Goal: Browse casually: Explore the website without a specific task or goal

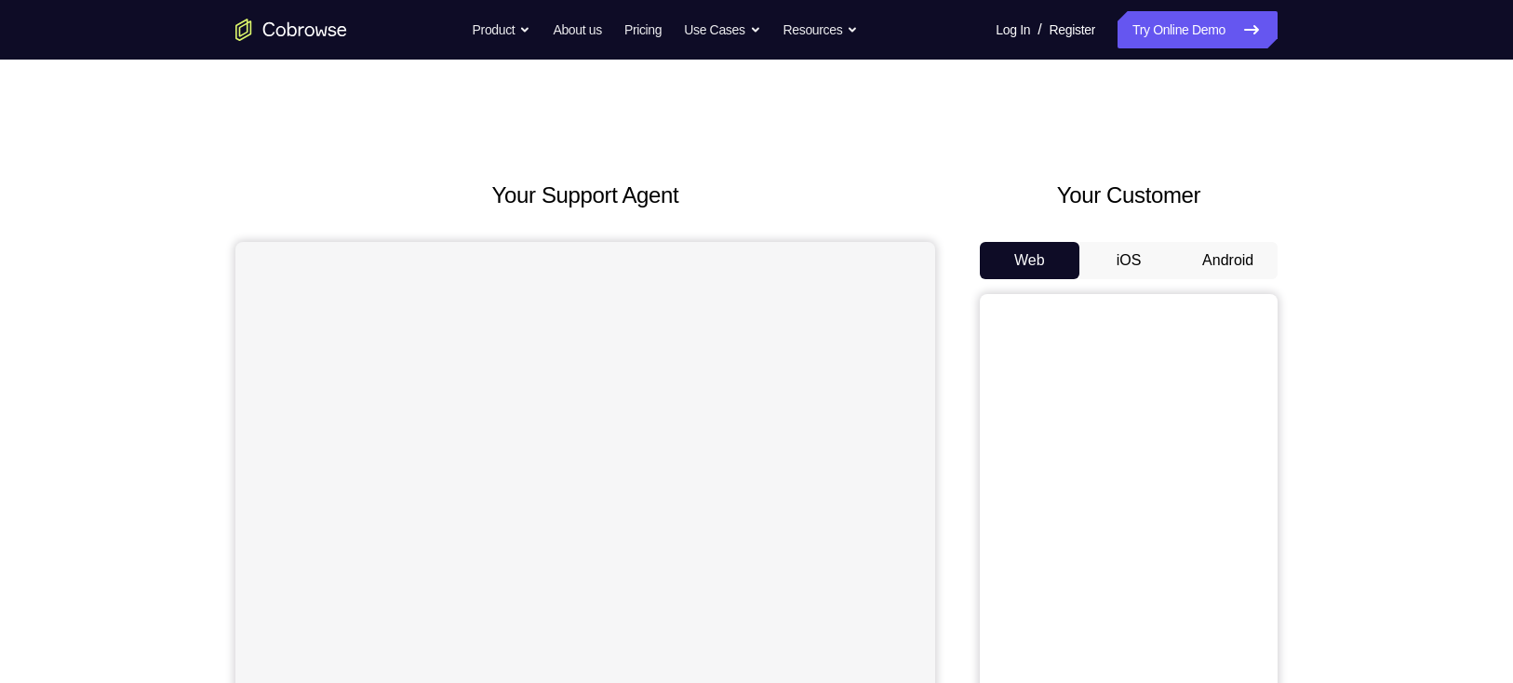
click at [1256, 264] on button "Android" at bounding box center [1228, 260] width 100 height 37
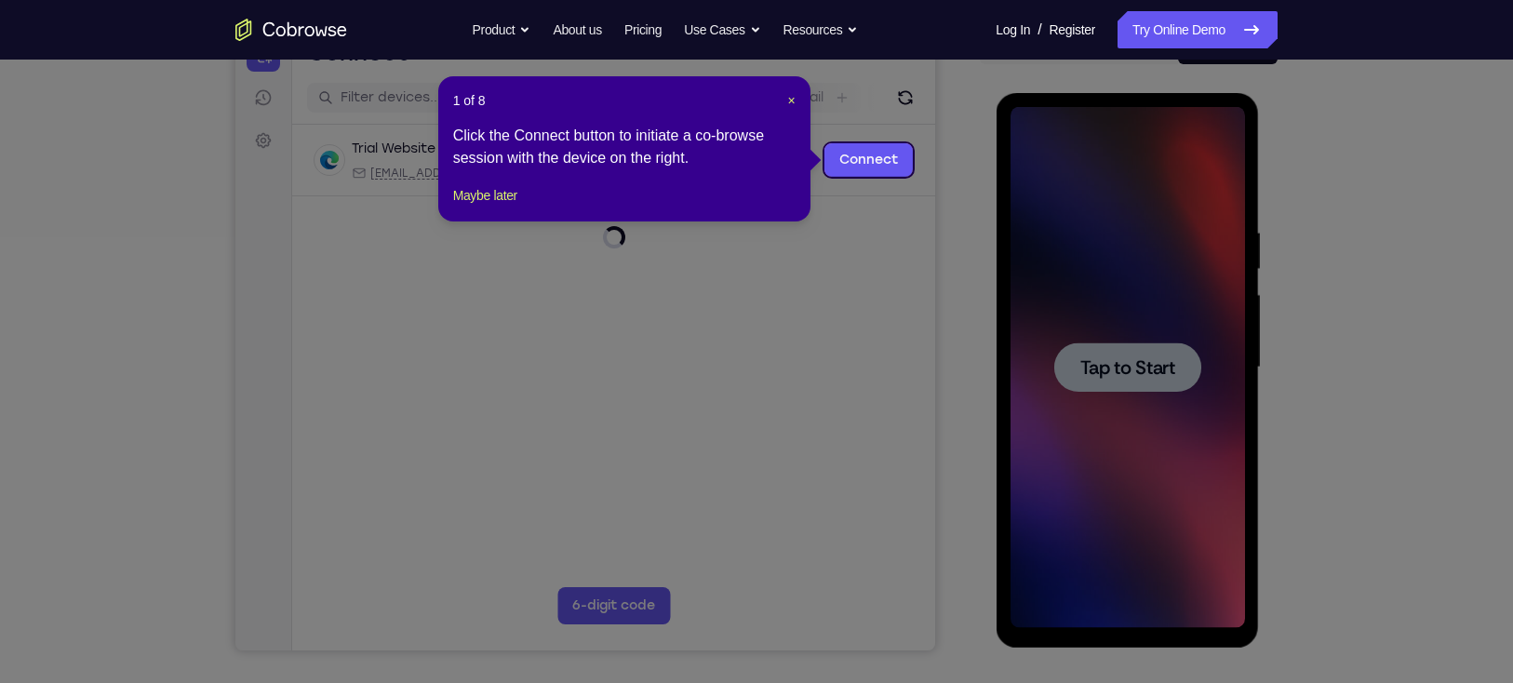
click at [782, 94] on header "1 of 8 ×" at bounding box center [624, 100] width 342 height 19
click at [783, 95] on header "1 of 8 ×" at bounding box center [624, 100] width 342 height 19
click at [788, 97] on span "×" at bounding box center [790, 100] width 7 height 15
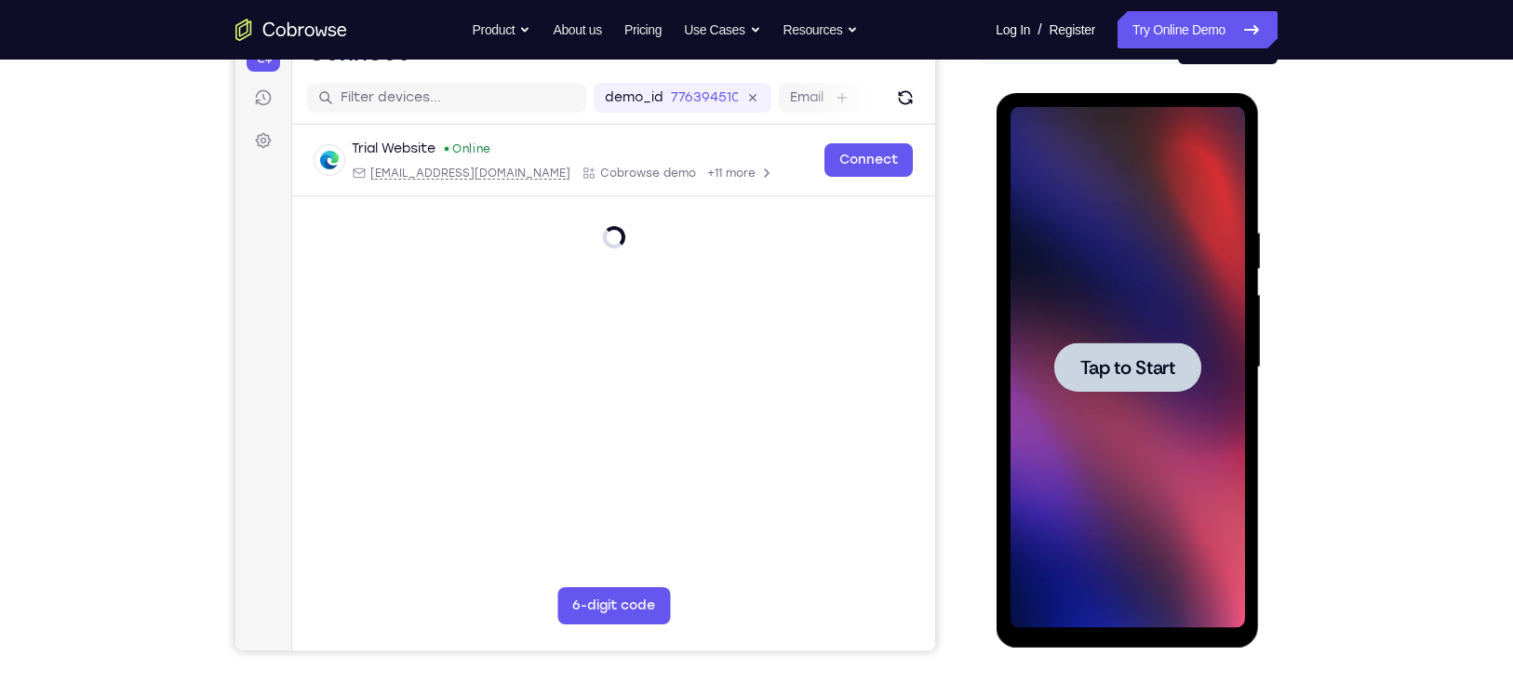
click at [1118, 319] on div at bounding box center [1126, 367] width 234 height 521
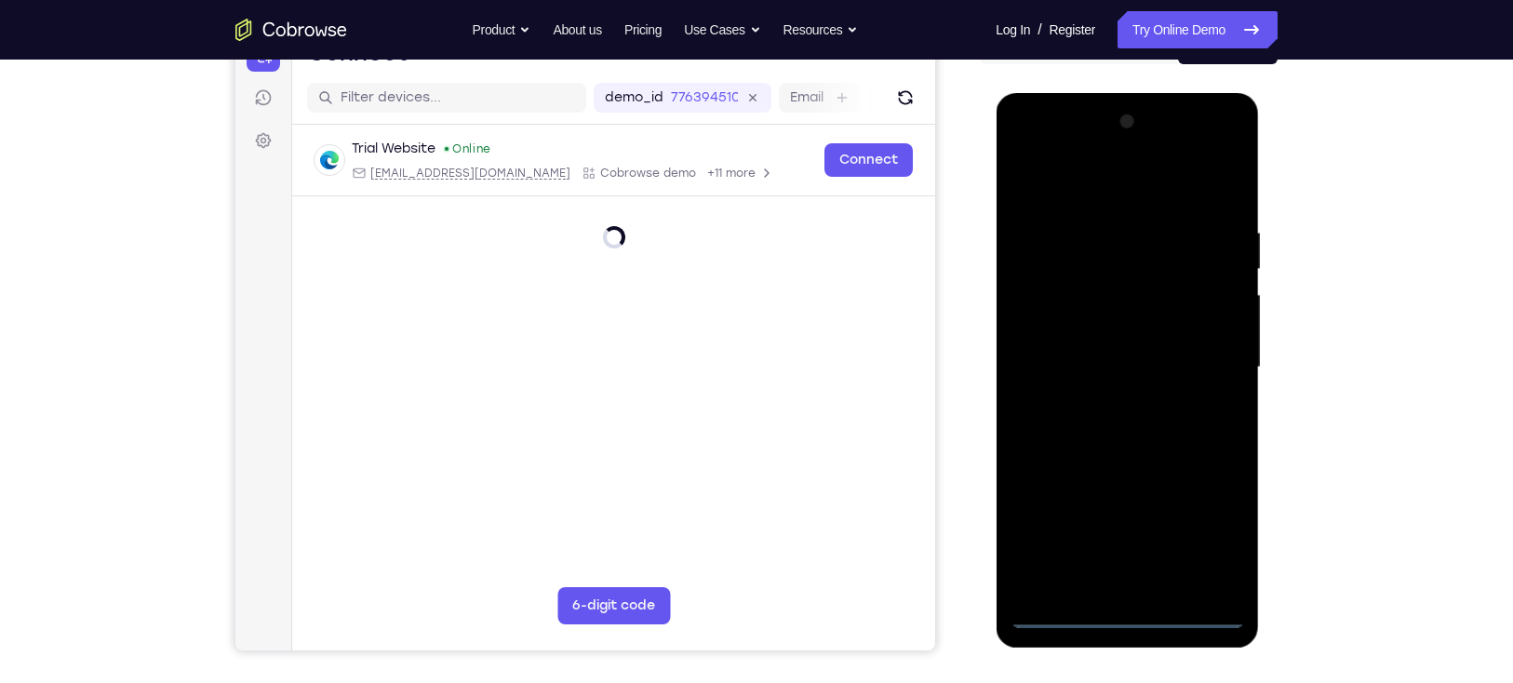
click at [1125, 612] on div at bounding box center [1126, 367] width 234 height 521
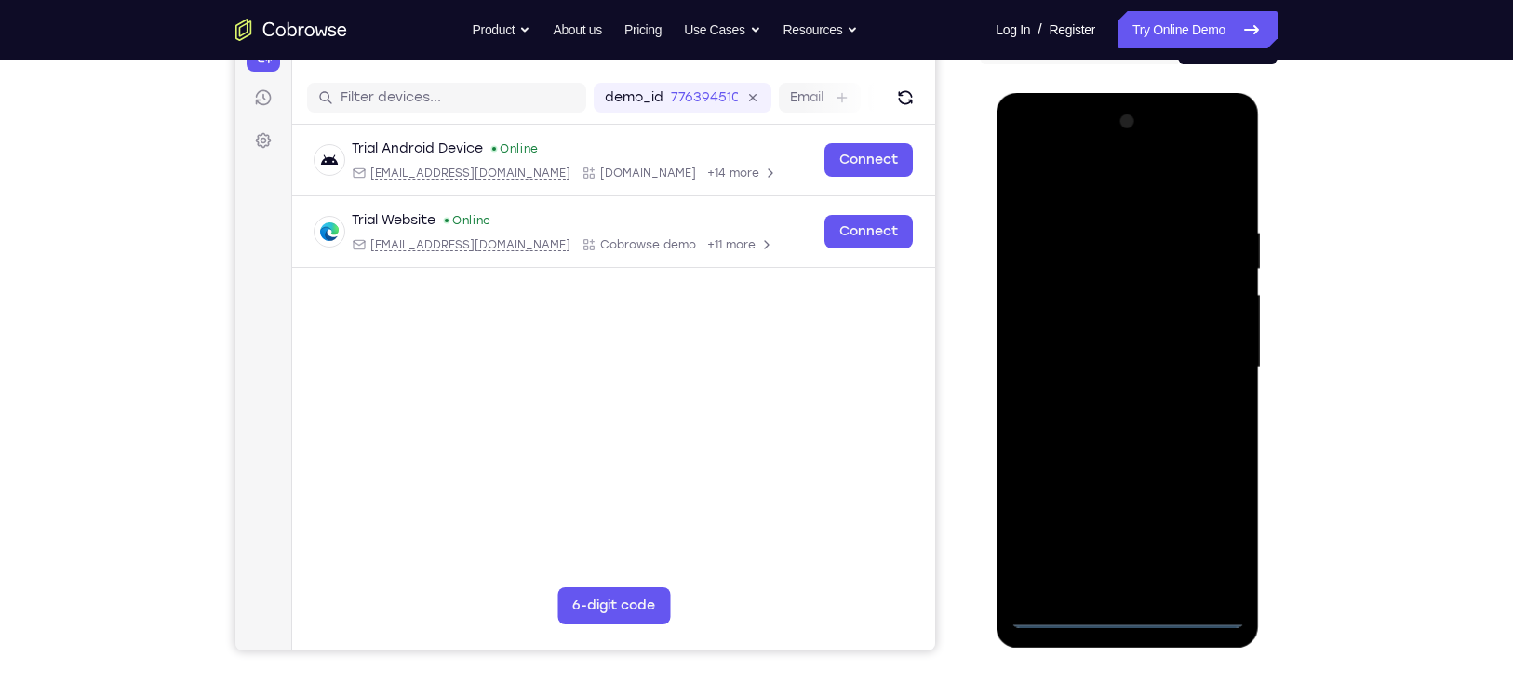
click at [1193, 526] on div at bounding box center [1126, 367] width 234 height 521
click at [1226, 146] on div at bounding box center [1126, 367] width 234 height 521
click at [1171, 185] on div at bounding box center [1126, 367] width 234 height 521
click at [1121, 151] on div at bounding box center [1126, 367] width 234 height 521
click at [1150, 298] on div at bounding box center [1126, 367] width 234 height 521
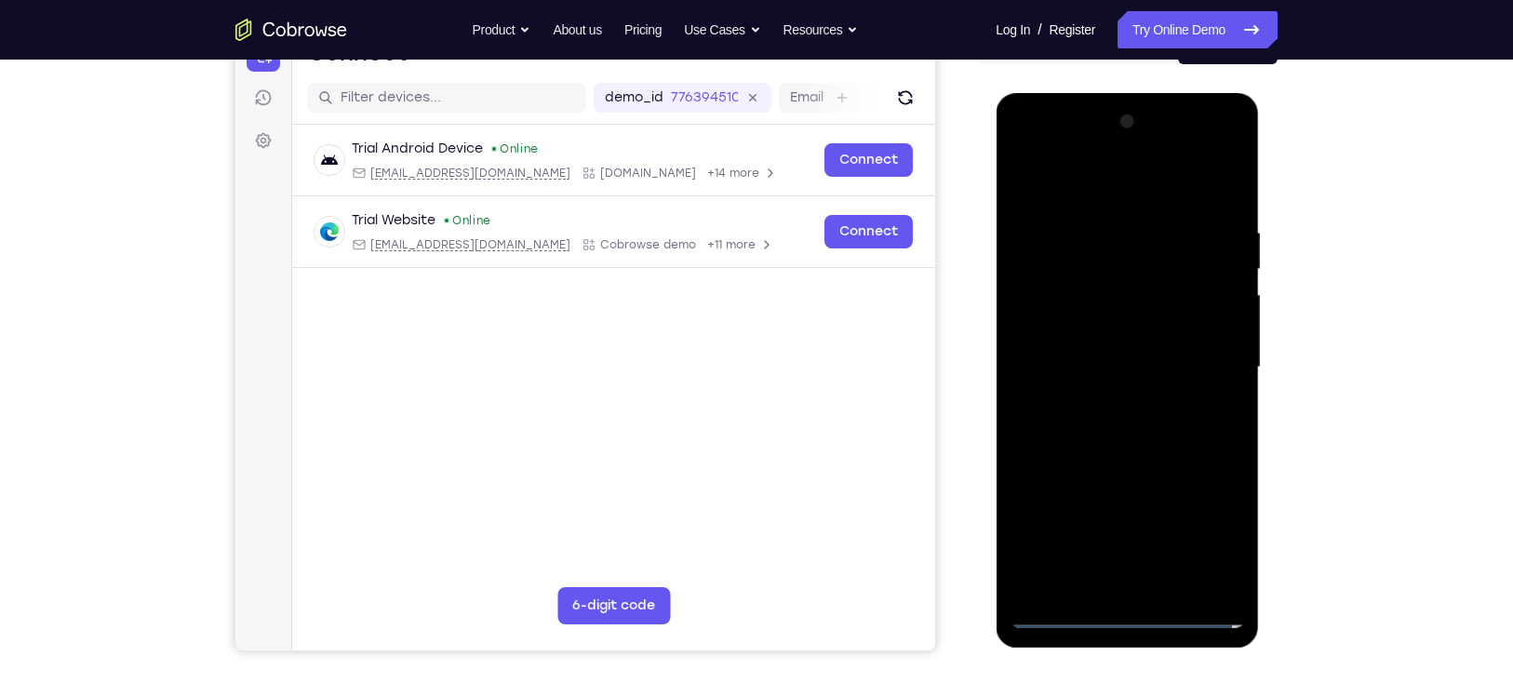
click at [1123, 495] on div at bounding box center [1126, 367] width 234 height 521
click at [1099, 327] on div at bounding box center [1126, 367] width 234 height 521
drag, startPoint x: 1100, startPoint y: 339, endPoint x: 1100, endPoint y: 314, distance: 24.2
click at [1100, 314] on div at bounding box center [1126, 367] width 234 height 521
click at [1110, 388] on div at bounding box center [1126, 367] width 234 height 521
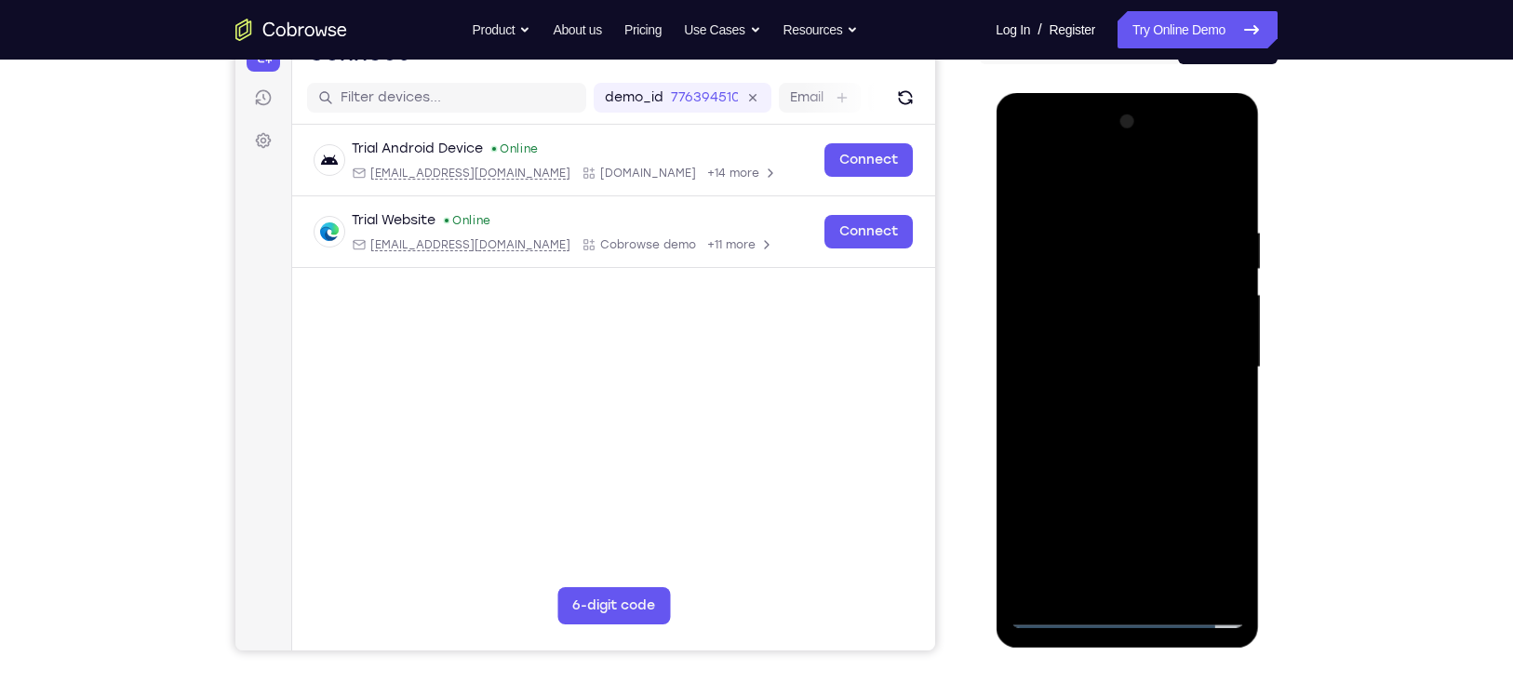
click at [1121, 180] on div at bounding box center [1126, 367] width 234 height 521
click at [1163, 385] on div at bounding box center [1126, 367] width 234 height 521
drag, startPoint x: 1163, startPoint y: 384, endPoint x: 1167, endPoint y: 454, distance: 69.9
click at [1167, 454] on div at bounding box center [1126, 367] width 234 height 521
click at [1132, 185] on div at bounding box center [1126, 367] width 234 height 521
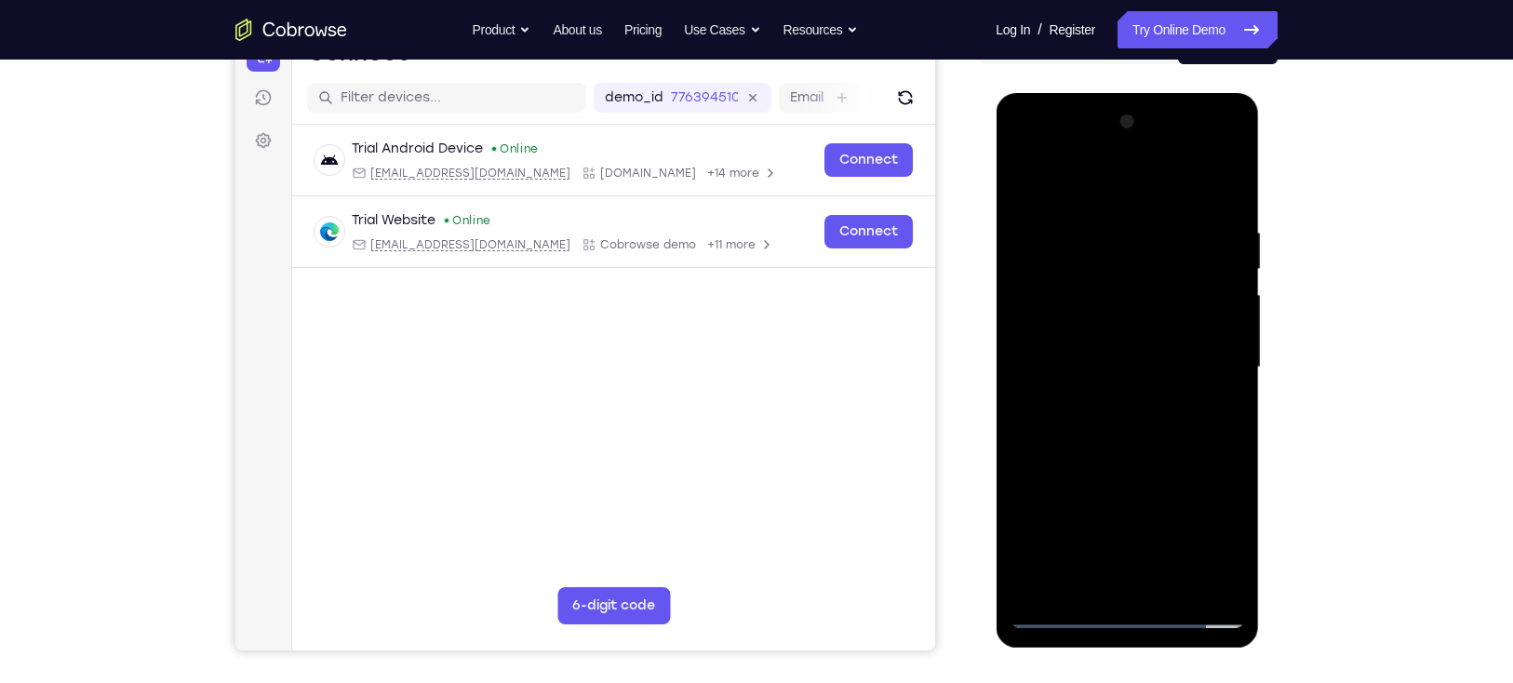
click at [1149, 493] on div at bounding box center [1126, 367] width 234 height 521
click at [1118, 364] on div at bounding box center [1126, 367] width 234 height 521
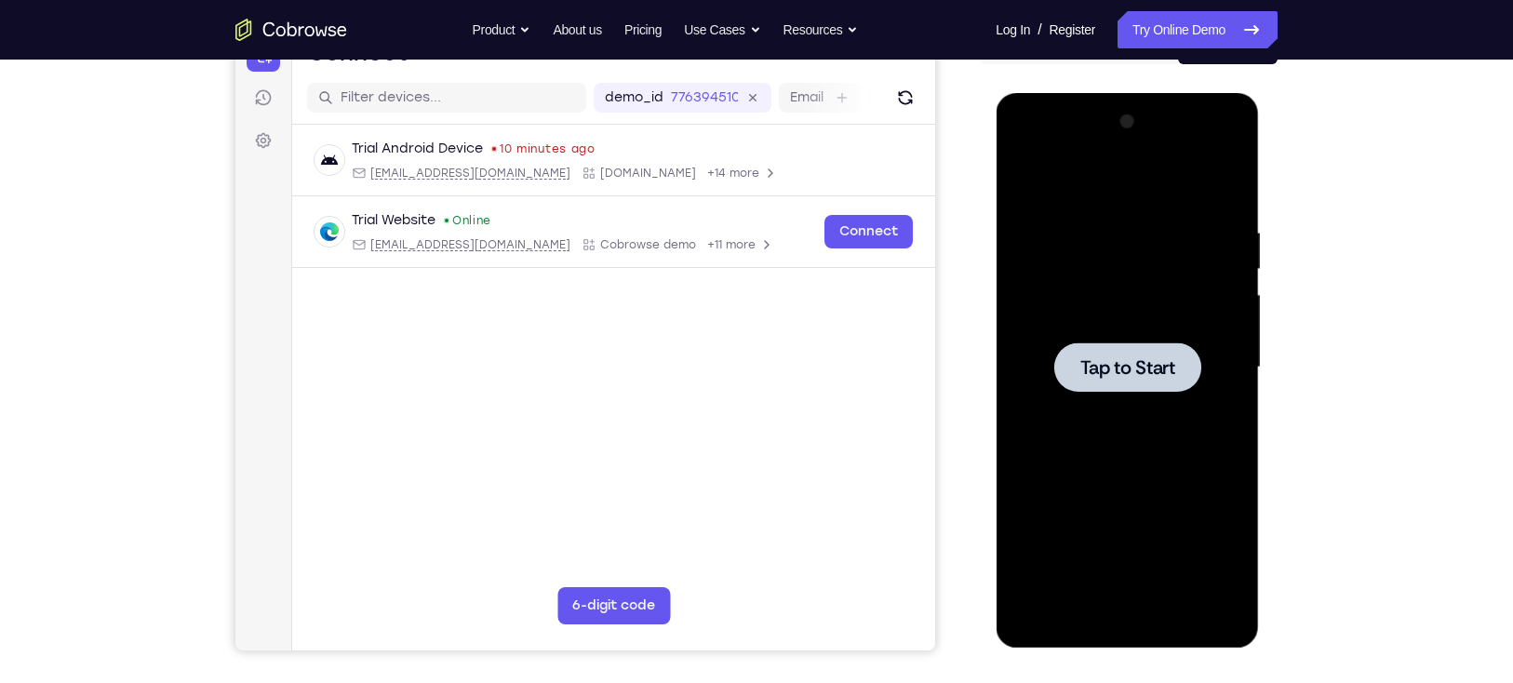
click at [1127, 363] on span "Tap to Start" at bounding box center [1126, 367] width 95 height 19
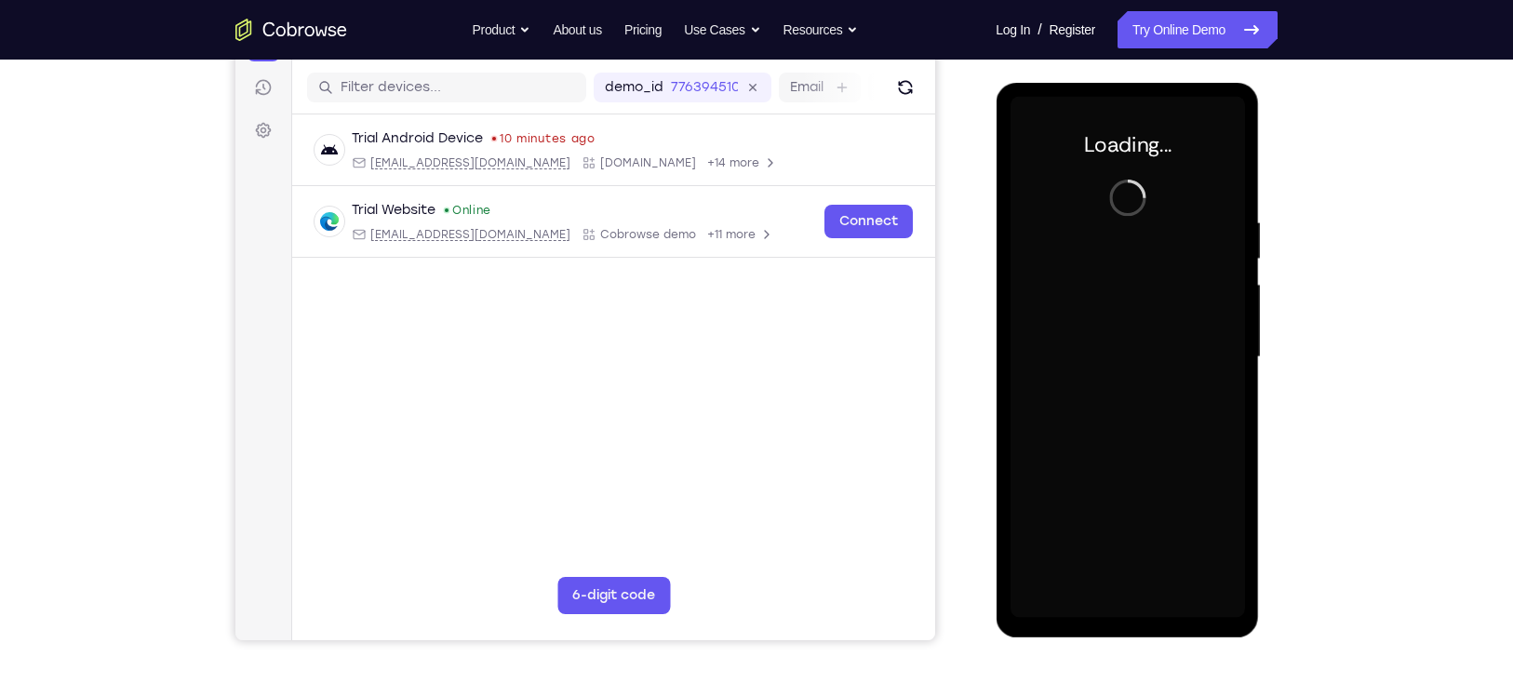
scroll to position [223, 0]
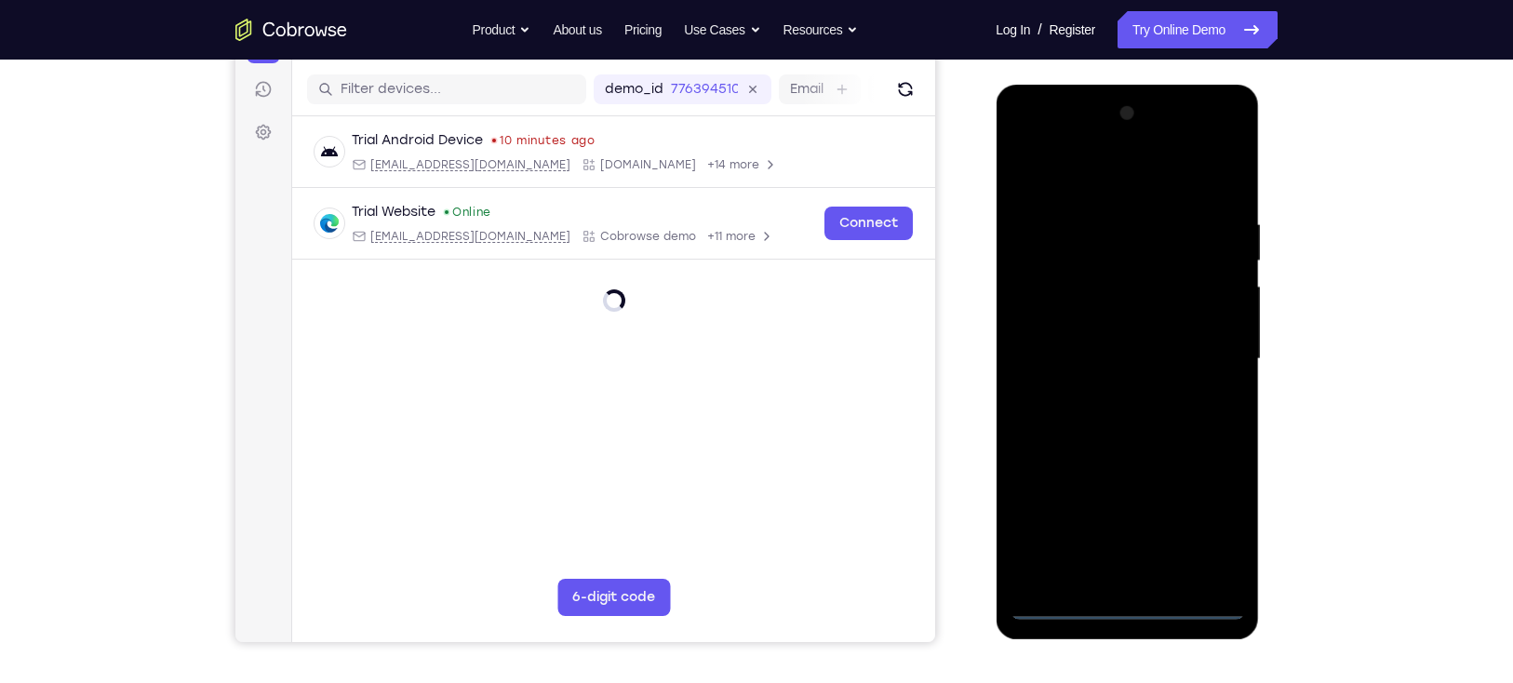
click at [1130, 607] on div at bounding box center [1126, 359] width 234 height 521
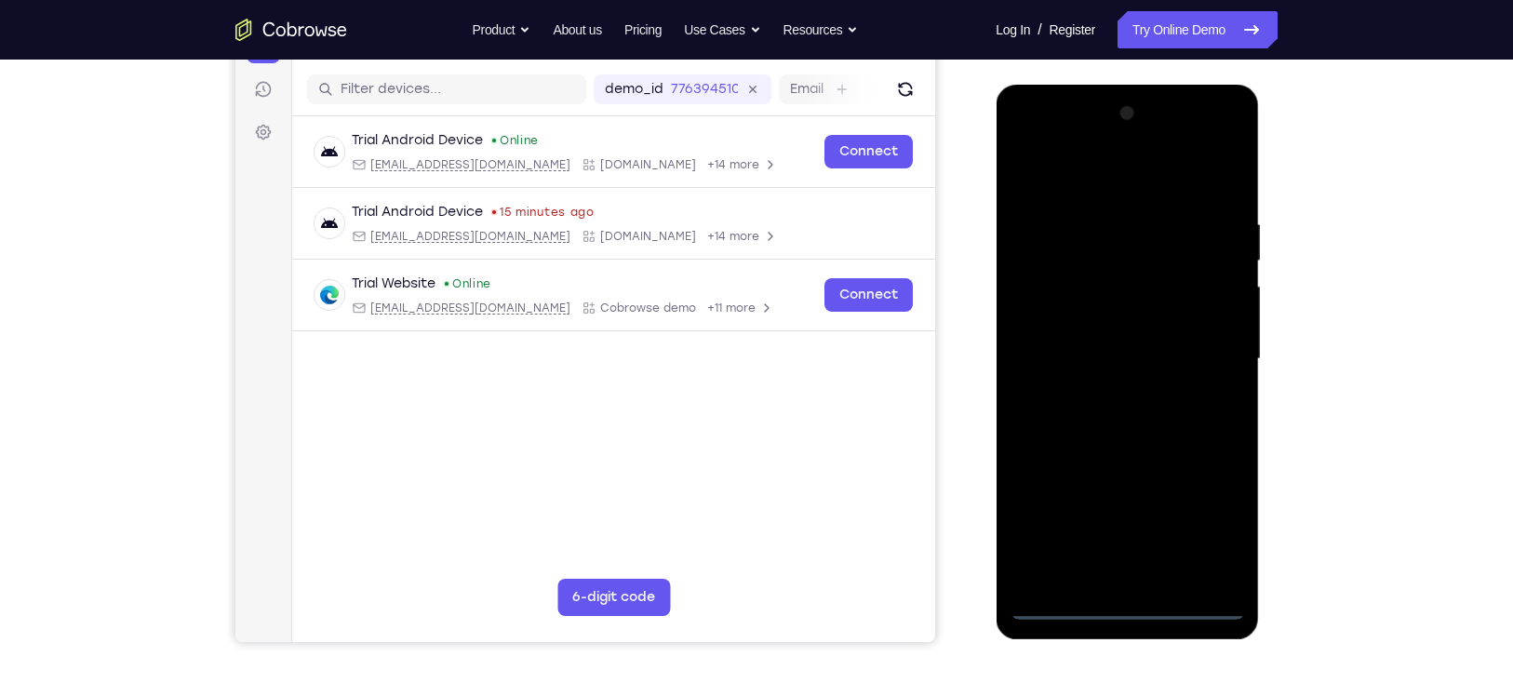
click at [1215, 520] on div at bounding box center [1126, 359] width 234 height 521
click at [1229, 146] on div at bounding box center [1126, 359] width 234 height 521
click at [1158, 167] on div at bounding box center [1126, 359] width 234 height 521
click at [1135, 142] on div at bounding box center [1126, 359] width 234 height 521
click at [1153, 284] on div at bounding box center [1126, 359] width 234 height 521
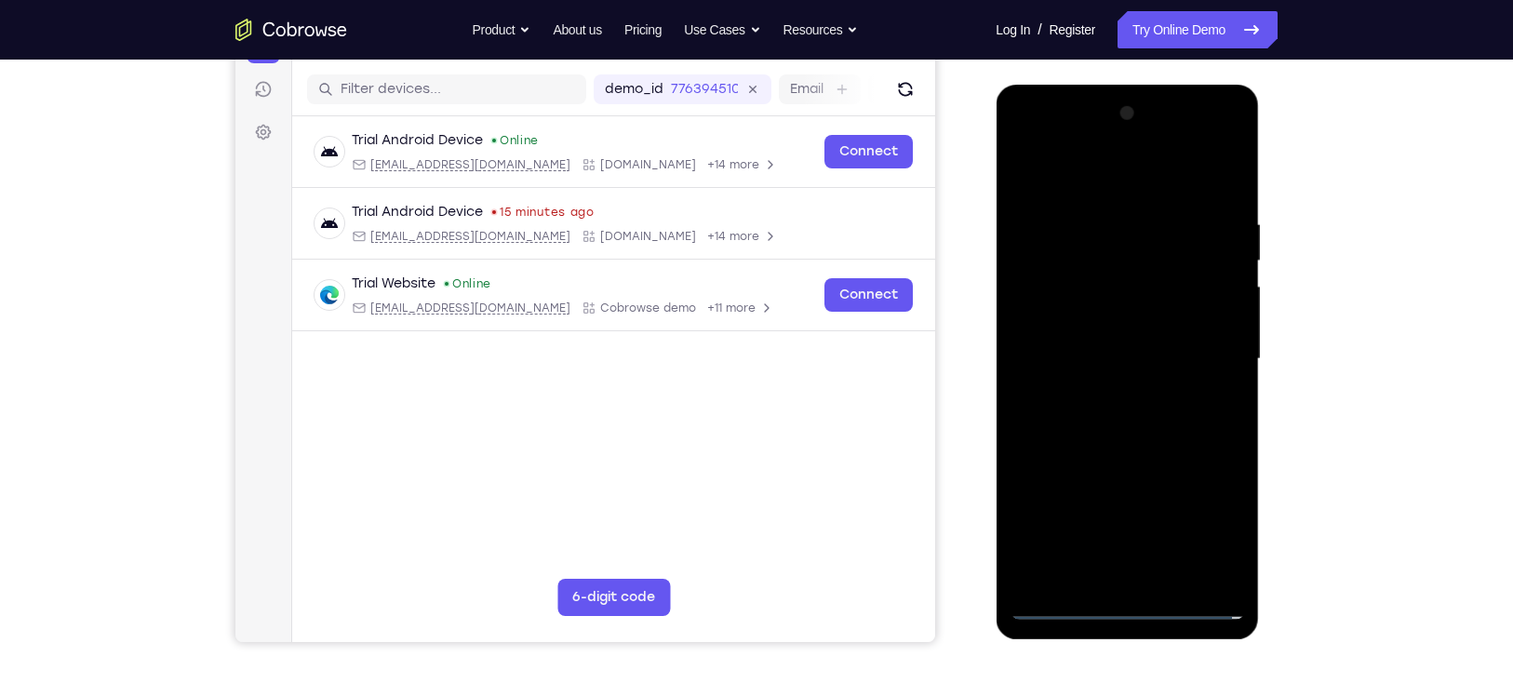
click at [1123, 487] on div at bounding box center [1126, 359] width 234 height 521
click at [1137, 322] on div at bounding box center [1126, 359] width 234 height 521
drag, startPoint x: 1116, startPoint y: 311, endPoint x: 1114, endPoint y: 266, distance: 44.7
click at [1114, 266] on div at bounding box center [1126, 359] width 234 height 521
click at [1103, 358] on div at bounding box center [1126, 359] width 234 height 521
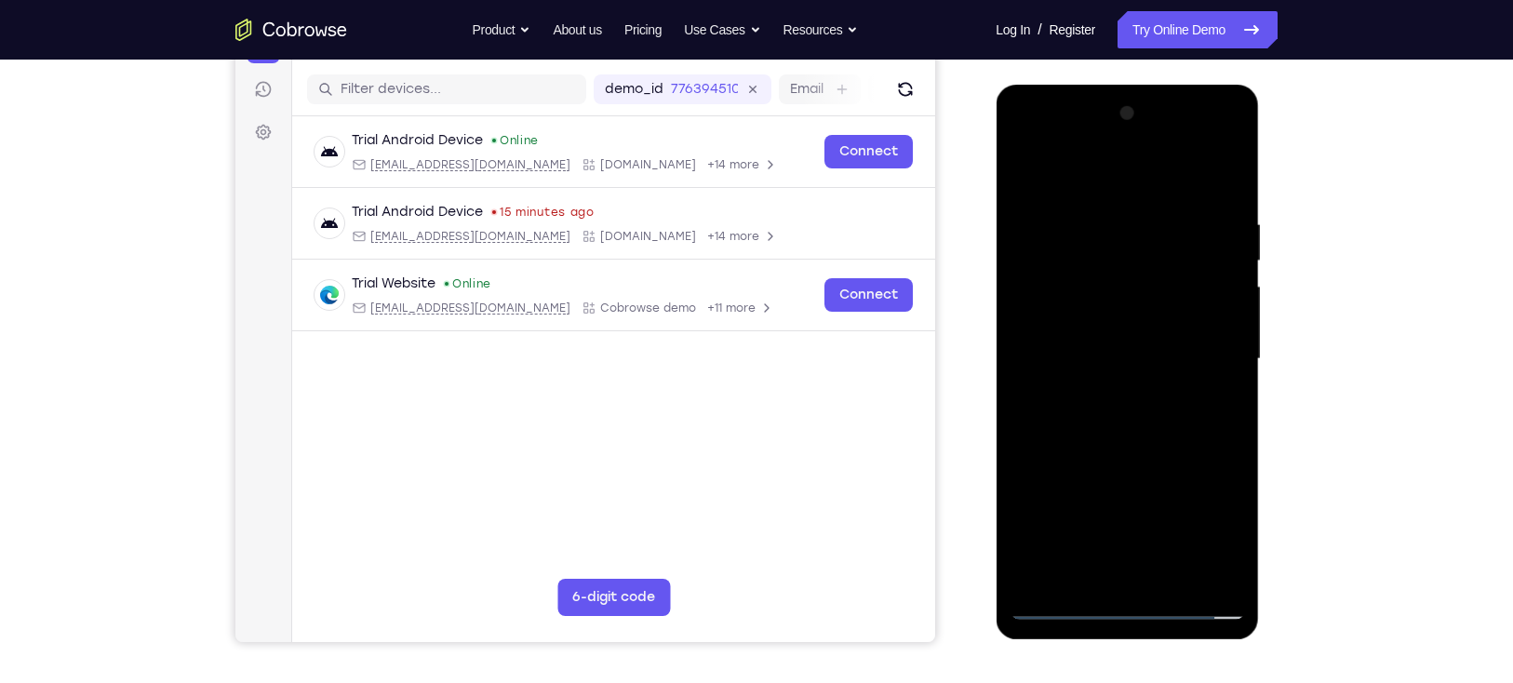
click at [1136, 187] on div at bounding box center [1126, 359] width 234 height 521
click at [1145, 372] on div at bounding box center [1126, 359] width 234 height 521
drag, startPoint x: 1145, startPoint y: 372, endPoint x: 1145, endPoint y: 472, distance: 99.5
click at [1145, 472] on div at bounding box center [1126, 359] width 234 height 521
click at [1176, 174] on div at bounding box center [1126, 359] width 234 height 521
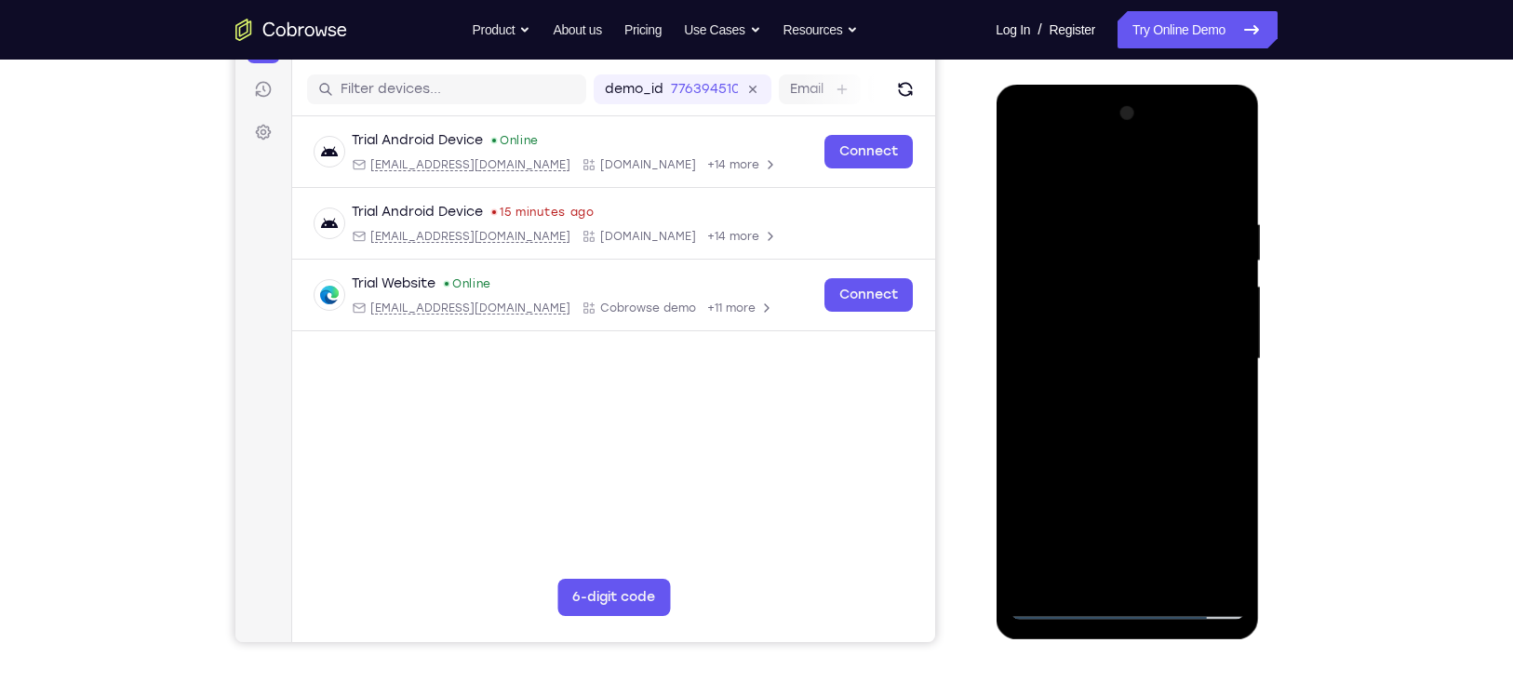
click at [1072, 393] on div at bounding box center [1126, 359] width 234 height 521
click at [1220, 448] on div at bounding box center [1126, 359] width 234 height 521
click at [1031, 382] on div at bounding box center [1126, 359] width 234 height 521
click at [1227, 571] on div at bounding box center [1126, 359] width 234 height 521
click at [1060, 603] on div at bounding box center [1126, 359] width 234 height 521
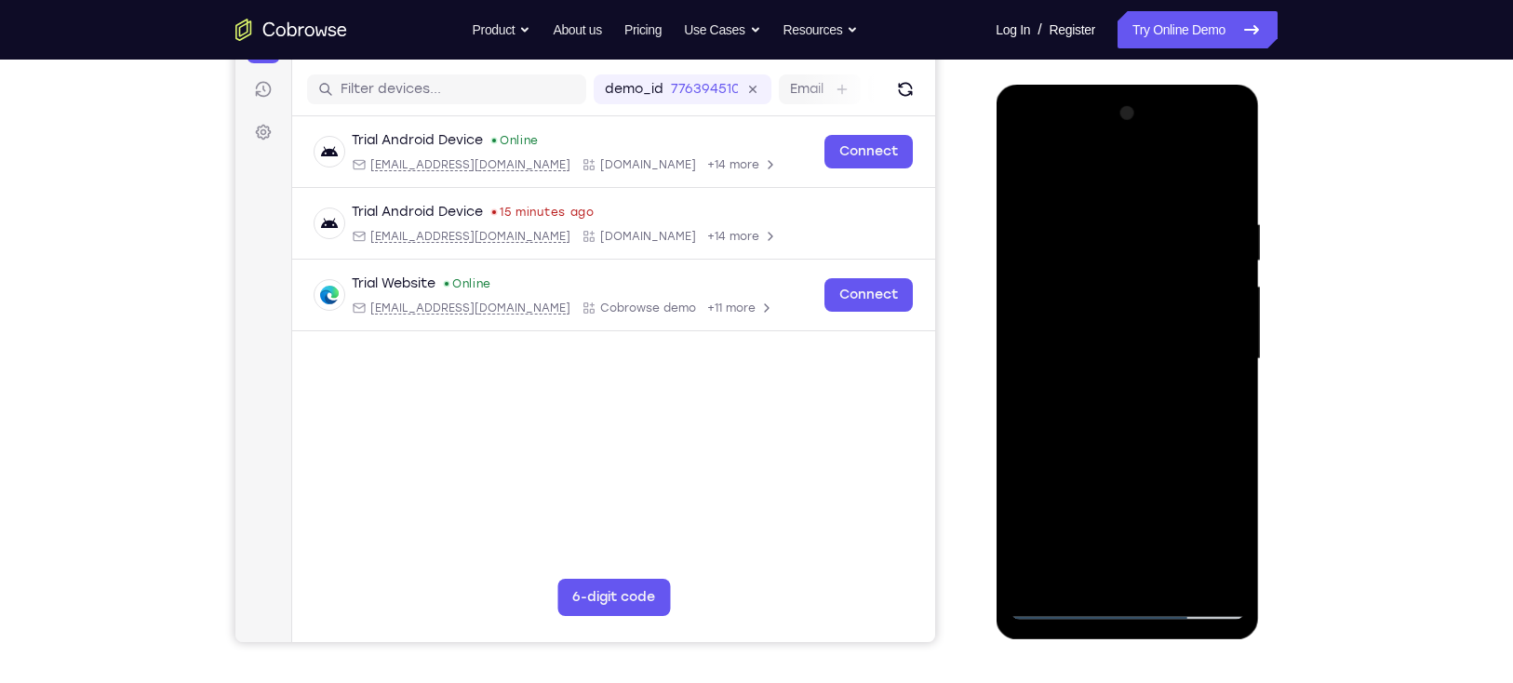
click at [1123, 177] on div at bounding box center [1126, 359] width 234 height 521
click at [1140, 487] on div at bounding box center [1126, 359] width 234 height 521
click at [1129, 363] on div at bounding box center [1126, 359] width 234 height 521
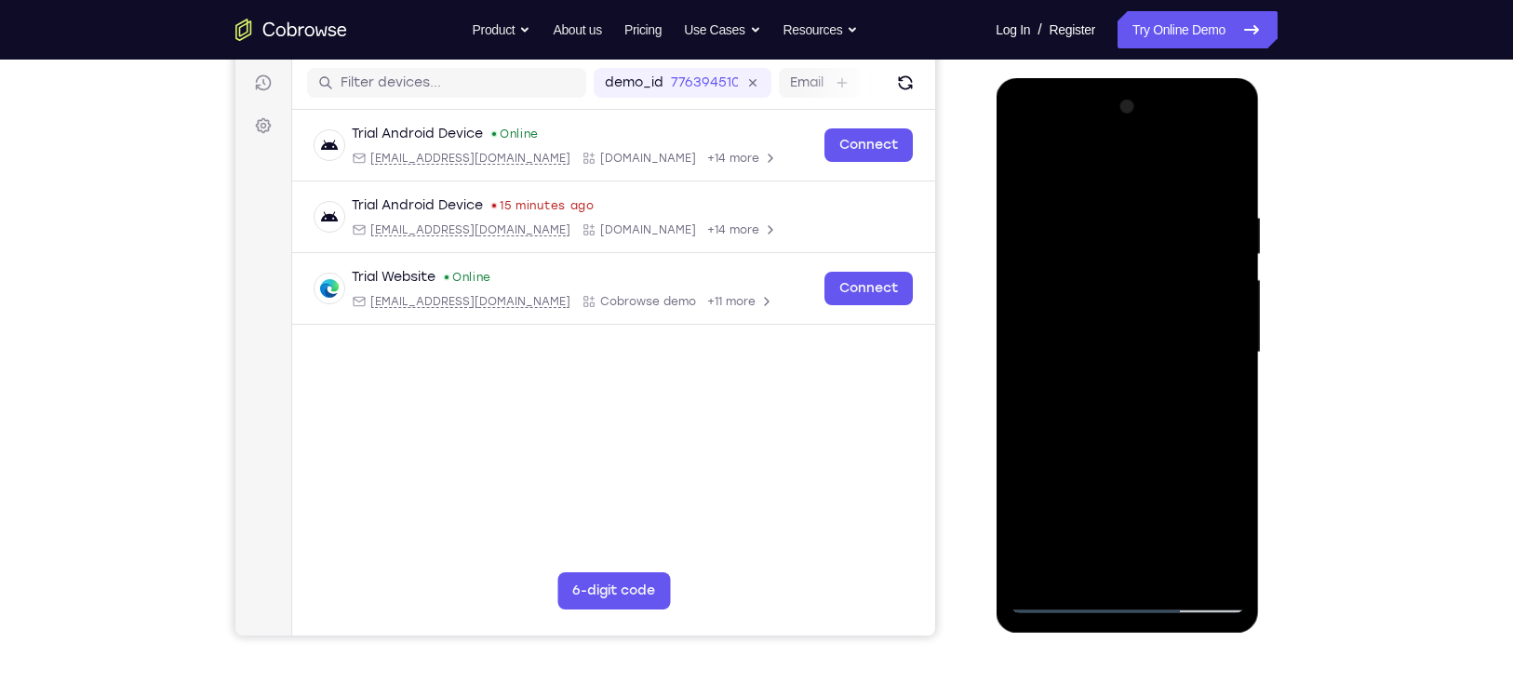
scroll to position [227, 0]
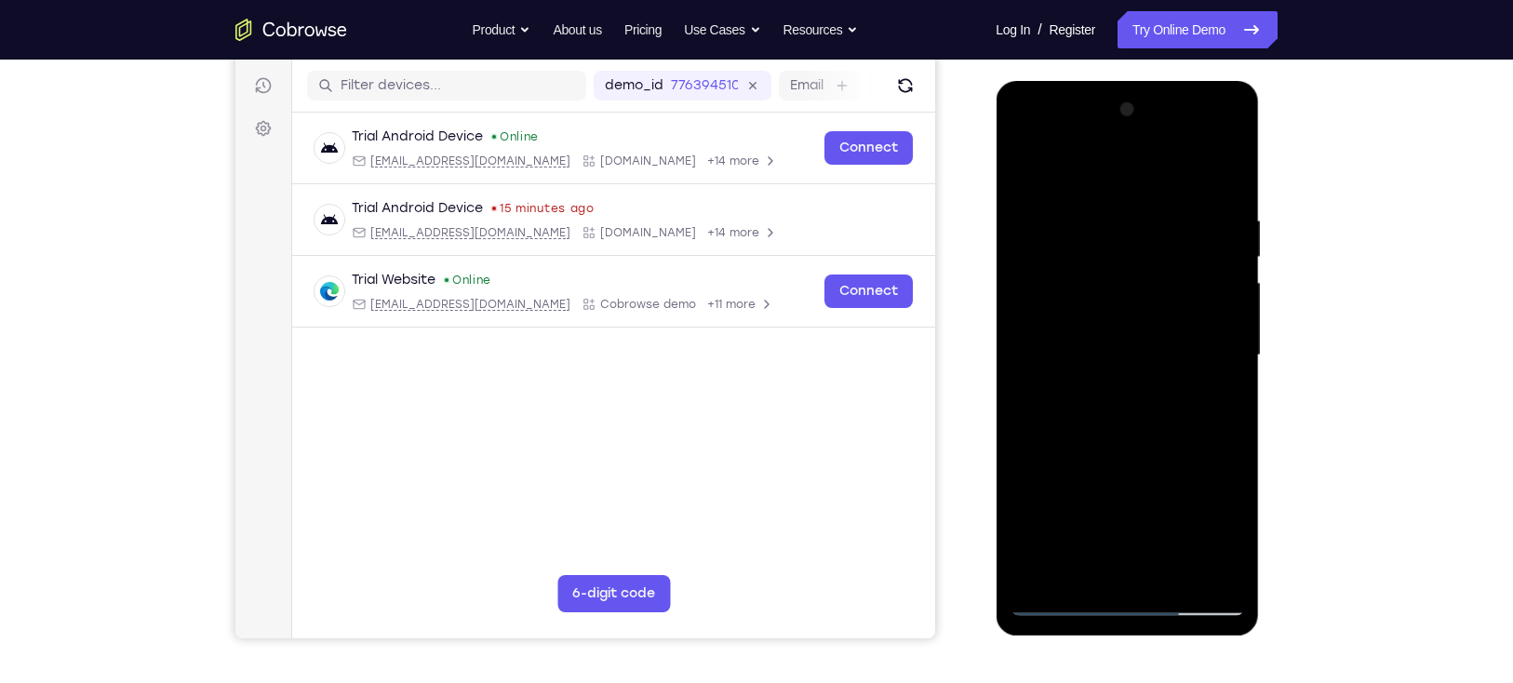
click at [1227, 571] on div at bounding box center [1126, 355] width 234 height 521
click at [1229, 567] on div at bounding box center [1126, 355] width 234 height 521
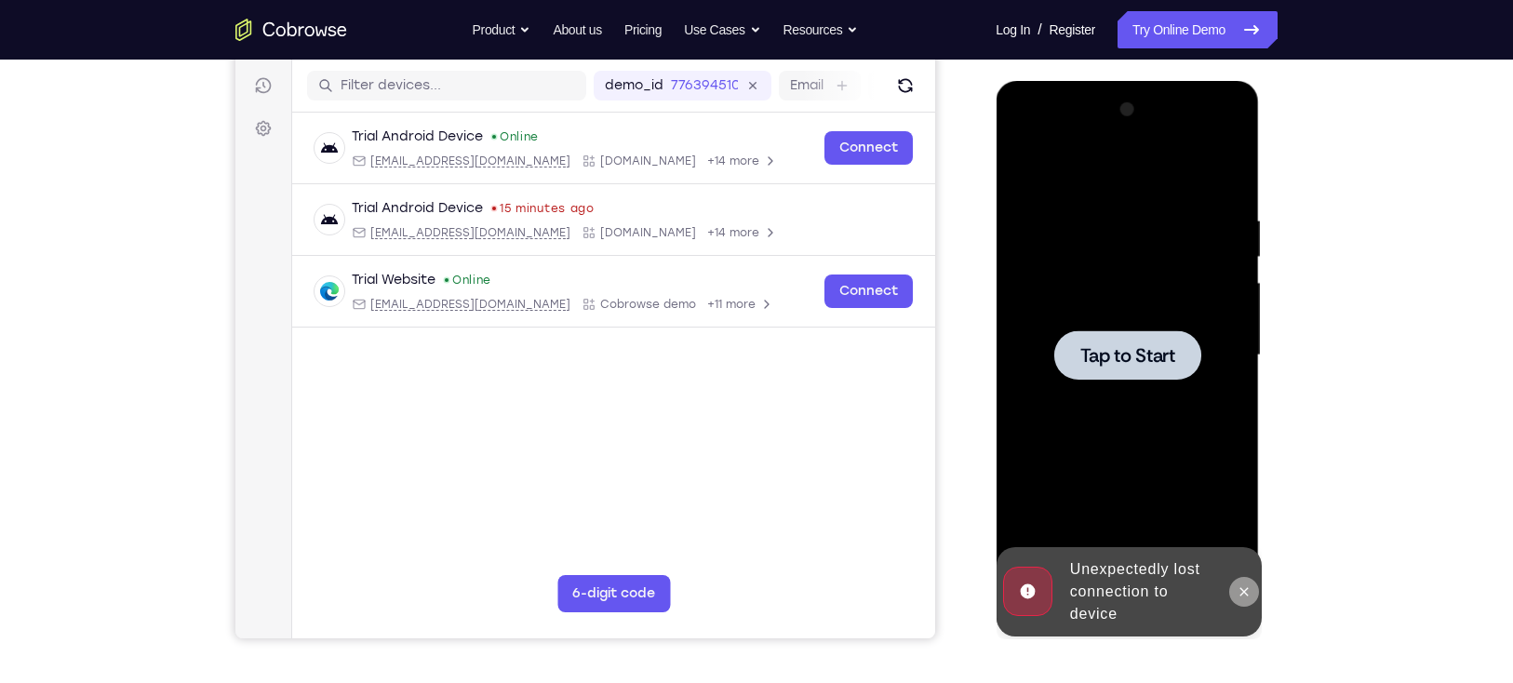
click at [1242, 582] on button at bounding box center [1243, 592] width 30 height 30
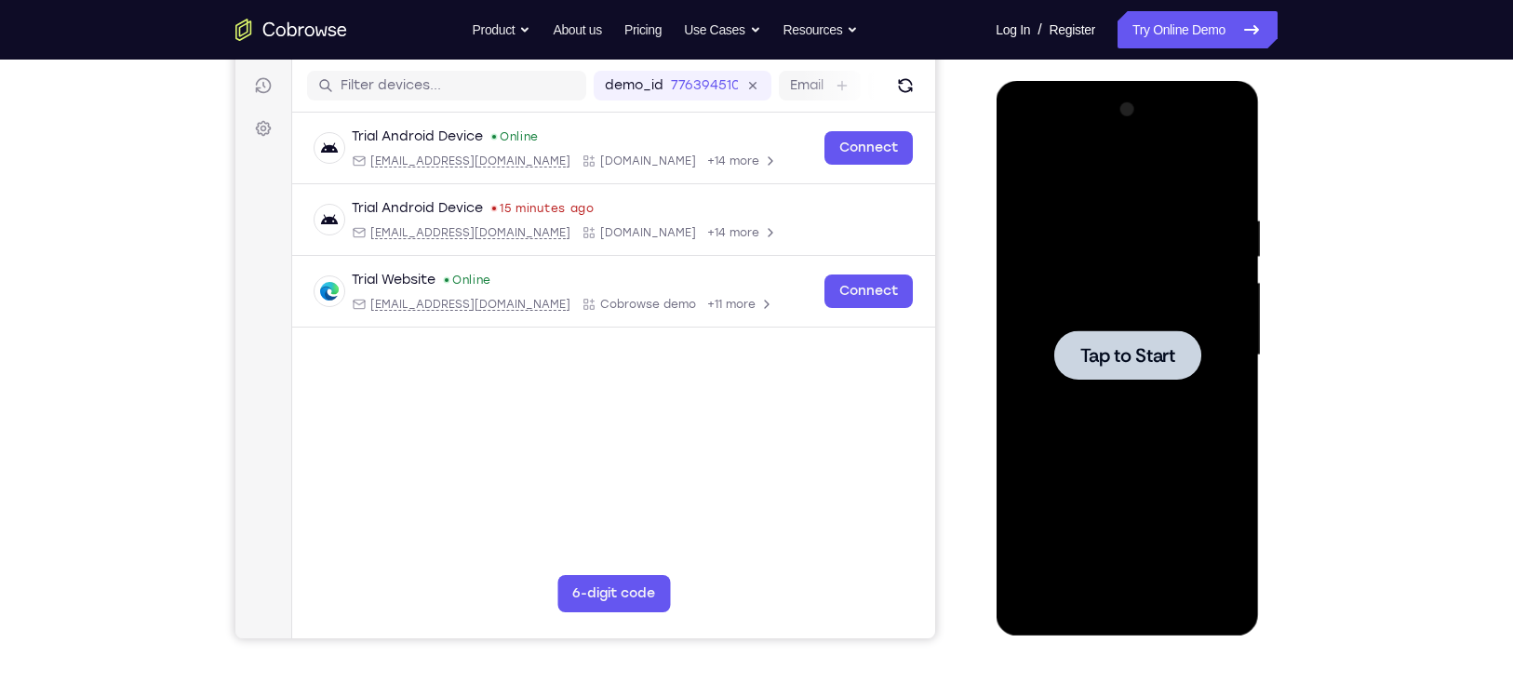
click at [1126, 348] on span "Tap to Start" at bounding box center [1126, 355] width 95 height 19
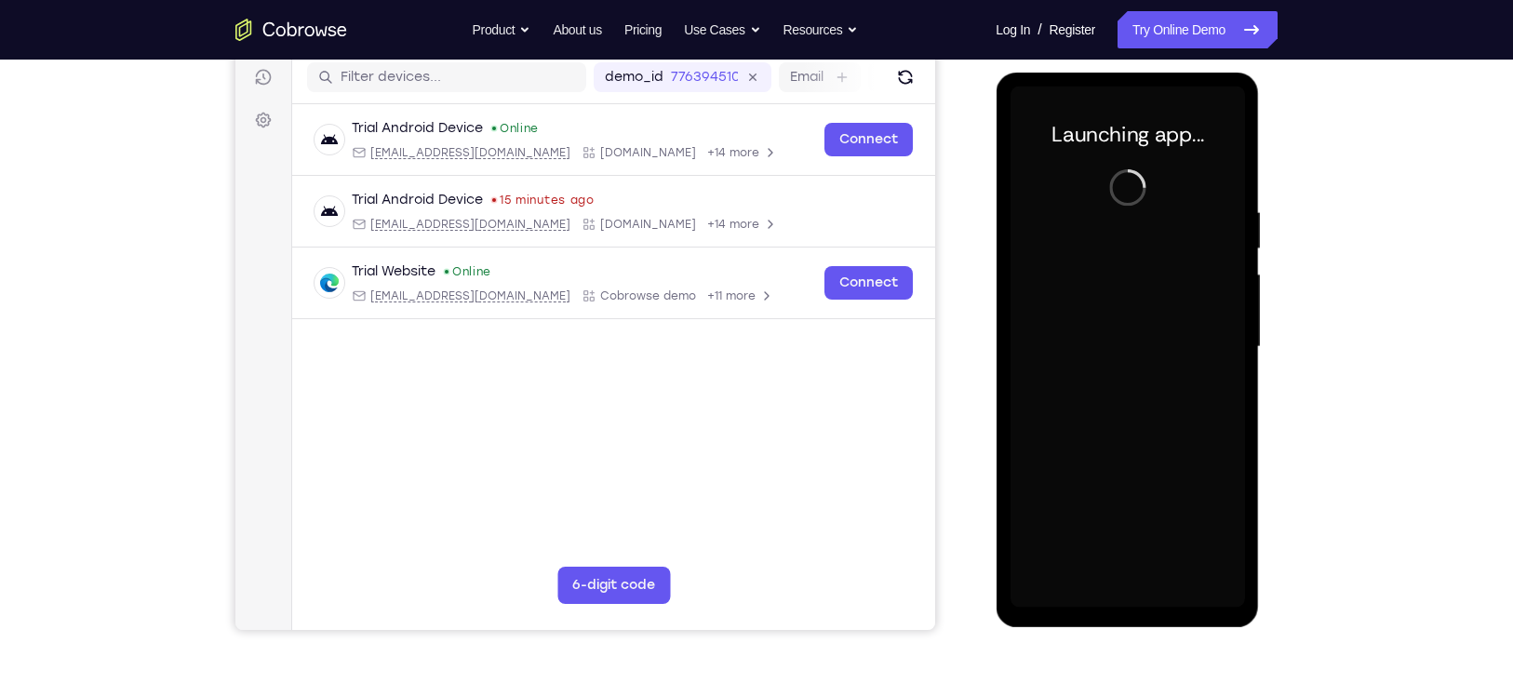
scroll to position [233, 0]
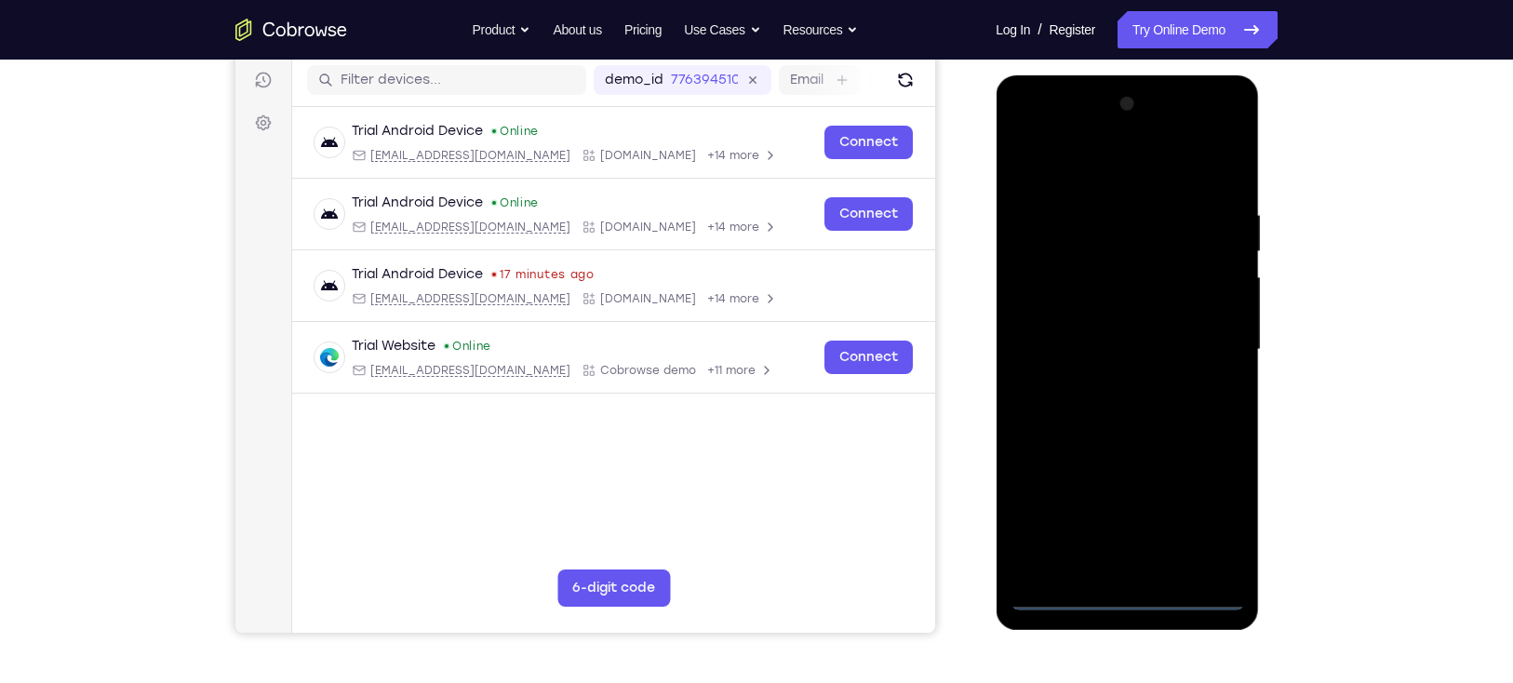
click at [1128, 596] on div at bounding box center [1126, 349] width 234 height 521
click at [1206, 511] on div at bounding box center [1126, 349] width 234 height 521
click at [1230, 132] on div at bounding box center [1126, 349] width 234 height 521
click at [1187, 166] on div at bounding box center [1126, 349] width 234 height 521
click at [1110, 130] on div at bounding box center [1126, 349] width 234 height 521
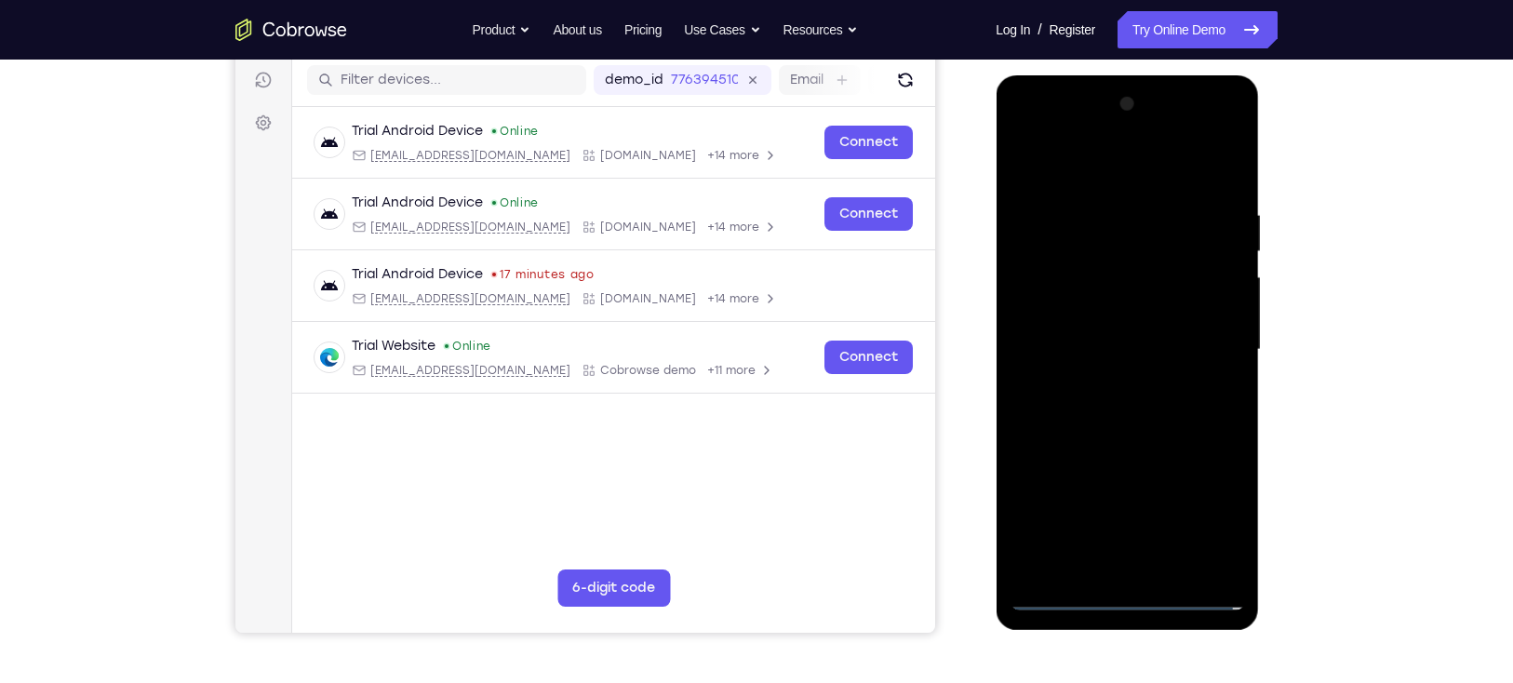
click at [1155, 280] on div at bounding box center [1126, 349] width 234 height 521
click at [1123, 469] on div at bounding box center [1126, 349] width 234 height 521
click at [1116, 305] on div at bounding box center [1126, 349] width 234 height 521
drag, startPoint x: 1103, startPoint y: 325, endPoint x: 1103, endPoint y: 288, distance: 36.3
click at [1103, 288] on div at bounding box center [1126, 349] width 234 height 521
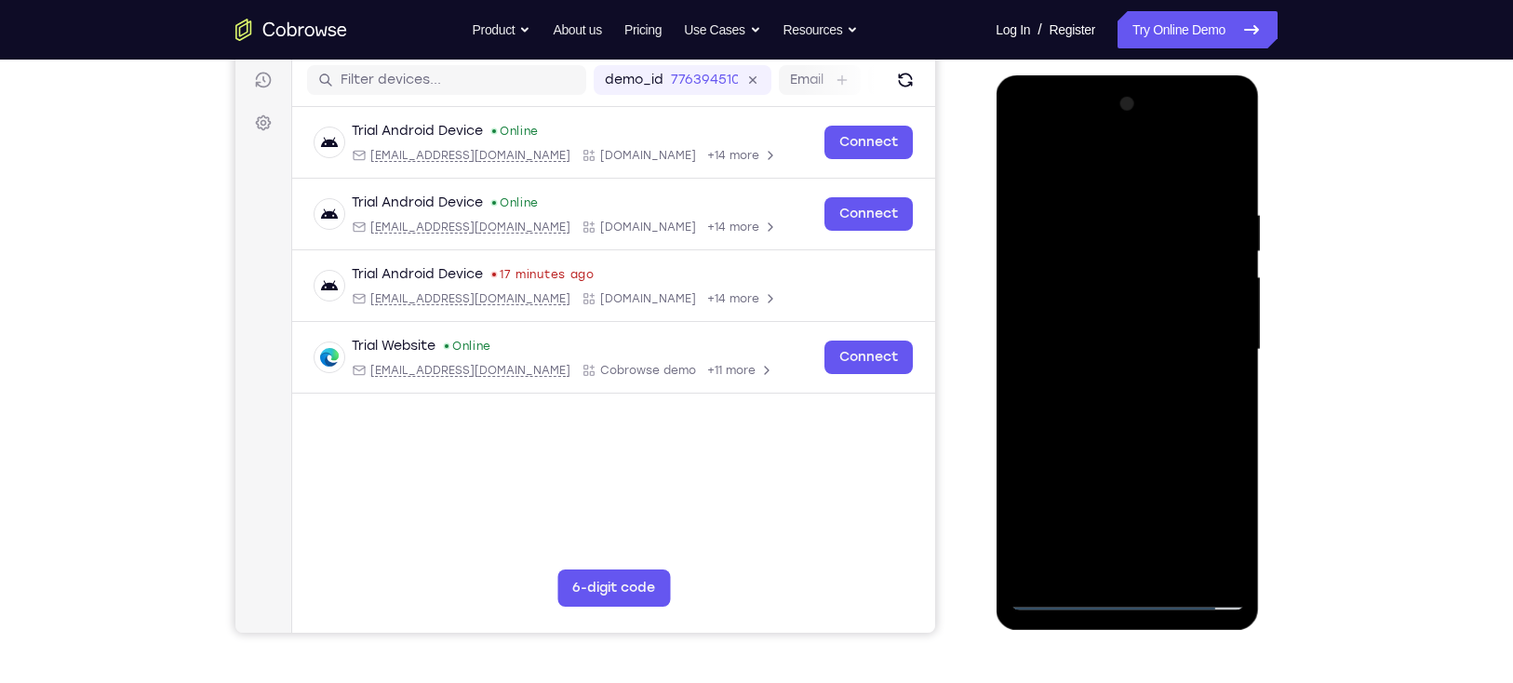
click at [1113, 359] on div at bounding box center [1126, 349] width 234 height 521
click at [1129, 173] on div at bounding box center [1126, 349] width 234 height 521
click at [1151, 374] on div at bounding box center [1126, 349] width 234 height 521
drag, startPoint x: 1184, startPoint y: 364, endPoint x: 1197, endPoint y: 413, distance: 51.0
click at [1197, 413] on div at bounding box center [1126, 349] width 234 height 521
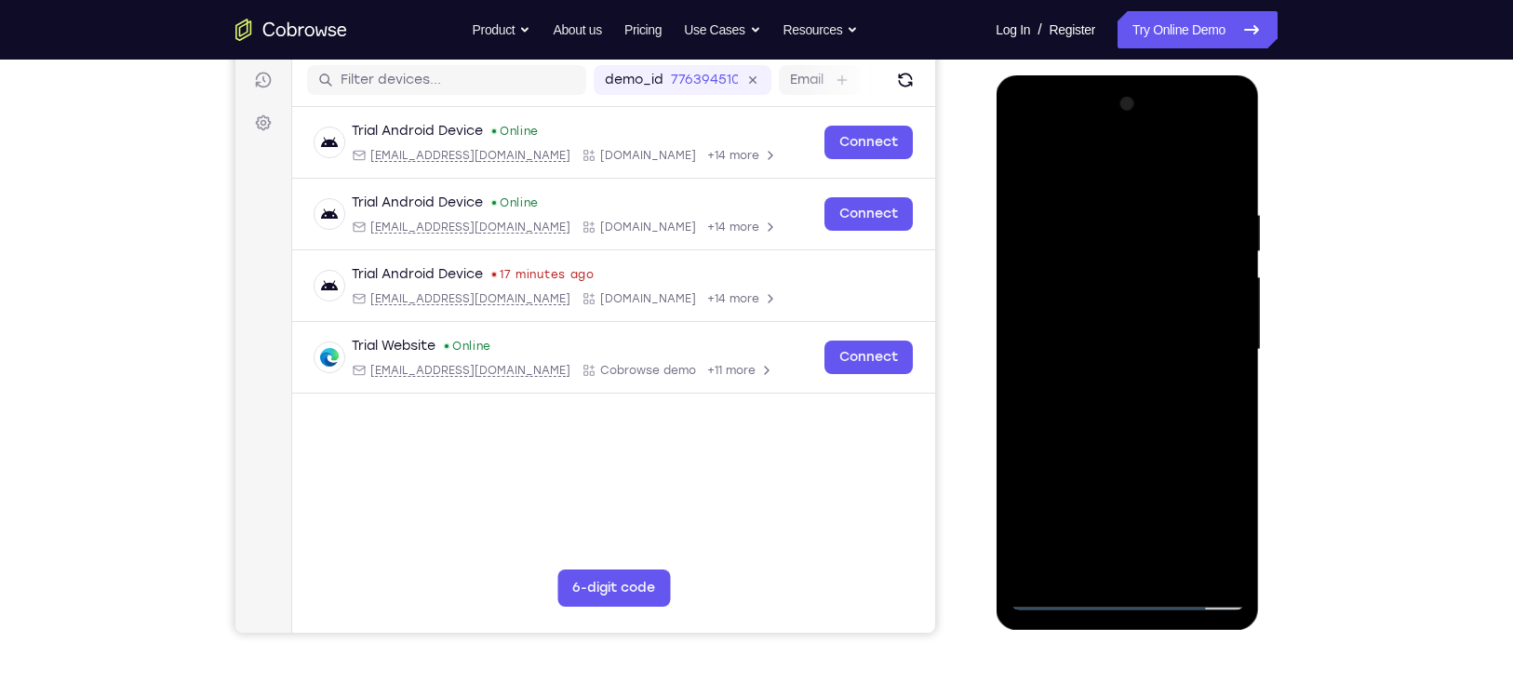
click at [1226, 563] on div at bounding box center [1126, 349] width 234 height 521
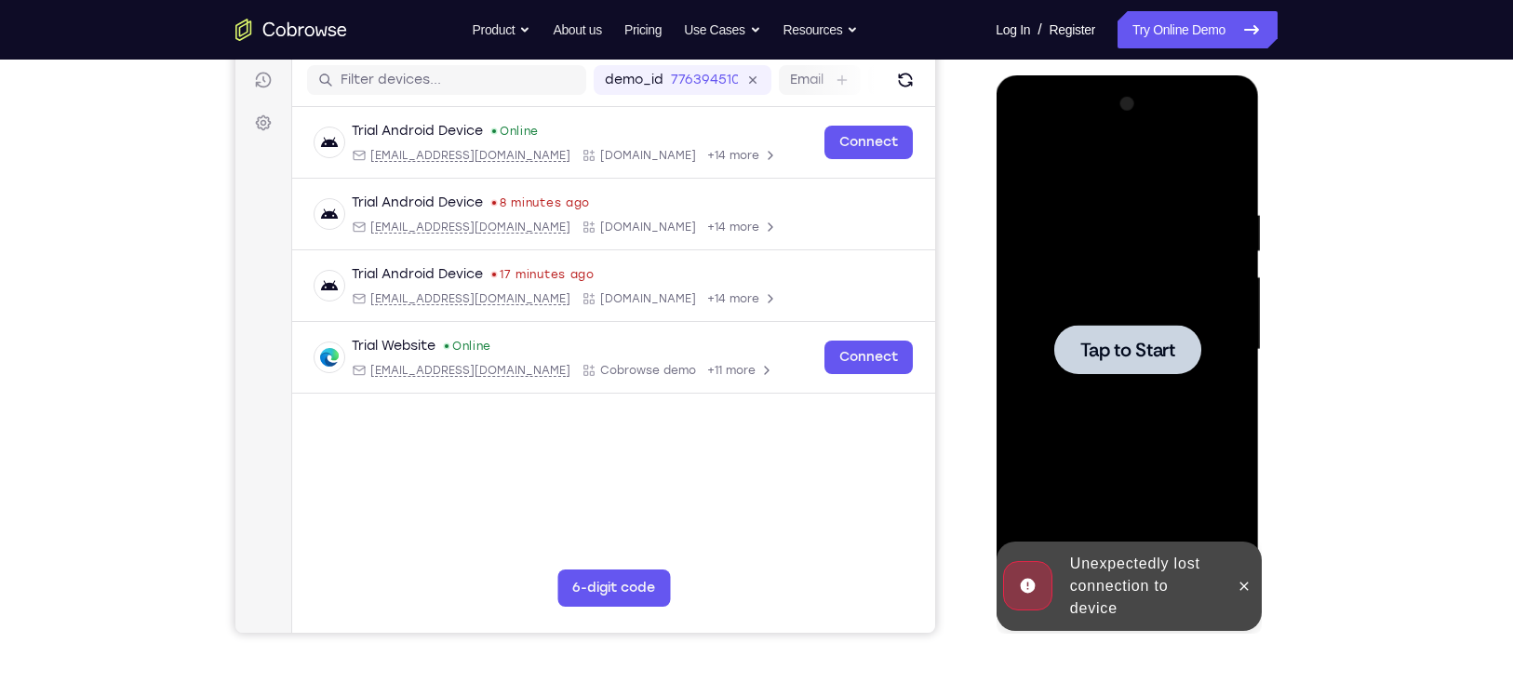
click at [1158, 340] on span "Tap to Start" at bounding box center [1126, 349] width 95 height 19
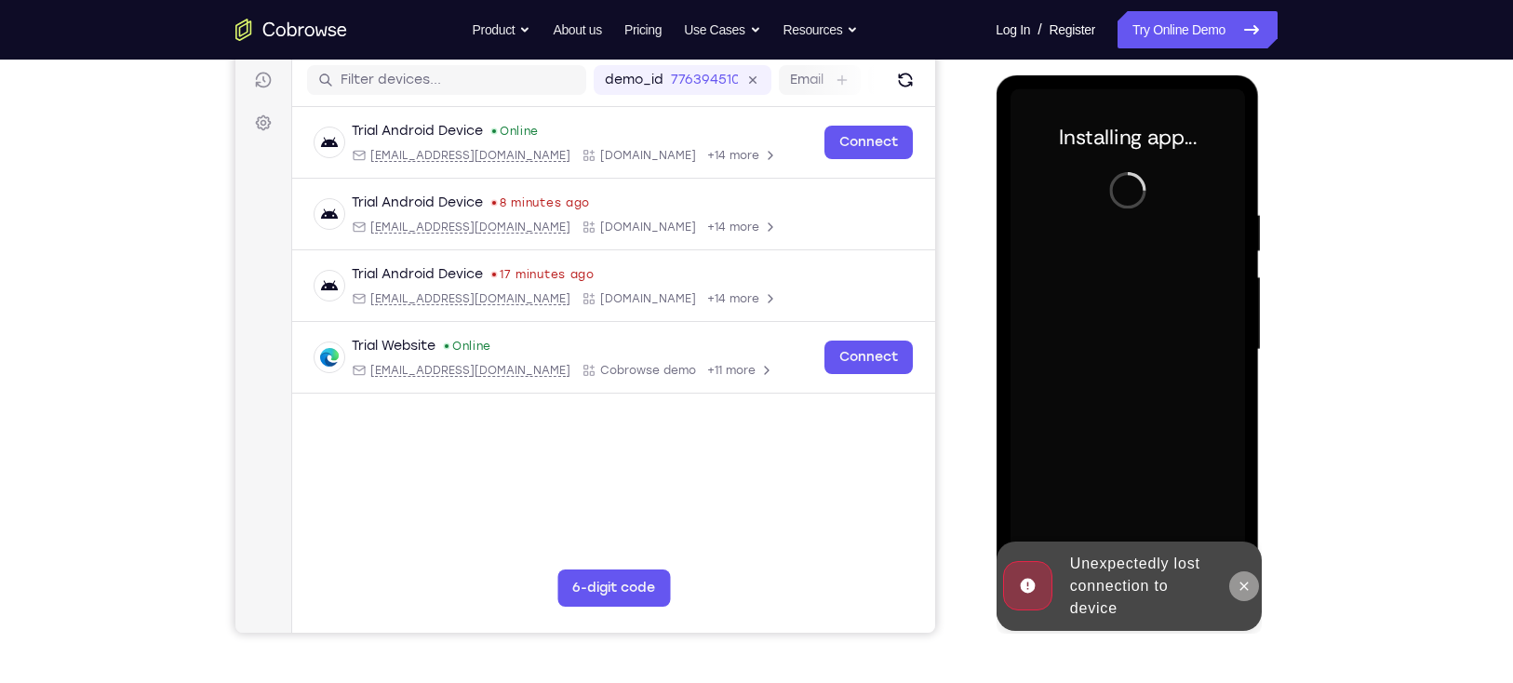
click at [1246, 585] on icon at bounding box center [1242, 586] width 15 height 15
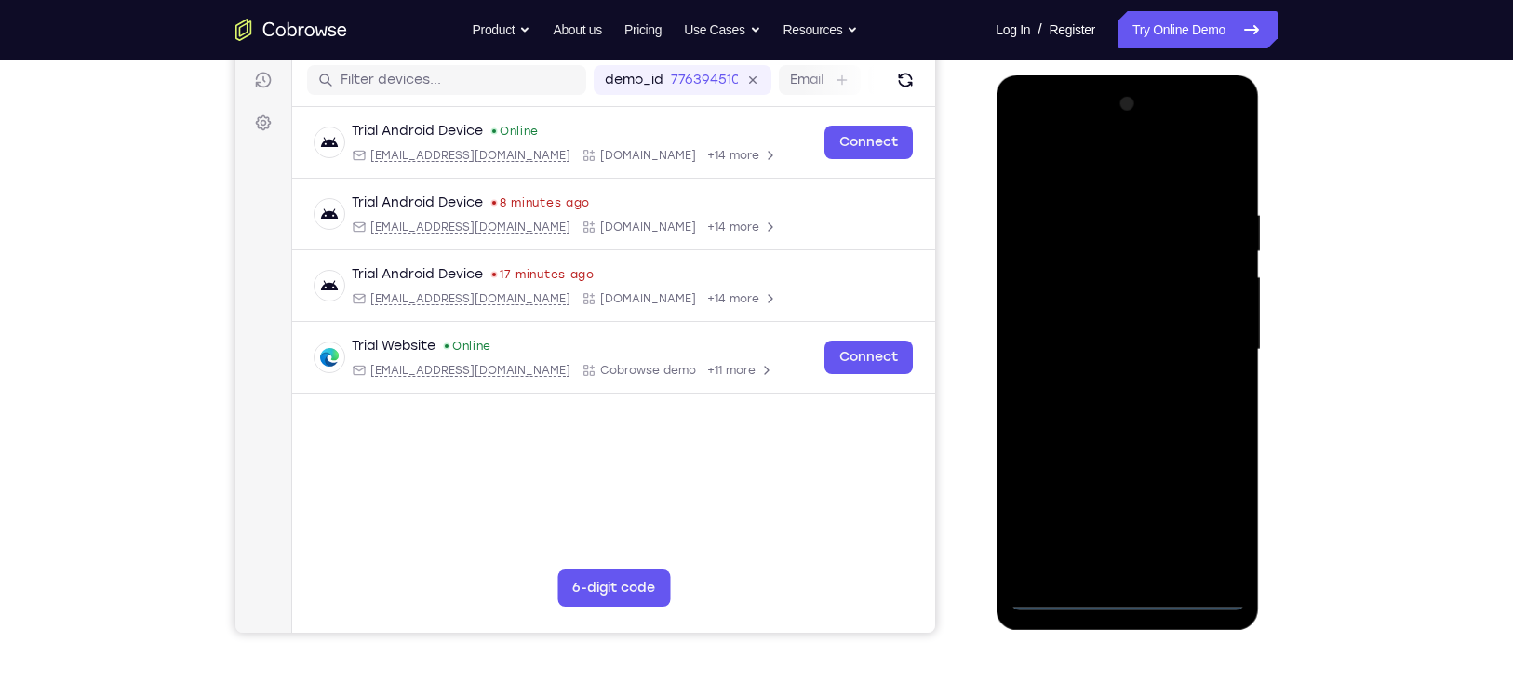
click at [1124, 592] on div at bounding box center [1126, 349] width 234 height 521
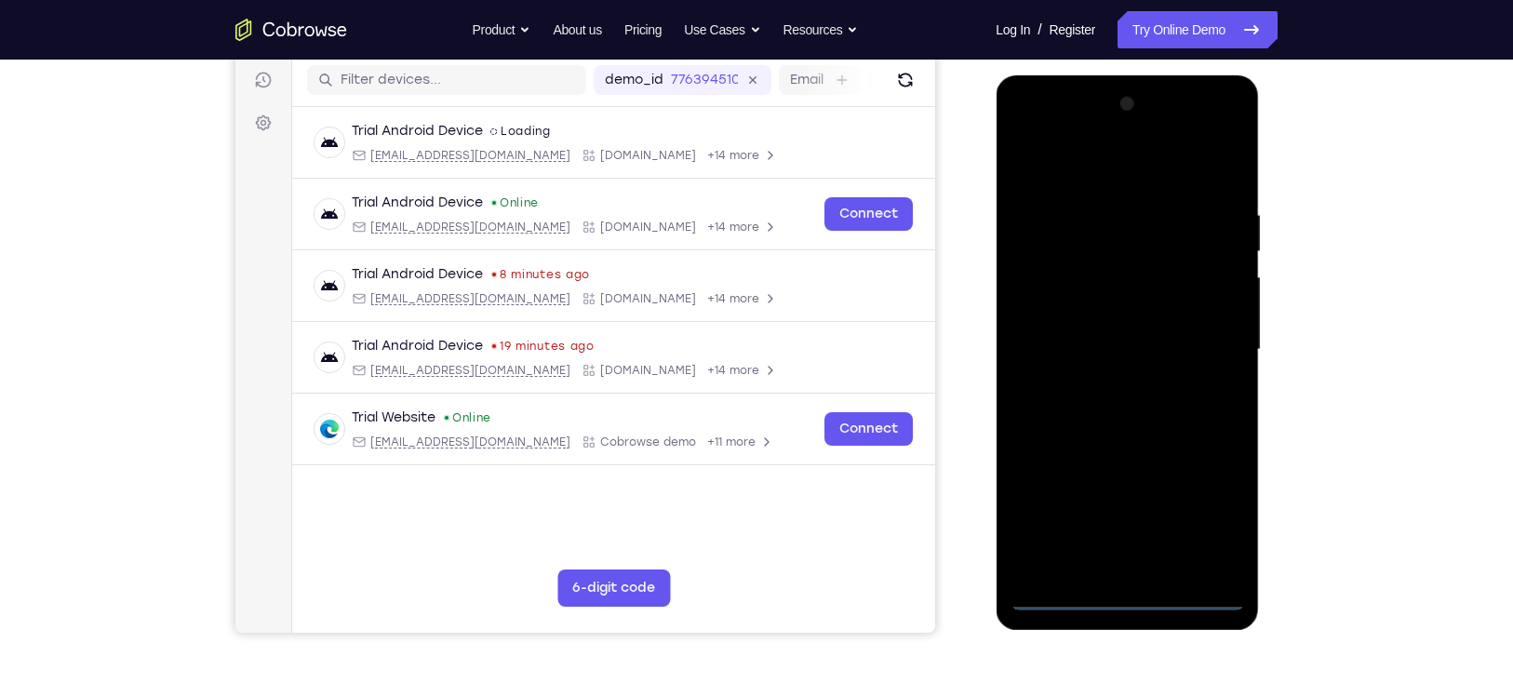
click at [1203, 513] on div at bounding box center [1126, 349] width 234 height 521
click at [1229, 138] on div at bounding box center [1126, 349] width 234 height 521
click at [1161, 166] on div at bounding box center [1126, 349] width 234 height 521
click at [1133, 134] on div at bounding box center [1126, 349] width 234 height 521
click at [1160, 282] on div at bounding box center [1126, 349] width 234 height 521
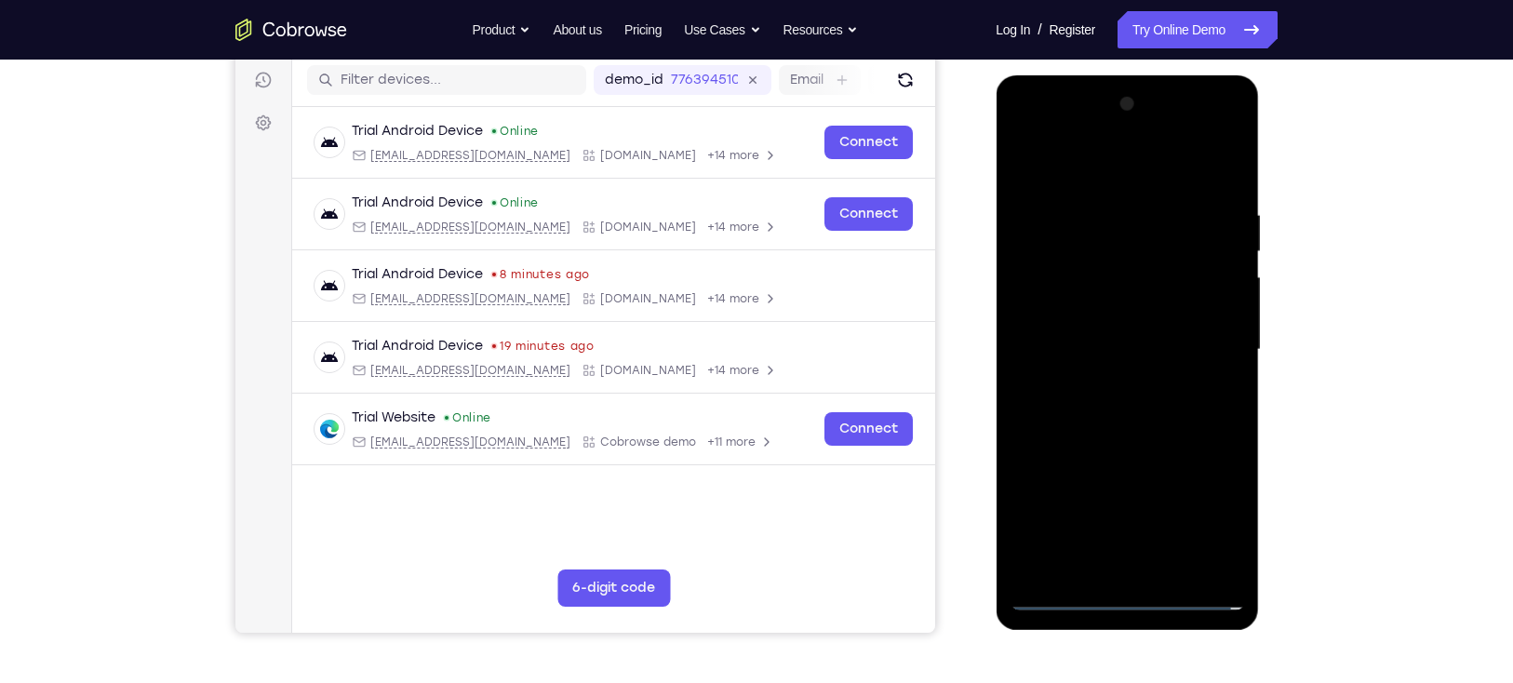
click at [1124, 483] on div at bounding box center [1126, 349] width 234 height 521
click at [1129, 314] on div at bounding box center [1126, 349] width 234 height 521
drag, startPoint x: 1122, startPoint y: 322, endPoint x: 1122, endPoint y: 302, distance: 19.5
click at [1122, 302] on div at bounding box center [1126, 349] width 234 height 521
click at [1116, 369] on div at bounding box center [1126, 349] width 234 height 521
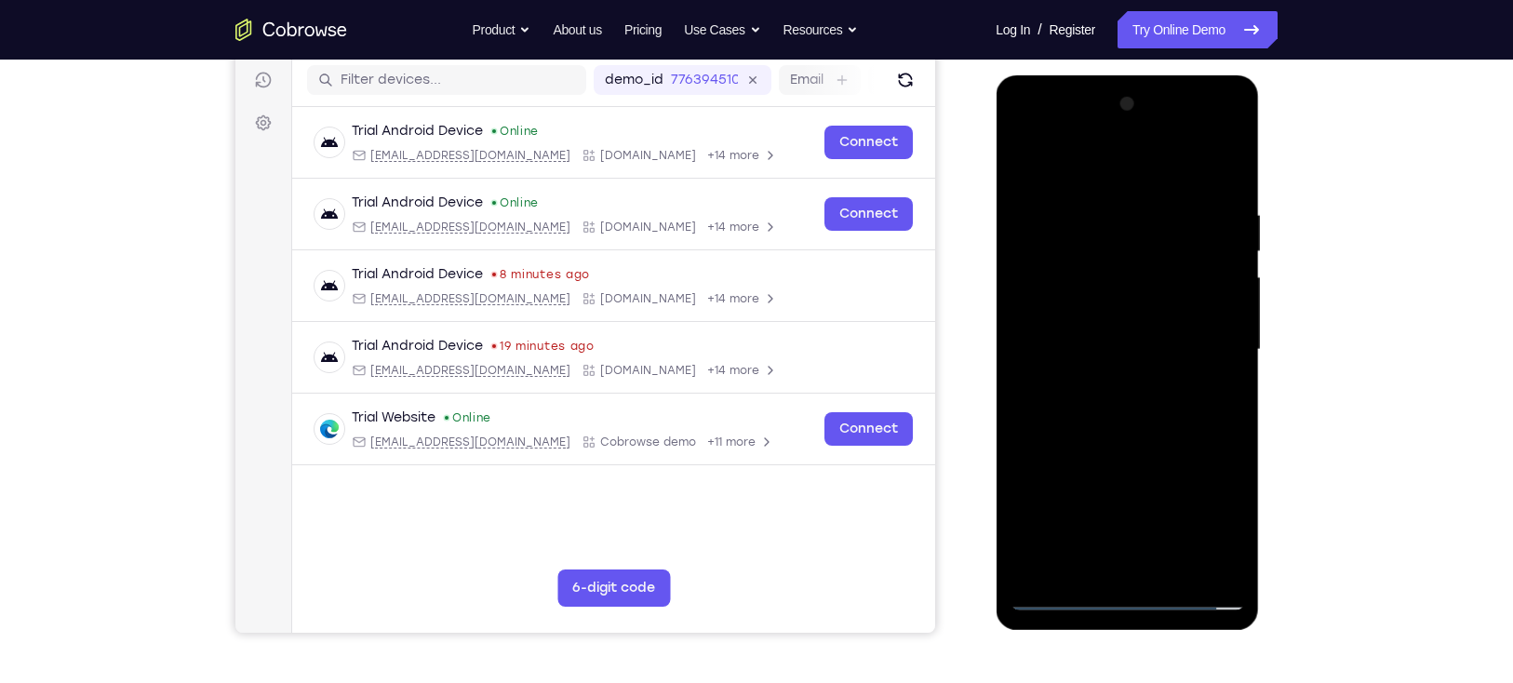
click at [1125, 172] on div at bounding box center [1126, 349] width 234 height 521
click at [1145, 383] on div at bounding box center [1126, 349] width 234 height 521
drag, startPoint x: 1145, startPoint y: 383, endPoint x: 1142, endPoint y: 422, distance: 39.2
click at [1142, 422] on div at bounding box center [1126, 349] width 234 height 521
drag, startPoint x: 1151, startPoint y: 237, endPoint x: 1154, endPoint y: 409, distance: 172.1
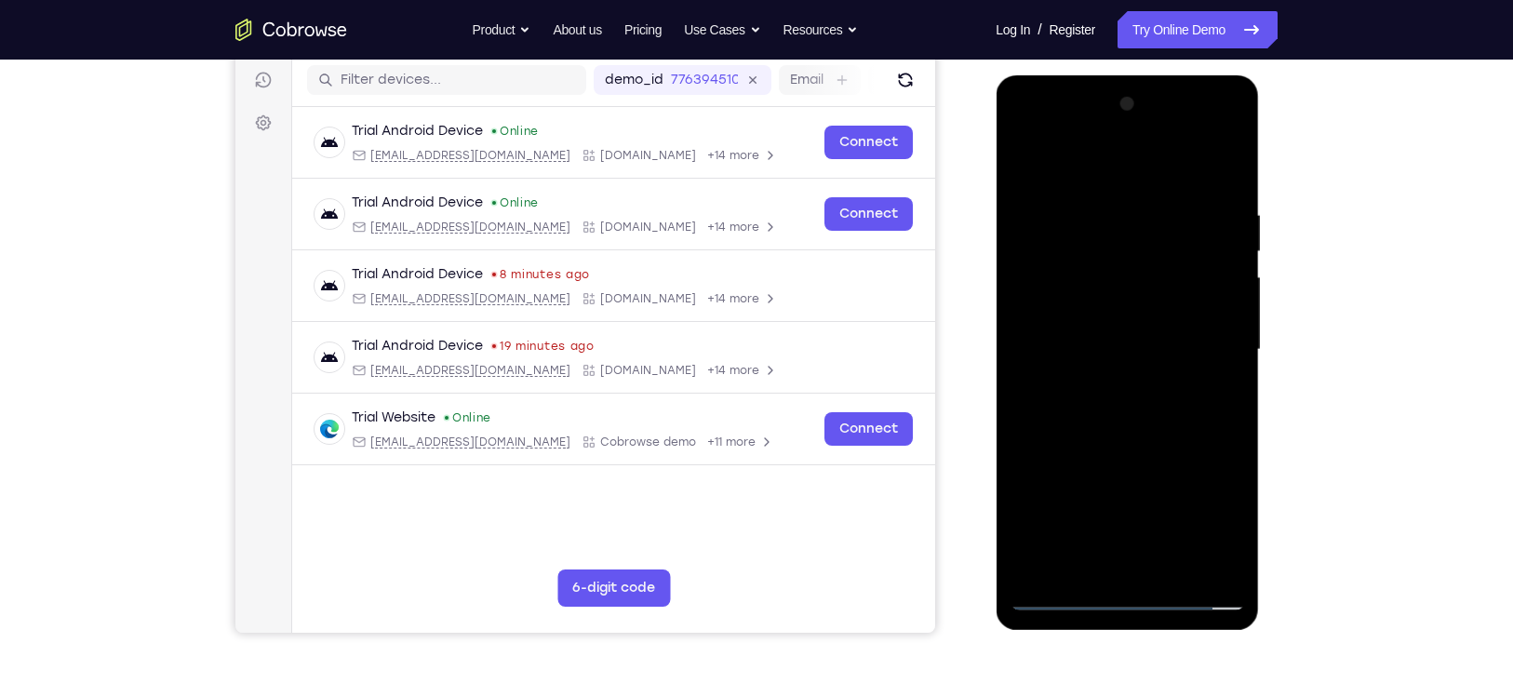
click at [1154, 409] on div at bounding box center [1126, 349] width 234 height 521
click at [1176, 287] on div at bounding box center [1126, 349] width 234 height 521
drag, startPoint x: 1176, startPoint y: 226, endPoint x: 1171, endPoint y: 354, distance: 128.5
click at [1171, 354] on div at bounding box center [1126, 349] width 234 height 521
drag, startPoint x: 1181, startPoint y: 276, endPoint x: 1180, endPoint y: 307, distance: 30.7
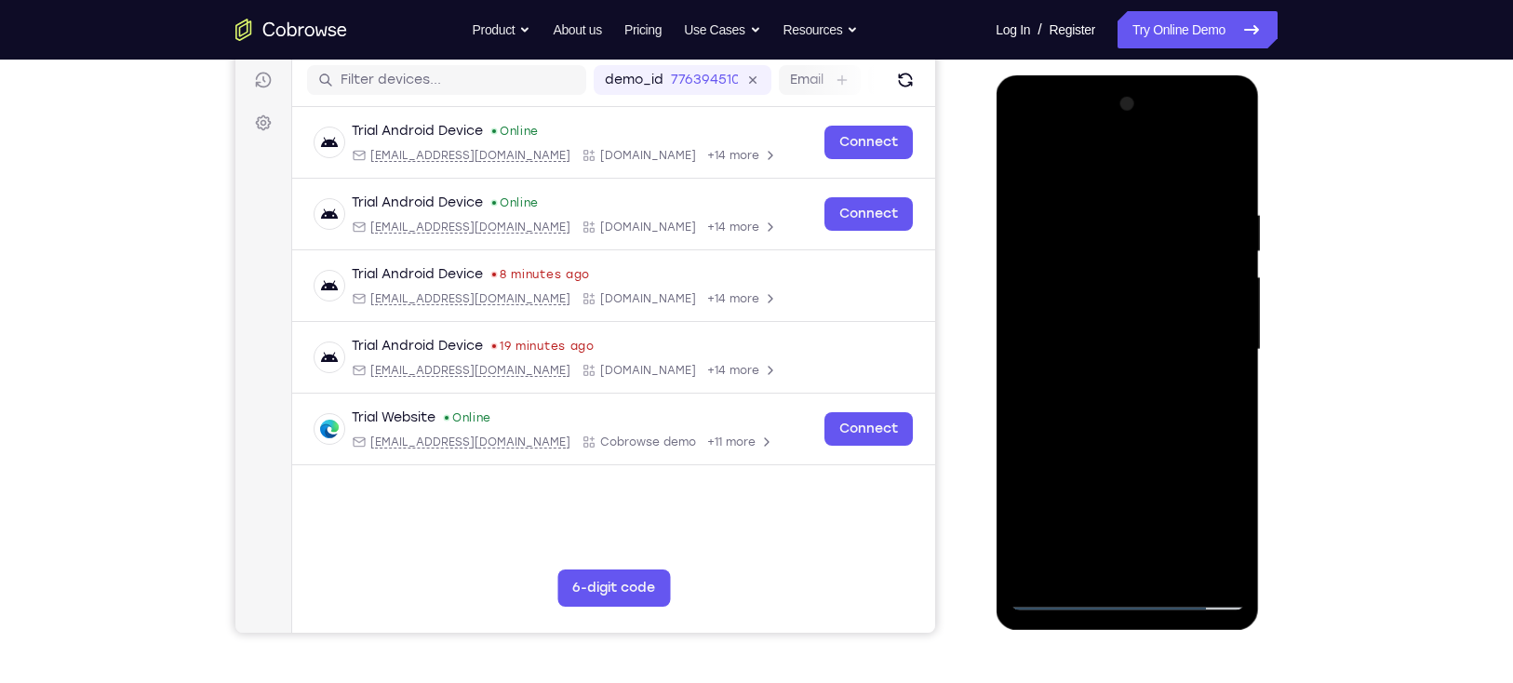
click at [1180, 307] on div at bounding box center [1126, 349] width 234 height 521
drag, startPoint x: 1179, startPoint y: 238, endPoint x: 1175, endPoint y: 359, distance: 121.0
click at [1175, 359] on div at bounding box center [1126, 349] width 234 height 521
drag, startPoint x: 1185, startPoint y: 293, endPoint x: 1183, endPoint y: 350, distance: 56.8
click at [1183, 350] on div at bounding box center [1126, 349] width 234 height 521
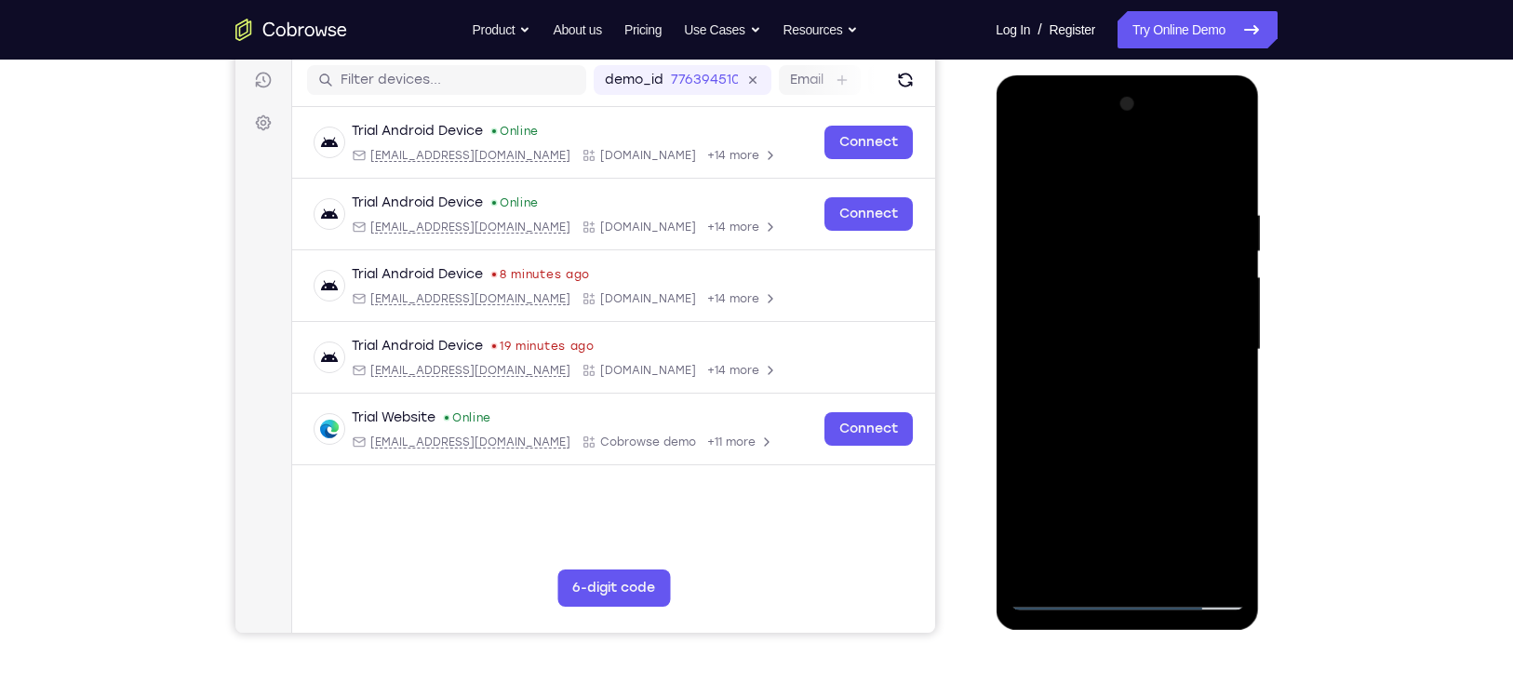
drag, startPoint x: 1185, startPoint y: 271, endPoint x: 1180, endPoint y: 394, distance: 123.8
click at [1180, 394] on div at bounding box center [1126, 349] width 234 height 521
drag, startPoint x: 1198, startPoint y: 293, endPoint x: 1193, endPoint y: 337, distance: 44.1
click at [1193, 337] on div at bounding box center [1126, 349] width 234 height 521
drag, startPoint x: 1190, startPoint y: 260, endPoint x: 1185, endPoint y: 429, distance: 169.4
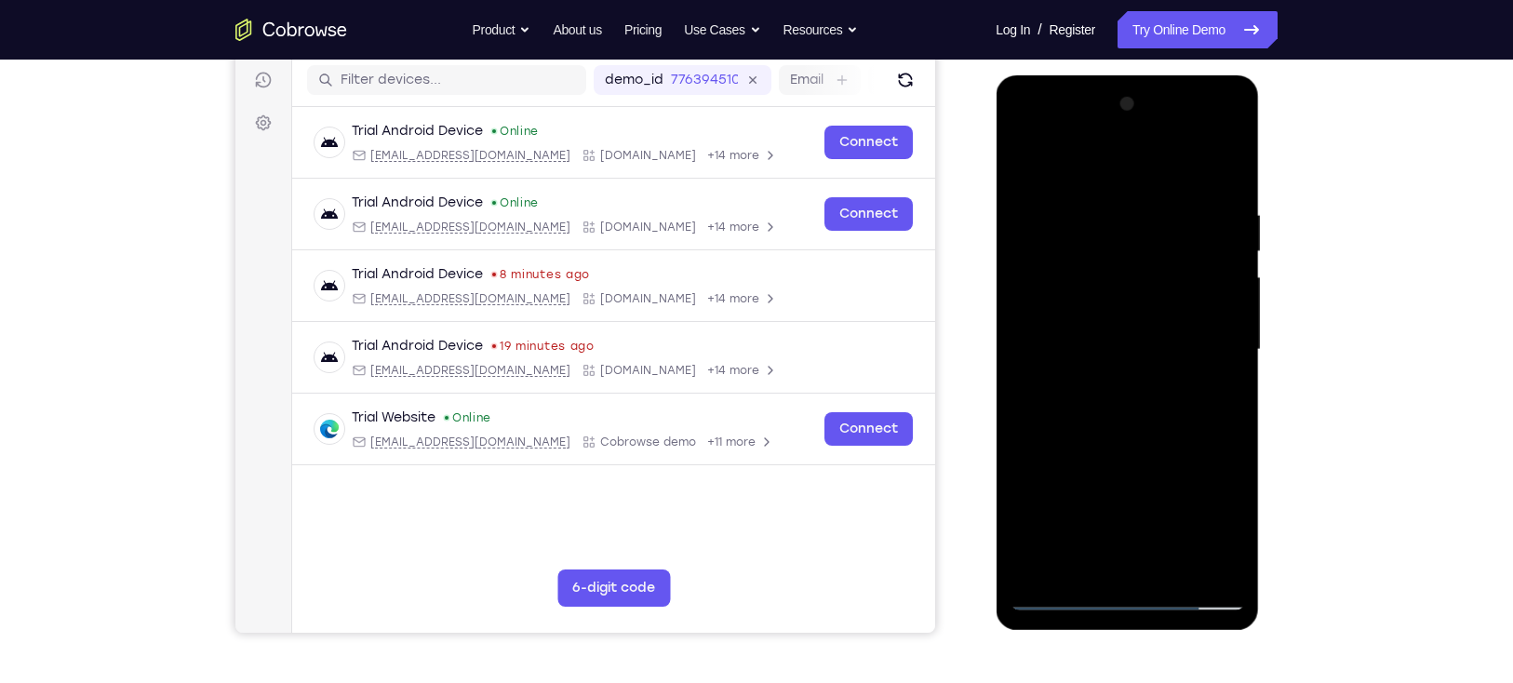
click at [1185, 429] on div at bounding box center [1126, 349] width 234 height 521
drag, startPoint x: 1191, startPoint y: 208, endPoint x: 1188, endPoint y: 280, distance: 71.7
click at [1188, 280] on div at bounding box center [1126, 349] width 234 height 521
drag, startPoint x: 1183, startPoint y: 213, endPoint x: 1182, endPoint y: 363, distance: 149.8
click at [1182, 363] on div at bounding box center [1126, 349] width 234 height 521
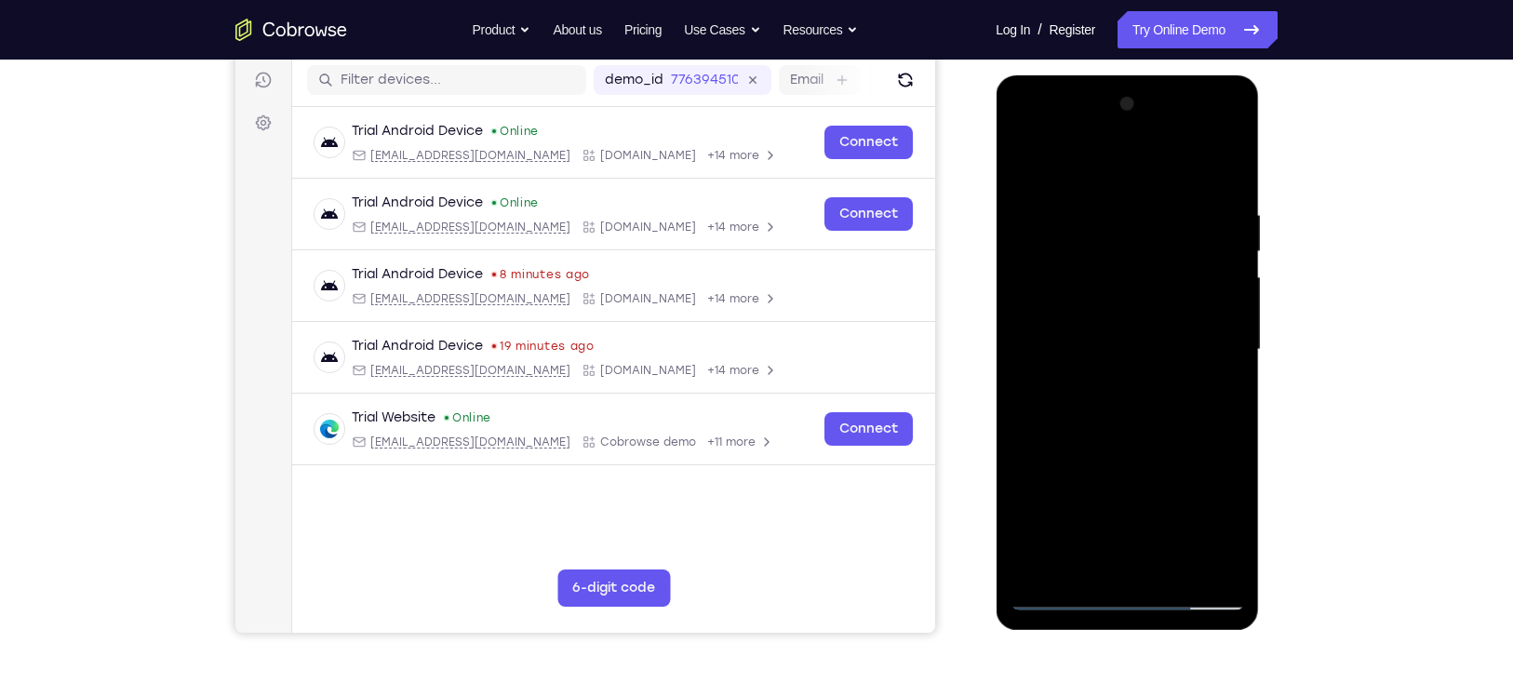
drag, startPoint x: 1199, startPoint y: 198, endPoint x: 1192, endPoint y: 420, distance: 222.4
click at [1192, 420] on div at bounding box center [1126, 349] width 234 height 521
drag, startPoint x: 1189, startPoint y: 275, endPoint x: 1188, endPoint y: 305, distance: 29.8
click at [1188, 305] on div at bounding box center [1126, 349] width 234 height 521
drag, startPoint x: 1191, startPoint y: 204, endPoint x: 1192, endPoint y: 327, distance: 123.7
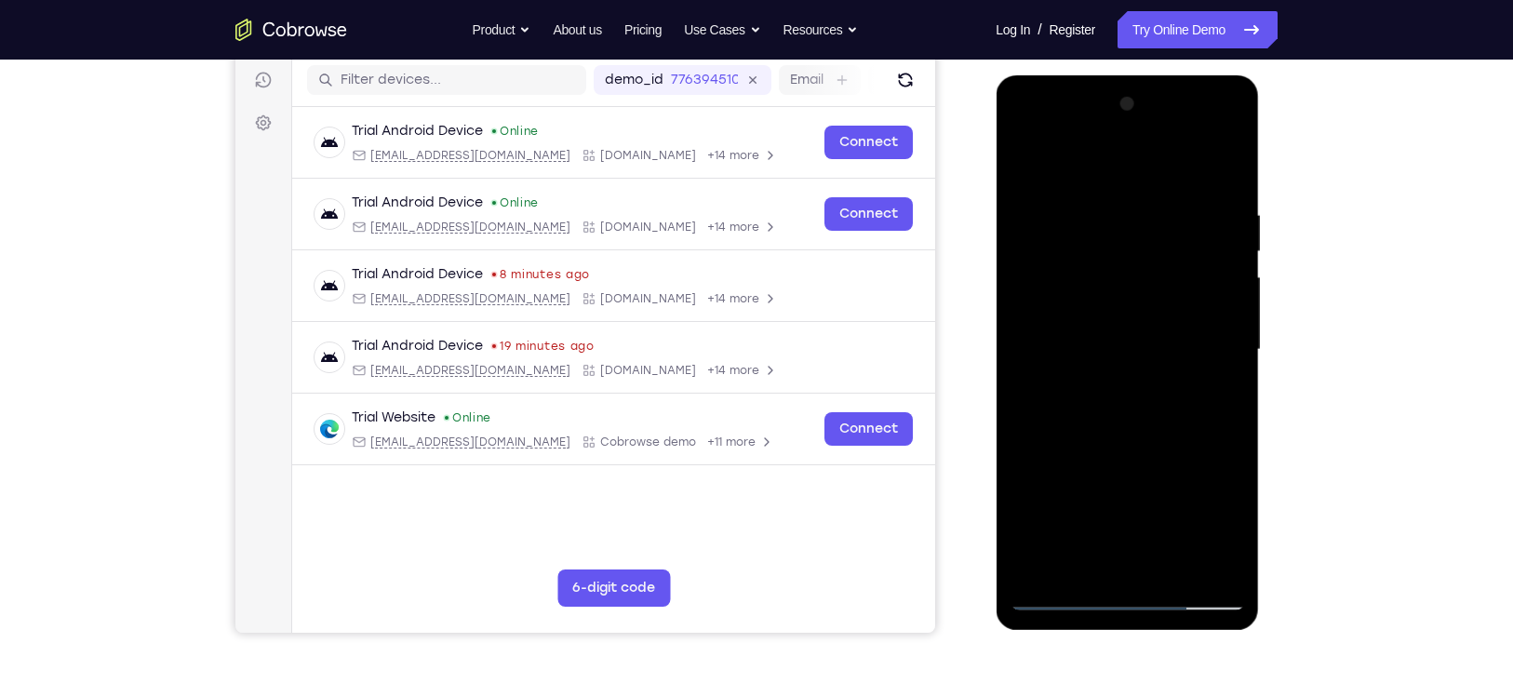
click at [1192, 327] on div at bounding box center [1126, 349] width 234 height 521
drag, startPoint x: 1193, startPoint y: 294, endPoint x: 1192, endPoint y: 331, distance: 37.2
click at [1192, 331] on div at bounding box center [1126, 349] width 234 height 521
drag, startPoint x: 1192, startPoint y: 244, endPoint x: 1191, endPoint y: 374, distance: 130.2
click at [1191, 374] on div at bounding box center [1126, 349] width 234 height 521
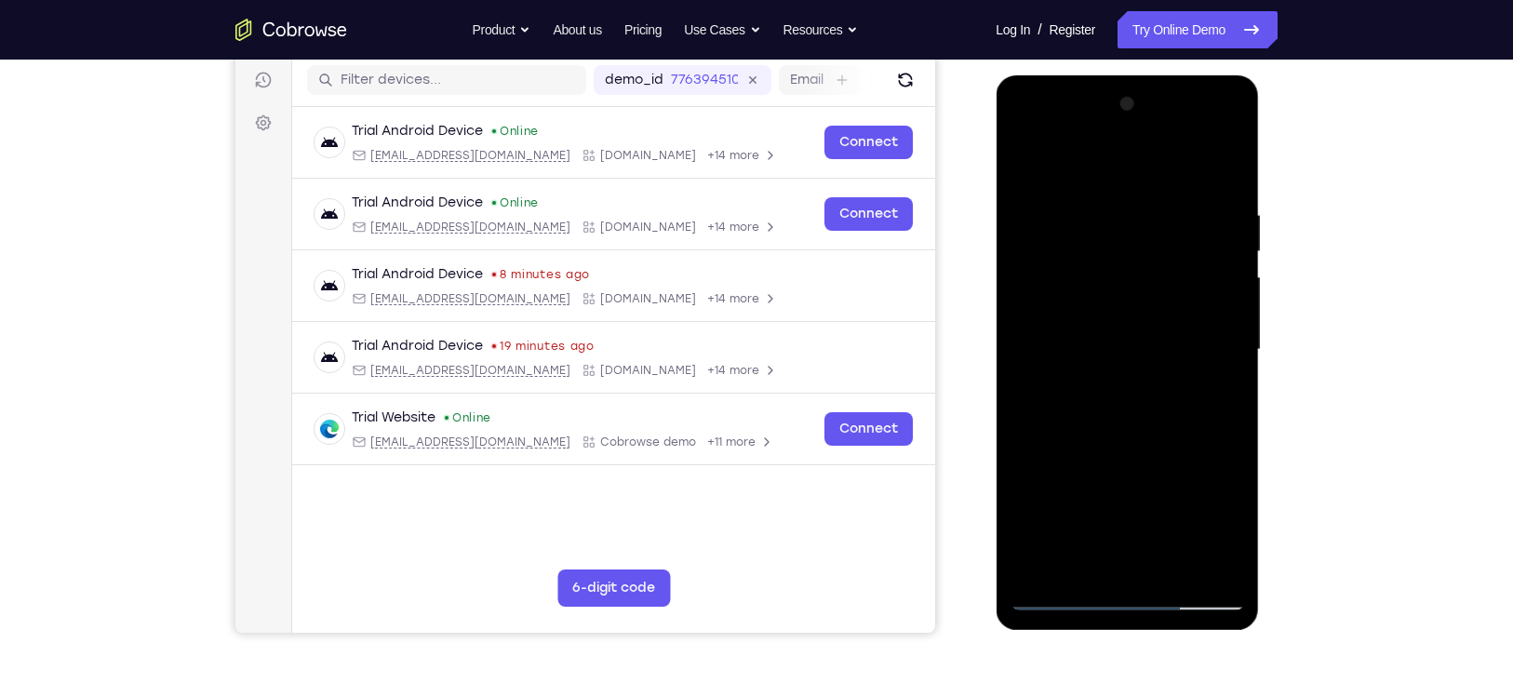
drag, startPoint x: 1194, startPoint y: 299, endPoint x: 1196, endPoint y: 335, distance: 36.3
click at [1196, 335] on div at bounding box center [1126, 349] width 234 height 521
drag, startPoint x: 1196, startPoint y: 254, endPoint x: 1190, endPoint y: 400, distance: 146.2
click at [1190, 400] on div at bounding box center [1126, 349] width 234 height 521
drag, startPoint x: 1194, startPoint y: 237, endPoint x: 1196, endPoint y: 367, distance: 130.2
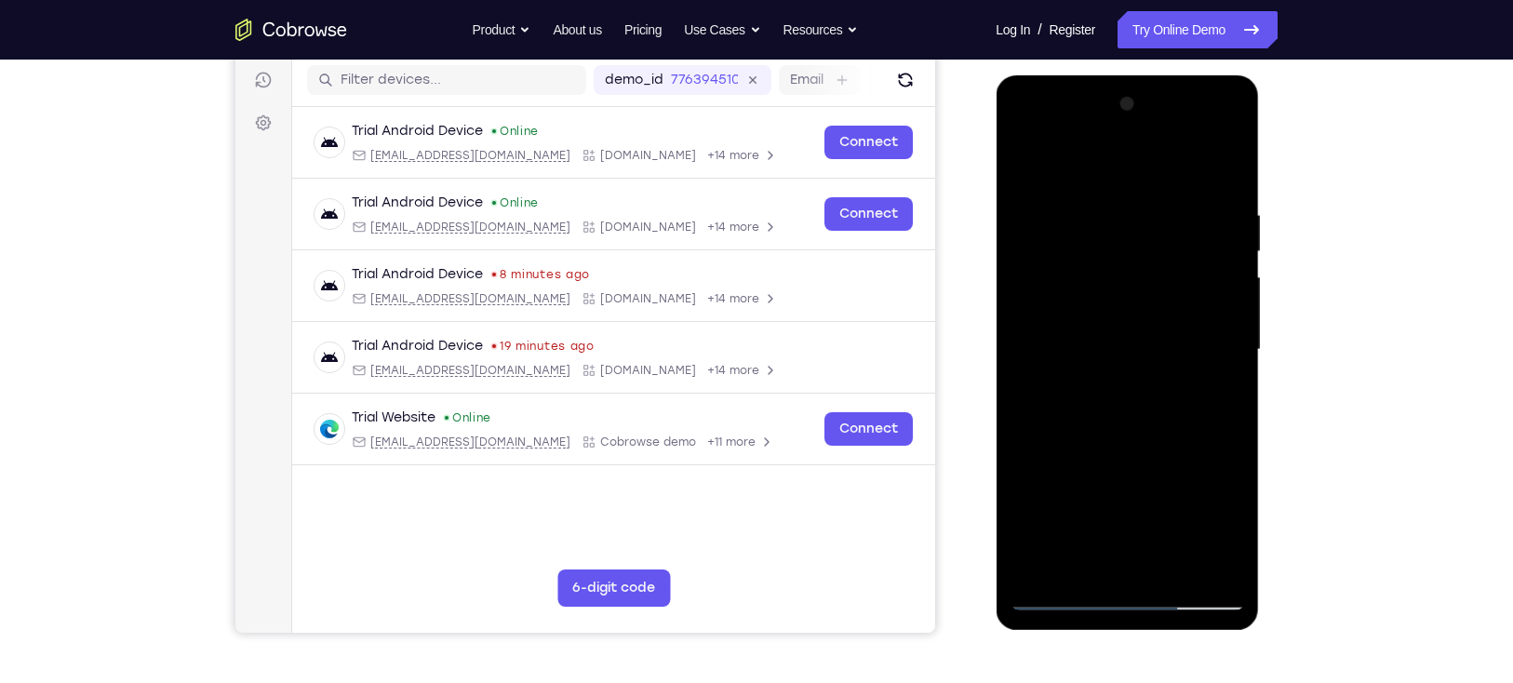
click at [1196, 367] on div at bounding box center [1126, 349] width 234 height 521
drag, startPoint x: 1199, startPoint y: 312, endPoint x: 1200, endPoint y: 363, distance: 51.2
click at [1200, 363] on div at bounding box center [1126, 349] width 234 height 521
drag, startPoint x: 1194, startPoint y: 255, endPoint x: 1186, endPoint y: 374, distance: 119.4
click at [1186, 374] on div at bounding box center [1126, 349] width 234 height 521
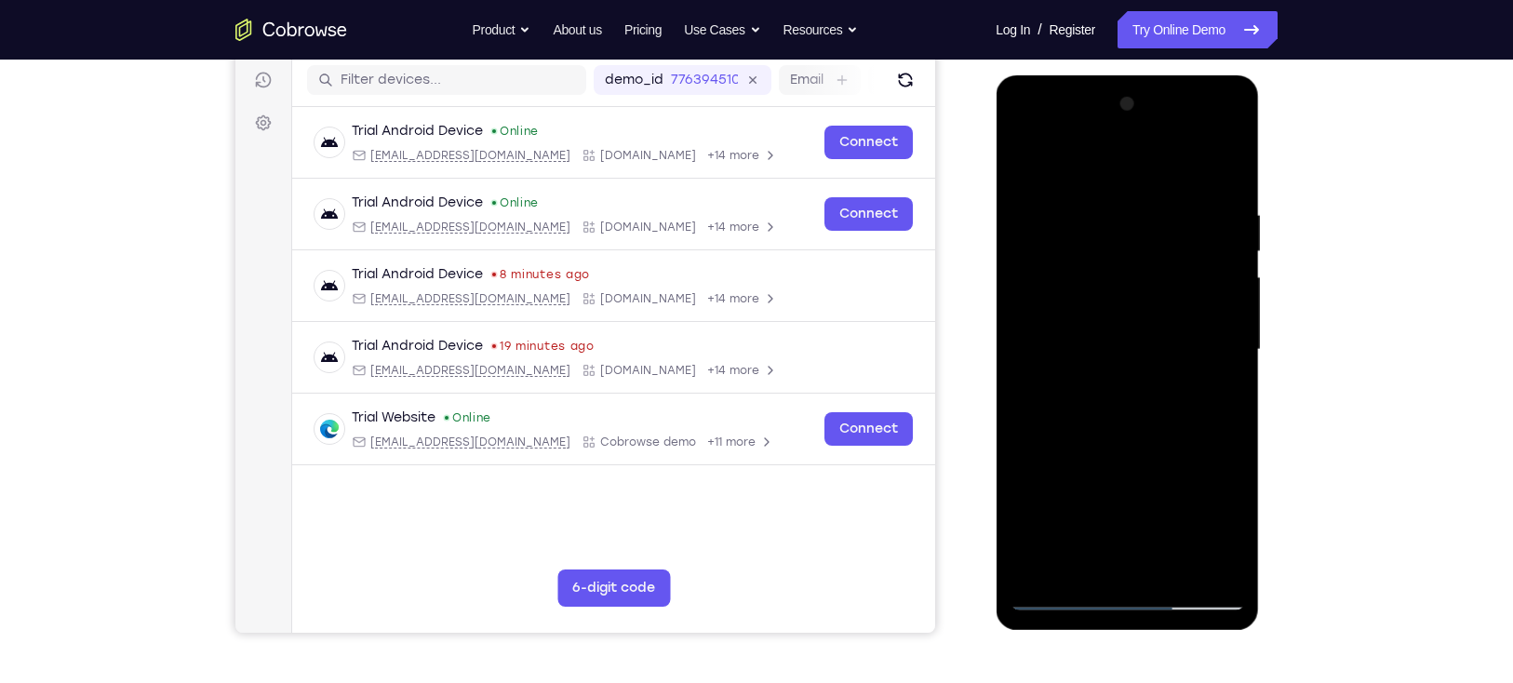
drag, startPoint x: 1197, startPoint y: 302, endPoint x: 1191, endPoint y: 335, distance: 33.2
click at [1191, 335] on div at bounding box center [1126, 349] width 234 height 521
drag, startPoint x: 1187, startPoint y: 260, endPoint x: 1181, endPoint y: 371, distance: 111.8
click at [1181, 371] on div at bounding box center [1126, 349] width 234 height 521
drag, startPoint x: 1190, startPoint y: 306, endPoint x: 1186, endPoint y: 327, distance: 20.8
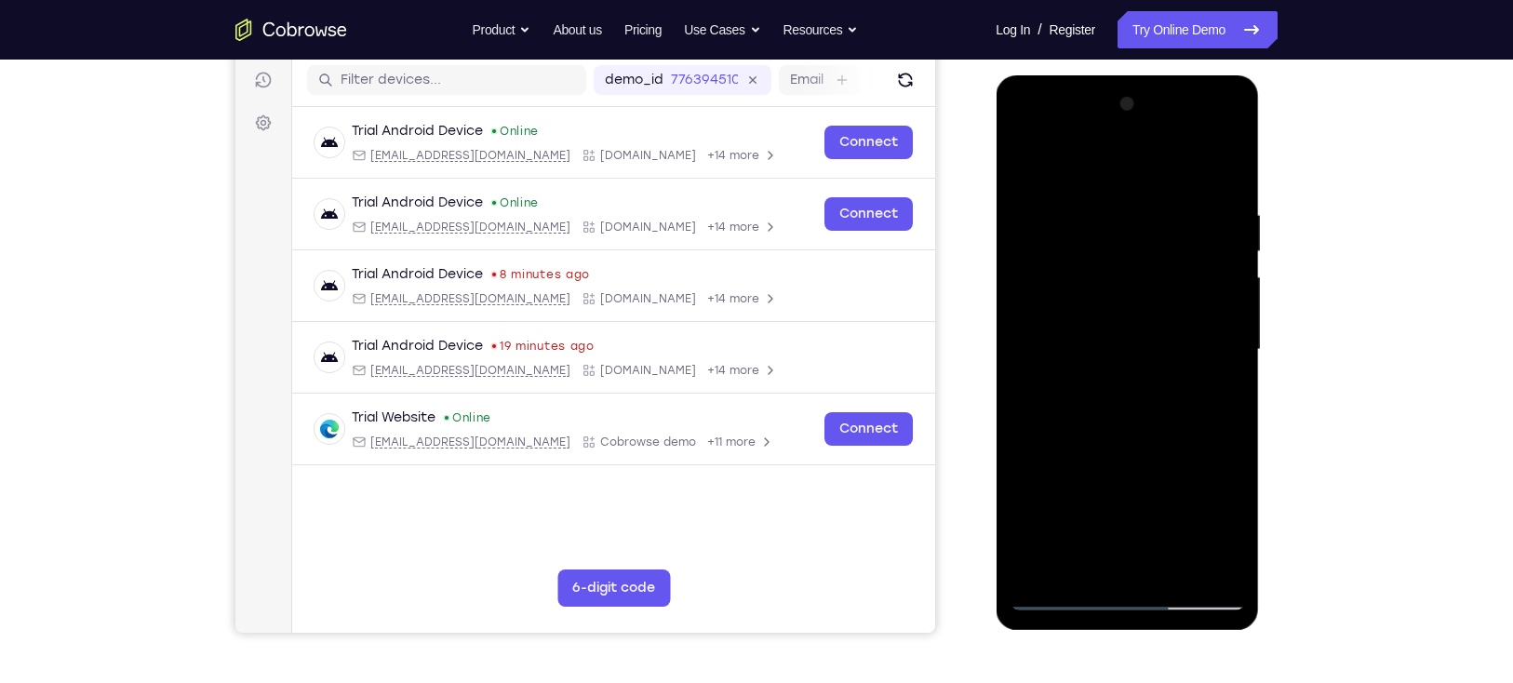
click at [1186, 327] on div at bounding box center [1126, 349] width 234 height 521
drag, startPoint x: 1181, startPoint y: 202, endPoint x: 1173, endPoint y: 347, distance: 145.4
click at [1173, 347] on div at bounding box center [1126, 349] width 234 height 521
drag, startPoint x: 1185, startPoint y: 275, endPoint x: 1181, endPoint y: 300, distance: 25.4
click at [1181, 300] on div at bounding box center [1126, 349] width 234 height 521
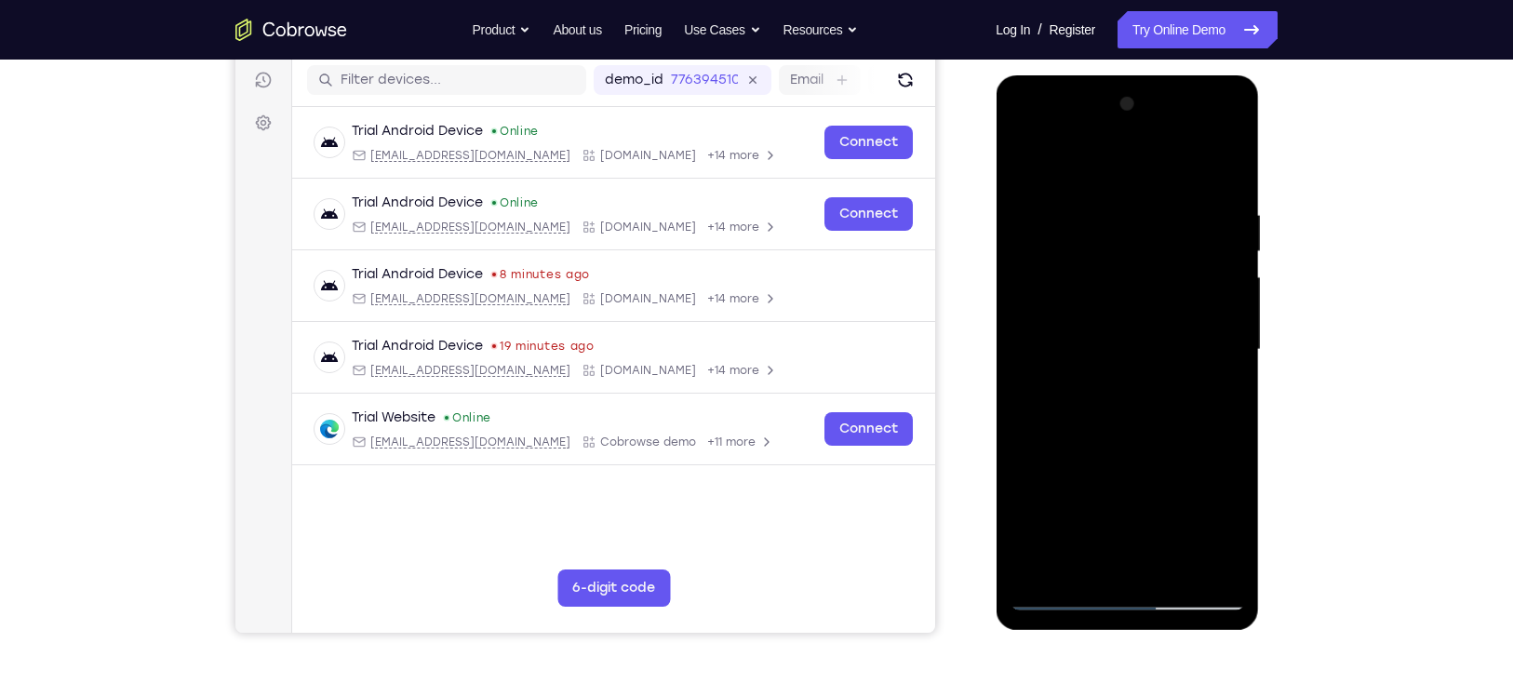
drag, startPoint x: 1180, startPoint y: 209, endPoint x: 1159, endPoint y: 366, distance: 157.6
click at [1159, 366] on div at bounding box center [1126, 349] width 234 height 521
drag, startPoint x: 1190, startPoint y: 302, endPoint x: 1183, endPoint y: 340, distance: 38.7
click at [1183, 340] on div at bounding box center [1126, 349] width 234 height 521
drag, startPoint x: 1200, startPoint y: 191, endPoint x: 1185, endPoint y: 355, distance: 165.3
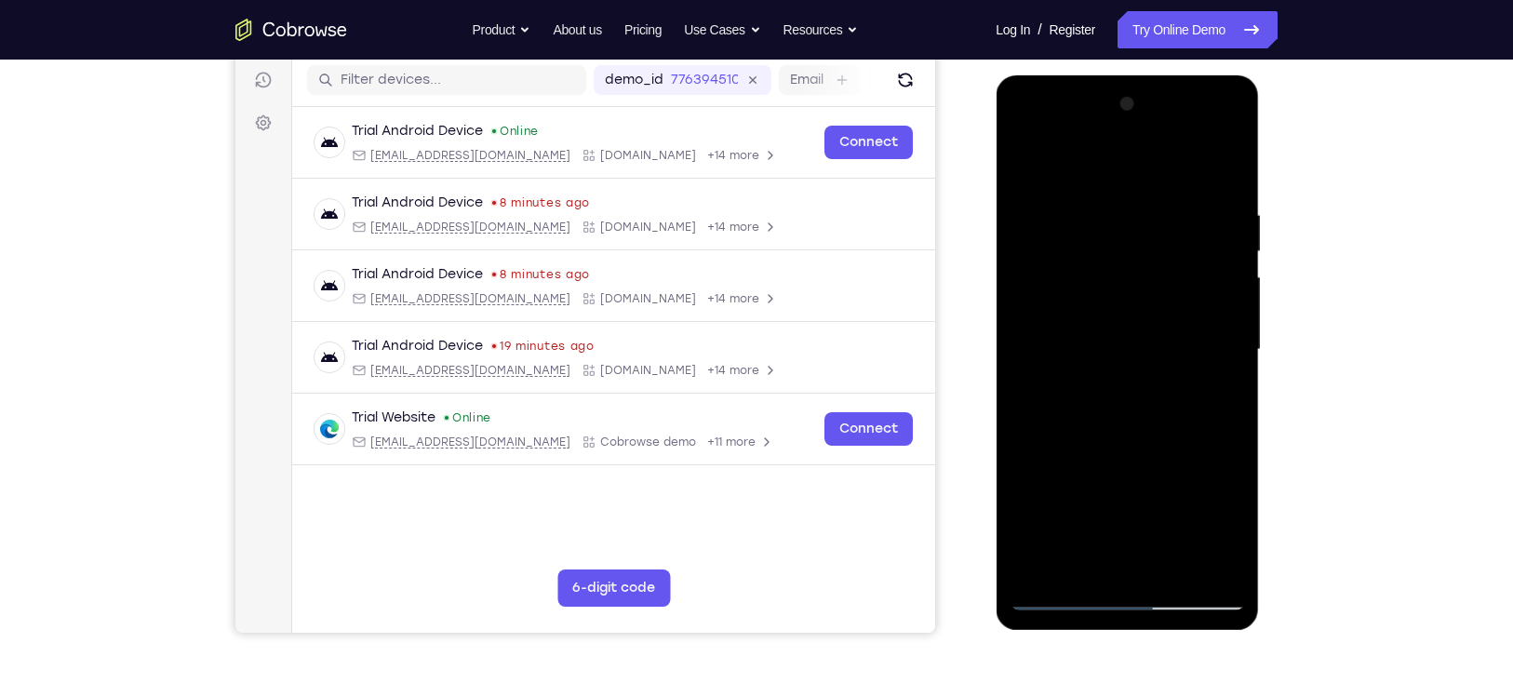
click at [1185, 355] on div at bounding box center [1126, 349] width 234 height 521
drag, startPoint x: 1196, startPoint y: 280, endPoint x: 1196, endPoint y: 334, distance: 54.0
click at [1196, 334] on div at bounding box center [1126, 349] width 234 height 521
drag, startPoint x: 1196, startPoint y: 255, endPoint x: 1174, endPoint y: 407, distance: 153.3
click at [1174, 407] on div at bounding box center [1126, 349] width 234 height 521
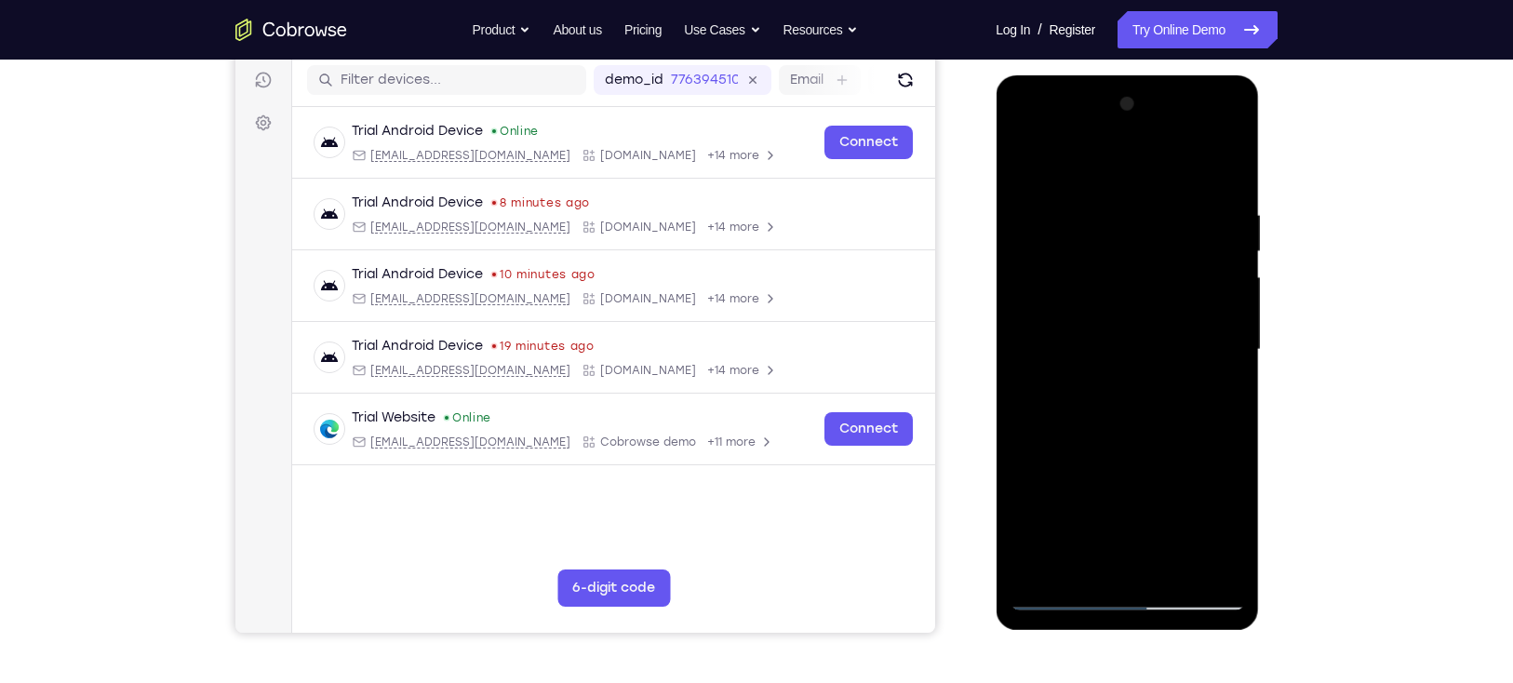
drag, startPoint x: 1188, startPoint y: 296, endPoint x: 1192, endPoint y: 330, distance: 34.6
click at [1192, 330] on div at bounding box center [1126, 349] width 234 height 521
drag, startPoint x: 1193, startPoint y: 204, endPoint x: 1213, endPoint y: 400, distance: 197.3
click at [1213, 400] on div at bounding box center [1126, 349] width 234 height 521
drag, startPoint x: 1192, startPoint y: 288, endPoint x: 1189, endPoint y: 313, distance: 25.3
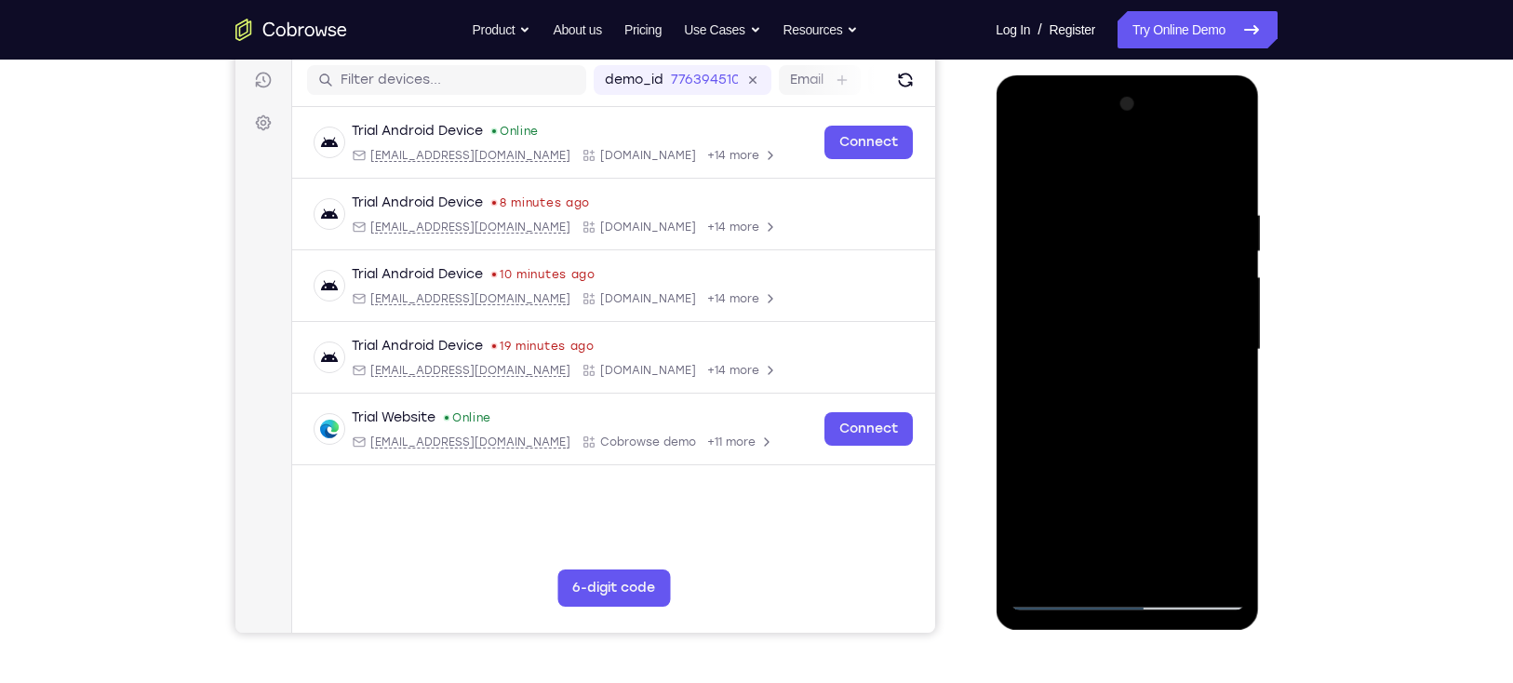
click at [1189, 313] on div at bounding box center [1126, 349] width 234 height 521
drag, startPoint x: 1193, startPoint y: 209, endPoint x: 1184, endPoint y: 384, distance: 175.1
click at [1184, 384] on div at bounding box center [1126, 349] width 234 height 521
click at [1191, 297] on div at bounding box center [1126, 349] width 234 height 521
drag, startPoint x: 1146, startPoint y: 228, endPoint x: 1096, endPoint y: 511, distance: 287.2
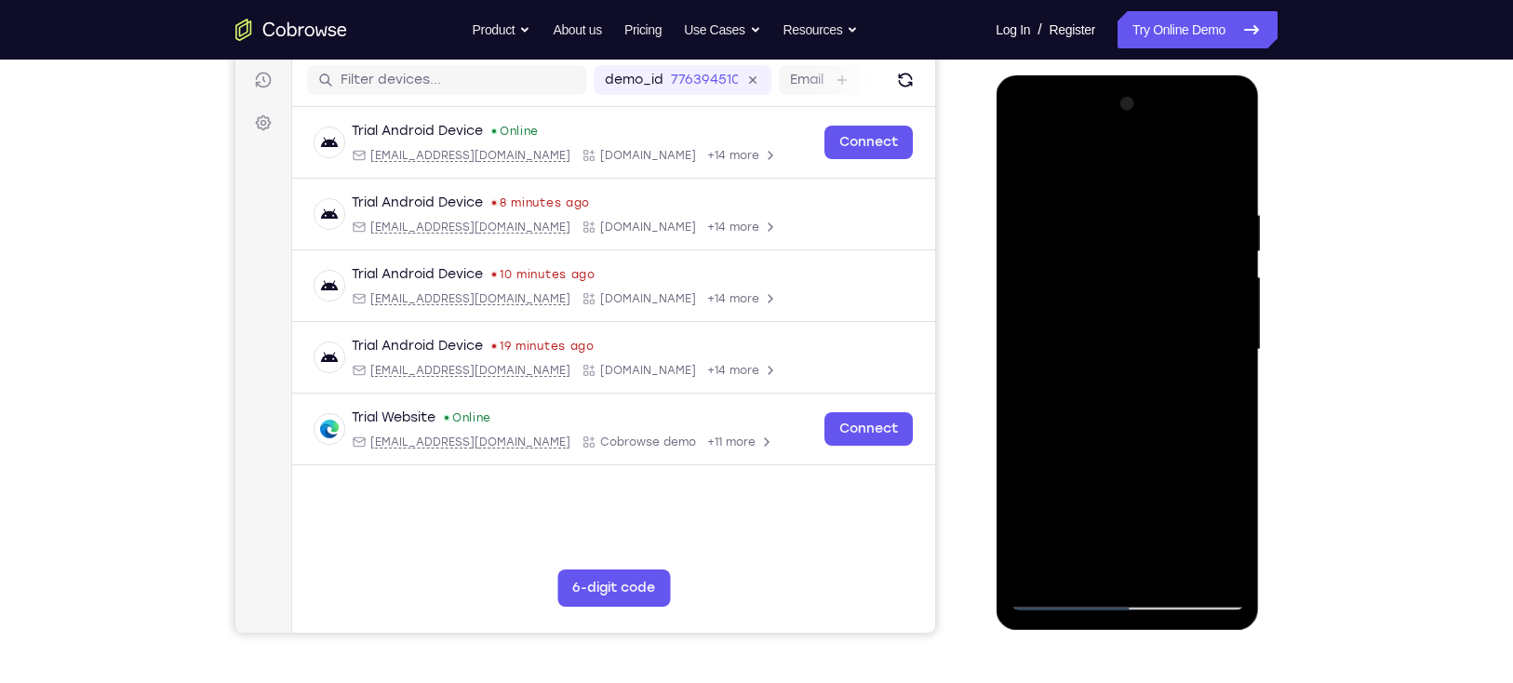
click at [1096, 511] on div at bounding box center [1126, 349] width 234 height 521
drag, startPoint x: 1228, startPoint y: 328, endPoint x: 1200, endPoint y: 360, distance: 42.2
click at [1200, 360] on div at bounding box center [1126, 349] width 234 height 521
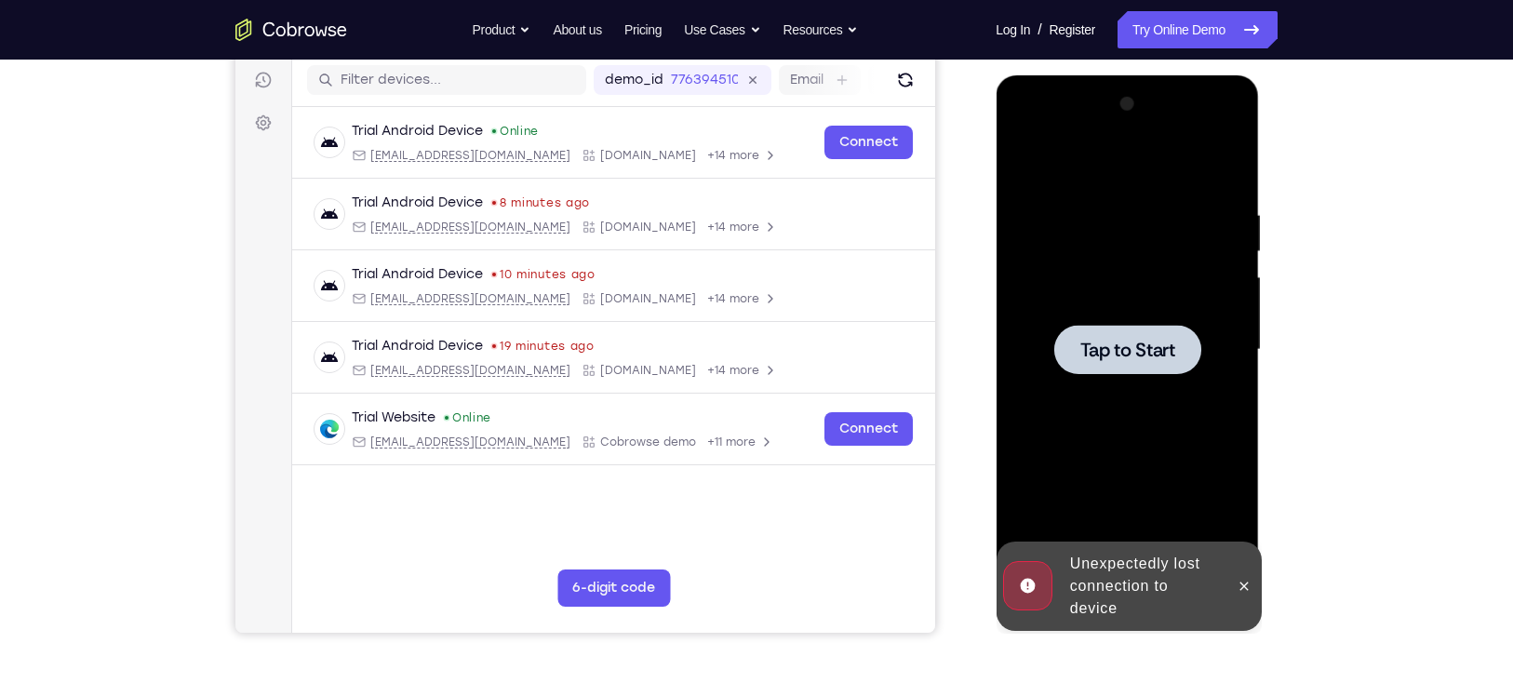
click at [1127, 335] on div at bounding box center [1126, 349] width 147 height 49
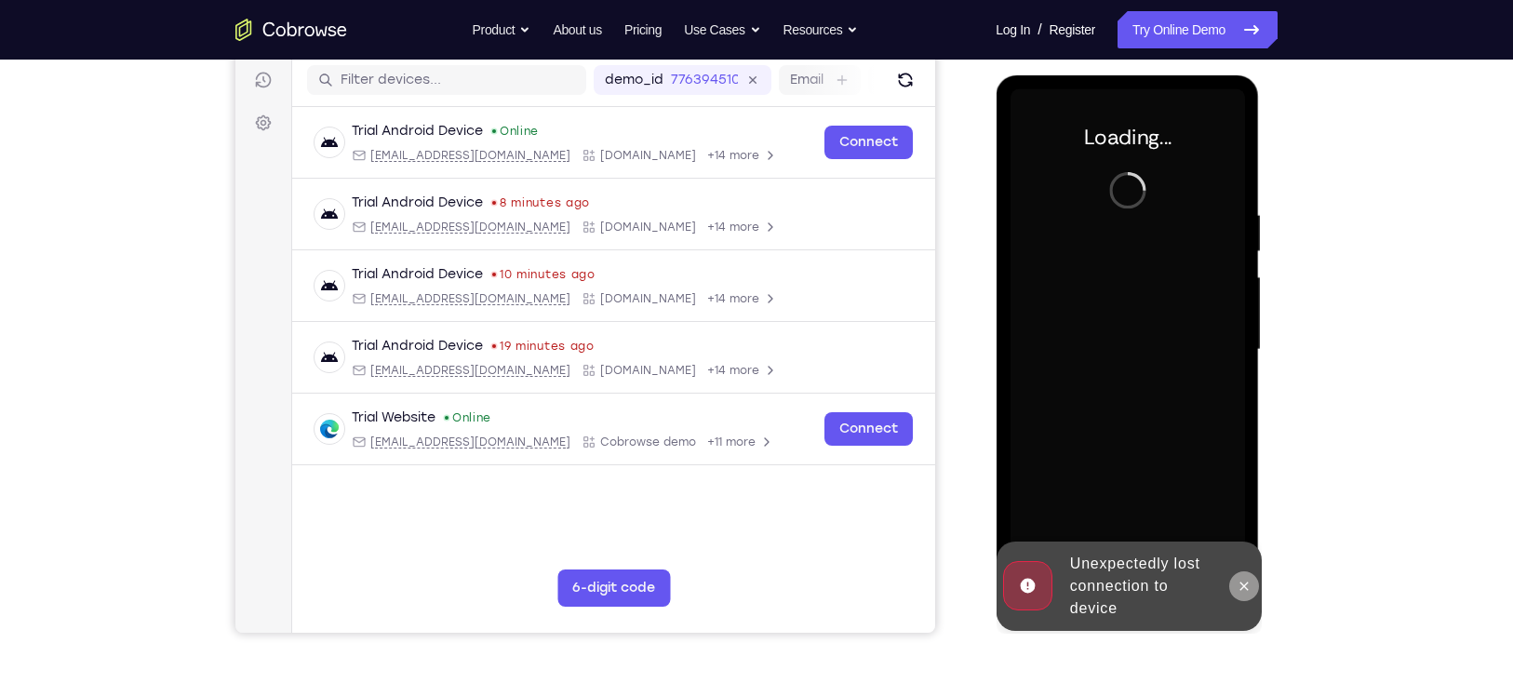
click at [1246, 579] on icon at bounding box center [1242, 586] width 15 height 15
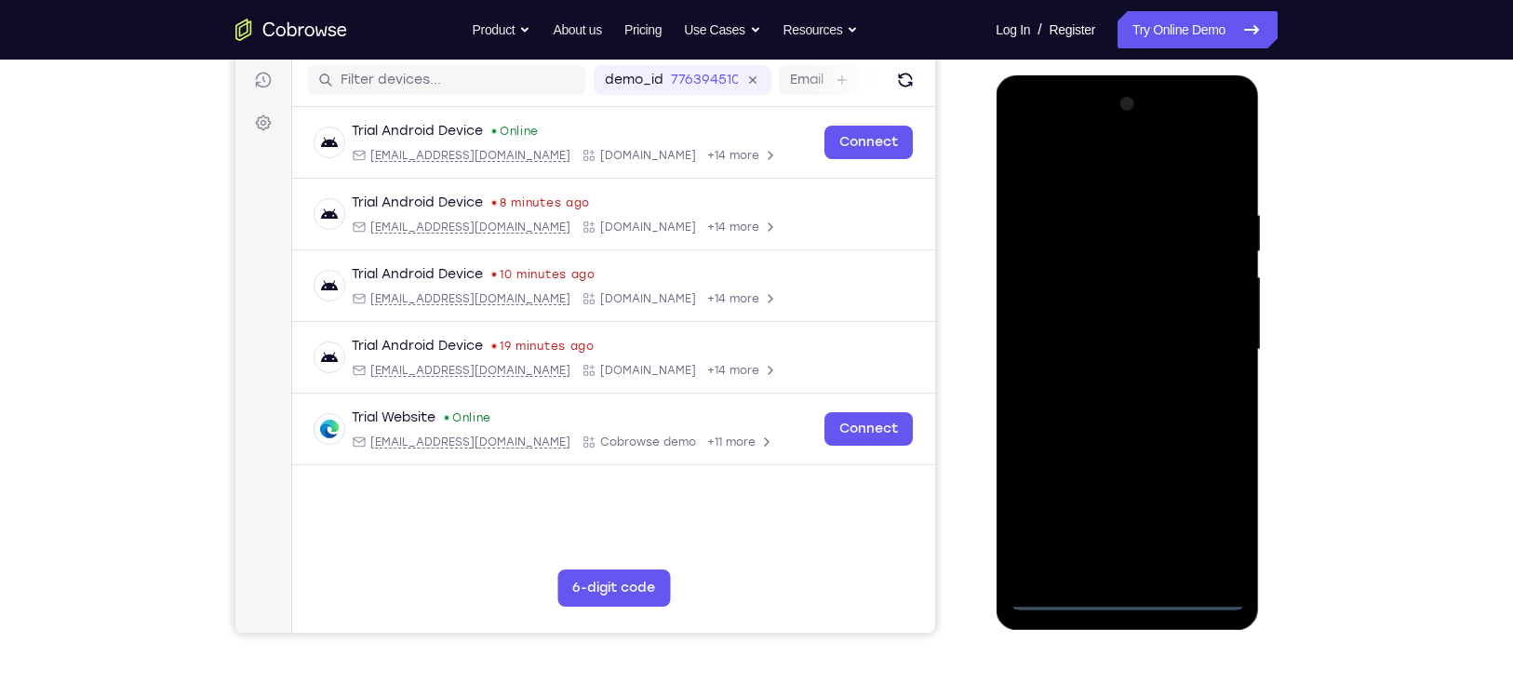
click at [1129, 602] on div at bounding box center [1126, 349] width 234 height 521
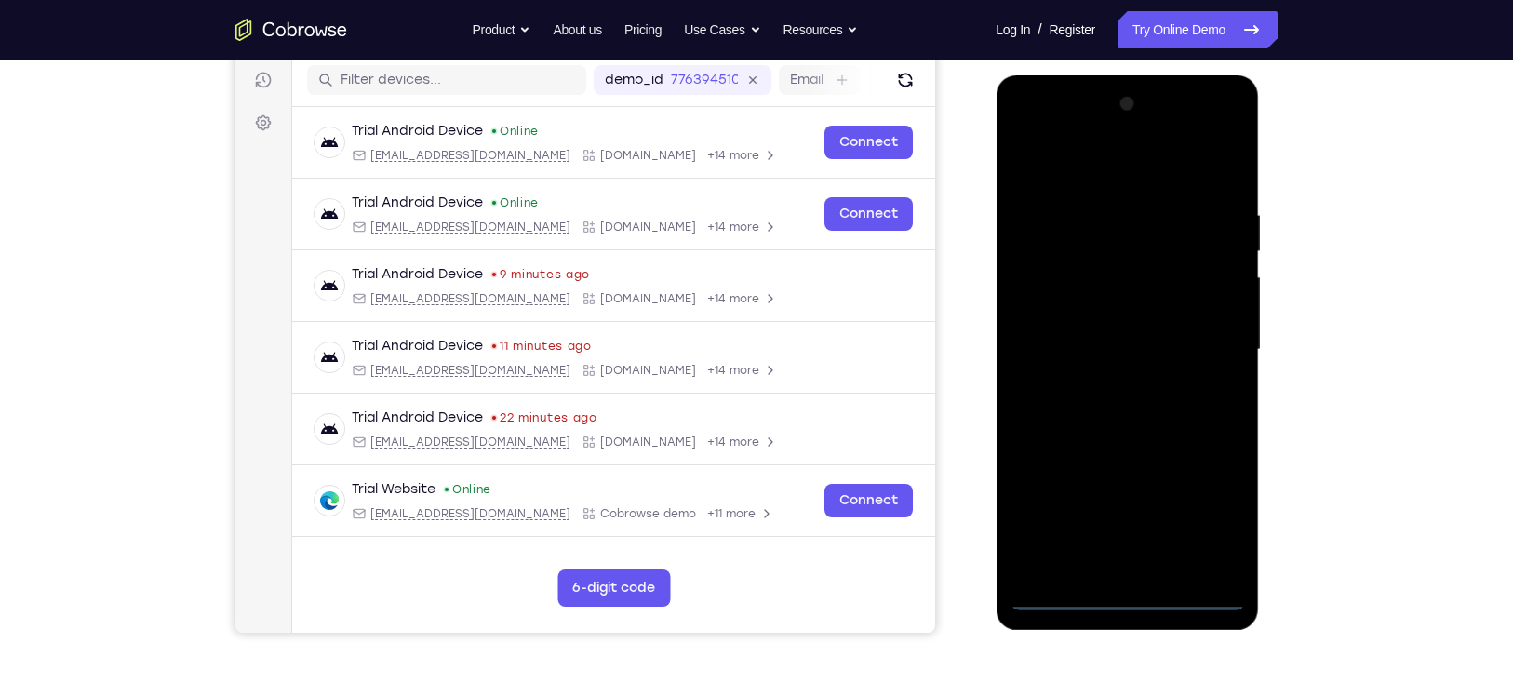
click at [1204, 517] on div at bounding box center [1126, 349] width 234 height 521
click at [1231, 130] on div at bounding box center [1126, 349] width 234 height 521
click at [1186, 153] on div at bounding box center [1126, 349] width 234 height 521
click at [1114, 133] on div at bounding box center [1126, 349] width 234 height 521
click at [1155, 284] on div at bounding box center [1126, 349] width 234 height 521
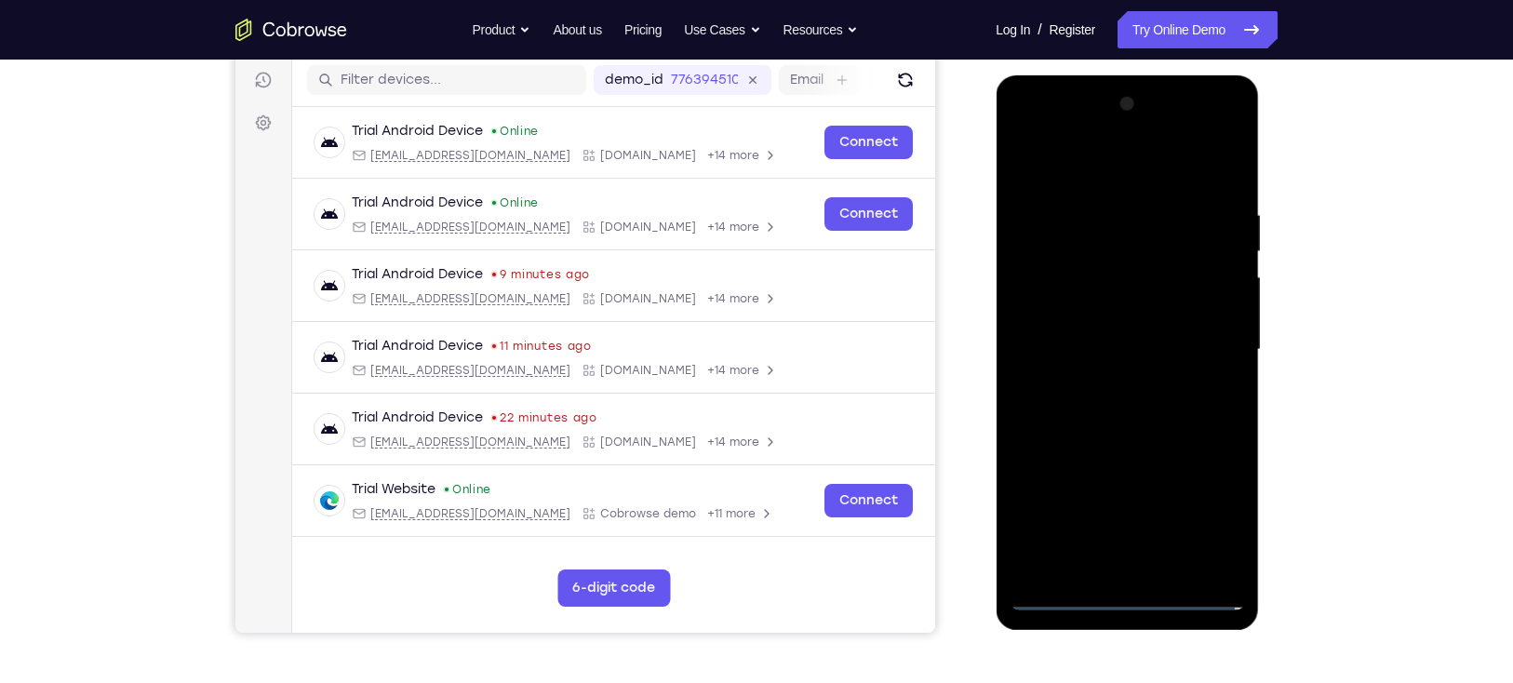
click at [1118, 467] on div at bounding box center [1126, 349] width 234 height 521
click at [1103, 310] on div at bounding box center [1126, 349] width 234 height 521
drag, startPoint x: 1110, startPoint y: 323, endPoint x: 1110, endPoint y: 306, distance: 16.7
click at [1110, 306] on div at bounding box center [1126, 349] width 234 height 521
click at [1107, 379] on div at bounding box center [1126, 349] width 234 height 521
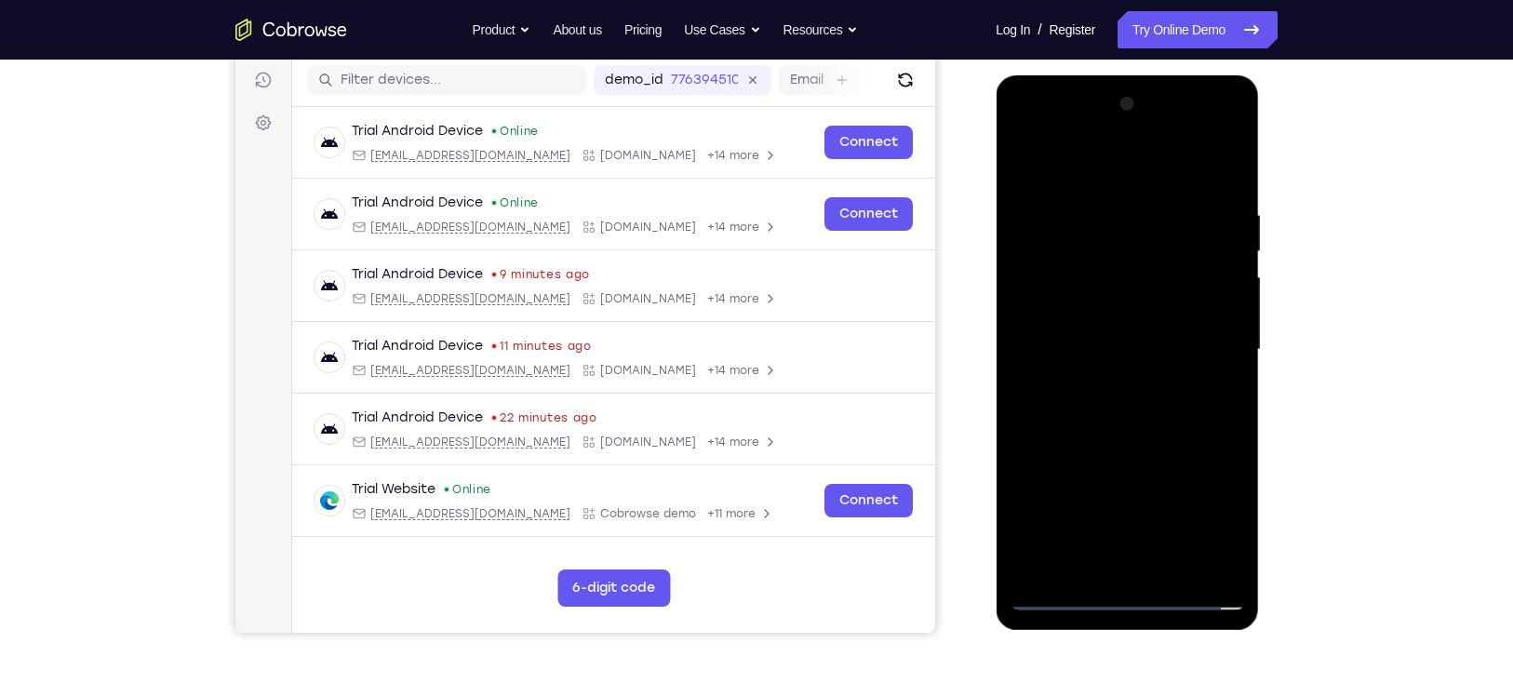
click at [1133, 175] on div at bounding box center [1126, 349] width 234 height 521
click at [1148, 368] on div at bounding box center [1126, 349] width 234 height 521
drag, startPoint x: 1142, startPoint y: 367, endPoint x: 1142, endPoint y: 297, distance: 69.8
click at [1142, 297] on div at bounding box center [1126, 349] width 234 height 521
drag, startPoint x: 1142, startPoint y: 332, endPoint x: 1144, endPoint y: 416, distance: 83.7
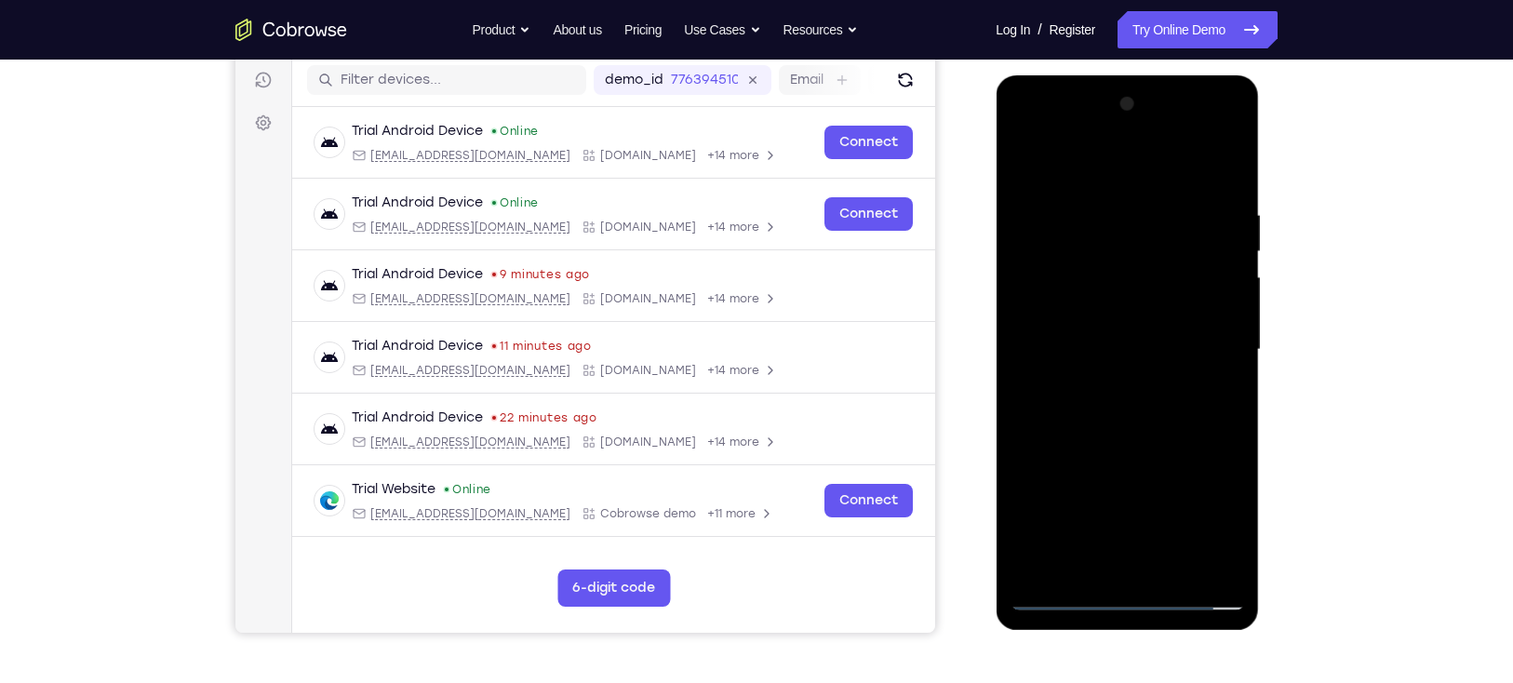
click at [1144, 416] on div at bounding box center [1126, 349] width 234 height 521
drag, startPoint x: 1173, startPoint y: 229, endPoint x: 1153, endPoint y: 400, distance: 172.3
click at [1153, 400] on div at bounding box center [1126, 349] width 234 height 521
drag, startPoint x: 1180, startPoint y: 288, endPoint x: 1169, endPoint y: 374, distance: 86.2
click at [1169, 374] on div at bounding box center [1126, 349] width 234 height 521
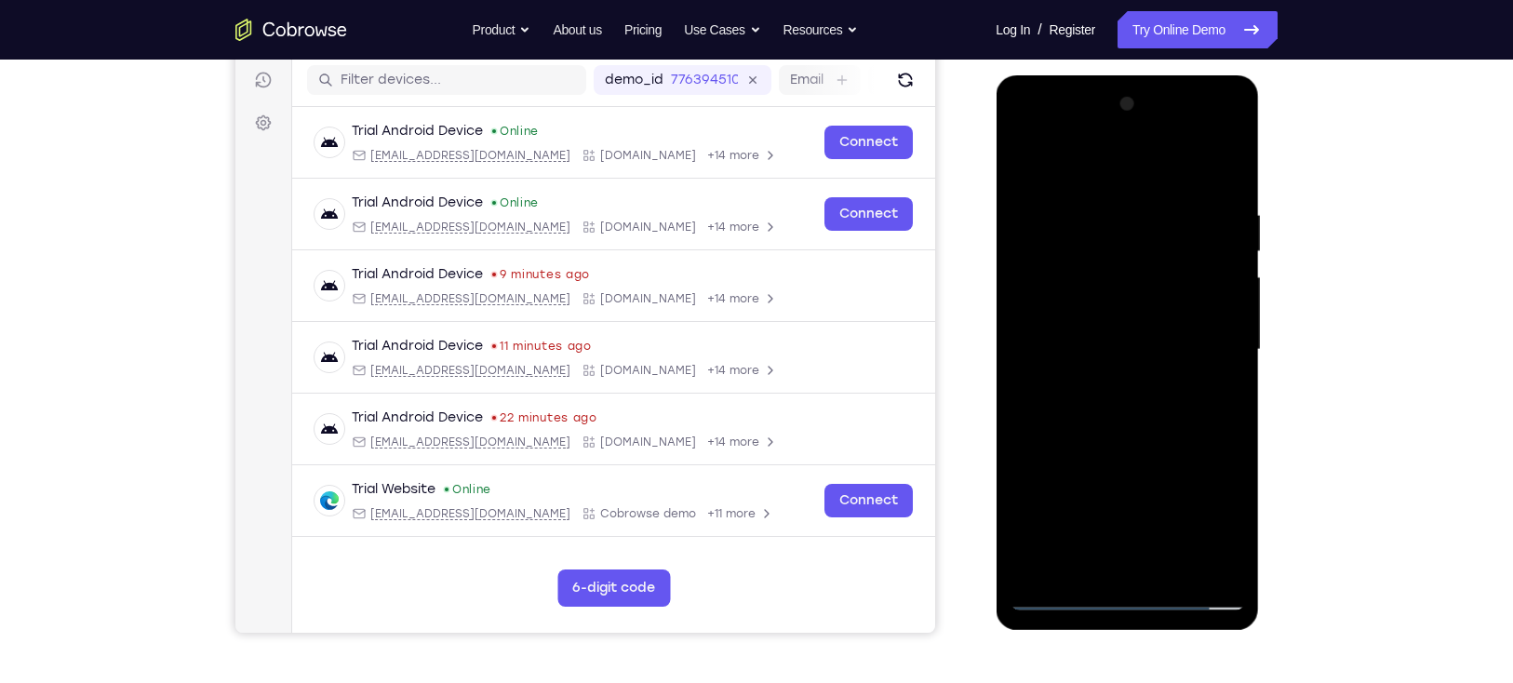
drag, startPoint x: 1169, startPoint y: 240, endPoint x: 1170, endPoint y: 441, distance: 200.9
click at [1170, 441] on div at bounding box center [1126, 349] width 234 height 521
drag, startPoint x: 1189, startPoint y: 300, endPoint x: 1181, endPoint y: 334, distance: 34.3
click at [1181, 334] on div at bounding box center [1126, 349] width 234 height 521
drag, startPoint x: 1181, startPoint y: 235, endPoint x: 1167, endPoint y: 376, distance: 141.3
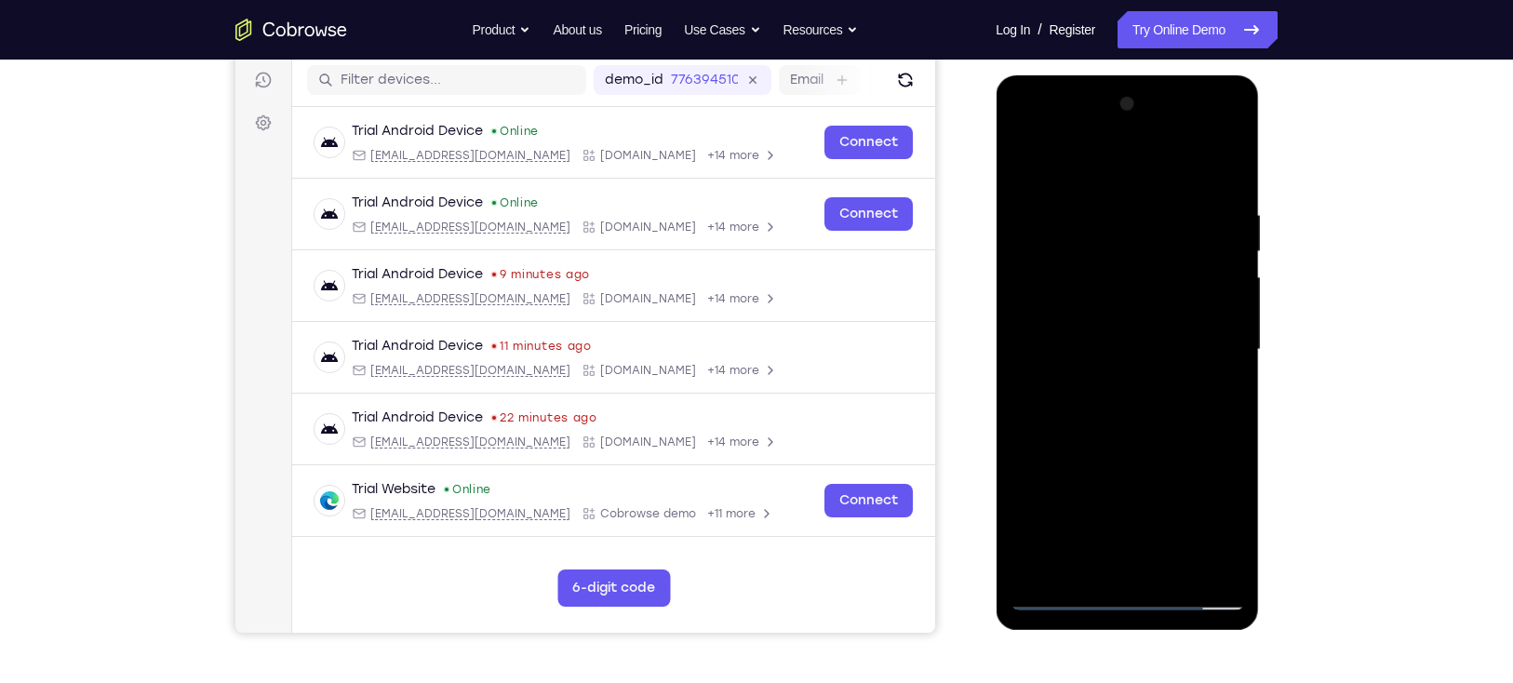
click at [1167, 376] on div at bounding box center [1126, 349] width 234 height 521
drag, startPoint x: 1178, startPoint y: 239, endPoint x: 1174, endPoint y: 383, distance: 144.2
click at [1174, 383] on div at bounding box center [1126, 349] width 234 height 521
drag, startPoint x: 1178, startPoint y: 262, endPoint x: 1180, endPoint y: 321, distance: 58.7
click at [1180, 321] on div at bounding box center [1126, 349] width 234 height 521
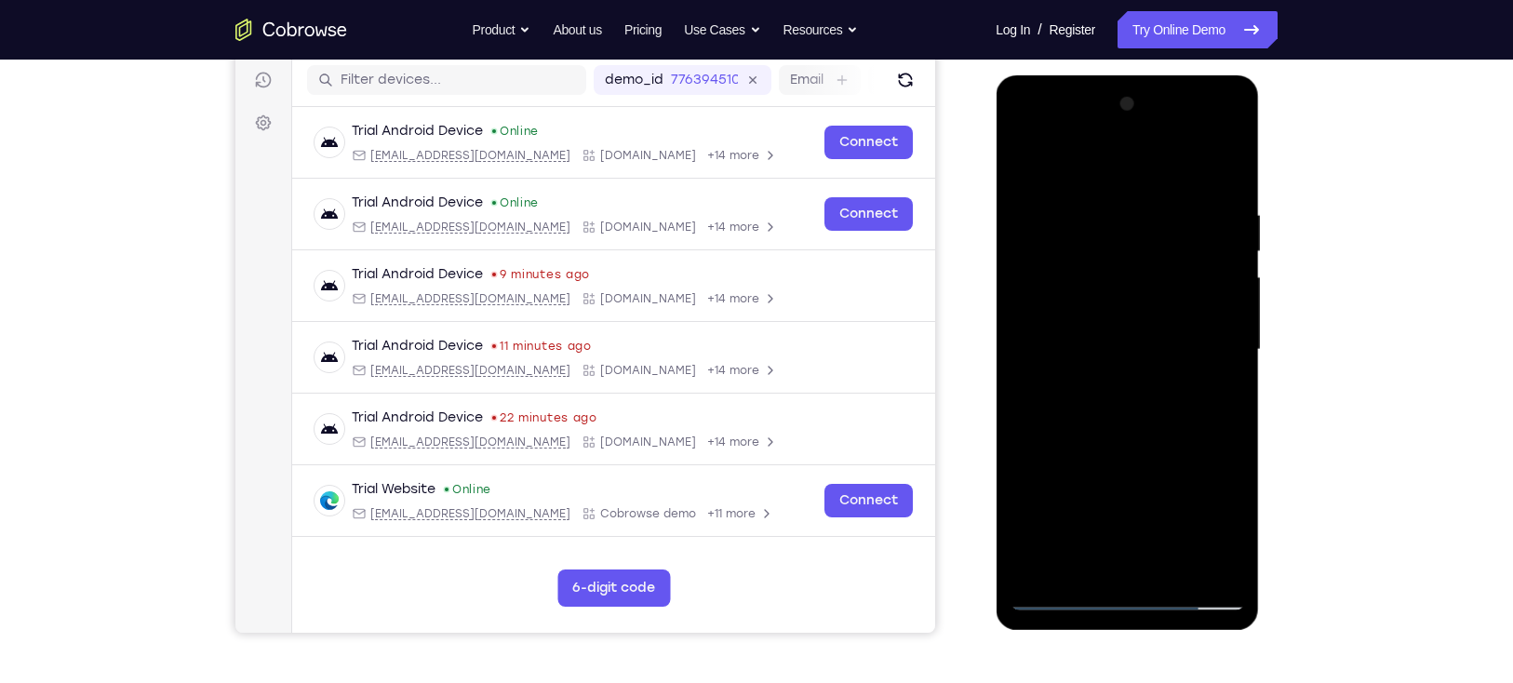
drag, startPoint x: 1170, startPoint y: 229, endPoint x: 1135, endPoint y: 382, distance: 157.5
click at [1135, 382] on div at bounding box center [1126, 349] width 234 height 521
drag, startPoint x: 1186, startPoint y: 275, endPoint x: 1186, endPoint y: 344, distance: 68.8
click at [1186, 344] on div at bounding box center [1126, 349] width 234 height 521
drag, startPoint x: 1182, startPoint y: 238, endPoint x: 1176, endPoint y: 353, distance: 114.6
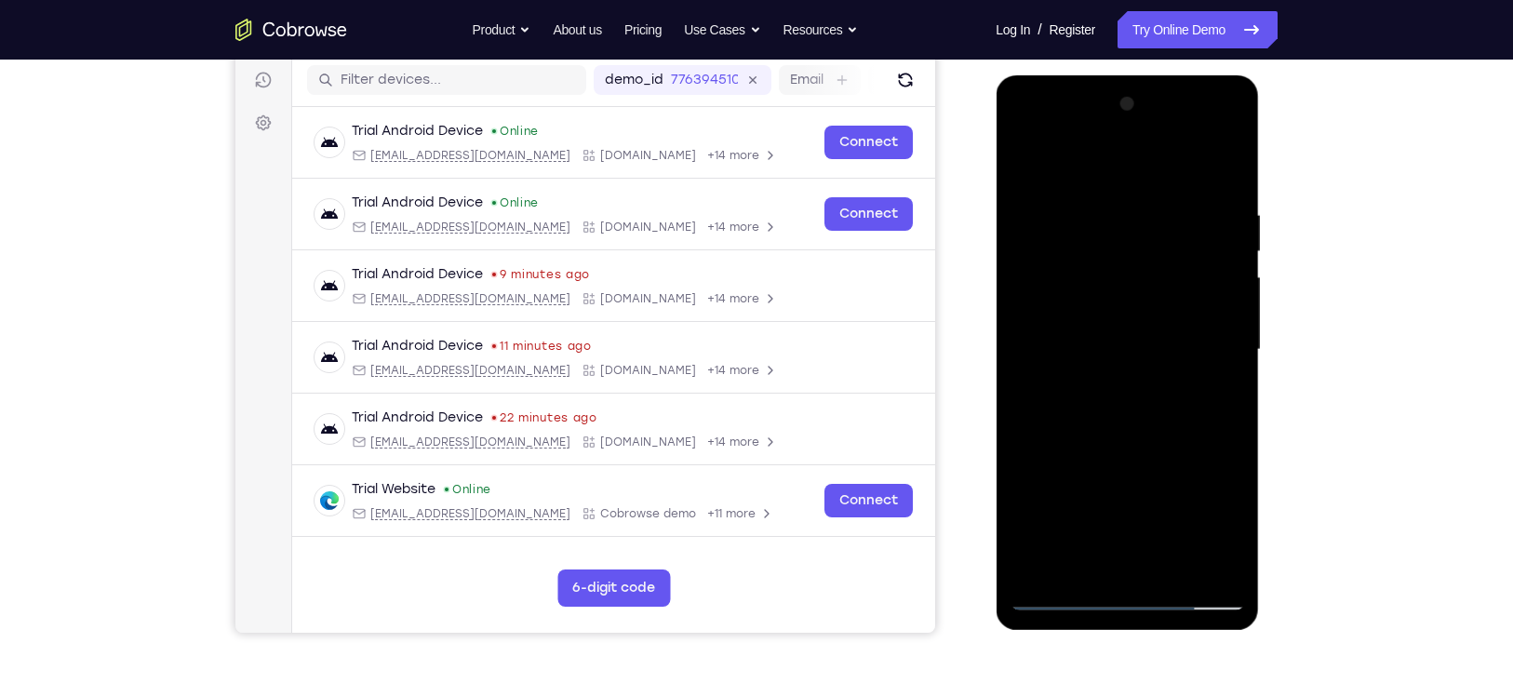
click at [1176, 353] on div at bounding box center [1126, 349] width 234 height 521
drag, startPoint x: 1183, startPoint y: 294, endPoint x: 1185, endPoint y: 353, distance: 58.6
click at [1185, 353] on div at bounding box center [1126, 349] width 234 height 521
drag, startPoint x: 1191, startPoint y: 235, endPoint x: 1185, endPoint y: 380, distance: 144.3
click at [1185, 380] on div at bounding box center [1126, 349] width 234 height 521
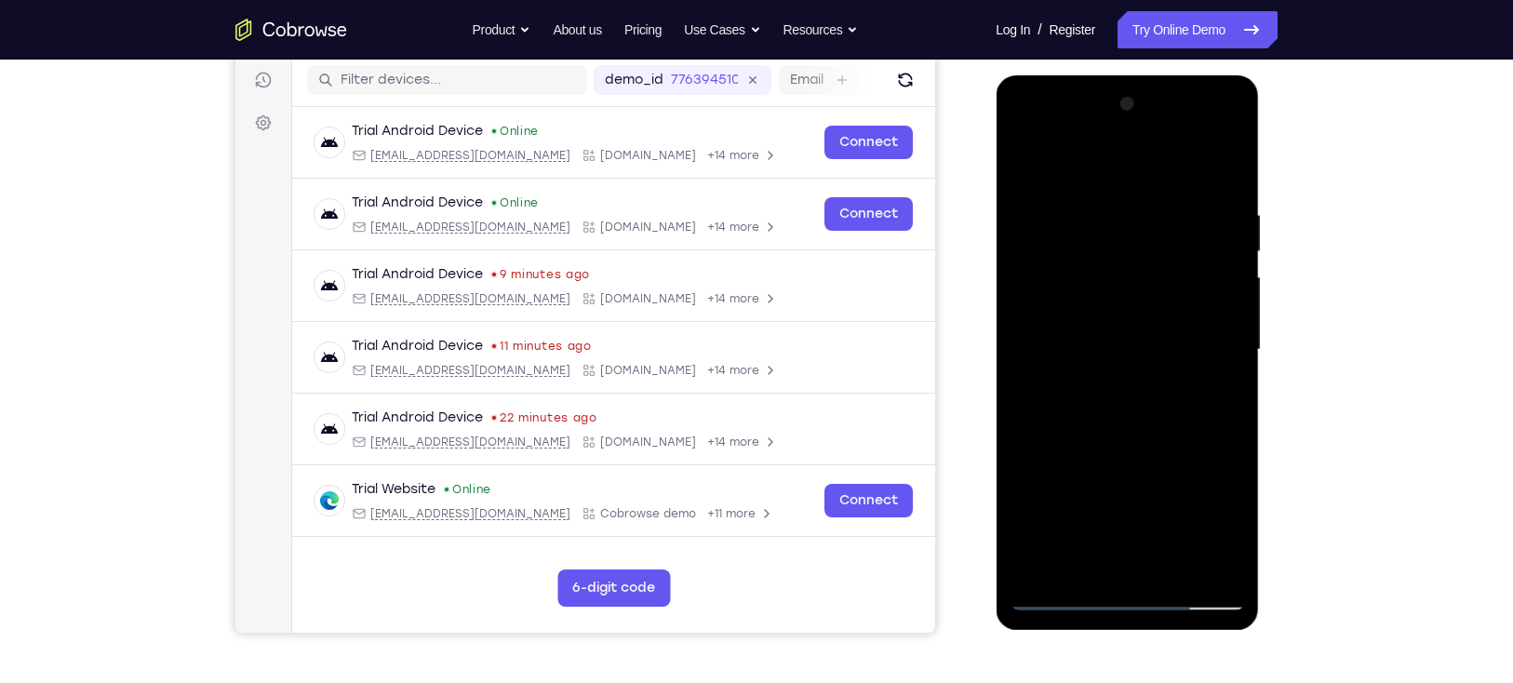
drag, startPoint x: 1186, startPoint y: 302, endPoint x: 1184, endPoint y: 359, distance: 56.8
click at [1184, 359] on div at bounding box center [1126, 349] width 234 height 521
drag, startPoint x: 1187, startPoint y: 235, endPoint x: 1179, endPoint y: 363, distance: 127.7
click at [1179, 363] on div at bounding box center [1126, 349] width 234 height 521
drag, startPoint x: 1183, startPoint y: 280, endPoint x: 1186, endPoint y: 344, distance: 64.2
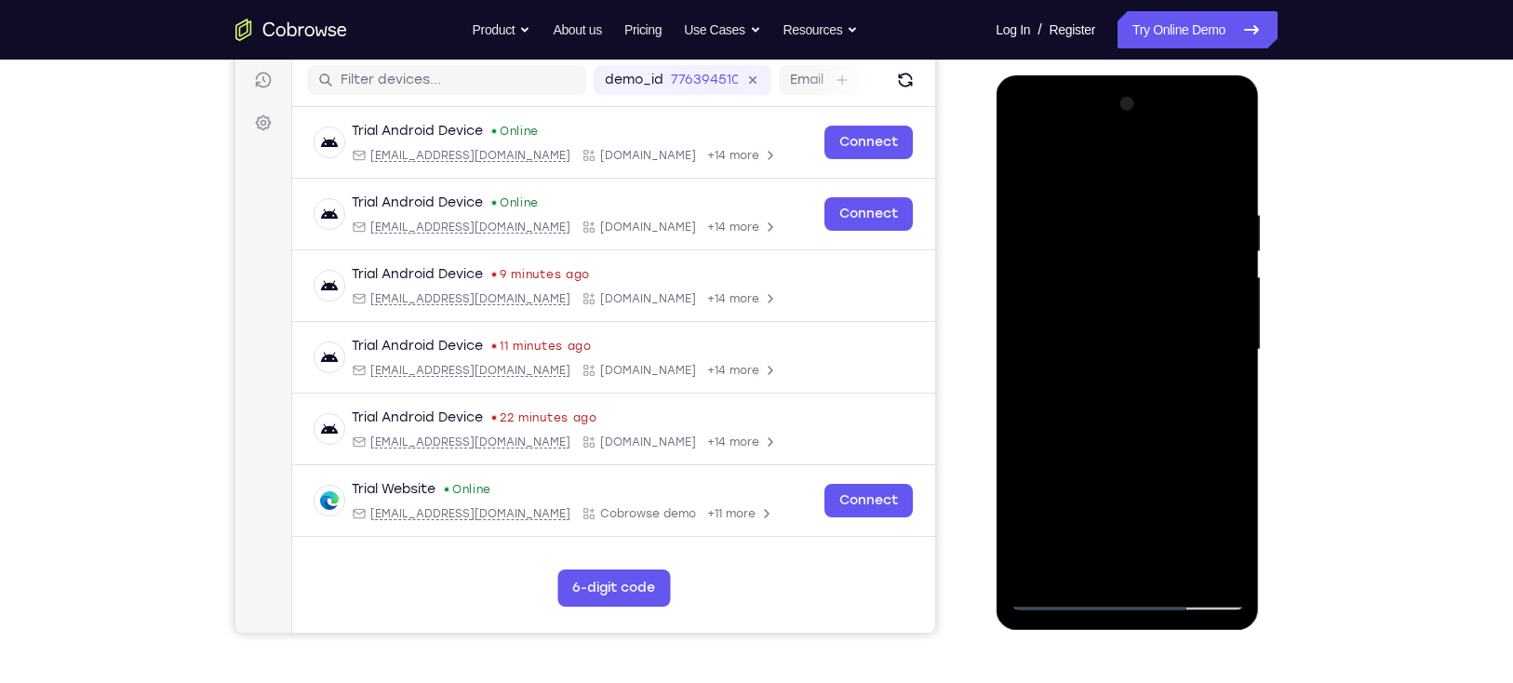
click at [1186, 344] on div at bounding box center [1126, 349] width 234 height 521
drag, startPoint x: 1182, startPoint y: 280, endPoint x: 1179, endPoint y: 407, distance: 126.6
click at [1179, 407] on div at bounding box center [1126, 349] width 234 height 521
drag, startPoint x: 1192, startPoint y: 277, endPoint x: 1199, endPoint y: 436, distance: 159.2
click at [1199, 436] on div at bounding box center [1126, 349] width 234 height 521
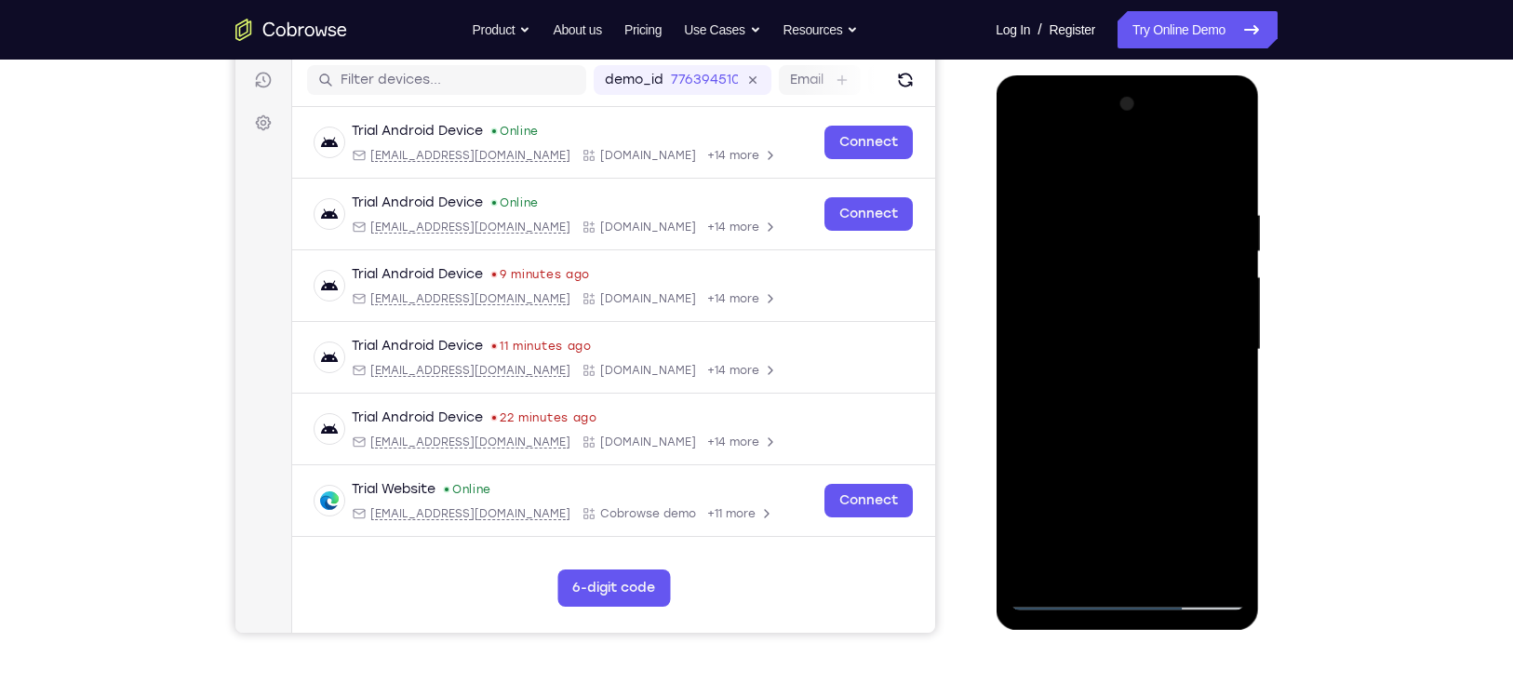
drag, startPoint x: 1190, startPoint y: 290, endPoint x: 1178, endPoint y: 364, distance: 74.5
click at [1178, 364] on div at bounding box center [1126, 349] width 234 height 521
drag, startPoint x: 1180, startPoint y: 250, endPoint x: 1193, endPoint y: 408, distance: 158.7
click at [1193, 408] on div at bounding box center [1126, 349] width 234 height 521
drag, startPoint x: 1190, startPoint y: 238, endPoint x: 1193, endPoint y: 414, distance: 175.8
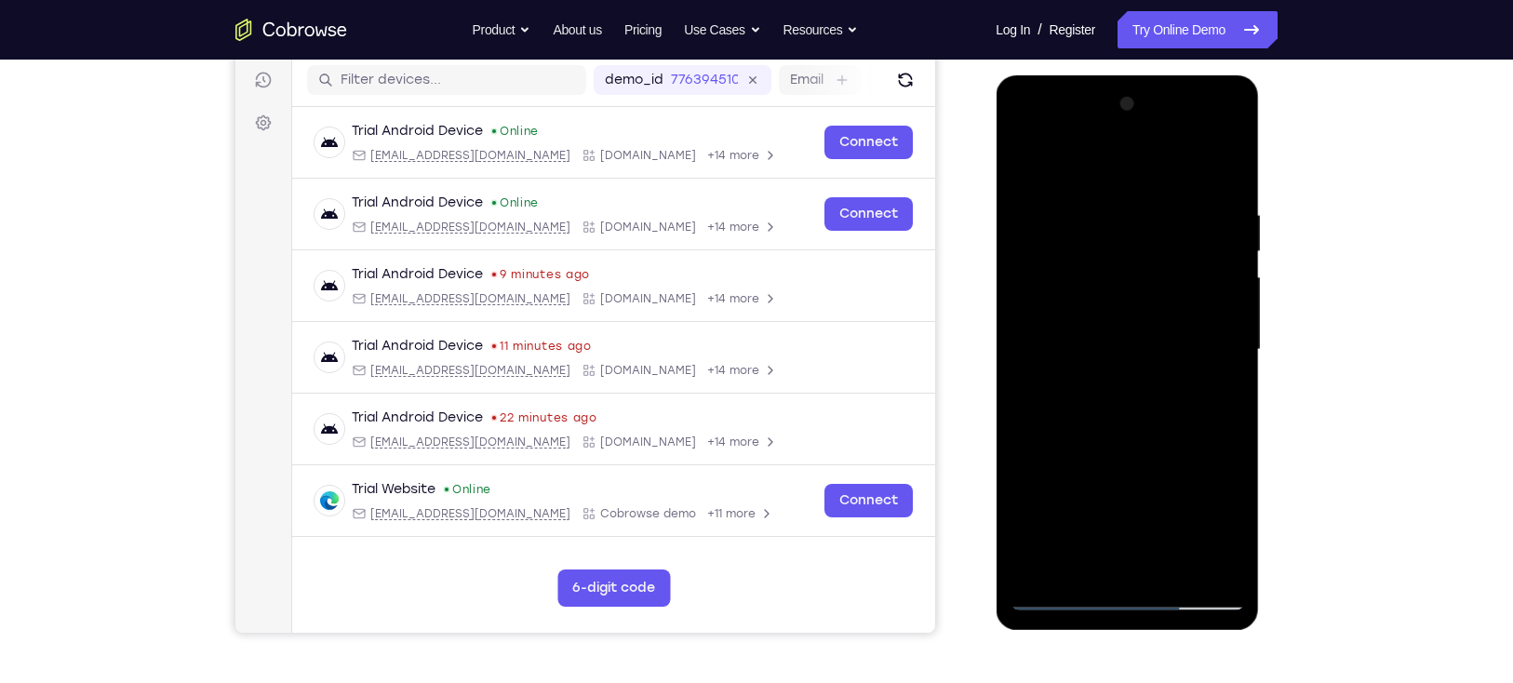
click at [1193, 414] on div at bounding box center [1126, 349] width 234 height 521
drag, startPoint x: 1200, startPoint y: 297, endPoint x: 1185, endPoint y: 357, distance: 62.3
click at [1185, 357] on div at bounding box center [1126, 349] width 234 height 521
click at [1170, 177] on div at bounding box center [1126, 349] width 234 height 521
click at [1191, 370] on div at bounding box center [1126, 349] width 234 height 521
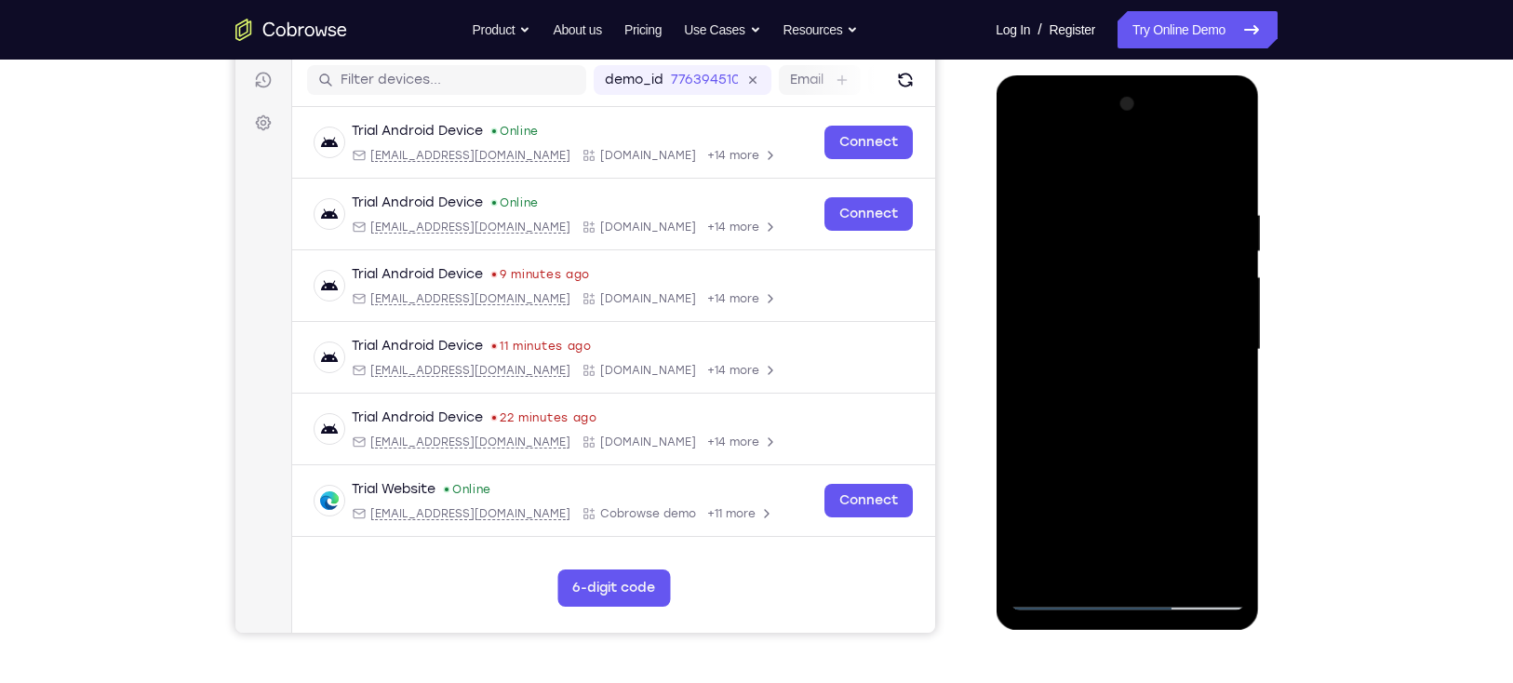
click at [1193, 378] on div at bounding box center [1126, 349] width 234 height 521
click at [1128, 173] on div at bounding box center [1126, 349] width 234 height 521
click at [1175, 370] on div at bounding box center [1126, 349] width 234 height 521
drag, startPoint x: 1193, startPoint y: 367, endPoint x: 1176, endPoint y: 423, distance: 59.2
click at [1176, 423] on div at bounding box center [1126, 349] width 234 height 521
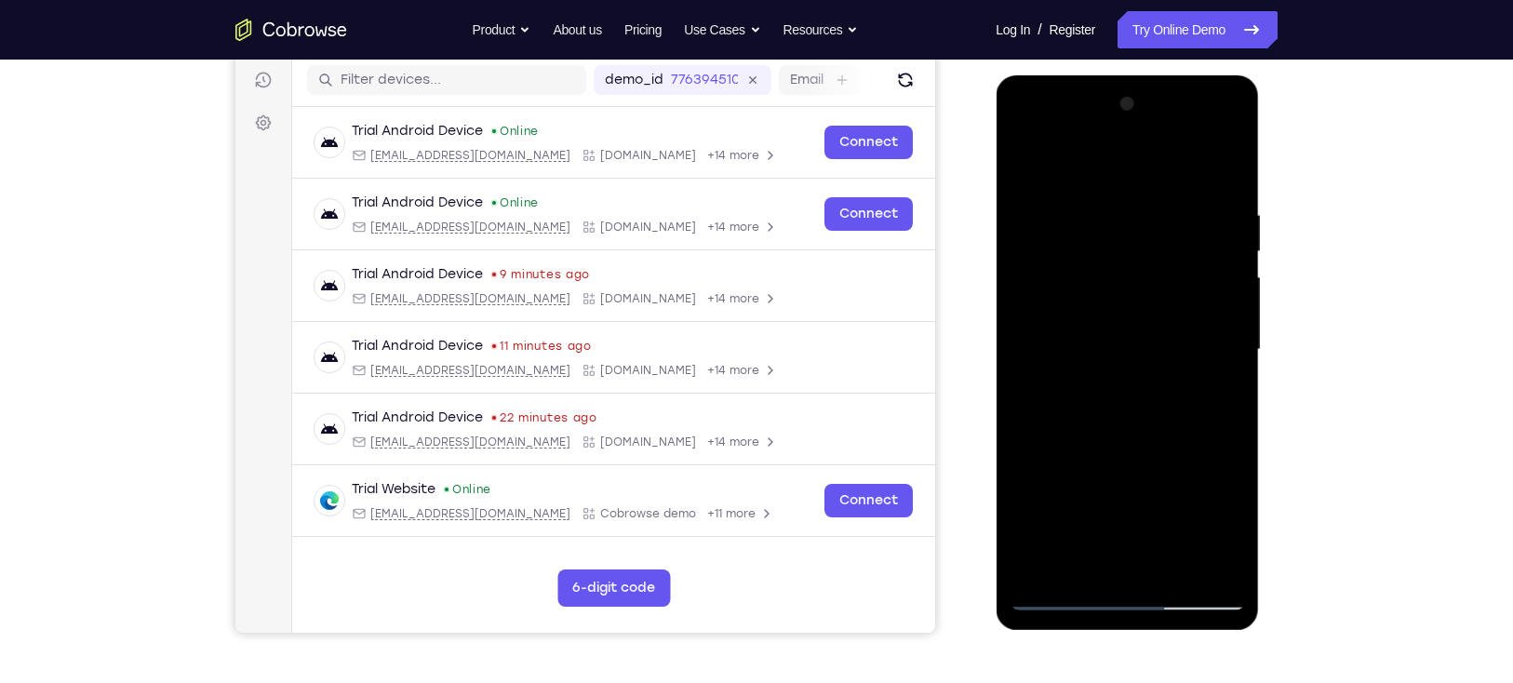
drag, startPoint x: 1179, startPoint y: 218, endPoint x: 1187, endPoint y: 404, distance: 186.2
click at [1187, 404] on div at bounding box center [1126, 349] width 234 height 521
drag, startPoint x: 1196, startPoint y: 295, endPoint x: 1189, endPoint y: 338, distance: 43.4
click at [1189, 338] on div at bounding box center [1126, 349] width 234 height 521
click at [1170, 180] on div at bounding box center [1126, 349] width 234 height 521
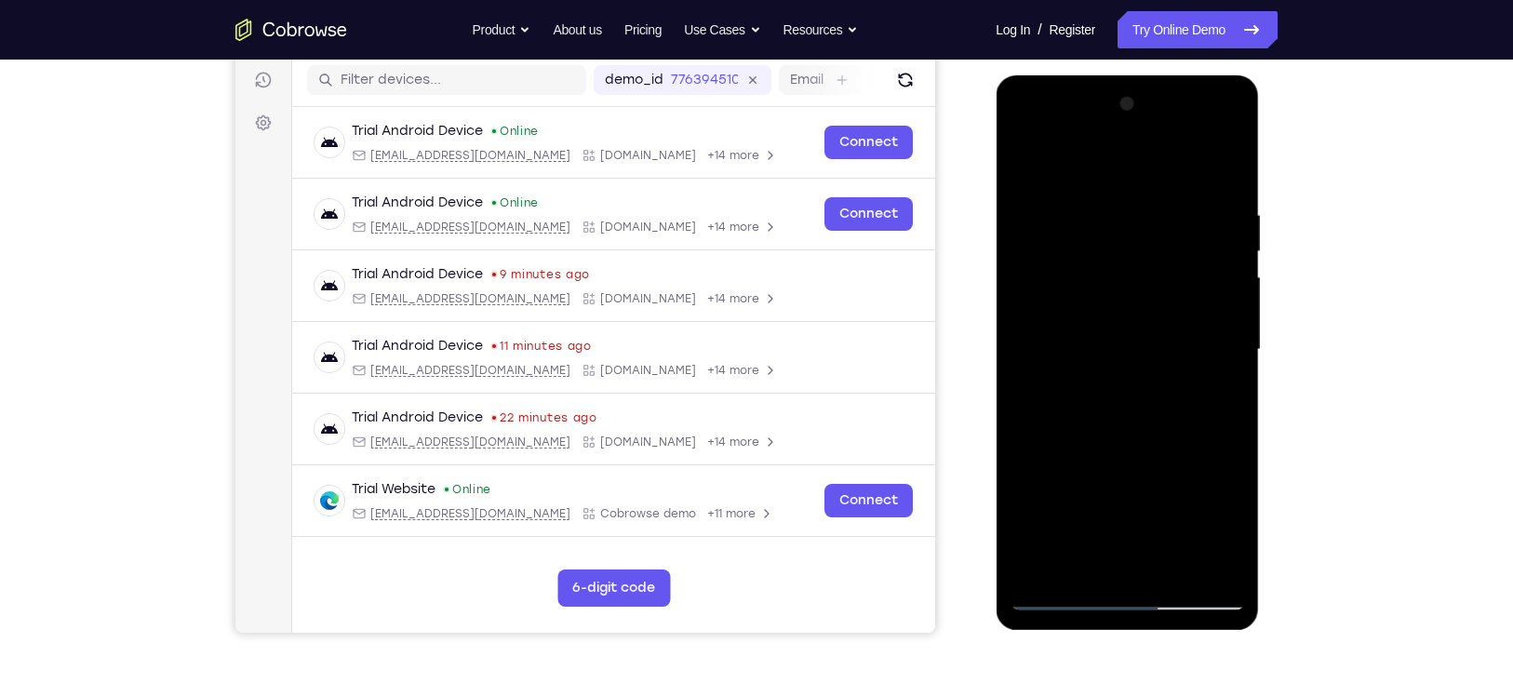
click at [1193, 373] on div at bounding box center [1126, 349] width 234 height 521
click at [1196, 380] on div at bounding box center [1126, 349] width 234 height 521
click at [1193, 381] on div at bounding box center [1126, 349] width 234 height 521
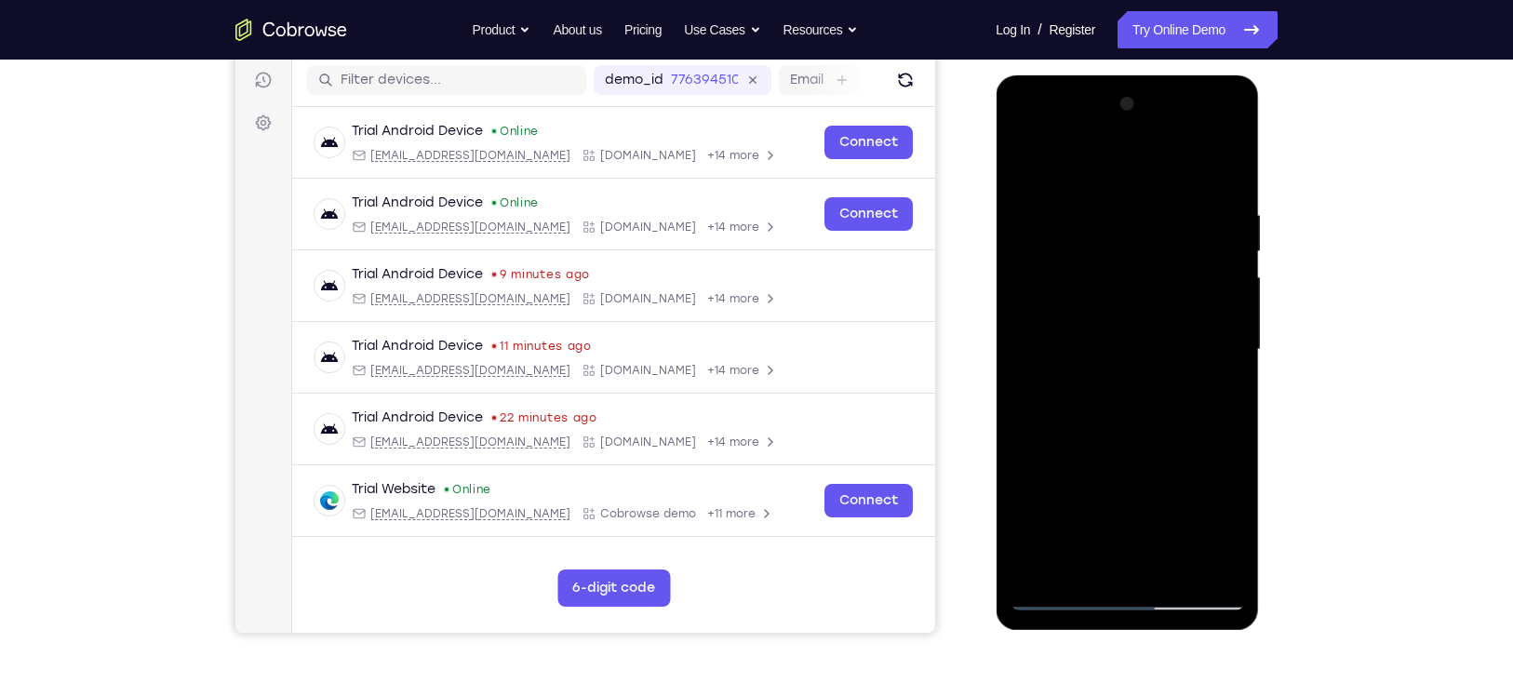
click at [1195, 381] on div at bounding box center [1126, 349] width 234 height 521
drag, startPoint x: 1122, startPoint y: 424, endPoint x: 1122, endPoint y: 387, distance: 37.2
click at [1122, 387] on div at bounding box center [1126, 349] width 234 height 521
click at [1032, 416] on div at bounding box center [1126, 349] width 234 height 521
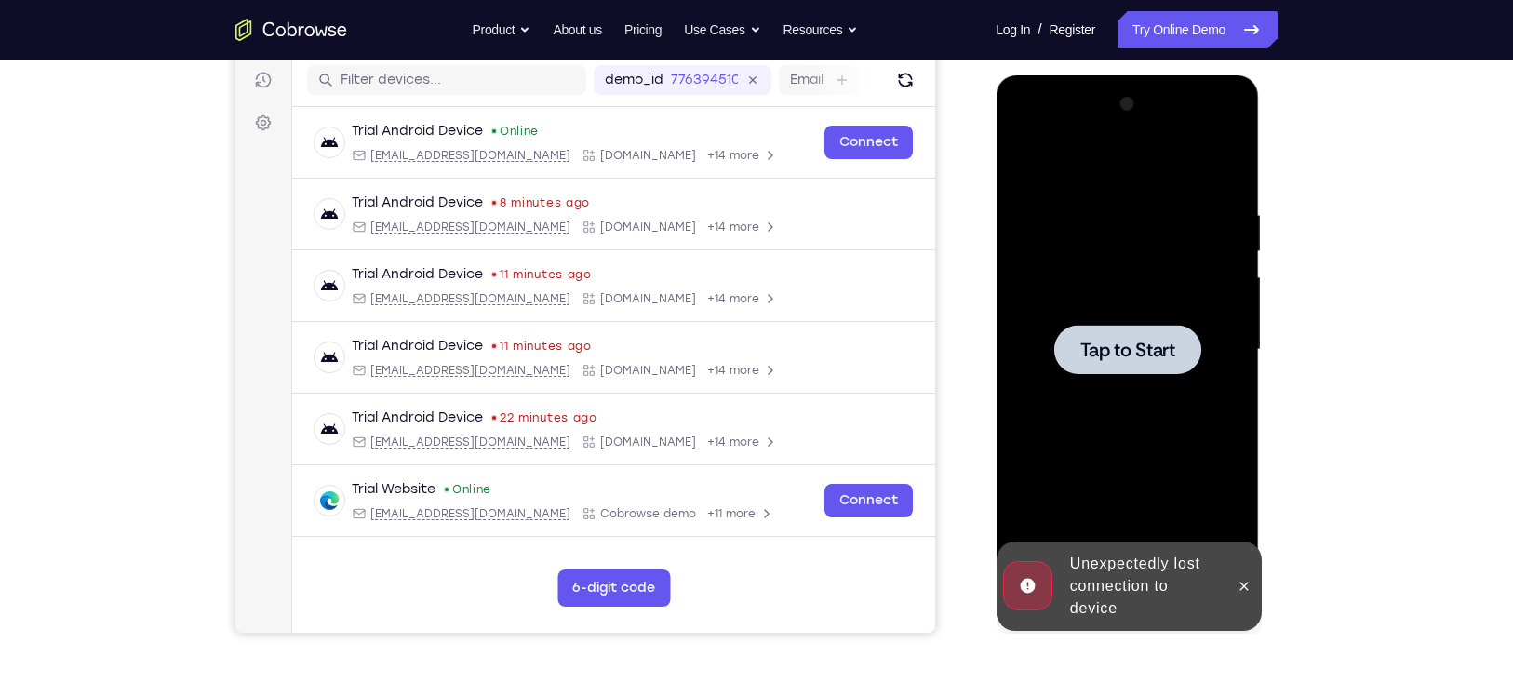
click at [1148, 365] on div at bounding box center [1126, 349] width 147 height 49
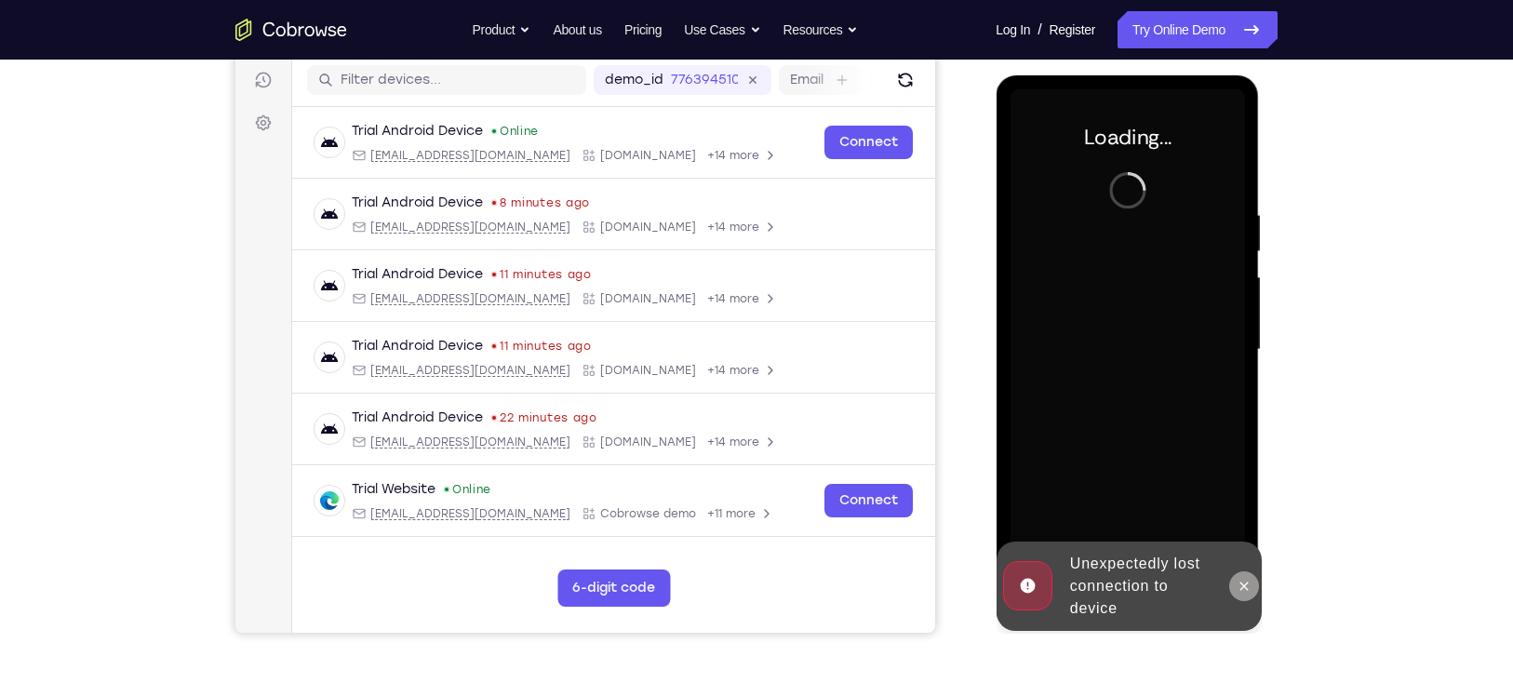
click at [1243, 580] on icon at bounding box center [1242, 586] width 15 height 15
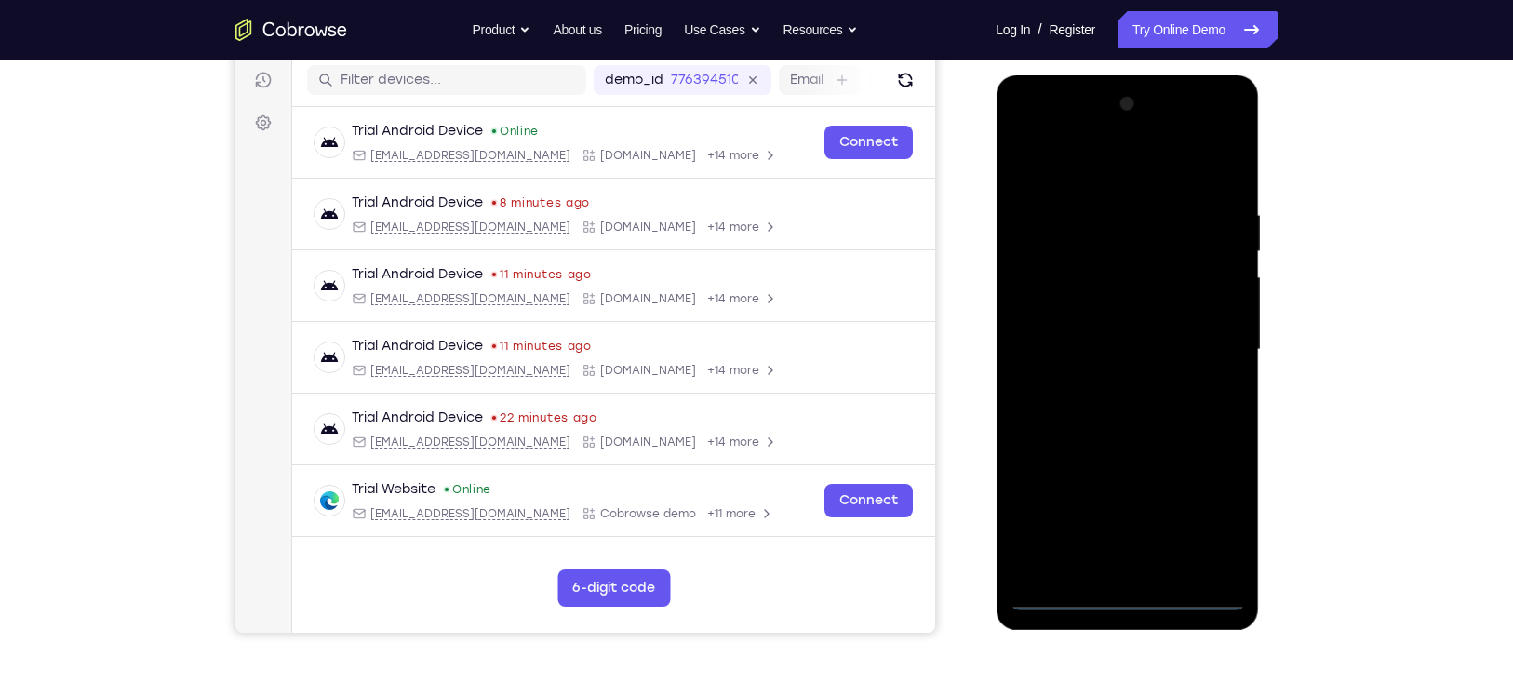
click at [1127, 594] on div at bounding box center [1126, 349] width 234 height 521
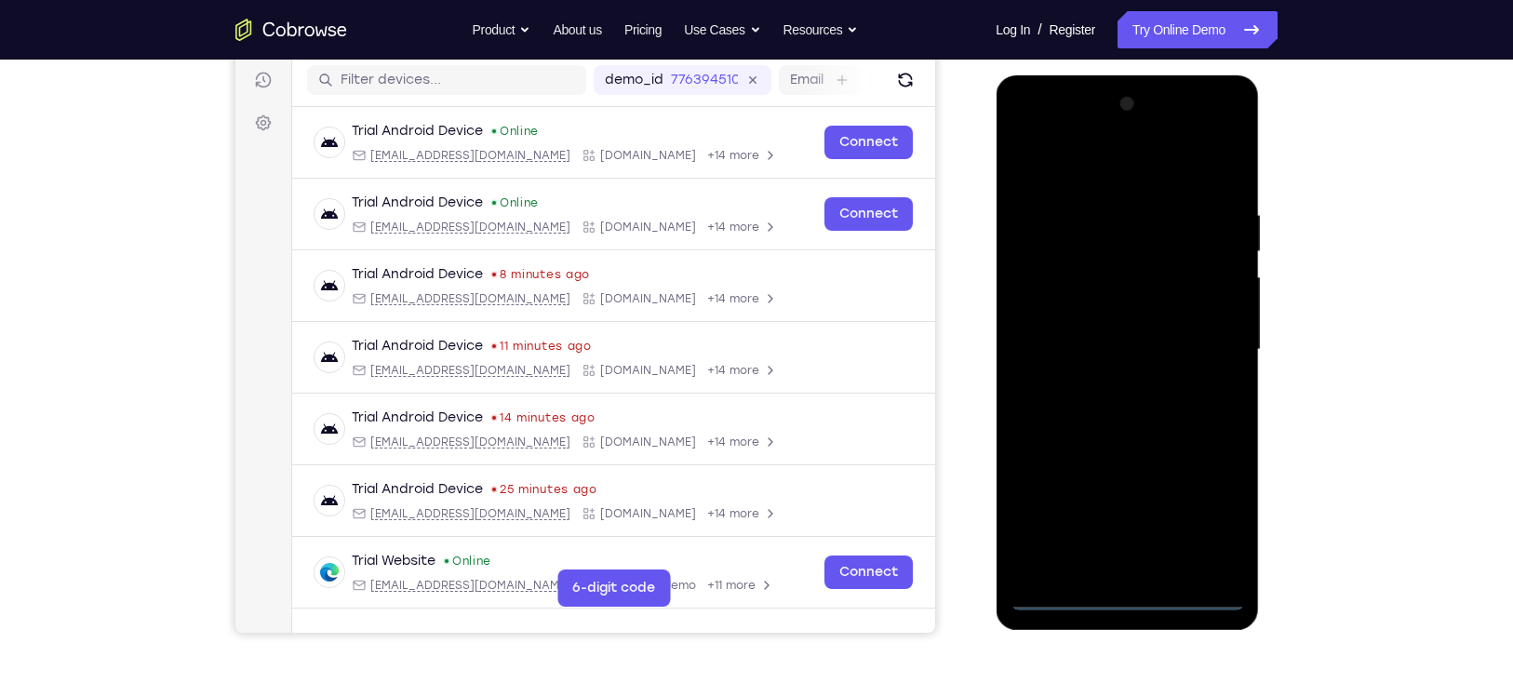
click at [1211, 497] on div at bounding box center [1126, 349] width 234 height 521
click at [1211, 505] on div at bounding box center [1126, 349] width 234 height 521
click at [1228, 133] on div at bounding box center [1126, 349] width 234 height 521
click at [1191, 162] on div at bounding box center [1126, 349] width 234 height 521
click at [1115, 130] on div at bounding box center [1126, 349] width 234 height 521
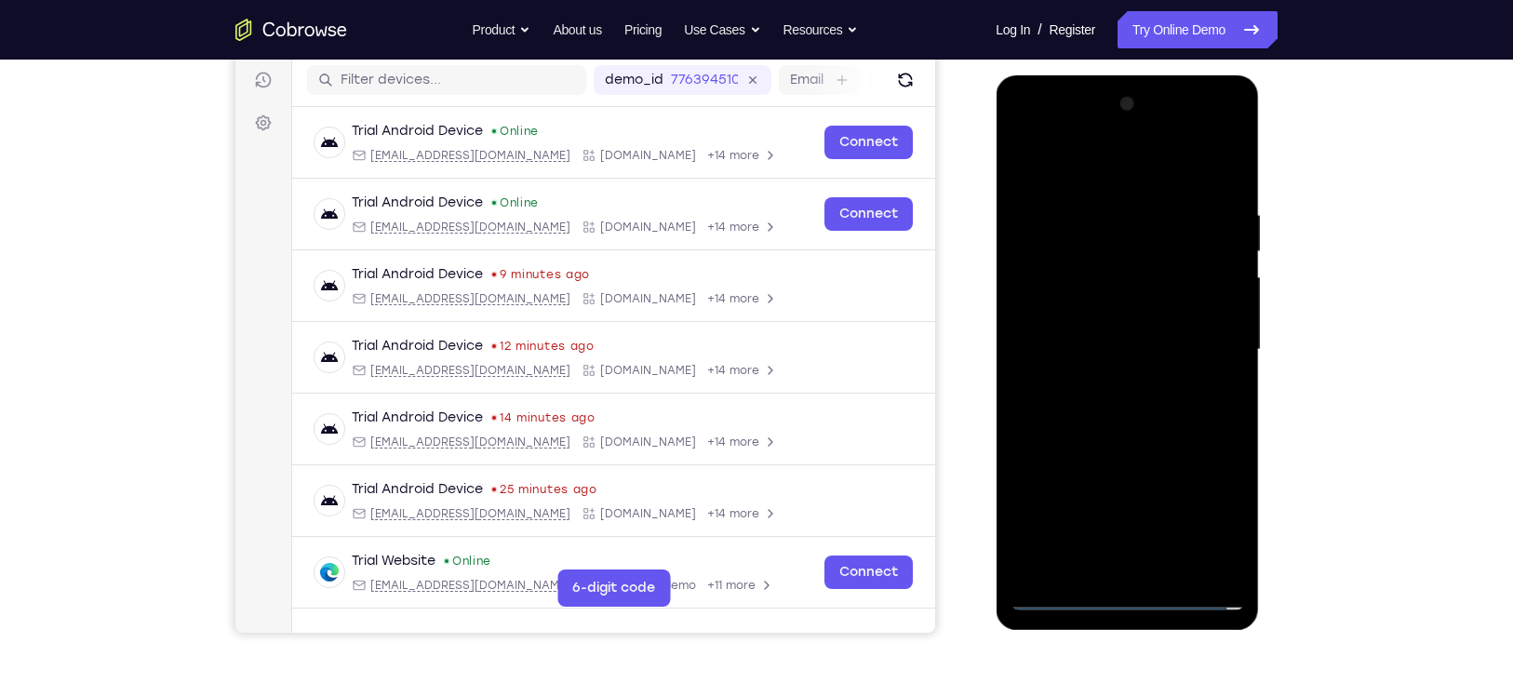
click at [1153, 271] on div at bounding box center [1126, 349] width 234 height 521
click at [1108, 475] on div at bounding box center [1126, 349] width 234 height 521
click at [1113, 307] on div at bounding box center [1126, 349] width 234 height 521
drag, startPoint x: 1114, startPoint y: 302, endPoint x: 1114, endPoint y: 279, distance: 23.3
click at [1114, 279] on div at bounding box center [1126, 349] width 234 height 521
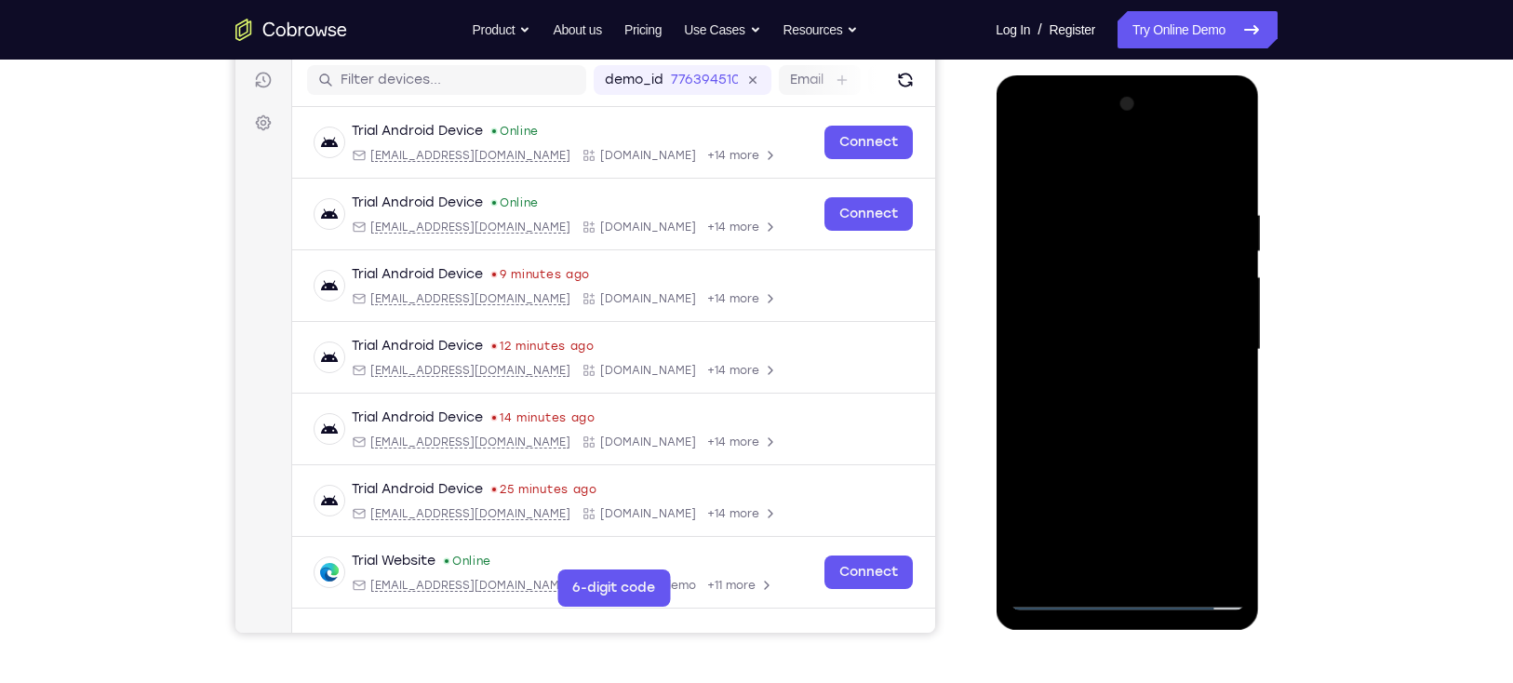
click at [1111, 369] on div at bounding box center [1126, 349] width 234 height 521
click at [1180, 381] on div at bounding box center [1126, 349] width 234 height 521
click at [1187, 381] on div at bounding box center [1126, 349] width 234 height 521
click at [1129, 164] on div at bounding box center [1126, 349] width 234 height 521
click at [1159, 369] on div at bounding box center [1126, 349] width 234 height 521
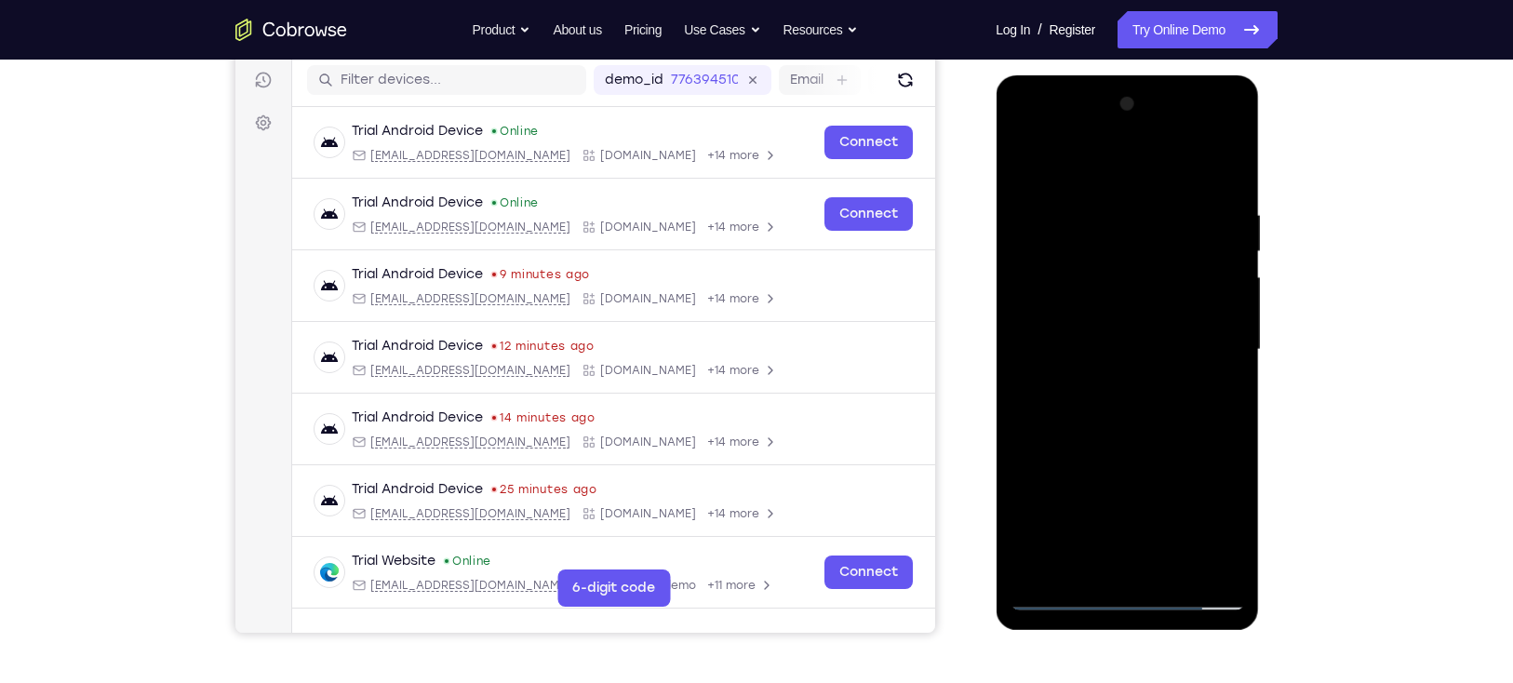
drag, startPoint x: 1159, startPoint y: 368, endPoint x: 1159, endPoint y: 404, distance: 35.3
click at [1159, 404] on div at bounding box center [1126, 349] width 234 height 521
drag, startPoint x: 1184, startPoint y: 226, endPoint x: 1182, endPoint y: 360, distance: 134.0
click at [1182, 360] on div at bounding box center [1126, 349] width 234 height 521
click at [1177, 175] on div at bounding box center [1126, 349] width 234 height 521
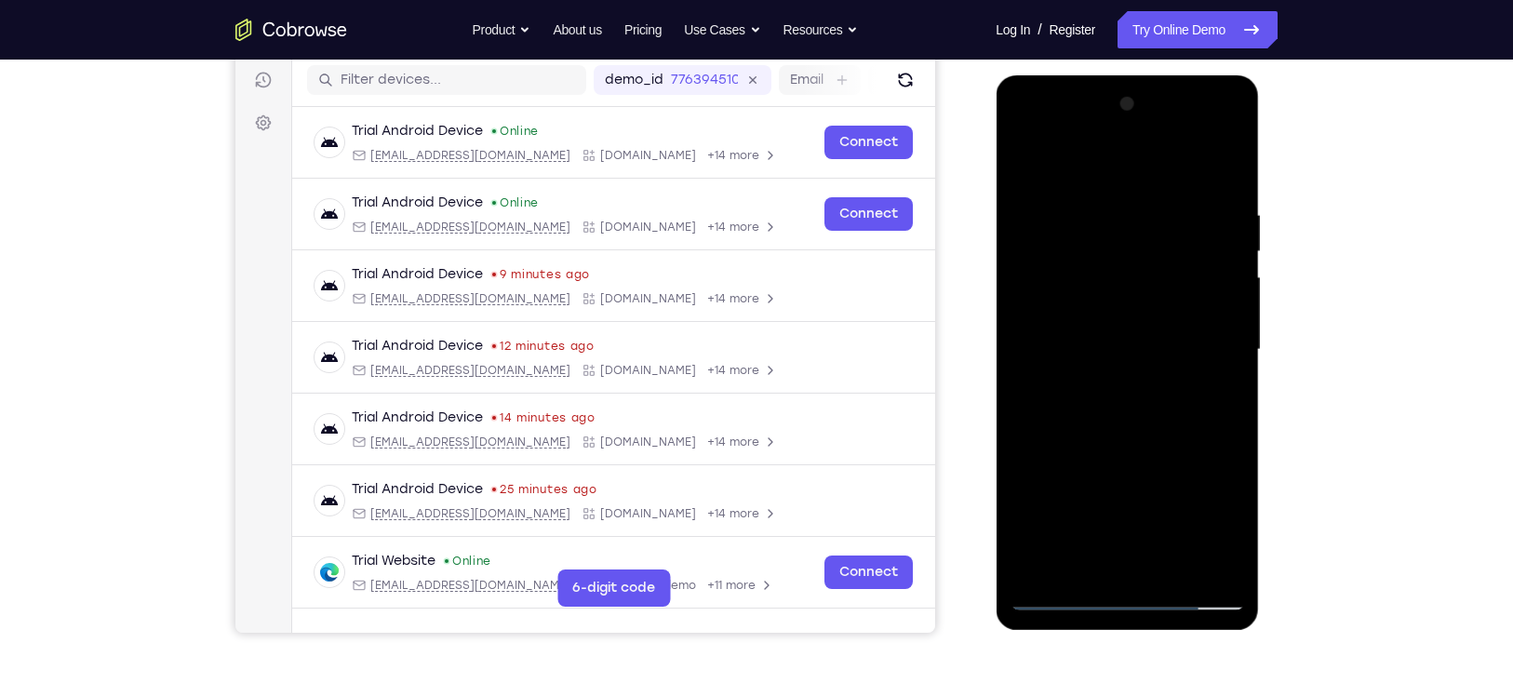
click at [1189, 377] on div at bounding box center [1126, 349] width 234 height 521
click at [1193, 377] on div at bounding box center [1126, 349] width 234 height 521
drag, startPoint x: 1193, startPoint y: 377, endPoint x: 1191, endPoint y: 335, distance: 41.9
click at [1191, 335] on div at bounding box center [1126, 349] width 234 height 521
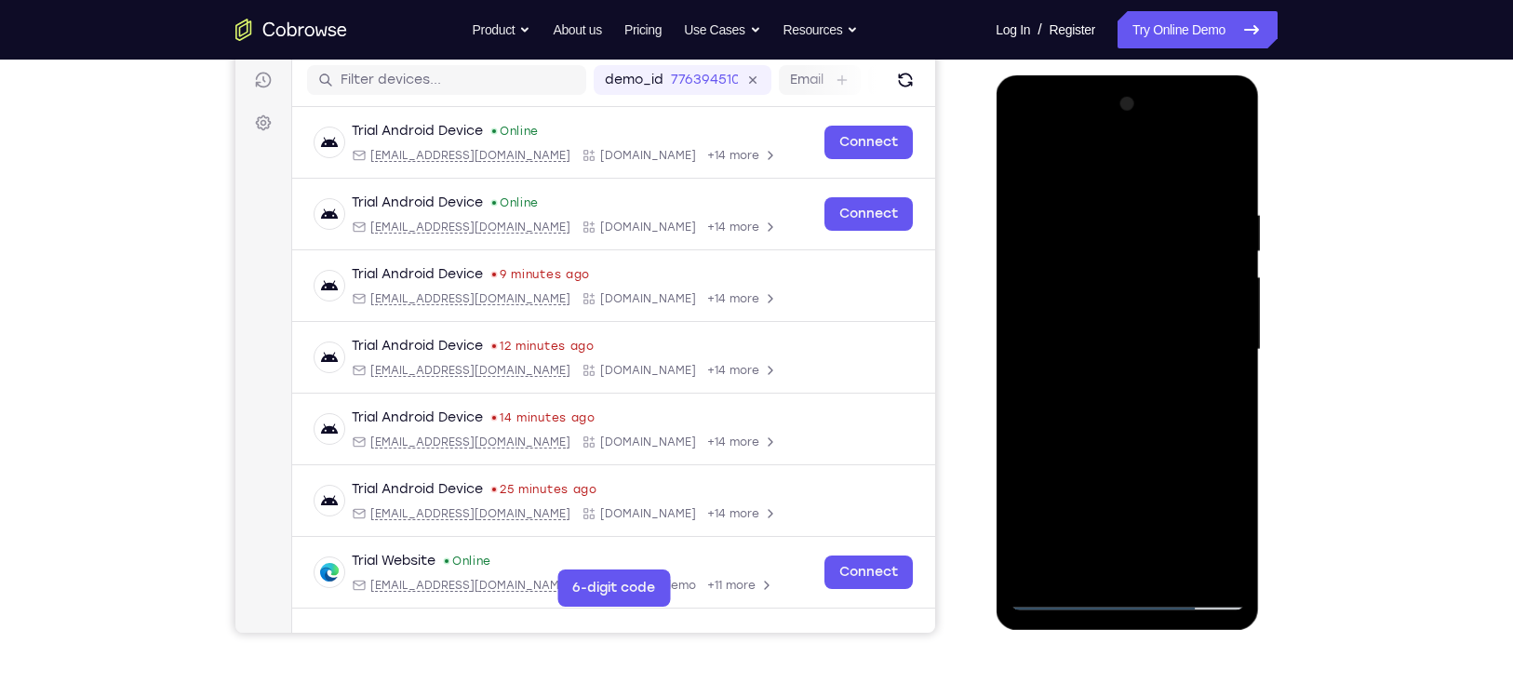
click at [1193, 336] on div at bounding box center [1126, 349] width 234 height 521
click at [1193, 340] on div at bounding box center [1126, 349] width 234 height 521
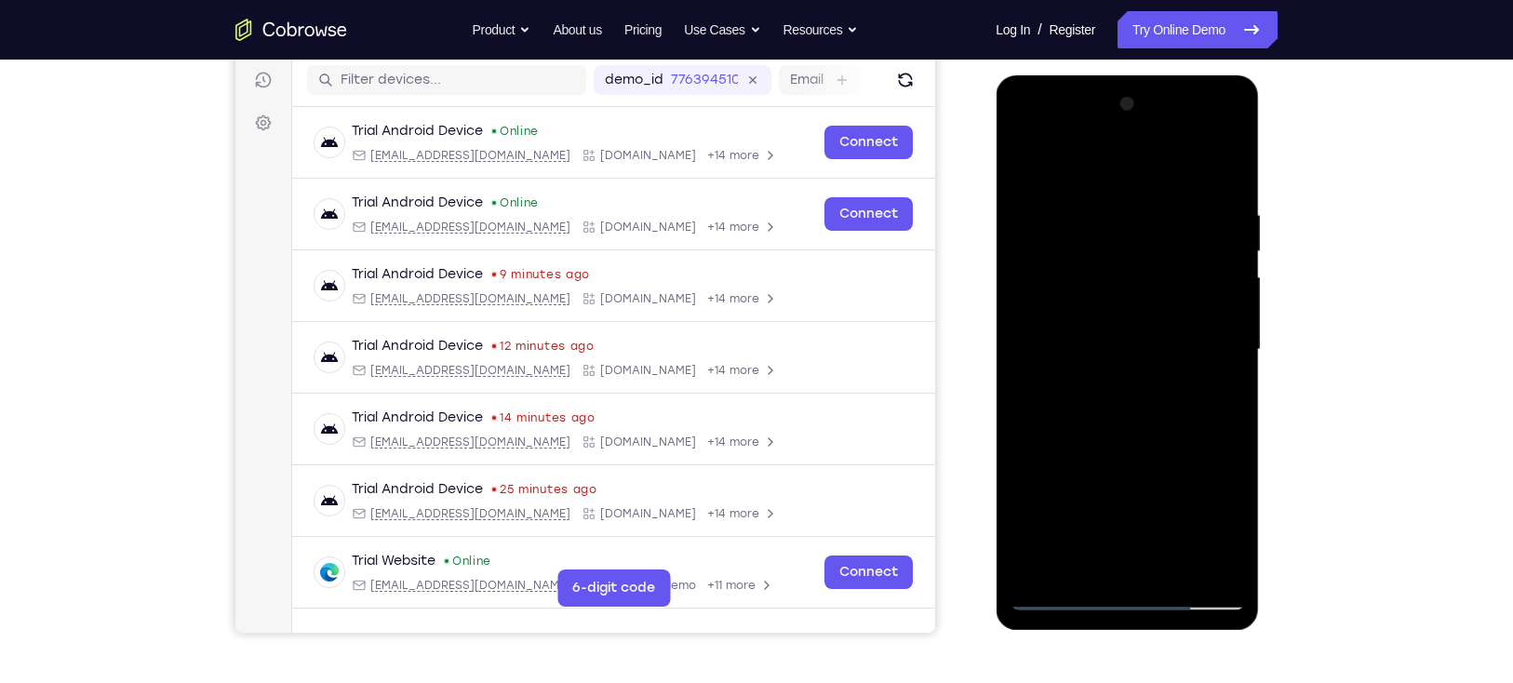
click at [1193, 340] on div at bounding box center [1126, 349] width 234 height 521
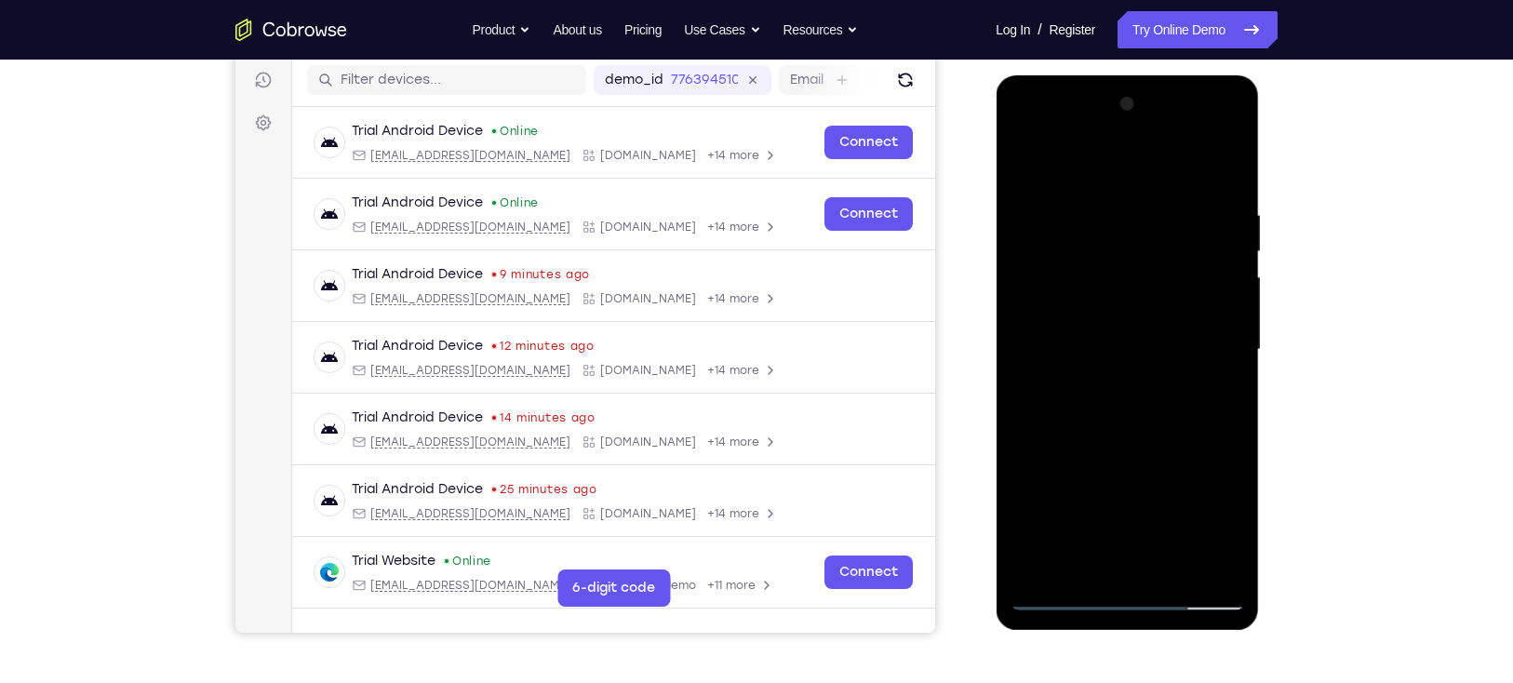
click at [1193, 340] on div at bounding box center [1126, 349] width 234 height 521
click at [1191, 352] on div at bounding box center [1126, 349] width 234 height 521
click at [1194, 343] on div at bounding box center [1126, 349] width 234 height 521
click at [1207, 348] on div at bounding box center [1126, 349] width 234 height 521
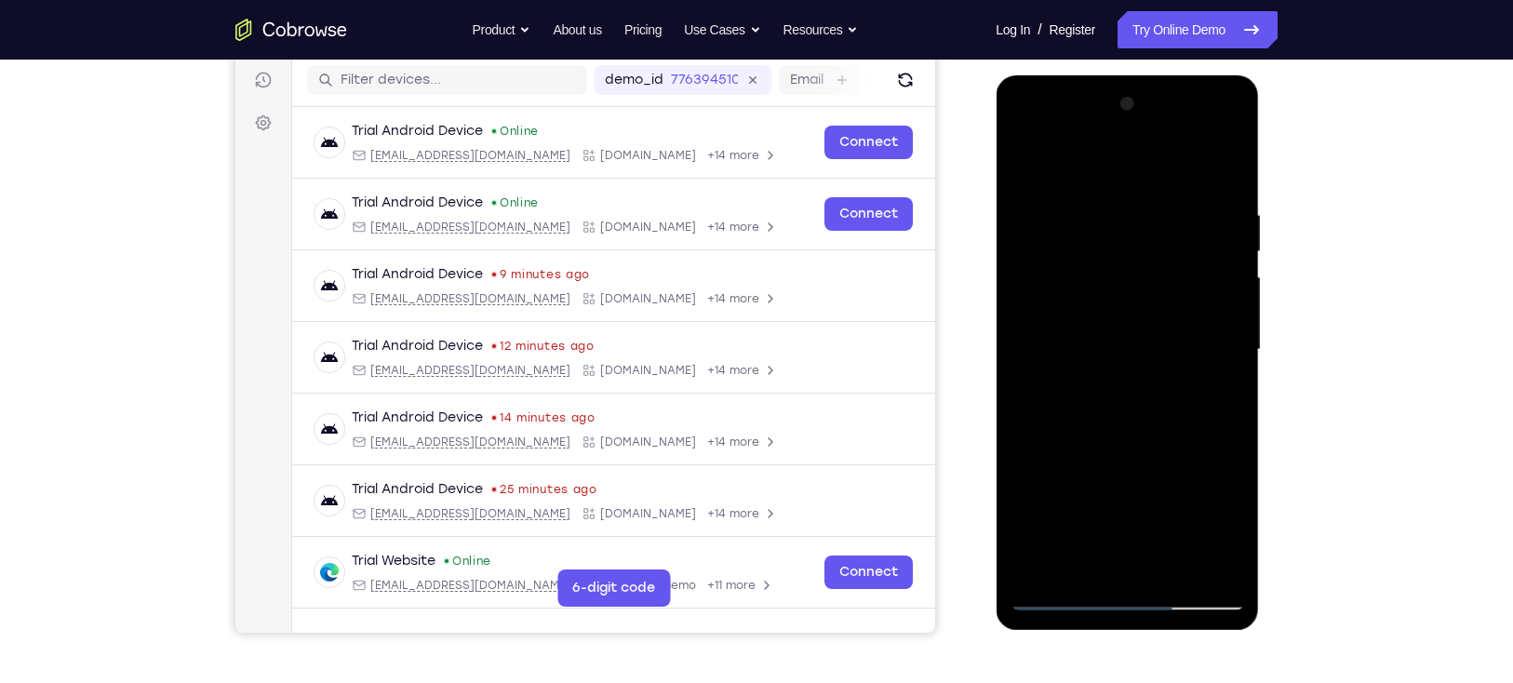
click at [1195, 344] on div at bounding box center [1126, 349] width 234 height 521
drag, startPoint x: 1139, startPoint y: 180, endPoint x: 1142, endPoint y: 270, distance: 90.3
click at [1142, 270] on div at bounding box center [1126, 349] width 234 height 521
drag, startPoint x: 1130, startPoint y: 164, endPoint x: 1134, endPoint y: 254, distance: 90.3
click at [1134, 254] on div at bounding box center [1126, 349] width 234 height 521
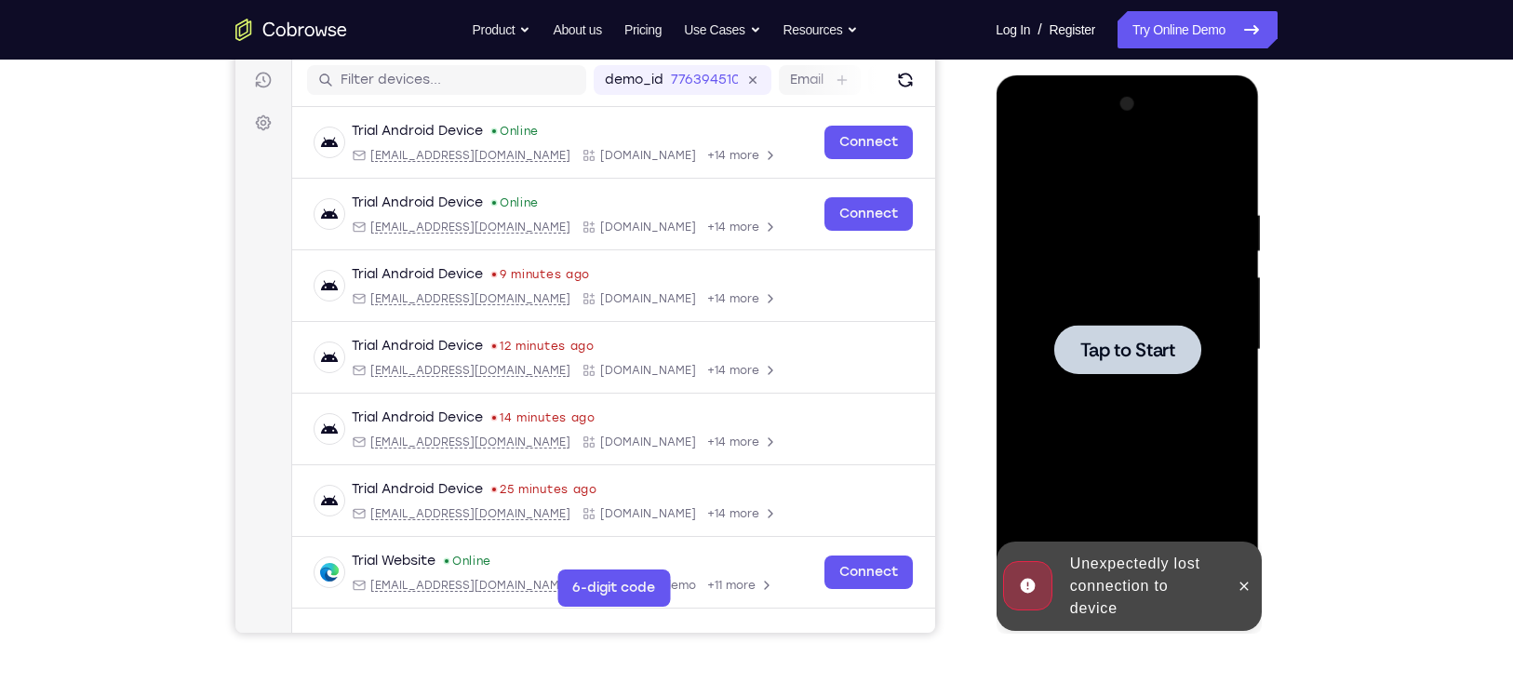
click at [1148, 295] on div at bounding box center [1126, 349] width 234 height 521
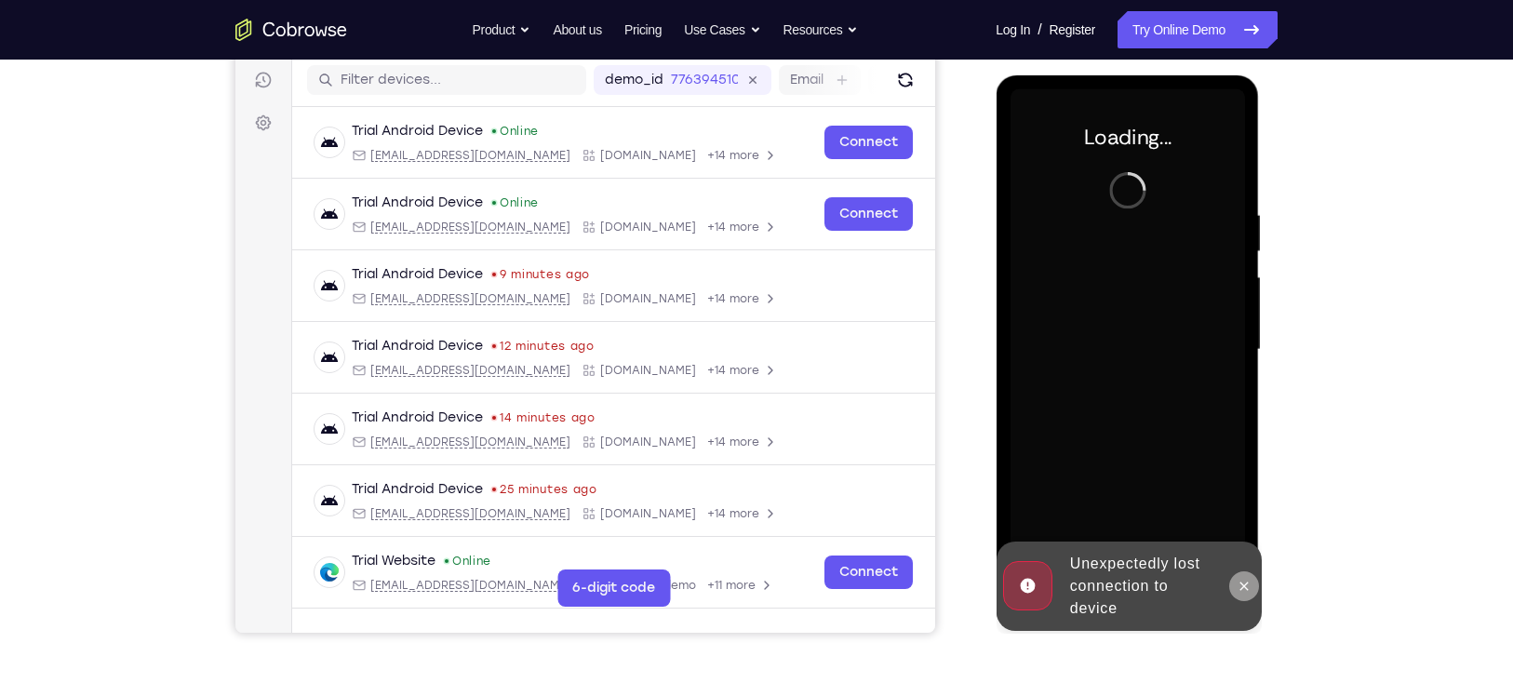
click at [1246, 584] on icon at bounding box center [1242, 586] width 15 height 15
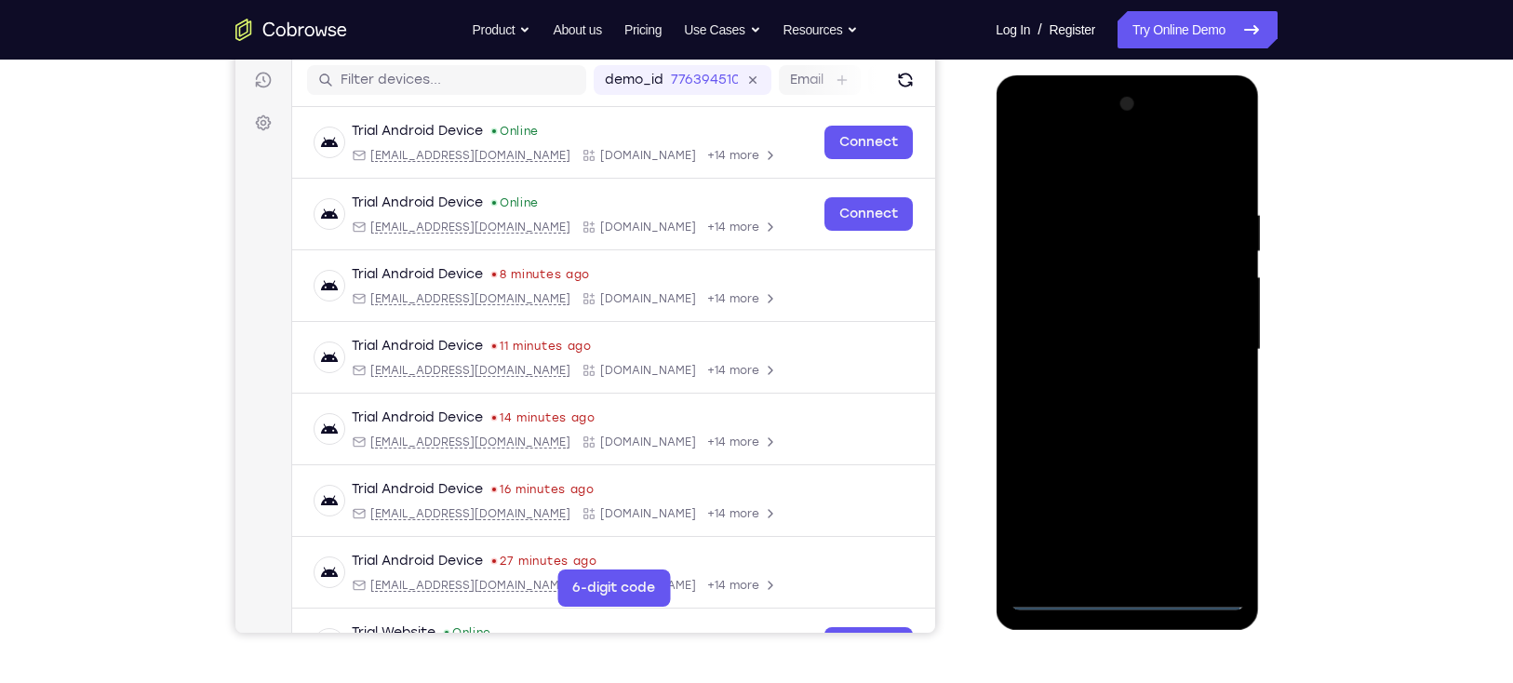
click at [1128, 598] on div at bounding box center [1126, 349] width 234 height 521
click at [1204, 519] on div at bounding box center [1126, 349] width 234 height 521
click at [1229, 130] on div at bounding box center [1126, 349] width 234 height 521
click at [1178, 160] on div at bounding box center [1126, 349] width 234 height 521
click at [1108, 125] on div at bounding box center [1126, 349] width 234 height 521
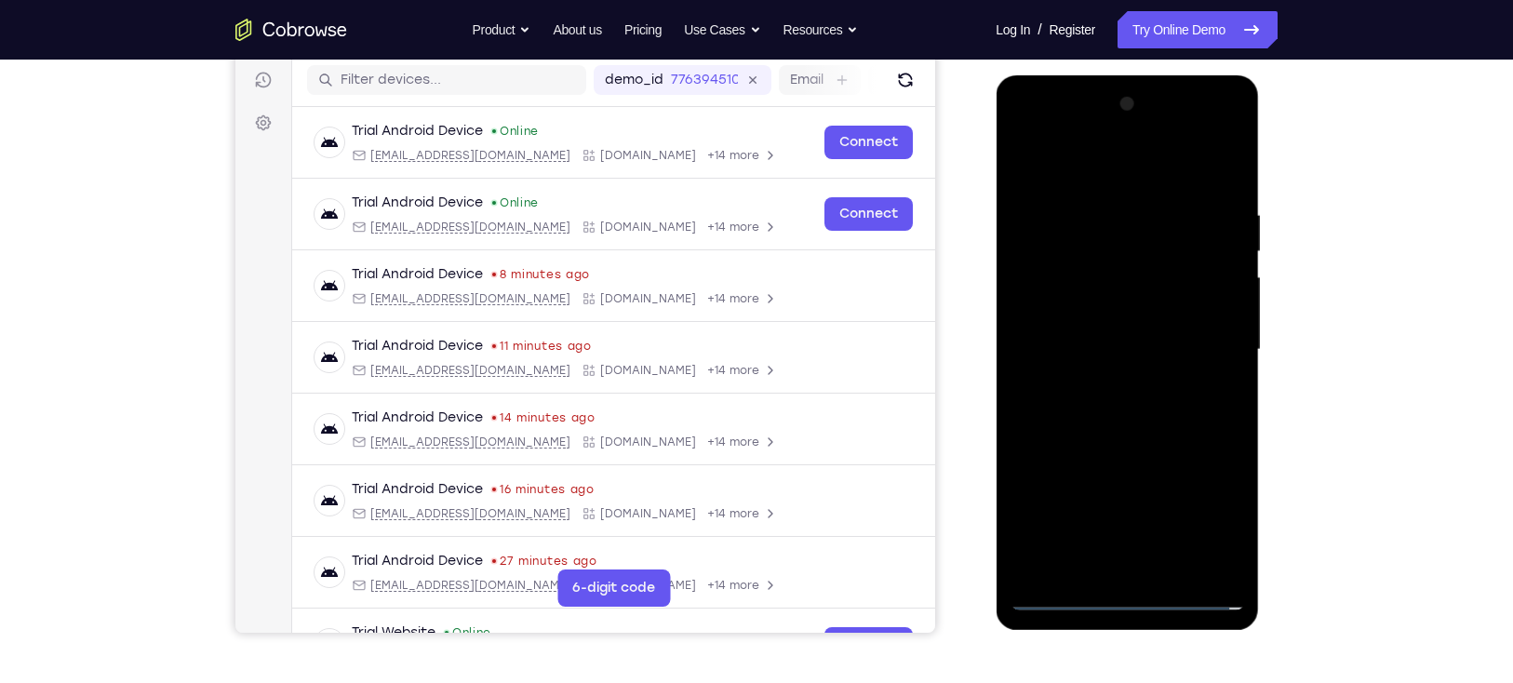
click at [1153, 277] on div at bounding box center [1126, 349] width 234 height 521
click at [1117, 474] on div at bounding box center [1126, 349] width 234 height 521
click at [1118, 312] on div at bounding box center [1126, 349] width 234 height 521
drag, startPoint x: 1109, startPoint y: 321, endPoint x: 1104, endPoint y: 276, distance: 44.9
click at [1104, 276] on div at bounding box center [1126, 349] width 234 height 521
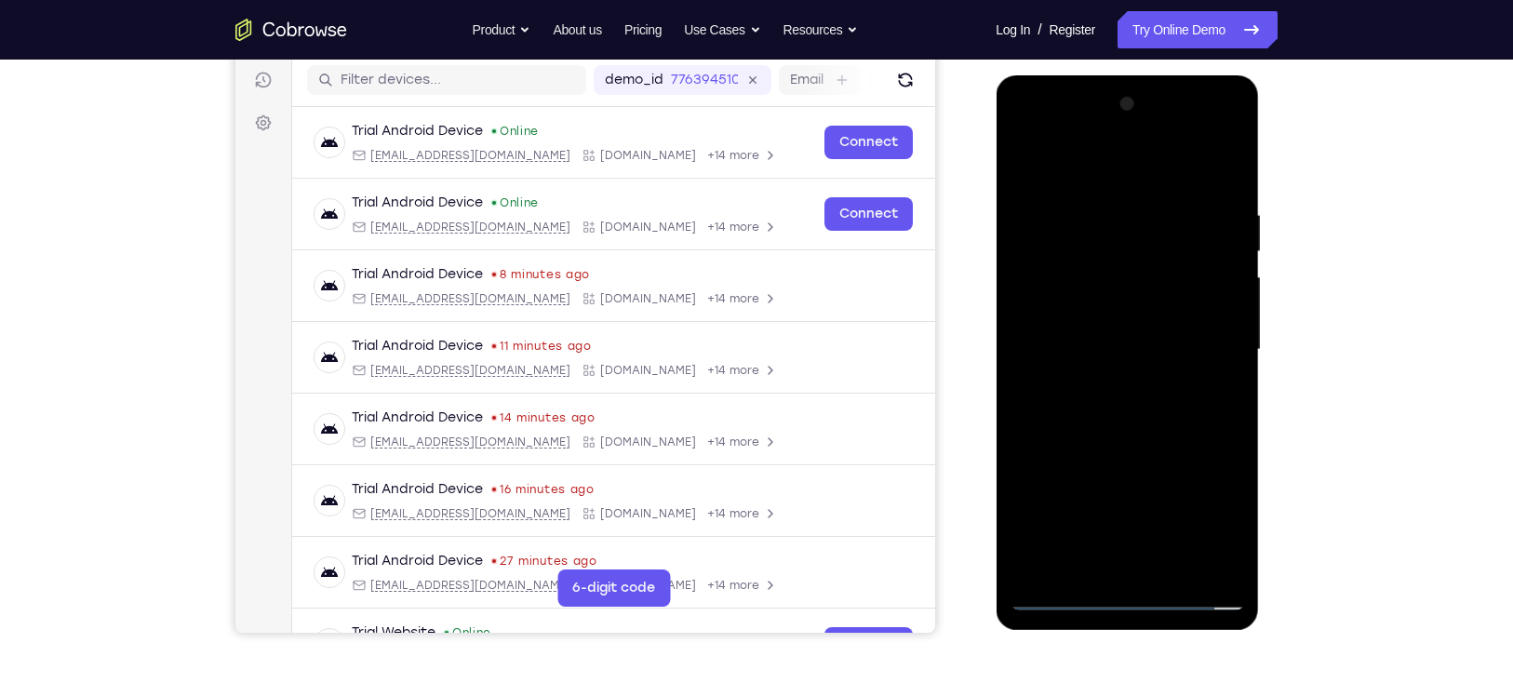
click at [1118, 353] on div at bounding box center [1126, 349] width 234 height 521
click at [1178, 364] on div at bounding box center [1126, 349] width 234 height 521
click at [1195, 393] on div at bounding box center [1126, 349] width 234 height 521
click at [1193, 384] on div at bounding box center [1126, 349] width 234 height 521
click at [1189, 381] on div at bounding box center [1126, 349] width 234 height 521
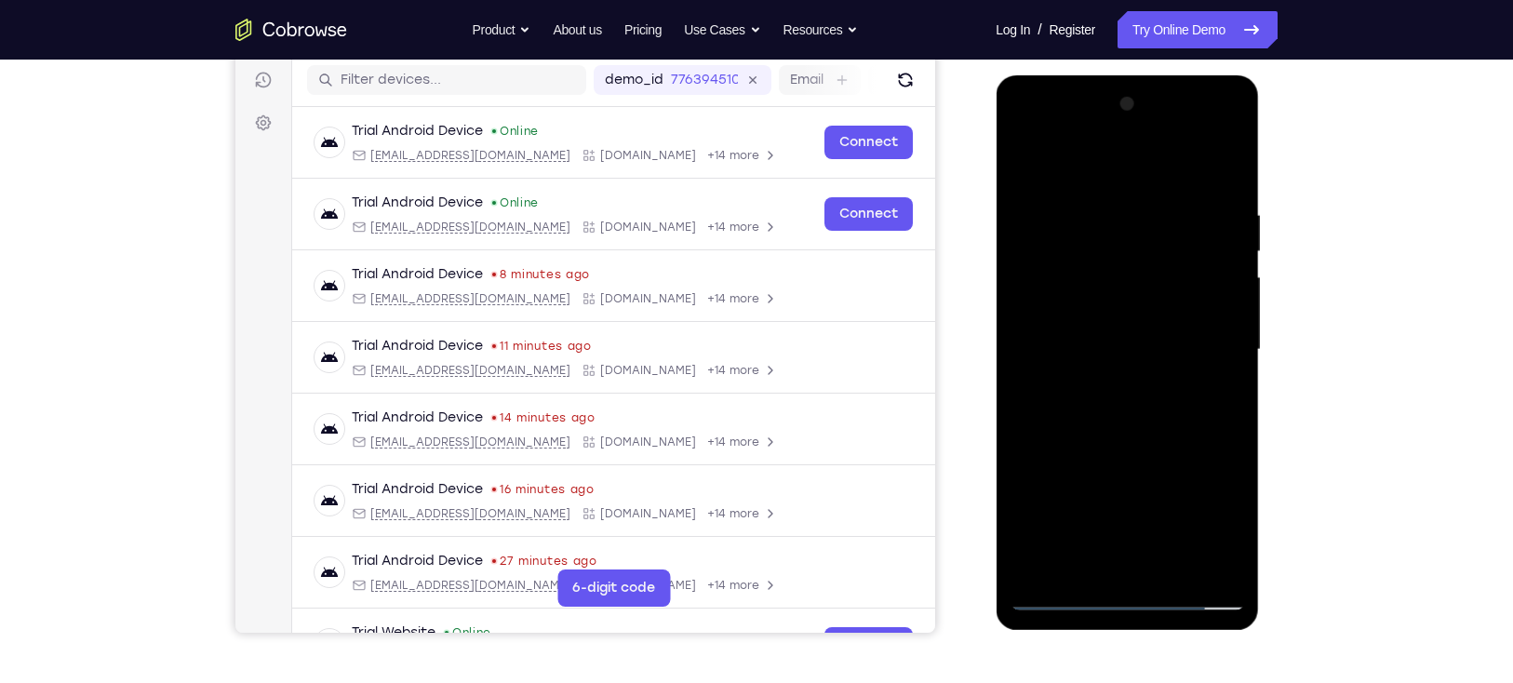
click at [1198, 377] on div at bounding box center [1126, 349] width 234 height 521
click at [1133, 171] on div at bounding box center [1126, 349] width 234 height 521
click at [1165, 377] on div at bounding box center [1126, 349] width 234 height 521
drag, startPoint x: 1165, startPoint y: 377, endPoint x: 1170, endPoint y: 422, distance: 45.9
click at [1170, 422] on div at bounding box center [1126, 349] width 234 height 521
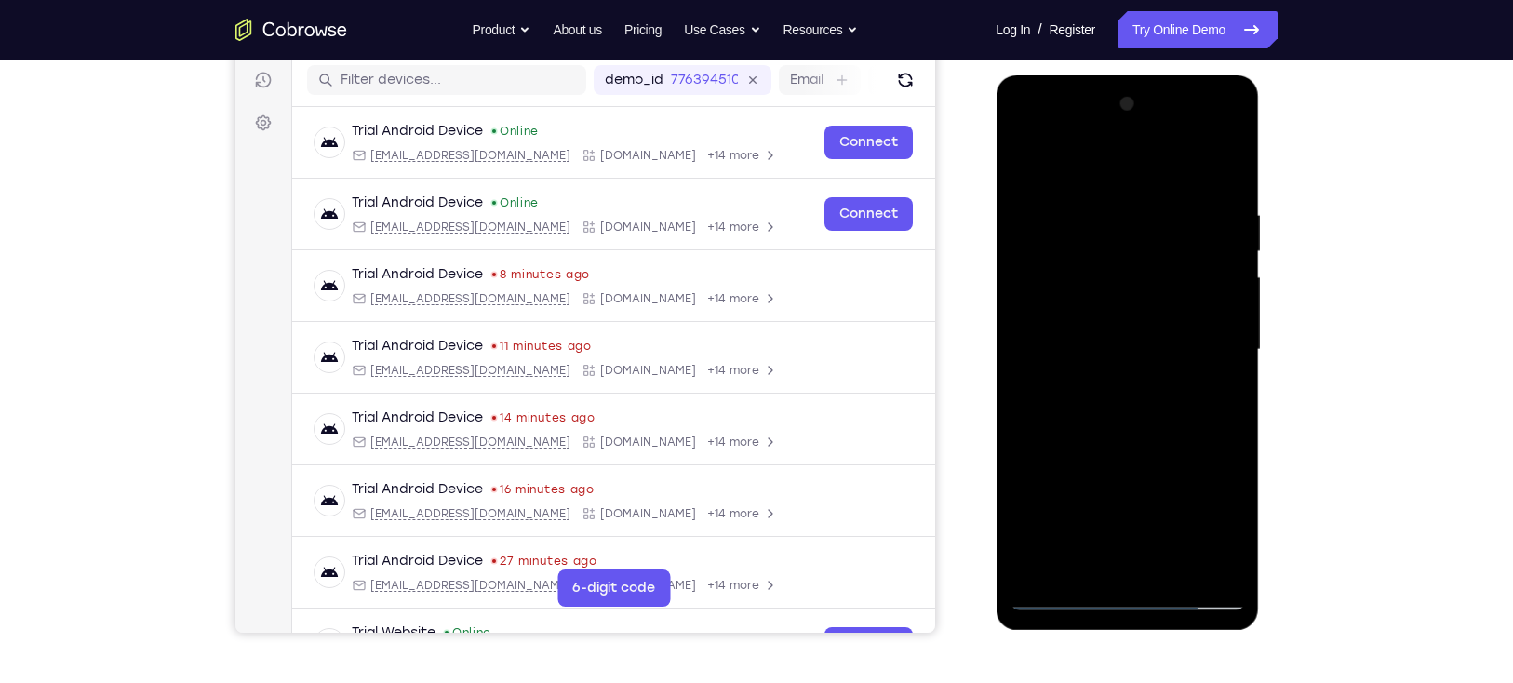
drag, startPoint x: 1192, startPoint y: 227, endPoint x: 1204, endPoint y: 404, distance: 177.2
click at [1204, 404] on div at bounding box center [1126, 349] width 234 height 521
drag, startPoint x: 1196, startPoint y: 306, endPoint x: 1207, endPoint y: 386, distance: 80.8
click at [1207, 386] on div at bounding box center [1126, 349] width 234 height 521
drag, startPoint x: 1194, startPoint y: 245, endPoint x: 1196, endPoint y: 394, distance: 149.8
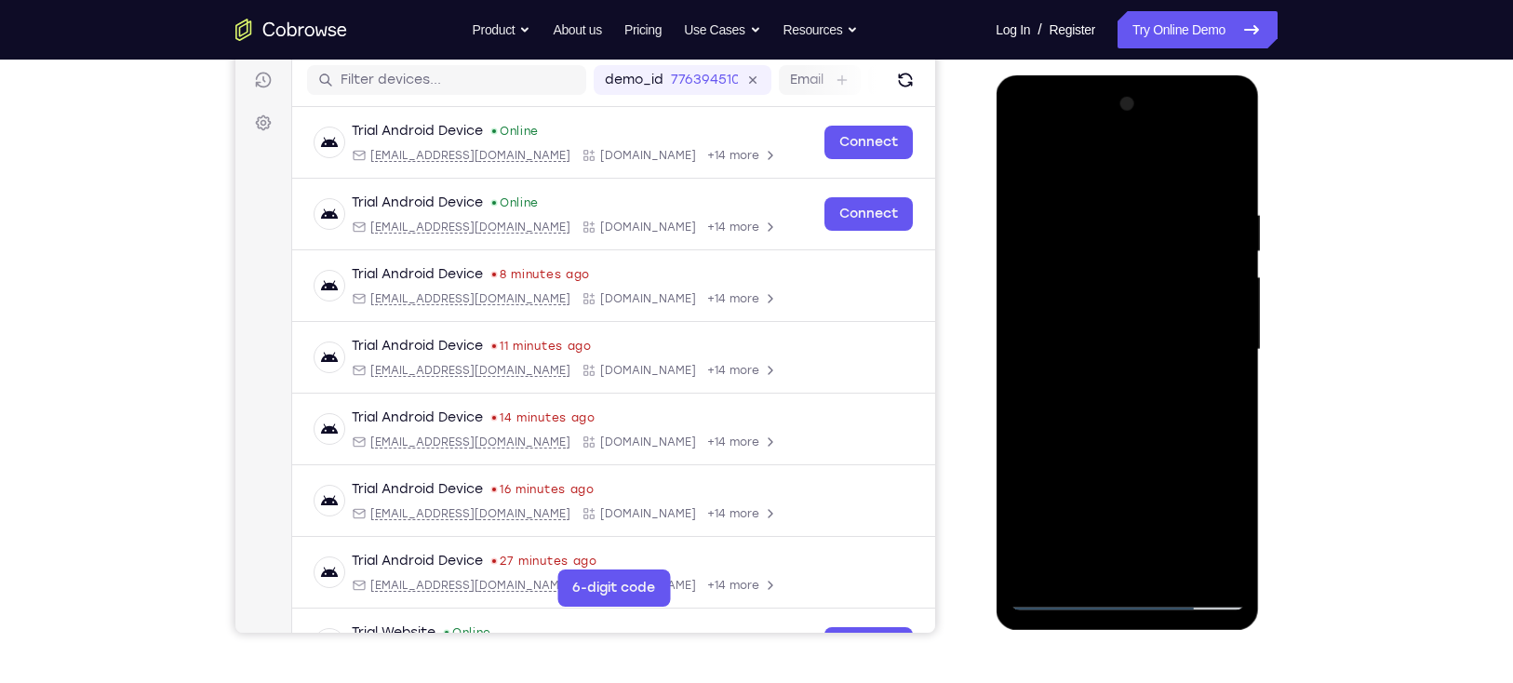
click at [1196, 394] on div at bounding box center [1126, 349] width 234 height 521
drag, startPoint x: 1185, startPoint y: 235, endPoint x: 1185, endPoint y: 370, distance: 134.9
click at [1185, 370] on div at bounding box center [1126, 349] width 234 height 521
drag, startPoint x: 1207, startPoint y: 281, endPoint x: 1204, endPoint y: 340, distance: 58.7
click at [1204, 340] on div at bounding box center [1126, 349] width 234 height 521
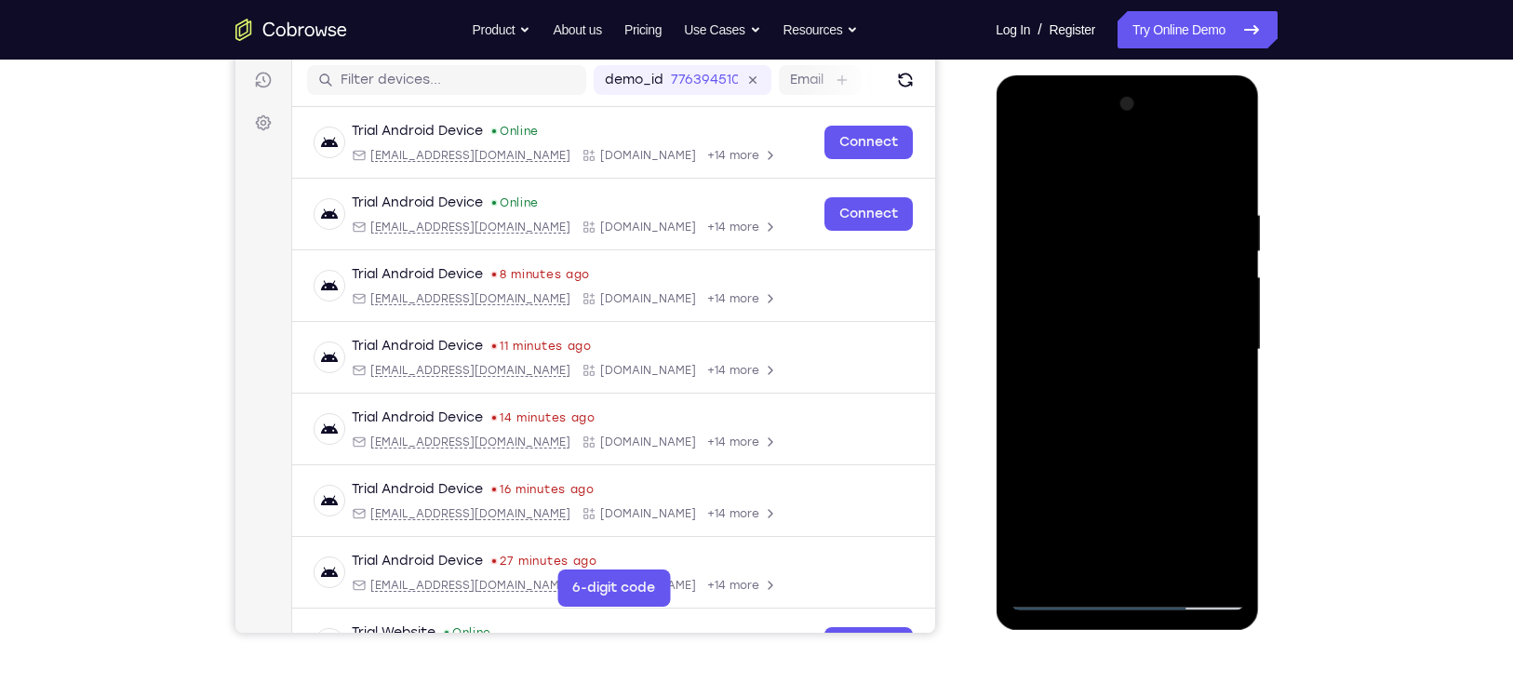
drag, startPoint x: 1196, startPoint y: 249, endPoint x: 1207, endPoint y: 429, distance: 179.9
click at [1207, 429] on div at bounding box center [1126, 349] width 234 height 521
drag, startPoint x: 1199, startPoint y: 291, endPoint x: 1186, endPoint y: 338, distance: 48.3
click at [1186, 338] on div at bounding box center [1126, 349] width 234 height 521
drag, startPoint x: 1197, startPoint y: 218, endPoint x: 1197, endPoint y: 369, distance: 151.6
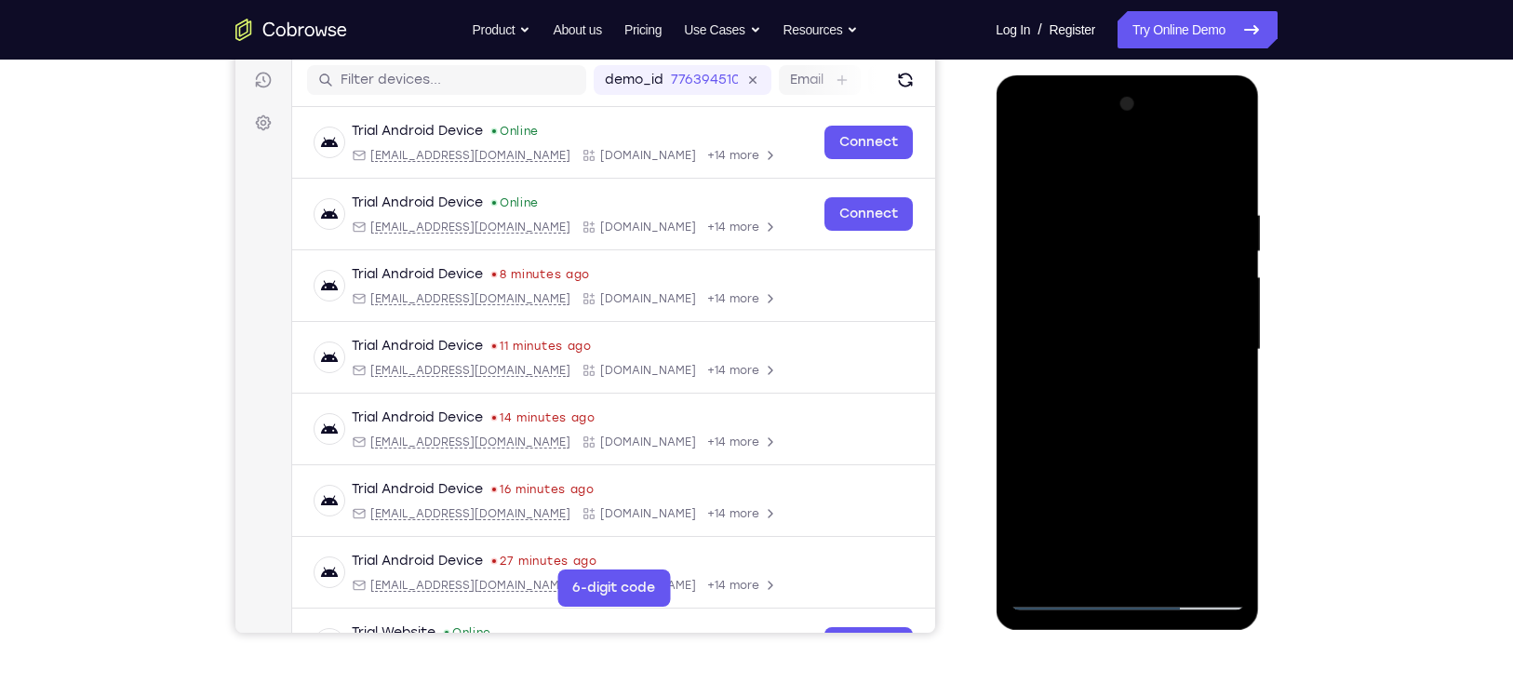
click at [1197, 369] on div at bounding box center [1126, 349] width 234 height 521
drag, startPoint x: 1198, startPoint y: 278, endPoint x: 1192, endPoint y: 340, distance: 61.7
click at [1192, 340] on div at bounding box center [1126, 349] width 234 height 521
drag, startPoint x: 1194, startPoint y: 249, endPoint x: 1194, endPoint y: 383, distance: 134.0
click at [1194, 383] on div at bounding box center [1126, 349] width 234 height 521
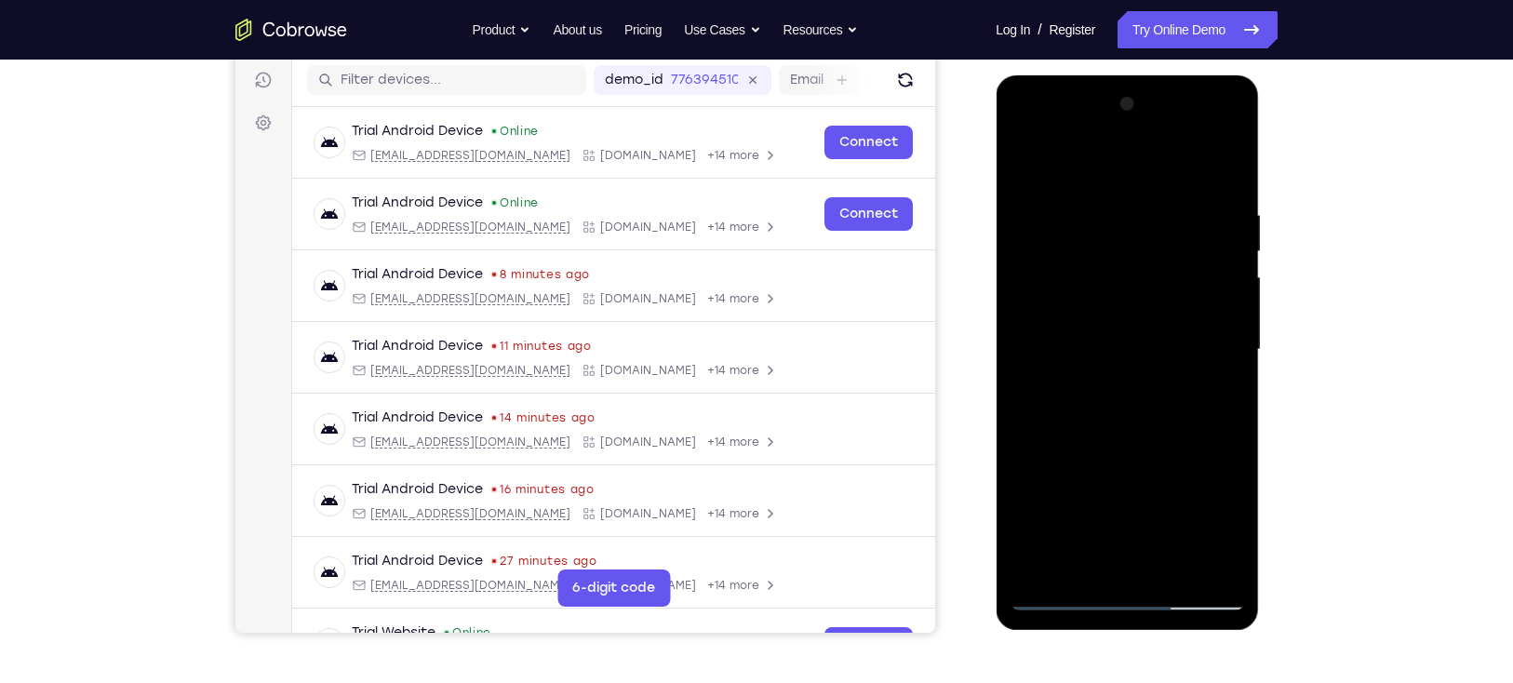
drag, startPoint x: 1203, startPoint y: 311, endPoint x: 1182, endPoint y: 407, distance: 98.9
click at [1182, 407] on div at bounding box center [1126, 349] width 234 height 521
drag, startPoint x: 1196, startPoint y: 237, endPoint x: 1190, endPoint y: 402, distance: 164.8
click at [1190, 402] on div at bounding box center [1126, 349] width 234 height 521
drag, startPoint x: 1203, startPoint y: 228, endPoint x: 1208, endPoint y: 349, distance: 121.1
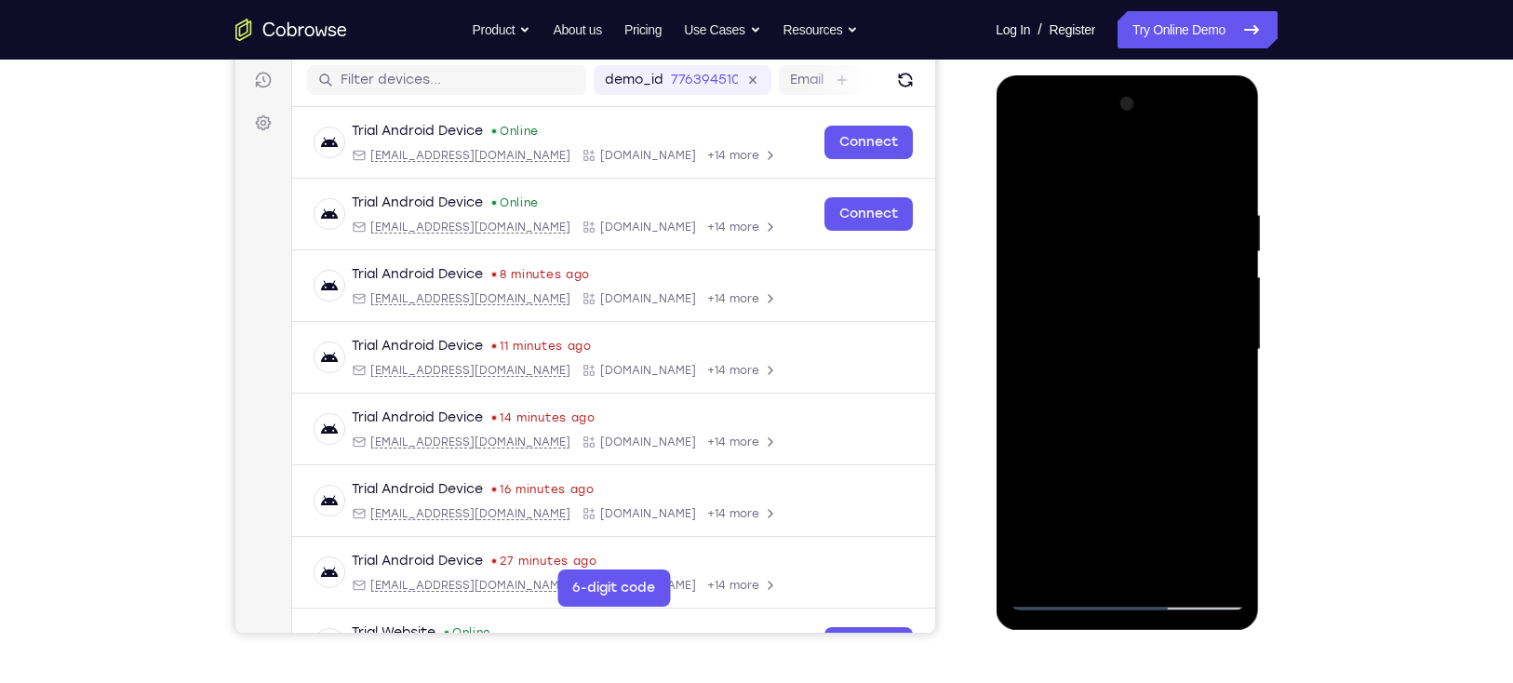
click at [1208, 349] on div at bounding box center [1126, 349] width 234 height 521
drag, startPoint x: 1198, startPoint y: 280, endPoint x: 1194, endPoint y: 340, distance: 60.6
click at [1194, 340] on div at bounding box center [1126, 349] width 234 height 521
drag, startPoint x: 1198, startPoint y: 245, endPoint x: 1200, endPoint y: 370, distance: 125.6
click at [1200, 370] on div at bounding box center [1126, 349] width 234 height 521
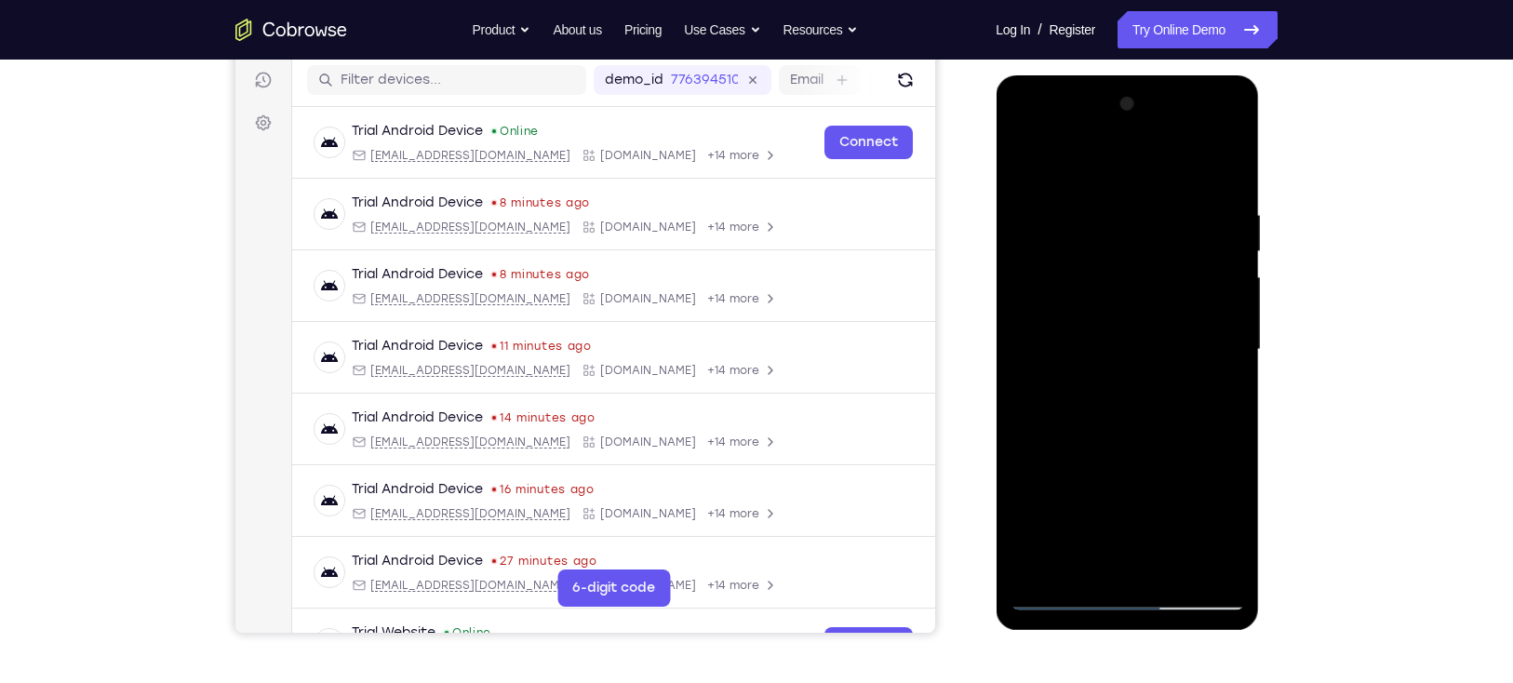
drag, startPoint x: 1204, startPoint y: 299, endPoint x: 1203, endPoint y: 340, distance: 40.9
click at [1203, 340] on div at bounding box center [1126, 349] width 234 height 521
click at [1174, 172] on div at bounding box center [1126, 349] width 234 height 521
click at [1133, 175] on div at bounding box center [1126, 349] width 234 height 521
click at [1167, 368] on div at bounding box center [1126, 349] width 234 height 521
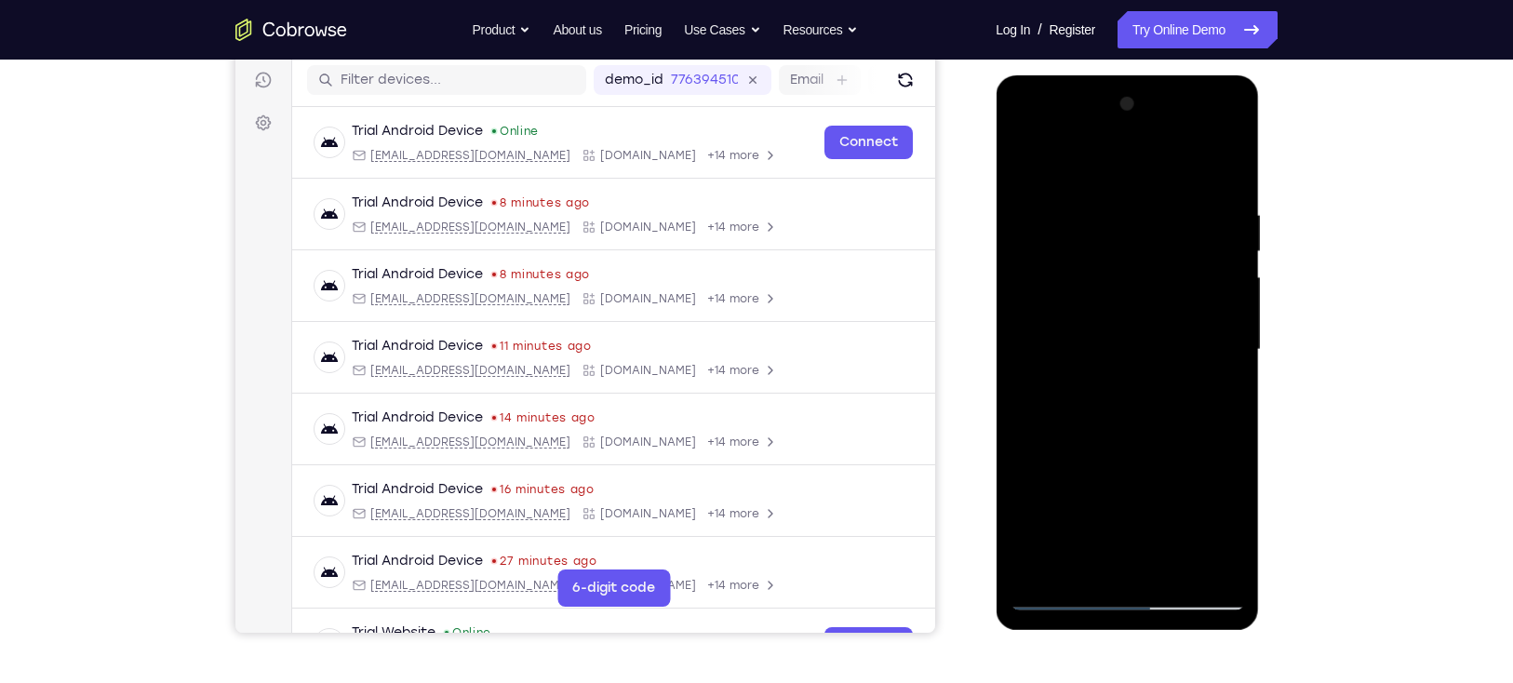
drag, startPoint x: 1200, startPoint y: 344, endPoint x: 1196, endPoint y: 380, distance: 35.5
click at [1196, 380] on div at bounding box center [1126, 349] width 234 height 521
drag, startPoint x: 1174, startPoint y: 197, endPoint x: 1193, endPoint y: 344, distance: 148.3
click at [1193, 344] on div at bounding box center [1126, 349] width 234 height 521
drag, startPoint x: 1193, startPoint y: 275, endPoint x: 1189, endPoint y: 304, distance: 29.1
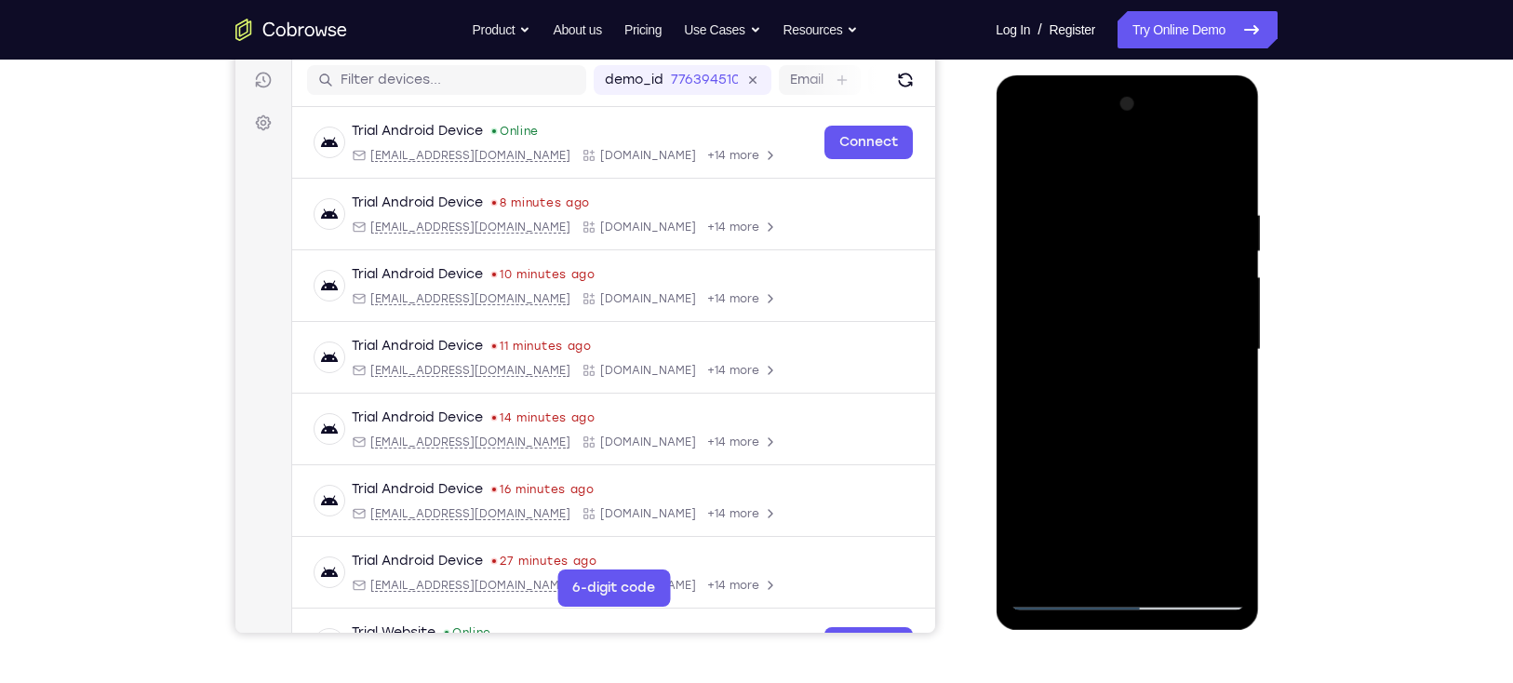
click at [1189, 304] on div at bounding box center [1126, 349] width 234 height 521
drag, startPoint x: 1184, startPoint y: 235, endPoint x: 1178, endPoint y: 356, distance: 121.1
click at [1178, 356] on div at bounding box center [1126, 349] width 234 height 521
drag, startPoint x: 1196, startPoint y: 269, endPoint x: 1197, endPoint y: 431, distance: 161.9
click at [1197, 431] on div at bounding box center [1126, 349] width 234 height 521
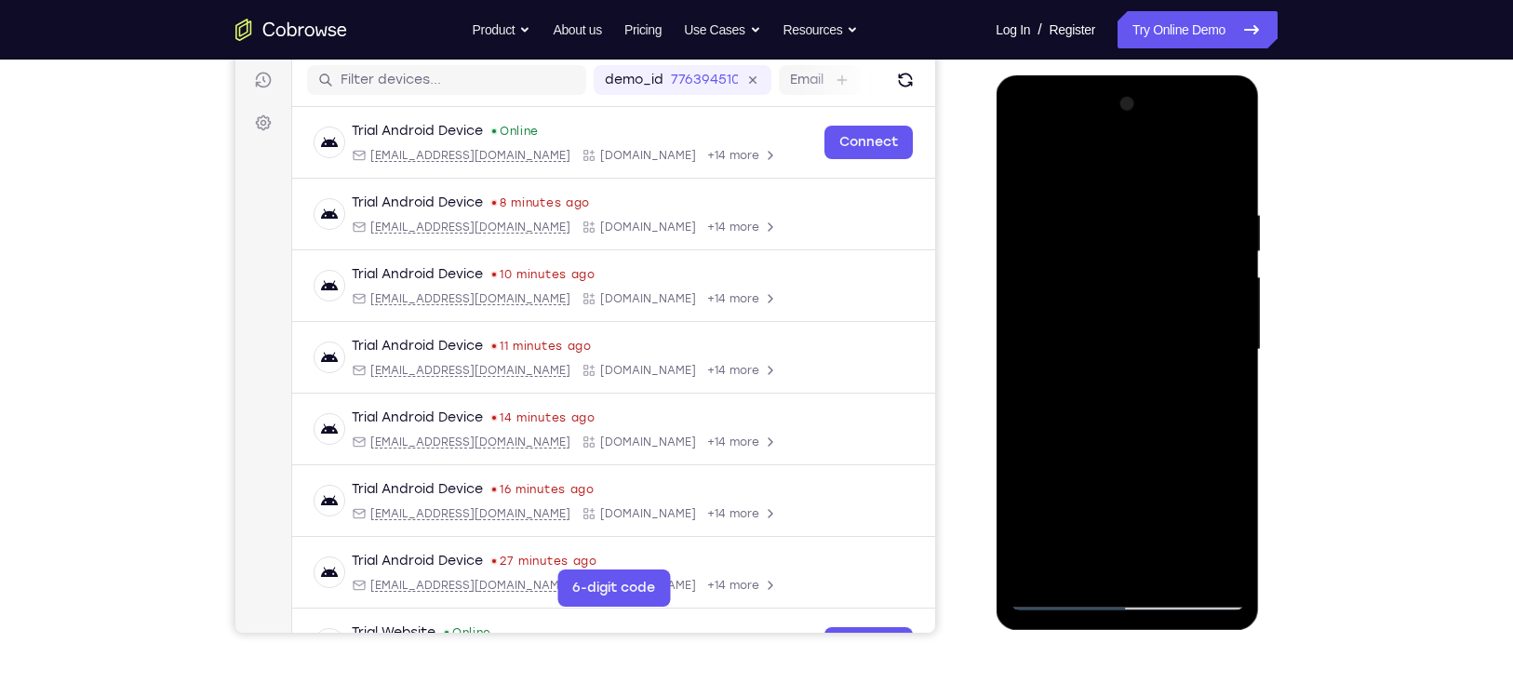
drag, startPoint x: 1197, startPoint y: 282, endPoint x: 1204, endPoint y: 314, distance: 33.2
click at [1204, 314] on div at bounding box center [1126, 349] width 234 height 521
drag, startPoint x: 1193, startPoint y: 233, endPoint x: 1186, endPoint y: 381, distance: 149.0
click at [1186, 381] on div at bounding box center [1126, 349] width 234 height 521
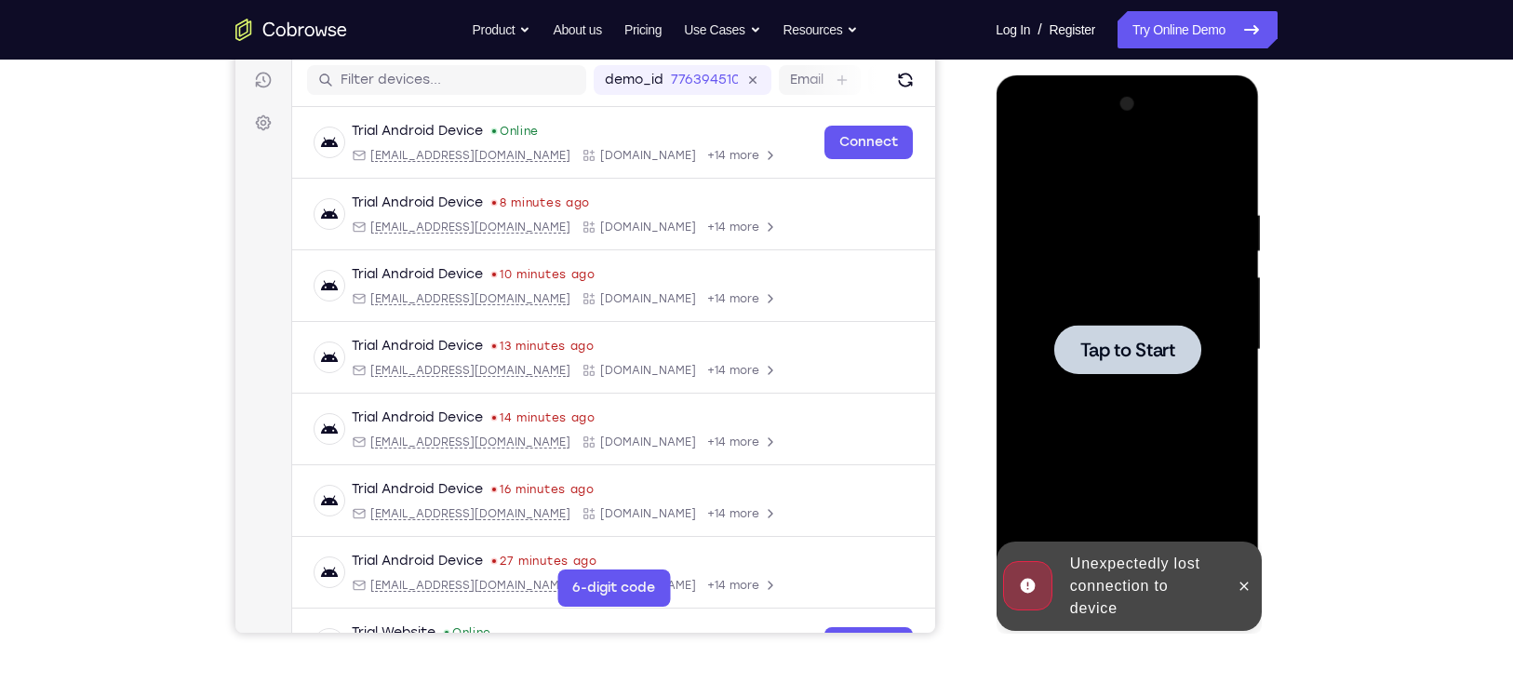
click at [1186, 280] on div at bounding box center [1126, 349] width 234 height 521
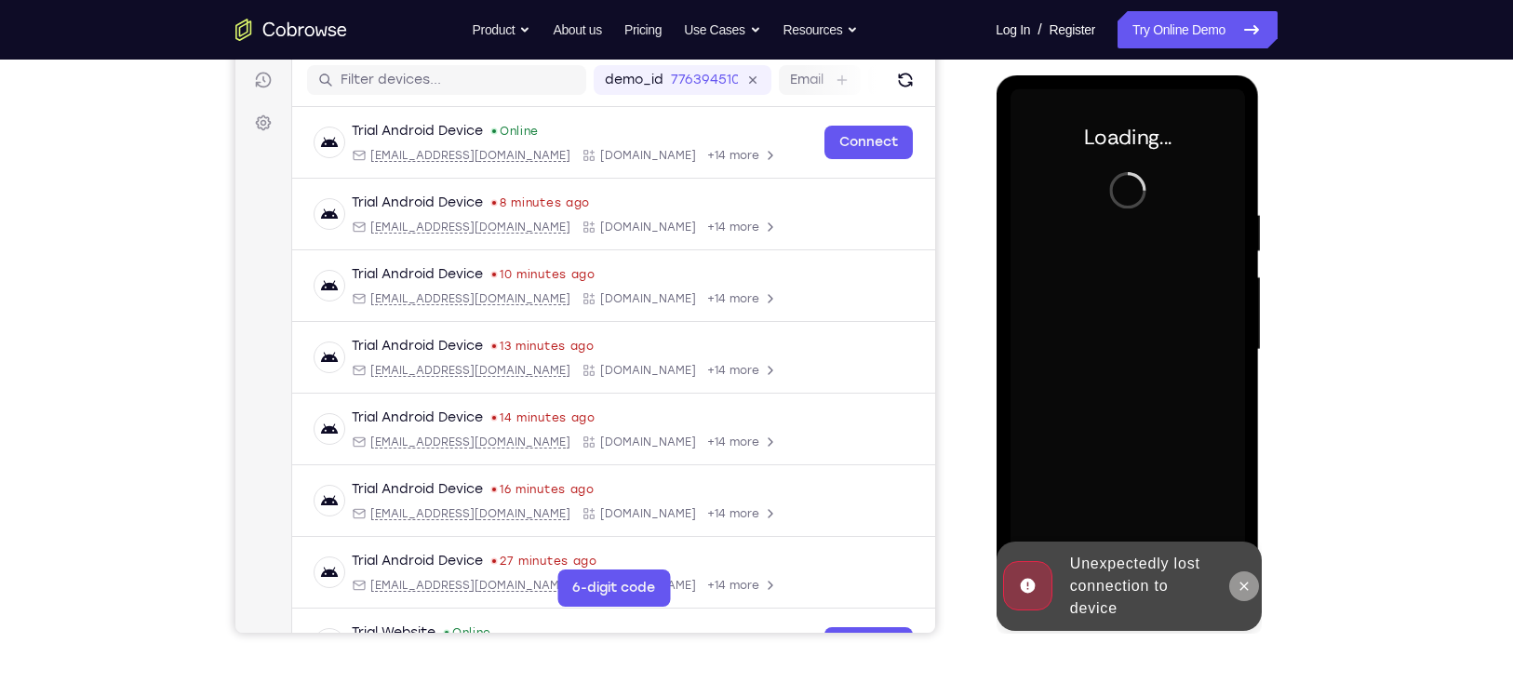
click at [1244, 585] on icon at bounding box center [1243, 585] width 8 height 8
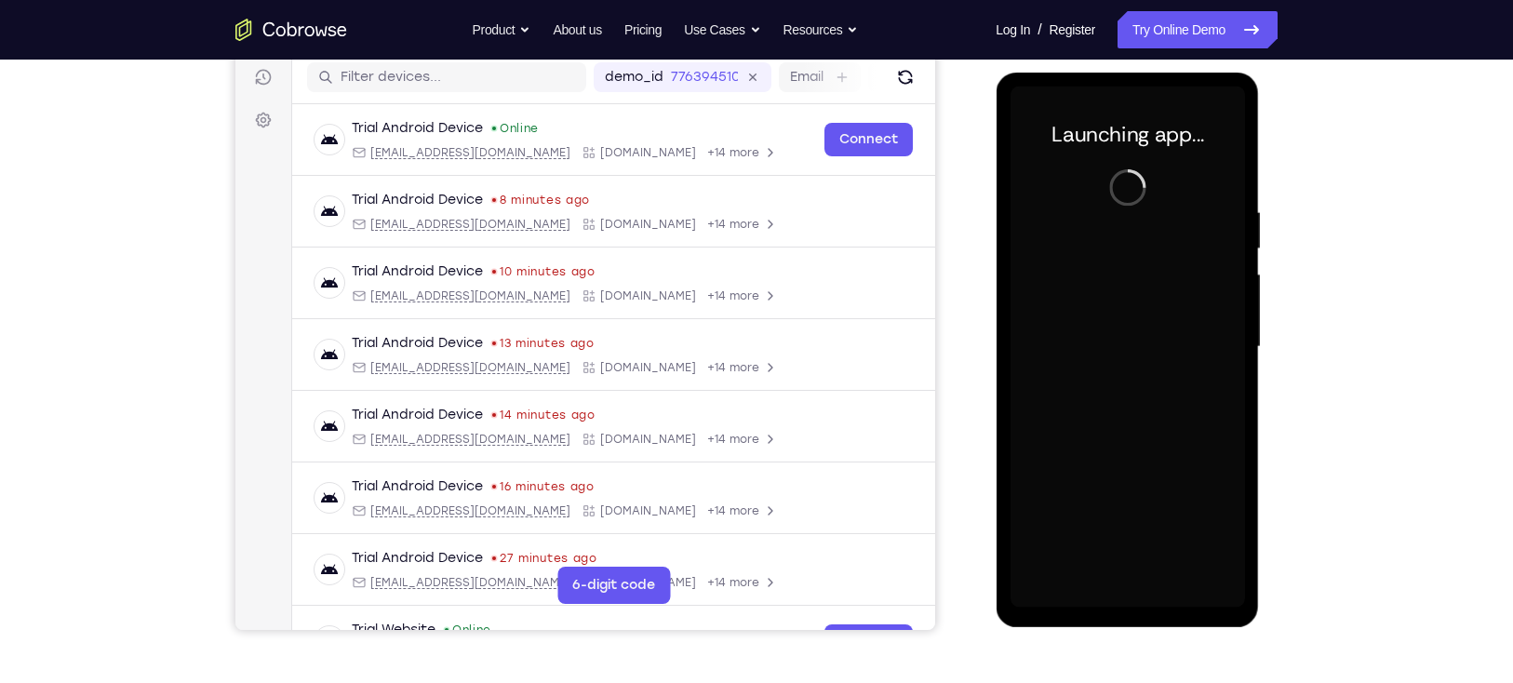
scroll to position [226, 0]
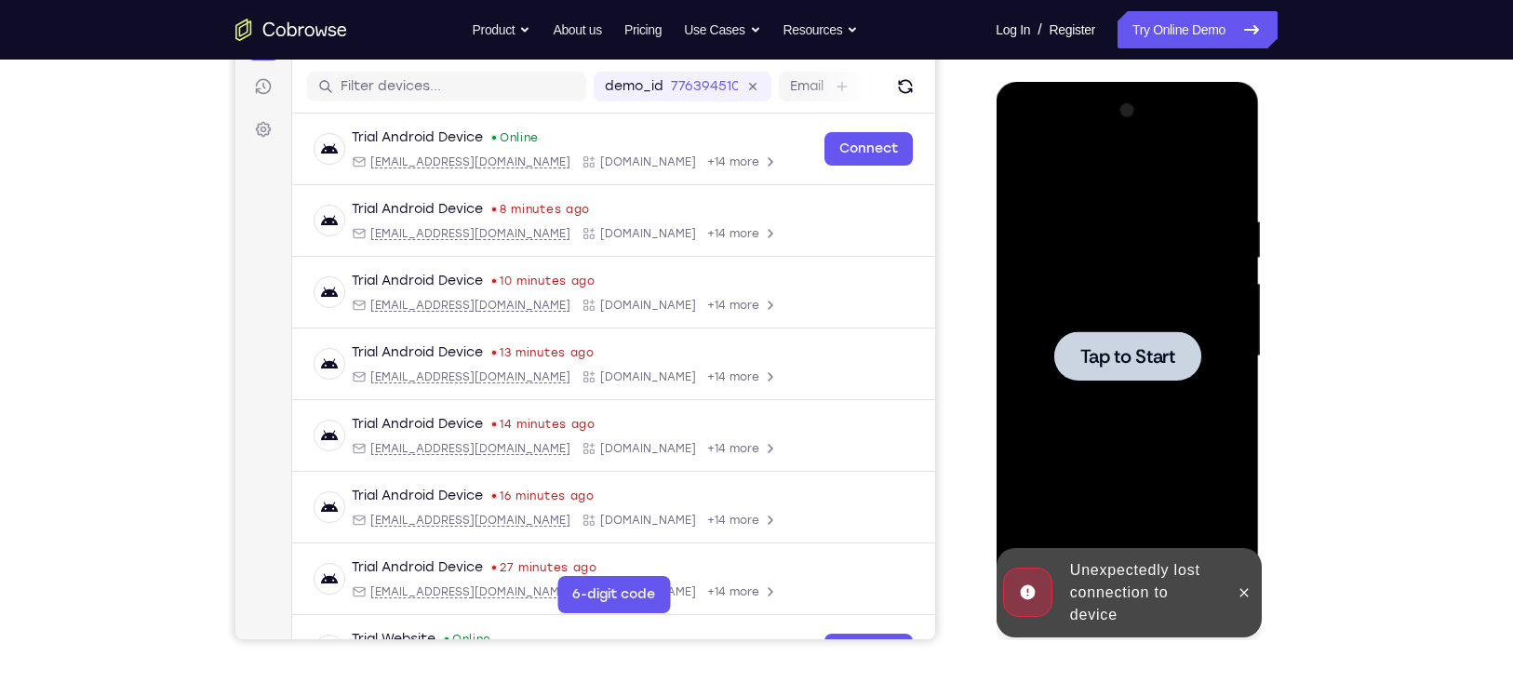
click at [1136, 376] on div at bounding box center [1126, 355] width 147 height 49
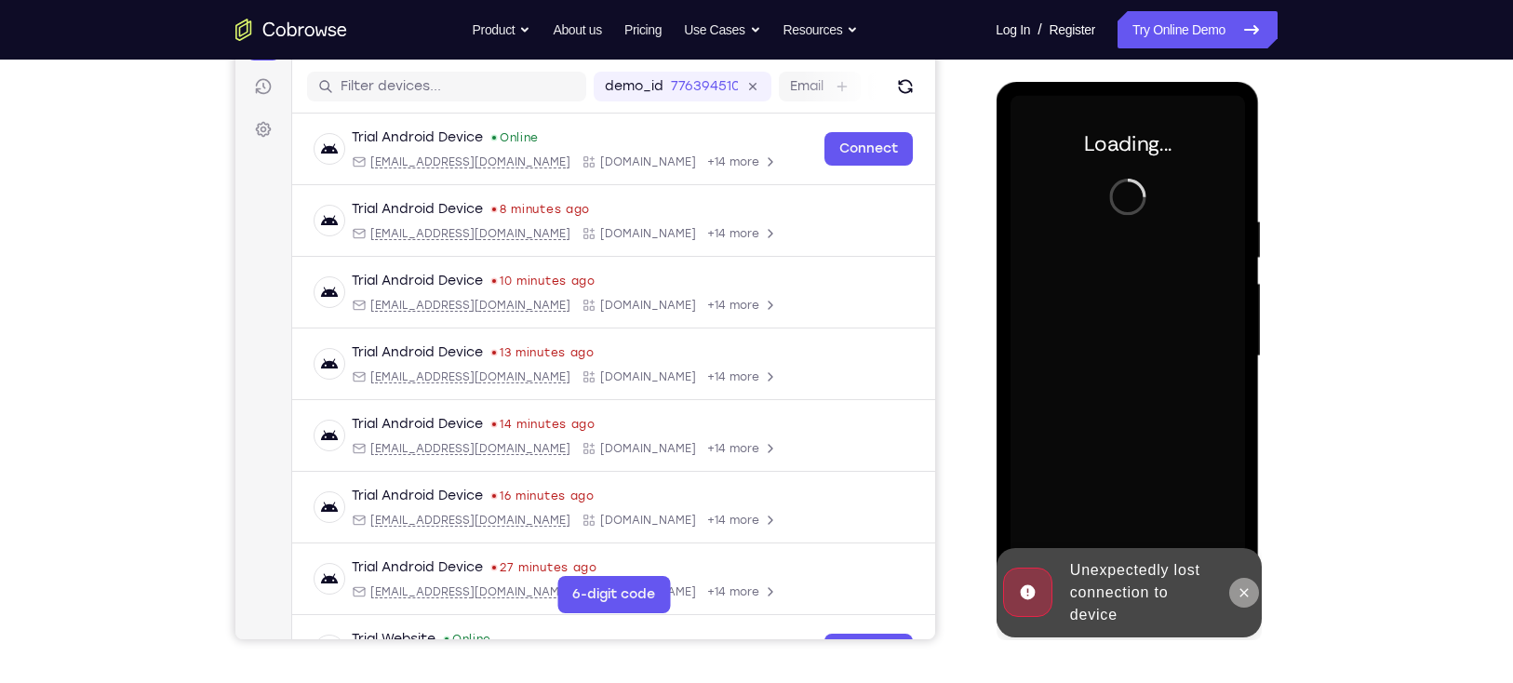
click at [1242, 585] on icon at bounding box center [1242, 592] width 15 height 15
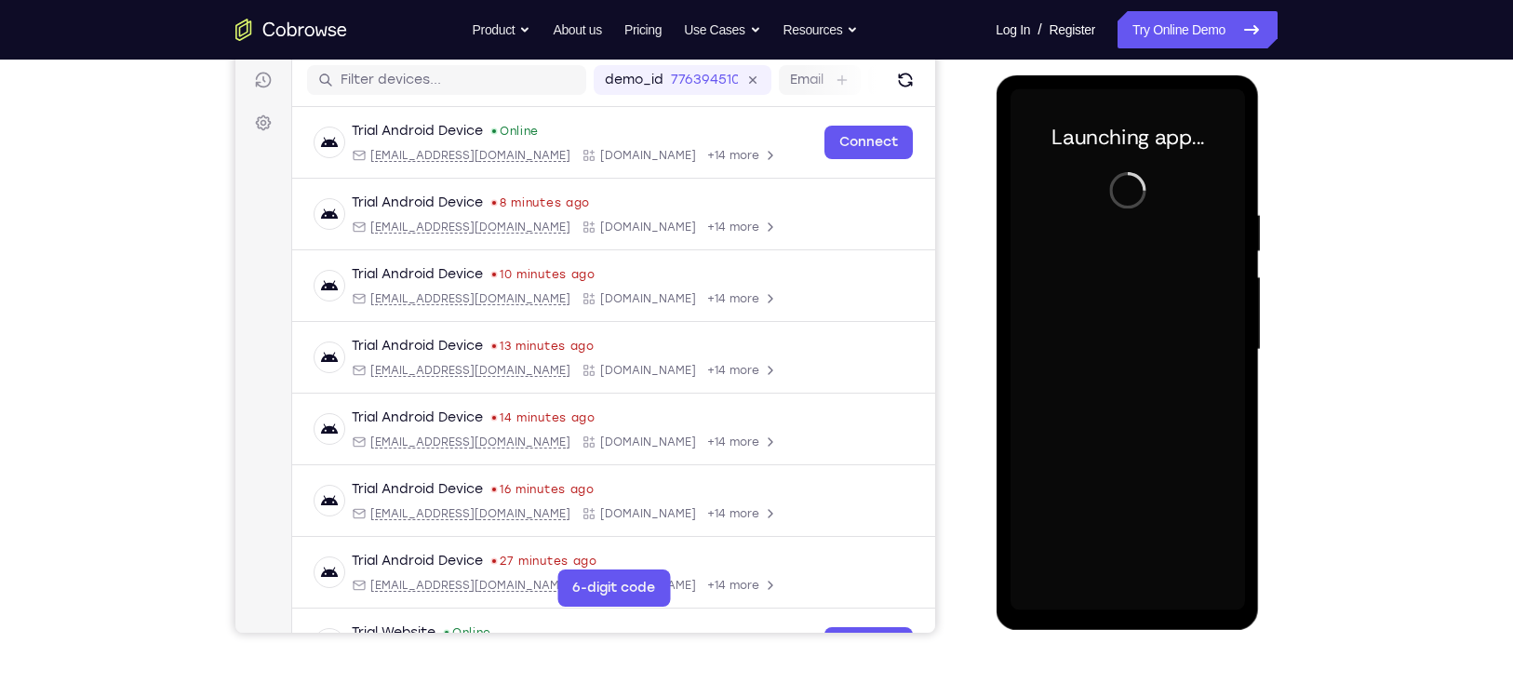
scroll to position [236, 0]
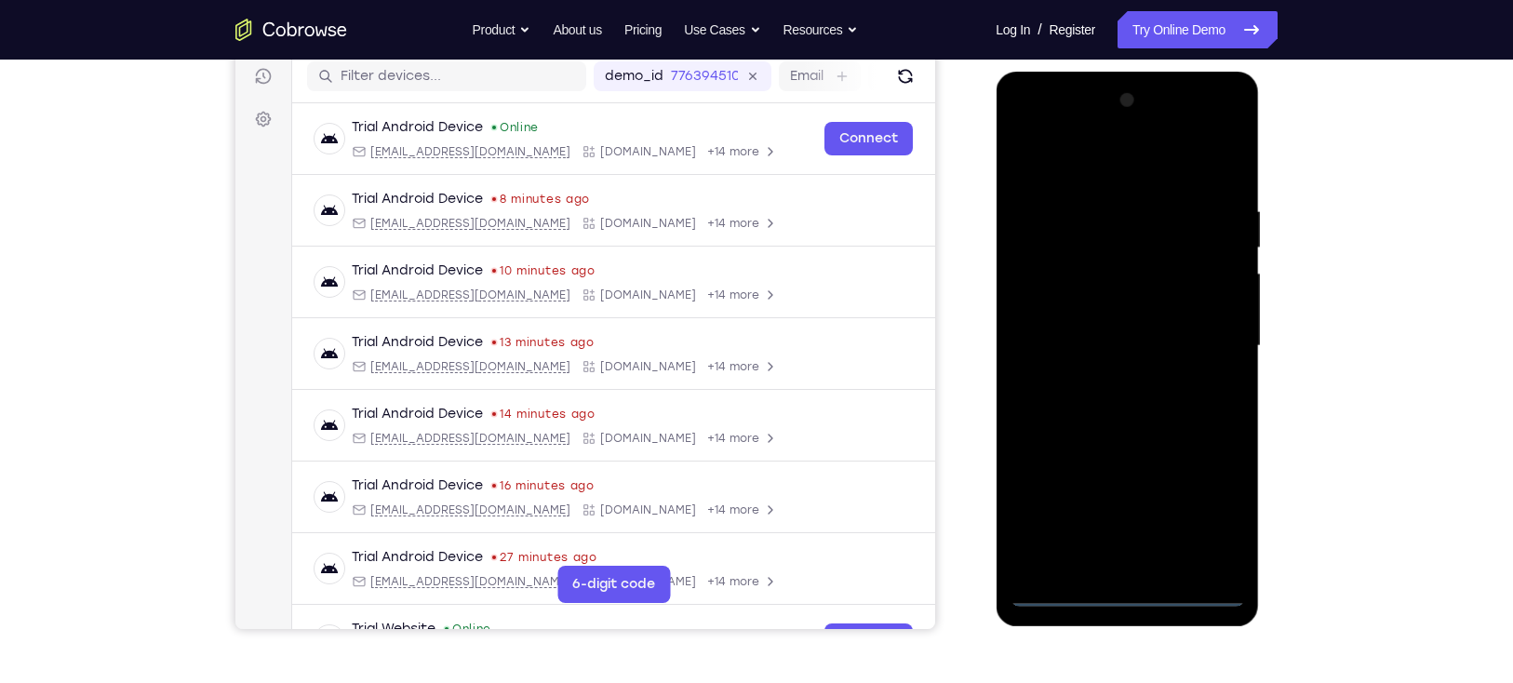
click at [1131, 593] on div at bounding box center [1126, 346] width 234 height 521
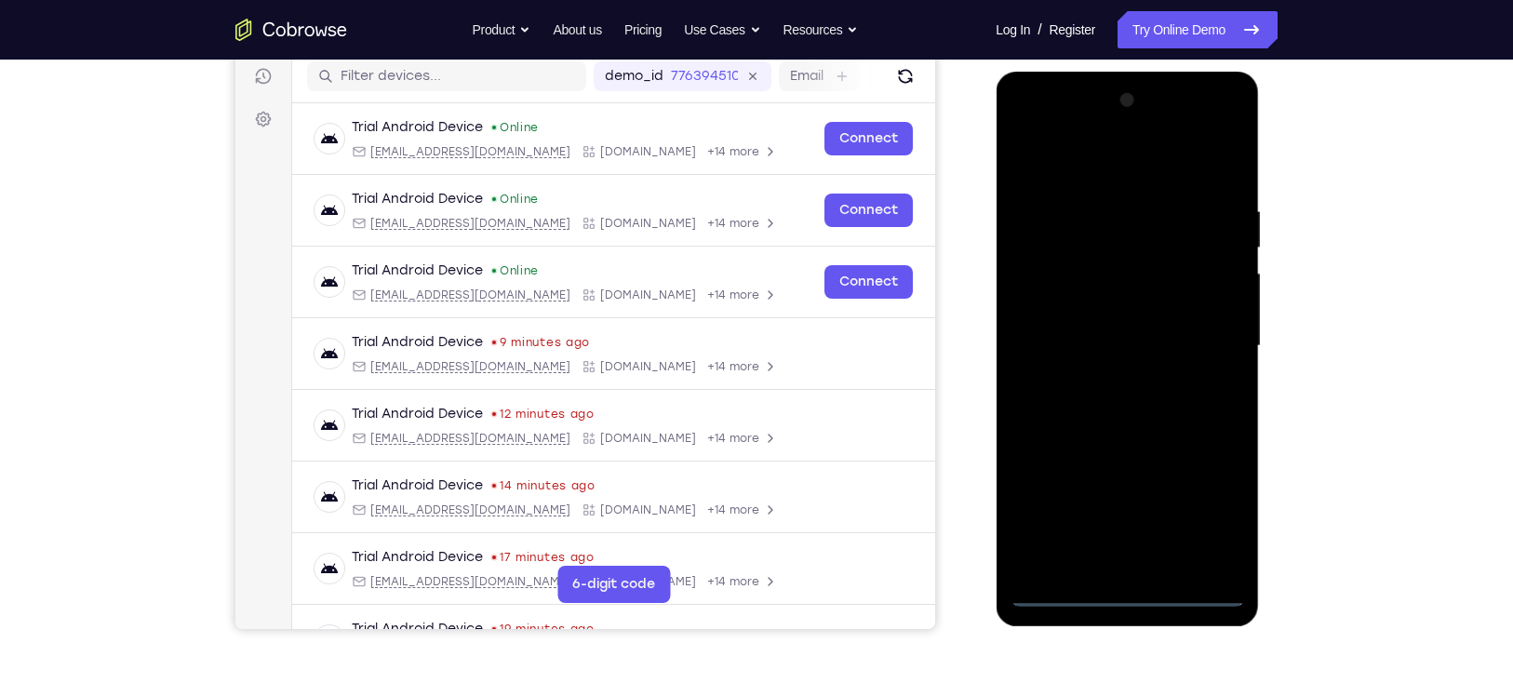
click at [1207, 503] on div at bounding box center [1126, 346] width 234 height 521
click at [1231, 130] on div at bounding box center [1126, 346] width 234 height 521
click at [1188, 158] on div at bounding box center [1126, 346] width 234 height 521
click at [1124, 131] on div at bounding box center [1126, 346] width 234 height 521
click at [1031, 215] on div at bounding box center [1126, 346] width 234 height 521
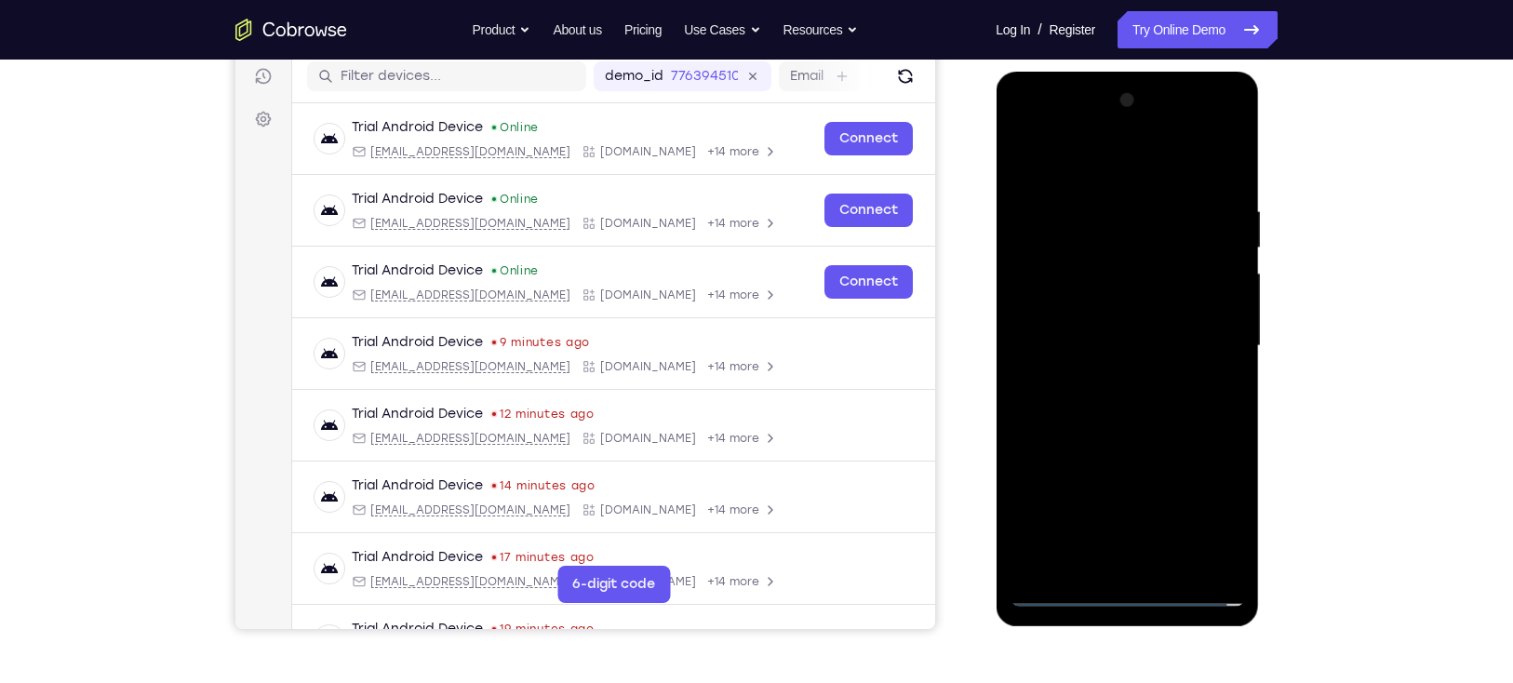
click at [1129, 128] on div at bounding box center [1126, 346] width 234 height 521
click at [1131, 125] on div at bounding box center [1126, 346] width 234 height 521
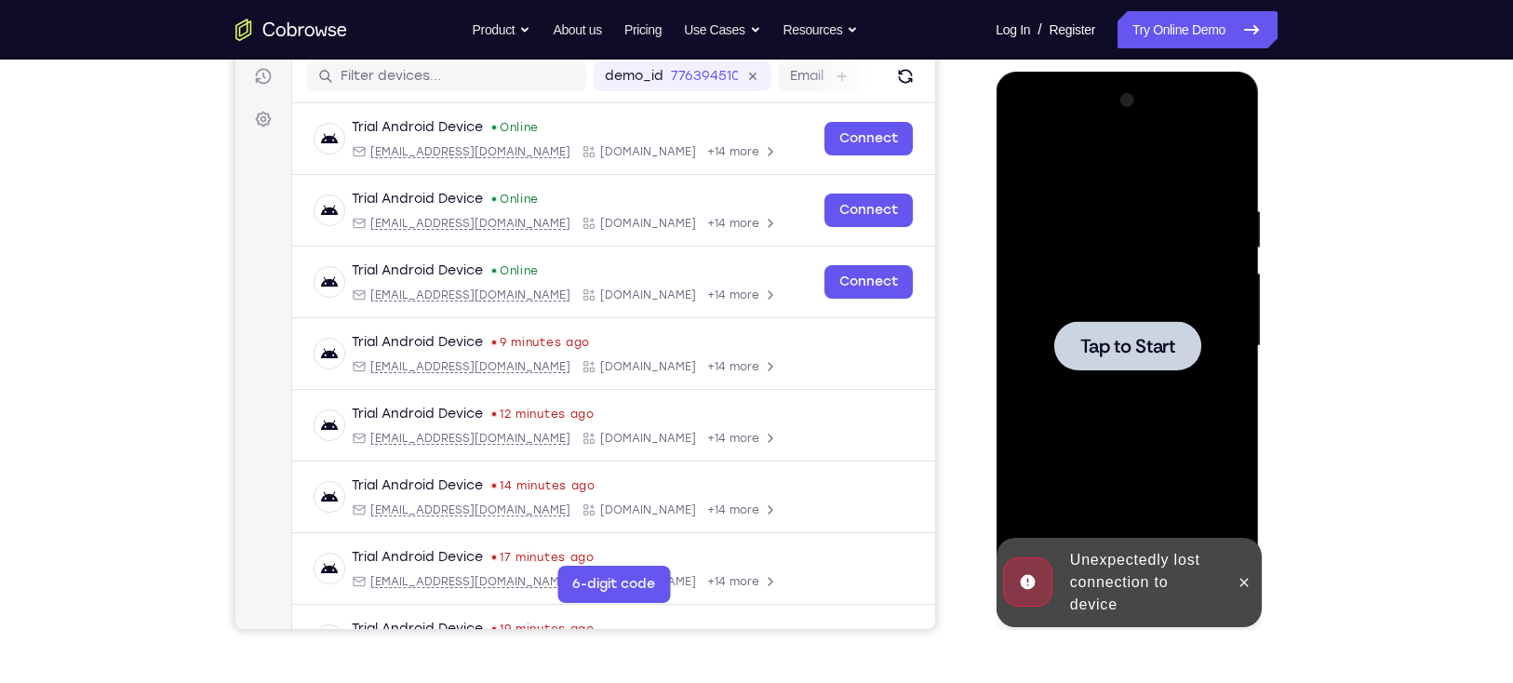
click at [1088, 323] on div at bounding box center [1126, 345] width 147 height 49
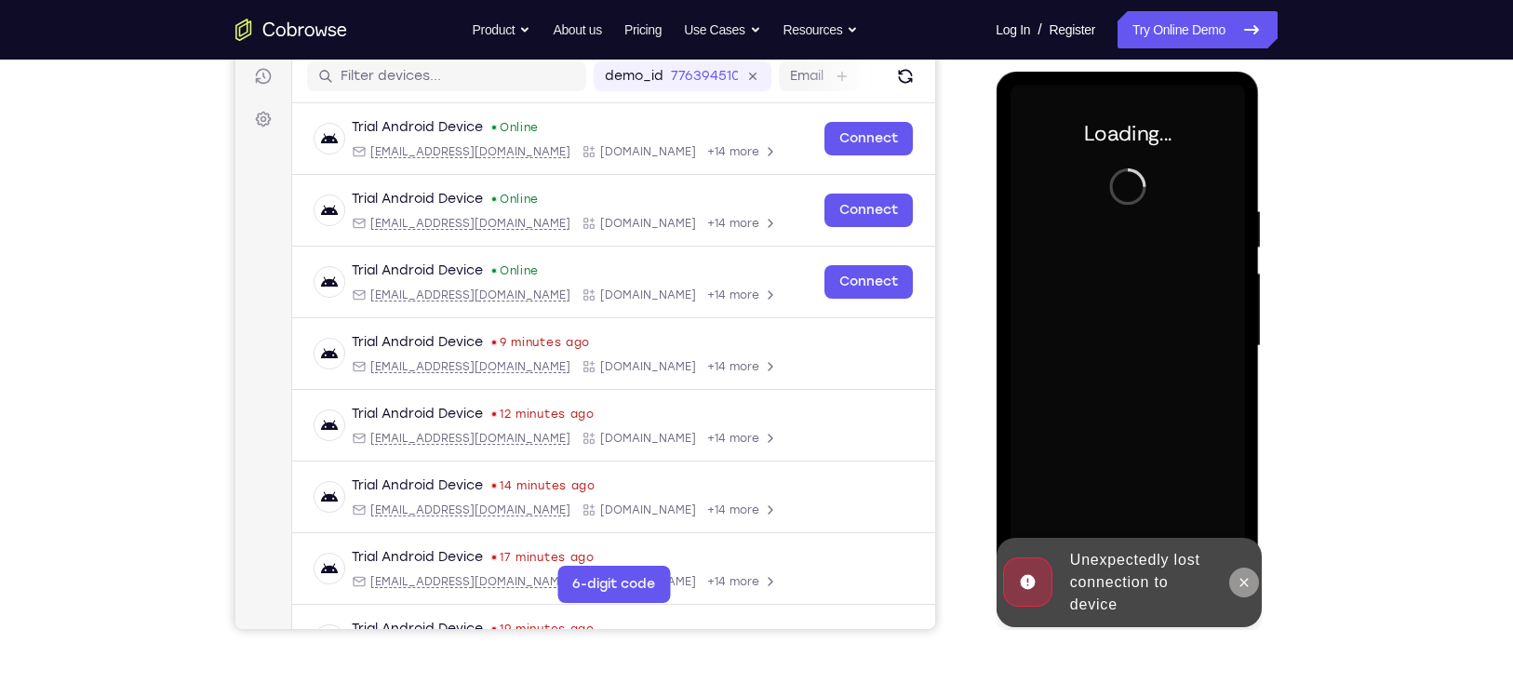
click at [1246, 576] on icon at bounding box center [1242, 582] width 15 height 15
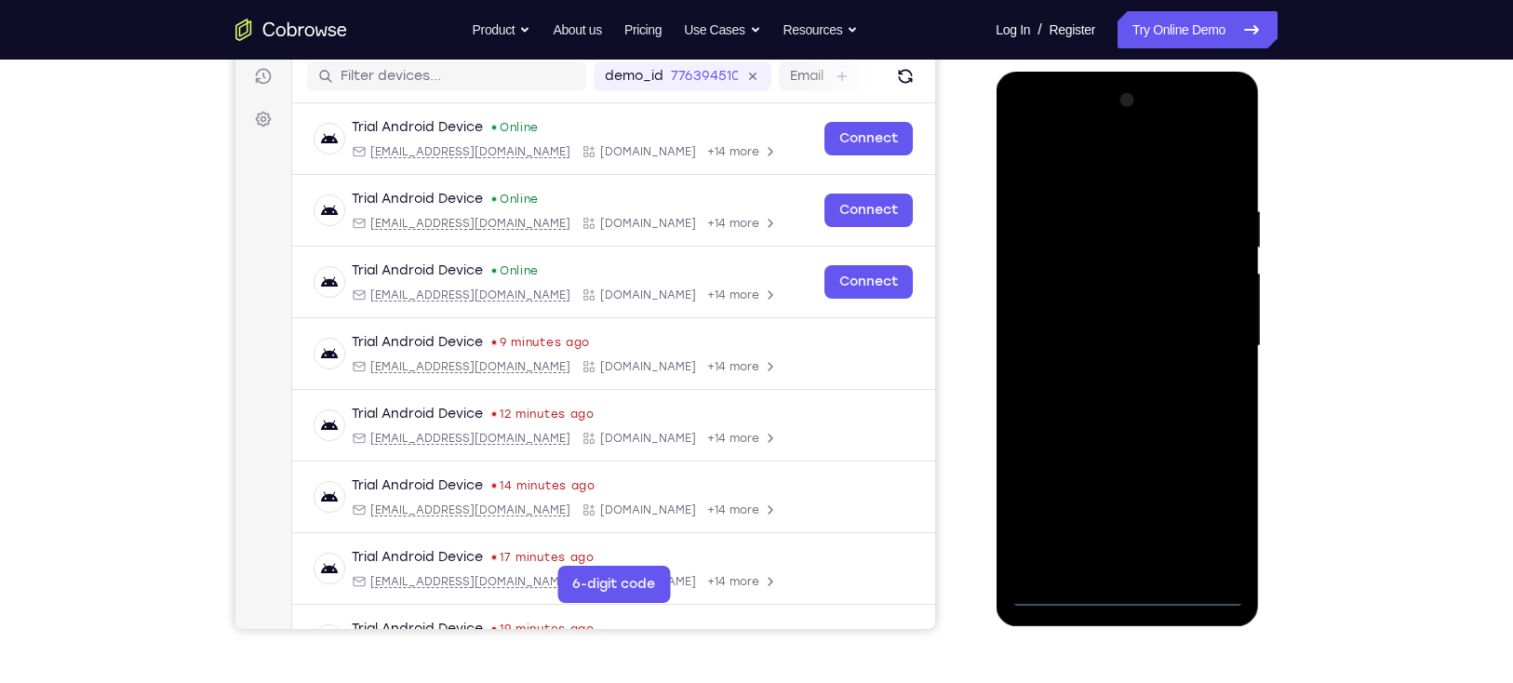
click at [1127, 593] on div at bounding box center [1126, 346] width 234 height 521
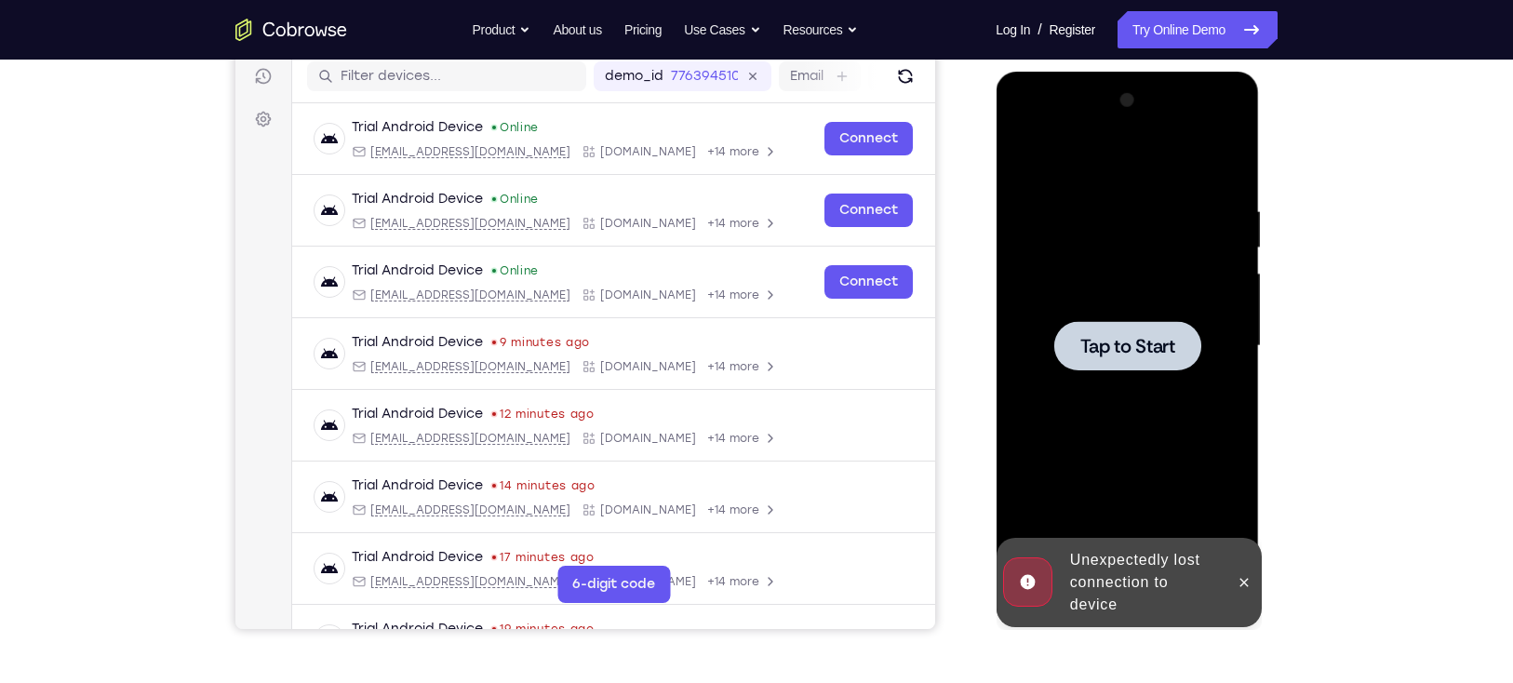
click at [1125, 72] on div "Tap to Start" at bounding box center [1126, 72] width 263 height 0
click at [1244, 578] on icon at bounding box center [1242, 582] width 15 height 15
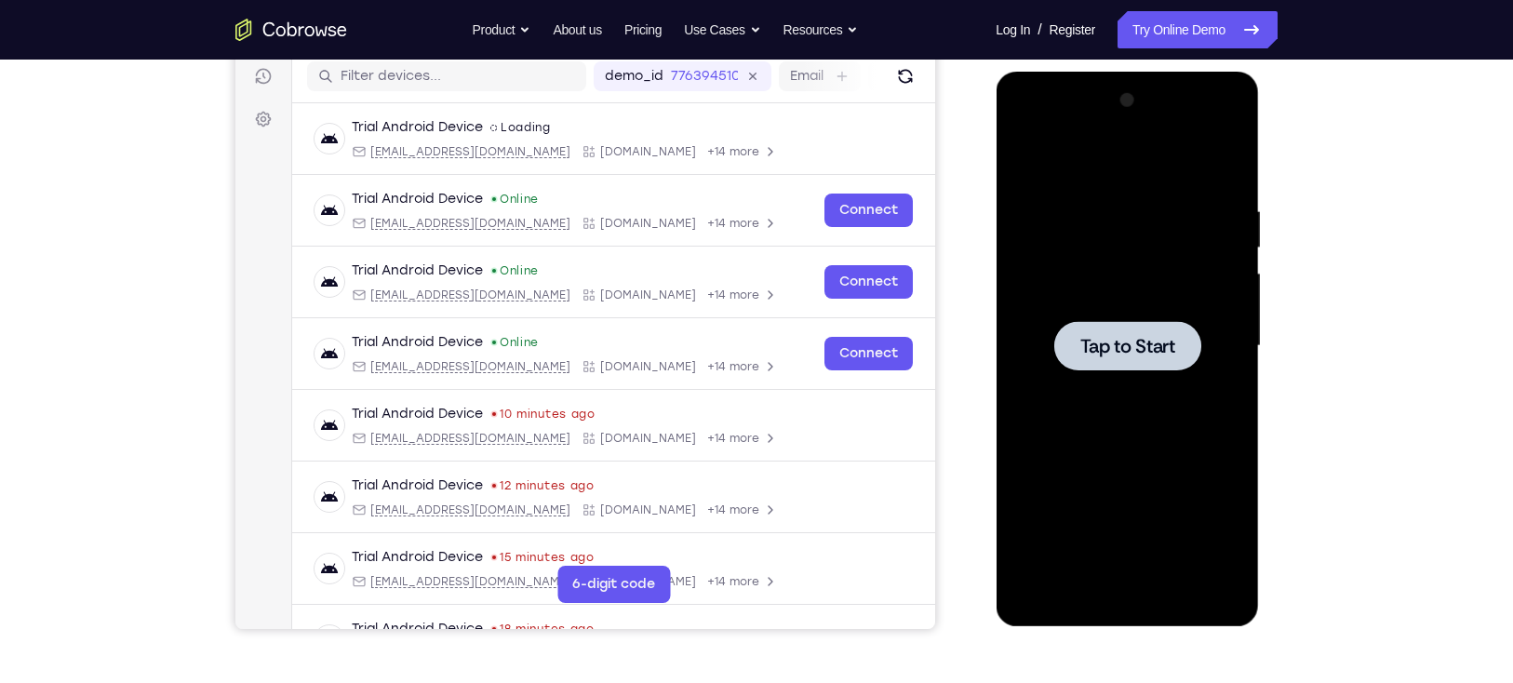
click at [1118, 338] on span "Tap to Start" at bounding box center [1126, 346] width 95 height 19
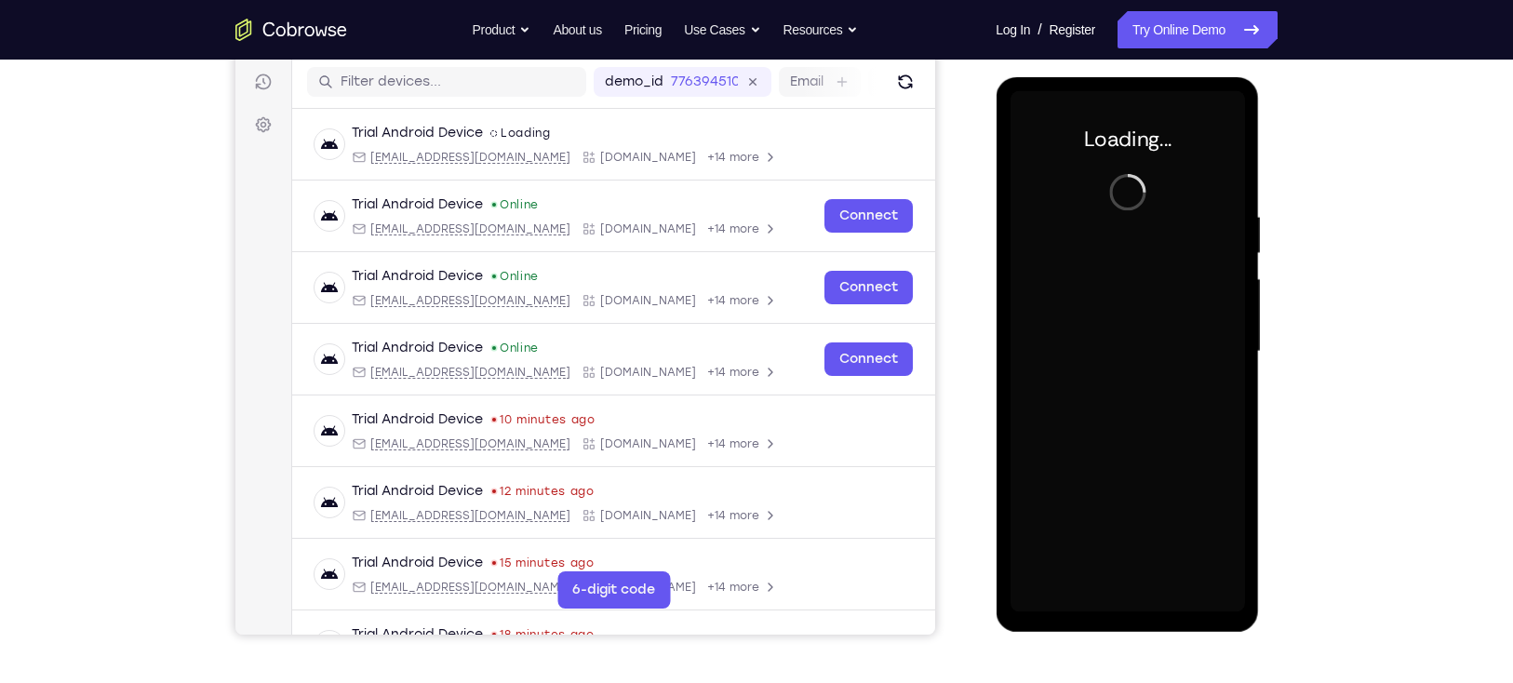
scroll to position [232, 0]
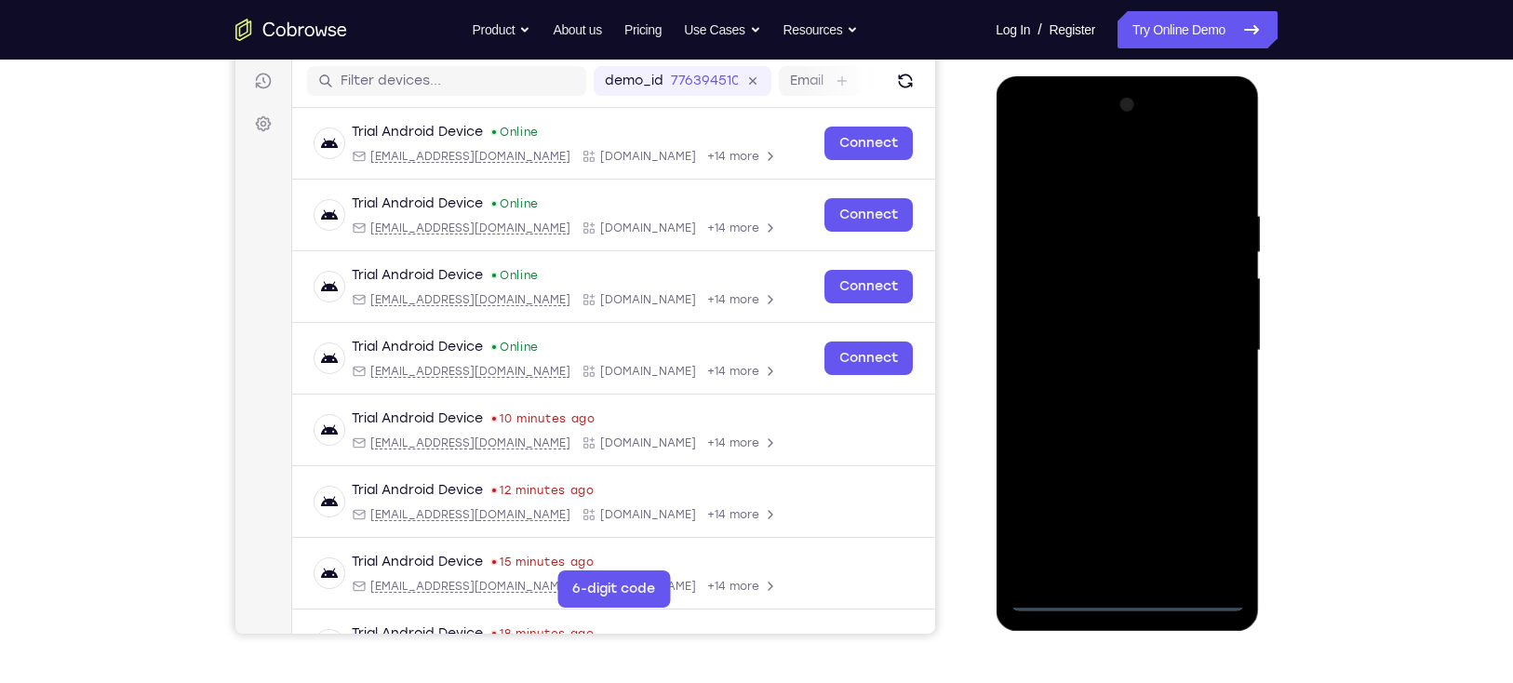
click at [1127, 594] on div at bounding box center [1126, 350] width 234 height 521
click at [1207, 522] on div at bounding box center [1126, 350] width 234 height 521
click at [1230, 128] on div at bounding box center [1126, 350] width 234 height 521
click at [1178, 163] on div at bounding box center [1126, 350] width 234 height 521
click at [1115, 136] on div at bounding box center [1126, 350] width 234 height 521
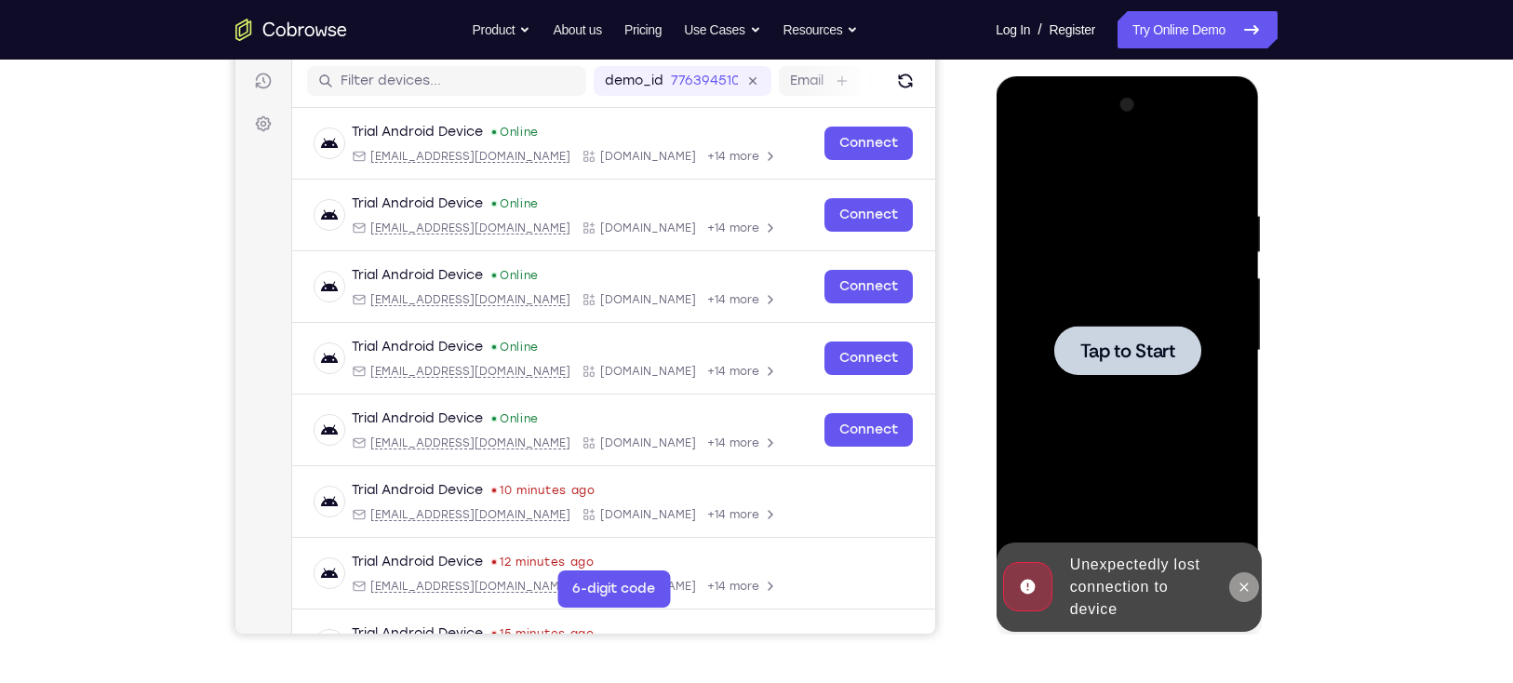
click at [1242, 589] on icon at bounding box center [1242, 587] width 15 height 15
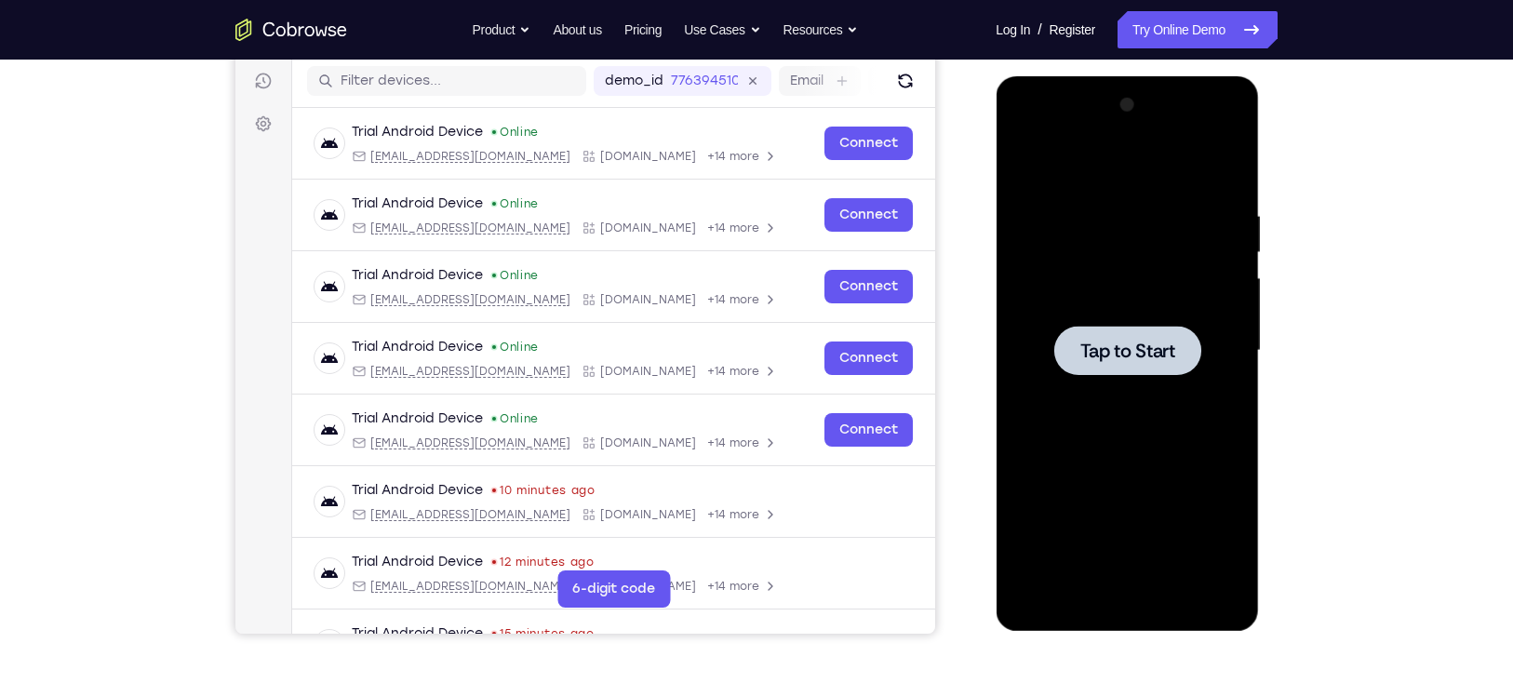
click at [1112, 343] on span "Tap to Start" at bounding box center [1126, 350] width 95 height 19
click at [1130, 593] on div at bounding box center [1126, 350] width 234 height 521
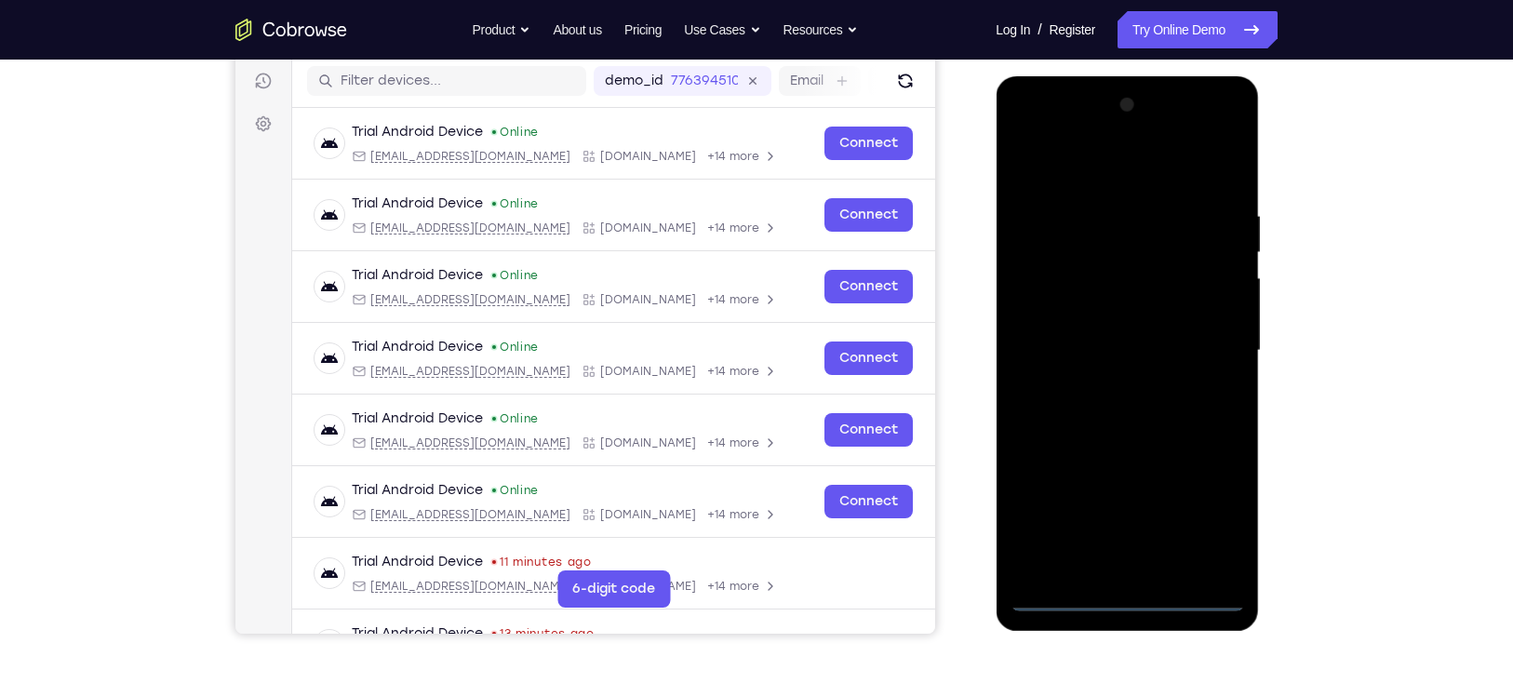
click at [1211, 511] on div at bounding box center [1126, 350] width 234 height 521
click at [1227, 131] on div at bounding box center [1126, 350] width 234 height 521
click at [1180, 153] on div at bounding box center [1126, 350] width 234 height 521
click at [1129, 129] on div at bounding box center [1126, 350] width 234 height 521
click at [1156, 273] on div at bounding box center [1126, 350] width 234 height 521
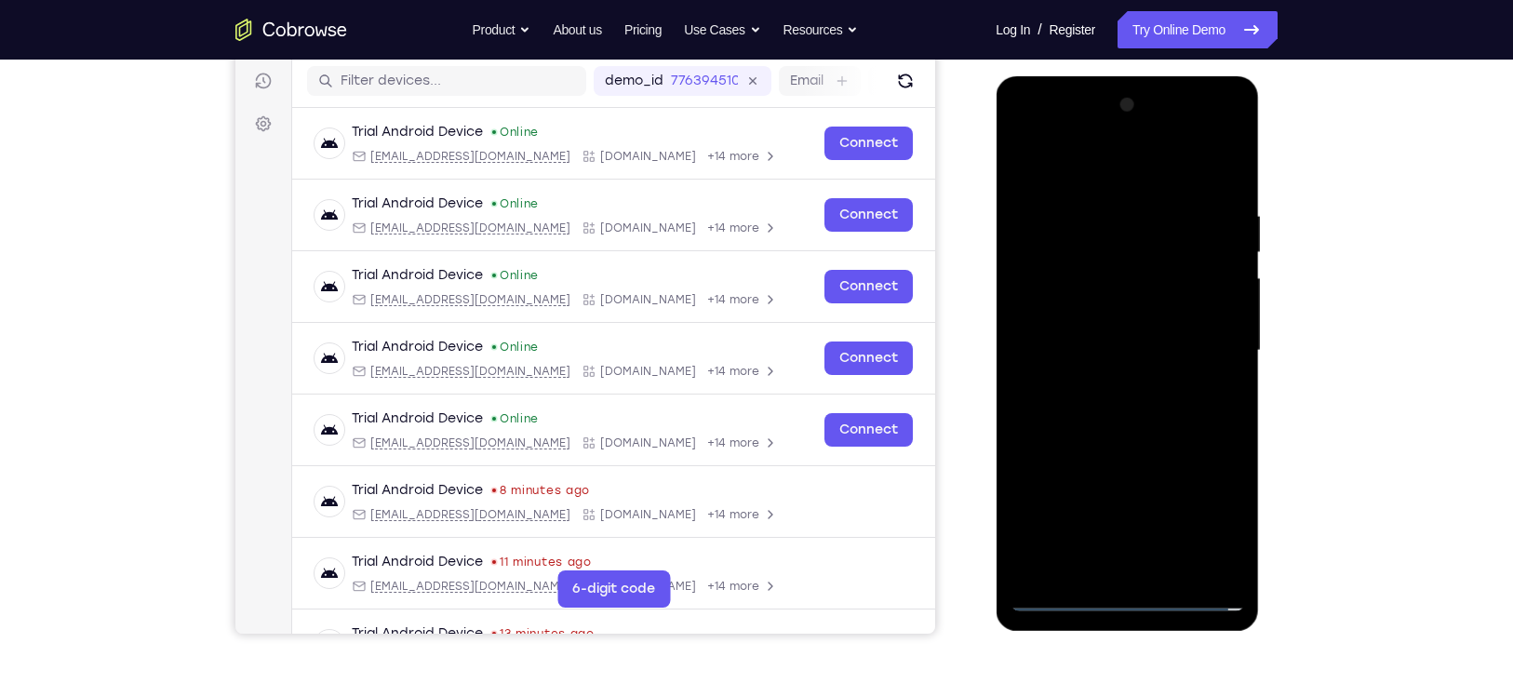
click at [1125, 472] on div at bounding box center [1126, 350] width 234 height 521
click at [1130, 313] on div at bounding box center [1126, 350] width 234 height 521
click at [1112, 385] on div at bounding box center [1126, 350] width 234 height 521
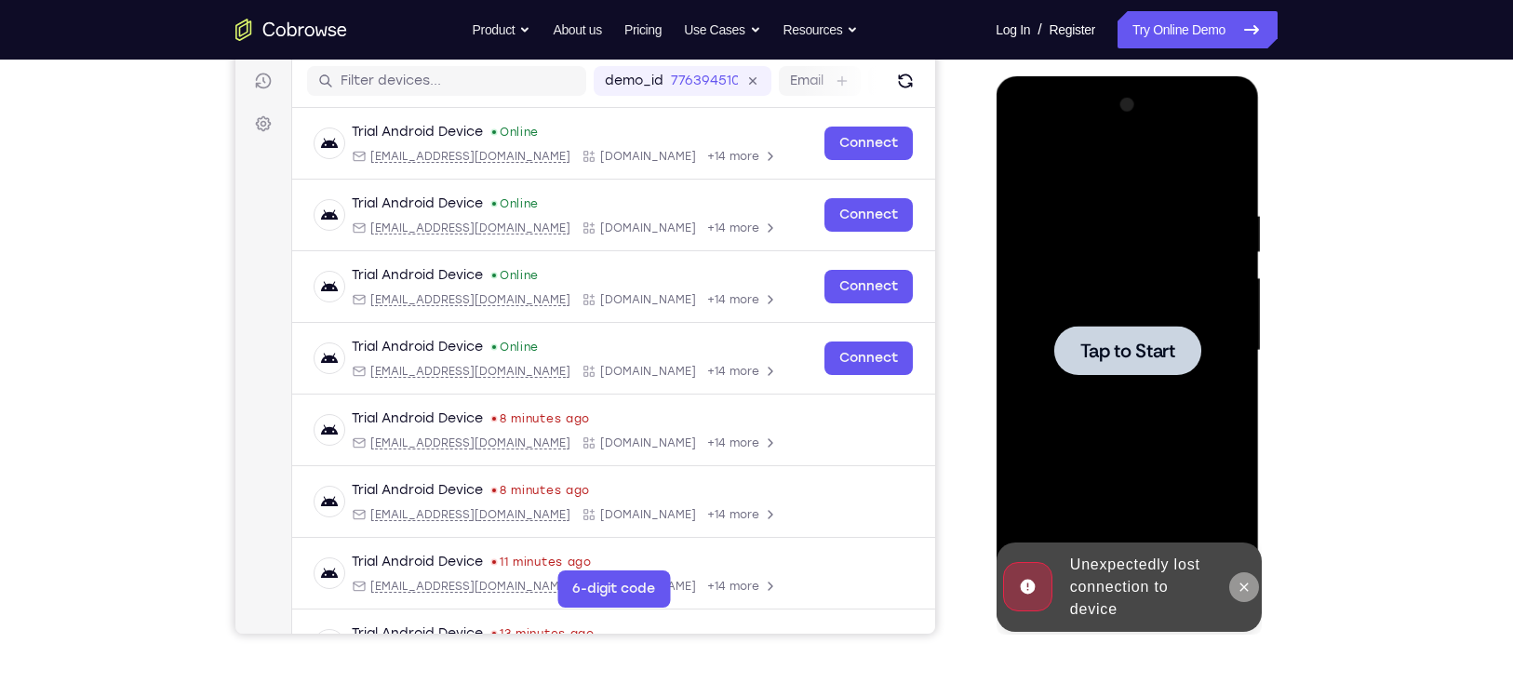
click at [1241, 602] on div at bounding box center [1243, 586] width 30 height 89
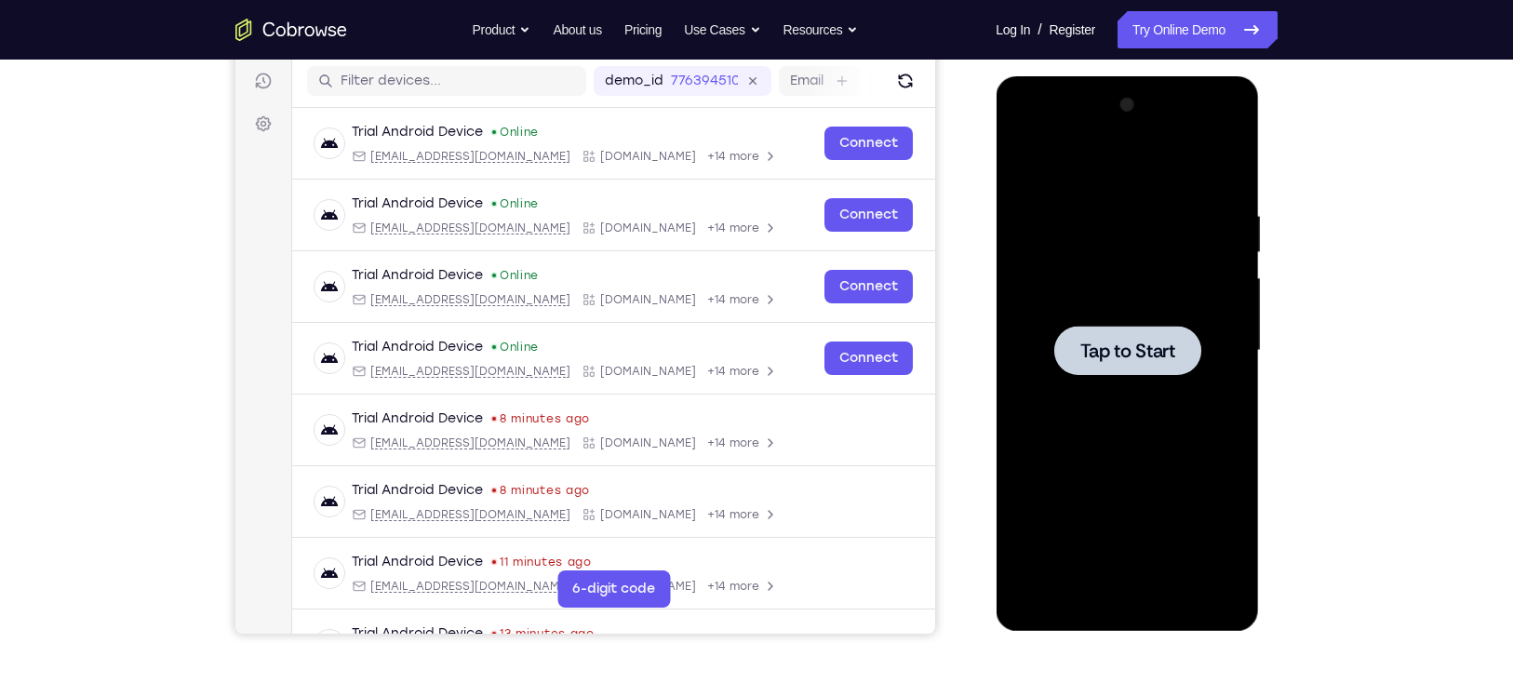
click at [1149, 408] on div at bounding box center [1126, 350] width 234 height 521
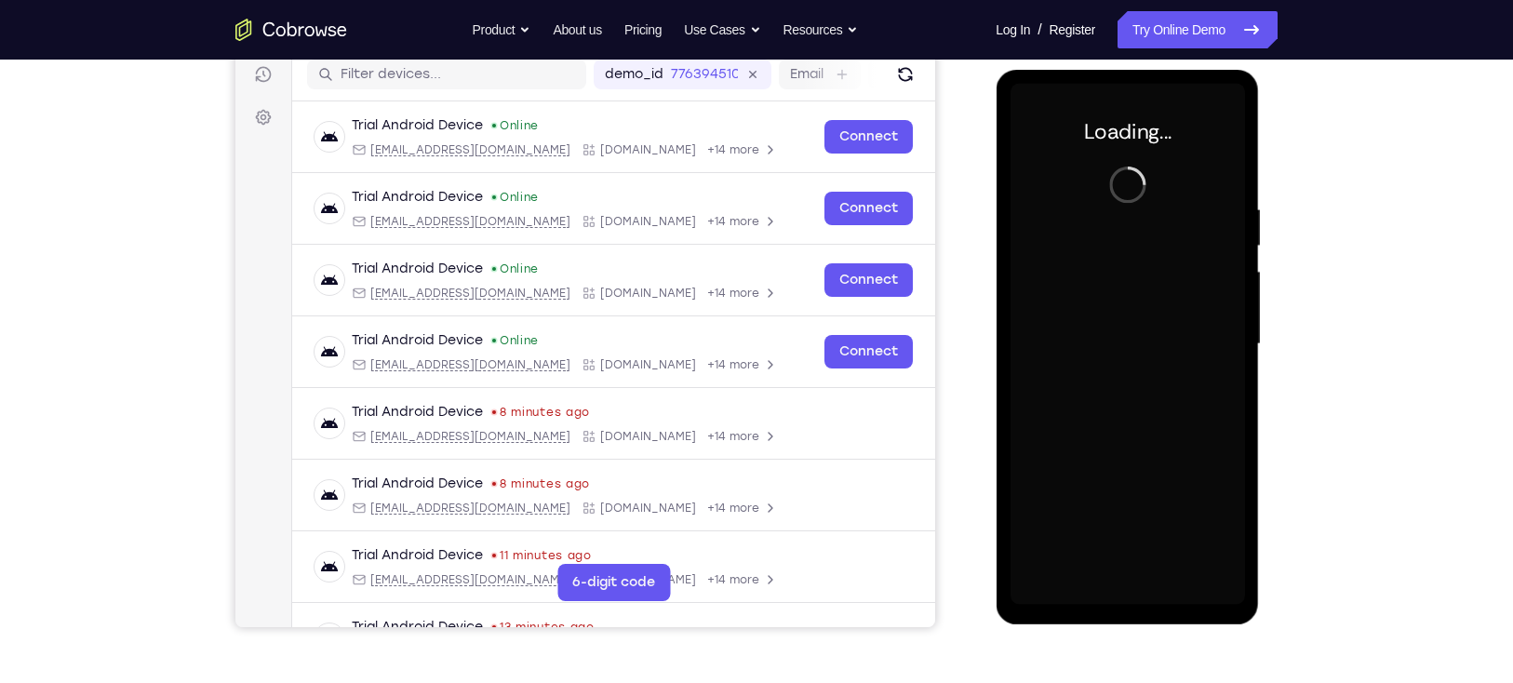
scroll to position [236, 0]
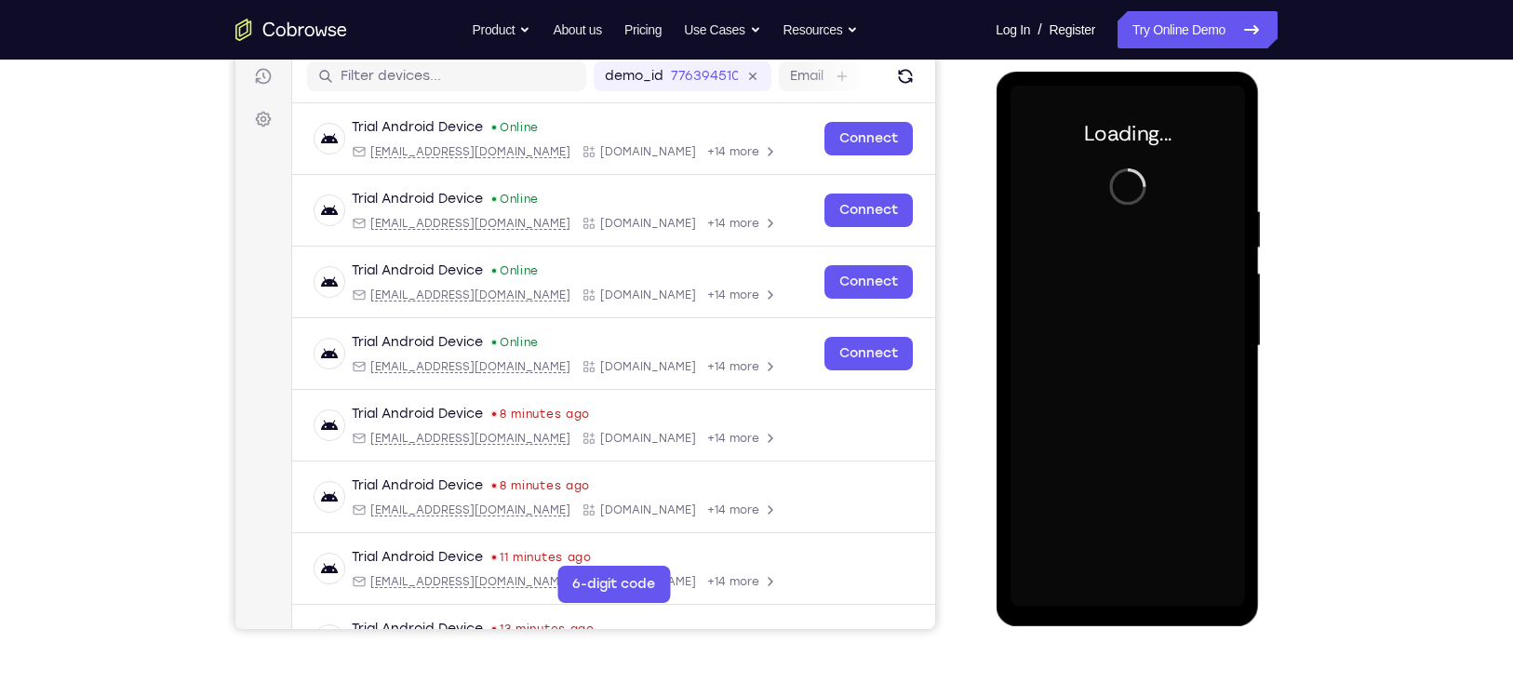
click at [1115, 267] on div at bounding box center [1126, 346] width 234 height 521
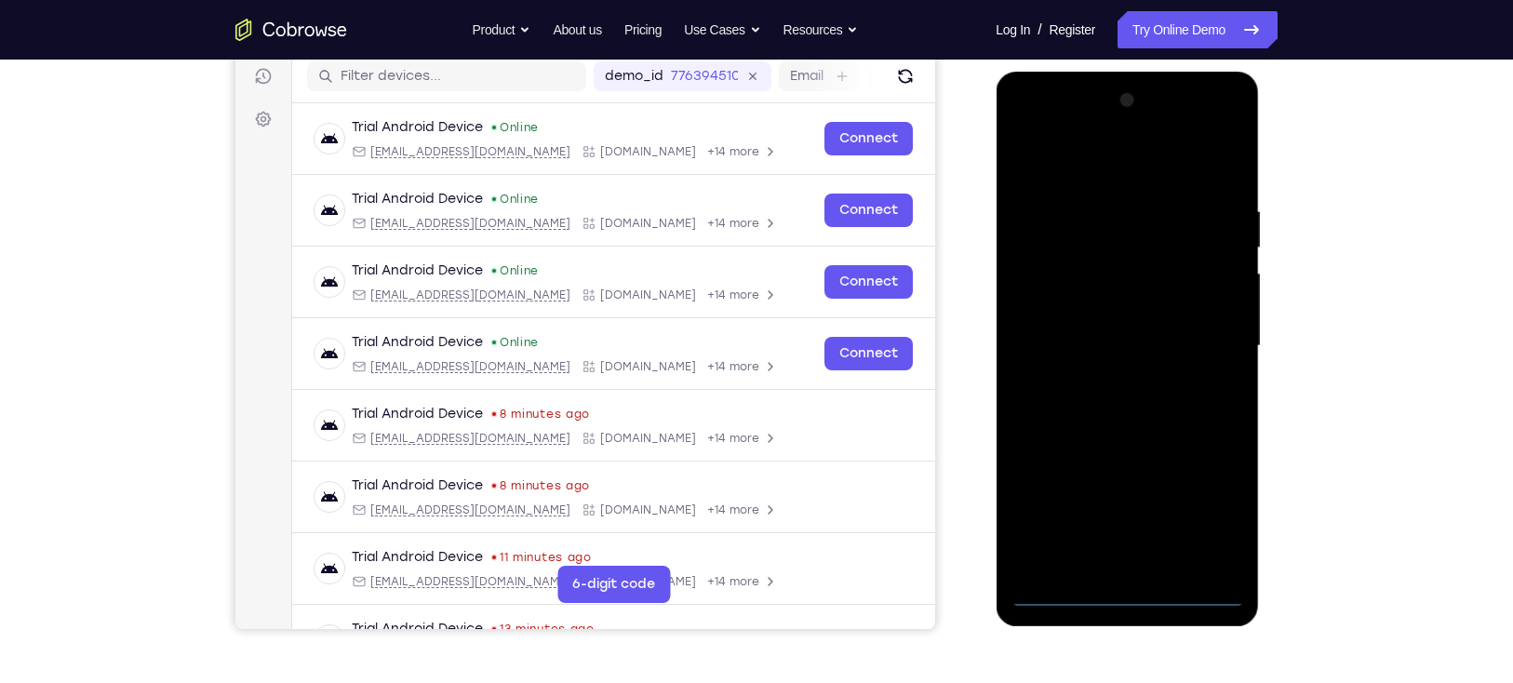
click at [1137, 599] on div at bounding box center [1126, 346] width 234 height 521
click at [1130, 593] on div at bounding box center [1126, 346] width 234 height 521
click at [1208, 521] on div at bounding box center [1126, 346] width 234 height 521
click at [1055, 135] on div at bounding box center [1126, 346] width 234 height 521
click at [1125, 222] on div at bounding box center [1126, 346] width 234 height 521
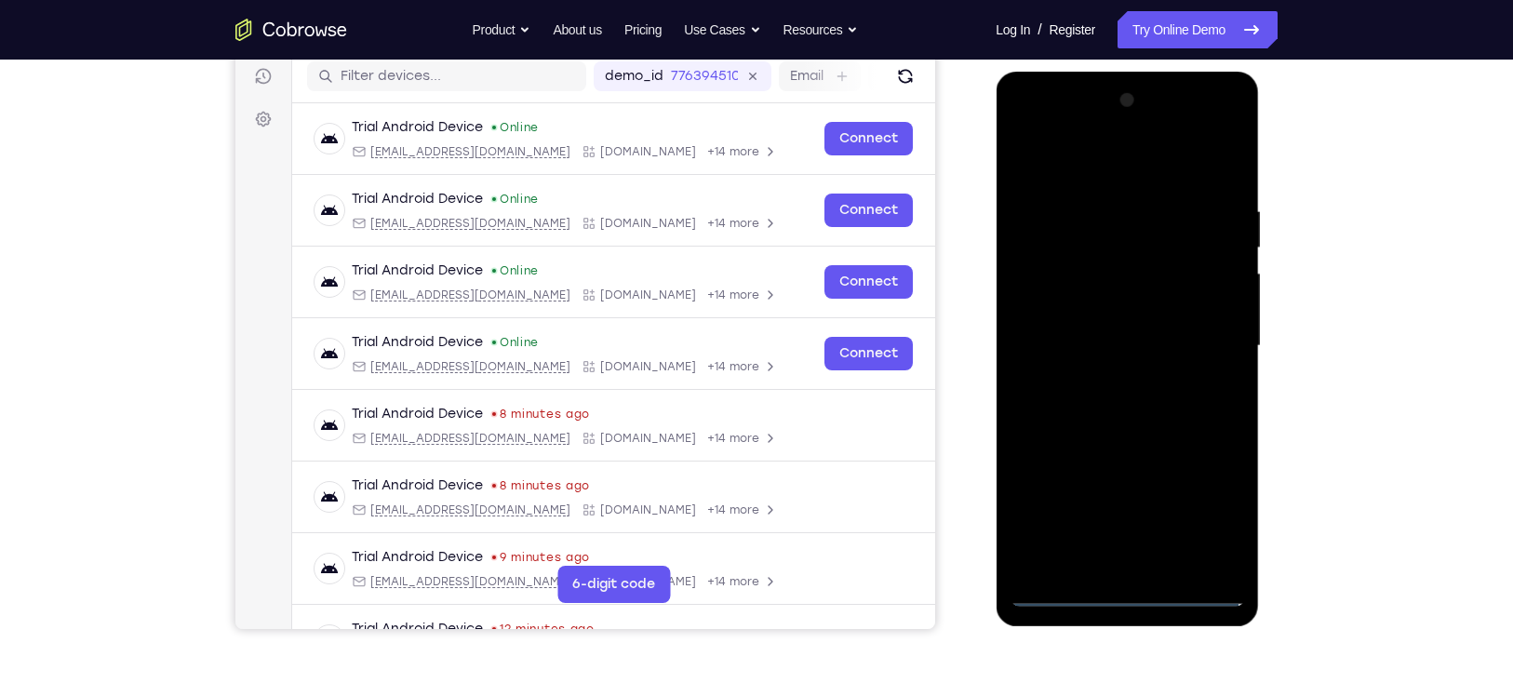
click at [1126, 237] on div at bounding box center [1126, 346] width 234 height 521
click at [1095, 234] on div at bounding box center [1126, 346] width 234 height 521
click at [1113, 129] on div at bounding box center [1126, 346] width 234 height 521
click at [1118, 237] on div at bounding box center [1126, 346] width 234 height 521
click at [1160, 274] on div at bounding box center [1126, 346] width 234 height 521
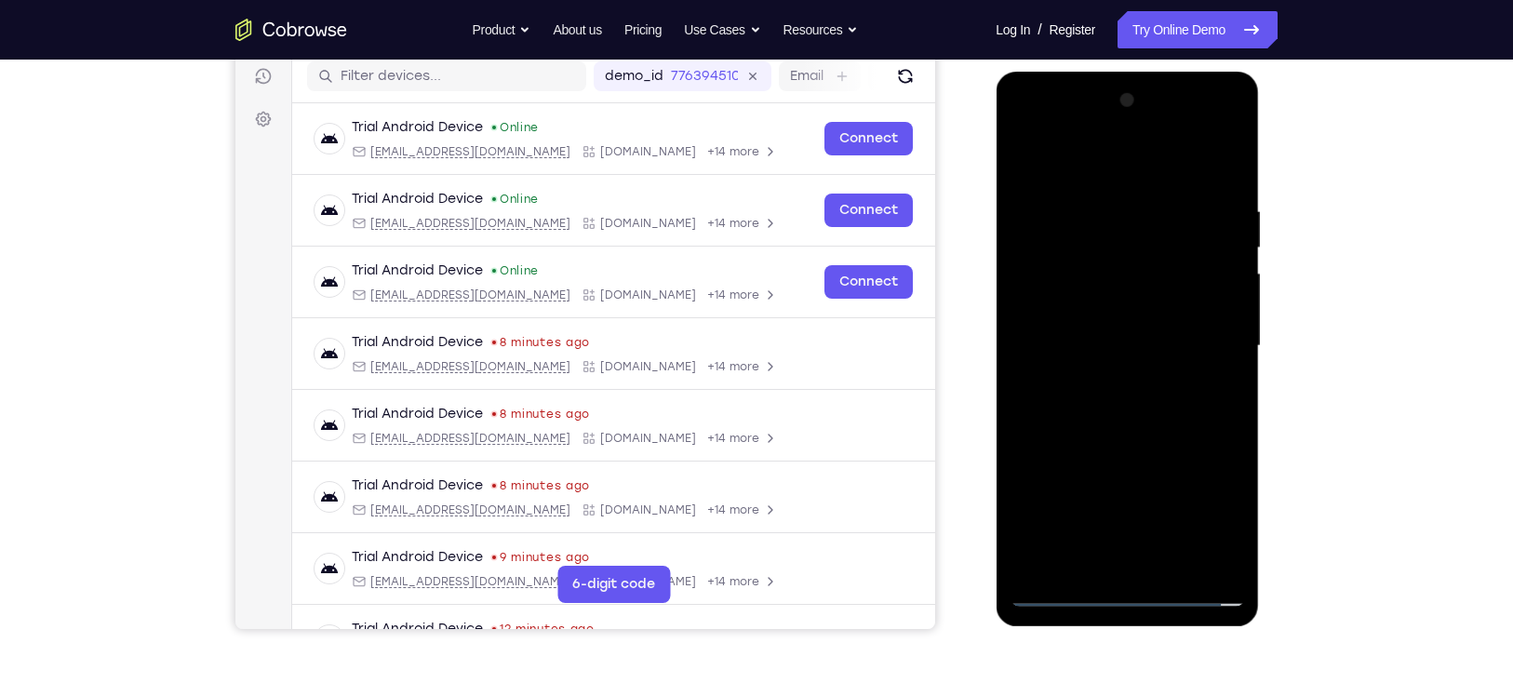
click at [1145, 476] on div at bounding box center [1126, 346] width 234 height 521
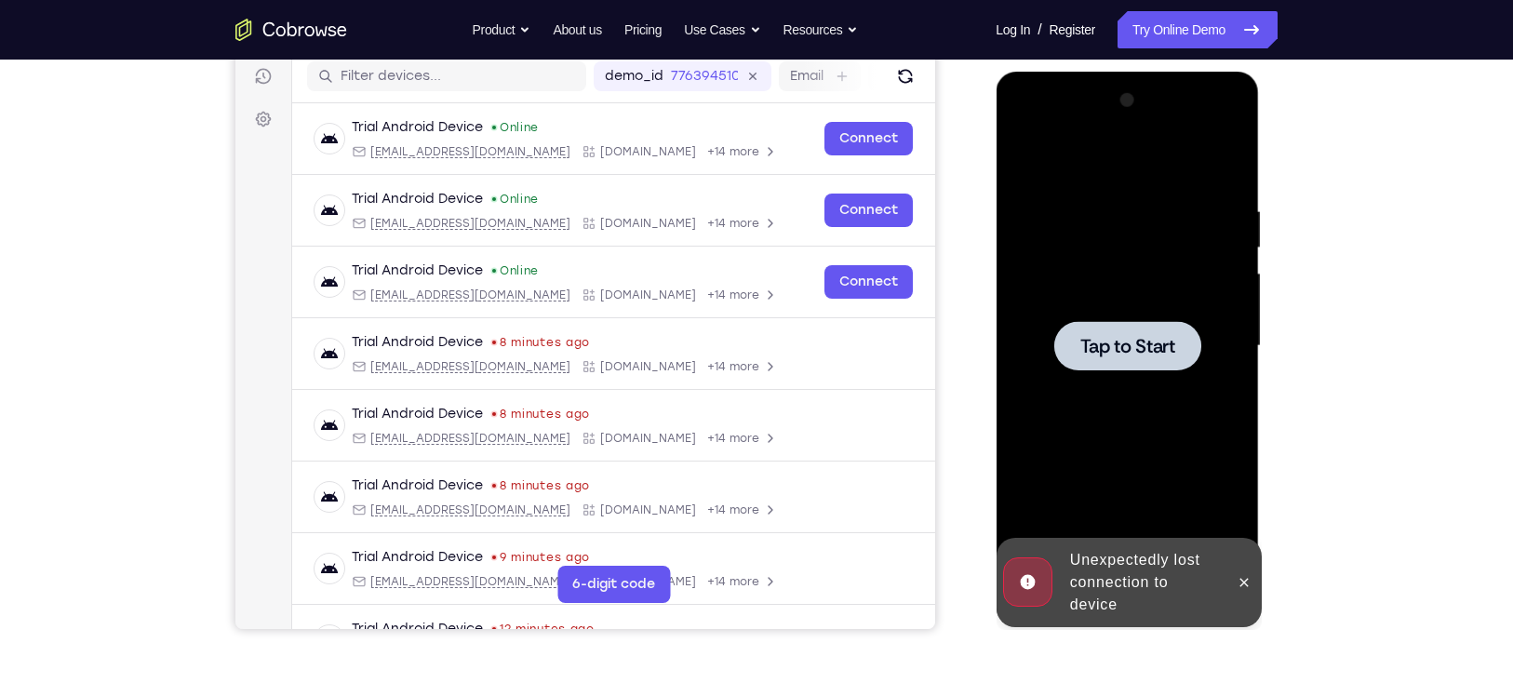
click at [1121, 337] on span "Tap to Start" at bounding box center [1126, 346] width 95 height 19
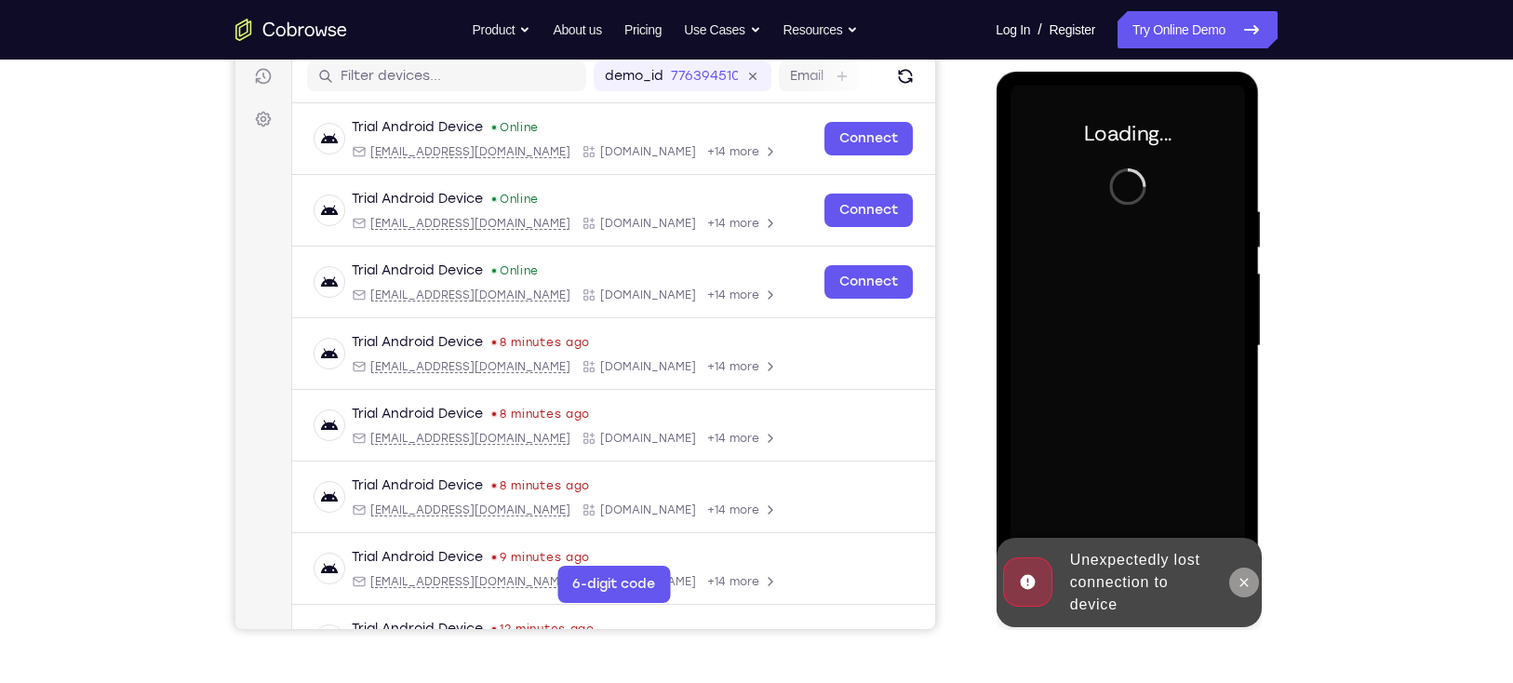
click at [1249, 581] on icon at bounding box center [1242, 582] width 15 height 15
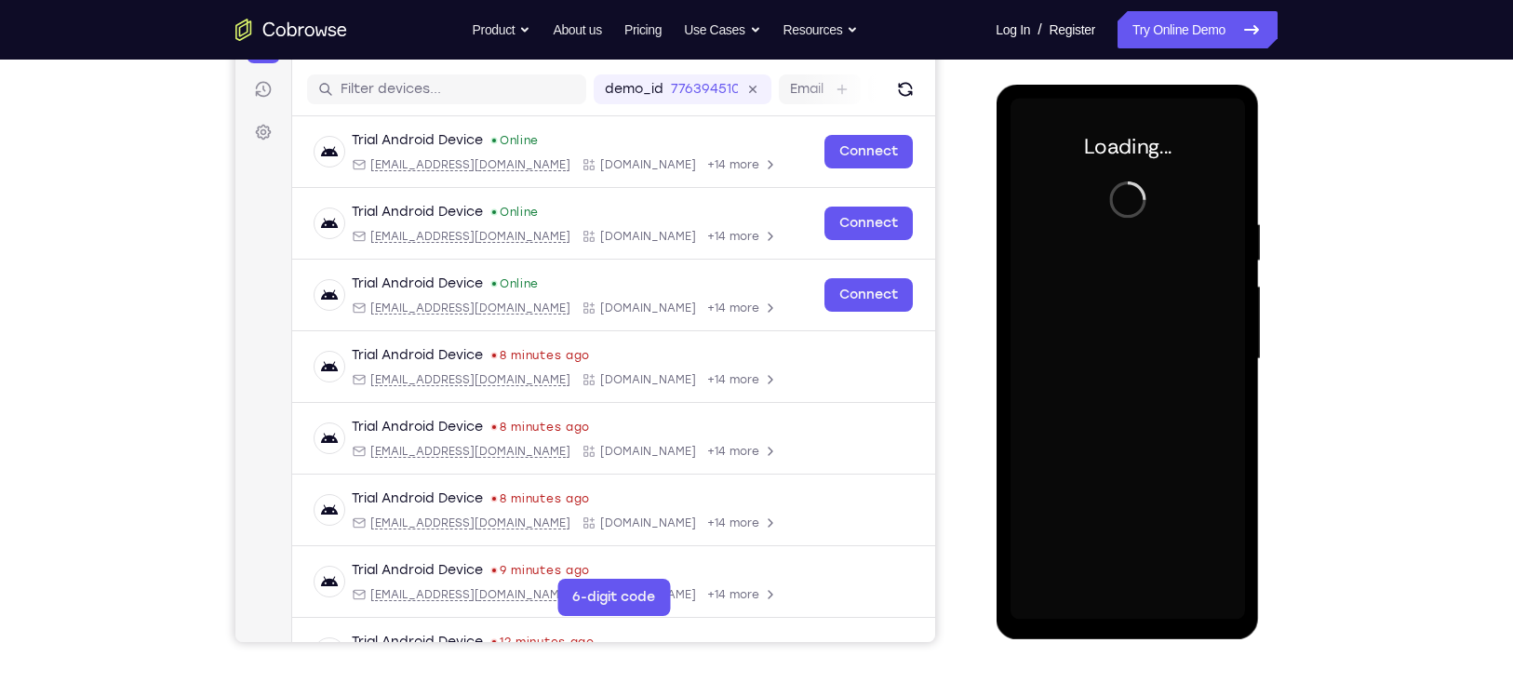
scroll to position [230, 0]
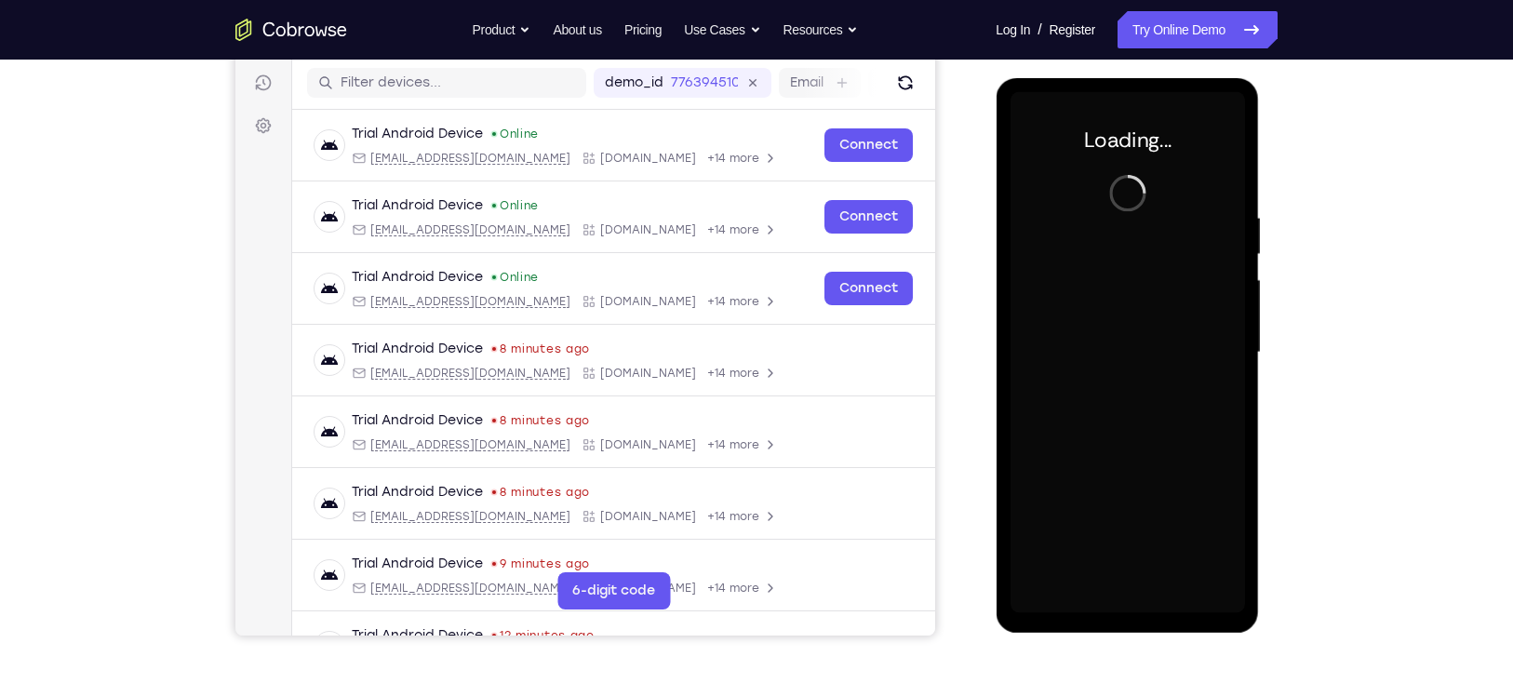
click at [1129, 341] on div at bounding box center [1126, 352] width 234 height 521
click at [1129, 345] on div at bounding box center [1126, 352] width 234 height 521
click at [1129, 345] on div at bounding box center [1126, 353] width 234 height 521
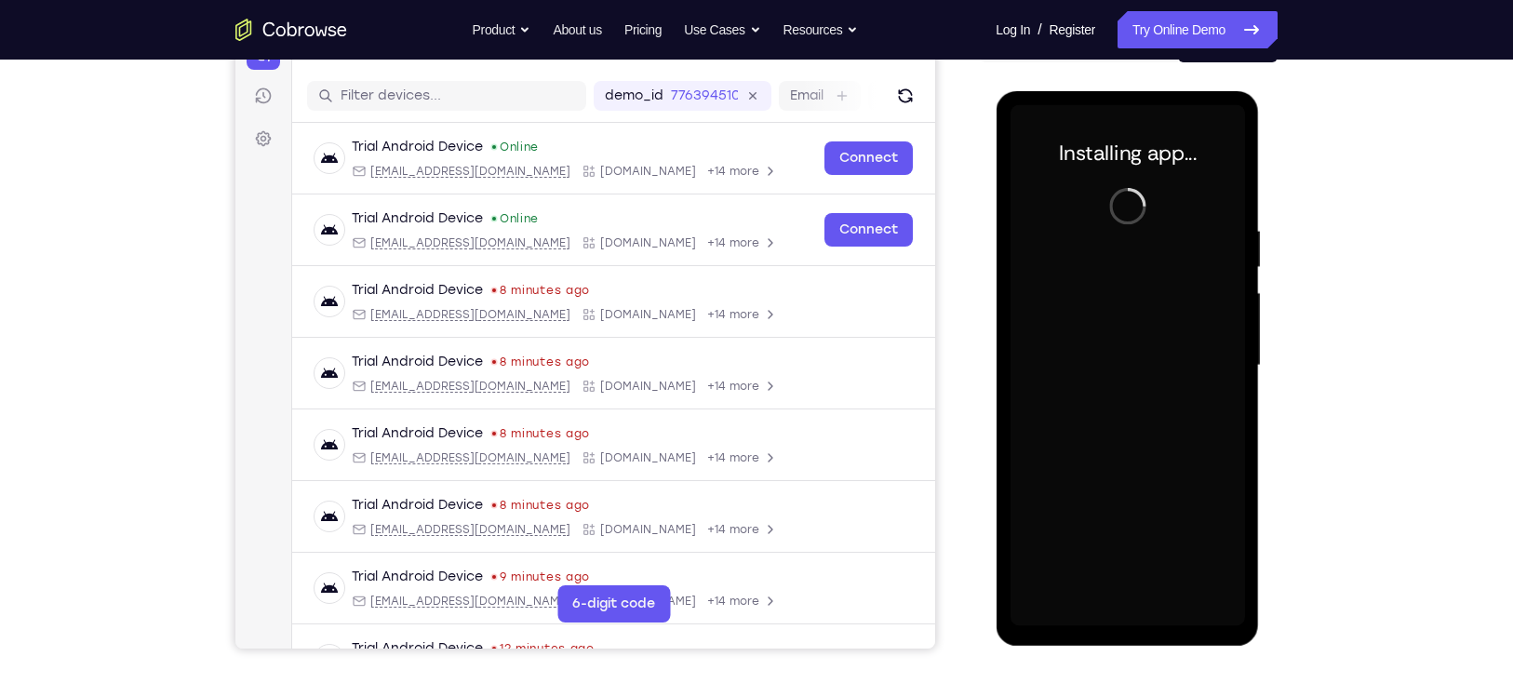
scroll to position [223, 0]
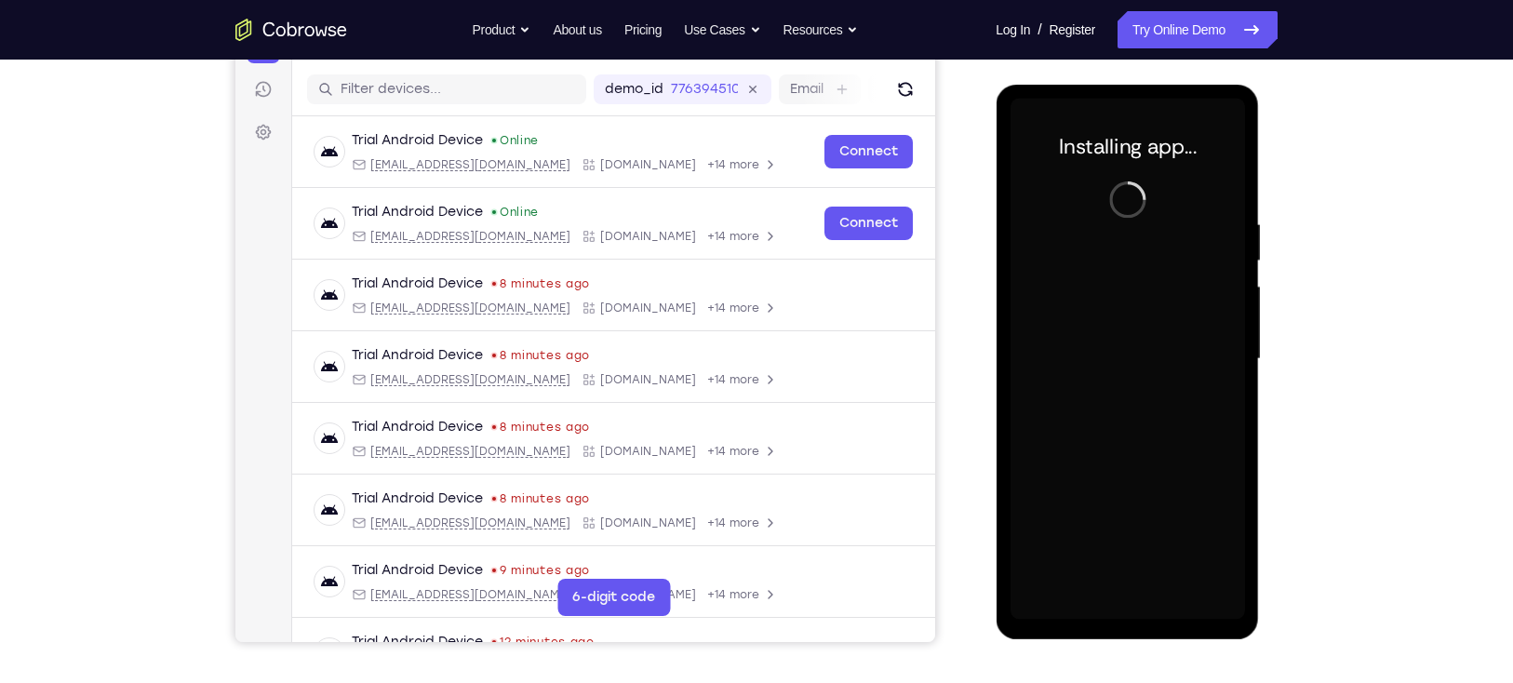
click at [1129, 345] on div at bounding box center [1126, 359] width 234 height 521
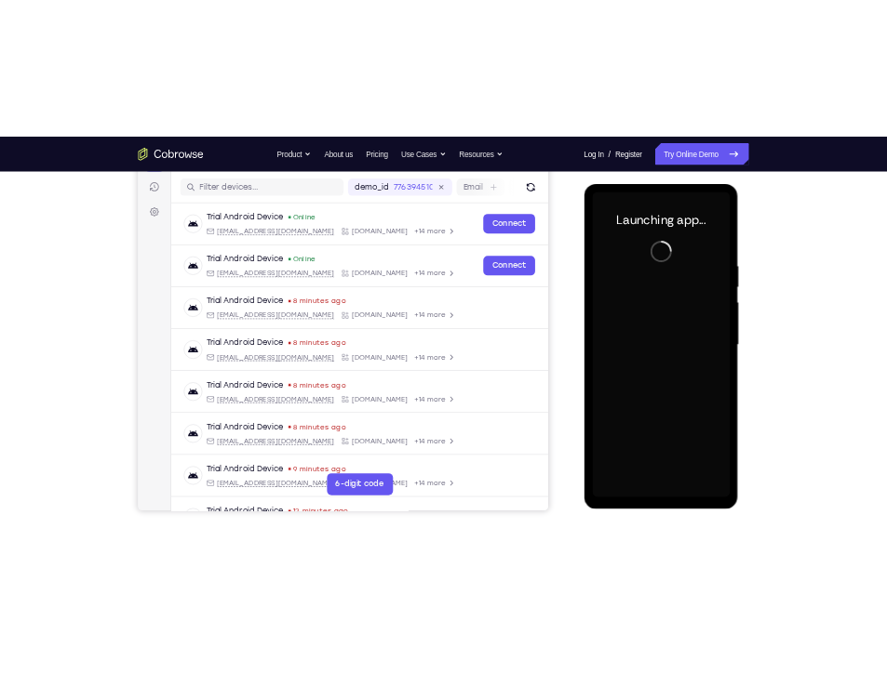
scroll to position [232, 0]
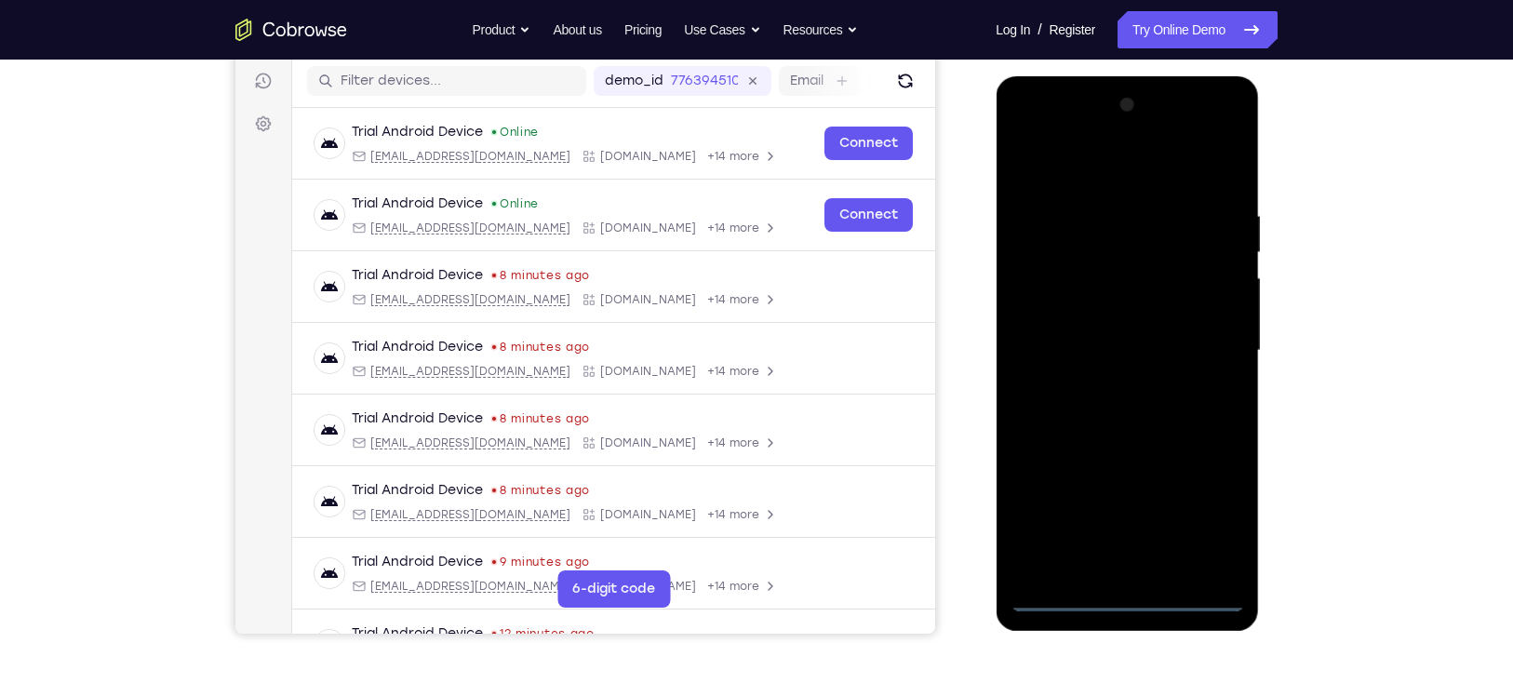
click at [1129, 599] on div at bounding box center [1126, 350] width 234 height 521
click at [1205, 527] on div at bounding box center [1126, 350] width 234 height 521
click at [1232, 131] on div at bounding box center [1126, 350] width 234 height 521
click at [1182, 165] on div at bounding box center [1126, 350] width 234 height 521
click at [1105, 127] on div at bounding box center [1126, 350] width 234 height 521
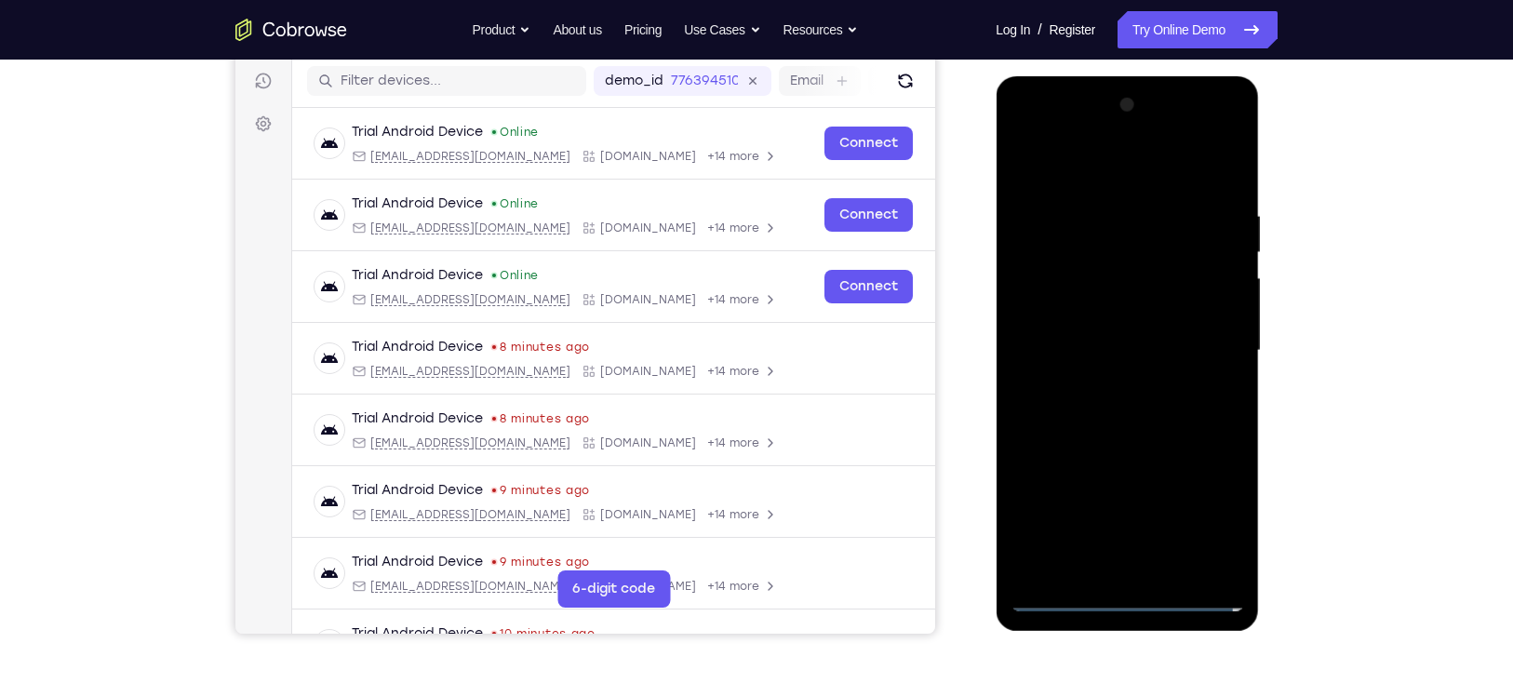
click at [1159, 269] on div at bounding box center [1126, 350] width 234 height 521
click at [1126, 483] on div at bounding box center [1126, 350] width 234 height 521
click at [1121, 314] on div at bounding box center [1126, 350] width 234 height 521
click at [1096, 385] on div at bounding box center [1126, 350] width 234 height 521
click at [1180, 377] on div at bounding box center [1126, 350] width 234 height 521
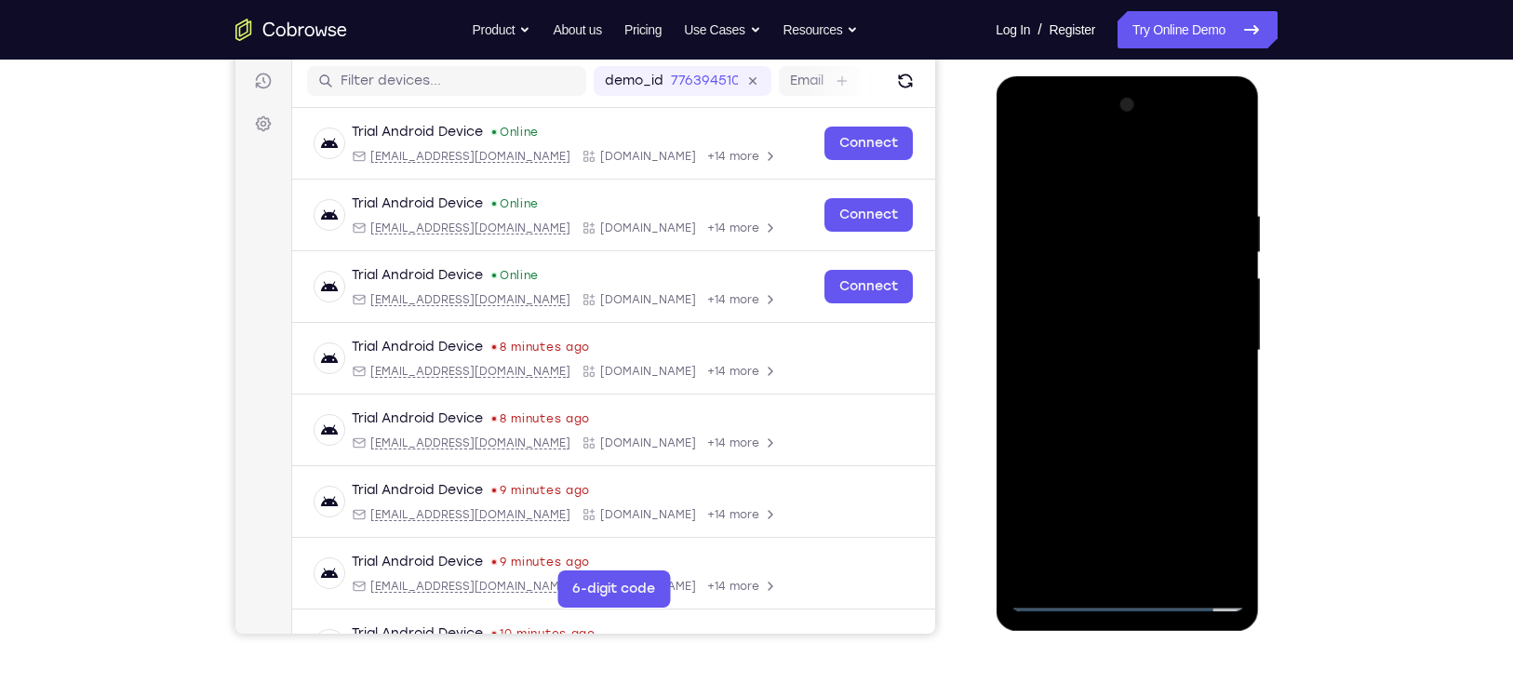
click at [1196, 377] on div at bounding box center [1126, 350] width 234 height 521
click at [1126, 168] on div at bounding box center [1126, 350] width 234 height 521
click at [1181, 371] on div at bounding box center [1126, 350] width 234 height 521
drag, startPoint x: 1195, startPoint y: 307, endPoint x: 1190, endPoint y: 338, distance: 31.2
click at [1190, 338] on div at bounding box center [1126, 350] width 234 height 521
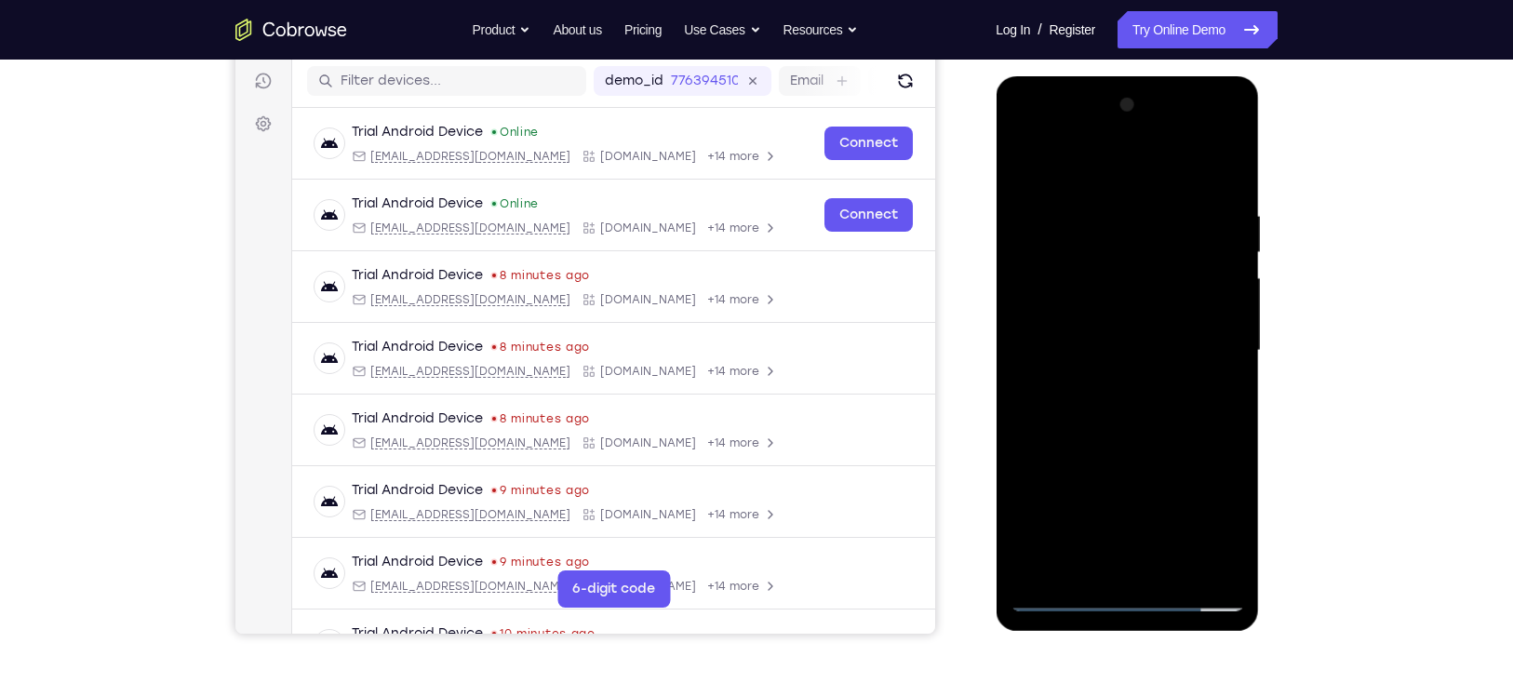
click at [1171, 209] on div at bounding box center [1126, 350] width 234 height 521
drag, startPoint x: 1180, startPoint y: 213, endPoint x: 1197, endPoint y: 386, distance: 173.9
click at [1197, 386] on div at bounding box center [1126, 350] width 234 height 521
drag, startPoint x: 1197, startPoint y: 273, endPoint x: 1194, endPoint y: 319, distance: 45.7
click at [1194, 319] on div at bounding box center [1126, 350] width 234 height 521
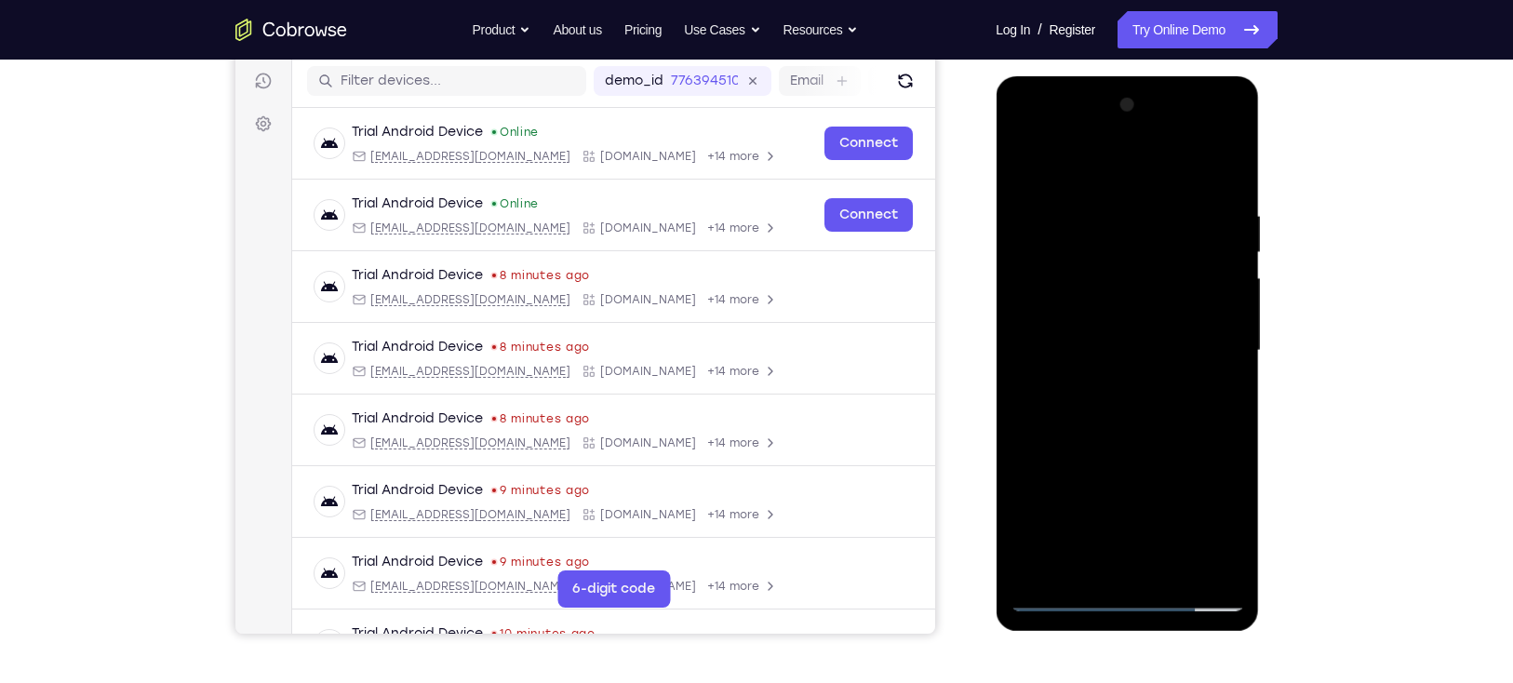
click at [1172, 177] on div at bounding box center [1126, 350] width 234 height 521
click at [1195, 389] on div at bounding box center [1126, 350] width 234 height 521
click at [1193, 385] on div at bounding box center [1126, 350] width 234 height 521
click at [1133, 172] on div at bounding box center [1126, 350] width 234 height 521
click at [1148, 371] on div at bounding box center [1126, 350] width 234 height 521
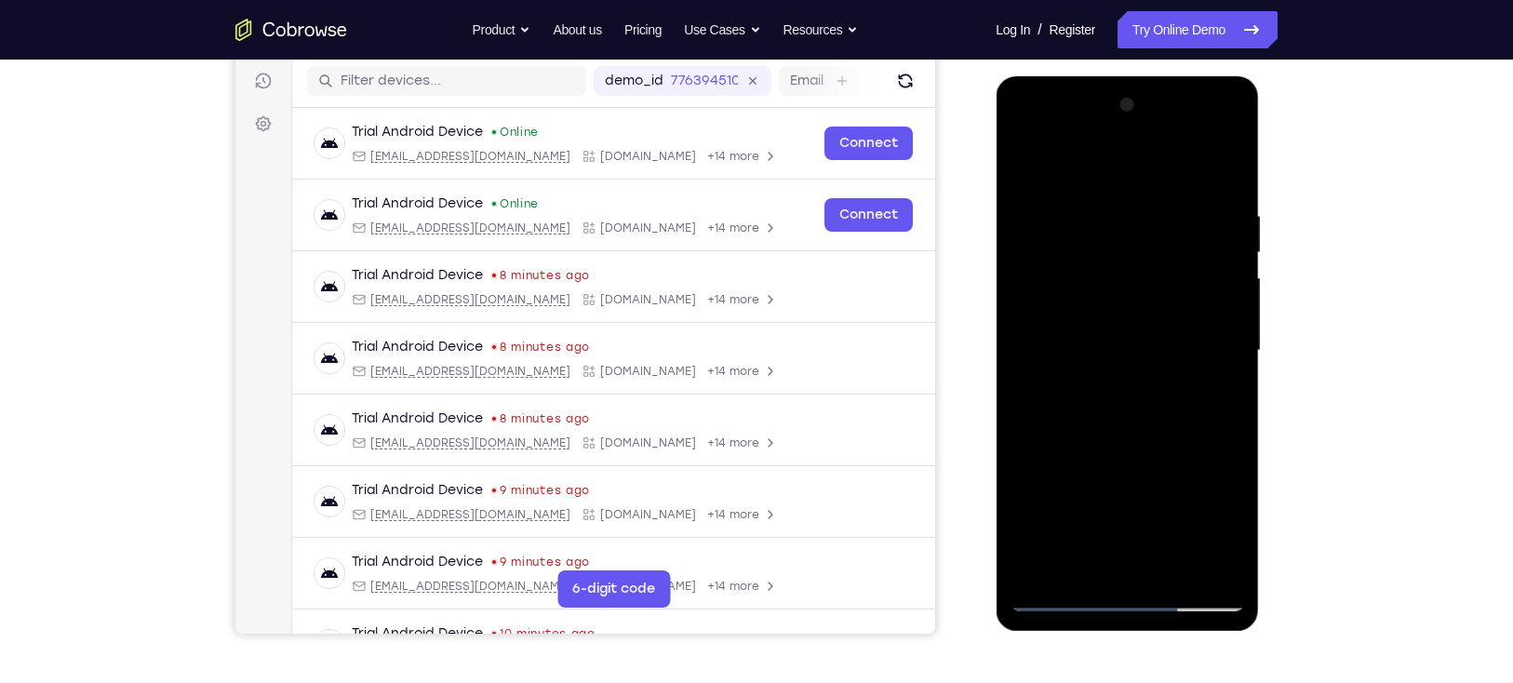
drag, startPoint x: 1178, startPoint y: 224, endPoint x: 1179, endPoint y: 401, distance: 176.7
click at [1179, 401] on div at bounding box center [1126, 350] width 234 height 521
drag, startPoint x: 1195, startPoint y: 291, endPoint x: 1193, endPoint y: 329, distance: 38.2
click at [1193, 329] on div at bounding box center [1126, 350] width 234 height 521
click at [1179, 180] on div at bounding box center [1126, 350] width 234 height 521
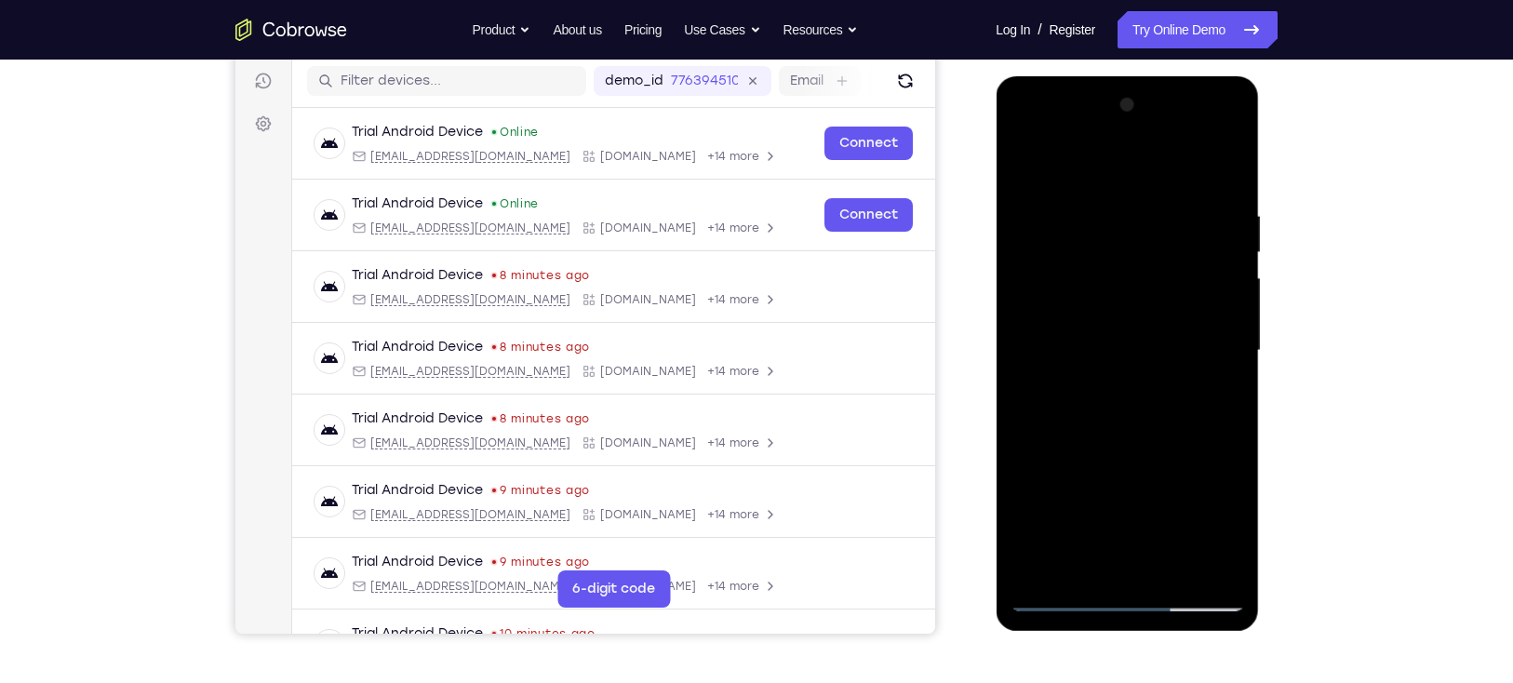
click at [1193, 380] on div at bounding box center [1126, 350] width 234 height 521
click at [1128, 176] on div at bounding box center [1126, 350] width 234 height 521
click at [1148, 369] on div at bounding box center [1126, 350] width 234 height 521
drag, startPoint x: 1193, startPoint y: 337, endPoint x: 1184, endPoint y: 385, distance: 49.1
click at [1184, 385] on div at bounding box center [1126, 350] width 234 height 521
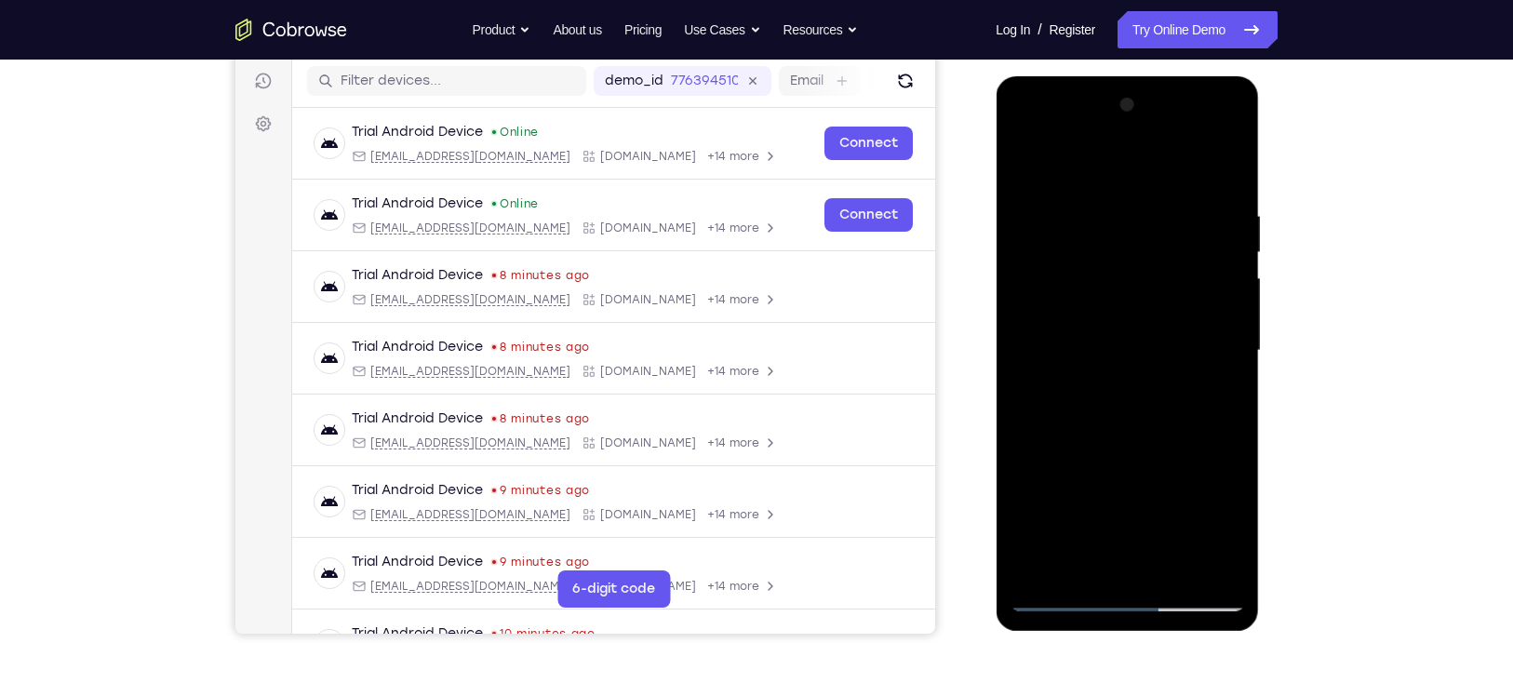
drag, startPoint x: 1183, startPoint y: 206, endPoint x: 1178, endPoint y: 392, distance: 186.1
click at [1178, 392] on div at bounding box center [1126, 350] width 234 height 521
drag, startPoint x: 1194, startPoint y: 284, endPoint x: 1192, endPoint y: 313, distance: 29.9
click at [1192, 313] on div at bounding box center [1126, 350] width 234 height 521
drag, startPoint x: 1167, startPoint y: 221, endPoint x: 1179, endPoint y: 380, distance: 159.5
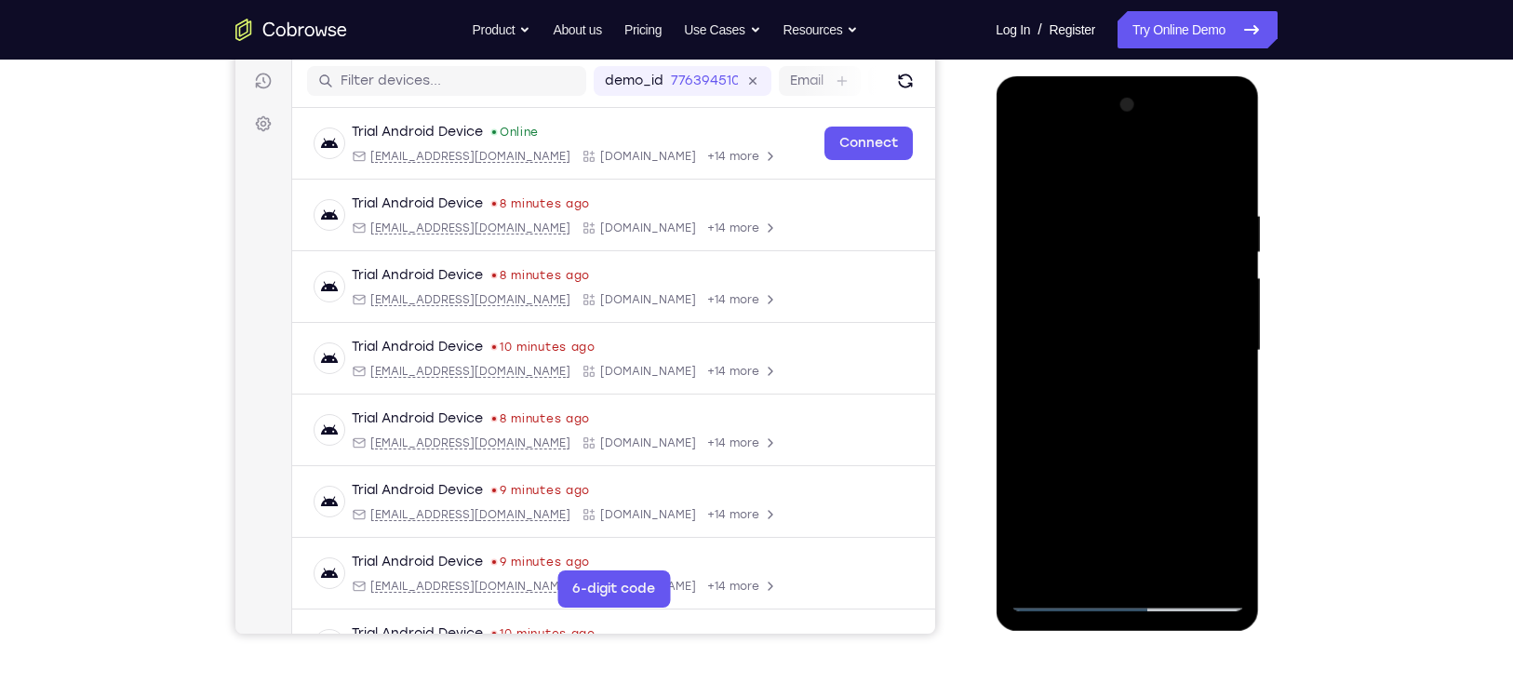
click at [1179, 380] on div at bounding box center [1126, 350] width 234 height 521
drag, startPoint x: 1204, startPoint y: 287, endPoint x: 1202, endPoint y: 388, distance: 101.4
click at [1202, 388] on div at bounding box center [1126, 350] width 234 height 521
drag, startPoint x: 1184, startPoint y: 229, endPoint x: 1181, endPoint y: 403, distance: 174.0
click at [1181, 403] on div at bounding box center [1126, 350] width 234 height 521
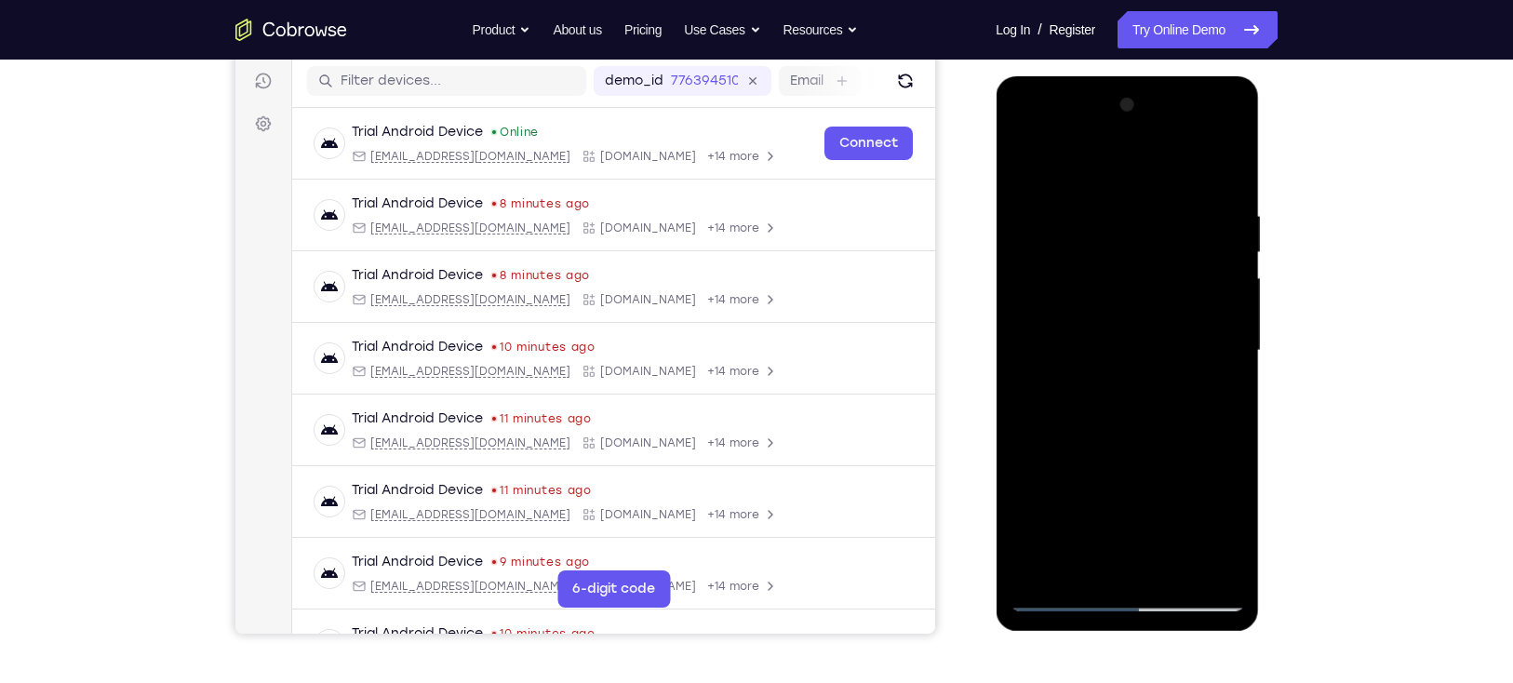
drag, startPoint x: 1190, startPoint y: 267, endPoint x: 1192, endPoint y: 307, distance: 40.0
click at [1192, 307] on div at bounding box center [1126, 350] width 234 height 521
drag, startPoint x: 1182, startPoint y: 215, endPoint x: 1176, endPoint y: 363, distance: 148.0
click at [1176, 363] on div at bounding box center [1126, 350] width 234 height 521
drag, startPoint x: 1192, startPoint y: 228, endPoint x: 1193, endPoint y: 370, distance: 142.3
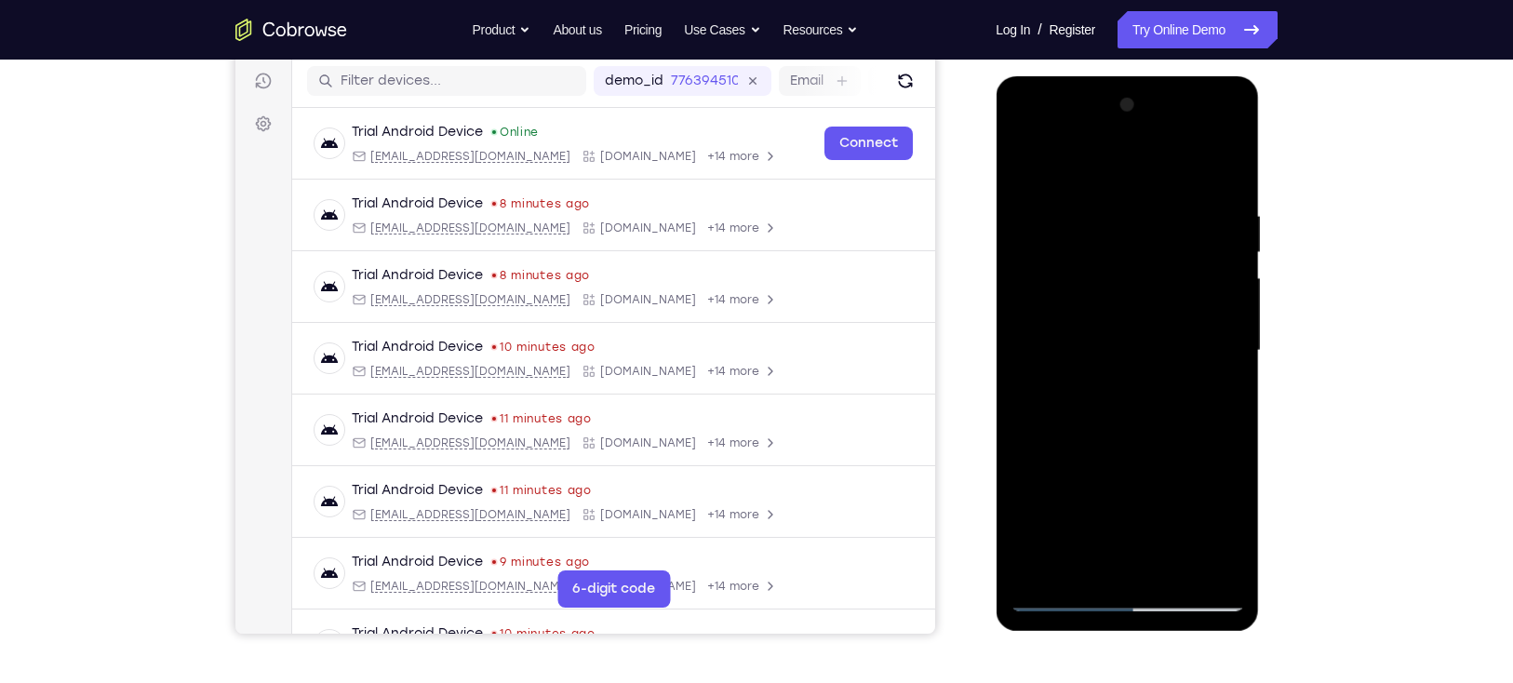
click at [1193, 370] on div at bounding box center [1126, 350] width 234 height 521
drag, startPoint x: 1202, startPoint y: 285, endPoint x: 1194, endPoint y: 348, distance: 63.7
click at [1194, 348] on div at bounding box center [1126, 350] width 234 height 521
drag, startPoint x: 1182, startPoint y: 228, endPoint x: 1188, endPoint y: 431, distance: 202.9
click at [1188, 431] on div at bounding box center [1126, 350] width 234 height 521
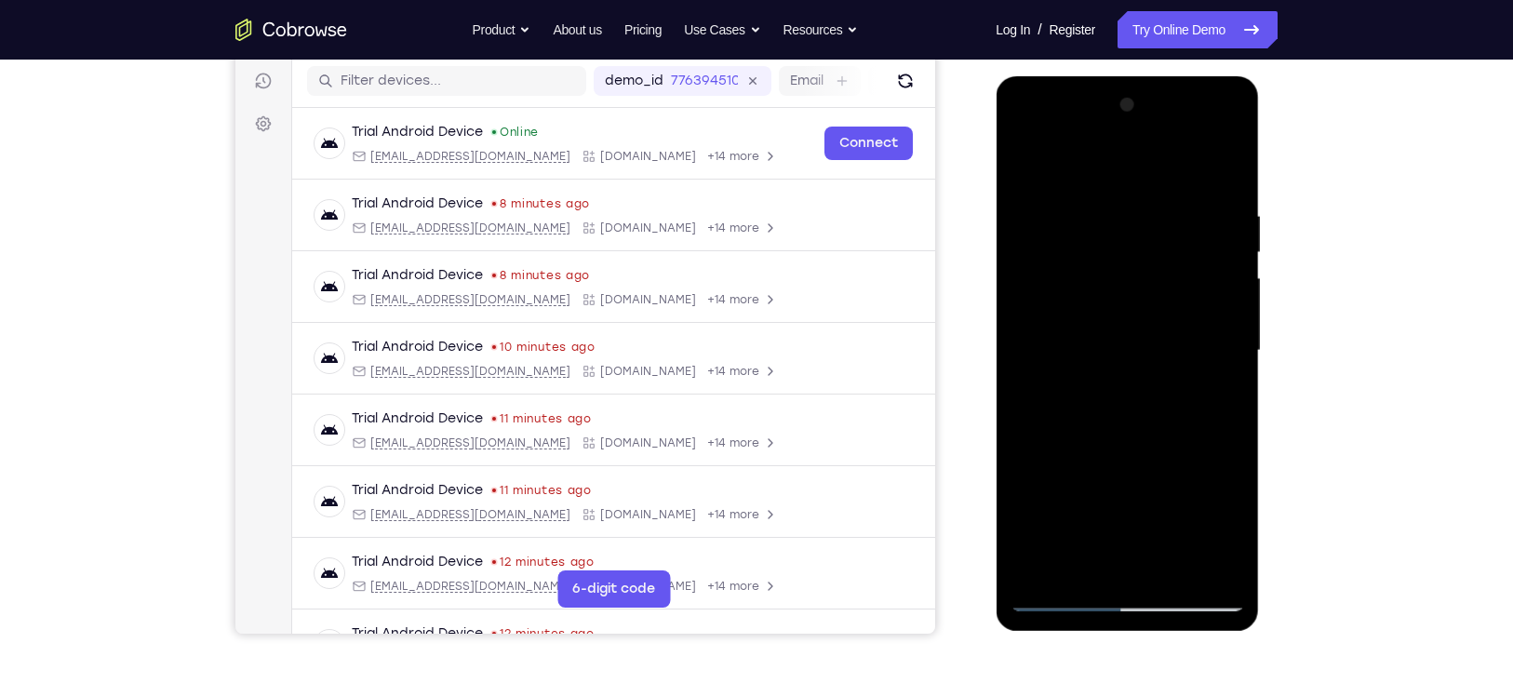
drag, startPoint x: 1200, startPoint y: 308, endPoint x: 1196, endPoint y: 331, distance: 23.6
click at [1196, 331] on div at bounding box center [1126, 350] width 234 height 521
drag, startPoint x: 1185, startPoint y: 199, endPoint x: 1204, endPoint y: 340, distance: 141.7
click at [1204, 340] on div at bounding box center [1126, 350] width 234 height 521
drag, startPoint x: 1191, startPoint y: 231, endPoint x: 1183, endPoint y: 374, distance: 143.4
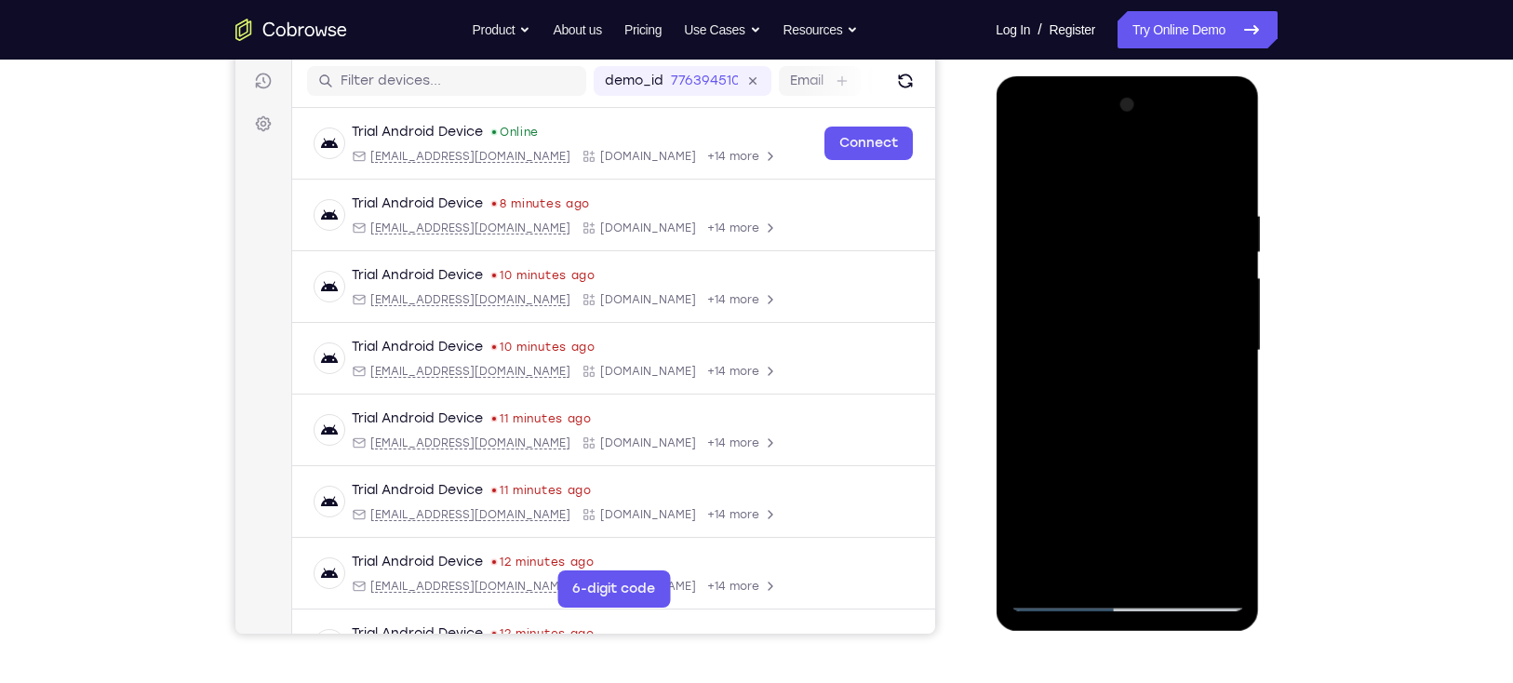
click at [1183, 374] on div at bounding box center [1126, 350] width 234 height 521
drag, startPoint x: 1193, startPoint y: 269, endPoint x: 1189, endPoint y: 345, distance: 76.4
click at [1189, 345] on div at bounding box center [1126, 350] width 234 height 521
drag, startPoint x: 1189, startPoint y: 242, endPoint x: 1200, endPoint y: 372, distance: 130.7
click at [1200, 372] on div at bounding box center [1126, 350] width 234 height 521
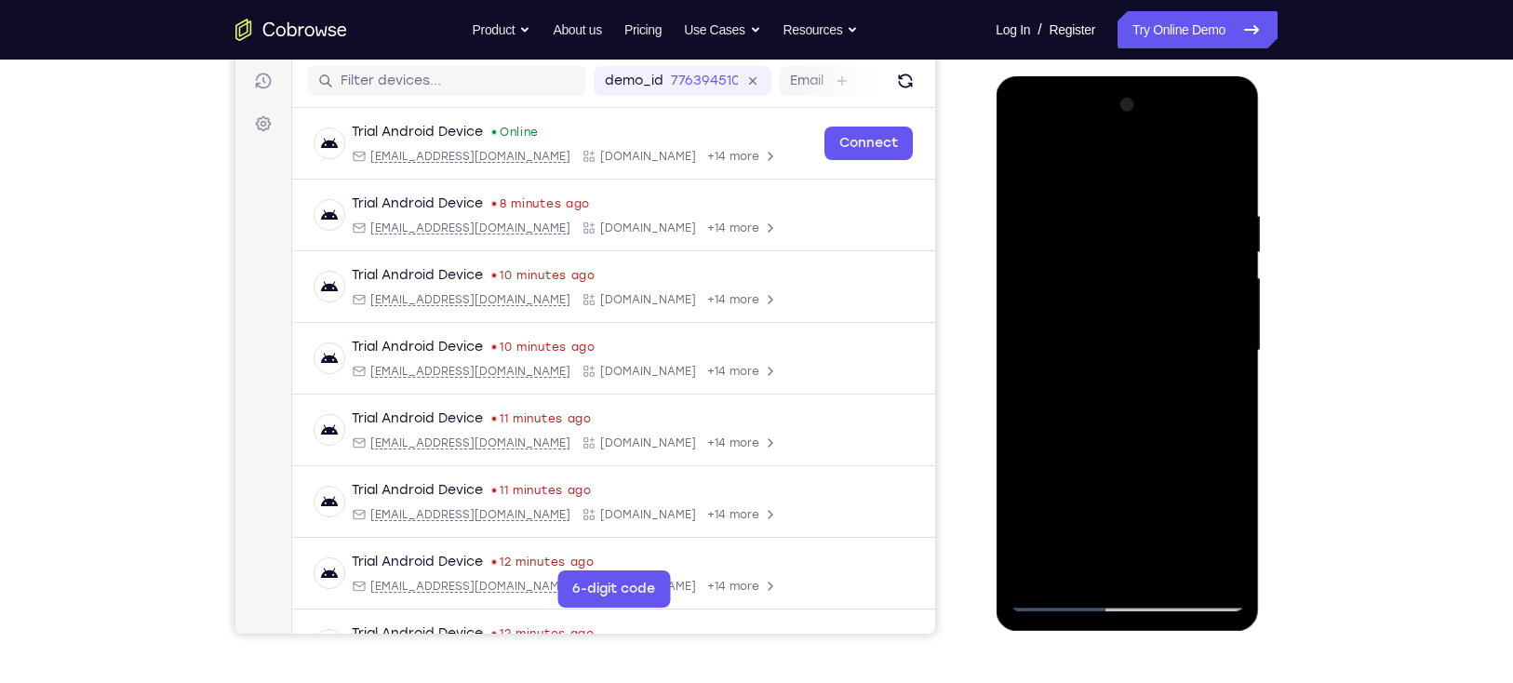
drag, startPoint x: 1200, startPoint y: 296, endPoint x: 1193, endPoint y: 331, distance: 35.9
click at [1193, 331] on div at bounding box center [1126, 350] width 234 height 521
drag, startPoint x: 1185, startPoint y: 206, endPoint x: 1181, endPoint y: 347, distance: 141.4
click at [1181, 347] on div at bounding box center [1126, 350] width 234 height 521
drag, startPoint x: 1197, startPoint y: 243, endPoint x: 1195, endPoint y: 387, distance: 144.2
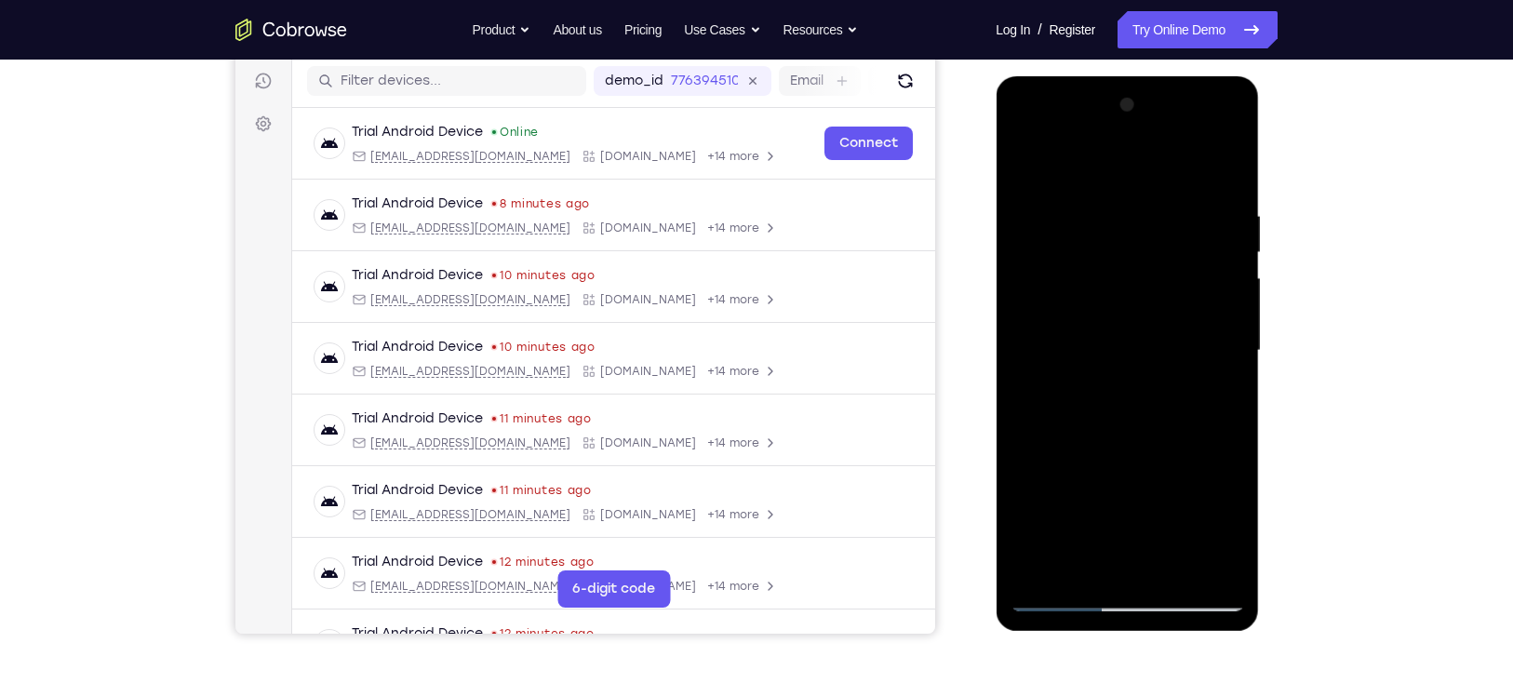
click at [1195, 387] on div at bounding box center [1126, 350] width 234 height 521
drag, startPoint x: 1203, startPoint y: 276, endPoint x: 1197, endPoint y: 310, distance: 34.0
click at [1197, 310] on div at bounding box center [1126, 350] width 234 height 521
drag, startPoint x: 1194, startPoint y: 220, endPoint x: 1189, endPoint y: 370, distance: 149.9
click at [1189, 370] on div at bounding box center [1126, 350] width 234 height 521
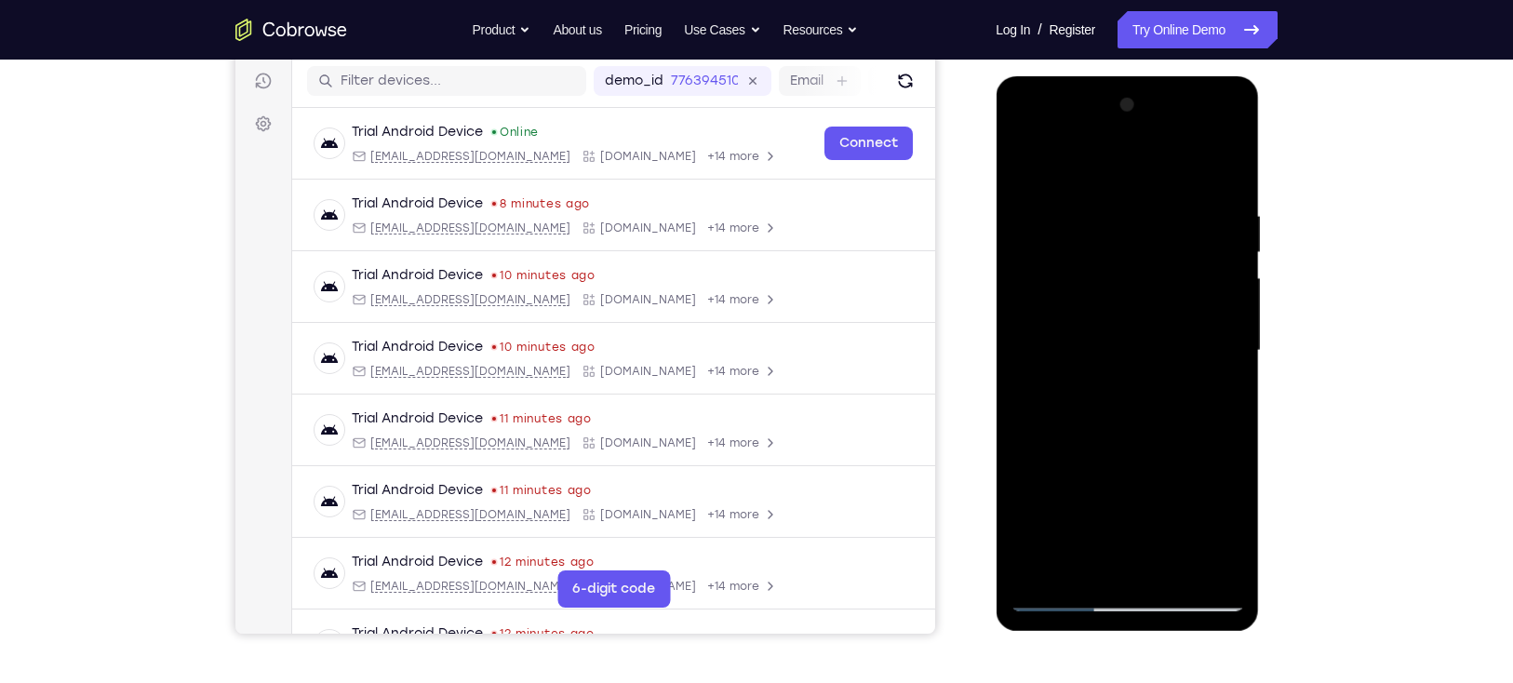
drag, startPoint x: 1193, startPoint y: 290, endPoint x: 1189, endPoint y: 328, distance: 38.3
click at [1189, 328] on div at bounding box center [1126, 350] width 234 height 521
drag, startPoint x: 1189, startPoint y: 206, endPoint x: 1190, endPoint y: 335, distance: 129.3
click at [1190, 335] on div at bounding box center [1126, 350] width 234 height 521
click at [1167, 180] on div at bounding box center [1126, 350] width 234 height 521
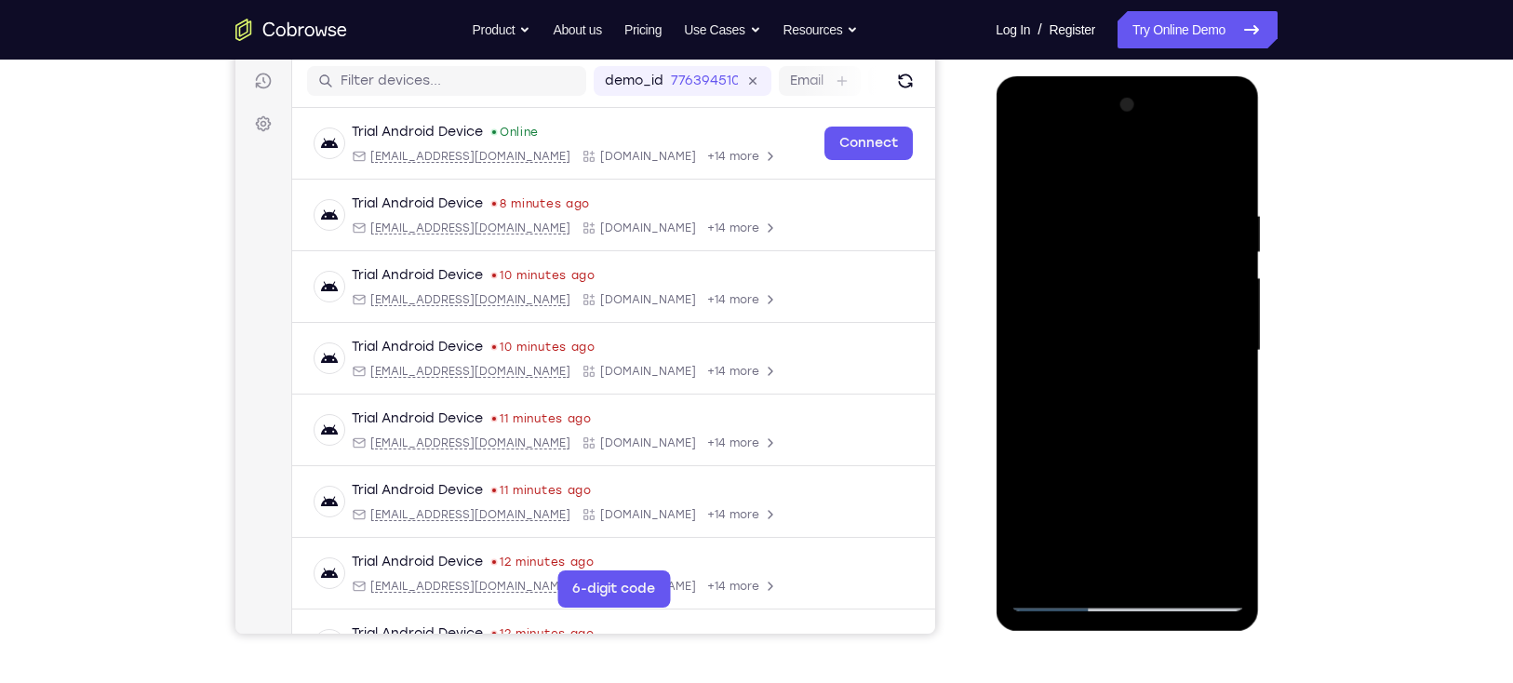
click at [1130, 176] on div at bounding box center [1126, 350] width 234 height 521
click at [1165, 369] on div at bounding box center [1126, 350] width 234 height 521
drag, startPoint x: 1190, startPoint y: 362, endPoint x: 1190, endPoint y: 433, distance: 70.7
click at [1190, 433] on div at bounding box center [1126, 350] width 234 height 521
drag, startPoint x: 1184, startPoint y: 224, endPoint x: 1212, endPoint y: 420, distance: 198.3
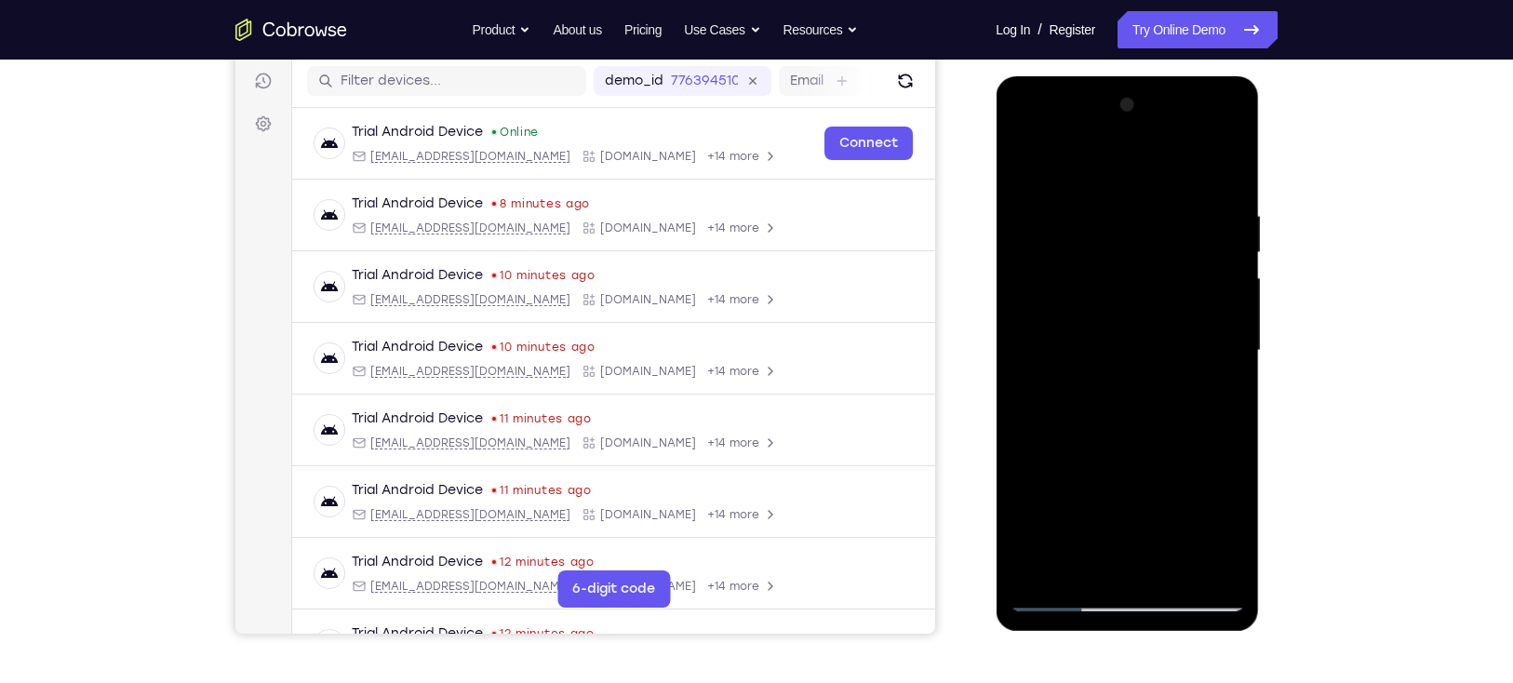
click at [1212, 420] on div at bounding box center [1126, 350] width 234 height 521
drag, startPoint x: 1200, startPoint y: 307, endPoint x: 1207, endPoint y: 359, distance: 52.6
click at [1207, 359] on div at bounding box center [1126, 350] width 234 height 521
drag, startPoint x: 1193, startPoint y: 248, endPoint x: 1213, endPoint y: 379, distance: 131.8
click at [1213, 379] on div at bounding box center [1126, 350] width 234 height 521
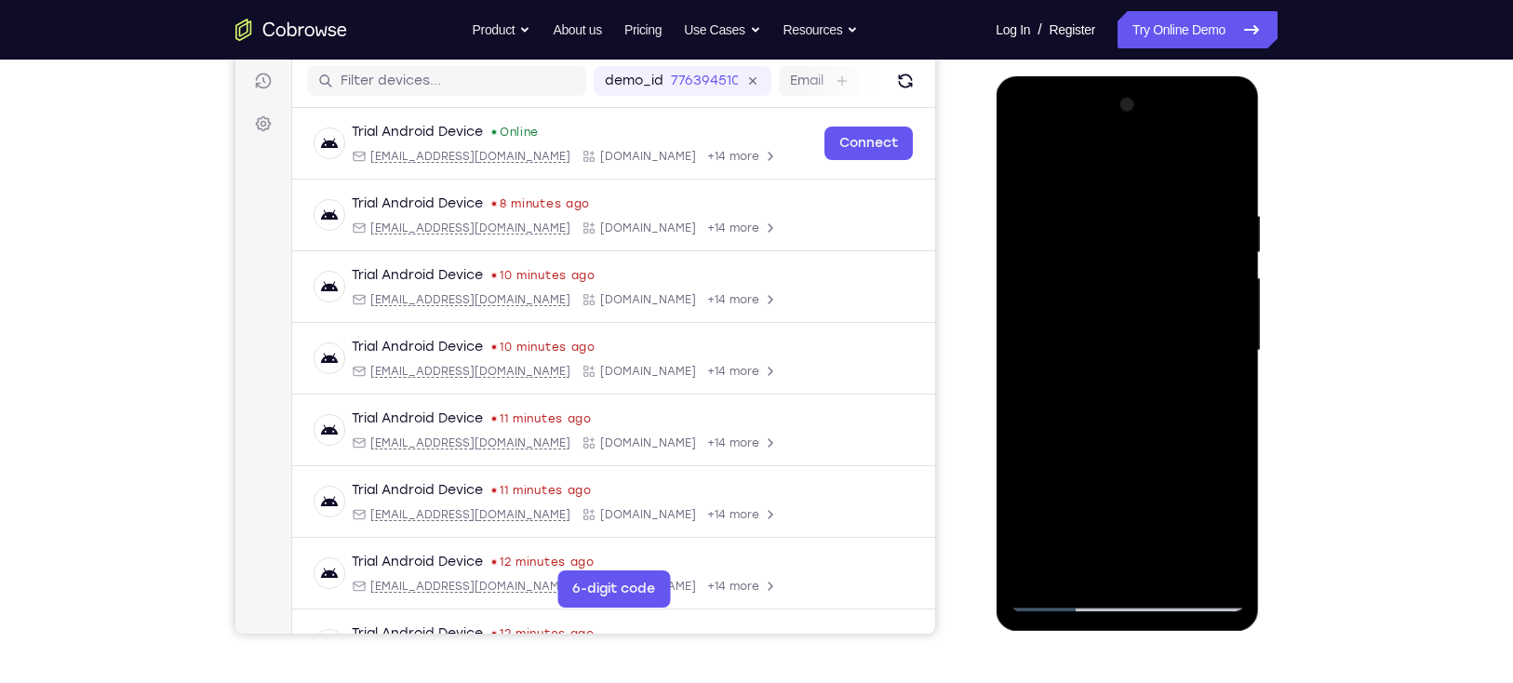
drag, startPoint x: 1204, startPoint y: 314, endPoint x: 1197, endPoint y: 263, distance: 51.6
click at [1197, 263] on div at bounding box center [1126, 350] width 234 height 521
drag, startPoint x: 1197, startPoint y: 263, endPoint x: 1204, endPoint y: 374, distance: 110.9
click at [1204, 374] on div at bounding box center [1126, 350] width 234 height 521
drag, startPoint x: 1179, startPoint y: 207, endPoint x: 1190, endPoint y: 356, distance: 149.3
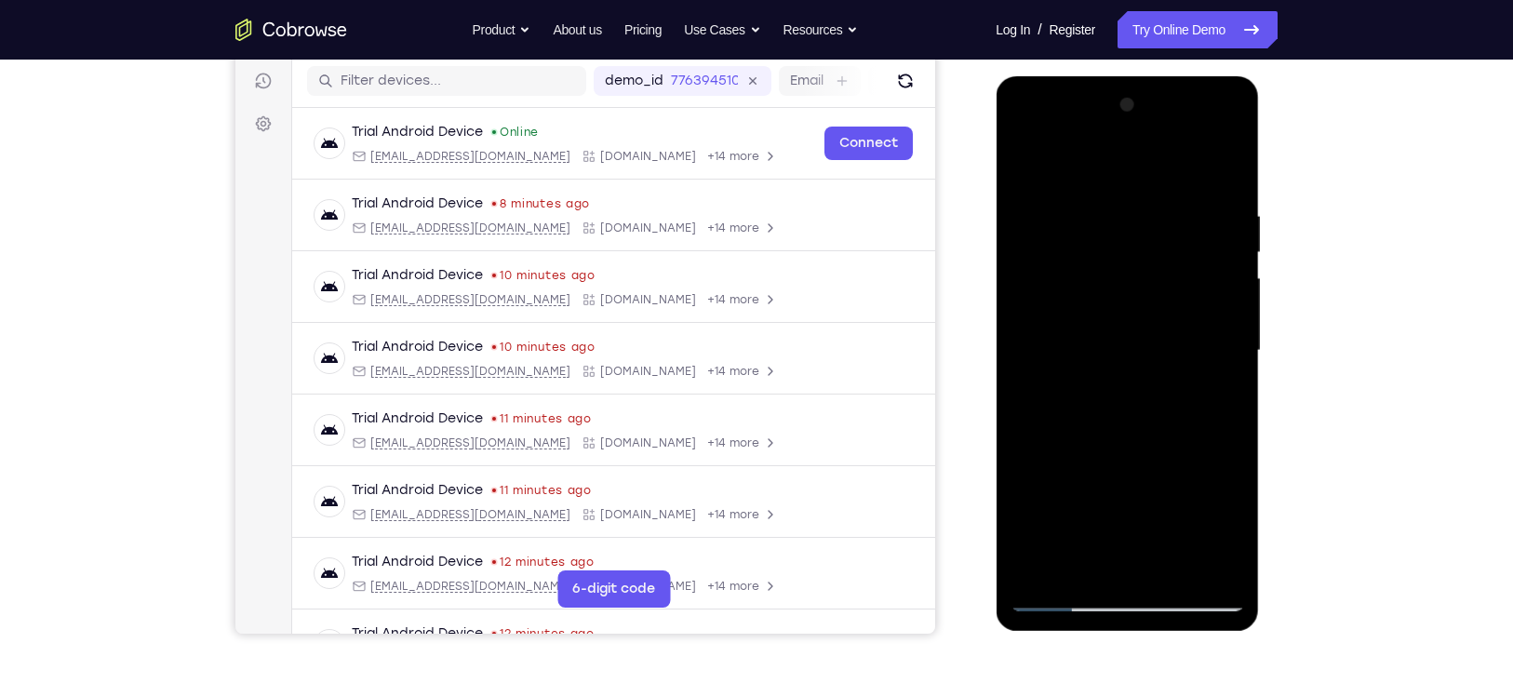
click at [1190, 356] on div at bounding box center [1126, 350] width 234 height 521
drag, startPoint x: 1185, startPoint y: 238, endPoint x: 1205, endPoint y: 356, distance: 119.7
click at [1205, 356] on div at bounding box center [1126, 350] width 234 height 521
drag, startPoint x: 1177, startPoint y: 227, endPoint x: 1184, endPoint y: 344, distance: 117.4
click at [1184, 344] on div at bounding box center [1126, 350] width 234 height 521
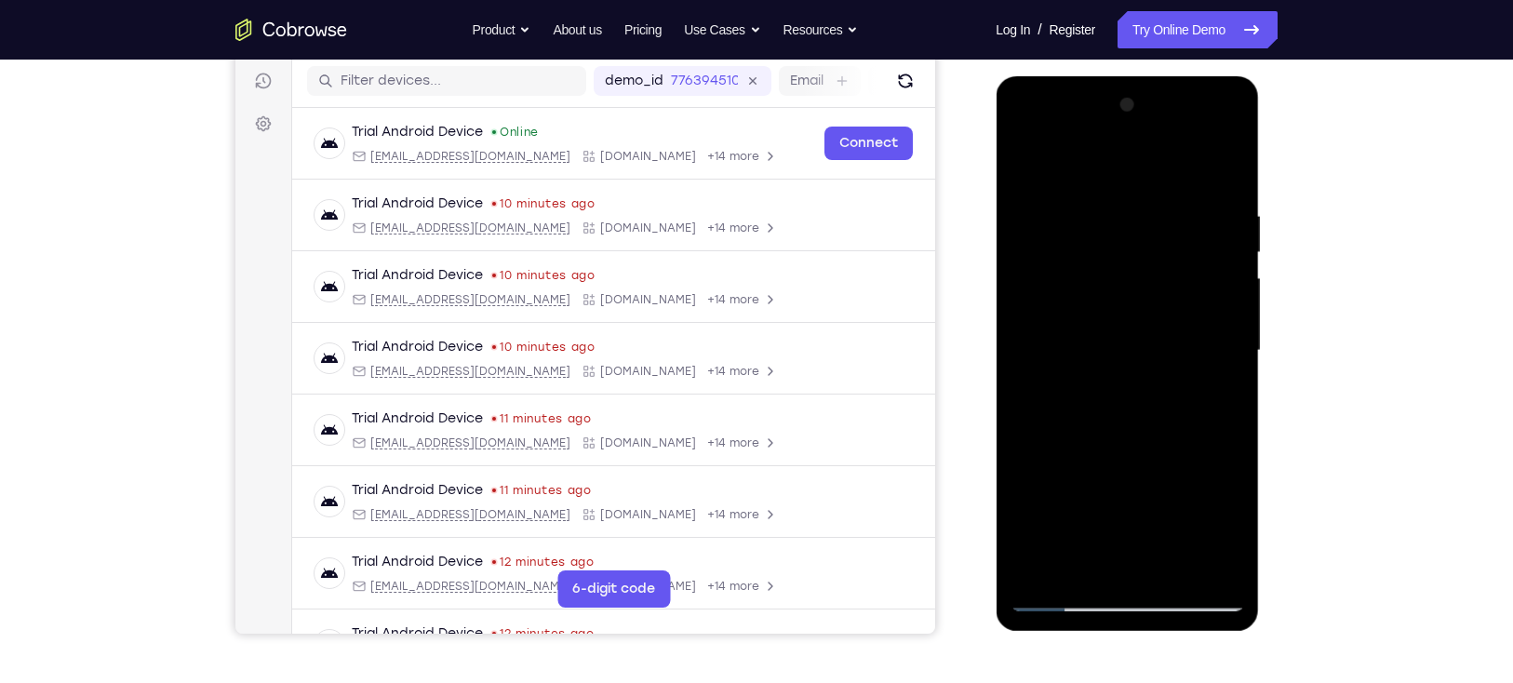
drag, startPoint x: 1196, startPoint y: 304, endPoint x: 1196, endPoint y: 328, distance: 24.2
click at [1196, 328] on div at bounding box center [1126, 350] width 234 height 521
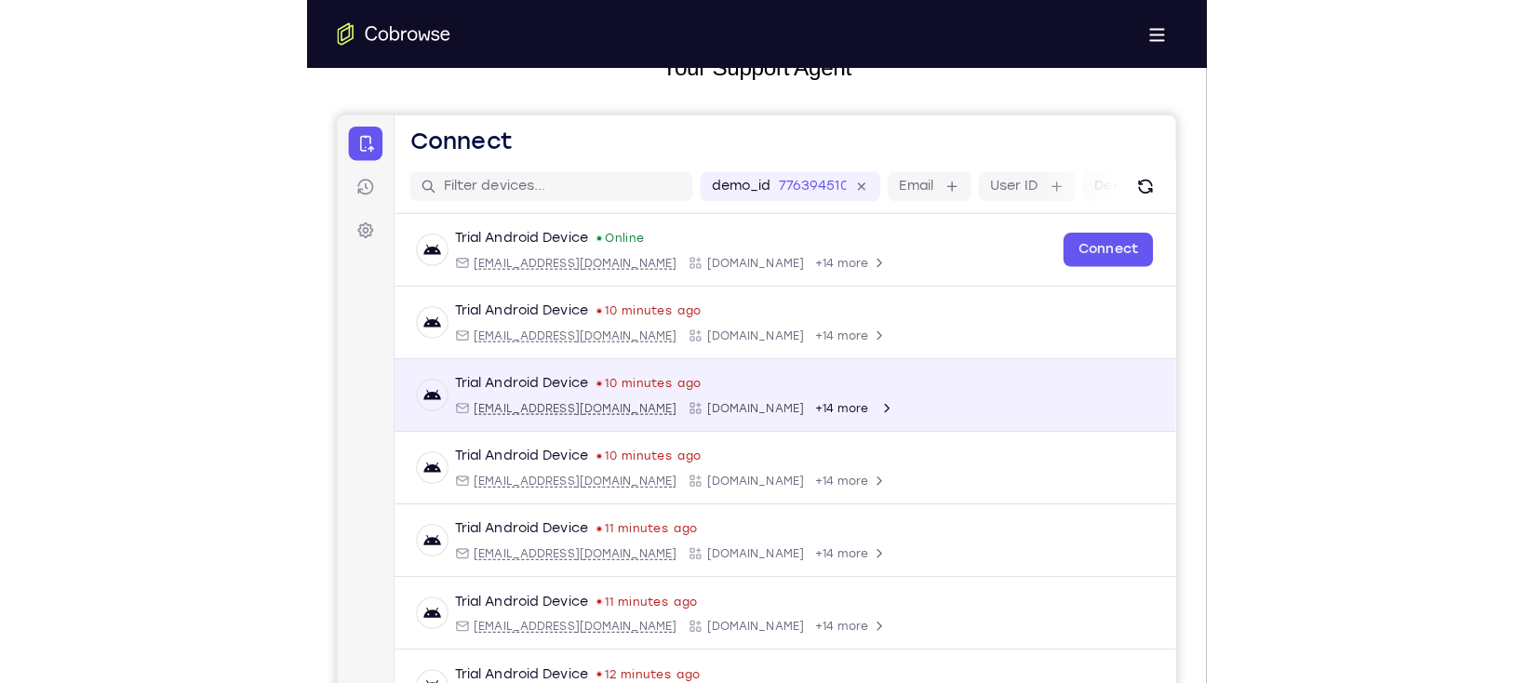
scroll to position [0, 0]
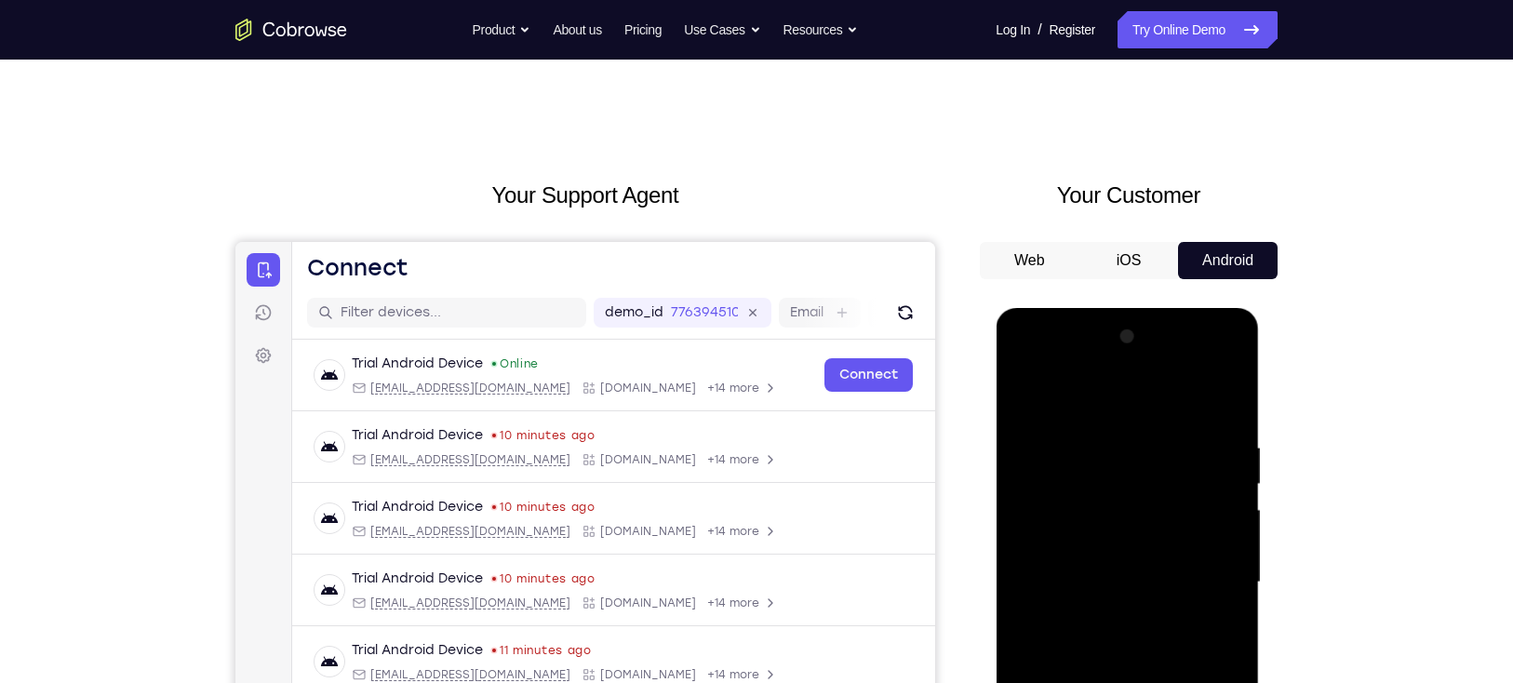
drag, startPoint x: 1114, startPoint y: 433, endPoint x: 1062, endPoint y: 357, distance: 91.6
click at [1062, 357] on div at bounding box center [1126, 582] width 234 height 521
click at [1176, 441] on div at bounding box center [1126, 582] width 234 height 521
drag, startPoint x: 1185, startPoint y: 443, endPoint x: 1177, endPoint y: 552, distance: 109.2
click at [1177, 552] on div at bounding box center [1126, 582] width 234 height 521
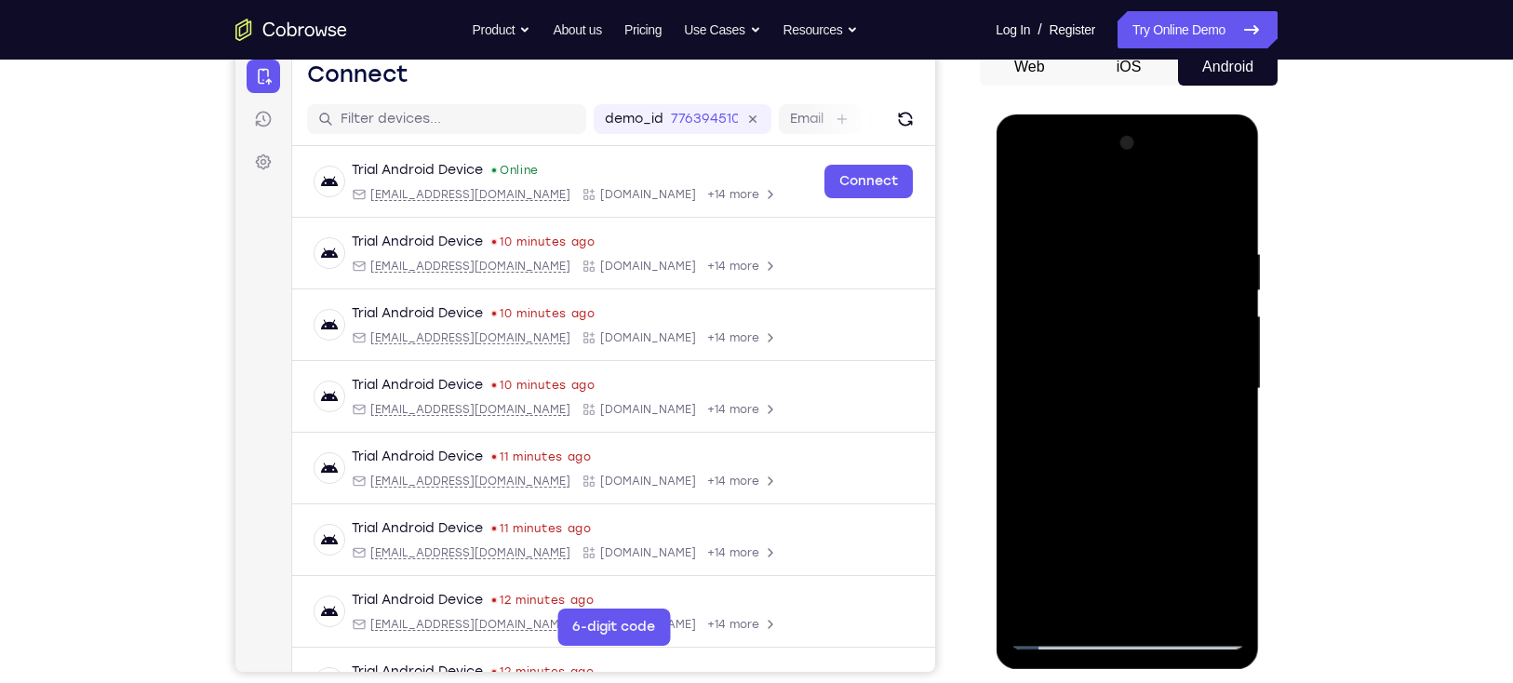
scroll to position [257, 0]
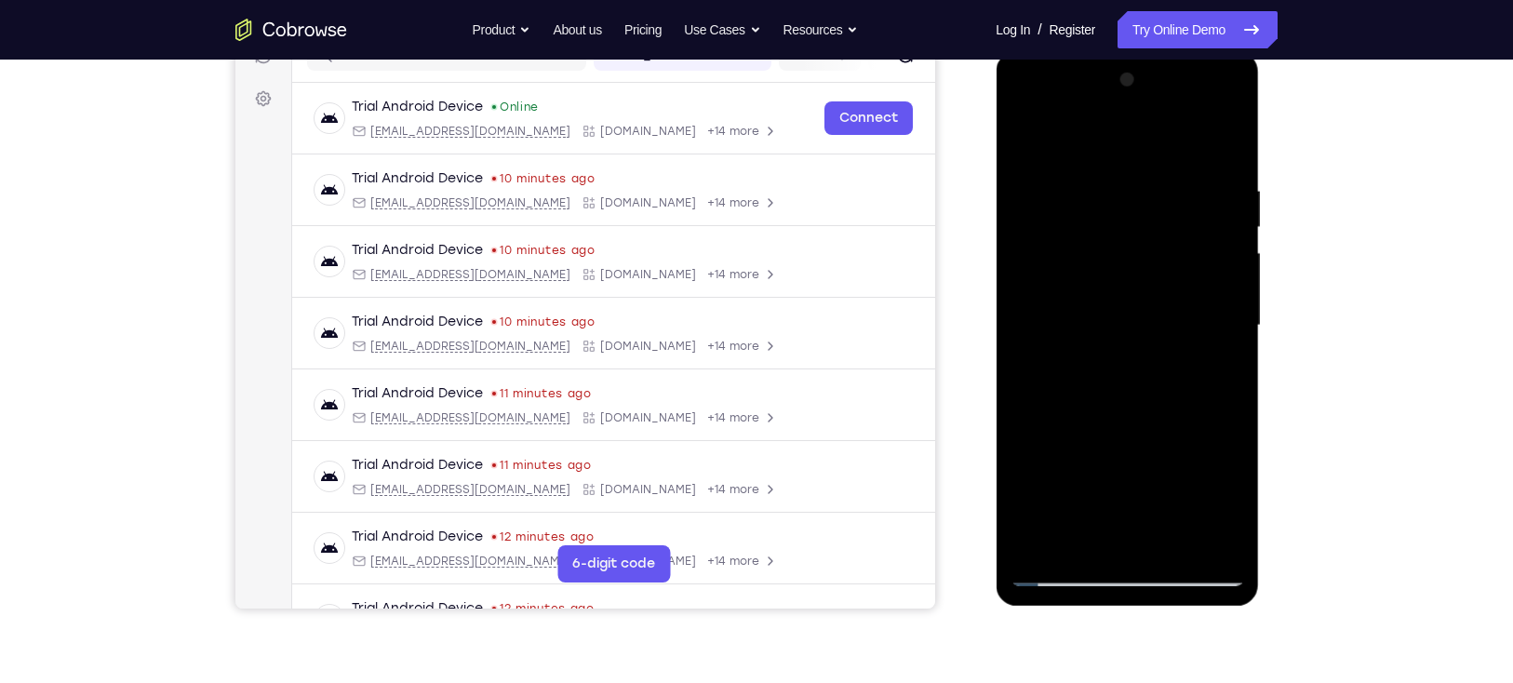
drag, startPoint x: 1204, startPoint y: 205, endPoint x: 1220, endPoint y: 456, distance: 251.7
click at [1220, 456] on div at bounding box center [1126, 325] width 234 height 521
drag, startPoint x: 1179, startPoint y: 181, endPoint x: 1201, endPoint y: 361, distance: 180.9
click at [1201, 361] on div at bounding box center [1126, 325] width 234 height 521
drag, startPoint x: 1180, startPoint y: 172, endPoint x: 1201, endPoint y: 351, distance: 179.8
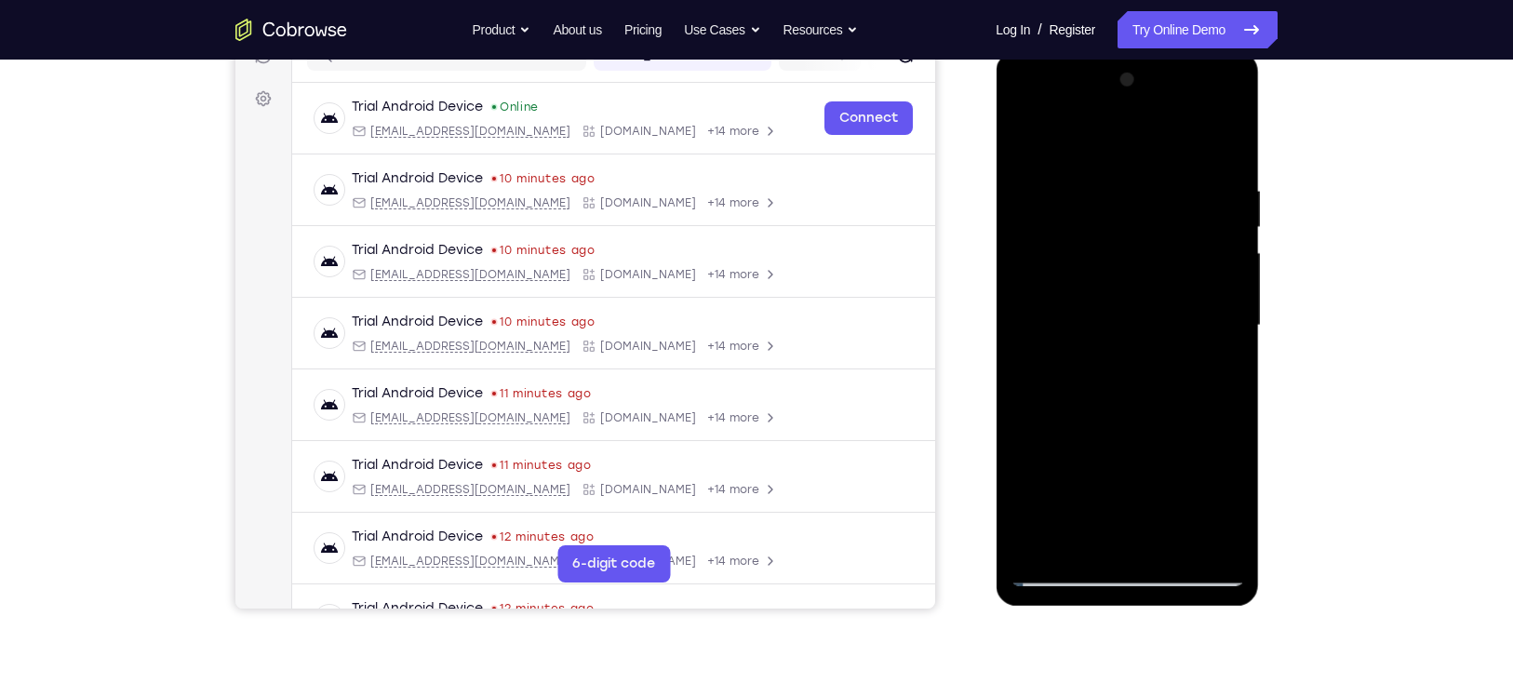
click at [1201, 351] on div at bounding box center [1126, 325] width 234 height 521
drag, startPoint x: 1189, startPoint y: 250, endPoint x: 1208, endPoint y: 348, distance: 99.6
click at [1208, 348] on div at bounding box center [1126, 325] width 234 height 521
drag, startPoint x: 1179, startPoint y: 202, endPoint x: 1198, endPoint y: 331, distance: 130.8
click at [1198, 331] on div at bounding box center [1126, 325] width 234 height 521
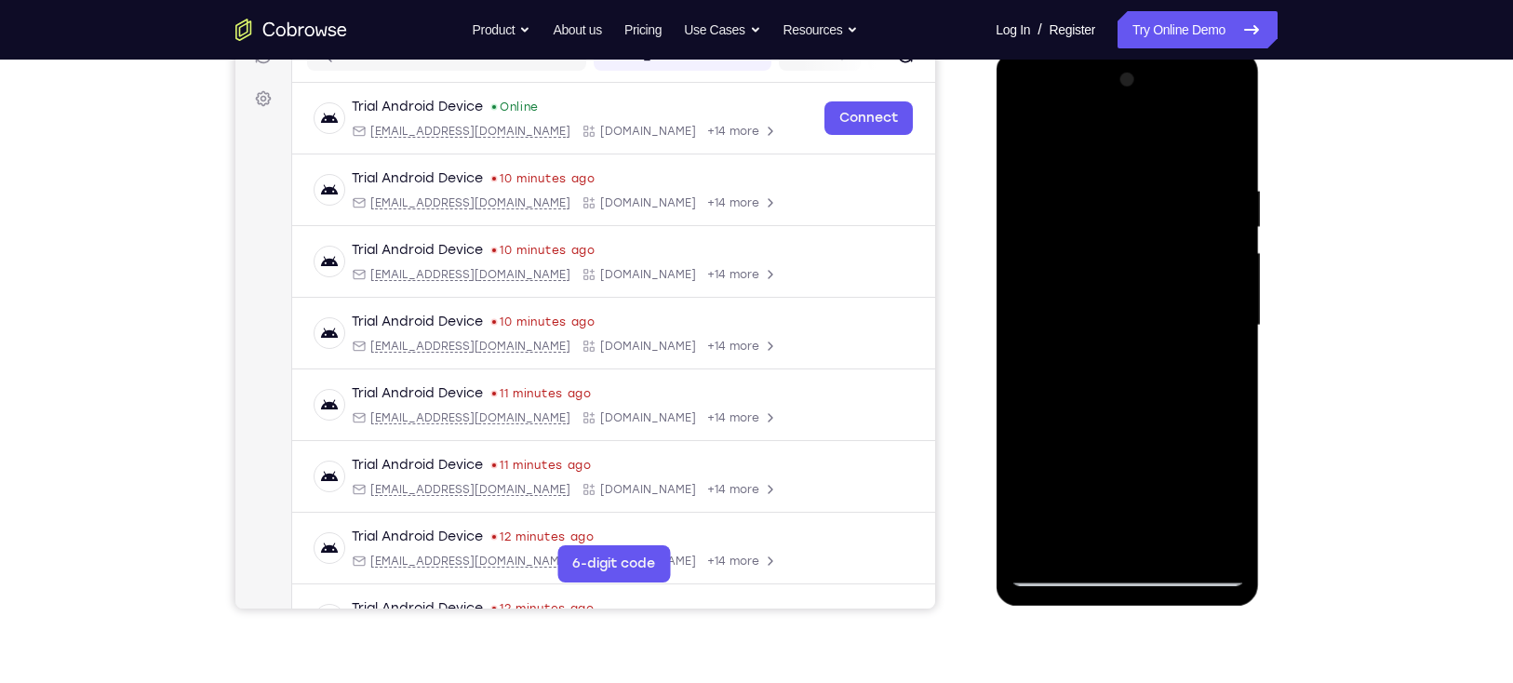
drag, startPoint x: 1186, startPoint y: 232, endPoint x: 1207, endPoint y: 320, distance: 90.9
click at [1207, 320] on div at bounding box center [1126, 325] width 234 height 521
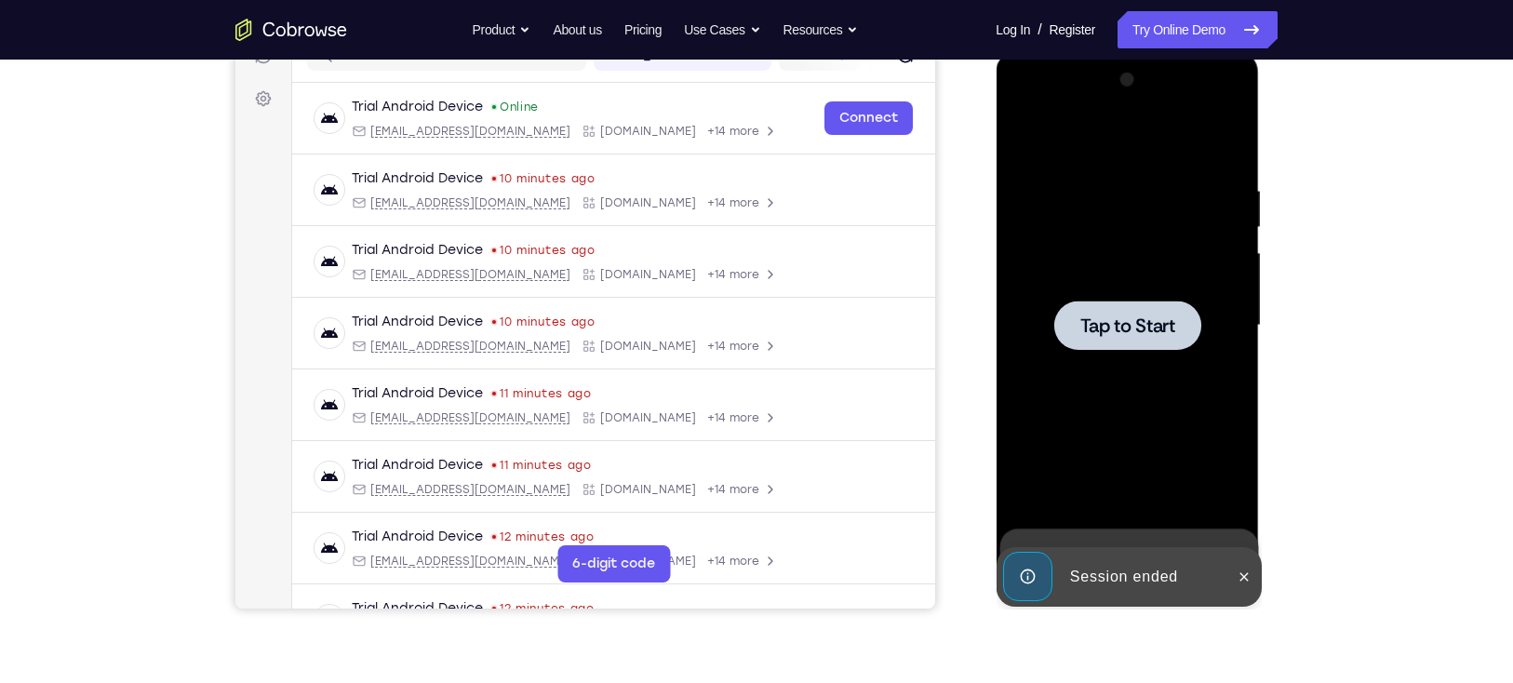
click at [1147, 311] on div at bounding box center [1126, 324] width 147 height 49
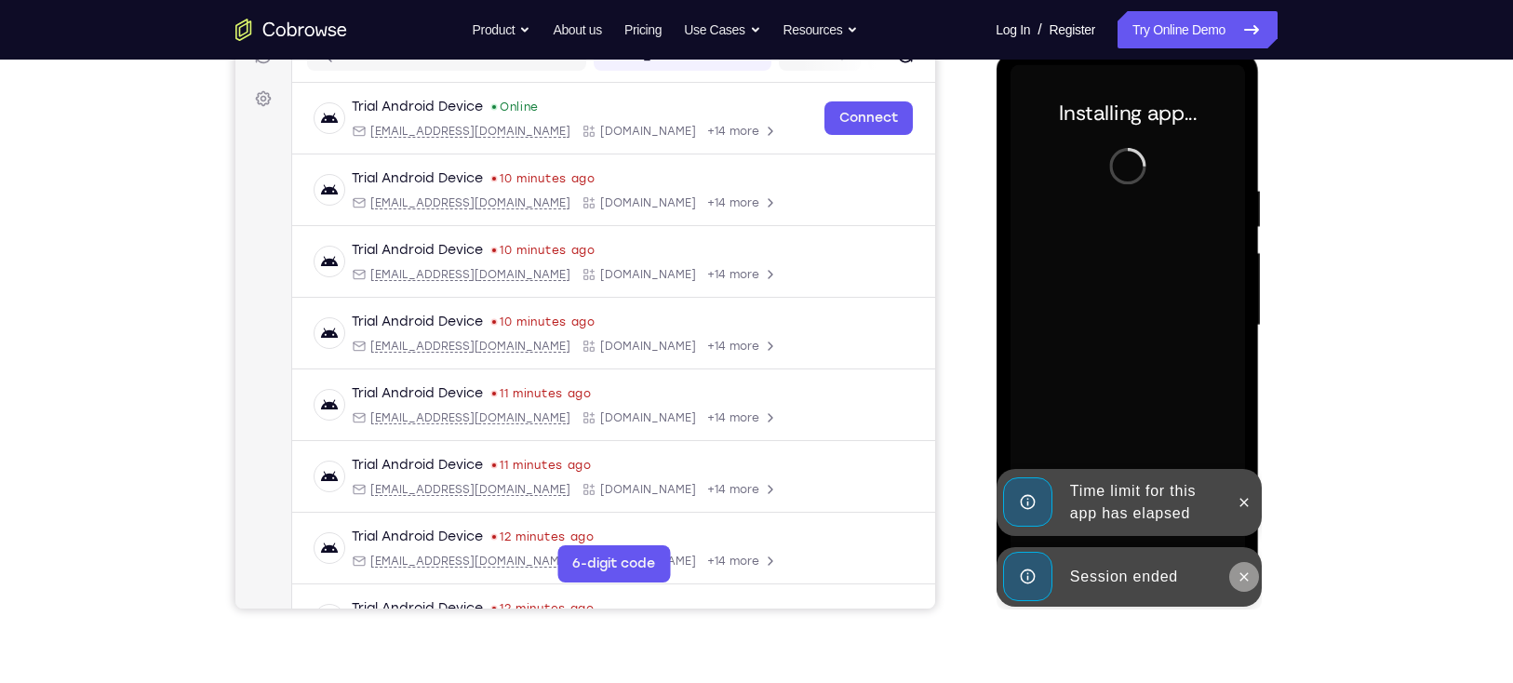
click at [1239, 573] on icon at bounding box center [1243, 576] width 8 height 8
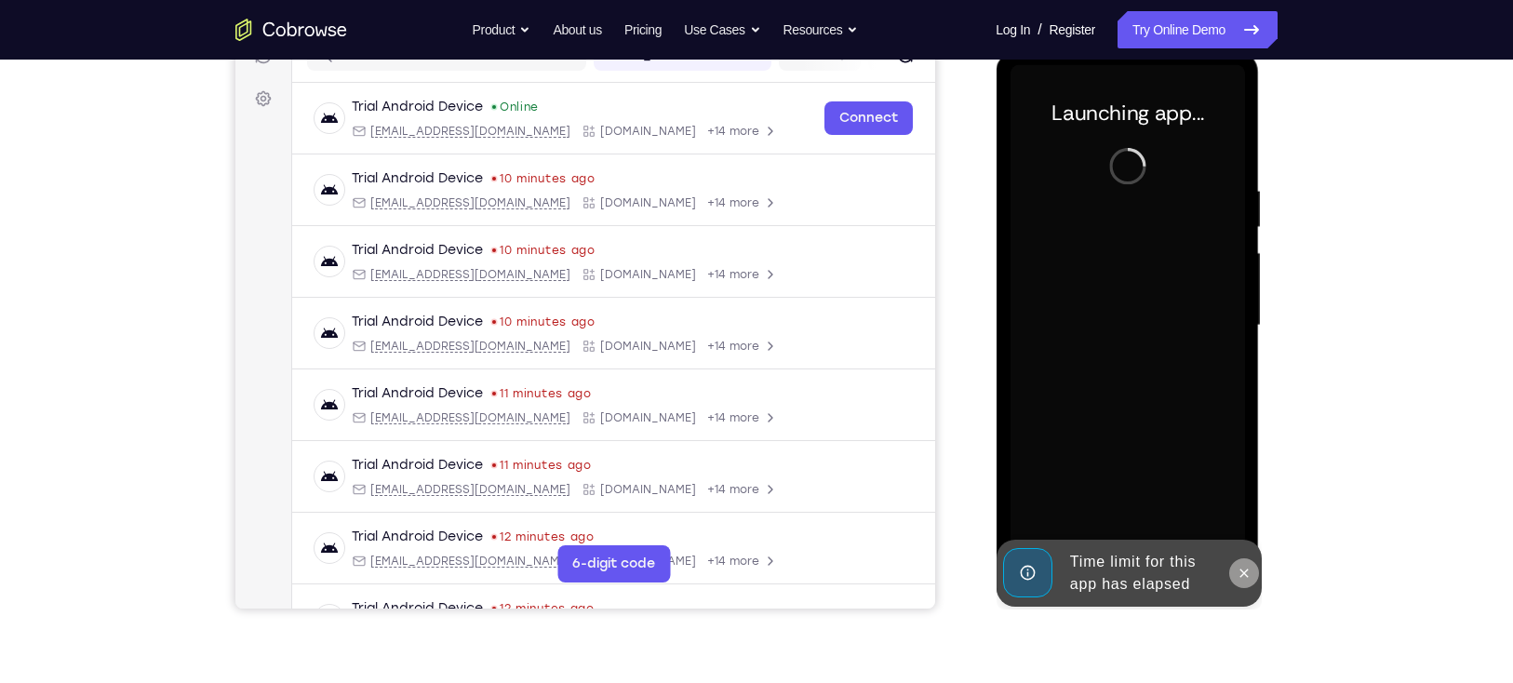
click at [1247, 568] on icon at bounding box center [1243, 572] width 8 height 8
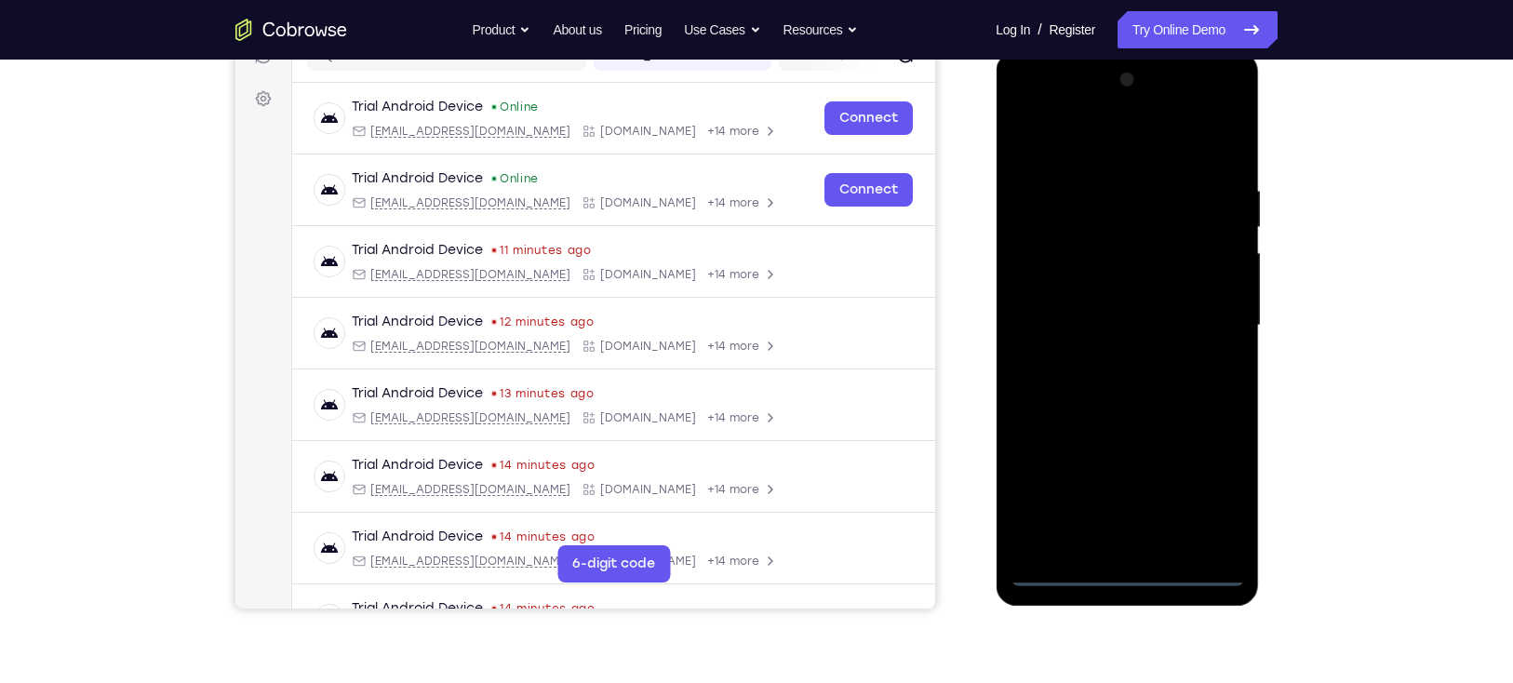
click at [1127, 572] on div at bounding box center [1126, 325] width 234 height 521
click at [1212, 488] on div at bounding box center [1126, 325] width 234 height 521
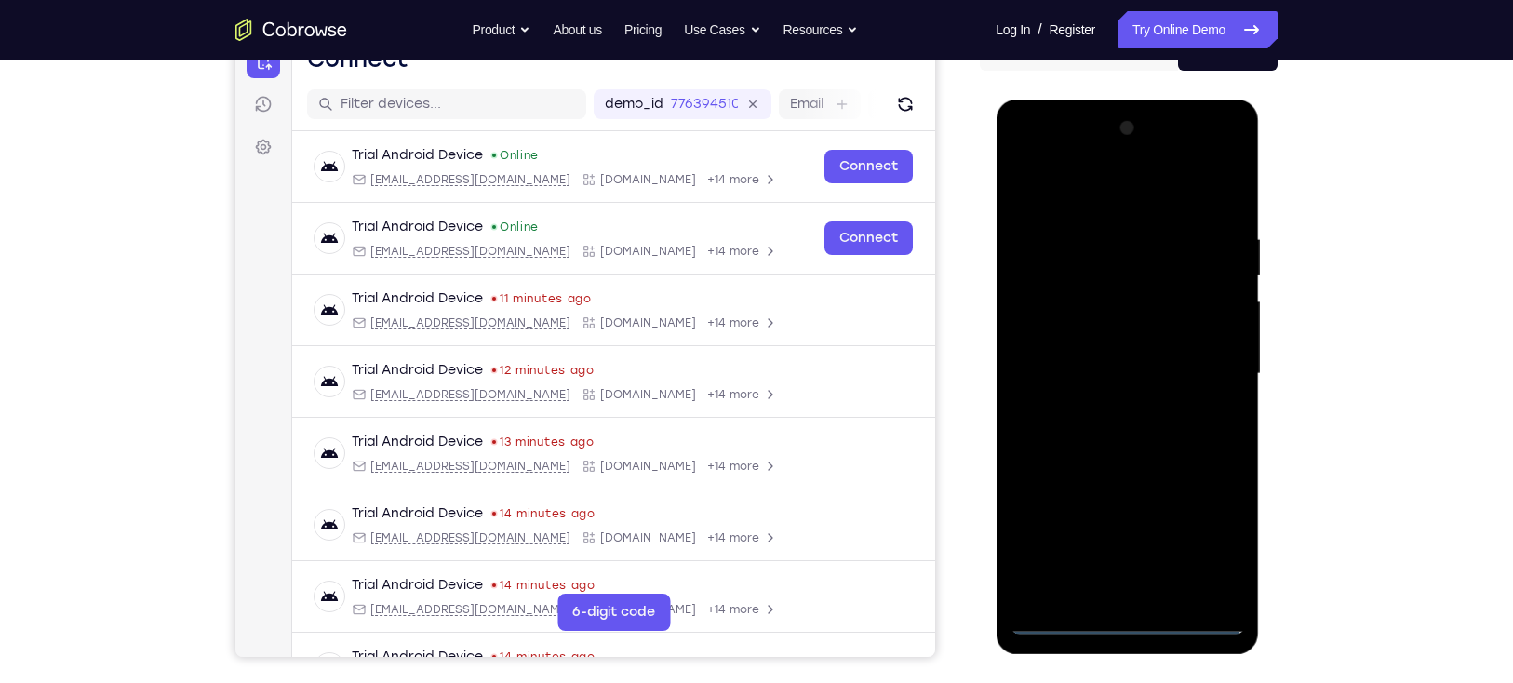
scroll to position [207, 0]
click at [1229, 154] on div at bounding box center [1126, 374] width 234 height 521
click at [1191, 181] on div at bounding box center [1126, 374] width 234 height 521
click at [1112, 162] on div at bounding box center [1126, 374] width 234 height 521
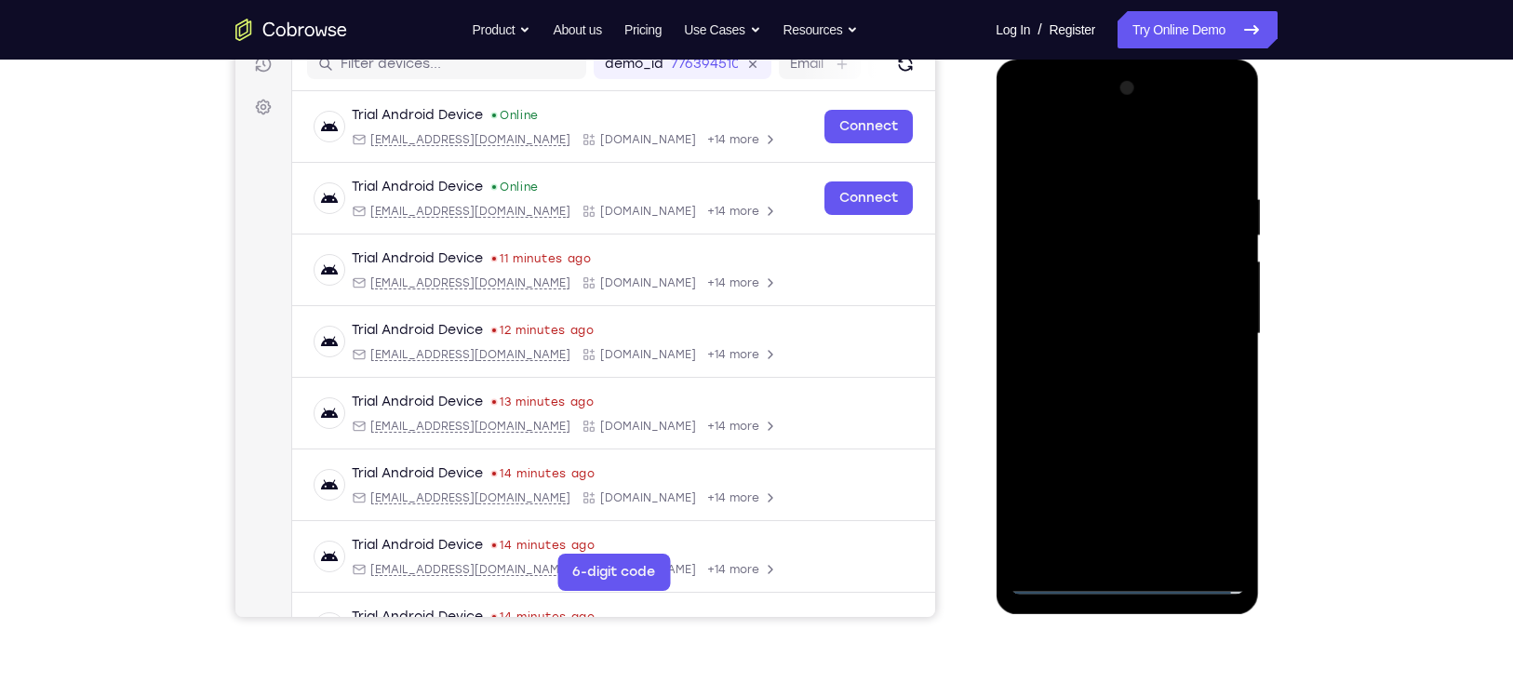
scroll to position [251, 0]
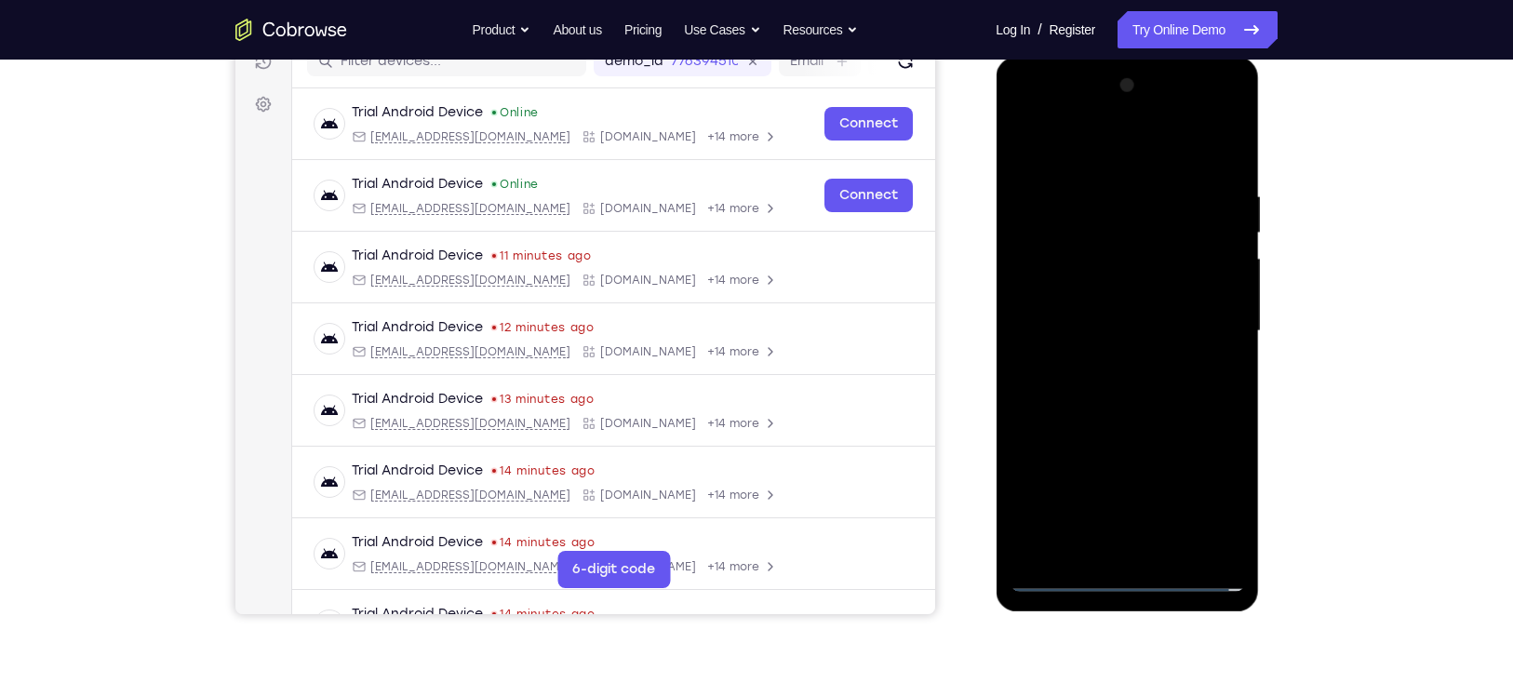
click at [1149, 253] on div at bounding box center [1126, 331] width 234 height 521
click at [1122, 455] on div at bounding box center [1126, 331] width 234 height 521
click at [1124, 294] on div at bounding box center [1126, 331] width 234 height 521
drag, startPoint x: 1103, startPoint y: 321, endPoint x: 1096, endPoint y: 283, distance: 38.9
click at [1096, 283] on div at bounding box center [1126, 331] width 234 height 521
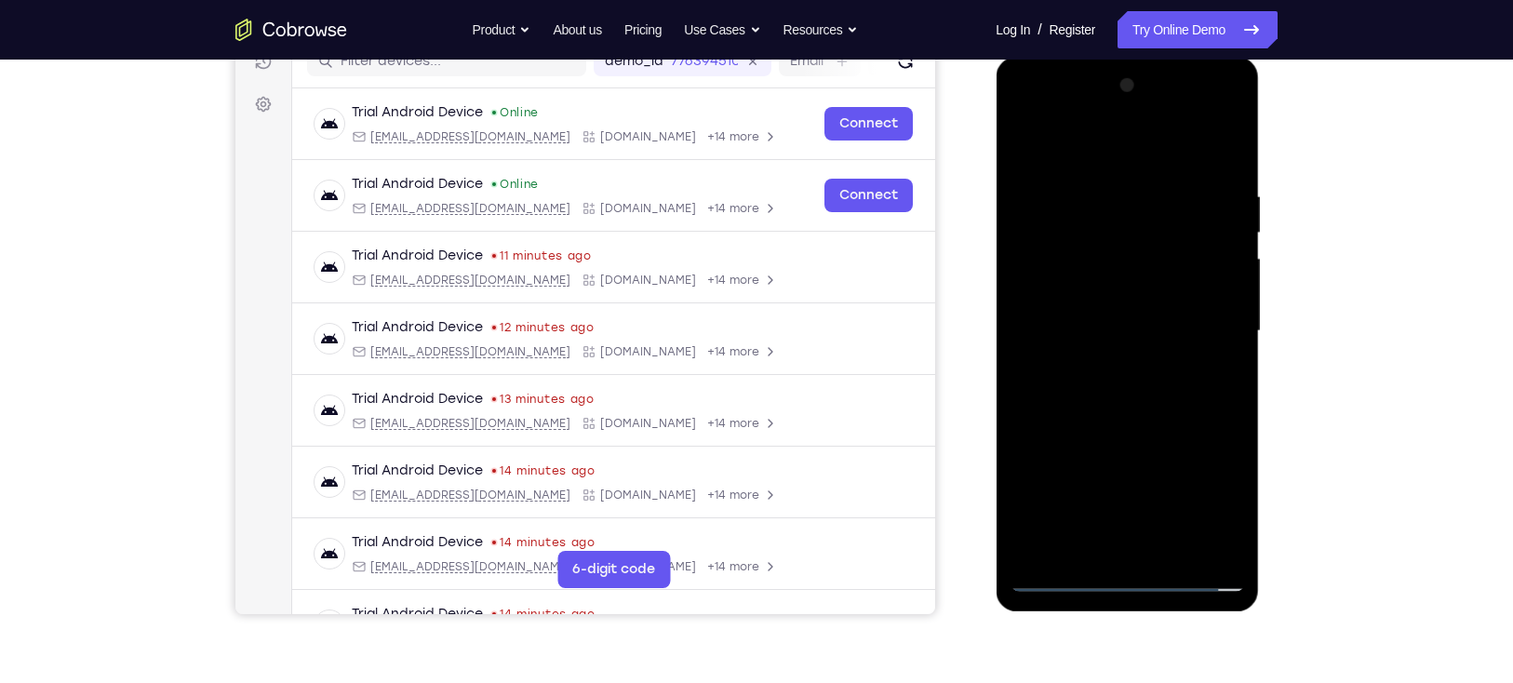
click at [1105, 340] on div at bounding box center [1126, 331] width 234 height 521
click at [1126, 159] on div at bounding box center [1126, 331] width 234 height 521
click at [1157, 357] on div at bounding box center [1126, 331] width 234 height 521
drag, startPoint x: 1185, startPoint y: 300, endPoint x: 1184, endPoint y: 333, distance: 32.6
click at [1184, 333] on div at bounding box center [1126, 331] width 234 height 521
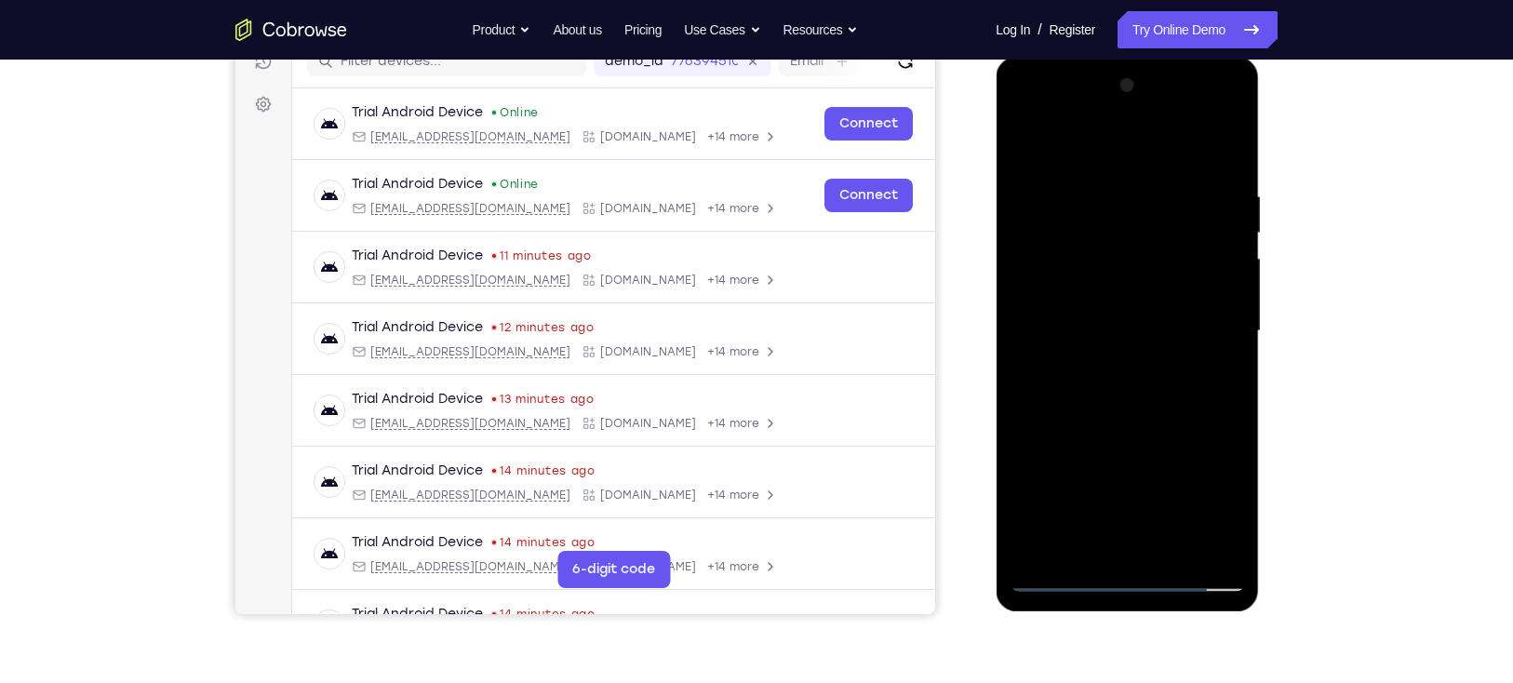
drag, startPoint x: 1177, startPoint y: 174, endPoint x: 1178, endPoint y: 328, distance: 154.4
click at [1178, 328] on div at bounding box center [1126, 331] width 234 height 521
drag, startPoint x: 1178, startPoint y: 240, endPoint x: 1180, endPoint y: 297, distance: 56.8
click at [1180, 297] on div at bounding box center [1126, 331] width 234 height 521
drag, startPoint x: 1171, startPoint y: 182, endPoint x: 1192, endPoint y: 338, distance: 156.7
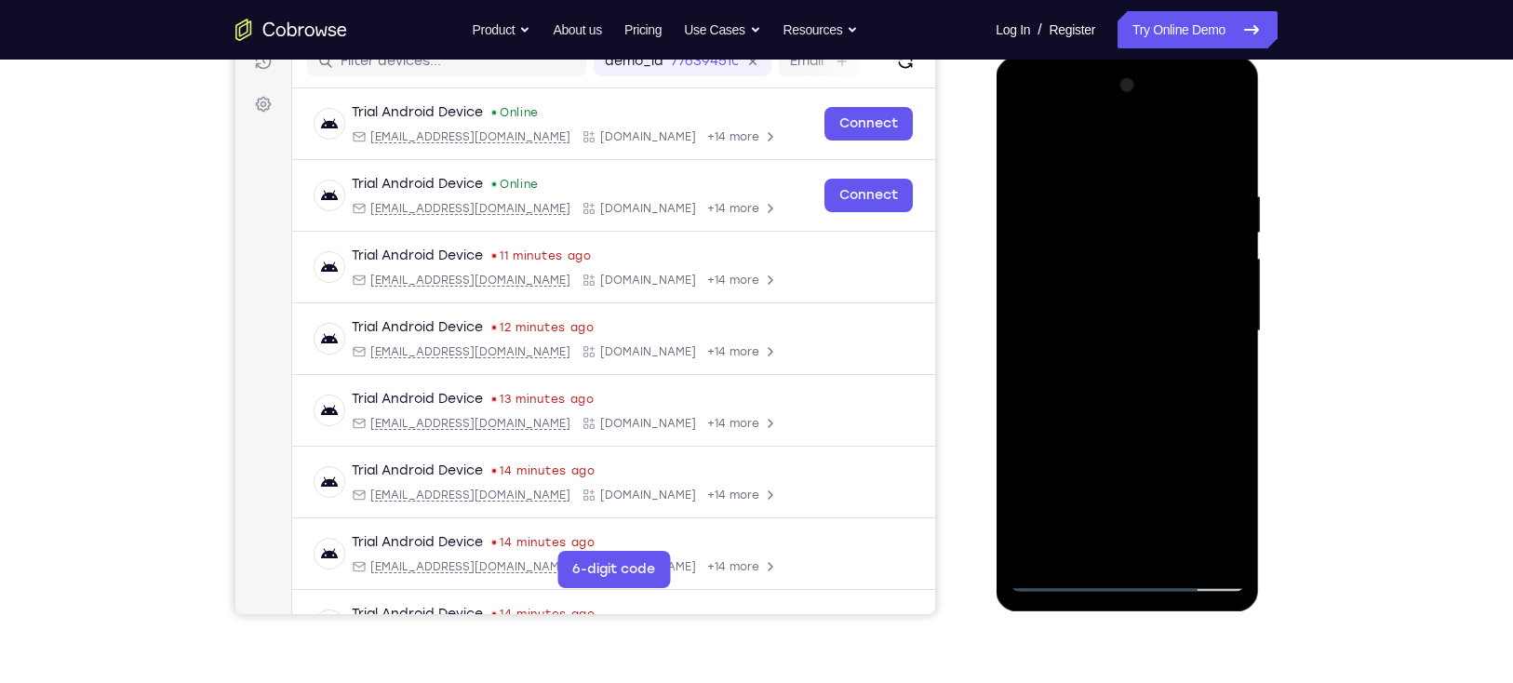
click at [1192, 338] on div at bounding box center [1126, 331] width 234 height 521
drag, startPoint x: 1193, startPoint y: 252, endPoint x: 1207, endPoint y: 334, distance: 83.0
click at [1207, 334] on div at bounding box center [1126, 331] width 234 height 521
drag, startPoint x: 1178, startPoint y: 217, endPoint x: 1195, endPoint y: 361, distance: 145.3
click at [1195, 361] on div at bounding box center [1126, 331] width 234 height 521
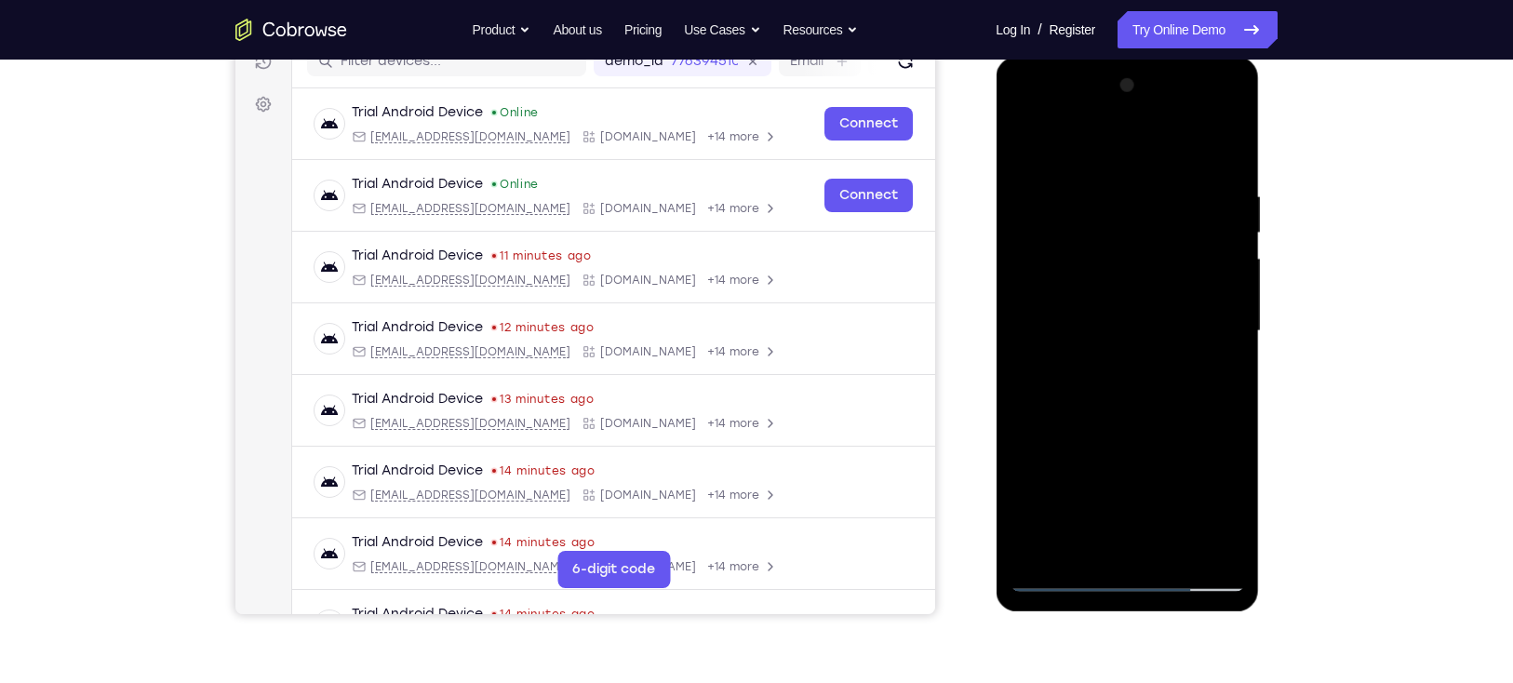
drag, startPoint x: 1193, startPoint y: 257, endPoint x: 1200, endPoint y: 294, distance: 37.9
click at [1200, 294] on div at bounding box center [1126, 331] width 234 height 521
drag, startPoint x: 1192, startPoint y: 208, endPoint x: 1211, endPoint y: 358, distance: 151.0
click at [1211, 358] on div at bounding box center [1126, 331] width 234 height 521
drag, startPoint x: 1189, startPoint y: 224, endPoint x: 1192, endPoint y: 308, distance: 83.8
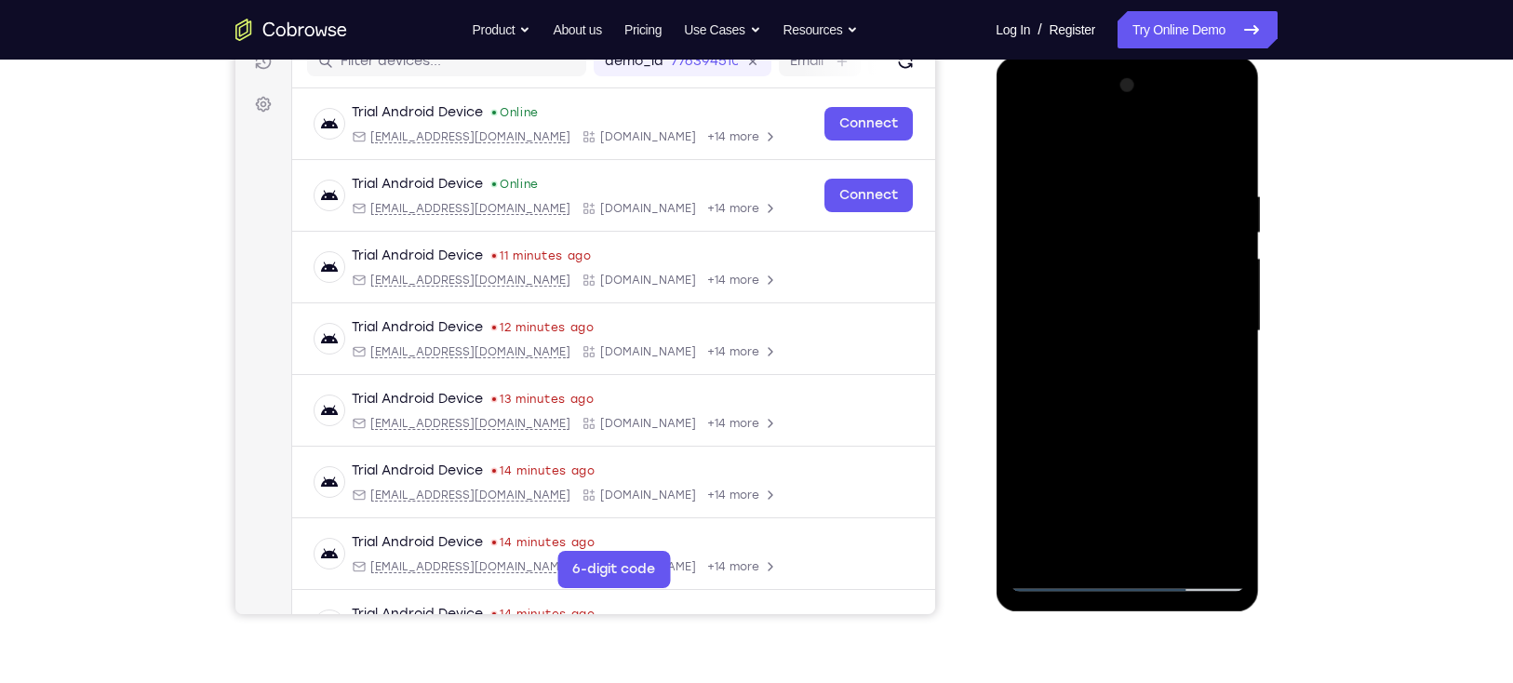
click at [1192, 308] on div at bounding box center [1126, 331] width 234 height 521
drag, startPoint x: 1183, startPoint y: 206, endPoint x: 1204, endPoint y: 351, distance: 146.6
click at [1204, 351] on div at bounding box center [1126, 331] width 234 height 521
drag, startPoint x: 1190, startPoint y: 260, endPoint x: 1195, endPoint y: 308, distance: 48.7
click at [1195, 308] on div at bounding box center [1126, 331] width 234 height 521
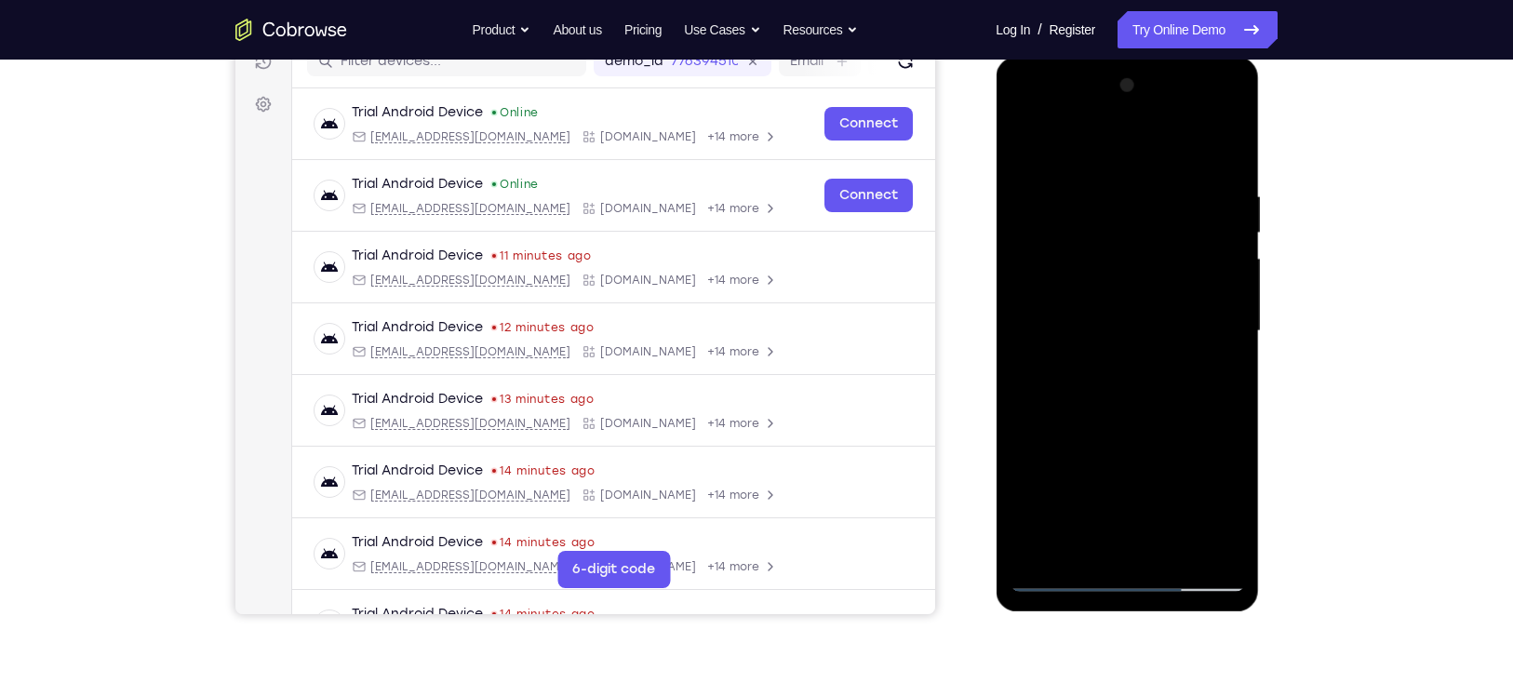
drag, startPoint x: 1181, startPoint y: 184, endPoint x: 1187, endPoint y: 344, distance: 160.1
click at [1187, 344] on div at bounding box center [1126, 331] width 234 height 521
drag, startPoint x: 1178, startPoint y: 228, endPoint x: 1196, endPoint y: 340, distance: 114.1
click at [1196, 340] on div at bounding box center [1126, 331] width 234 height 521
drag, startPoint x: 1181, startPoint y: 220, endPoint x: 1189, endPoint y: 341, distance: 122.1
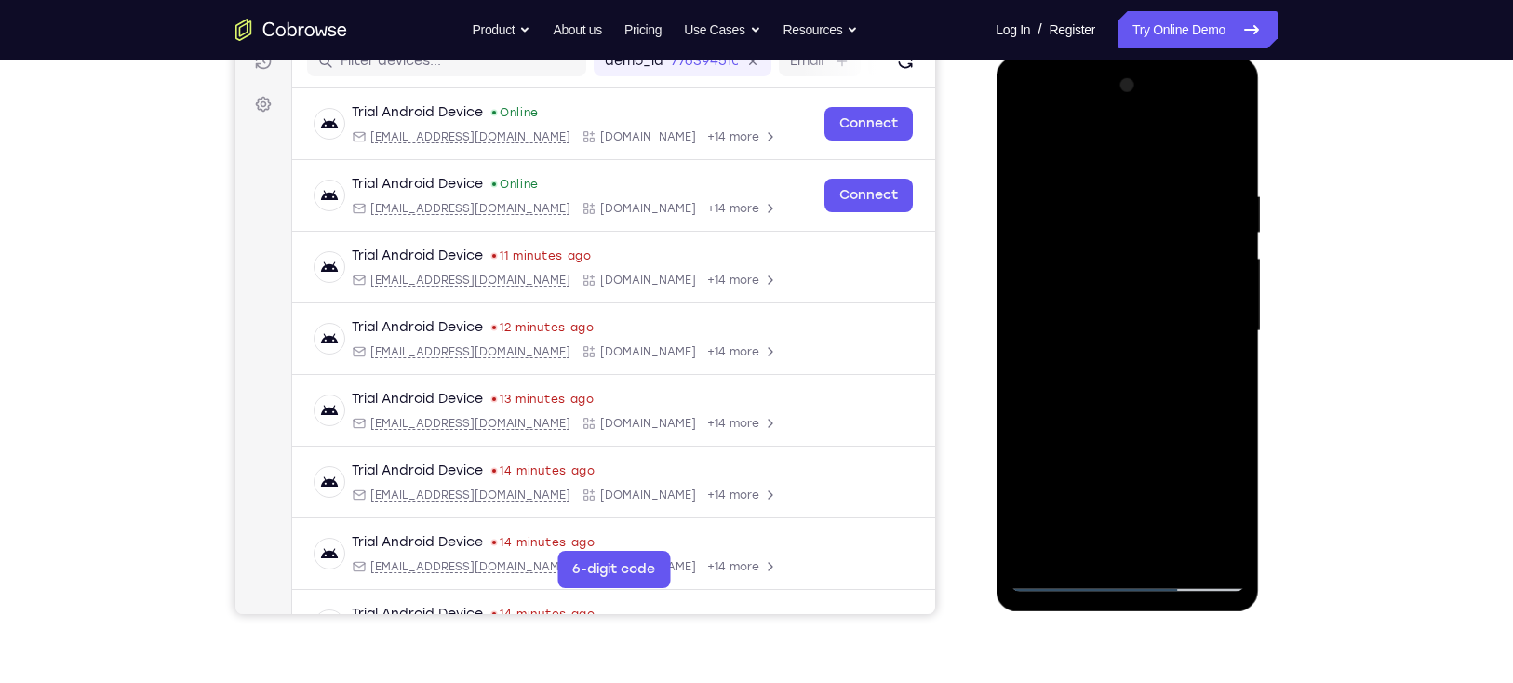
click at [1189, 341] on div at bounding box center [1126, 331] width 234 height 521
drag, startPoint x: 1181, startPoint y: 239, endPoint x: 1193, endPoint y: 354, distance: 115.9
click at [1193, 354] on div at bounding box center [1126, 331] width 234 height 521
drag, startPoint x: 1174, startPoint y: 205, endPoint x: 1196, endPoint y: 359, distance: 156.0
click at [1196, 359] on div at bounding box center [1126, 331] width 234 height 521
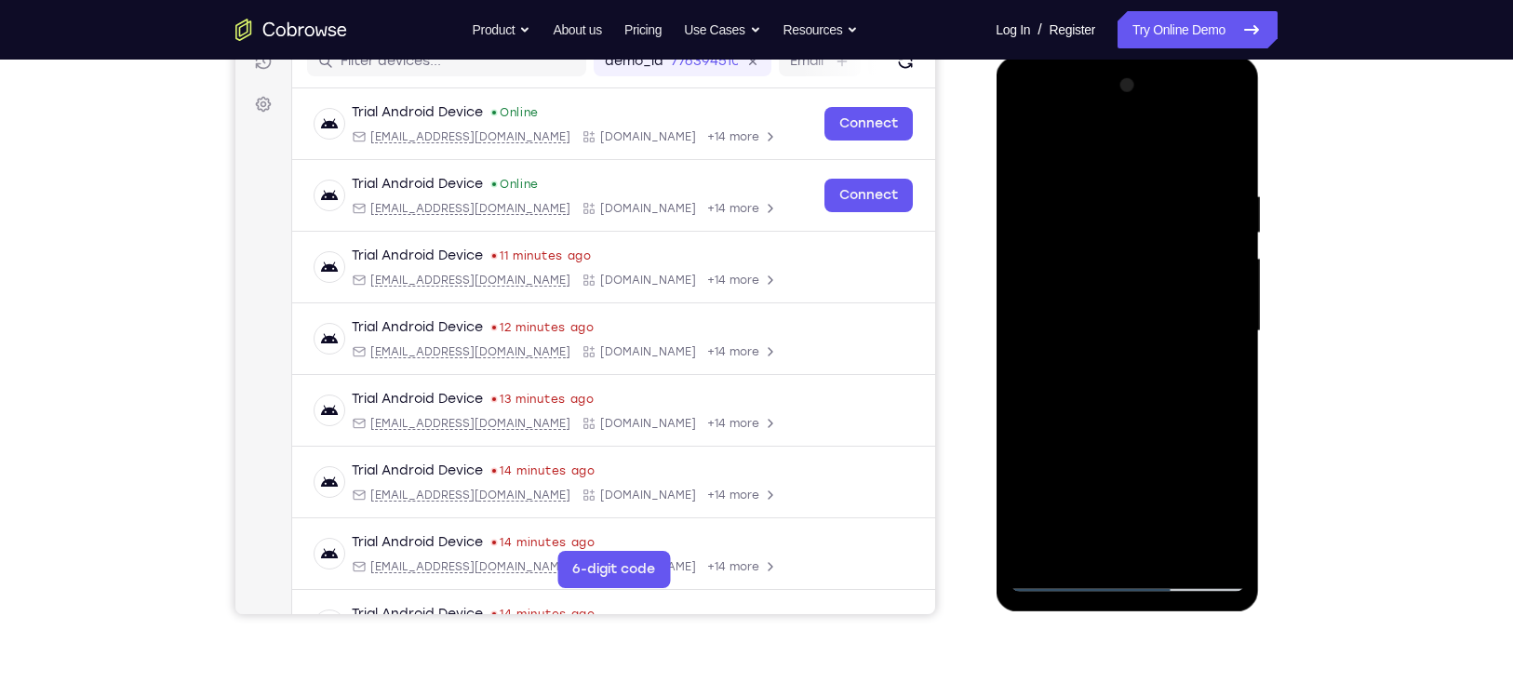
drag, startPoint x: 1196, startPoint y: 278, endPoint x: 1208, endPoint y: 320, distance: 43.6
click at [1208, 320] on div at bounding box center [1126, 331] width 234 height 521
drag, startPoint x: 1193, startPoint y: 189, endPoint x: 1193, endPoint y: 347, distance: 158.1
click at [1193, 347] on div at bounding box center [1126, 331] width 234 height 521
drag, startPoint x: 1194, startPoint y: 253, endPoint x: 1208, endPoint y: 348, distance: 95.9
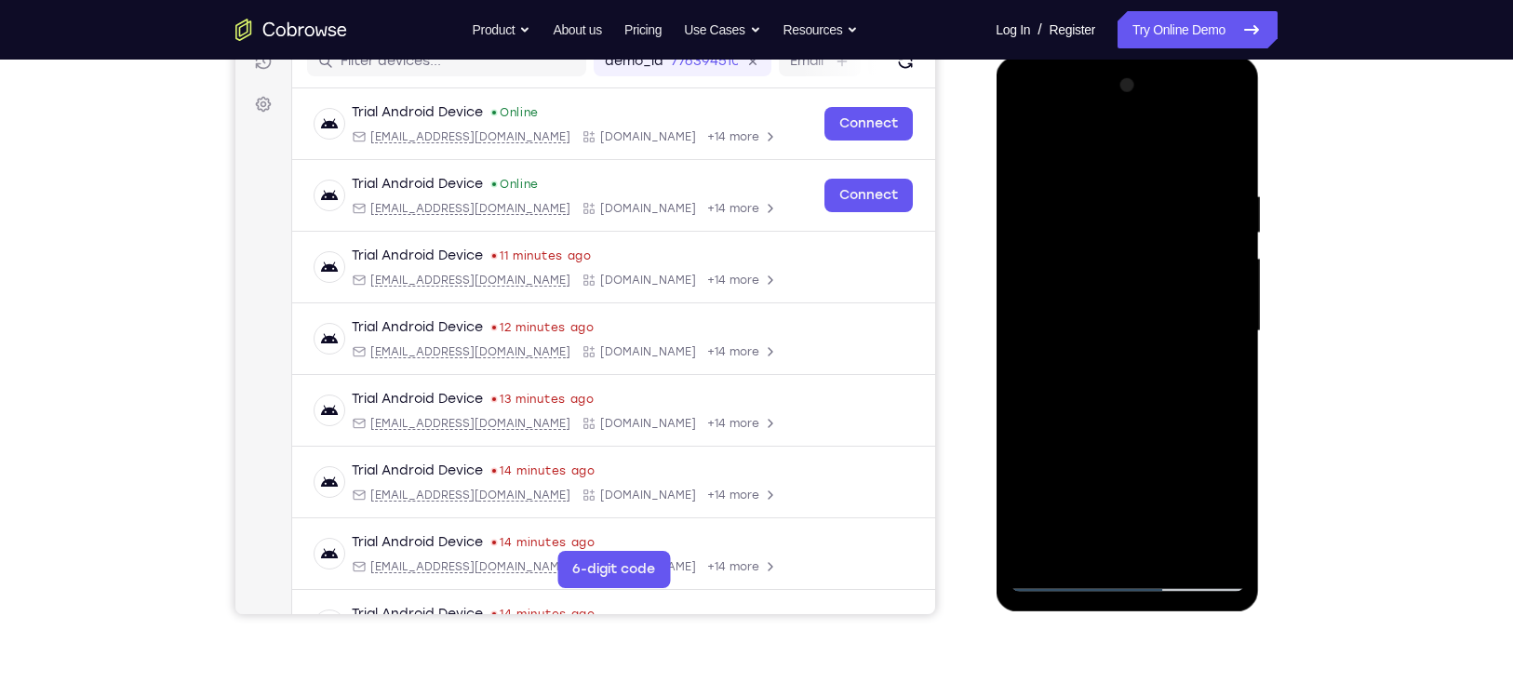
click at [1208, 348] on div at bounding box center [1126, 331] width 234 height 521
drag, startPoint x: 1183, startPoint y: 208, endPoint x: 1191, endPoint y: 401, distance: 192.7
click at [1191, 401] on div at bounding box center [1126, 331] width 234 height 521
drag, startPoint x: 1193, startPoint y: 264, endPoint x: 1199, endPoint y: 339, distance: 74.7
click at [1199, 339] on div at bounding box center [1126, 331] width 234 height 521
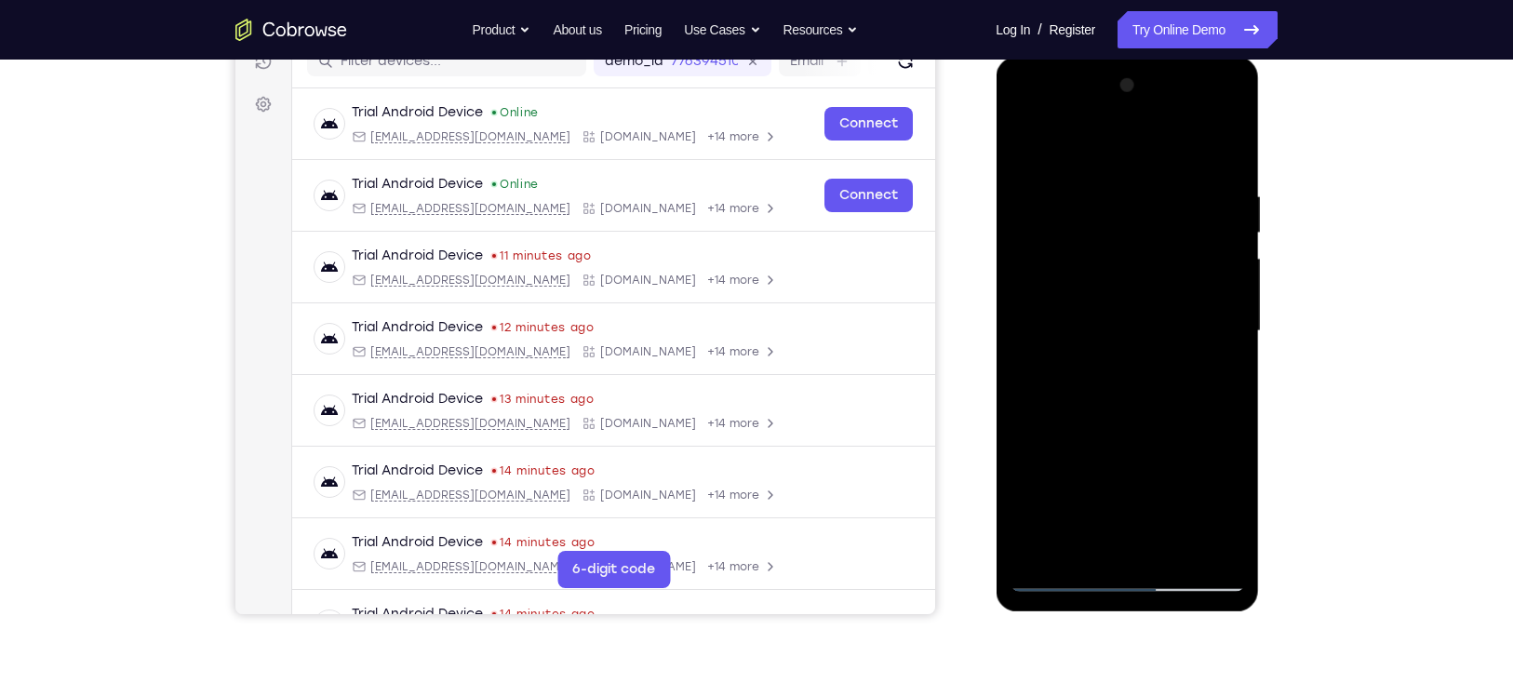
click at [1172, 155] on div at bounding box center [1126, 331] width 234 height 521
click at [1130, 155] on div at bounding box center [1126, 331] width 234 height 521
click at [1170, 354] on div at bounding box center [1126, 331] width 234 height 521
drag, startPoint x: 1188, startPoint y: 238, endPoint x: 1183, endPoint y: 326, distance: 87.6
click at [1183, 326] on div at bounding box center [1126, 331] width 234 height 521
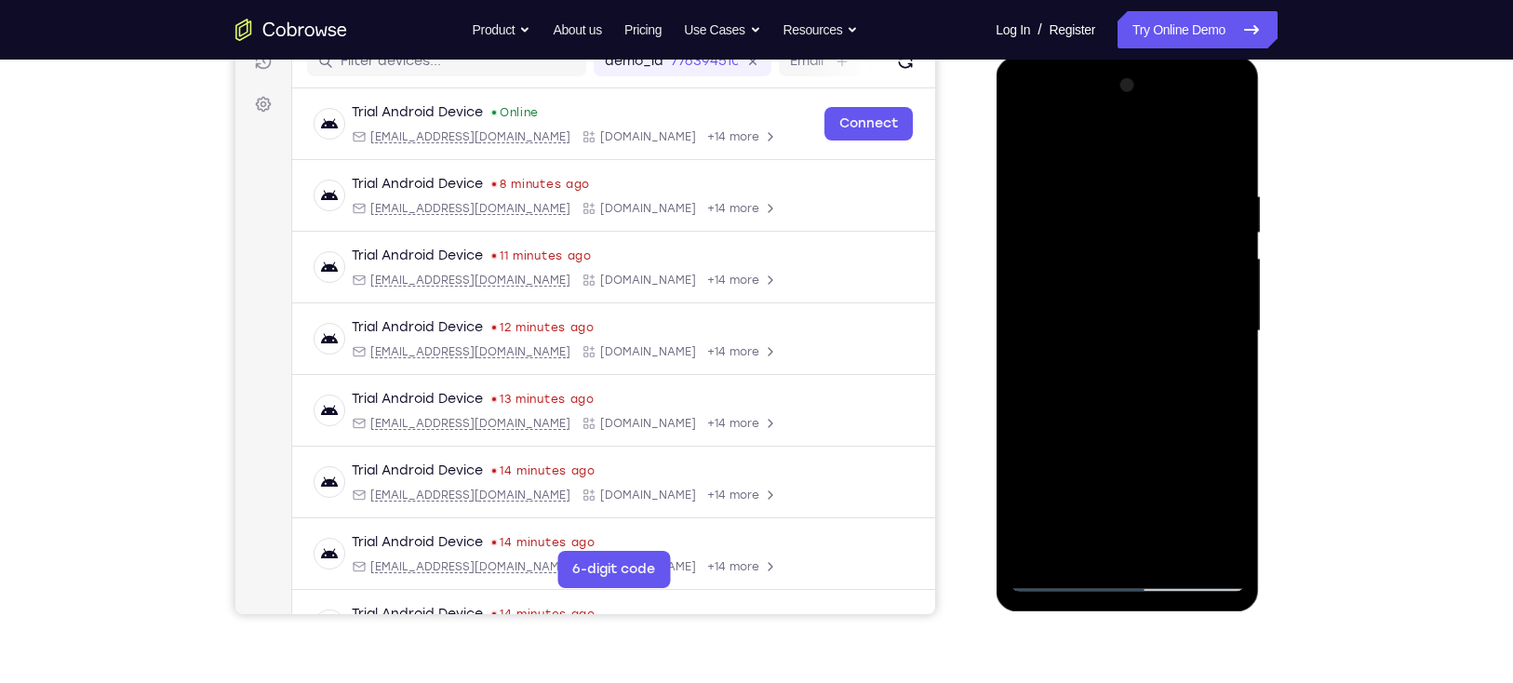
drag, startPoint x: 1179, startPoint y: 193, endPoint x: 1189, endPoint y: 345, distance: 152.9
click at [1189, 345] on div at bounding box center [1126, 331] width 234 height 521
drag, startPoint x: 1181, startPoint y: 195, endPoint x: 1184, endPoint y: 370, distance: 174.9
click at [1184, 370] on div at bounding box center [1126, 331] width 234 height 521
click at [1104, 220] on div at bounding box center [1126, 331] width 234 height 521
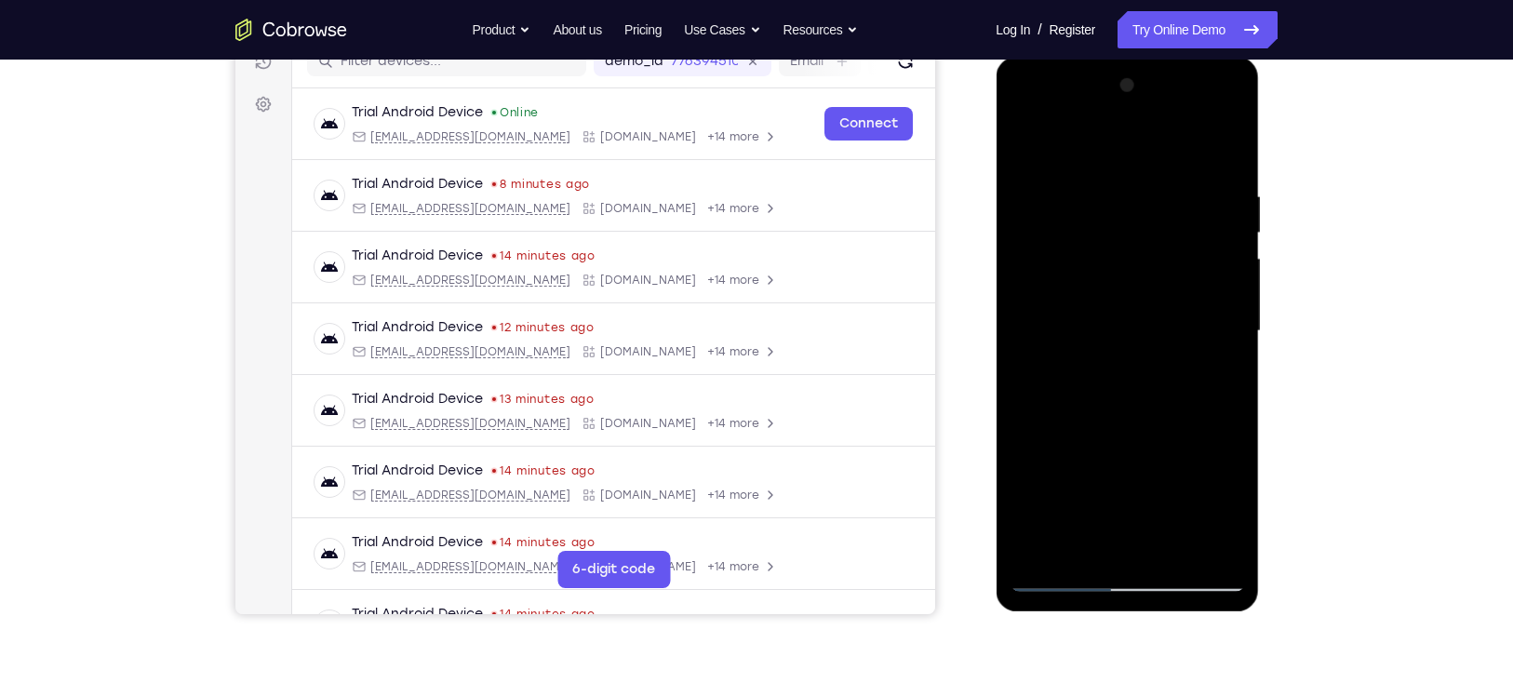
drag, startPoint x: 1070, startPoint y: 208, endPoint x: 1078, endPoint y: 429, distance: 220.6
click at [1078, 429] on div at bounding box center [1126, 331] width 234 height 521
drag, startPoint x: 1075, startPoint y: 185, endPoint x: 1076, endPoint y: 388, distance: 202.8
click at [1076, 388] on div at bounding box center [1126, 331] width 234 height 521
drag, startPoint x: 1204, startPoint y: 264, endPoint x: 1204, endPoint y: 305, distance: 40.9
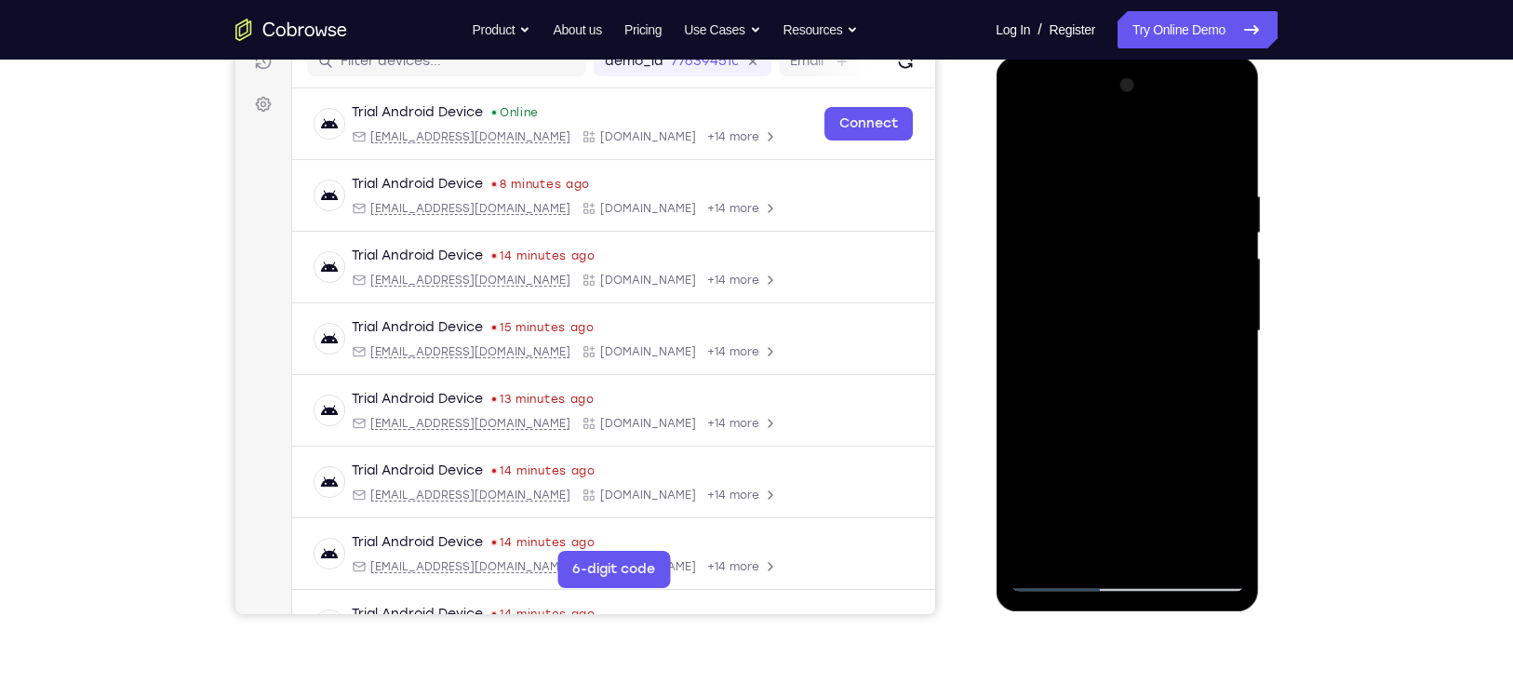
click at [1204, 305] on div at bounding box center [1126, 331] width 234 height 521
drag, startPoint x: 1203, startPoint y: 218, endPoint x: 1189, endPoint y: 295, distance: 78.5
click at [1189, 295] on div at bounding box center [1126, 331] width 234 height 521
drag, startPoint x: 1181, startPoint y: 163, endPoint x: 1181, endPoint y: 349, distance: 186.0
click at [1181, 349] on div at bounding box center [1126, 331] width 234 height 521
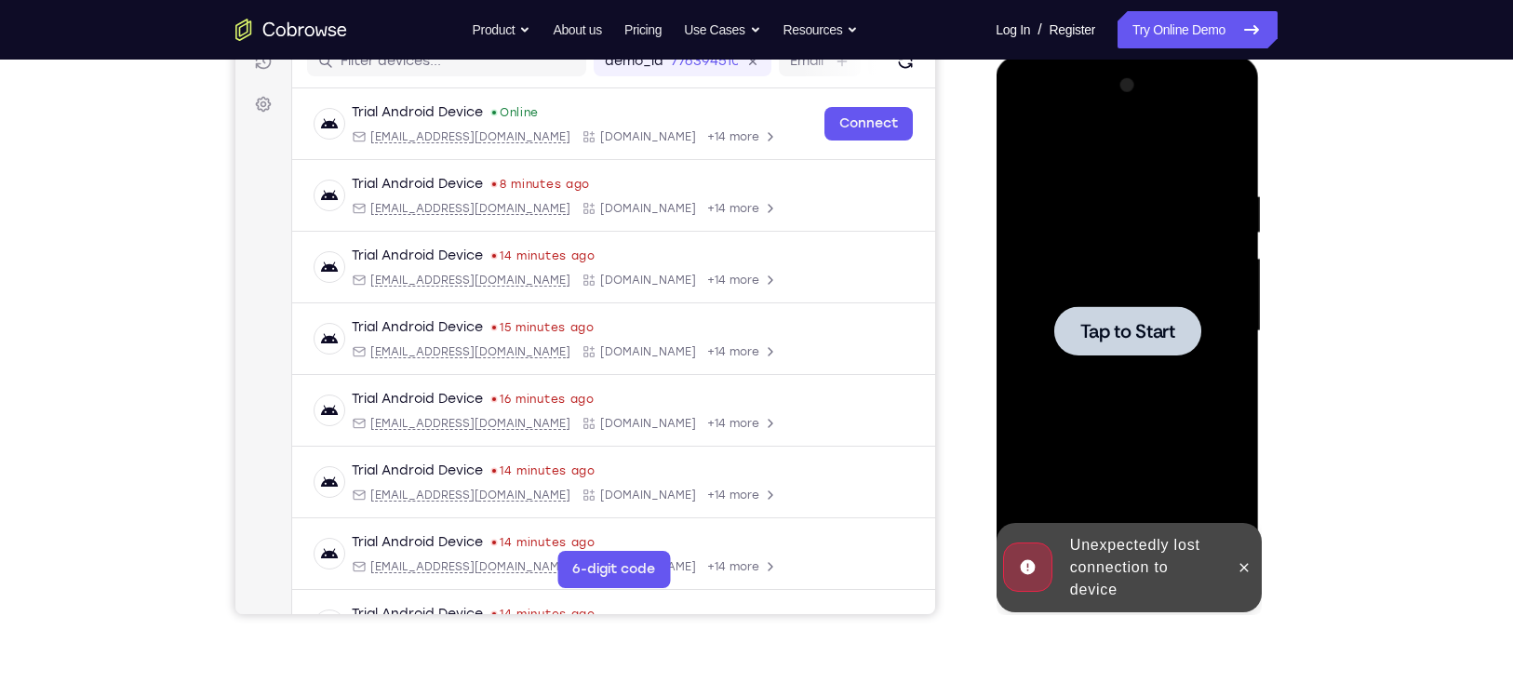
click at [1155, 313] on div at bounding box center [1126, 330] width 147 height 49
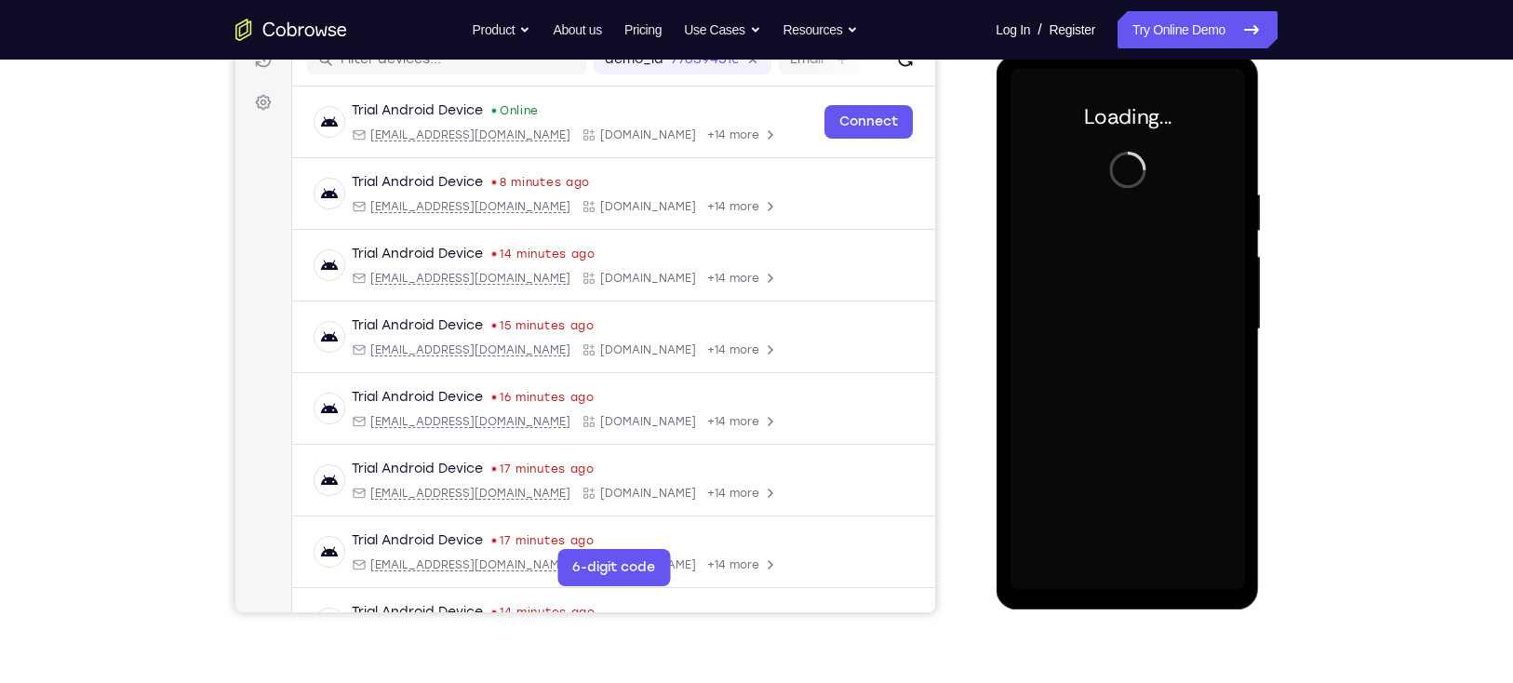
scroll to position [256, 0]
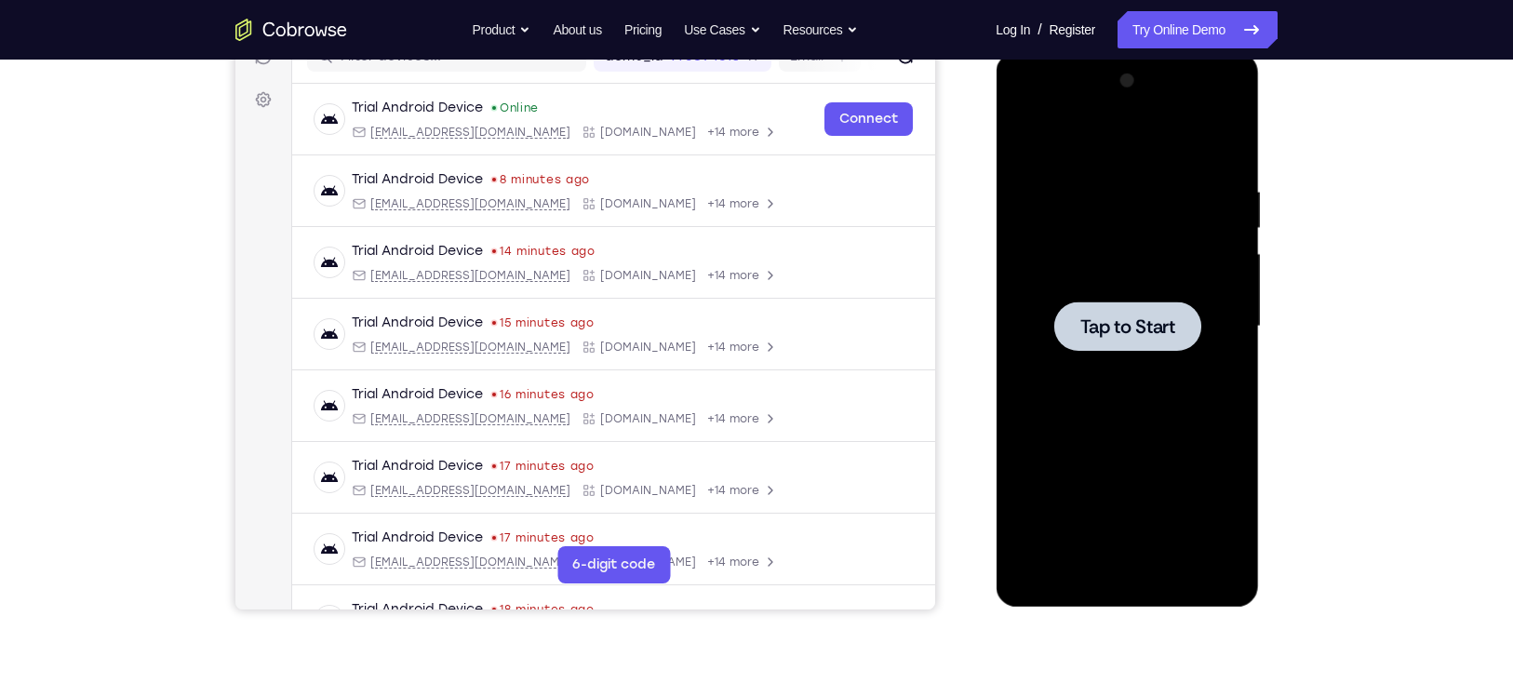
click at [1113, 288] on div at bounding box center [1126, 326] width 234 height 521
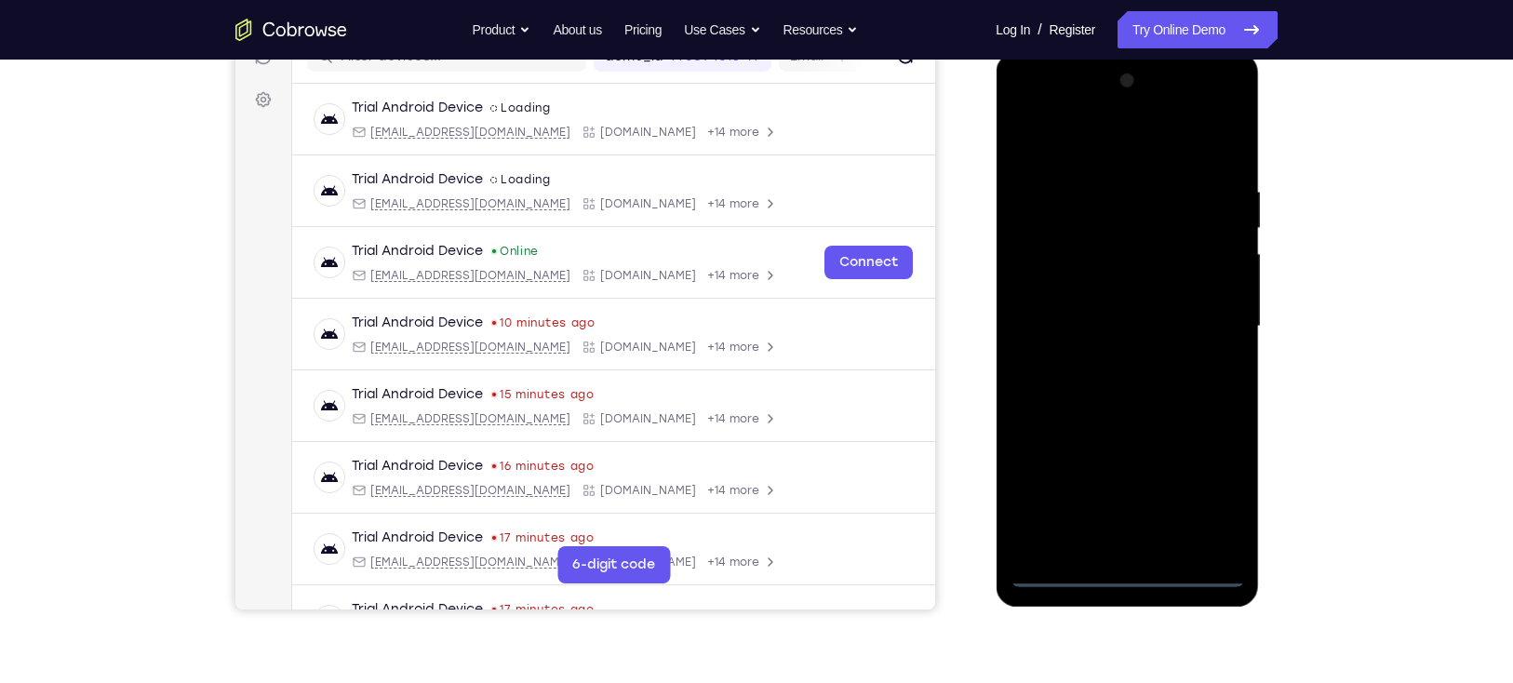
click at [1131, 569] on div at bounding box center [1126, 326] width 234 height 521
click at [1215, 487] on div at bounding box center [1126, 326] width 234 height 521
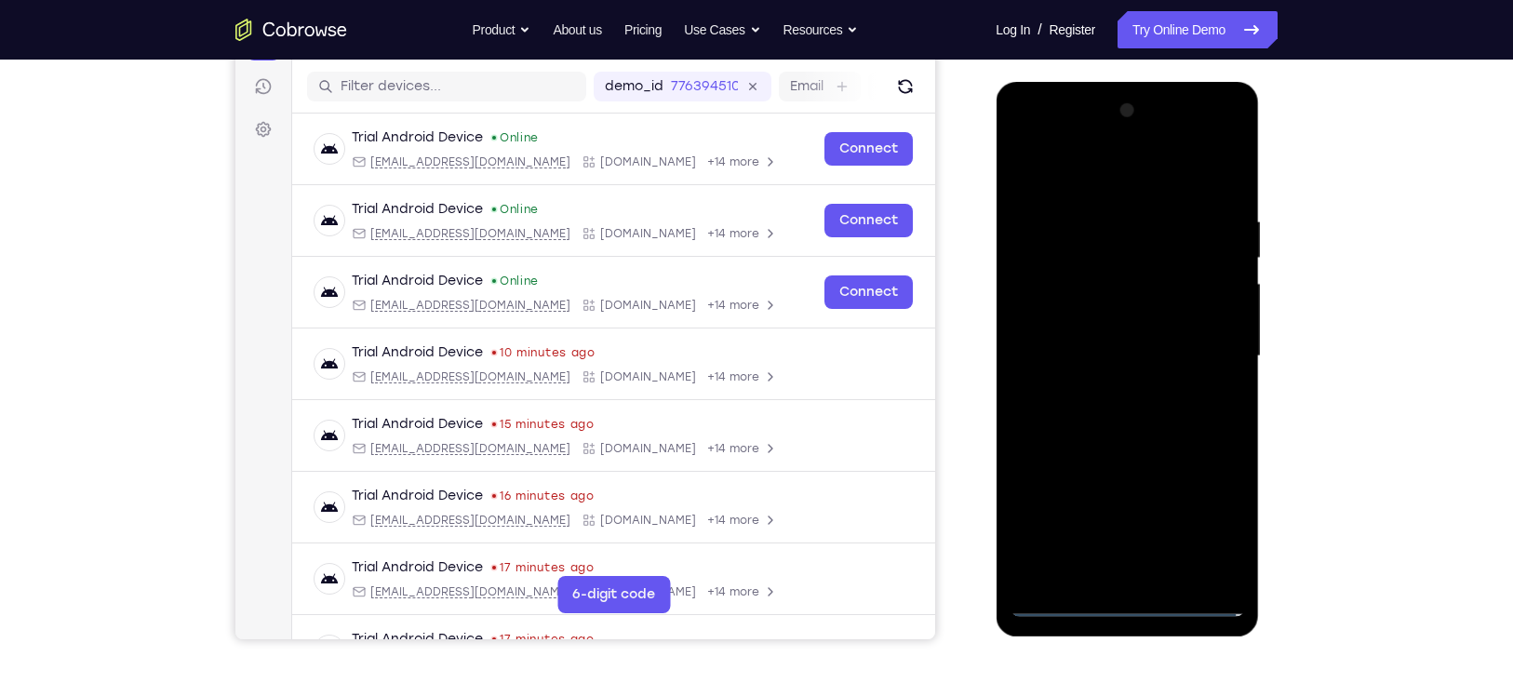
scroll to position [244, 0]
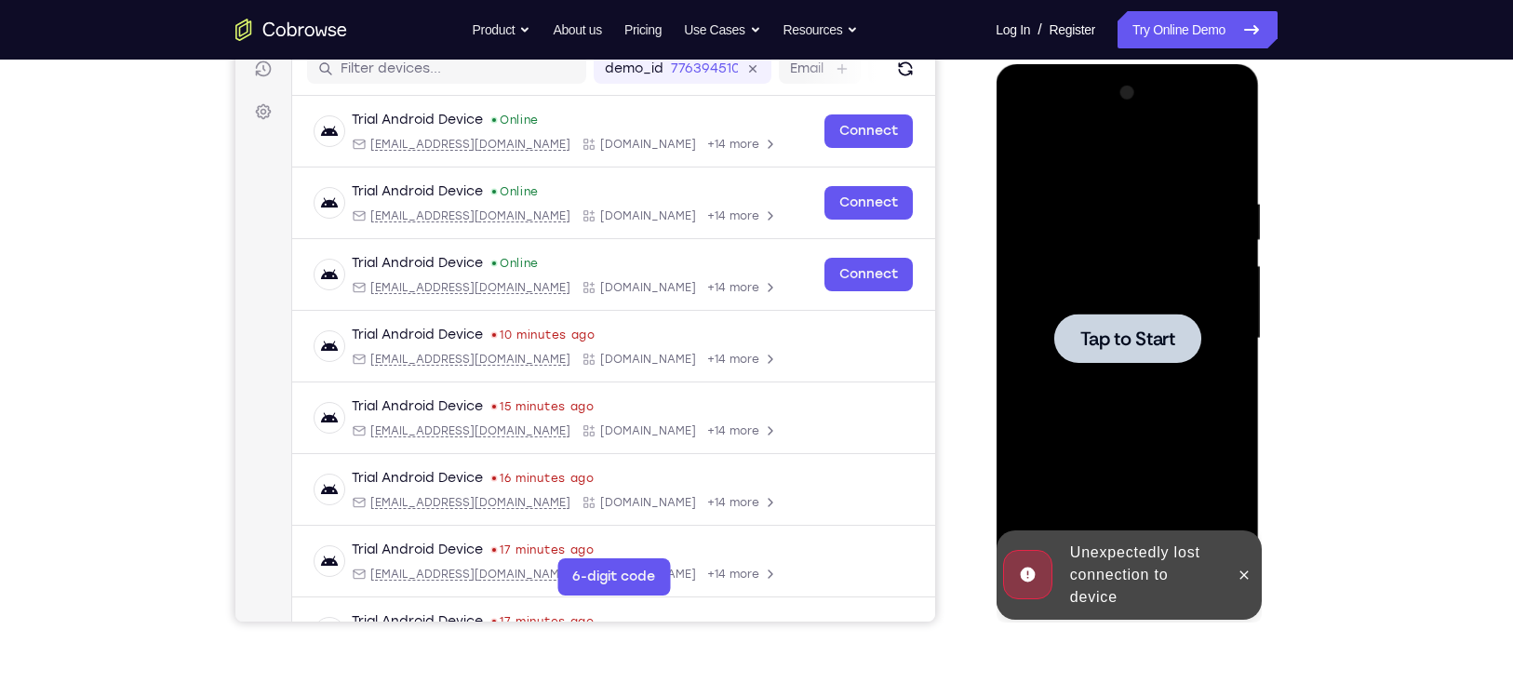
click at [1140, 315] on div at bounding box center [1126, 337] width 147 height 49
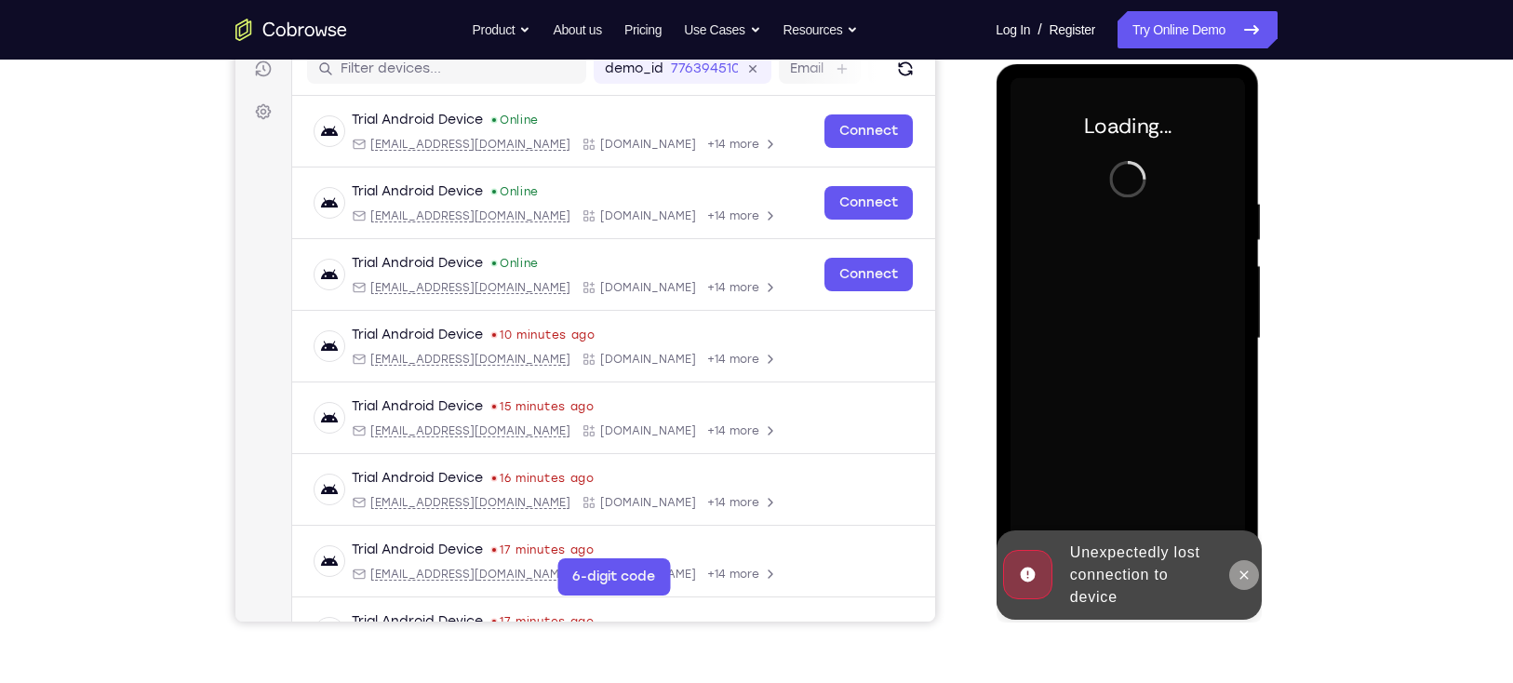
click at [1237, 578] on icon at bounding box center [1242, 574] width 15 height 15
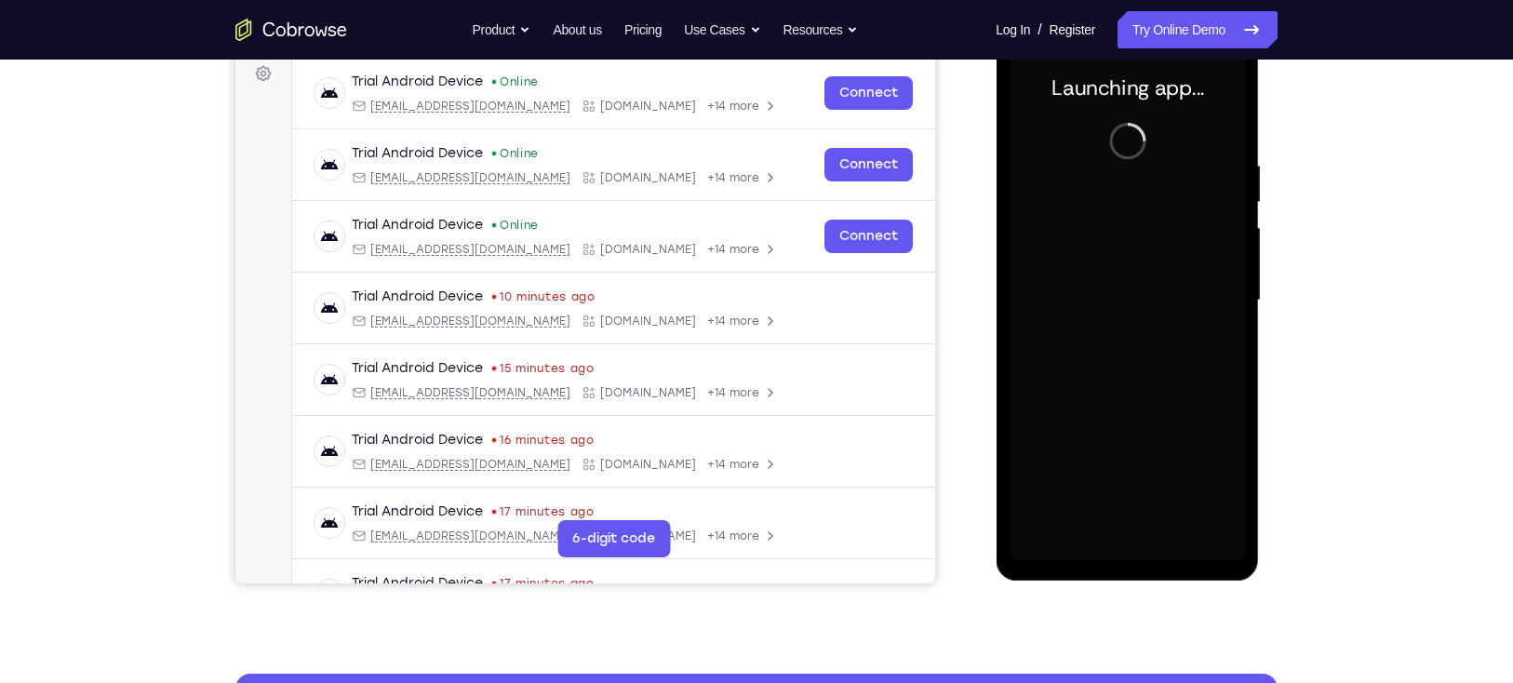
scroll to position [260, 0]
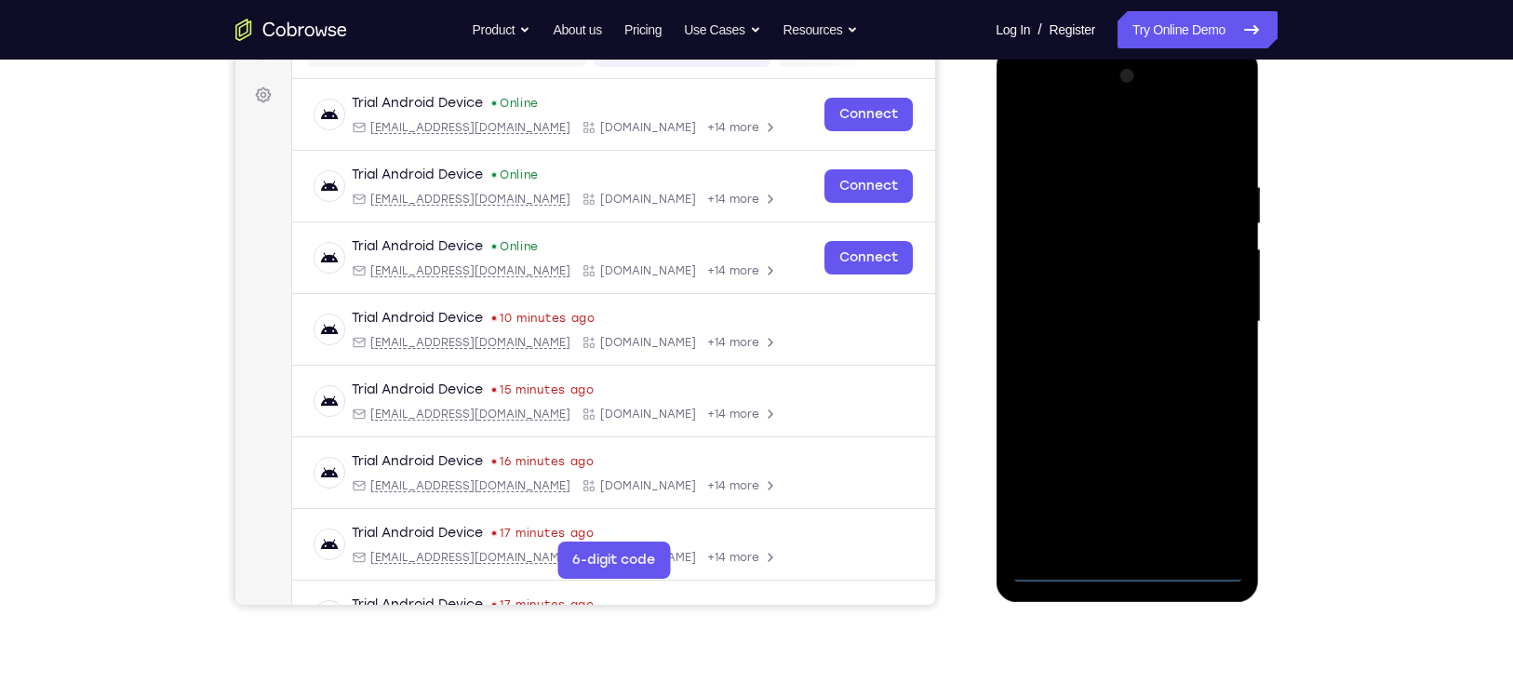
click at [1126, 564] on div at bounding box center [1126, 321] width 234 height 521
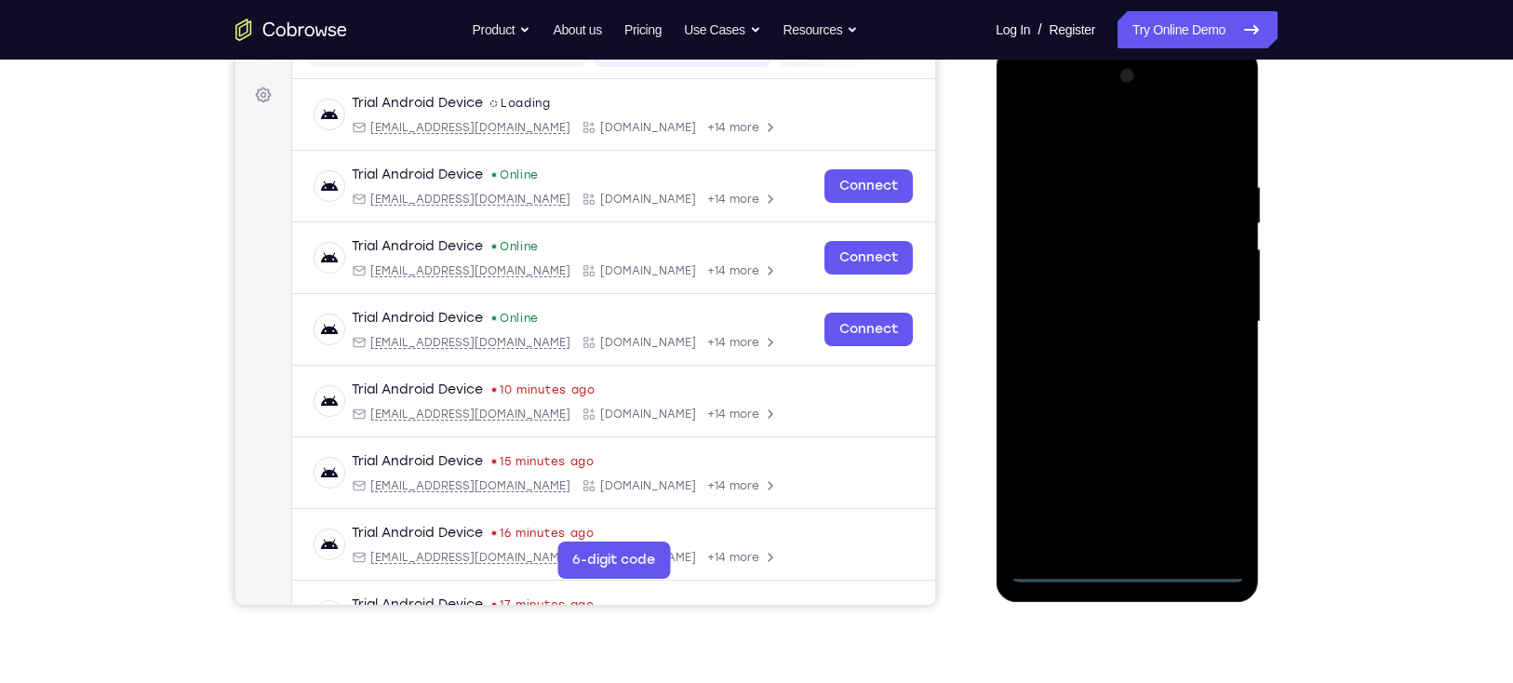
click at [1208, 488] on div at bounding box center [1126, 321] width 234 height 521
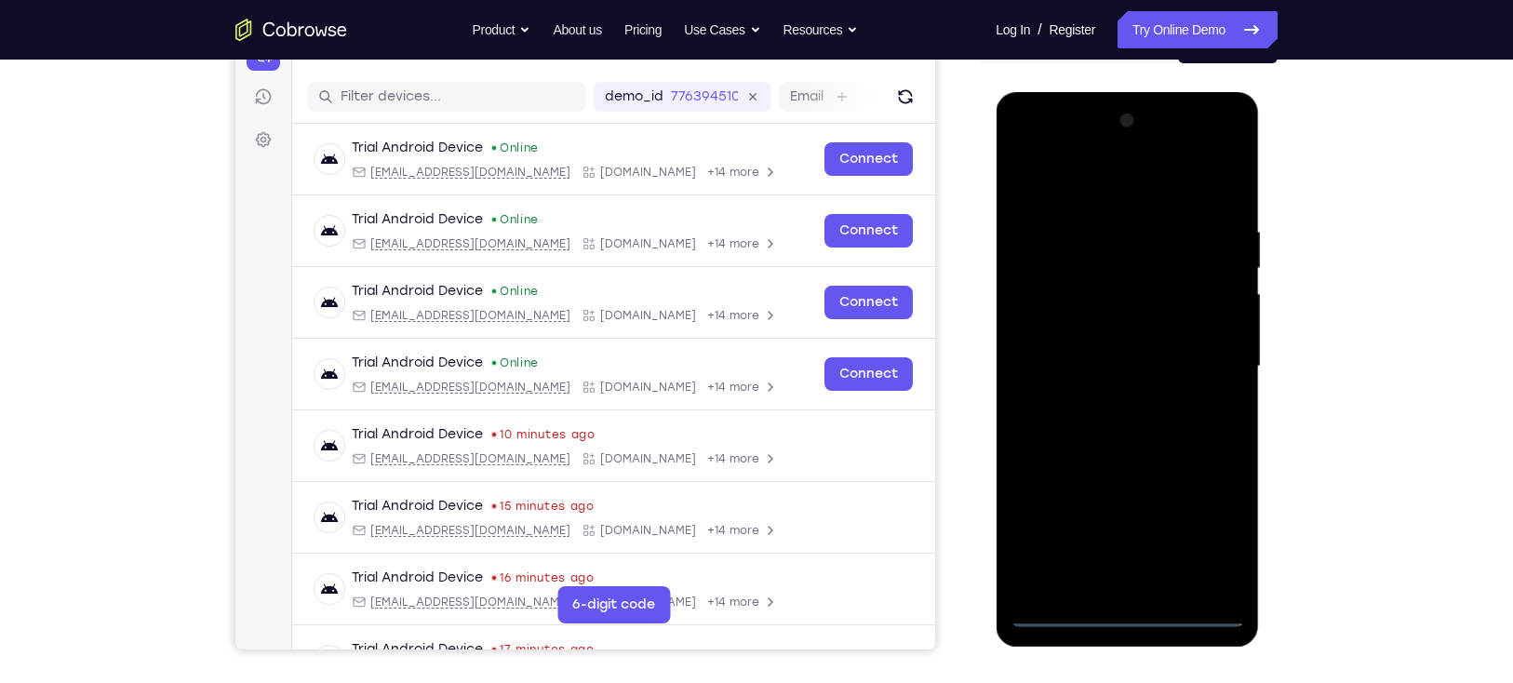
scroll to position [215, 0]
click at [1230, 148] on div at bounding box center [1126, 367] width 234 height 521
click at [1199, 181] on div at bounding box center [1126, 367] width 234 height 521
click at [1115, 155] on div at bounding box center [1126, 367] width 234 height 521
click at [1159, 299] on div at bounding box center [1126, 367] width 234 height 521
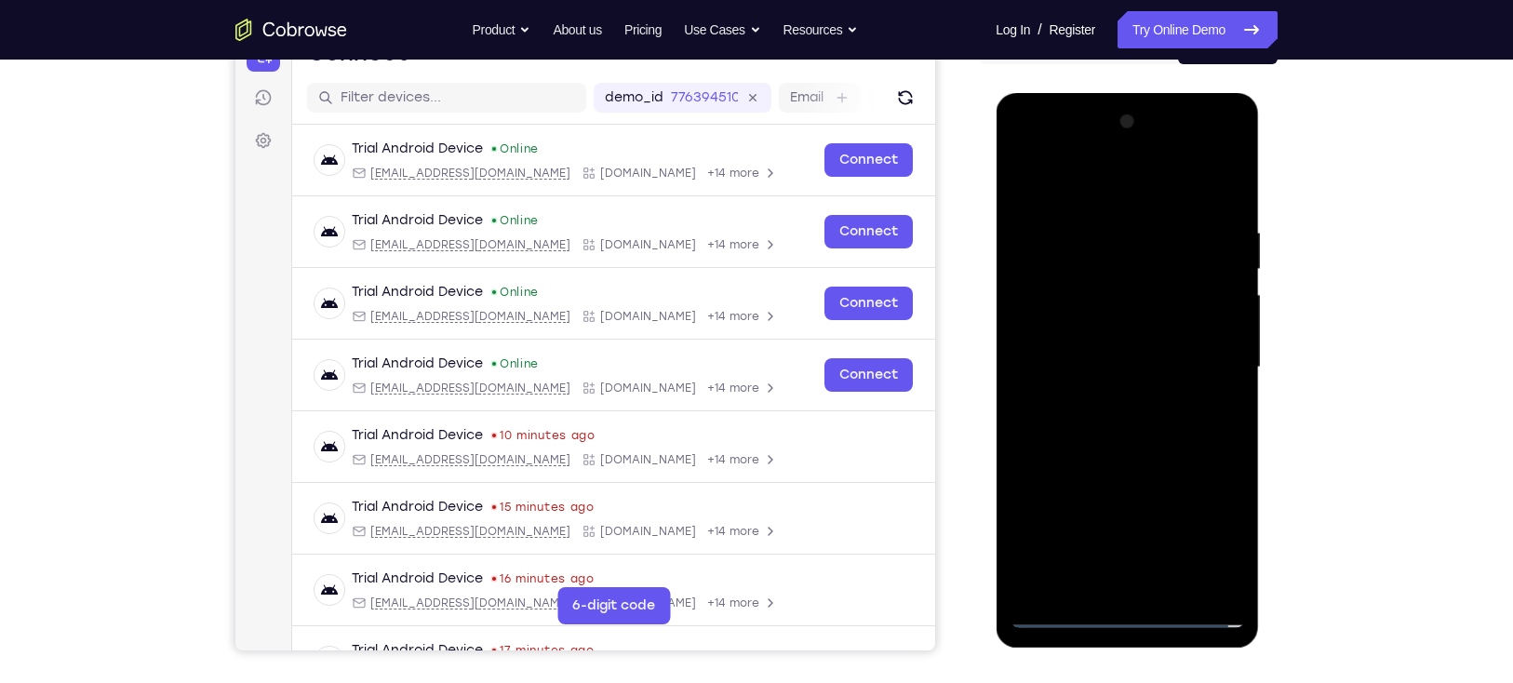
click at [1130, 488] on div at bounding box center [1126, 367] width 234 height 521
click at [1110, 331] on div at bounding box center [1126, 367] width 234 height 521
drag, startPoint x: 1107, startPoint y: 353, endPoint x: 1101, endPoint y: 315, distance: 38.5
click at [1101, 315] on div at bounding box center [1126, 367] width 234 height 521
click at [1096, 389] on div at bounding box center [1126, 367] width 234 height 521
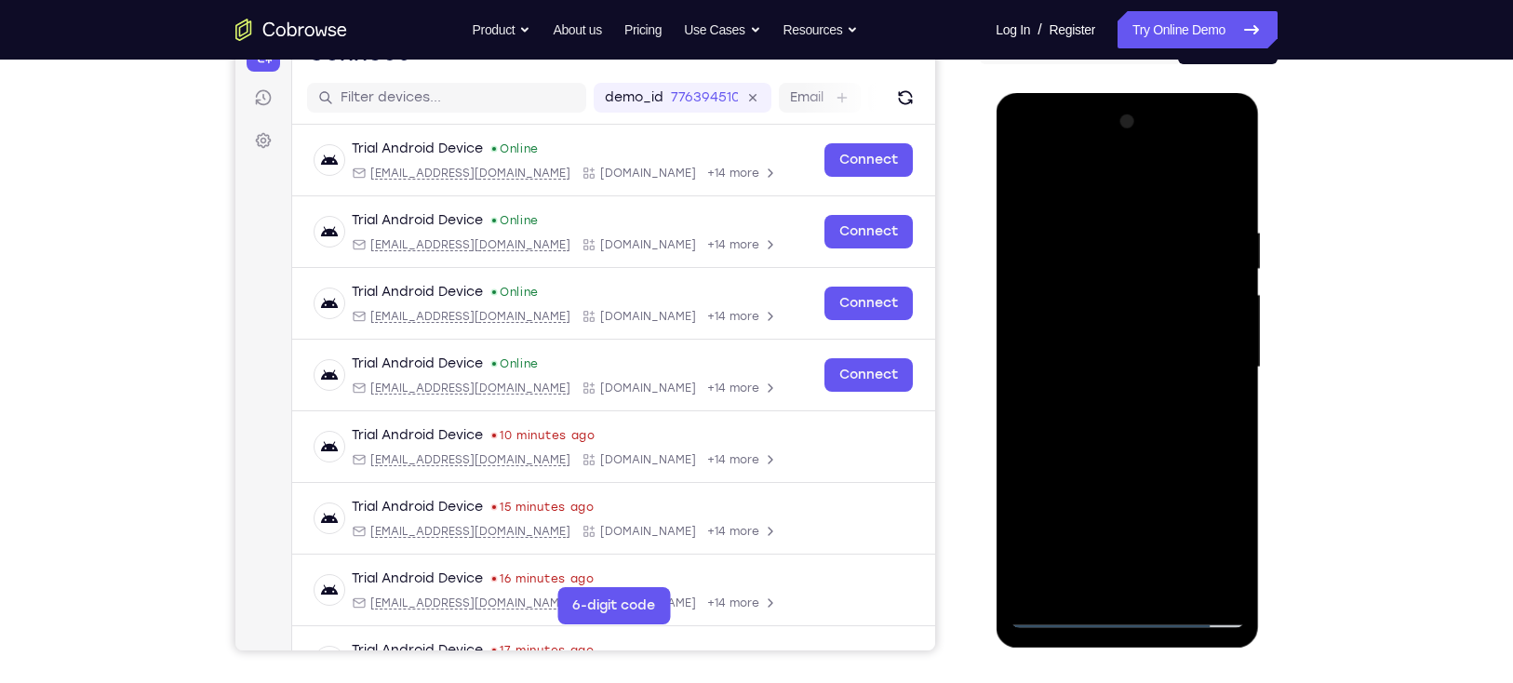
click at [1129, 188] on div at bounding box center [1126, 367] width 234 height 521
click at [1153, 381] on div at bounding box center [1126, 367] width 234 height 521
click at [1167, 196] on div at bounding box center [1126, 367] width 234 height 521
click at [1183, 402] on div at bounding box center [1126, 367] width 234 height 521
click at [1196, 409] on div at bounding box center [1126, 367] width 234 height 521
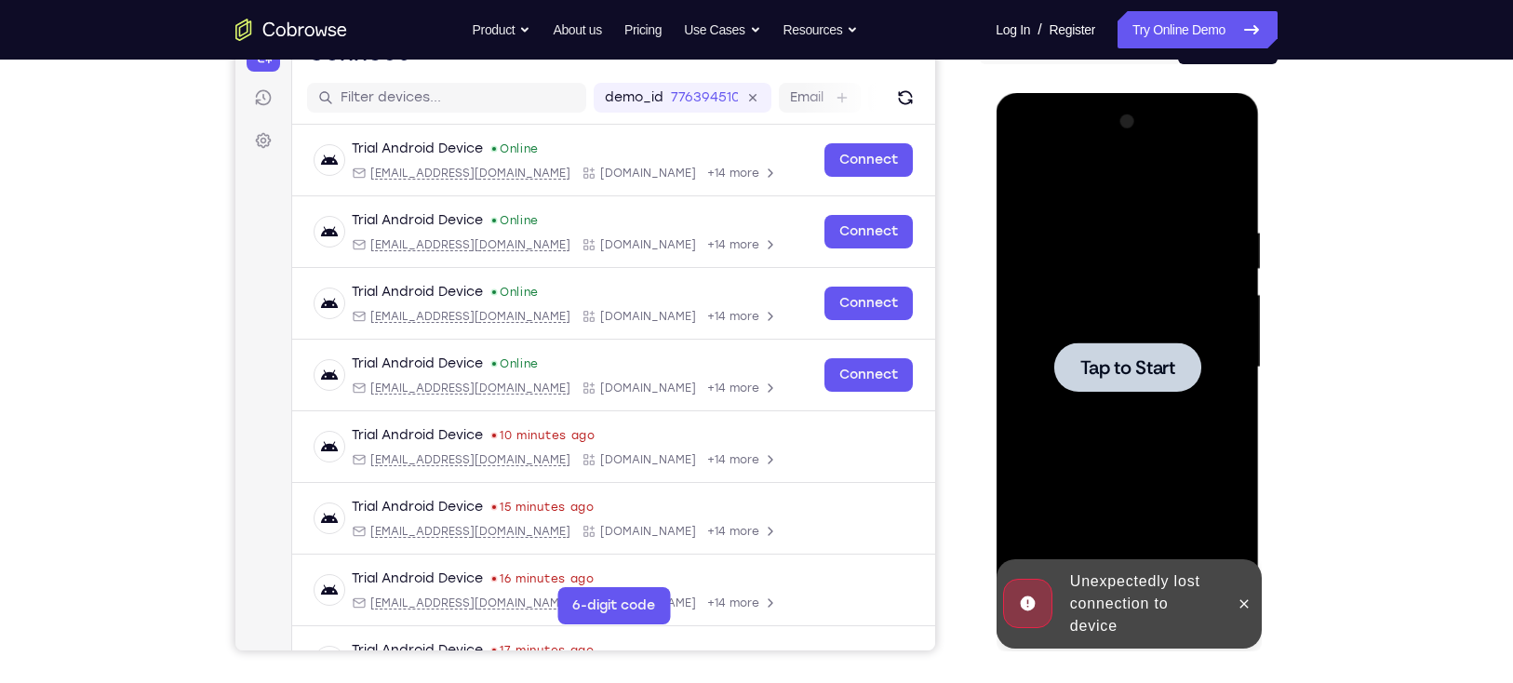
click at [1196, 392] on div at bounding box center [1126, 367] width 234 height 521
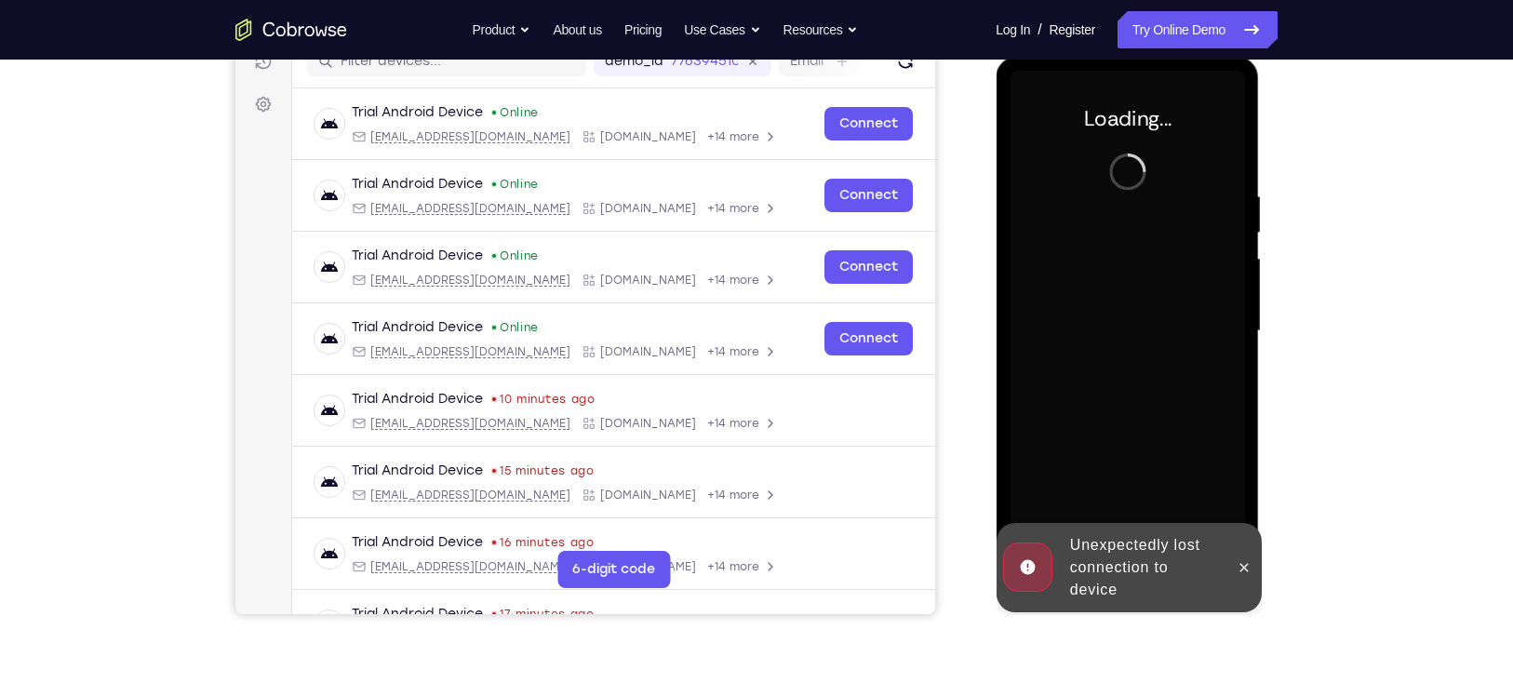
scroll to position [252, 0]
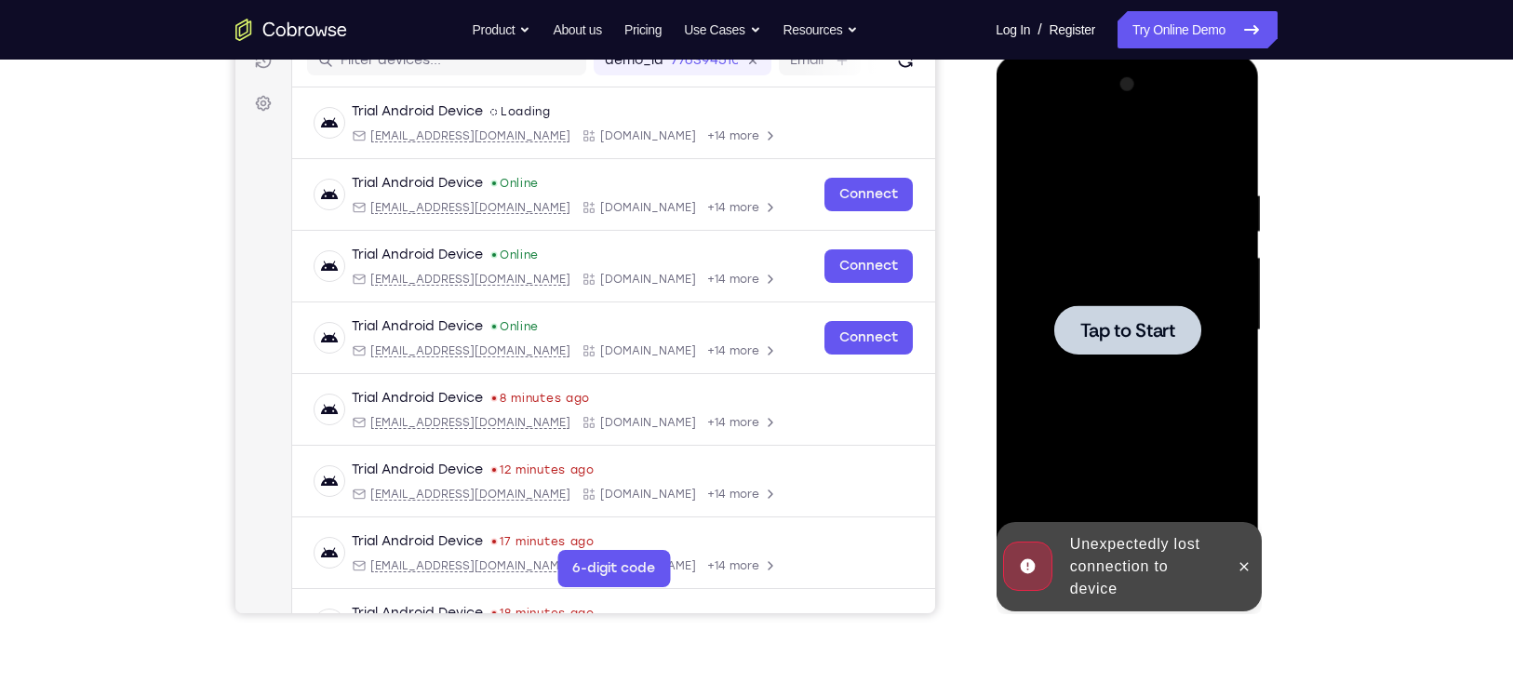
click at [1163, 409] on div at bounding box center [1126, 330] width 234 height 521
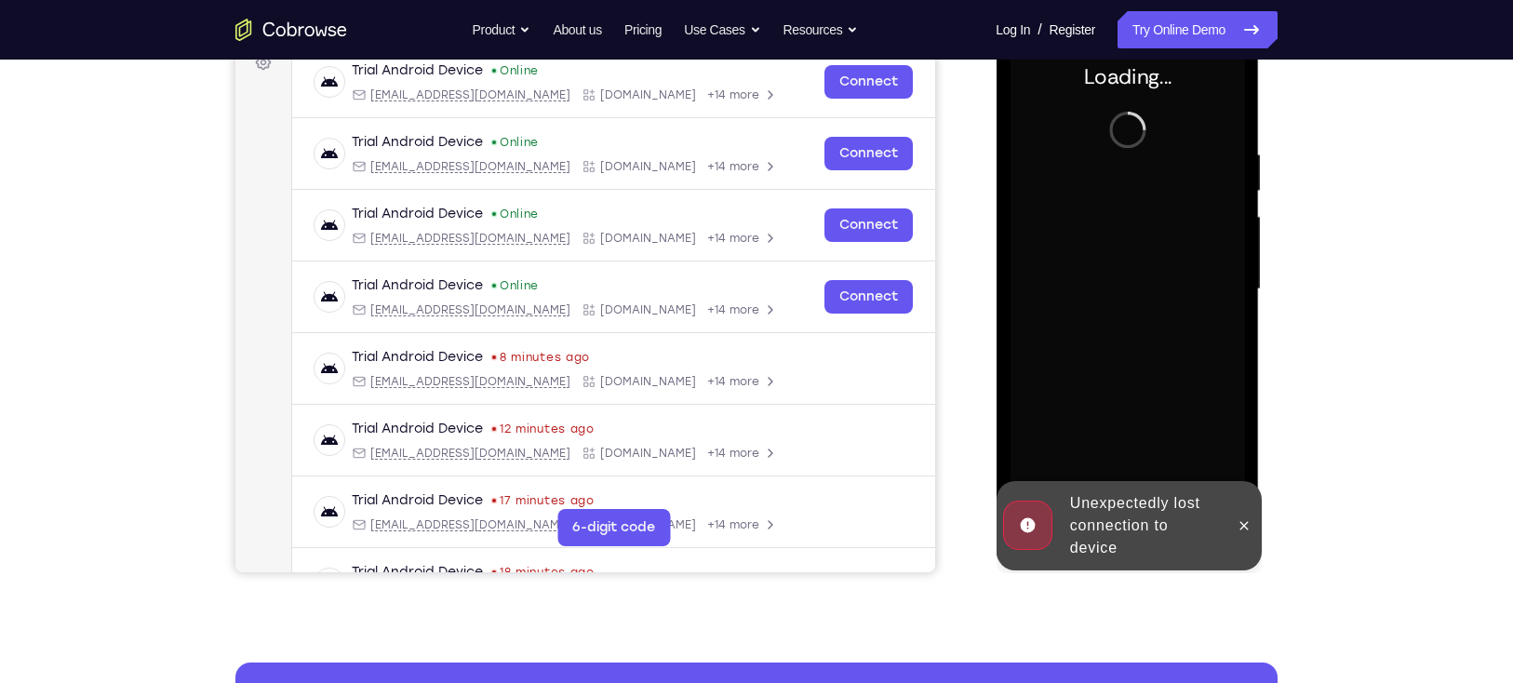
scroll to position [295, 0]
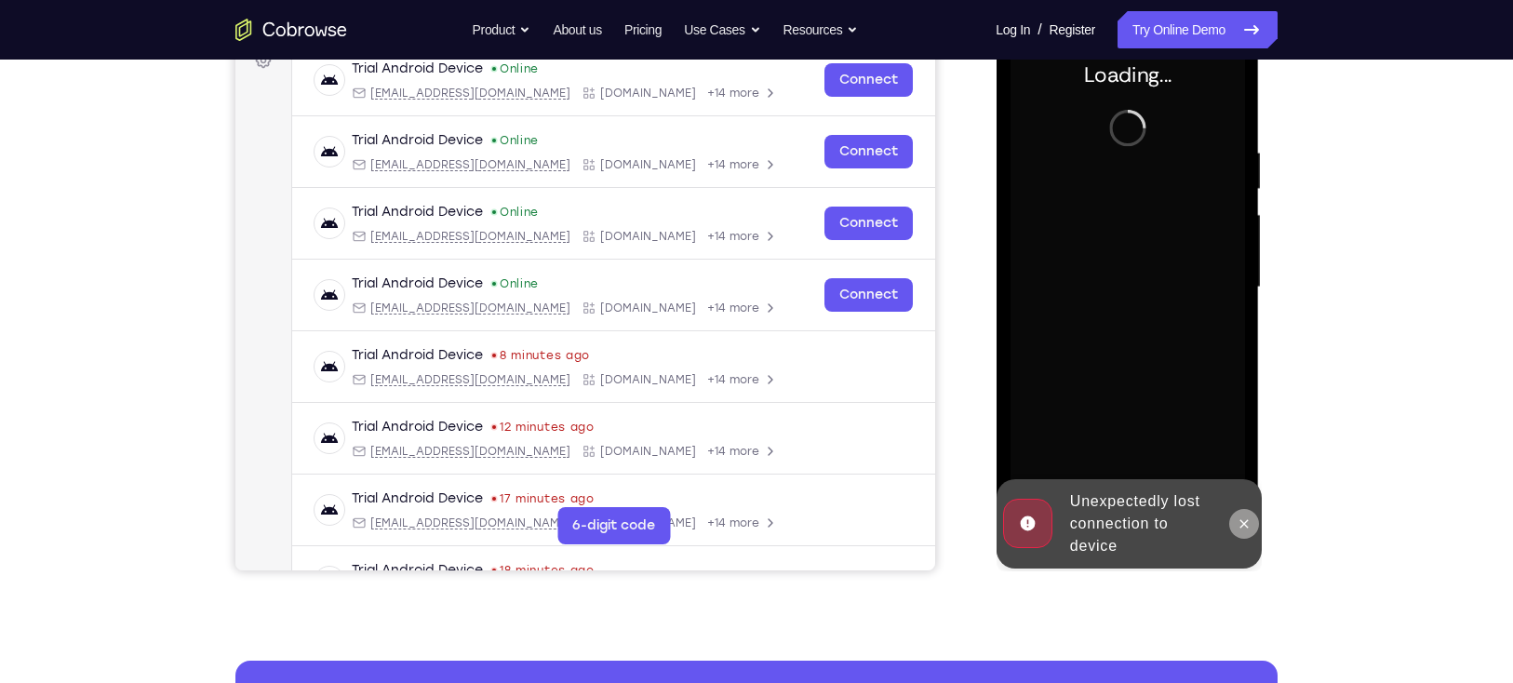
click at [1238, 520] on icon at bounding box center [1242, 523] width 15 height 15
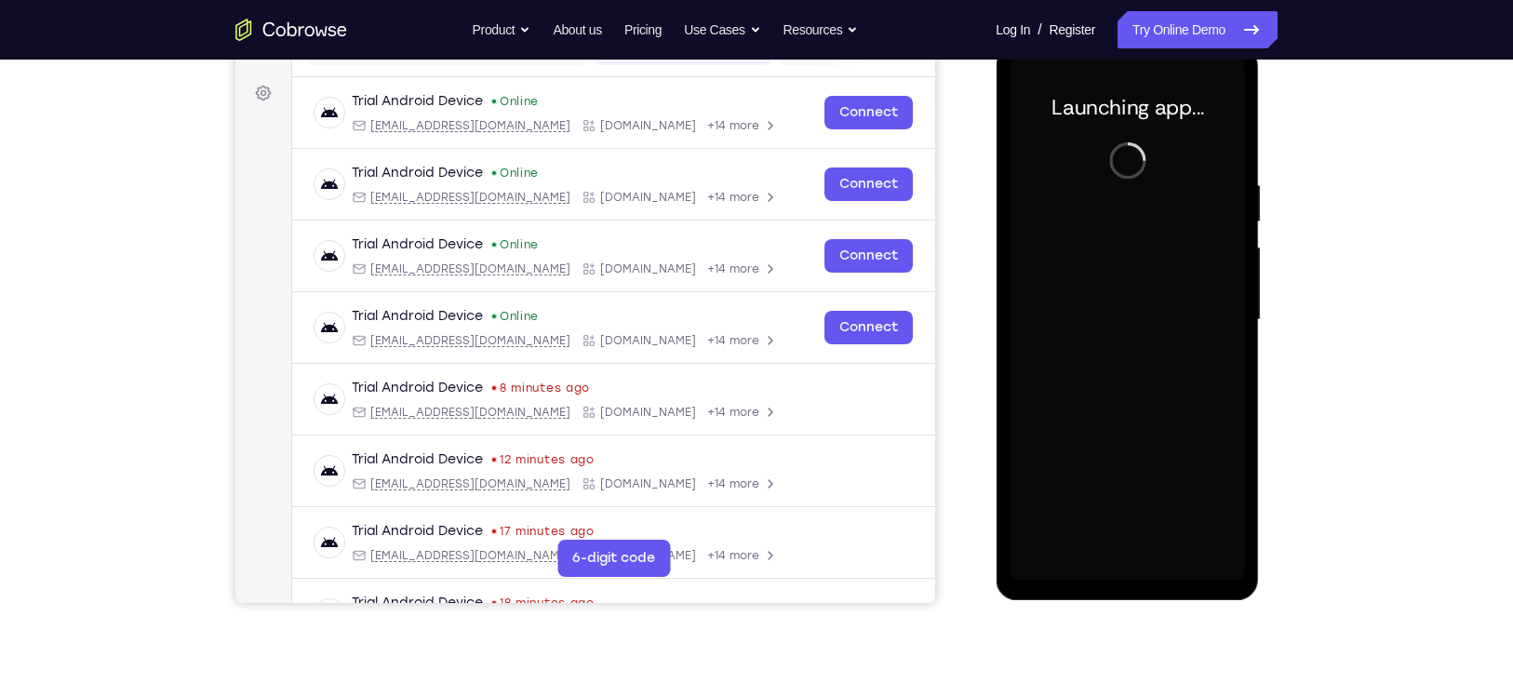
scroll to position [260, 0]
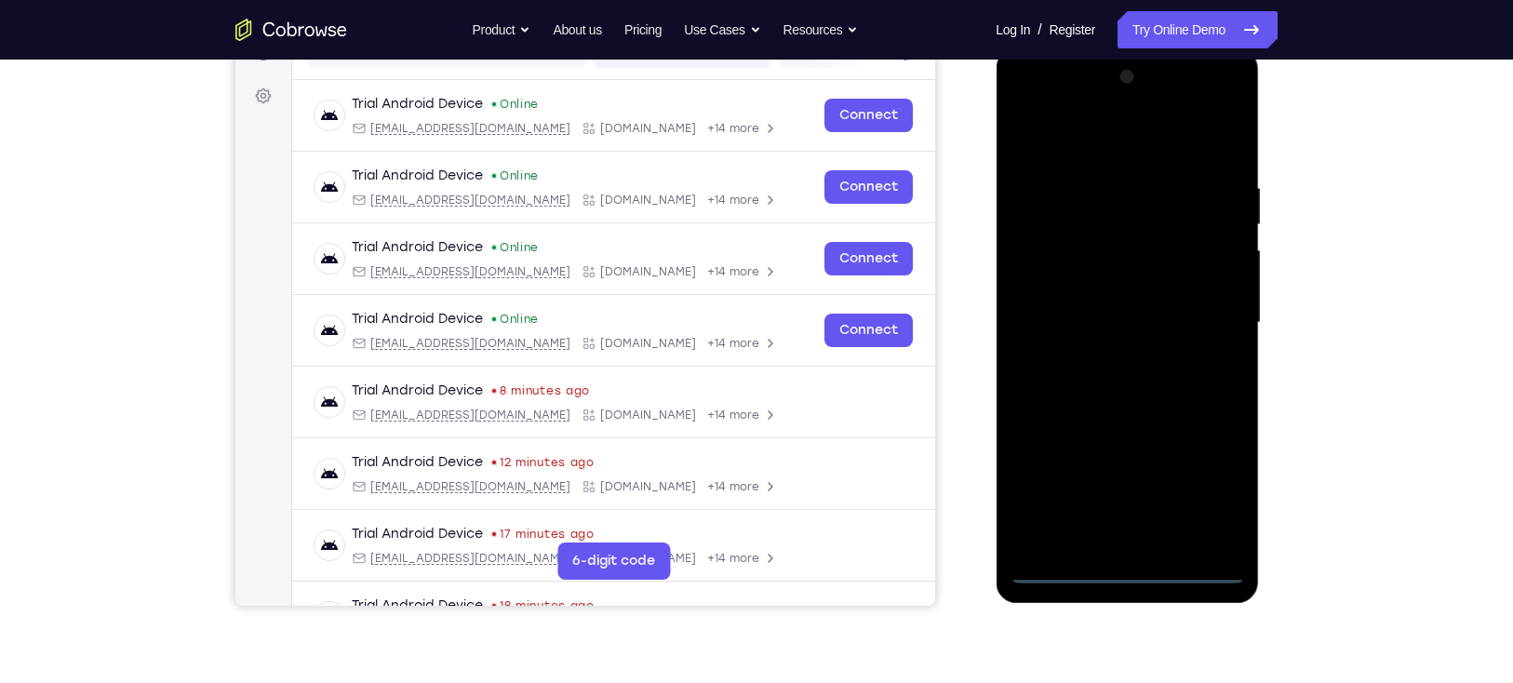
click at [1129, 567] on div at bounding box center [1126, 322] width 234 height 521
click at [1213, 490] on div at bounding box center [1126, 322] width 234 height 521
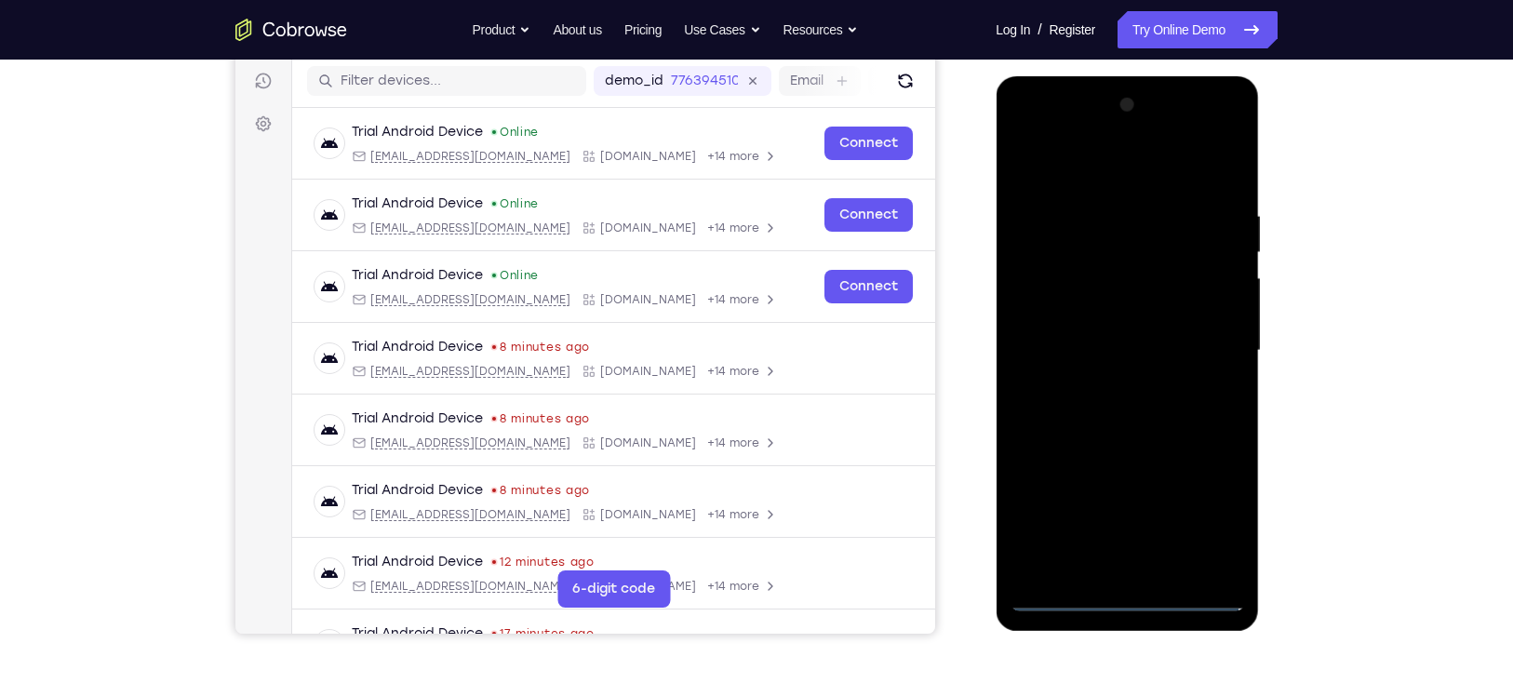
scroll to position [223, 0]
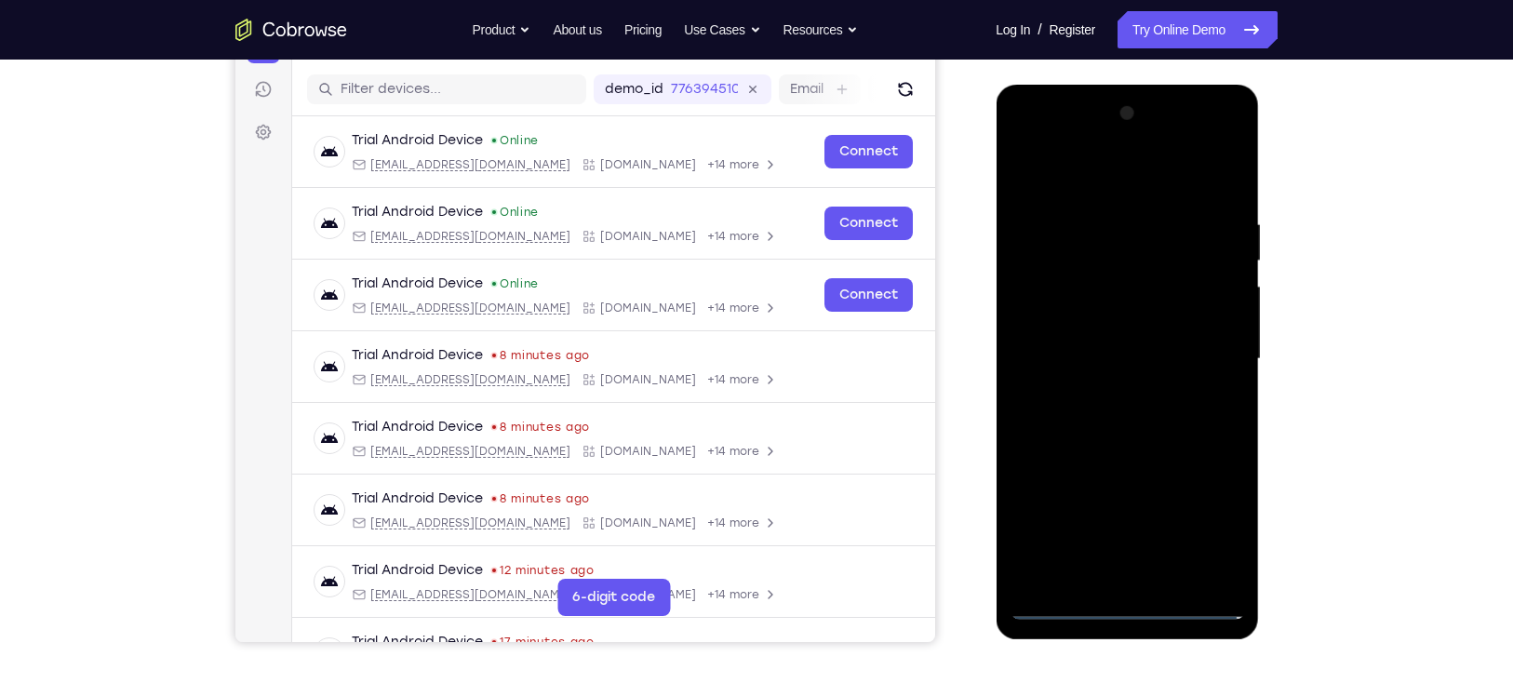
click at [1083, 174] on div at bounding box center [1126, 359] width 234 height 521
click at [1126, 256] on div at bounding box center [1126, 359] width 234 height 521
click at [1149, 282] on div at bounding box center [1126, 359] width 234 height 521
click at [1127, 492] on div at bounding box center [1126, 359] width 234 height 521
click at [1113, 321] on div at bounding box center [1126, 359] width 234 height 521
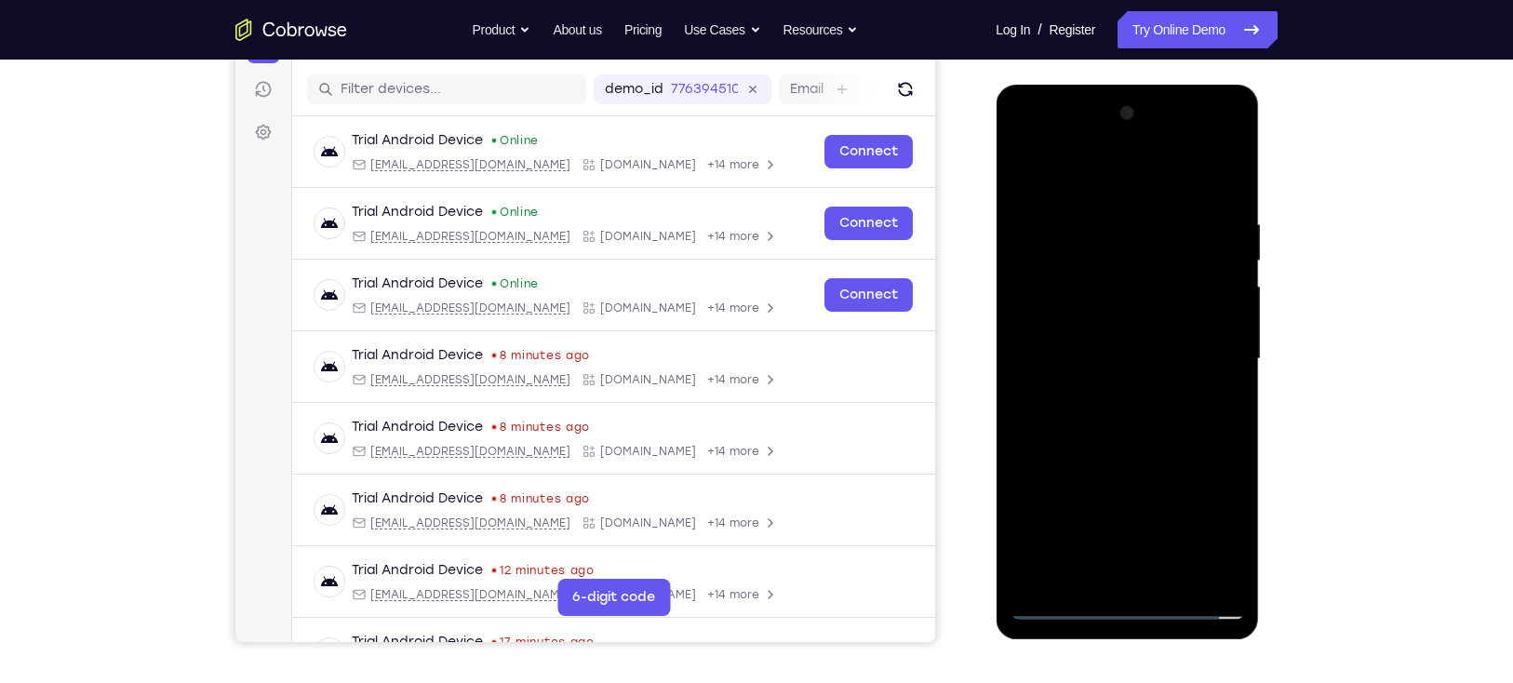
drag, startPoint x: 1101, startPoint y: 340, endPoint x: 1100, endPoint y: 301, distance: 39.1
click at [1100, 301] on div at bounding box center [1126, 359] width 234 height 521
click at [1109, 372] on div at bounding box center [1126, 359] width 234 height 521
drag, startPoint x: 1186, startPoint y: 252, endPoint x: 1186, endPoint y: 292, distance: 40.0
click at [1186, 292] on div at bounding box center [1126, 359] width 234 height 521
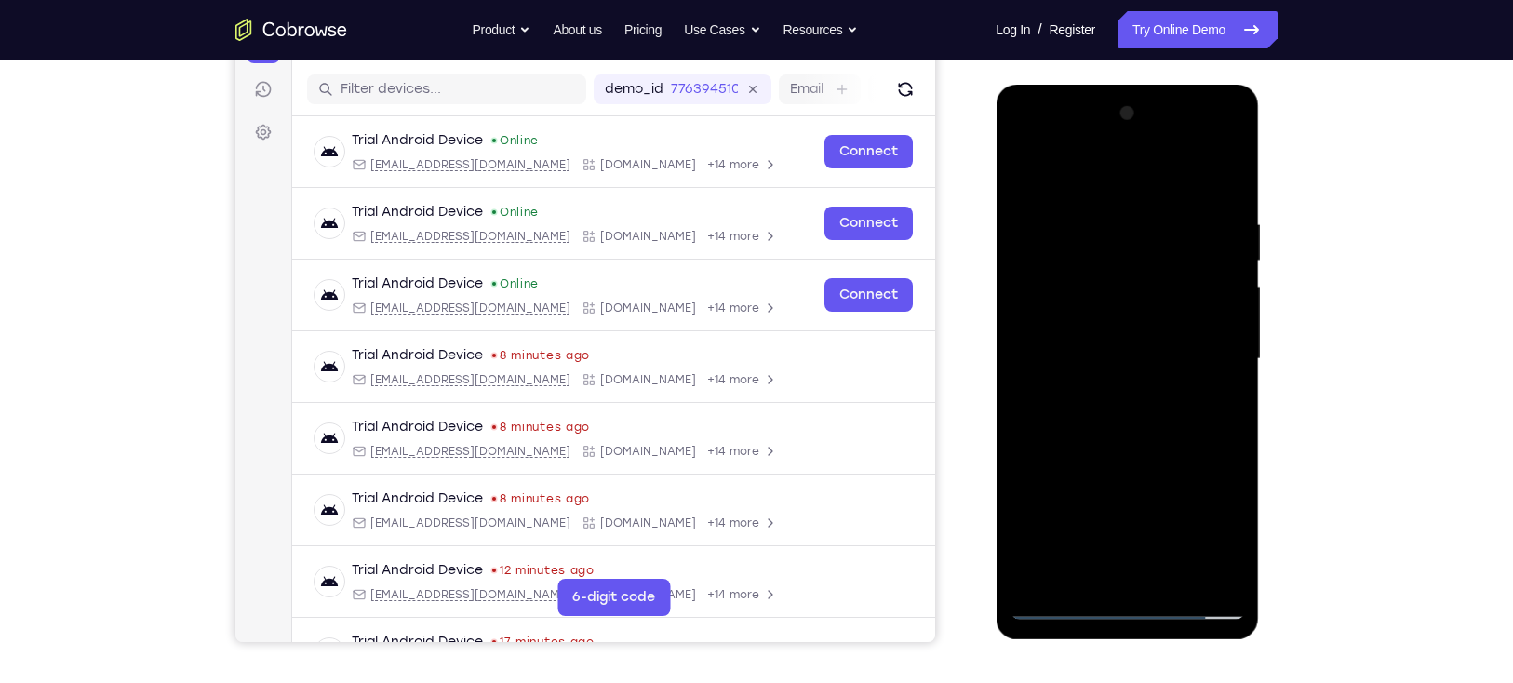
click at [1189, 383] on div at bounding box center [1126, 359] width 234 height 521
drag, startPoint x: 1190, startPoint y: 286, endPoint x: 1184, endPoint y: 328, distance: 43.2
click at [1184, 328] on div at bounding box center [1126, 359] width 234 height 521
click at [1191, 399] on div at bounding box center [1126, 359] width 234 height 521
click at [1137, 386] on div at bounding box center [1126, 359] width 234 height 521
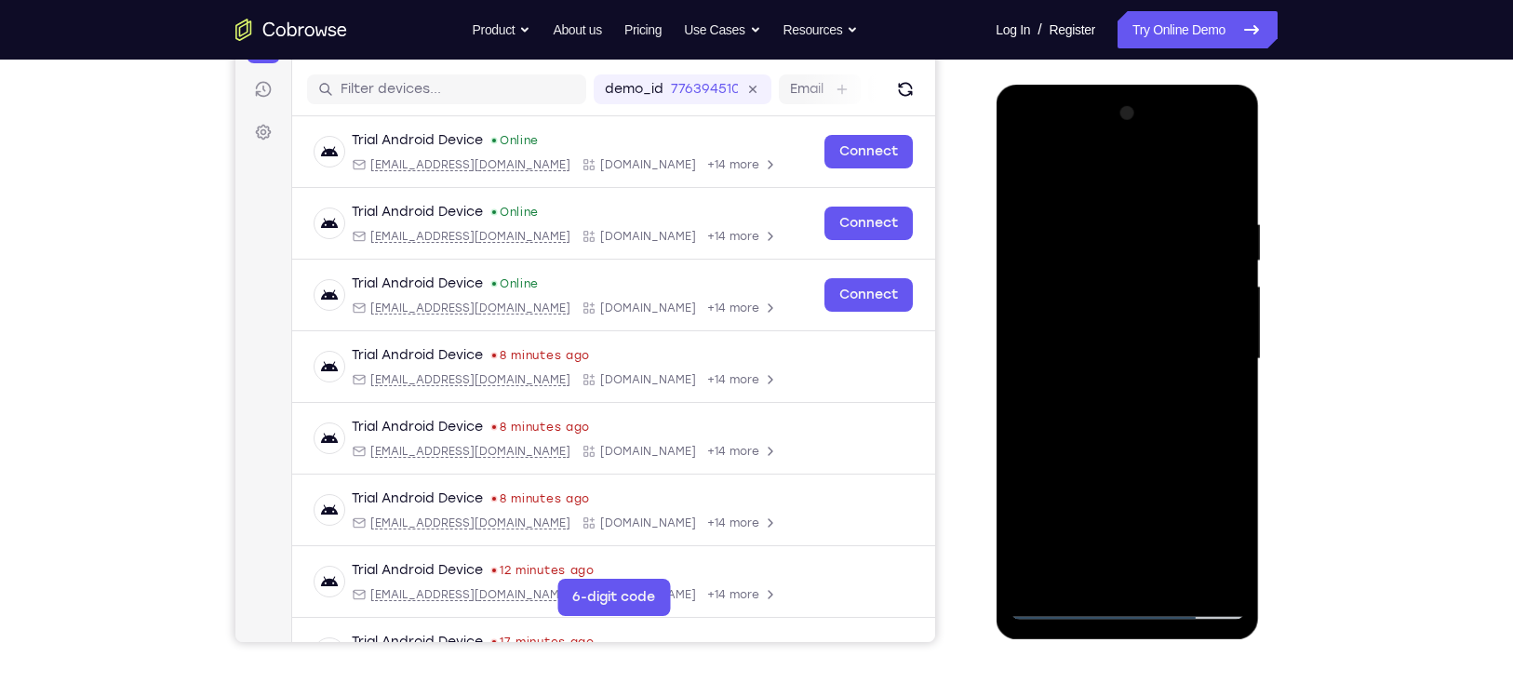
click at [1073, 395] on div at bounding box center [1126, 359] width 234 height 521
click at [1190, 393] on div at bounding box center [1126, 359] width 234 height 521
click at [1201, 383] on div at bounding box center [1126, 359] width 234 height 521
drag, startPoint x: 1181, startPoint y: 252, endPoint x: 1180, endPoint y: 222, distance: 29.8
click at [1180, 222] on div at bounding box center [1126, 359] width 234 height 521
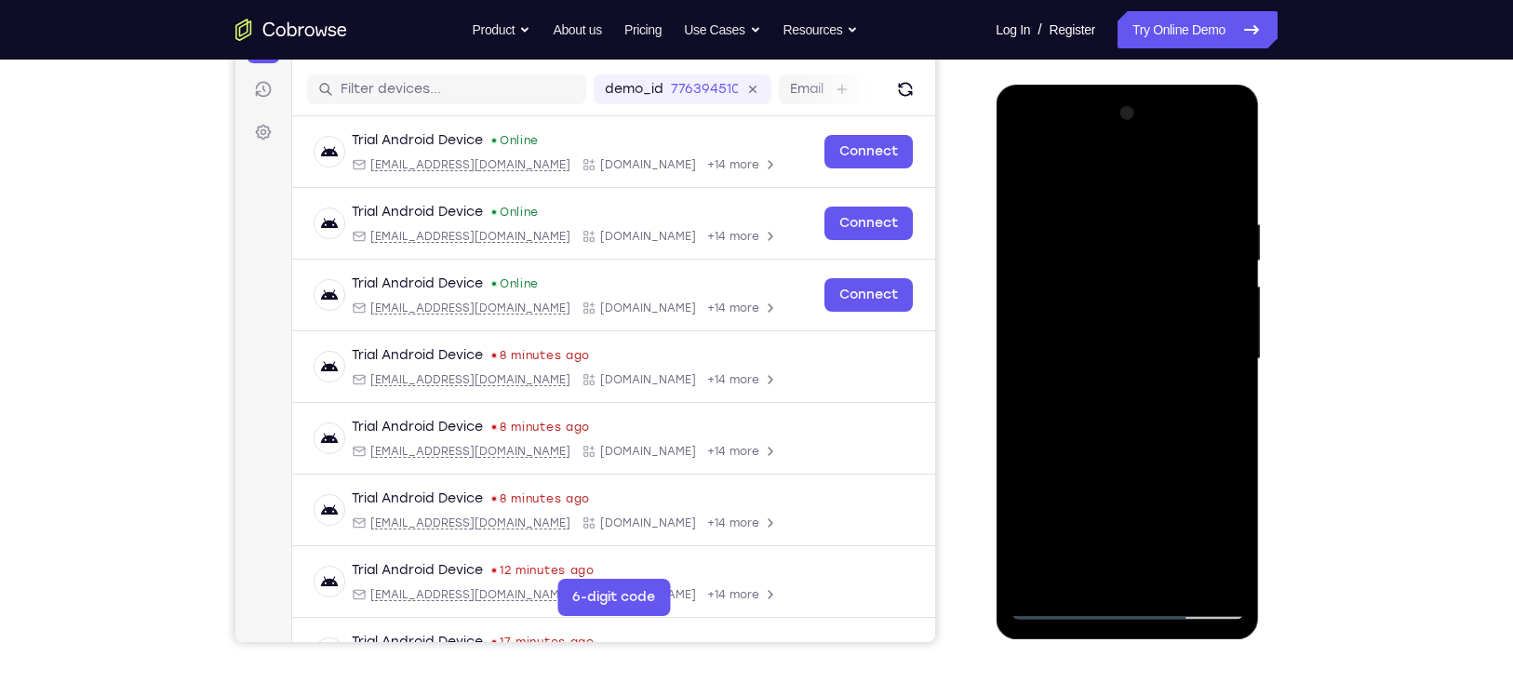
click at [1170, 169] on div at bounding box center [1126, 359] width 234 height 521
drag, startPoint x: 1164, startPoint y: 185, endPoint x: 1176, endPoint y: 249, distance: 65.3
click at [1176, 249] on div at bounding box center [1126, 359] width 234 height 521
click at [1129, 184] on div at bounding box center [1126, 359] width 234 height 521
click at [1159, 372] on div at bounding box center [1126, 359] width 234 height 521
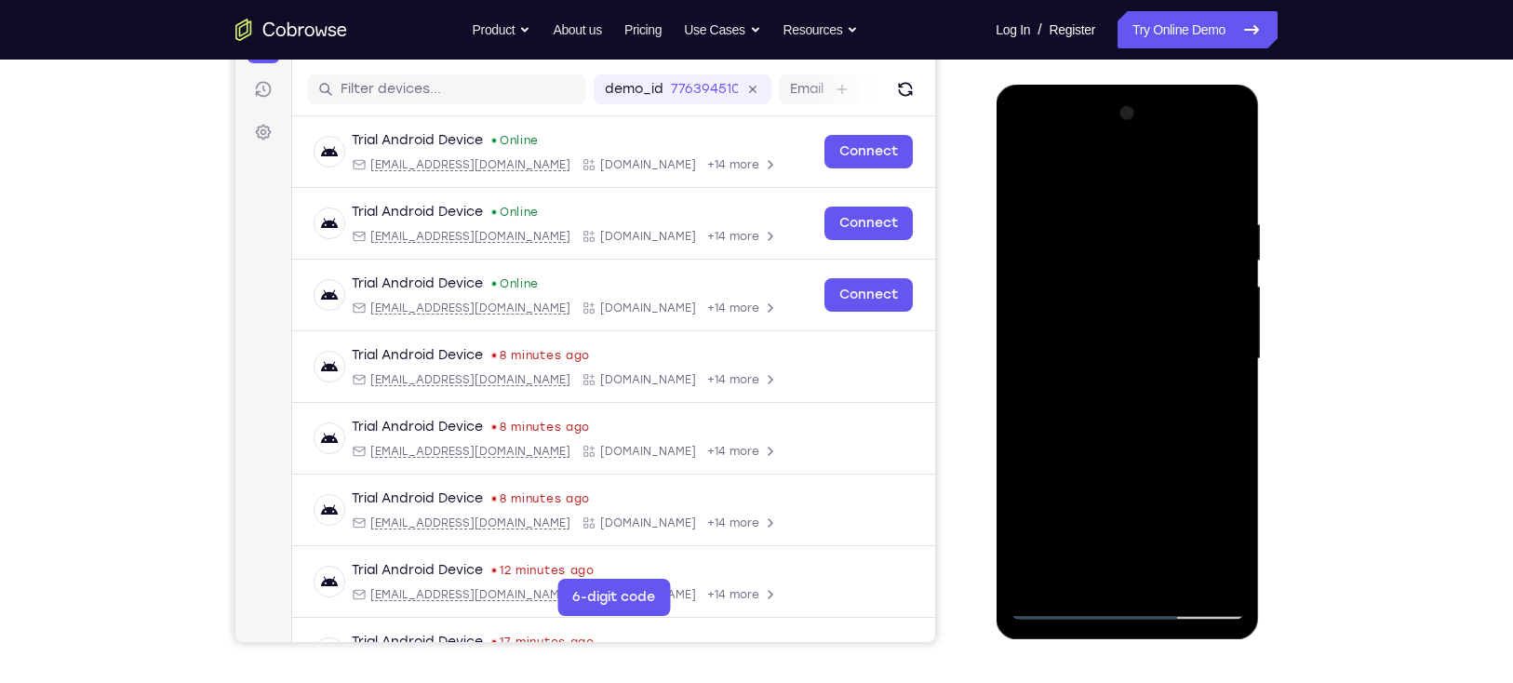
drag, startPoint x: 1193, startPoint y: 322, endPoint x: 1193, endPoint y: 387, distance: 65.1
click at [1193, 387] on div at bounding box center [1126, 359] width 234 height 521
drag, startPoint x: 1181, startPoint y: 195, endPoint x: 1186, endPoint y: 292, distance: 96.9
click at [1186, 292] on div at bounding box center [1126, 359] width 234 height 521
click at [1178, 178] on div at bounding box center [1126, 359] width 234 height 521
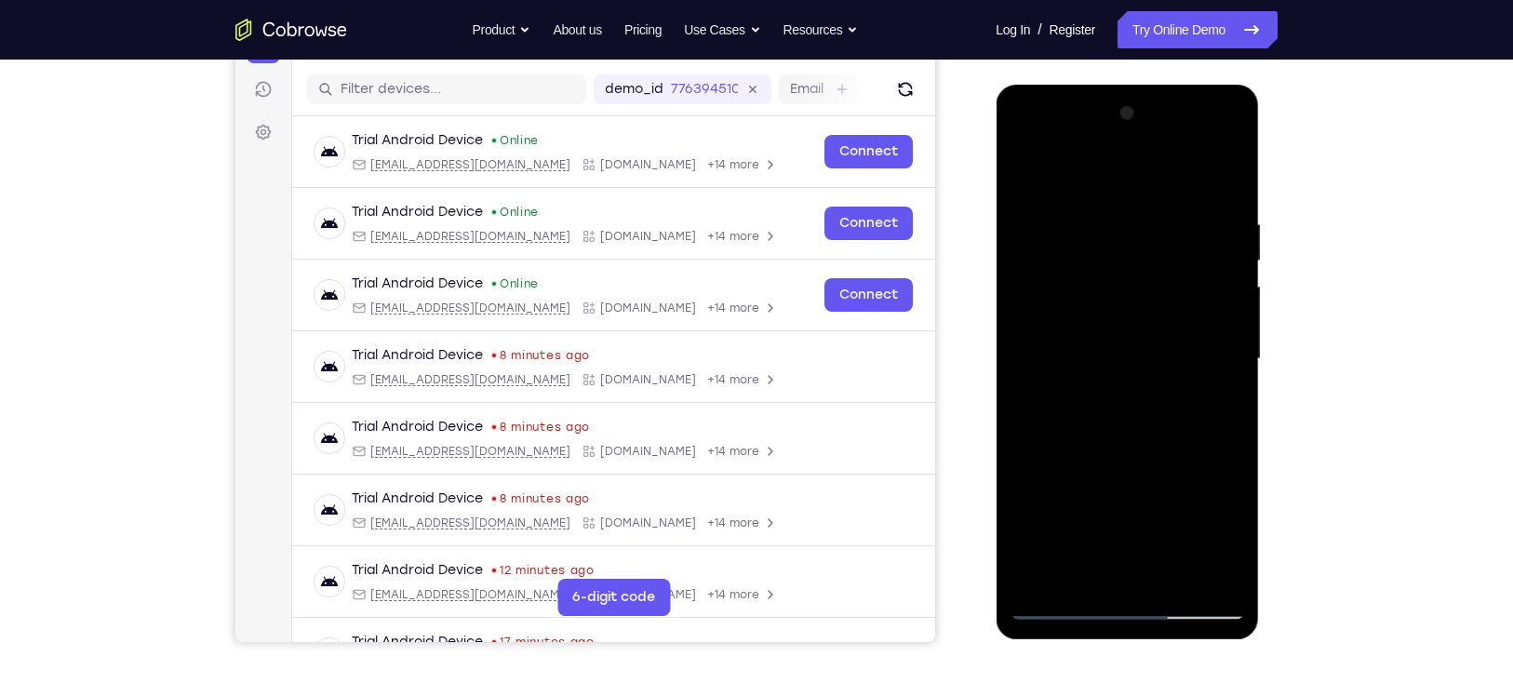
click at [1196, 387] on div at bounding box center [1126, 359] width 234 height 521
click at [1195, 387] on div at bounding box center [1126, 359] width 234 height 521
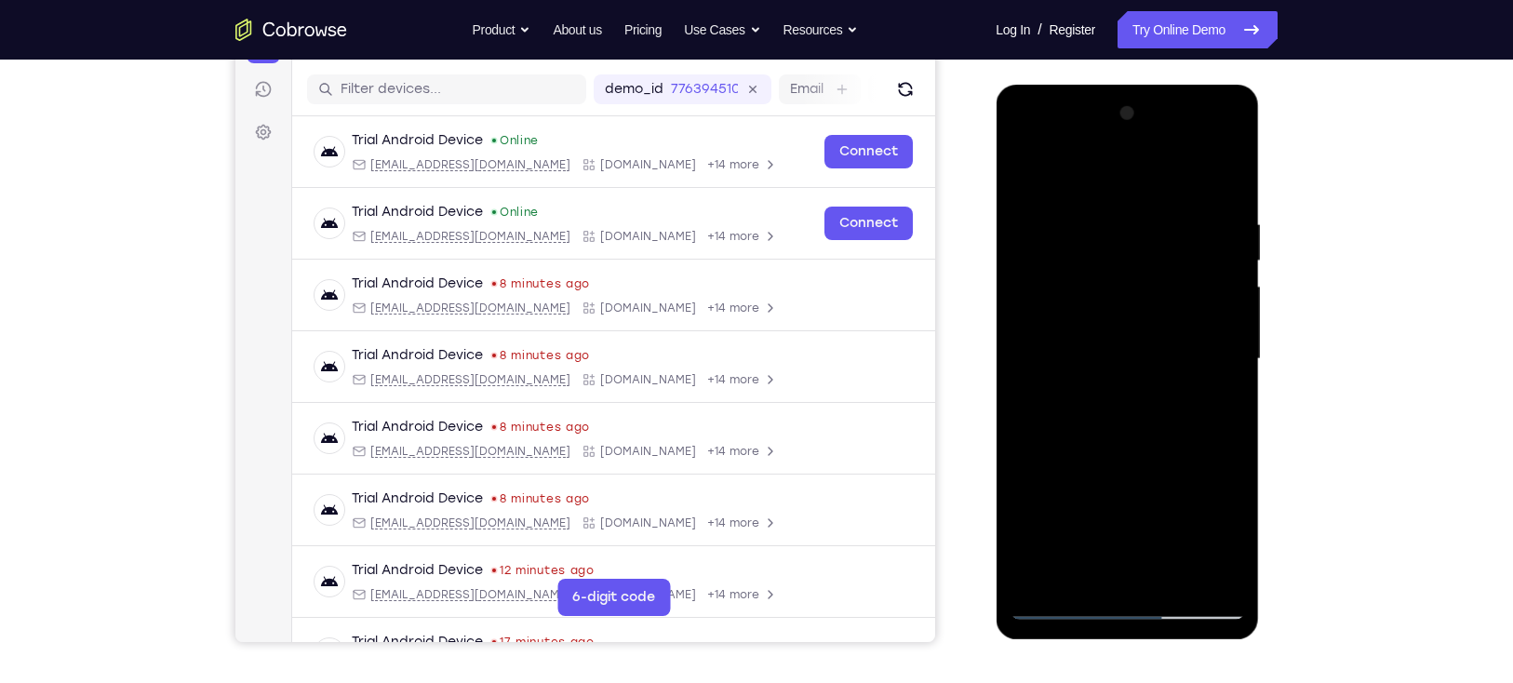
click at [1194, 387] on div at bounding box center [1126, 359] width 234 height 521
click at [1194, 390] on div at bounding box center [1126, 359] width 234 height 521
drag, startPoint x: 1212, startPoint y: 267, endPoint x: 1207, endPoint y: 200, distance: 67.1
click at [1207, 200] on div at bounding box center [1126, 359] width 234 height 521
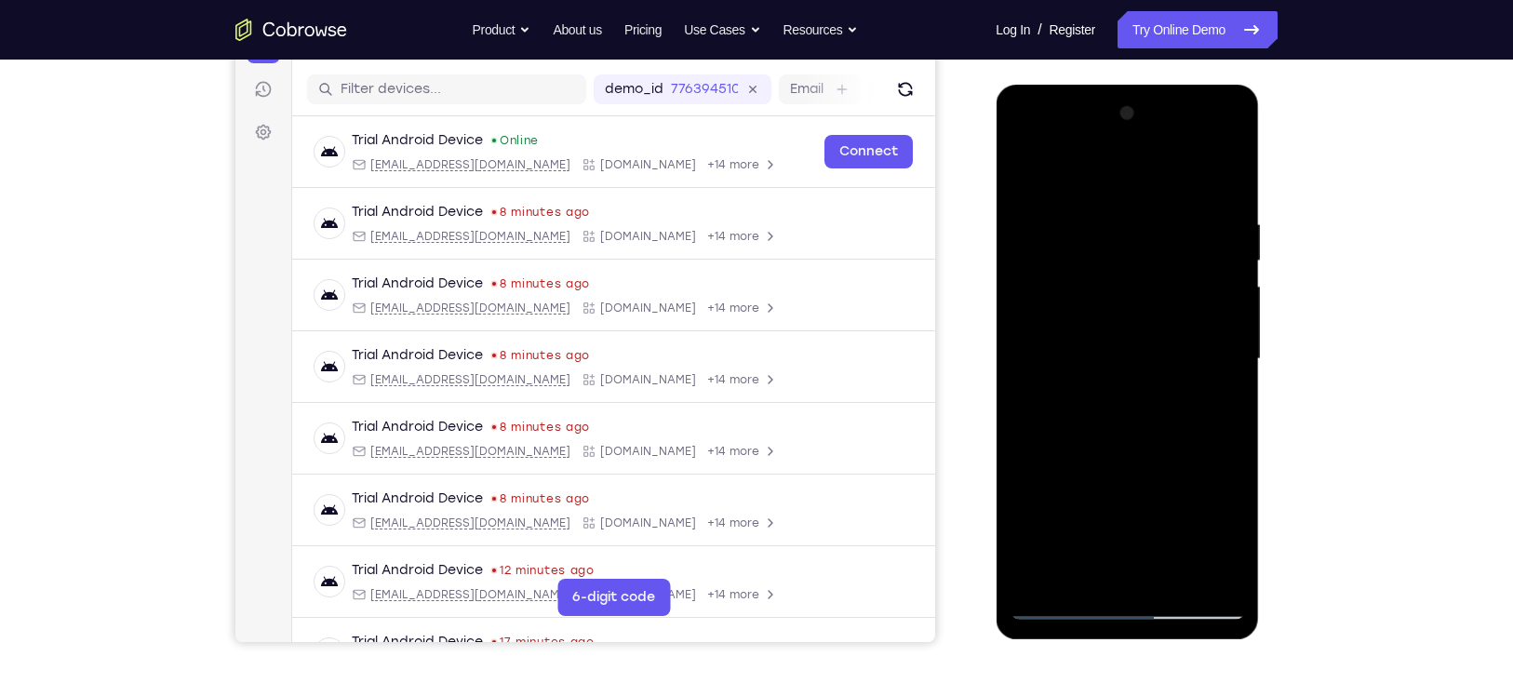
click at [1199, 326] on div at bounding box center [1126, 359] width 234 height 521
click at [1195, 328] on div at bounding box center [1126, 359] width 234 height 521
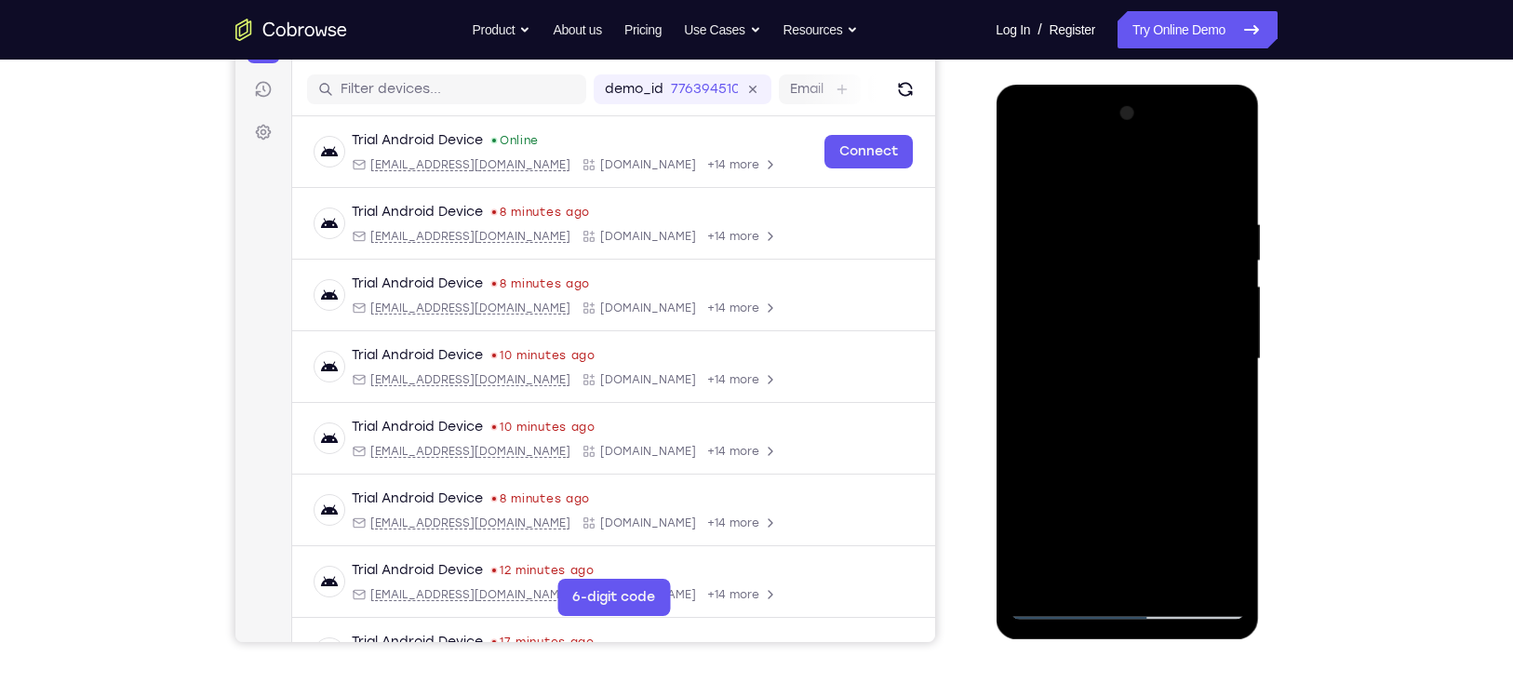
click at [1196, 327] on div at bounding box center [1126, 359] width 234 height 521
click at [1195, 327] on div at bounding box center [1126, 359] width 234 height 521
click at [1197, 327] on div at bounding box center [1126, 359] width 234 height 521
click at [1195, 327] on div at bounding box center [1126, 359] width 234 height 521
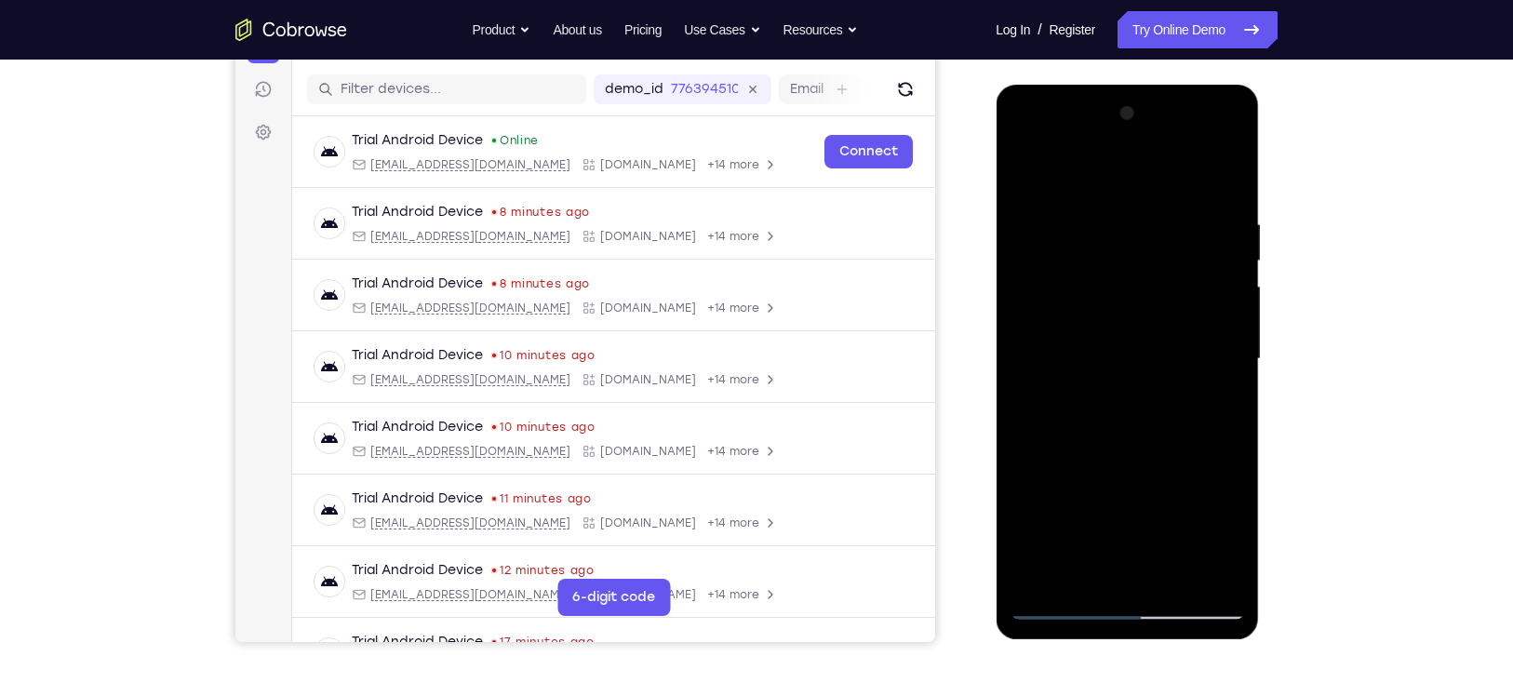
click at [1195, 323] on div at bounding box center [1126, 359] width 234 height 521
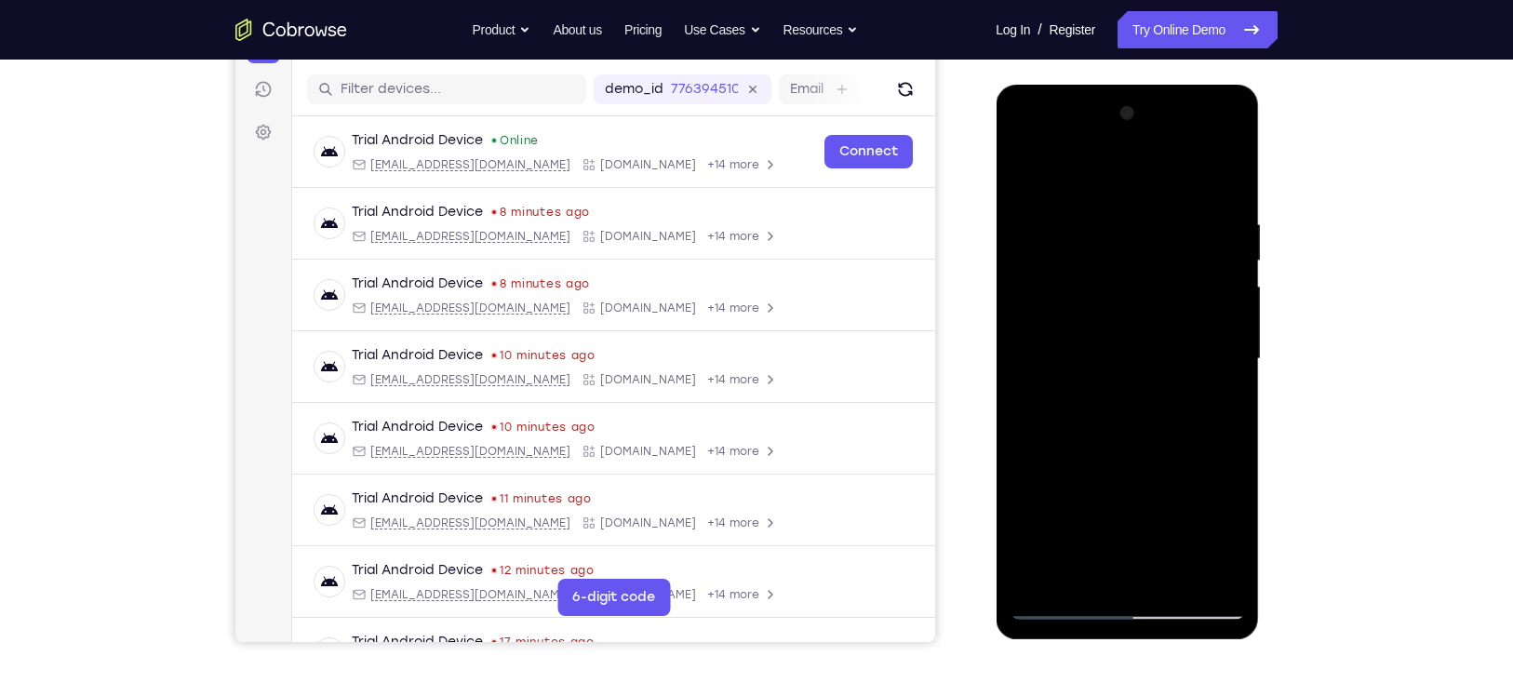
click at [1195, 323] on div at bounding box center [1126, 359] width 234 height 521
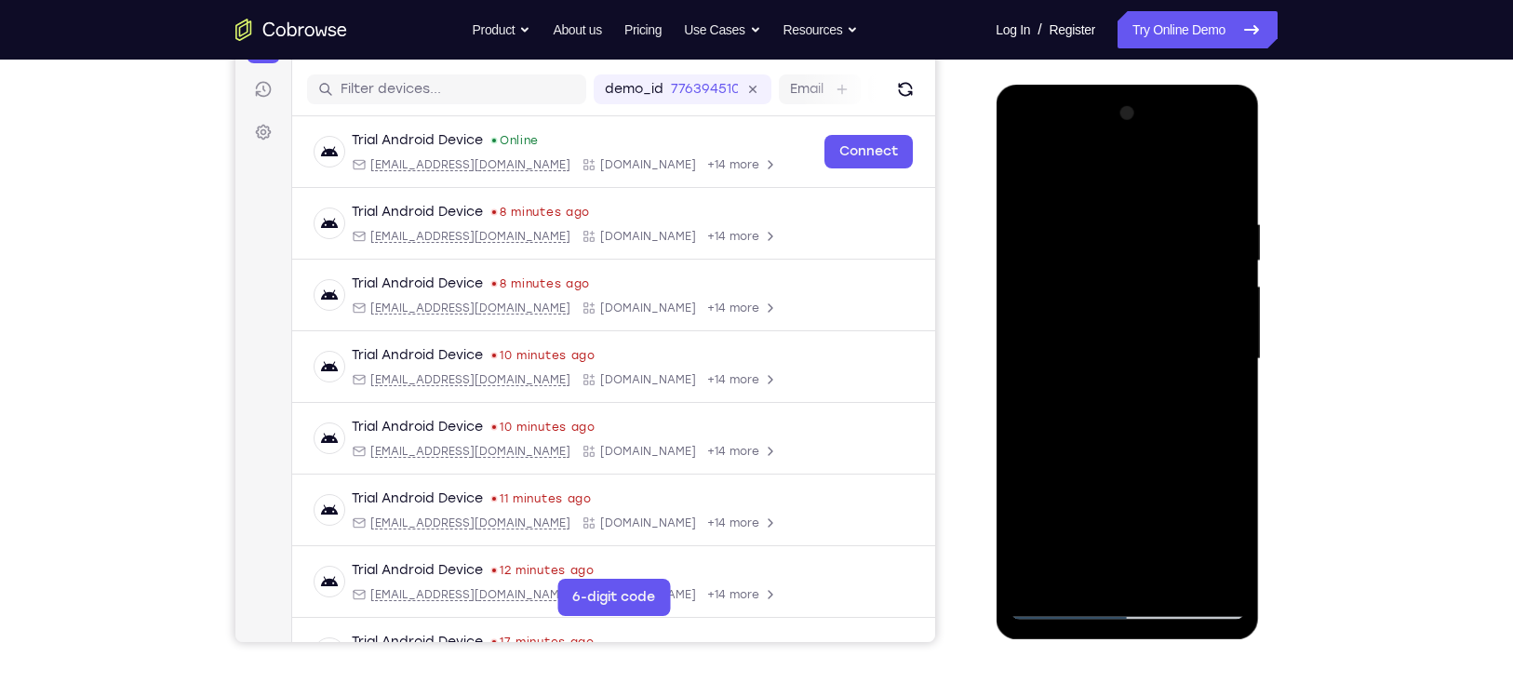
click at [1195, 323] on div at bounding box center [1126, 359] width 234 height 521
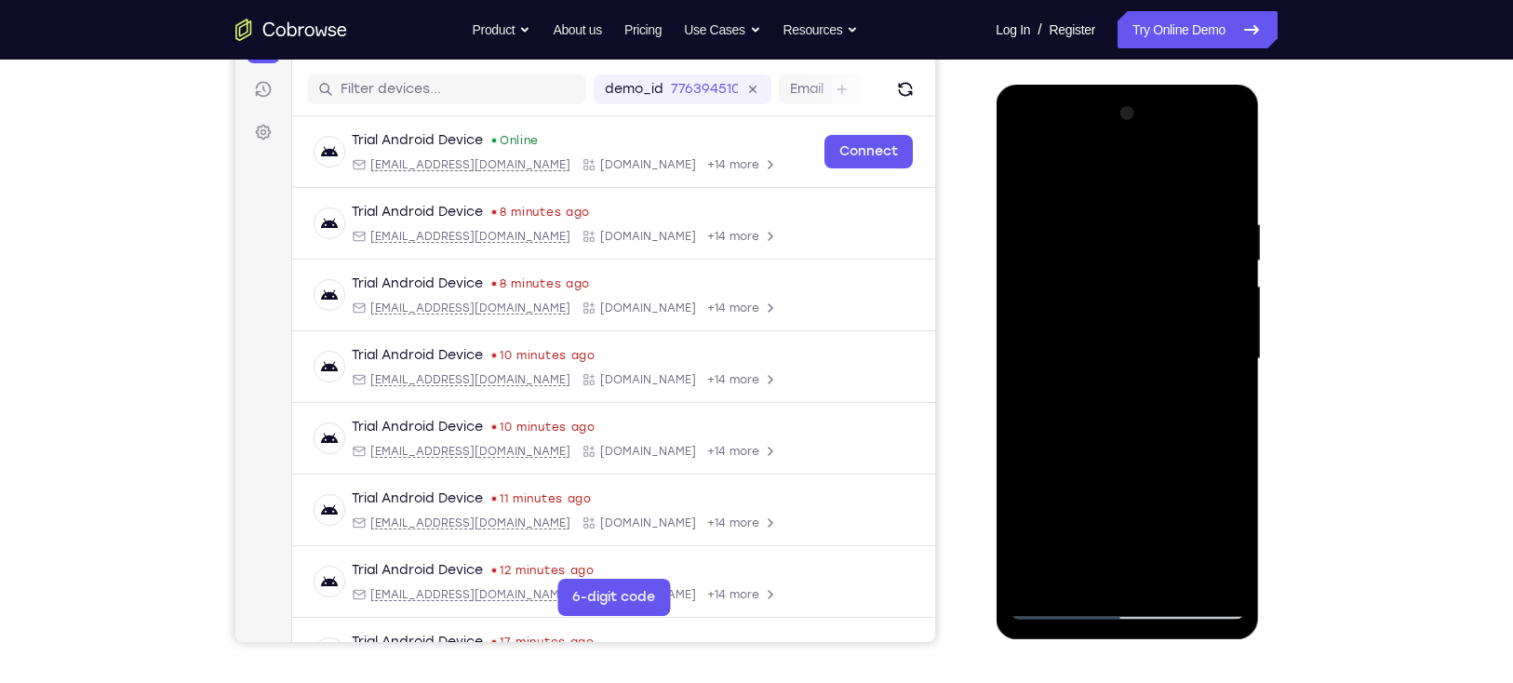
click at [1193, 327] on div at bounding box center [1126, 359] width 234 height 521
click at [1196, 326] on div at bounding box center [1126, 359] width 234 height 521
click at [1199, 326] on div at bounding box center [1126, 359] width 234 height 521
click at [1195, 324] on div at bounding box center [1126, 359] width 234 height 521
click at [1198, 324] on div at bounding box center [1126, 359] width 234 height 521
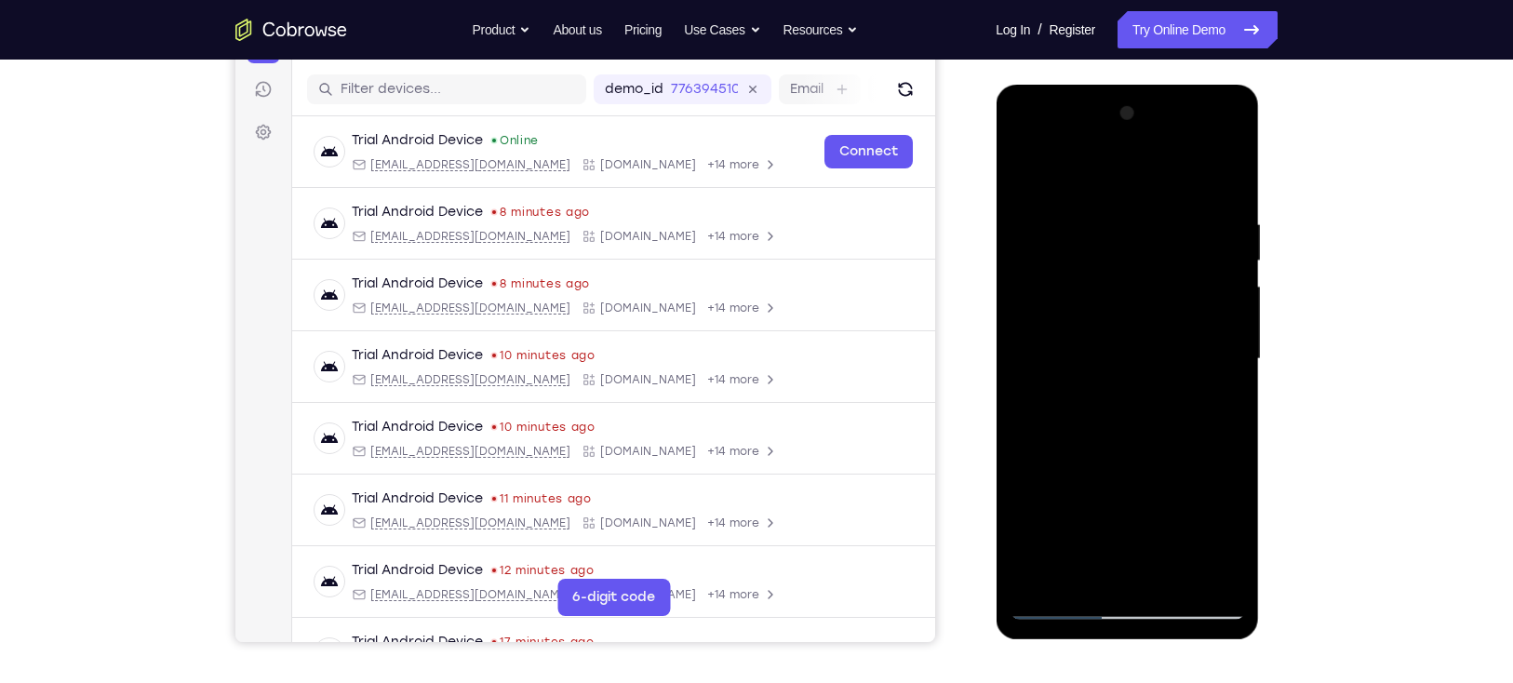
click at [1201, 330] on div at bounding box center [1126, 359] width 234 height 521
click at [1193, 325] on div at bounding box center [1126, 359] width 234 height 521
click at [1197, 325] on div at bounding box center [1126, 359] width 234 height 521
drag, startPoint x: 1210, startPoint y: 221, endPoint x: 1204, endPoint y: 343, distance: 122.0
click at [1204, 343] on div at bounding box center [1126, 359] width 234 height 521
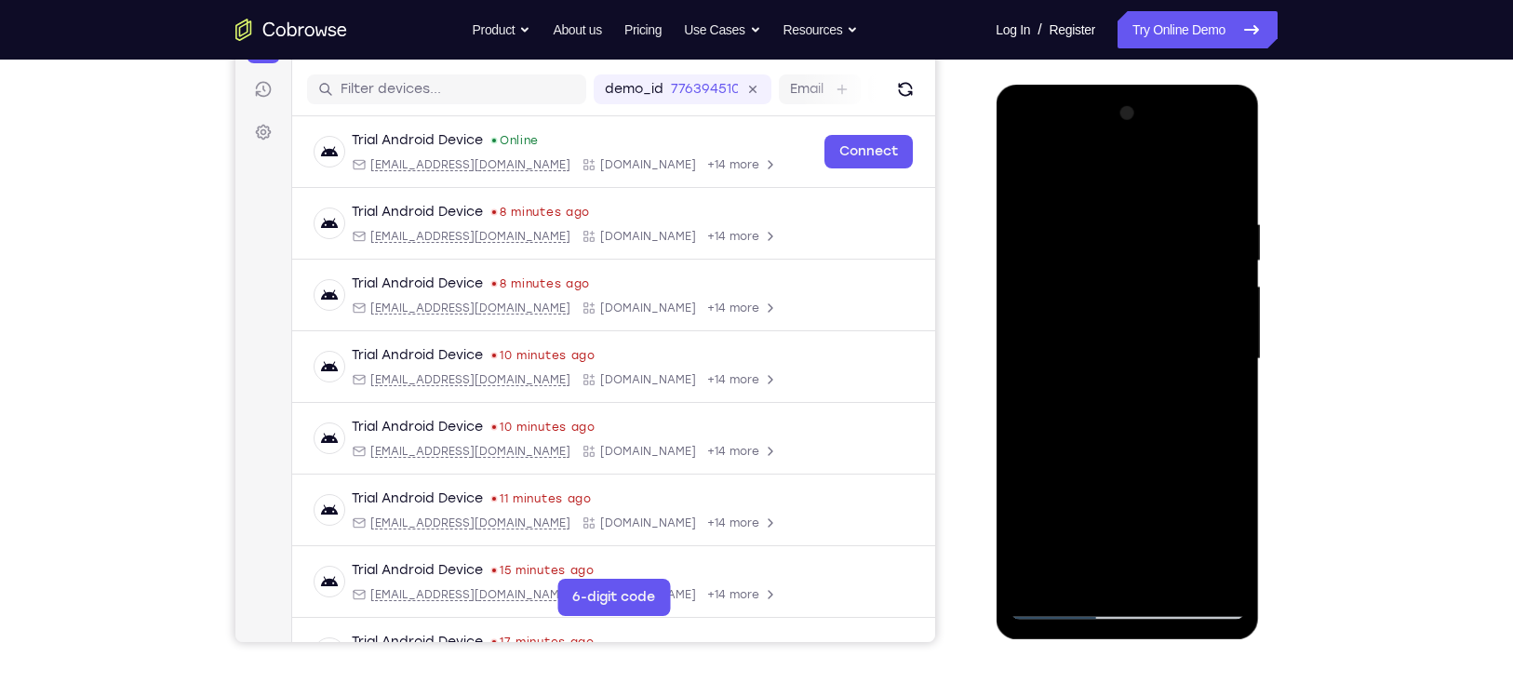
click at [1129, 176] on div at bounding box center [1126, 359] width 234 height 521
click at [1165, 380] on div at bounding box center [1126, 359] width 234 height 521
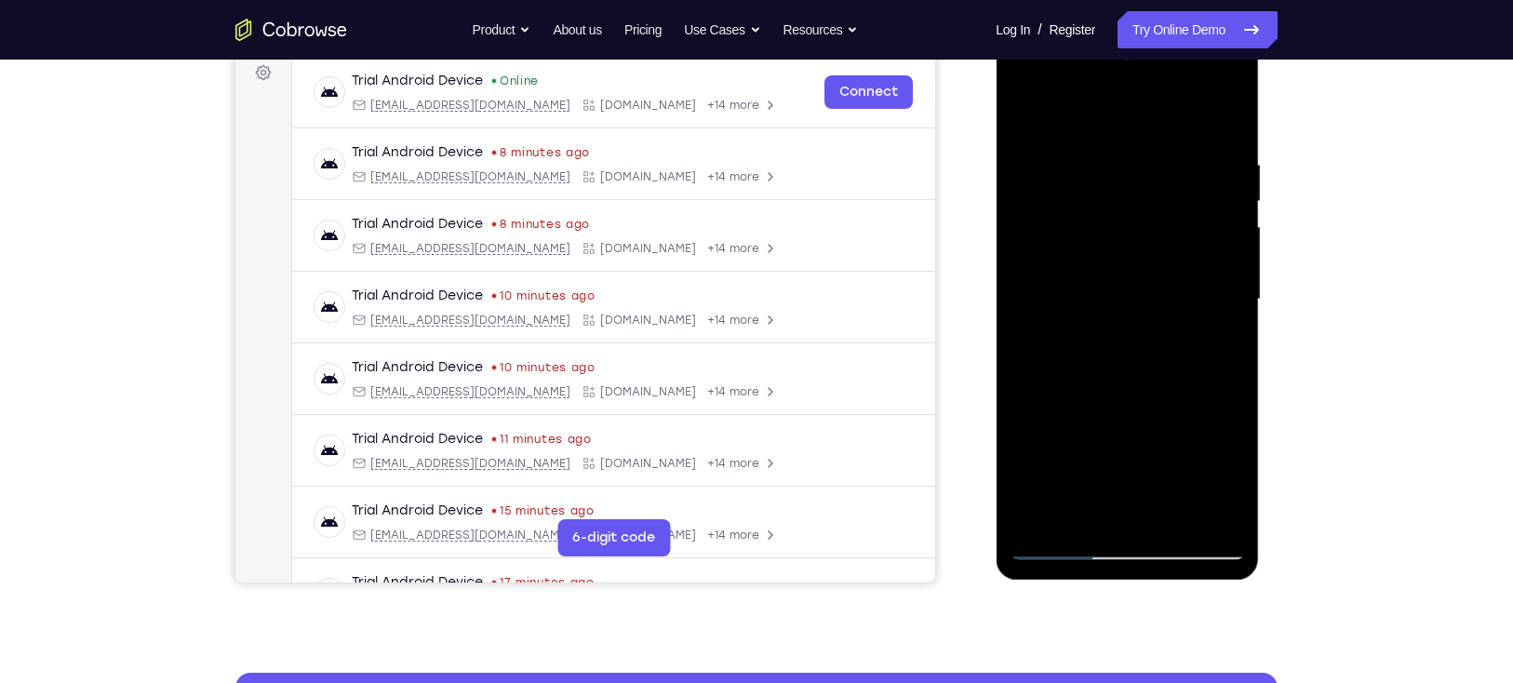
scroll to position [283, 0]
drag, startPoint x: 1187, startPoint y: 237, endPoint x: 1189, endPoint y: 342, distance: 105.1
click at [1189, 342] on div at bounding box center [1126, 299] width 234 height 521
click at [1173, 124] on div at bounding box center [1126, 299] width 234 height 521
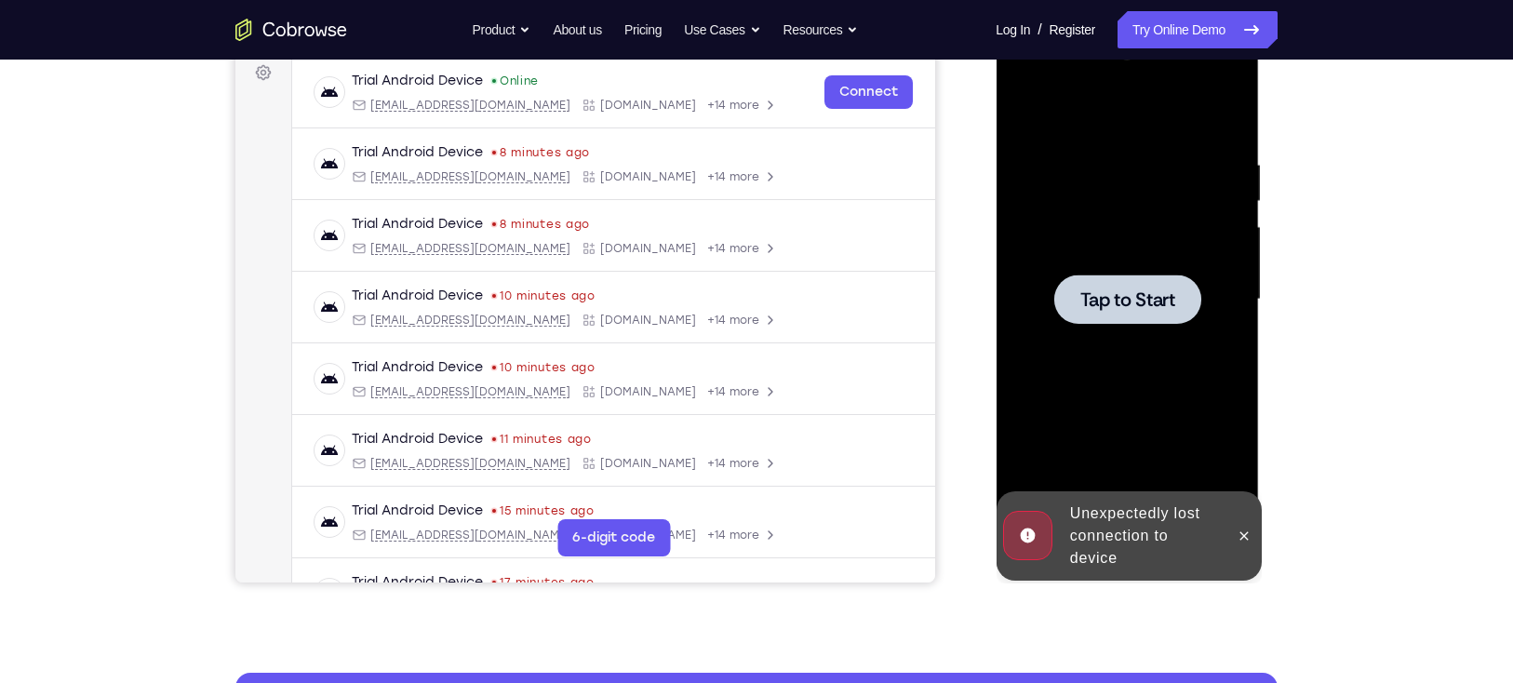
click at [1153, 263] on div at bounding box center [1126, 299] width 234 height 521
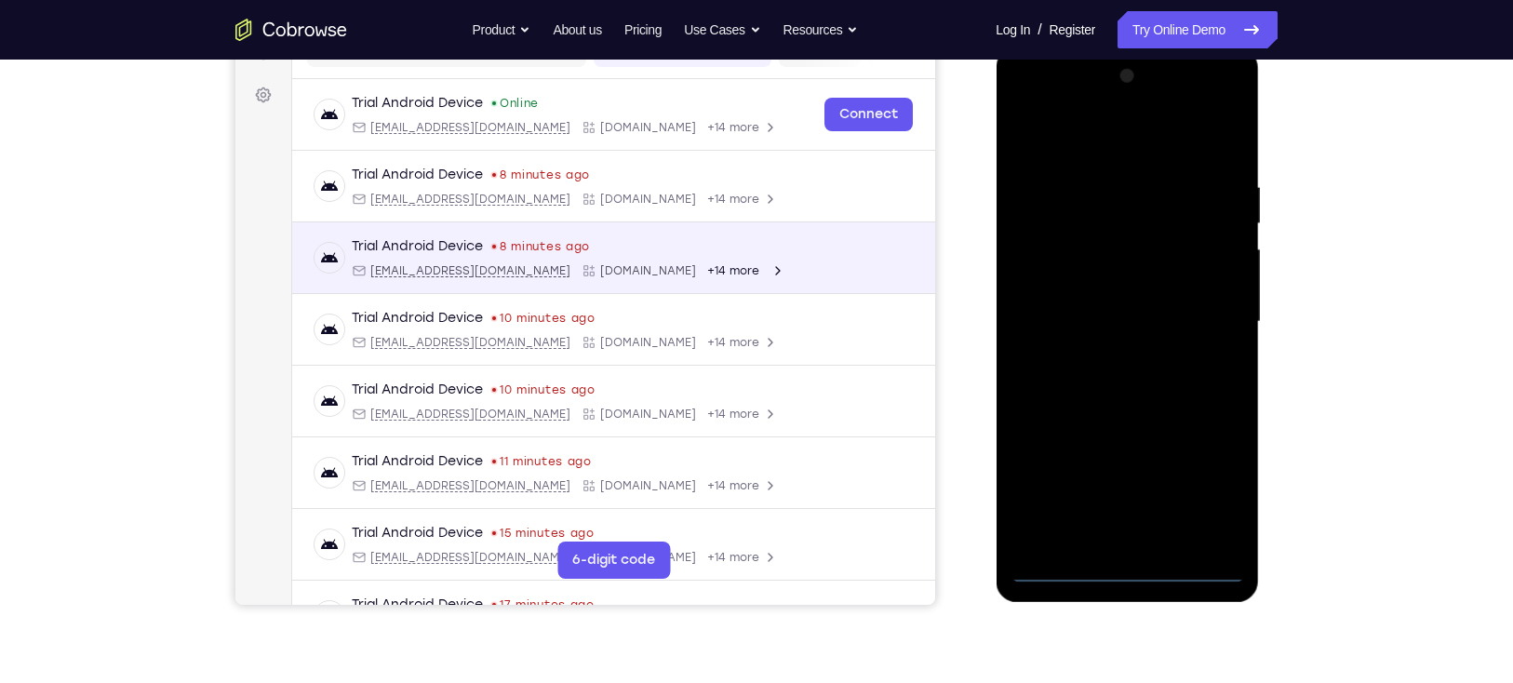
scroll to position [258, 0]
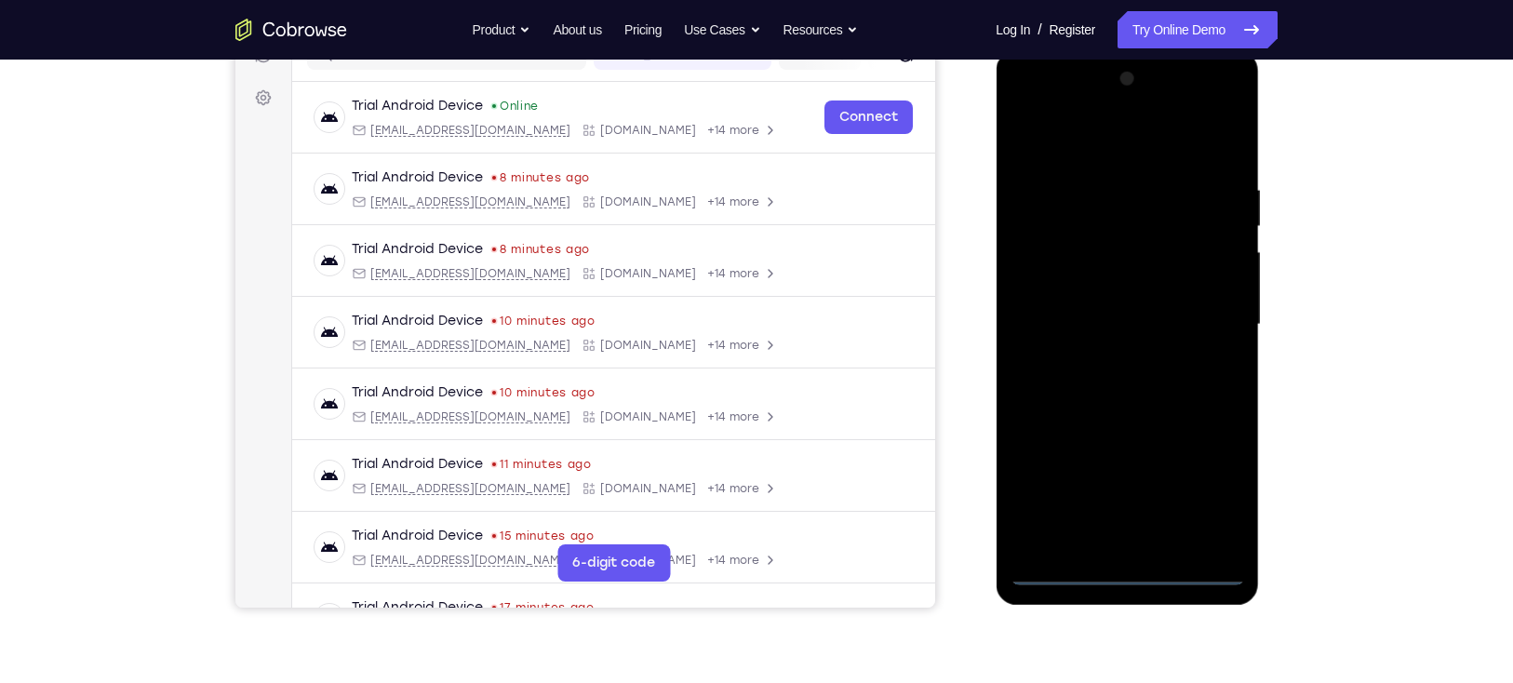
click at [1127, 571] on div at bounding box center [1126, 324] width 234 height 521
click at [1212, 476] on div at bounding box center [1126, 324] width 234 height 521
click at [1160, 137] on div at bounding box center [1126, 324] width 234 height 521
click at [1114, 143] on div at bounding box center [1126, 324] width 234 height 521
click at [1114, 212] on div at bounding box center [1126, 324] width 234 height 521
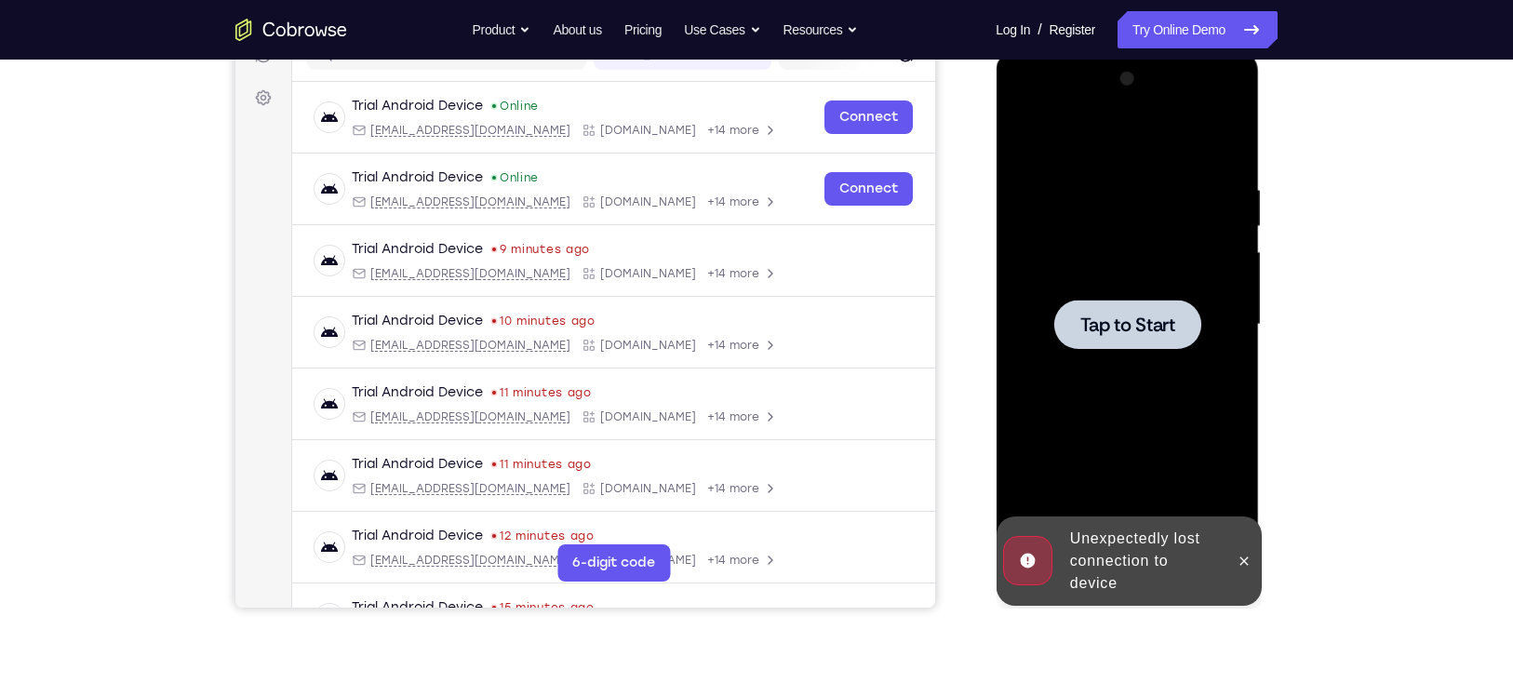
click at [1020, 238] on div at bounding box center [1126, 324] width 234 height 521
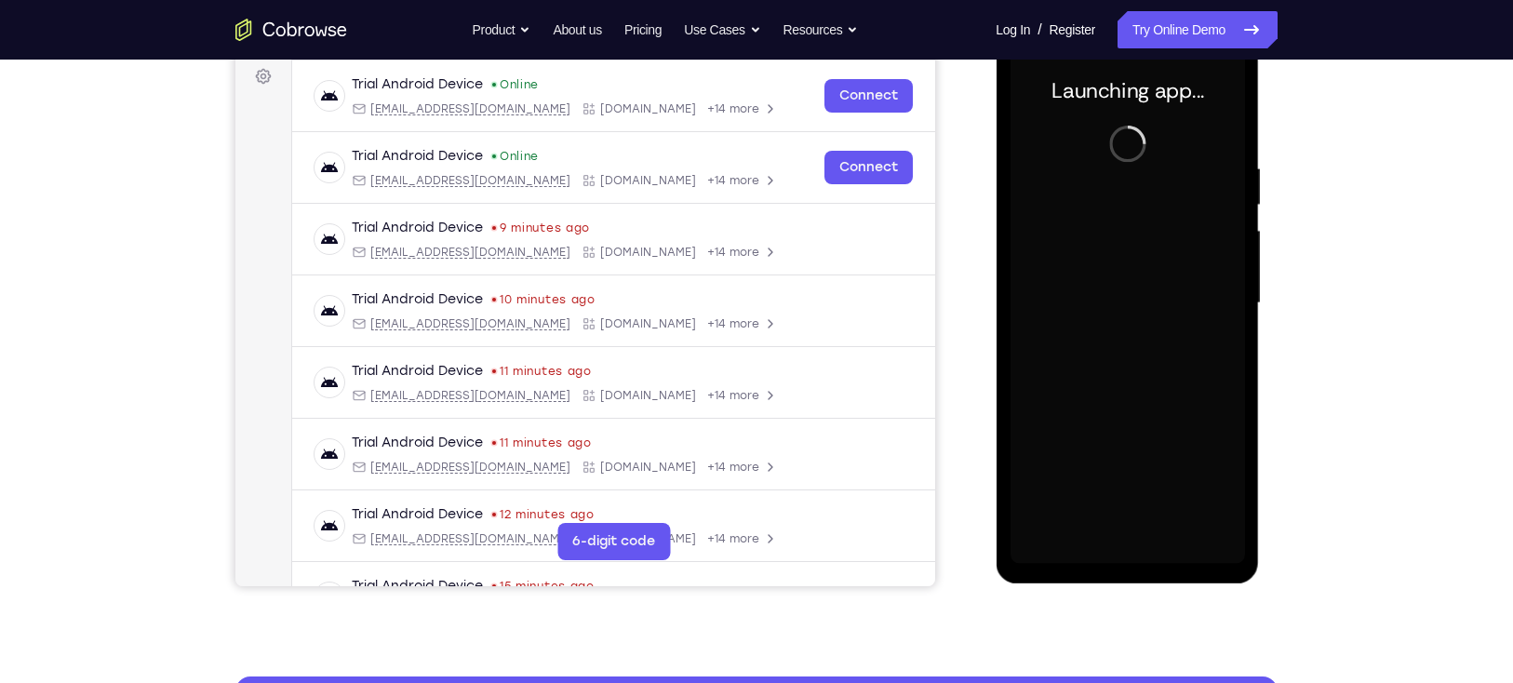
scroll to position [280, 0]
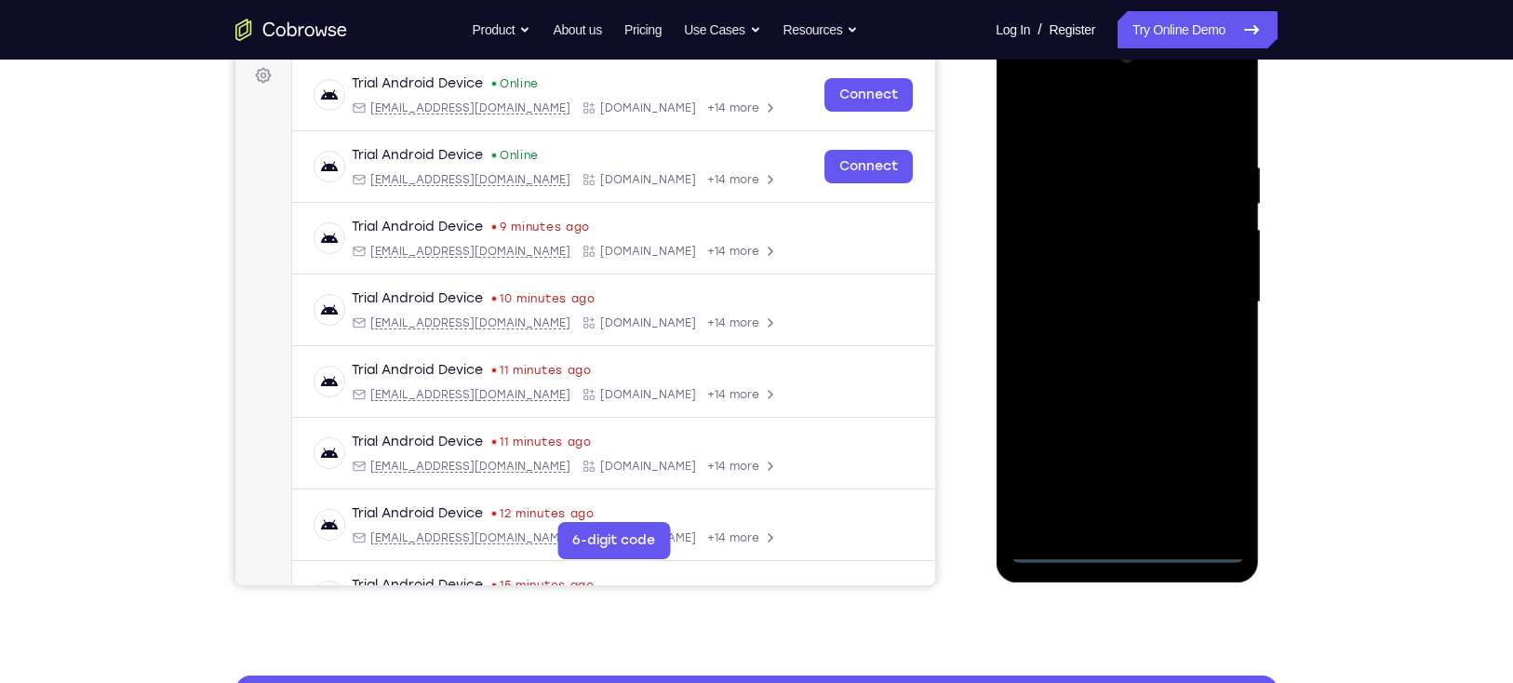
click at [1127, 549] on div at bounding box center [1126, 302] width 234 height 521
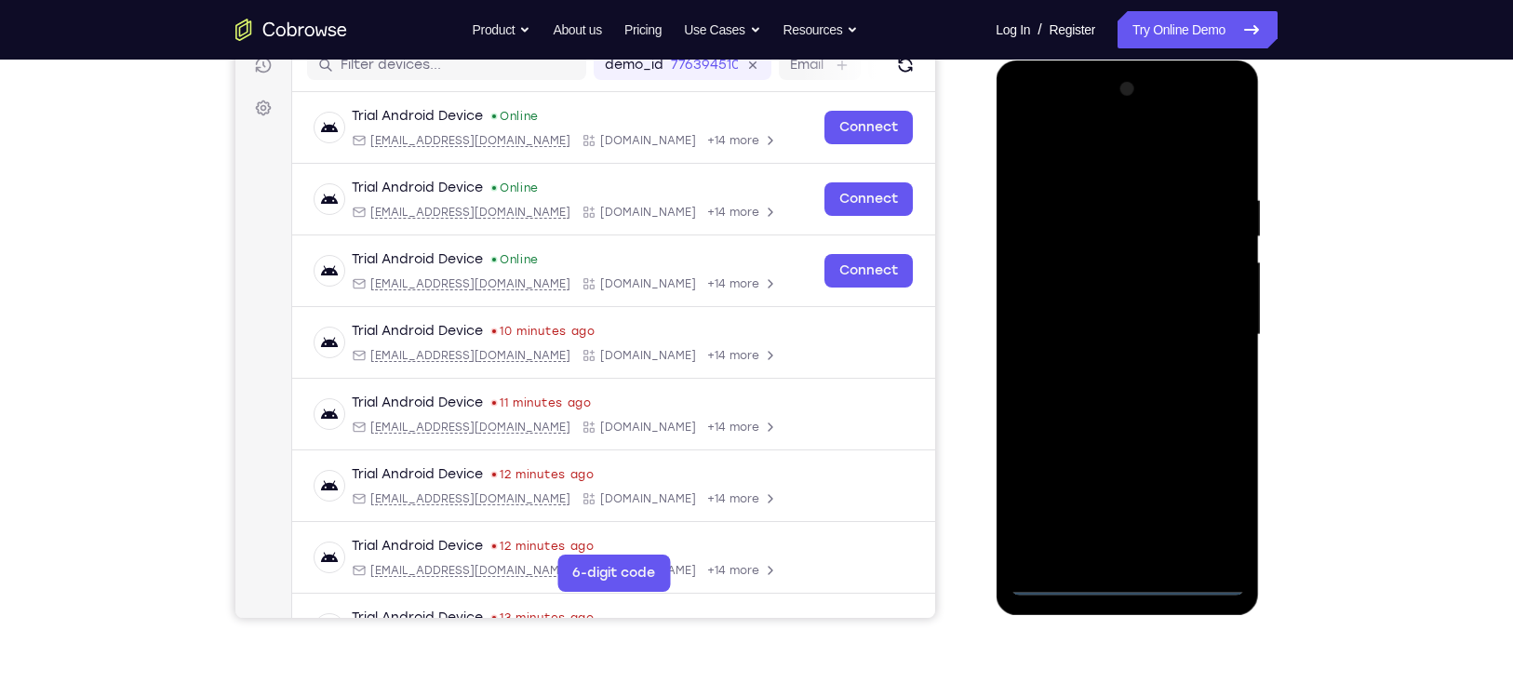
scroll to position [245, 0]
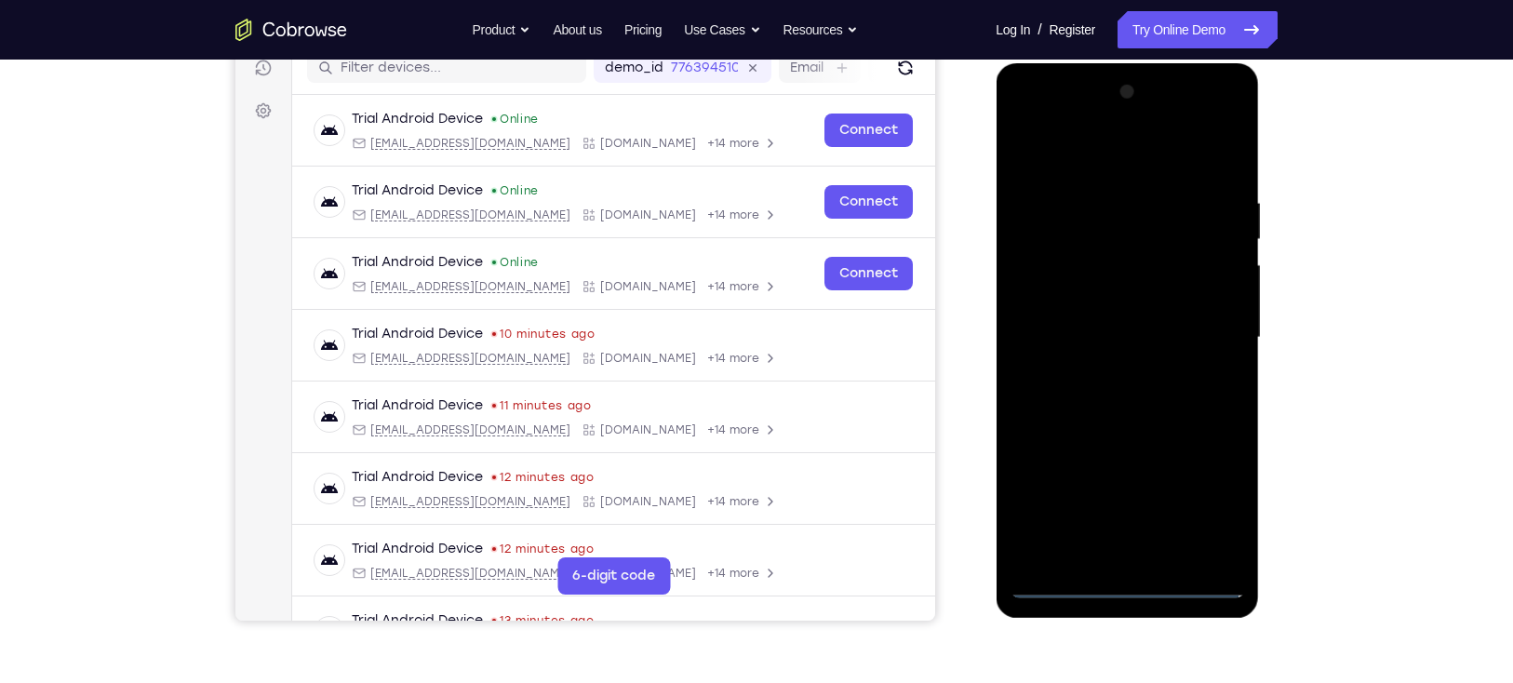
click at [1206, 493] on div at bounding box center [1126, 337] width 234 height 521
click at [1227, 121] on div at bounding box center [1126, 337] width 234 height 521
click at [1173, 149] on div at bounding box center [1126, 337] width 234 height 521
click at [1105, 118] on div at bounding box center [1126, 337] width 234 height 521
click at [1155, 268] on div at bounding box center [1126, 337] width 234 height 521
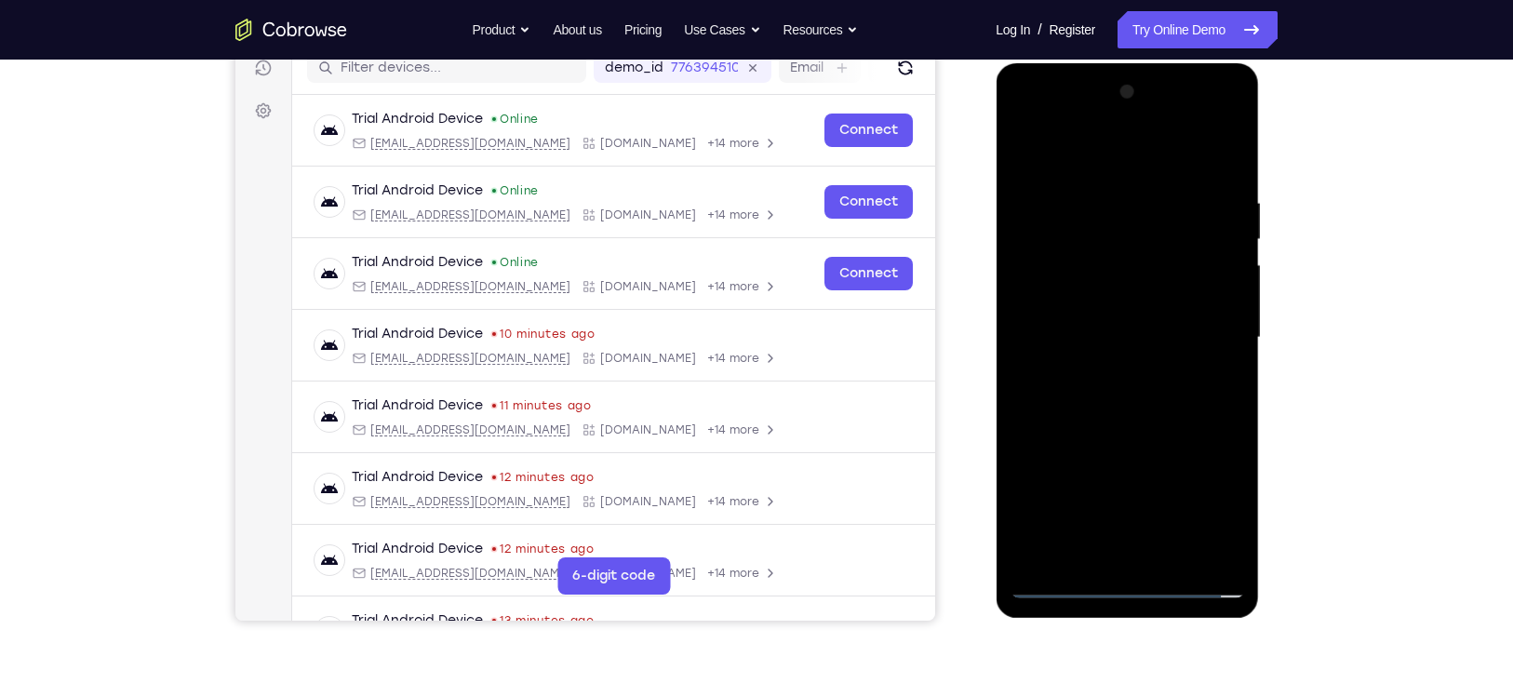
click at [1129, 466] on div at bounding box center [1126, 337] width 234 height 521
click at [1118, 301] on div at bounding box center [1126, 337] width 234 height 521
drag, startPoint x: 1115, startPoint y: 327, endPoint x: 1107, endPoint y: 276, distance: 51.8
click at [1107, 276] on div at bounding box center [1126, 337] width 234 height 521
click at [1107, 348] on div at bounding box center [1126, 337] width 234 height 521
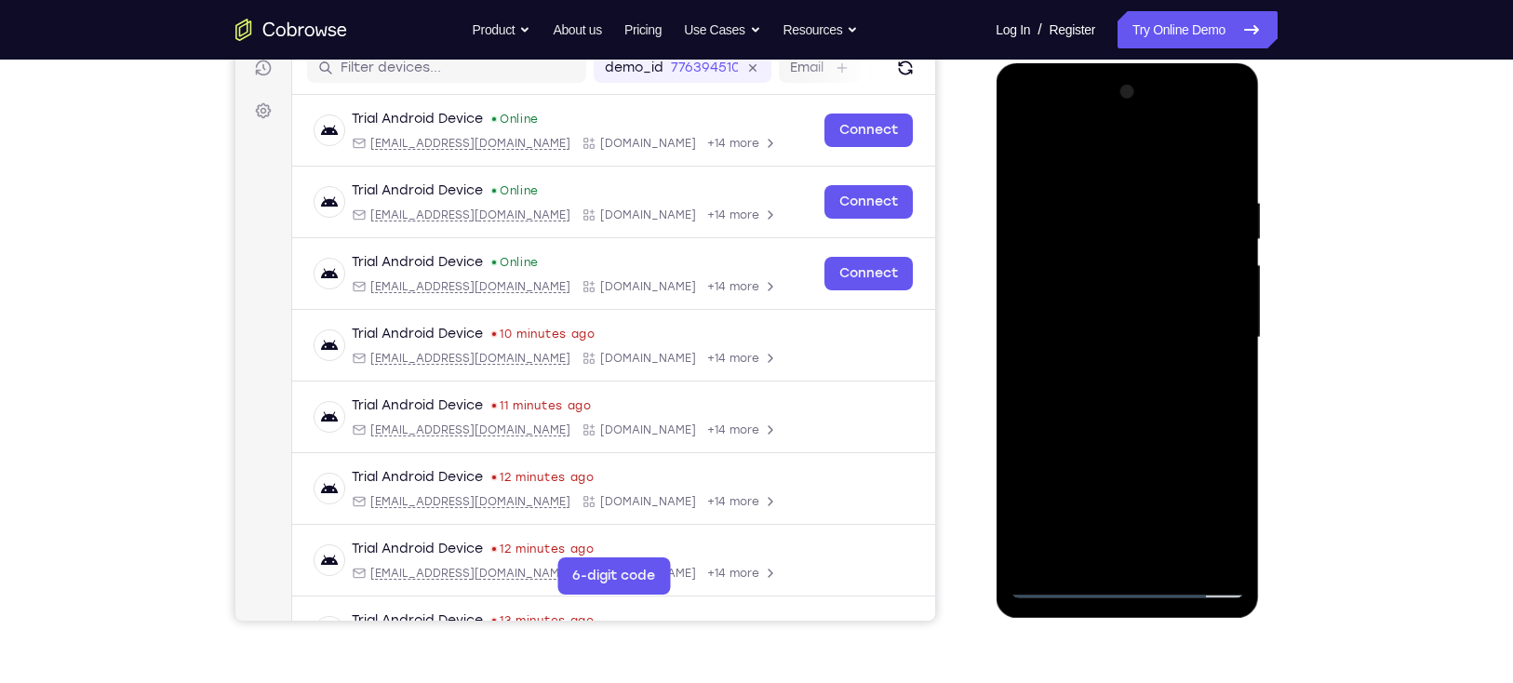
click at [1126, 162] on div at bounding box center [1126, 337] width 234 height 521
click at [1149, 361] on div at bounding box center [1126, 337] width 234 height 521
drag, startPoint x: 1192, startPoint y: 277, endPoint x: 1189, endPoint y: 344, distance: 67.0
click at [1189, 344] on div at bounding box center [1126, 337] width 234 height 521
click at [1169, 167] on div at bounding box center [1126, 337] width 234 height 521
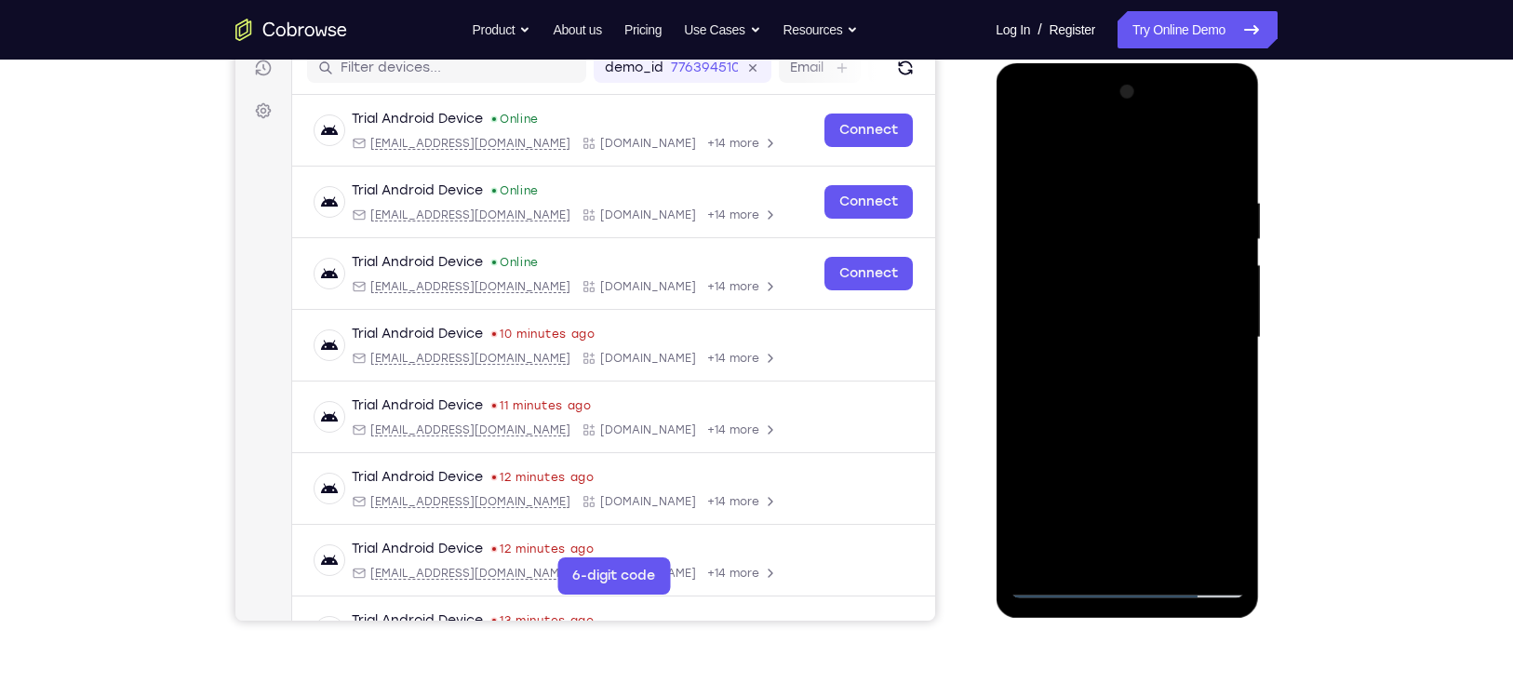
click at [1196, 365] on div at bounding box center [1126, 337] width 234 height 521
click at [1192, 365] on div at bounding box center [1126, 337] width 234 height 521
click at [1196, 357] on div at bounding box center [1126, 337] width 234 height 521
click at [1193, 366] on div at bounding box center [1126, 337] width 234 height 521
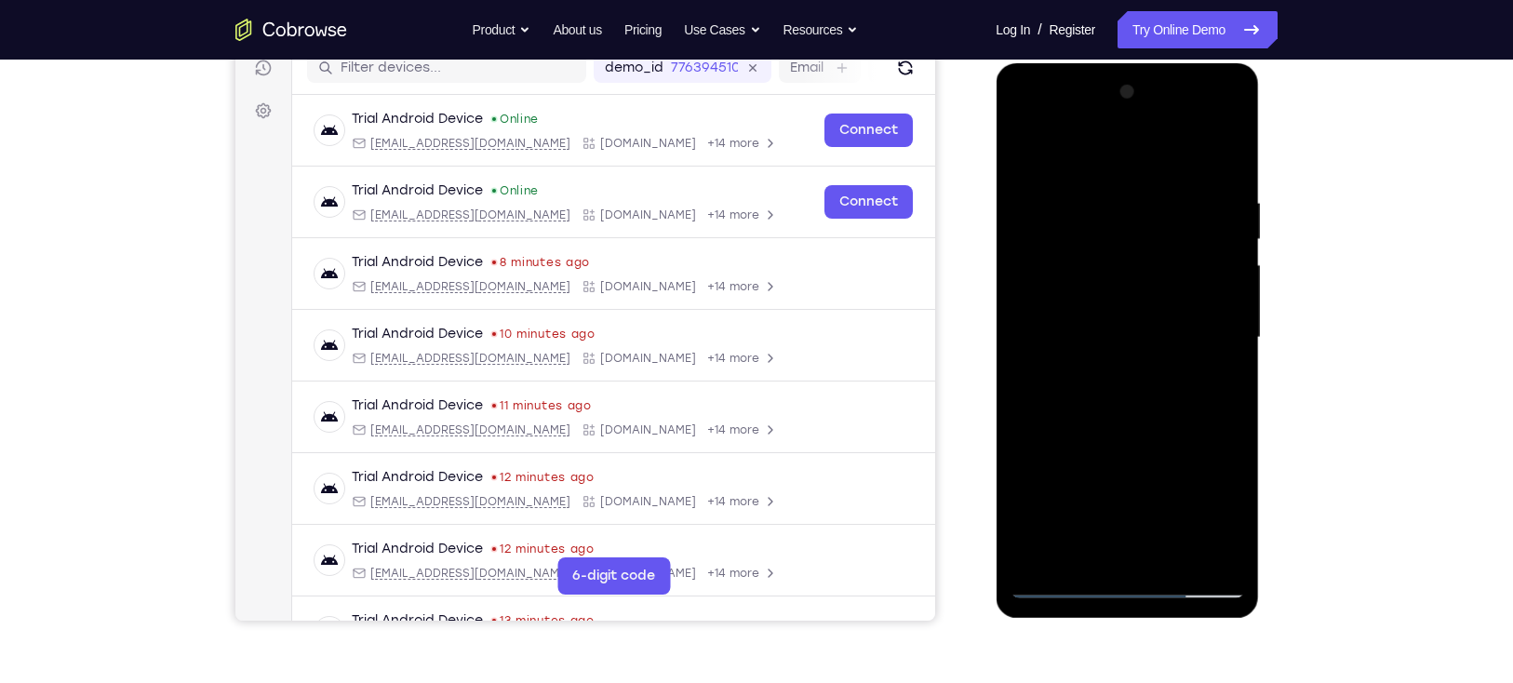
click at [1193, 366] on div at bounding box center [1126, 337] width 234 height 521
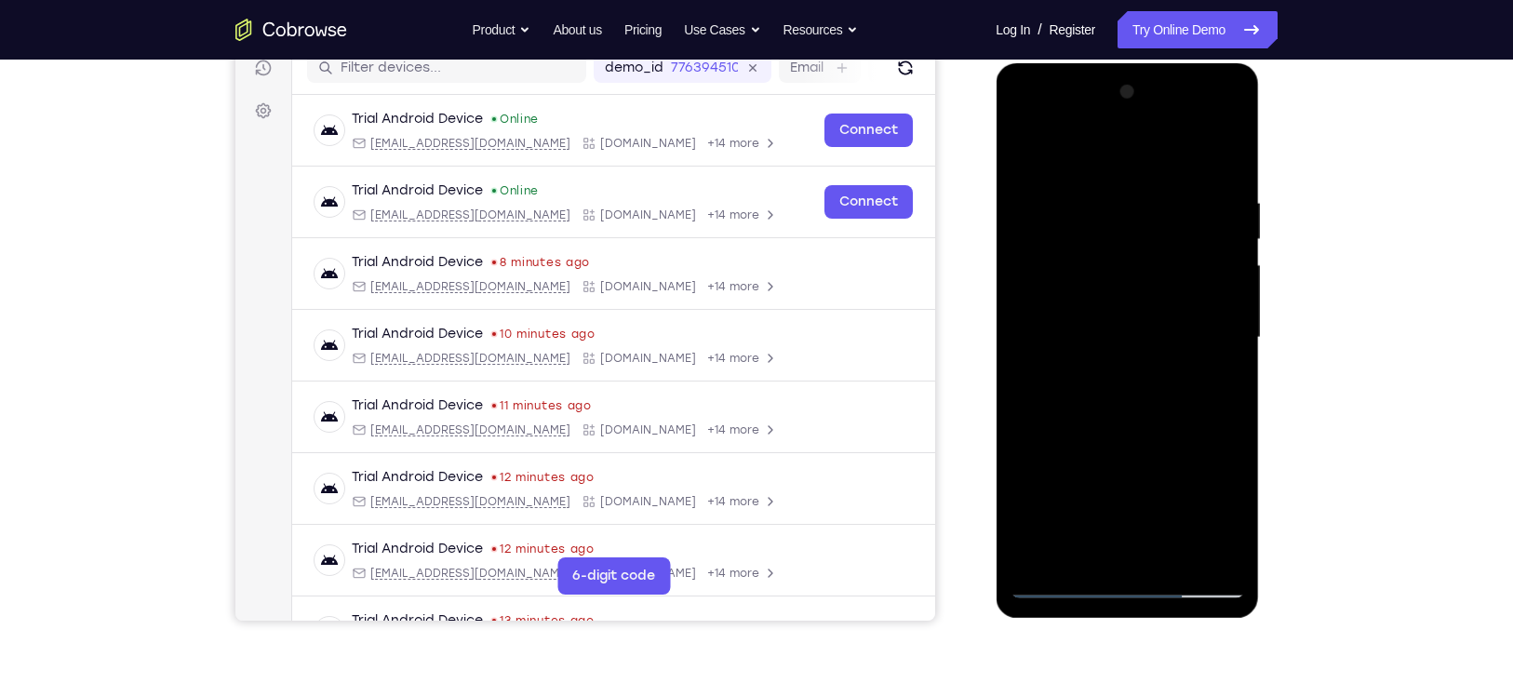
click at [1193, 366] on div at bounding box center [1126, 337] width 234 height 521
click at [1193, 364] on div at bounding box center [1126, 337] width 234 height 521
click at [1193, 361] on div at bounding box center [1126, 337] width 234 height 521
click at [1196, 360] on div at bounding box center [1126, 337] width 234 height 521
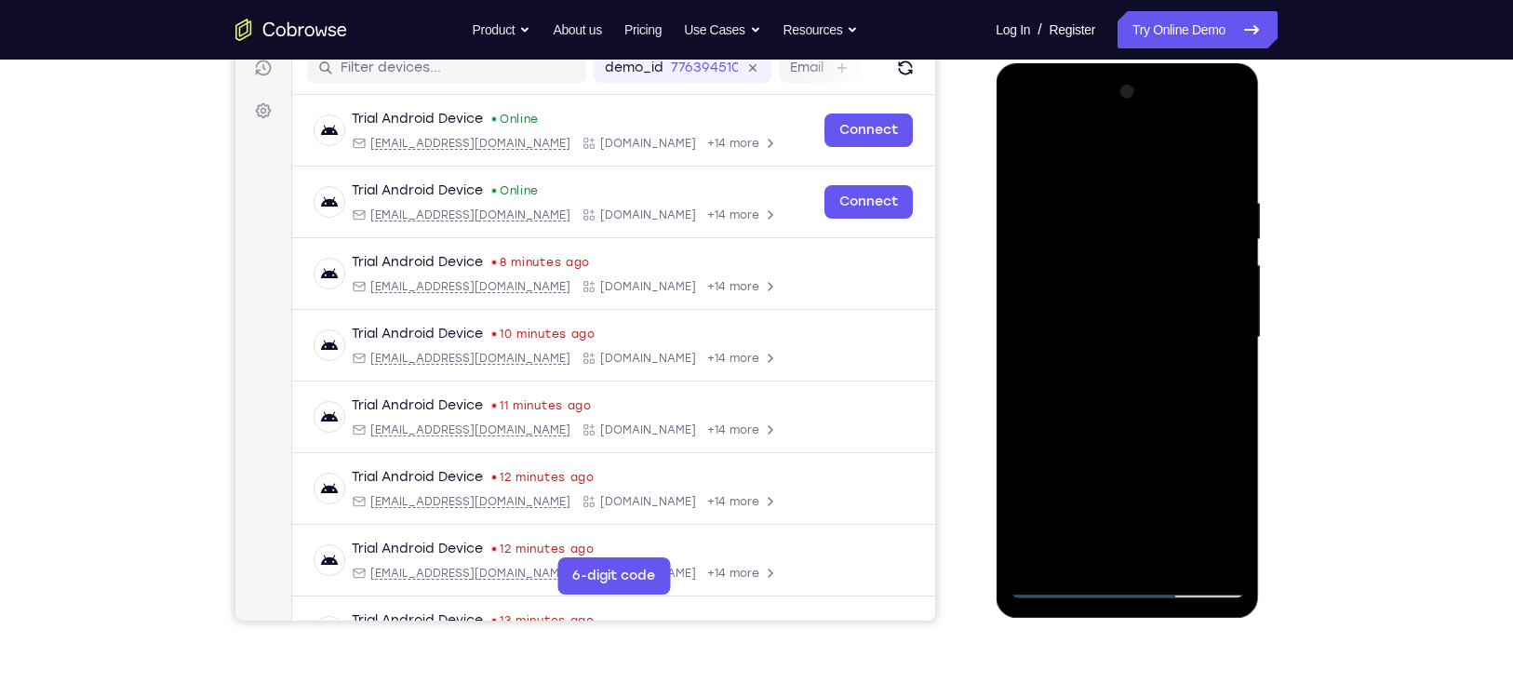
click at [1196, 360] on div at bounding box center [1126, 337] width 234 height 521
click at [1193, 362] on div at bounding box center [1126, 337] width 234 height 521
click at [1127, 170] on div at bounding box center [1126, 337] width 234 height 521
click at [1162, 365] on div at bounding box center [1126, 337] width 234 height 521
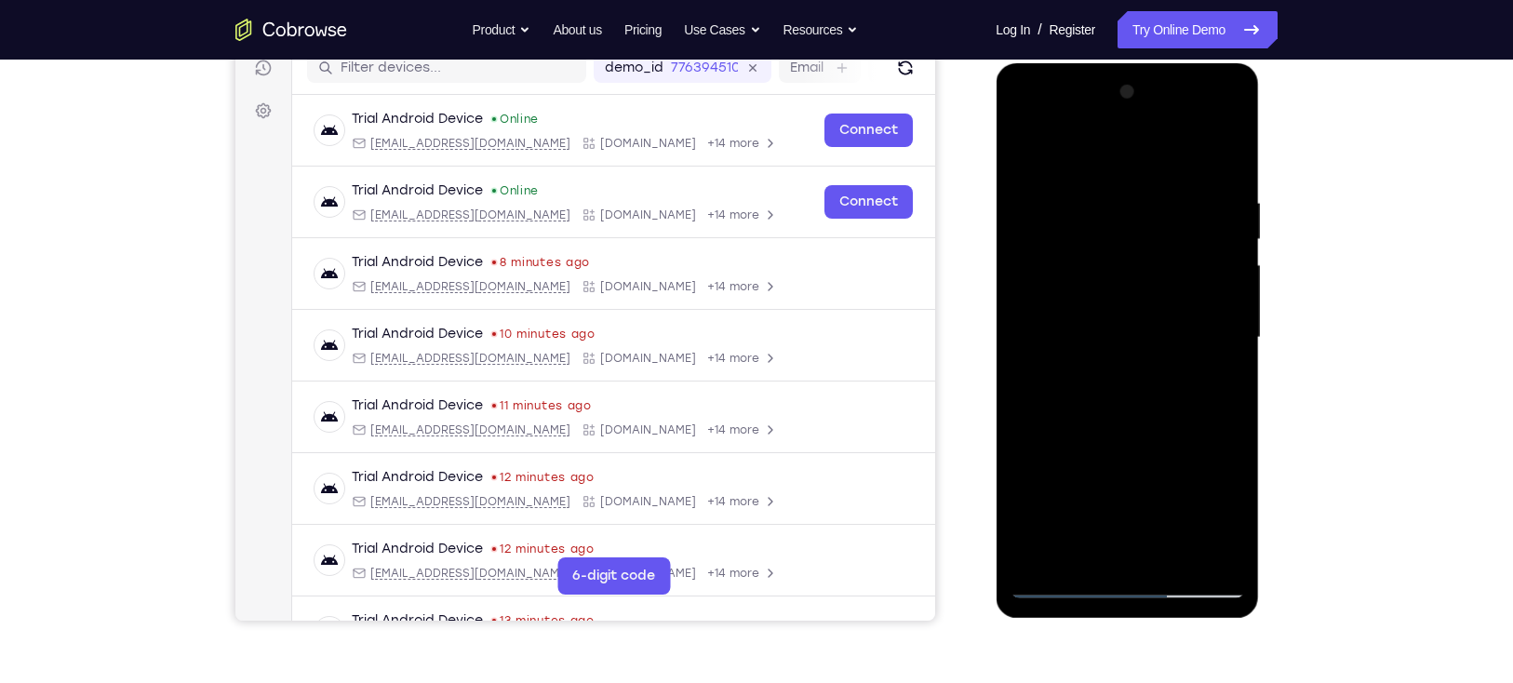
drag, startPoint x: 1179, startPoint y: 353, endPoint x: 1186, endPoint y: 405, distance: 51.7
click at [1186, 405] on div at bounding box center [1126, 337] width 234 height 521
drag, startPoint x: 1180, startPoint y: 195, endPoint x: 1172, endPoint y: 350, distance: 154.6
click at [1172, 350] on div at bounding box center [1126, 337] width 234 height 521
drag, startPoint x: 1188, startPoint y: 271, endPoint x: 1180, endPoint y: 349, distance: 78.5
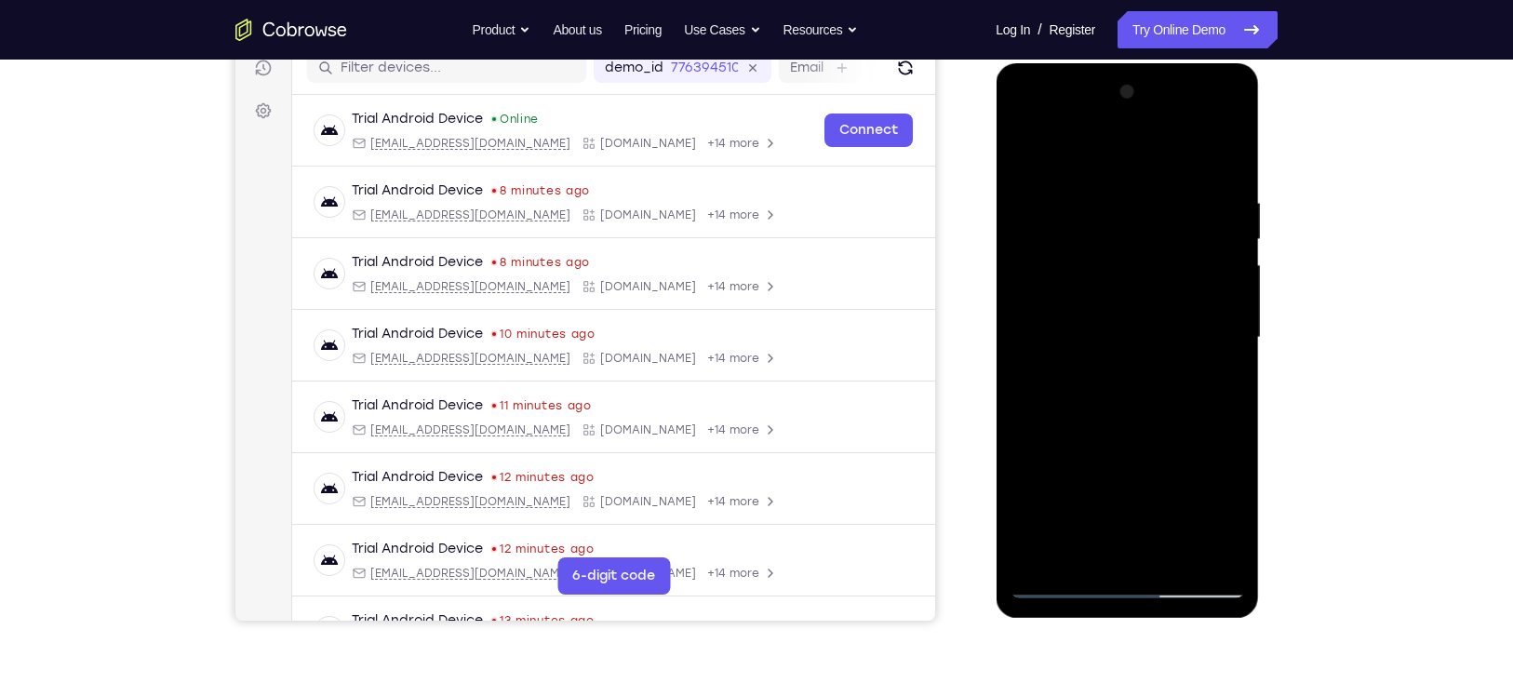
click at [1180, 349] on div at bounding box center [1126, 337] width 234 height 521
drag, startPoint x: 1179, startPoint y: 190, endPoint x: 1181, endPoint y: 348, distance: 158.2
click at [1181, 348] on div at bounding box center [1126, 337] width 234 height 521
drag, startPoint x: 1174, startPoint y: 185, endPoint x: 1183, endPoint y: 348, distance: 163.1
click at [1183, 348] on div at bounding box center [1126, 337] width 234 height 521
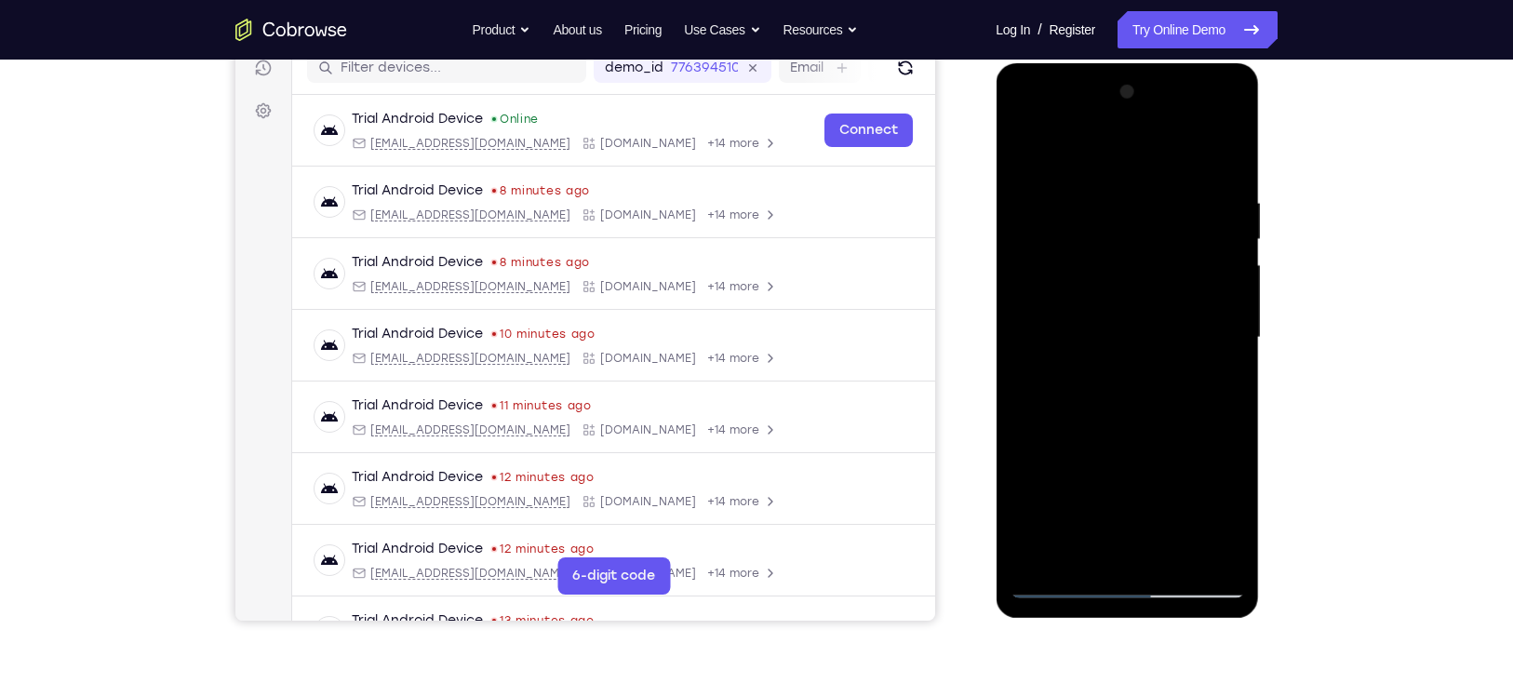
drag, startPoint x: 1180, startPoint y: 223, endPoint x: 1185, endPoint y: 278, distance: 55.1
click at [1185, 278] on div at bounding box center [1126, 337] width 234 height 521
drag, startPoint x: 1185, startPoint y: 278, endPoint x: 1183, endPoint y: 339, distance: 60.5
click at [1183, 339] on div at bounding box center [1126, 337] width 234 height 521
drag, startPoint x: 1179, startPoint y: 226, endPoint x: 1202, endPoint y: 371, distance: 147.0
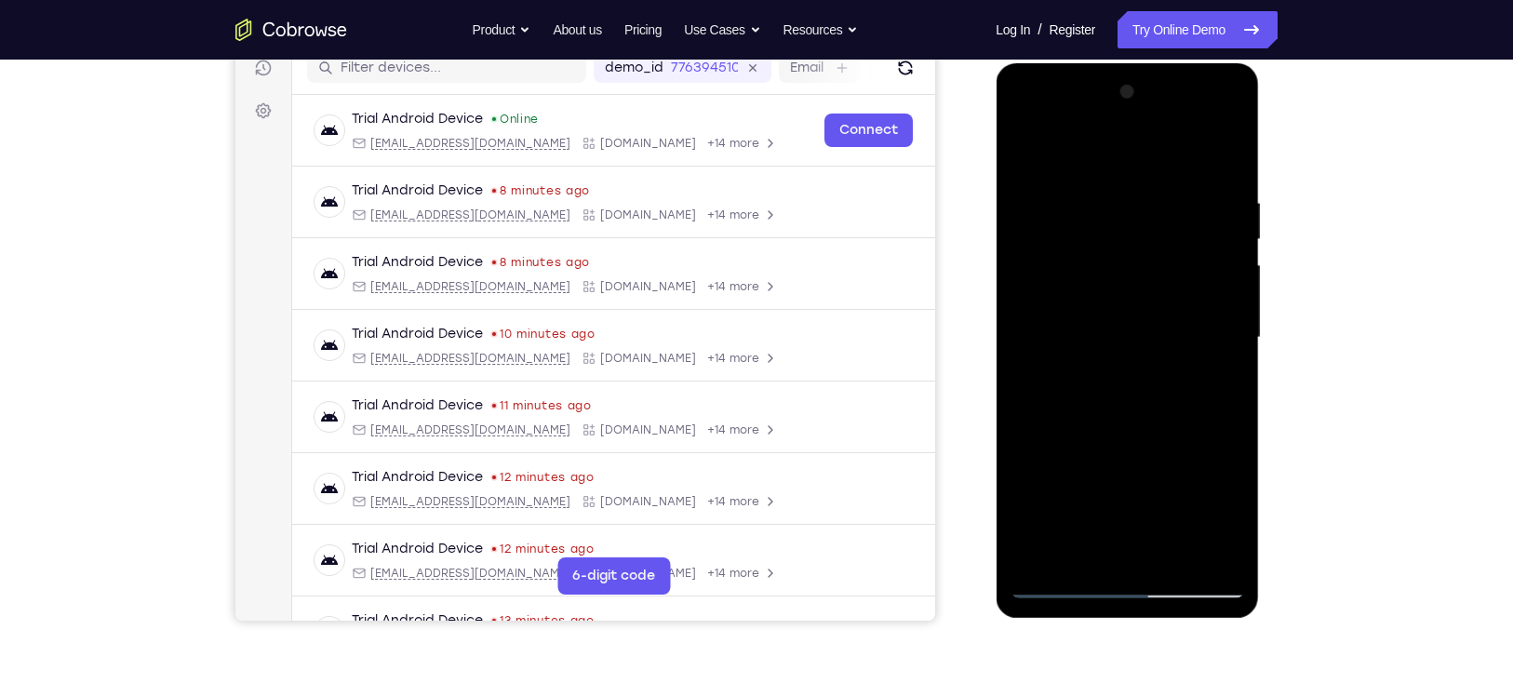
click at [1202, 371] on div at bounding box center [1126, 337] width 234 height 521
drag, startPoint x: 1200, startPoint y: 260, endPoint x: 1200, endPoint y: 346, distance: 86.5
click at [1200, 346] on div at bounding box center [1126, 337] width 234 height 521
drag, startPoint x: 1187, startPoint y: 201, endPoint x: 1186, endPoint y: 348, distance: 147.0
click at [1186, 348] on div at bounding box center [1126, 337] width 234 height 521
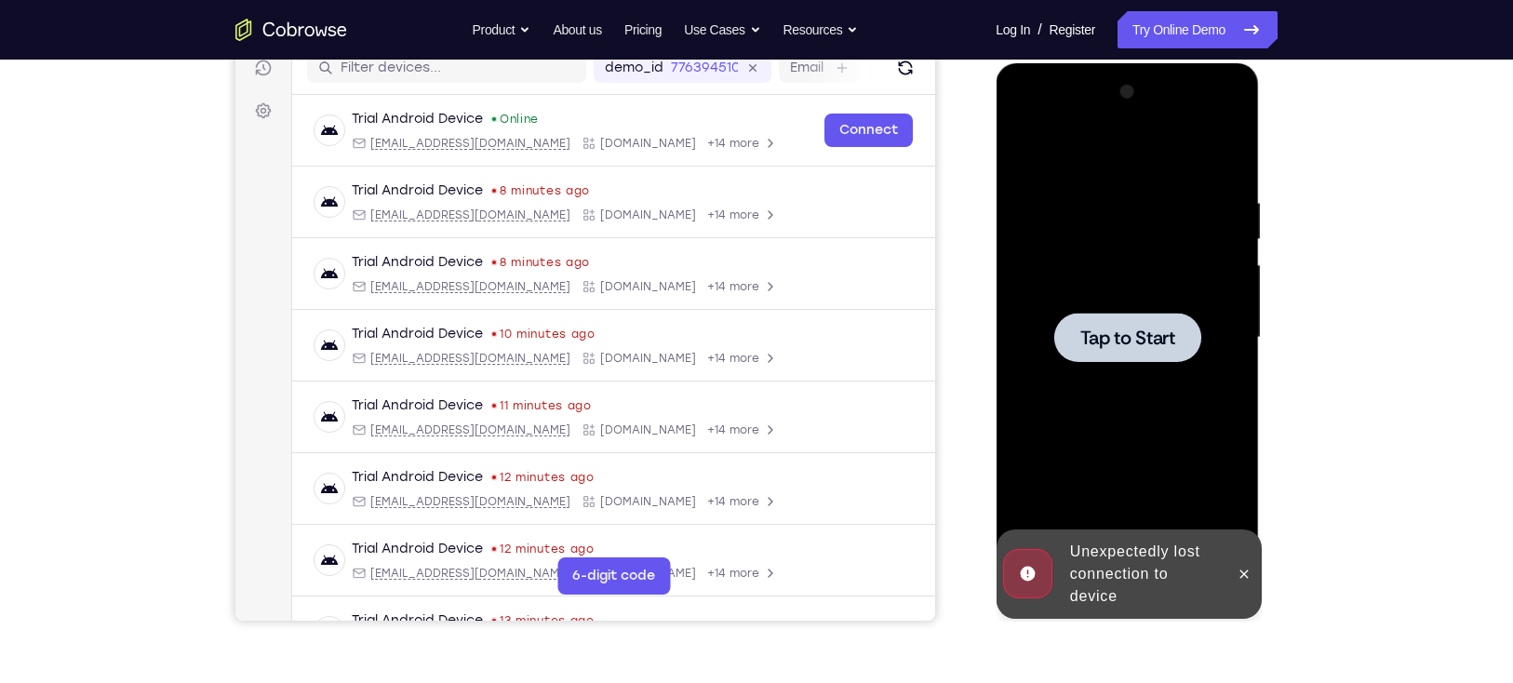
drag, startPoint x: 1196, startPoint y: 204, endPoint x: 1171, endPoint y: 308, distance: 107.2
click at [1171, 308] on div at bounding box center [1126, 337] width 234 height 521
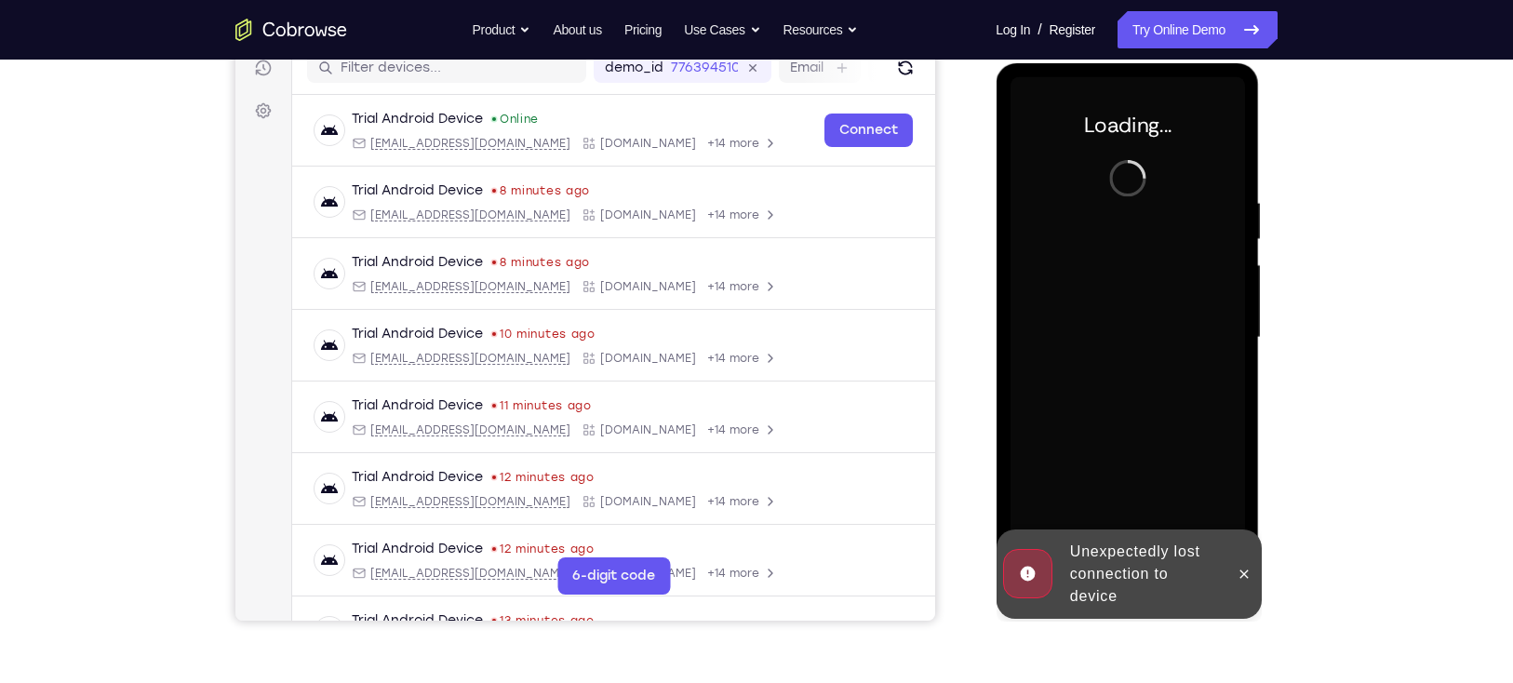
click at [1171, 308] on div at bounding box center [1126, 337] width 234 height 521
click at [1245, 569] on icon at bounding box center [1242, 574] width 15 height 15
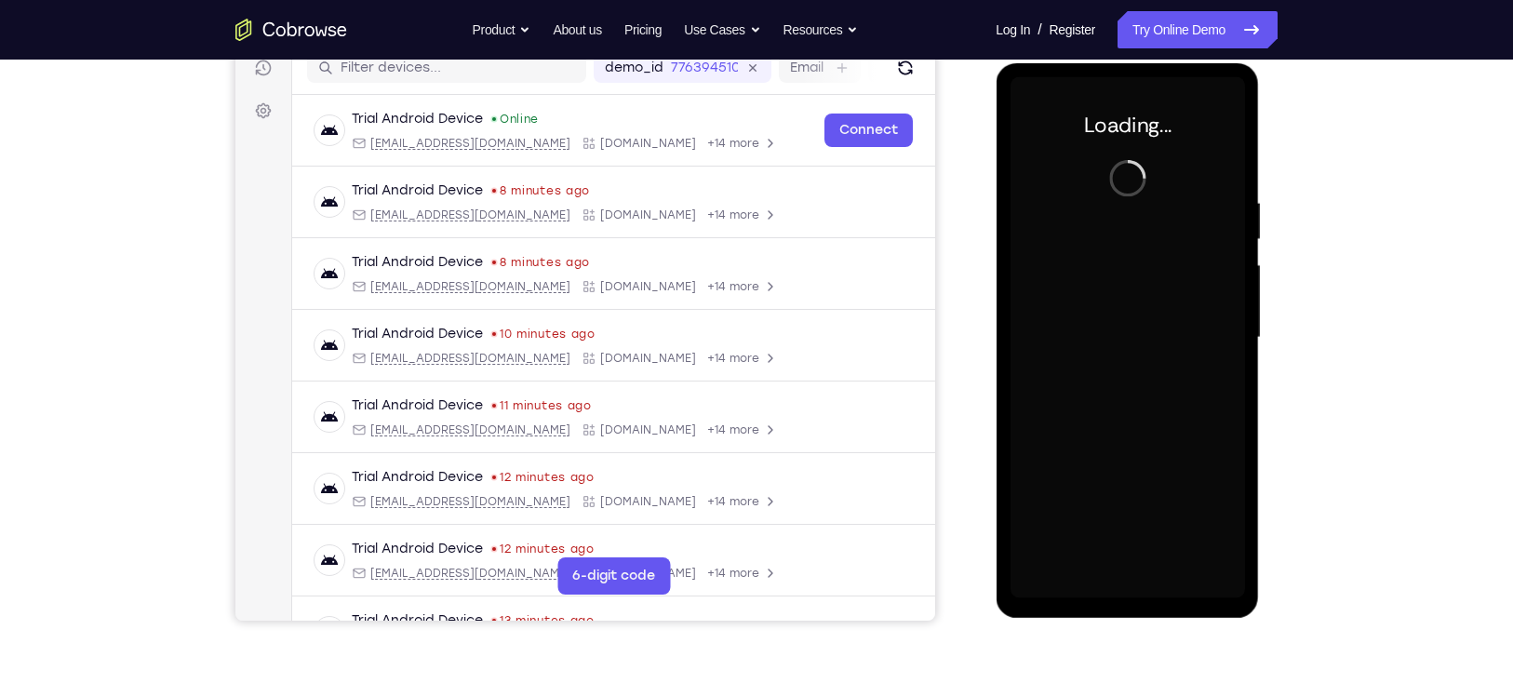
scroll to position [256, 0]
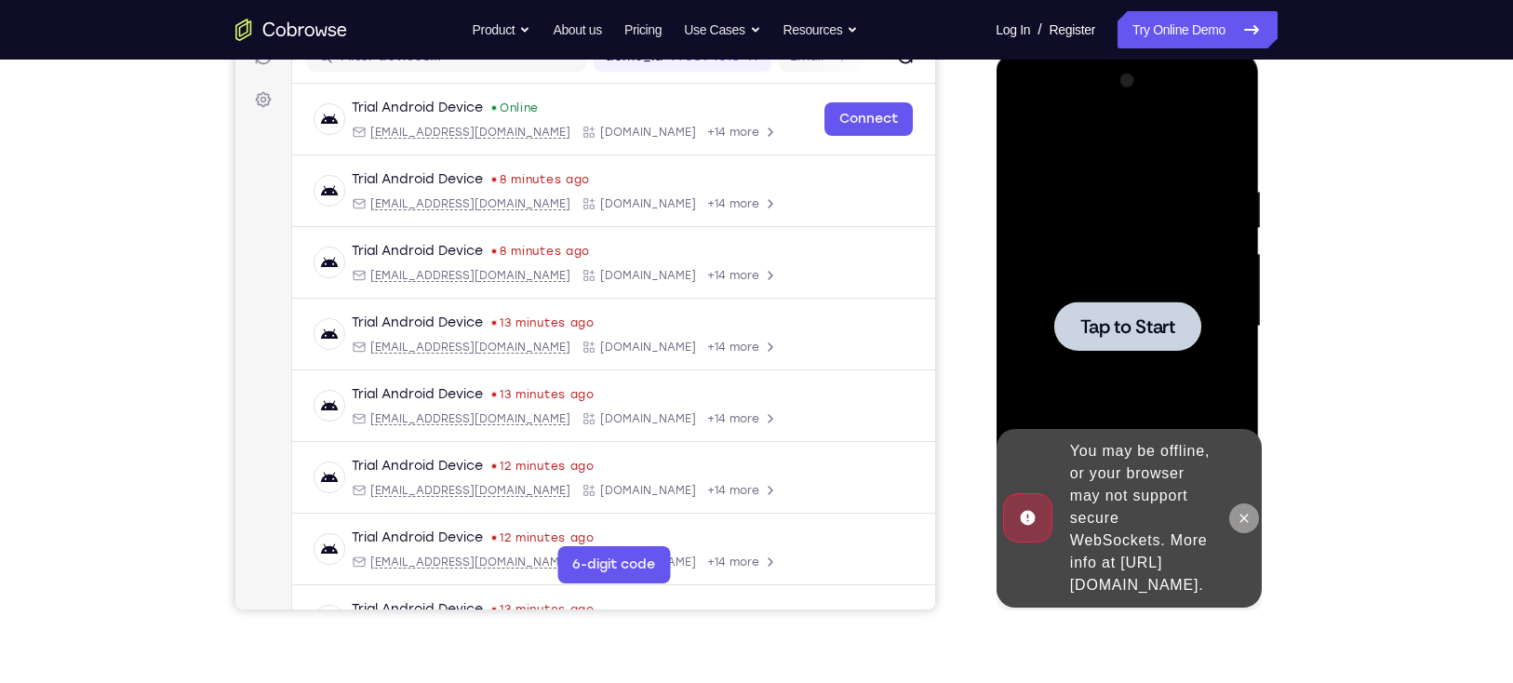
click at [1247, 511] on icon at bounding box center [1242, 518] width 15 height 15
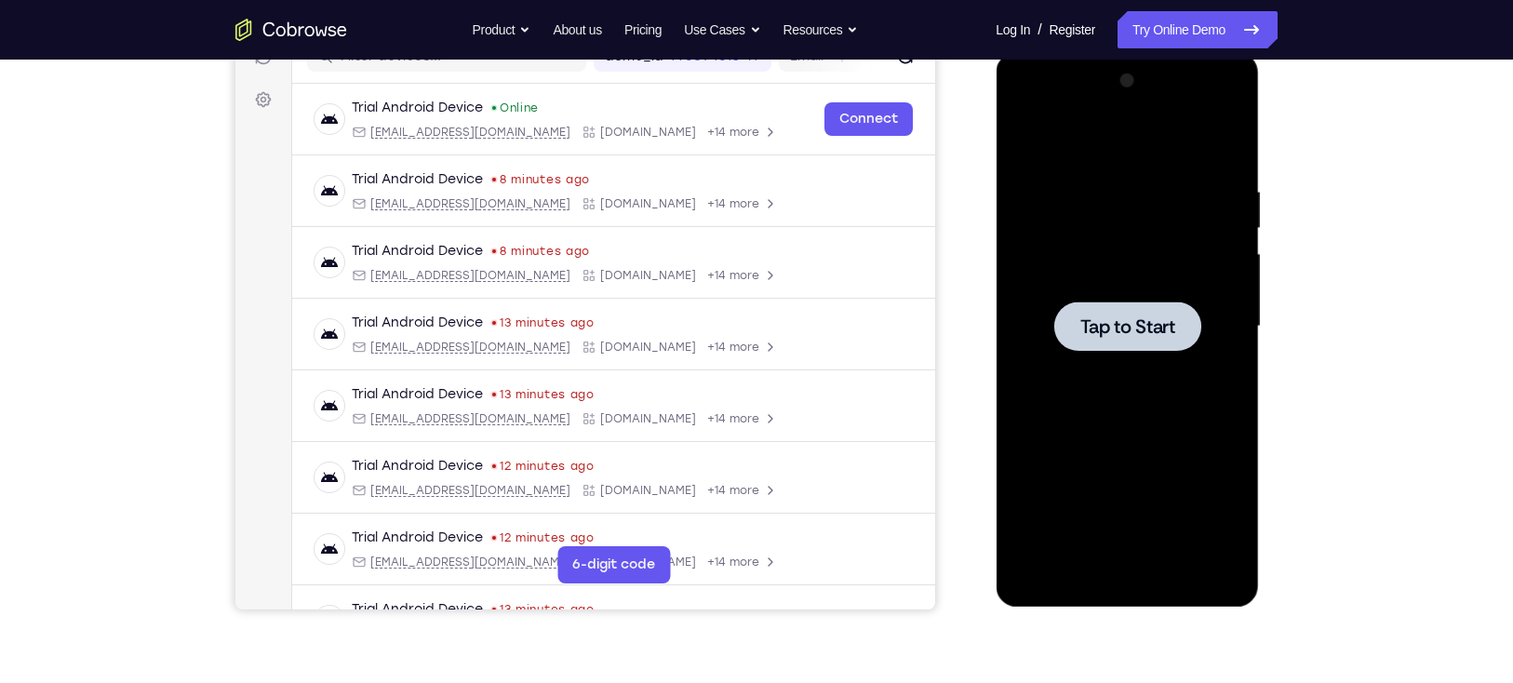
click at [1247, 399] on div "Tap to Start" at bounding box center [1126, 329] width 263 height 554
click at [1154, 352] on div at bounding box center [1126, 326] width 234 height 521
click at [1167, 304] on div at bounding box center [1126, 325] width 147 height 49
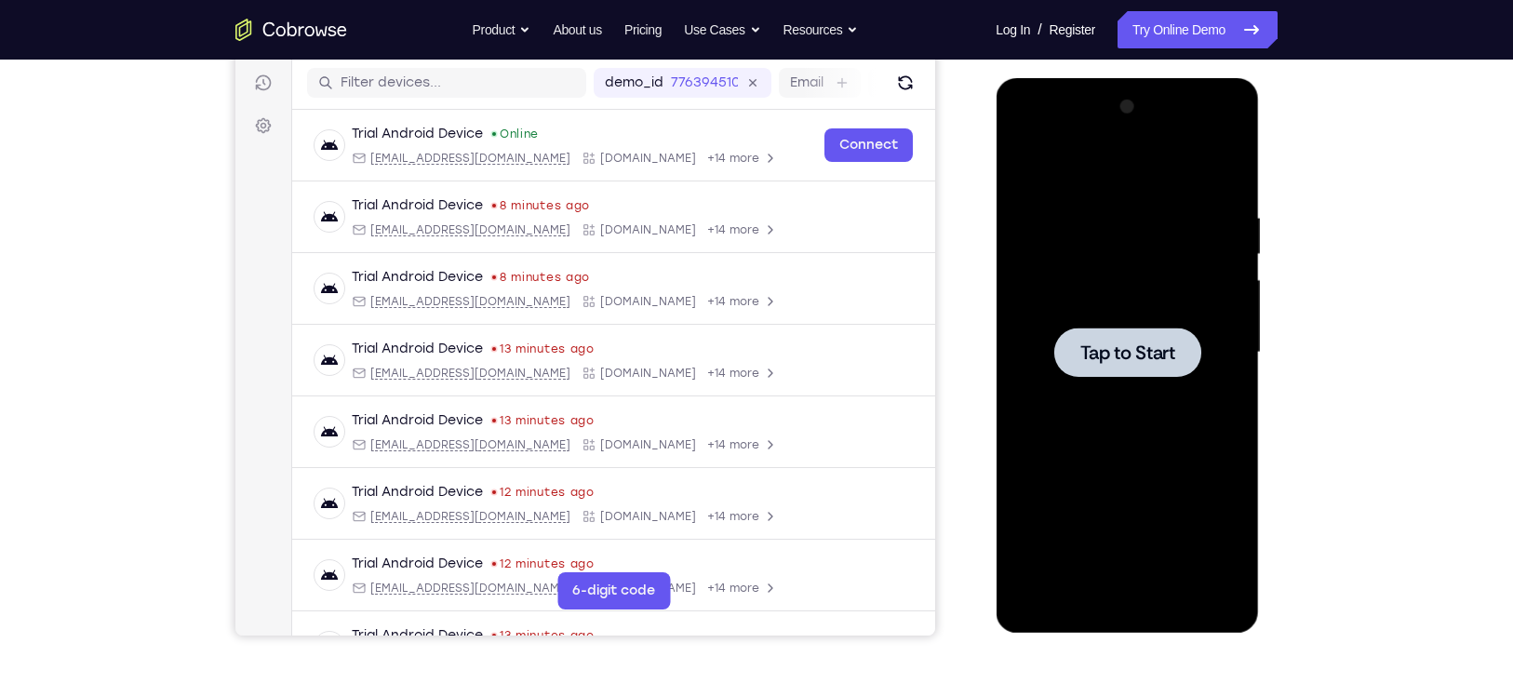
scroll to position [237, 0]
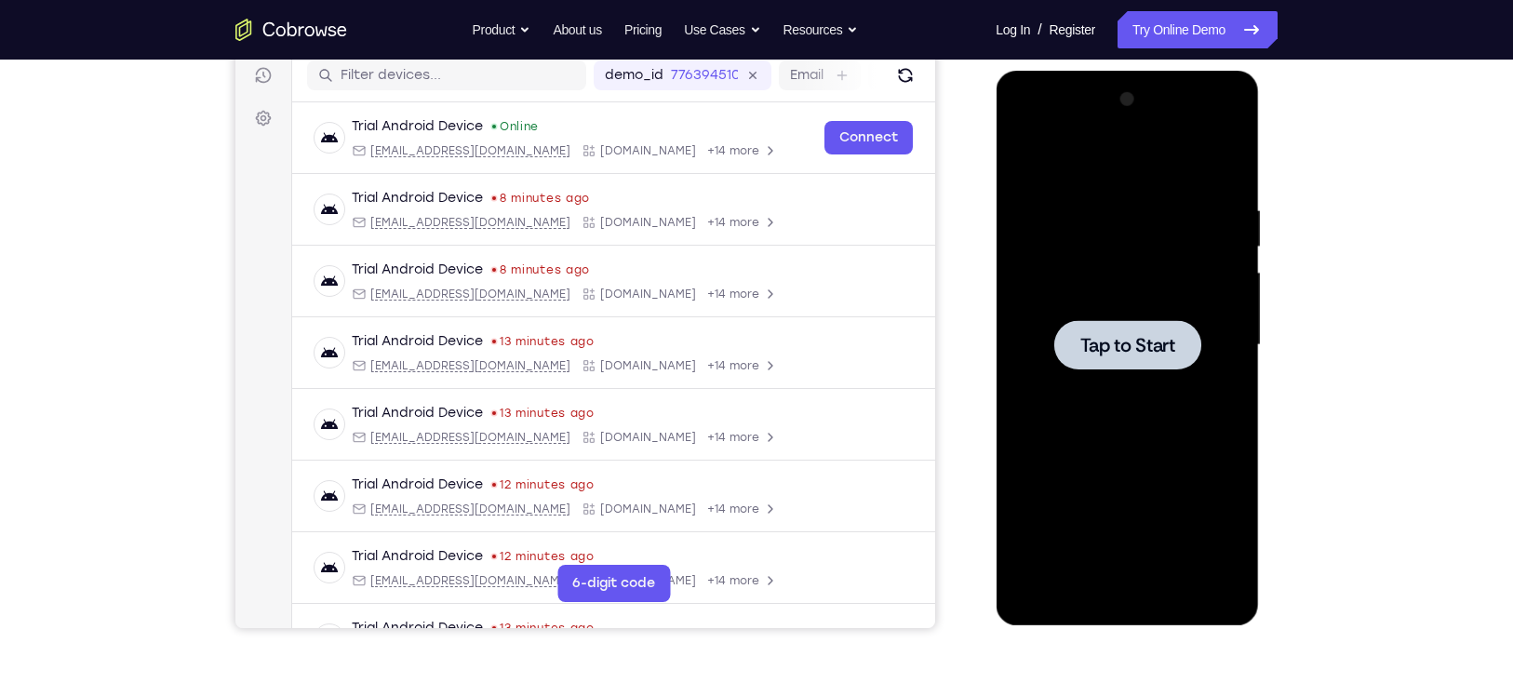
click at [1129, 324] on div at bounding box center [1126, 344] width 147 height 49
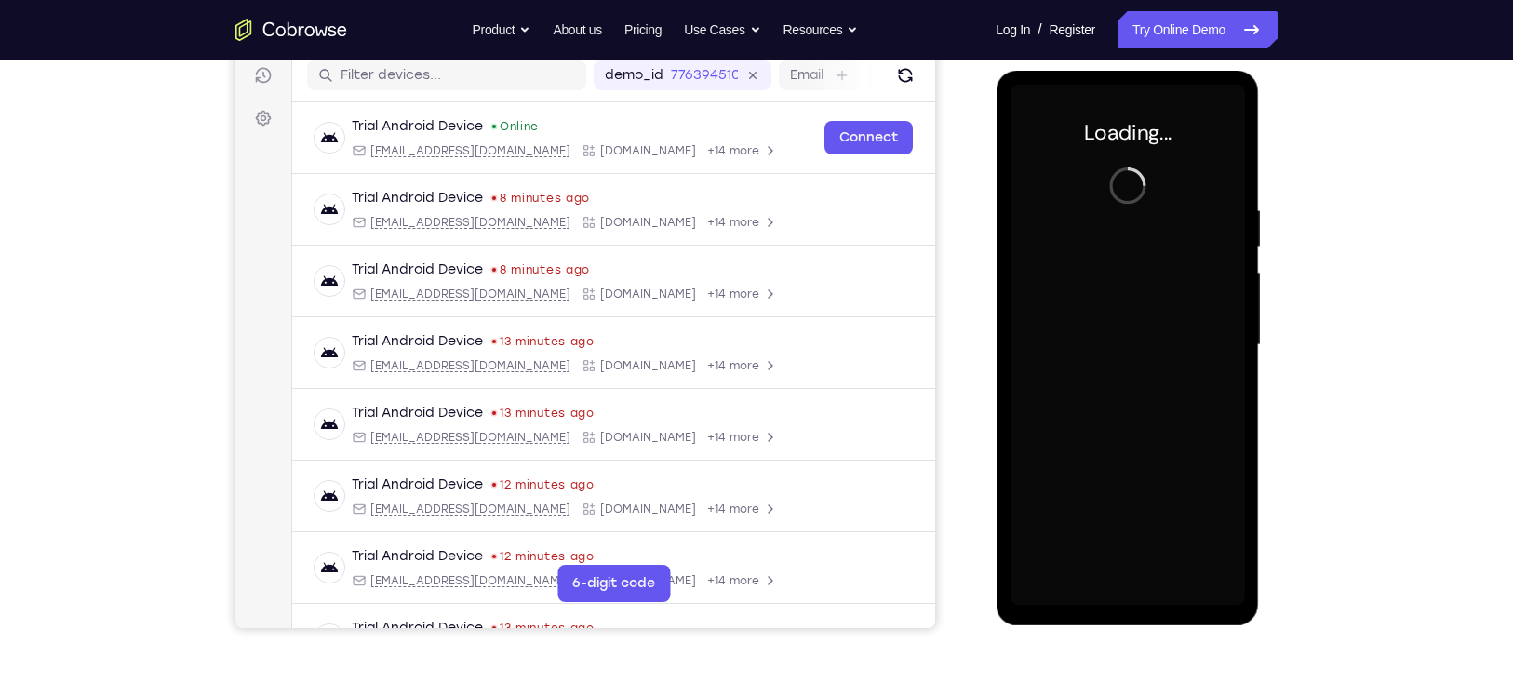
click at [1129, 324] on div at bounding box center [1126, 345] width 234 height 521
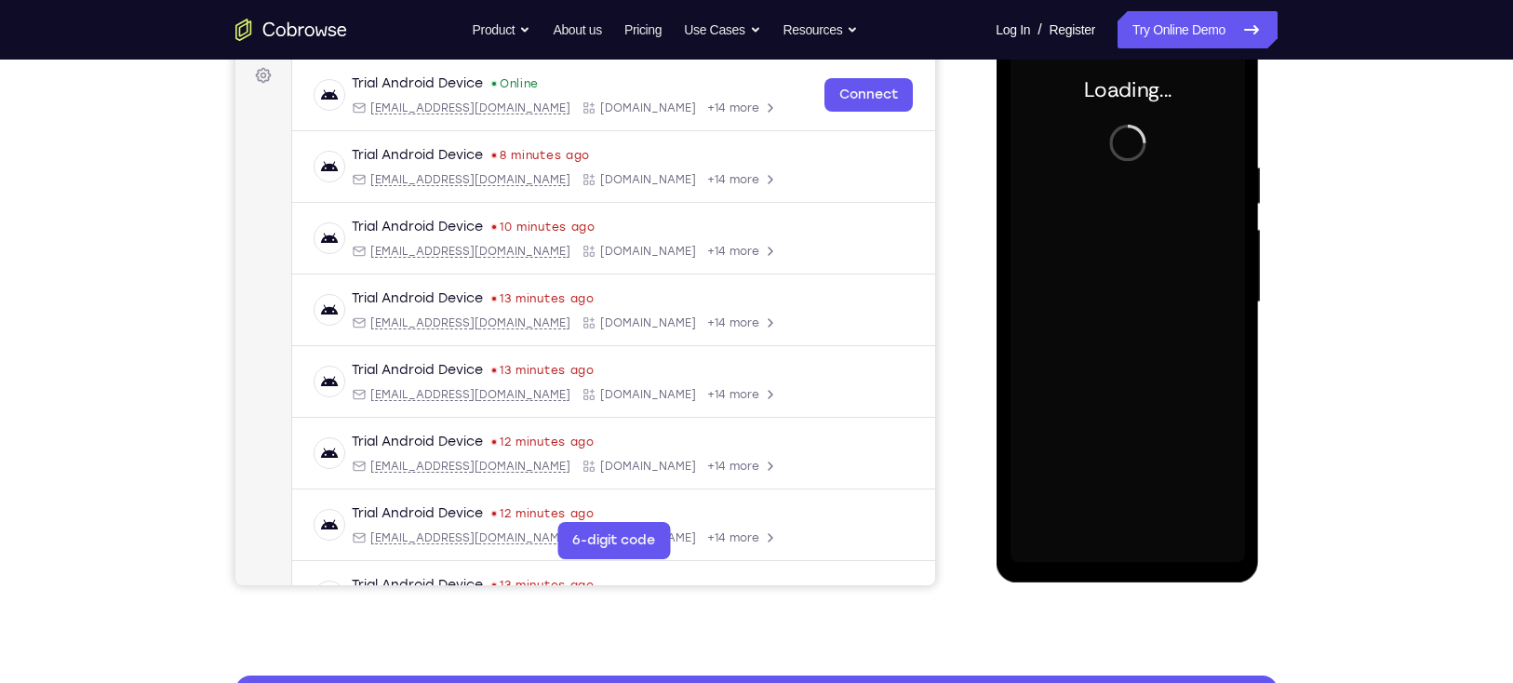
scroll to position [283, 0]
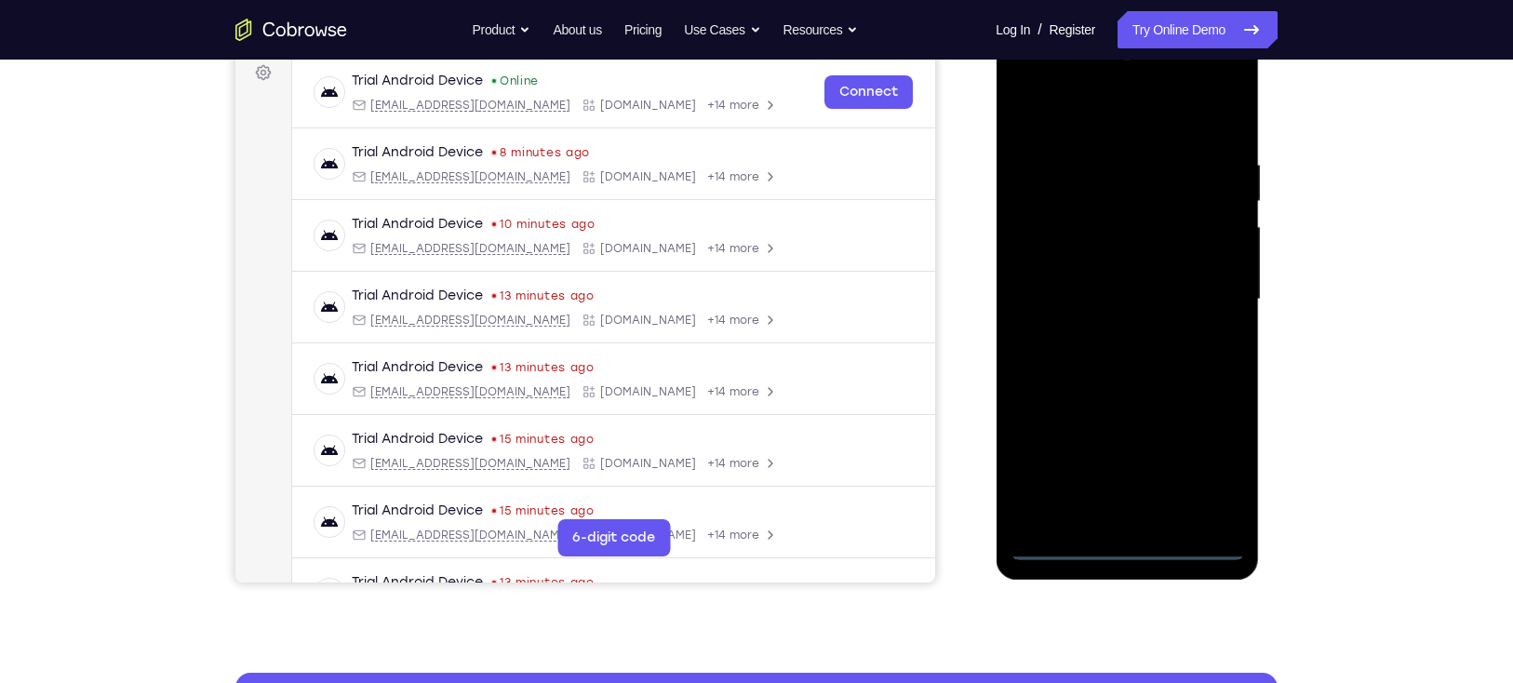
click at [1126, 544] on div at bounding box center [1126, 299] width 234 height 521
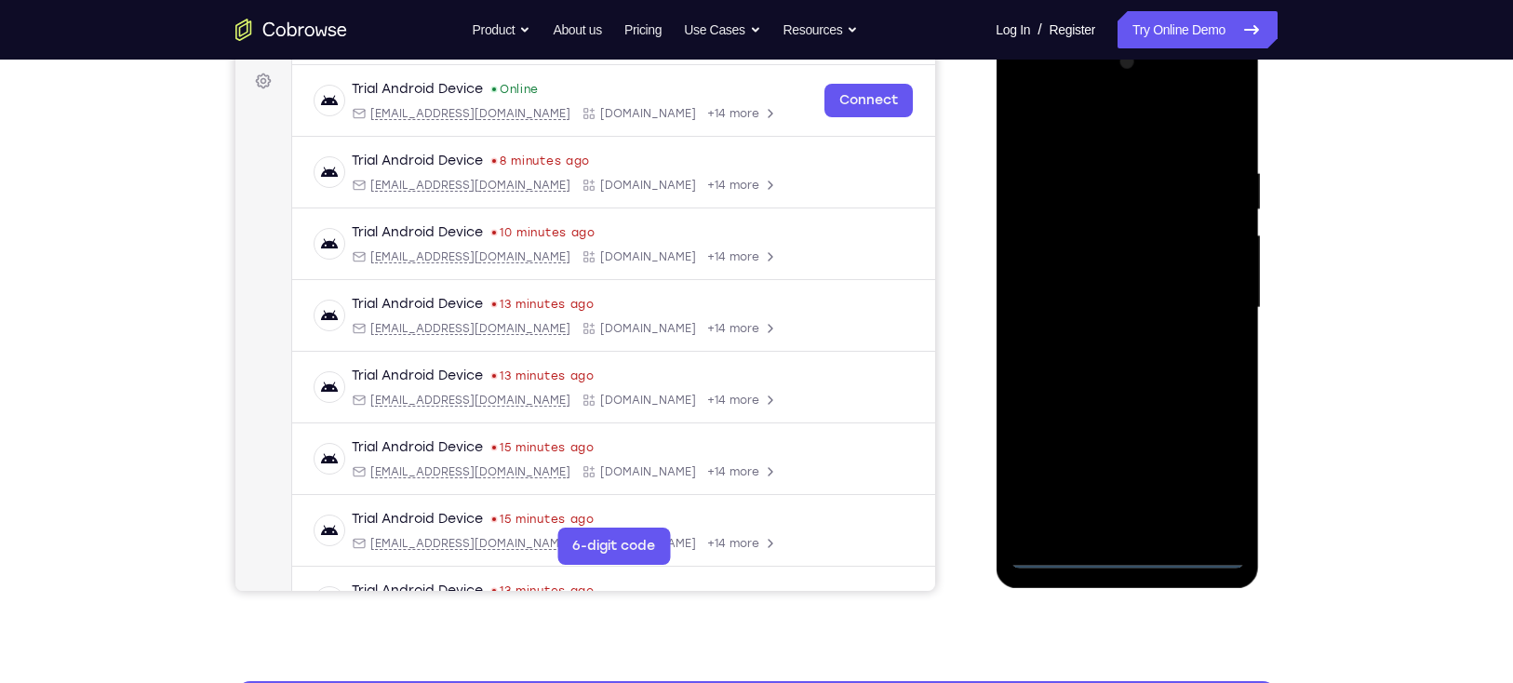
scroll to position [273, 0]
click at [1208, 470] on div at bounding box center [1126, 308] width 234 height 521
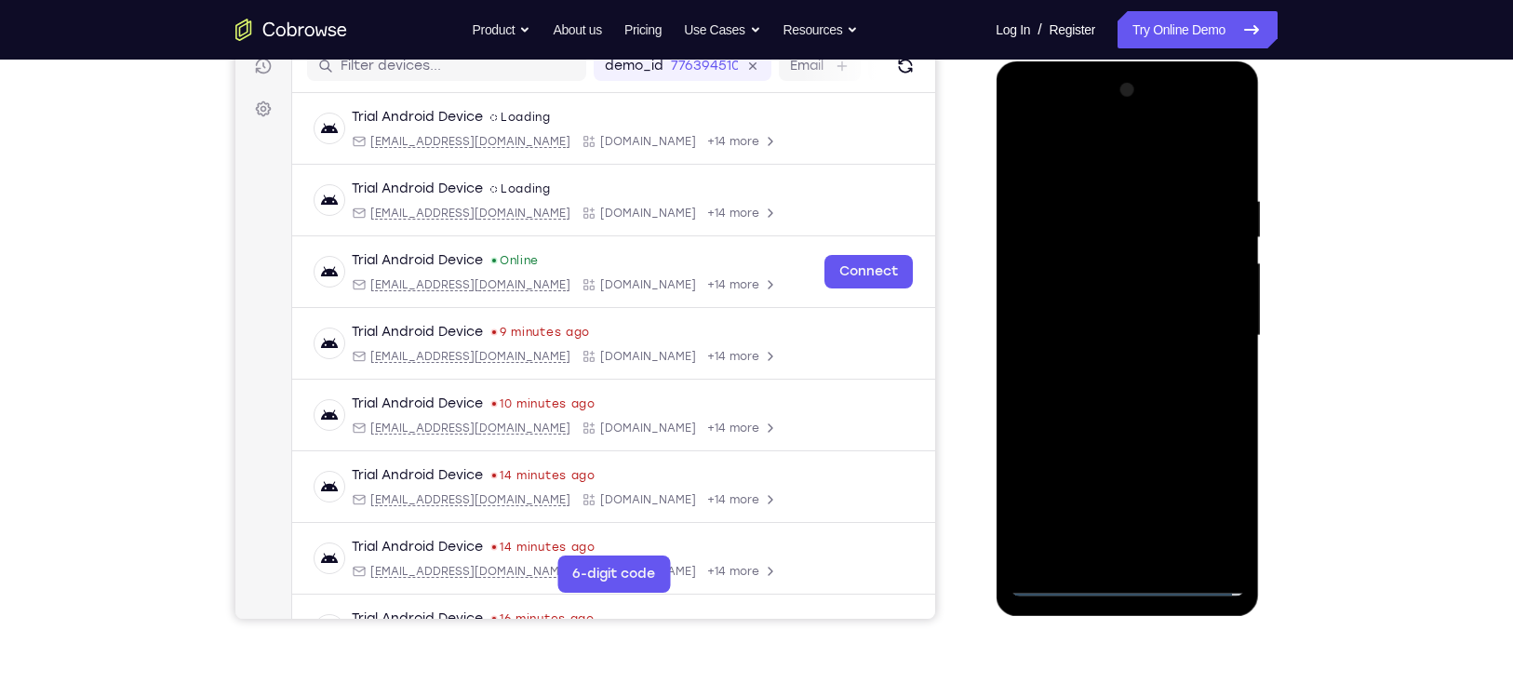
scroll to position [247, 0]
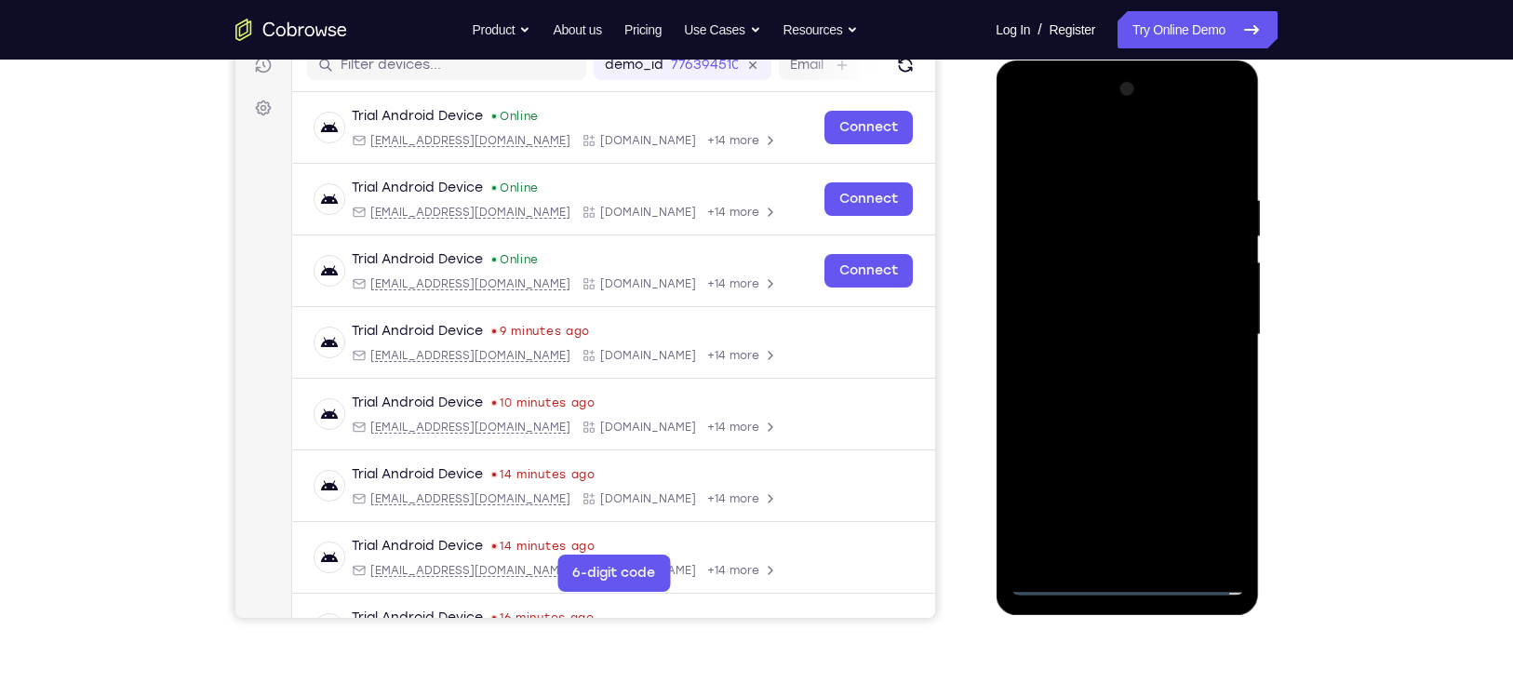
click at [1230, 121] on div at bounding box center [1126, 334] width 234 height 521
click at [1204, 143] on div at bounding box center [1126, 334] width 234 height 521
click at [1150, 113] on div at bounding box center [1126, 334] width 234 height 521
click at [1152, 257] on div at bounding box center [1126, 334] width 234 height 521
click at [1099, 453] on div at bounding box center [1126, 334] width 234 height 521
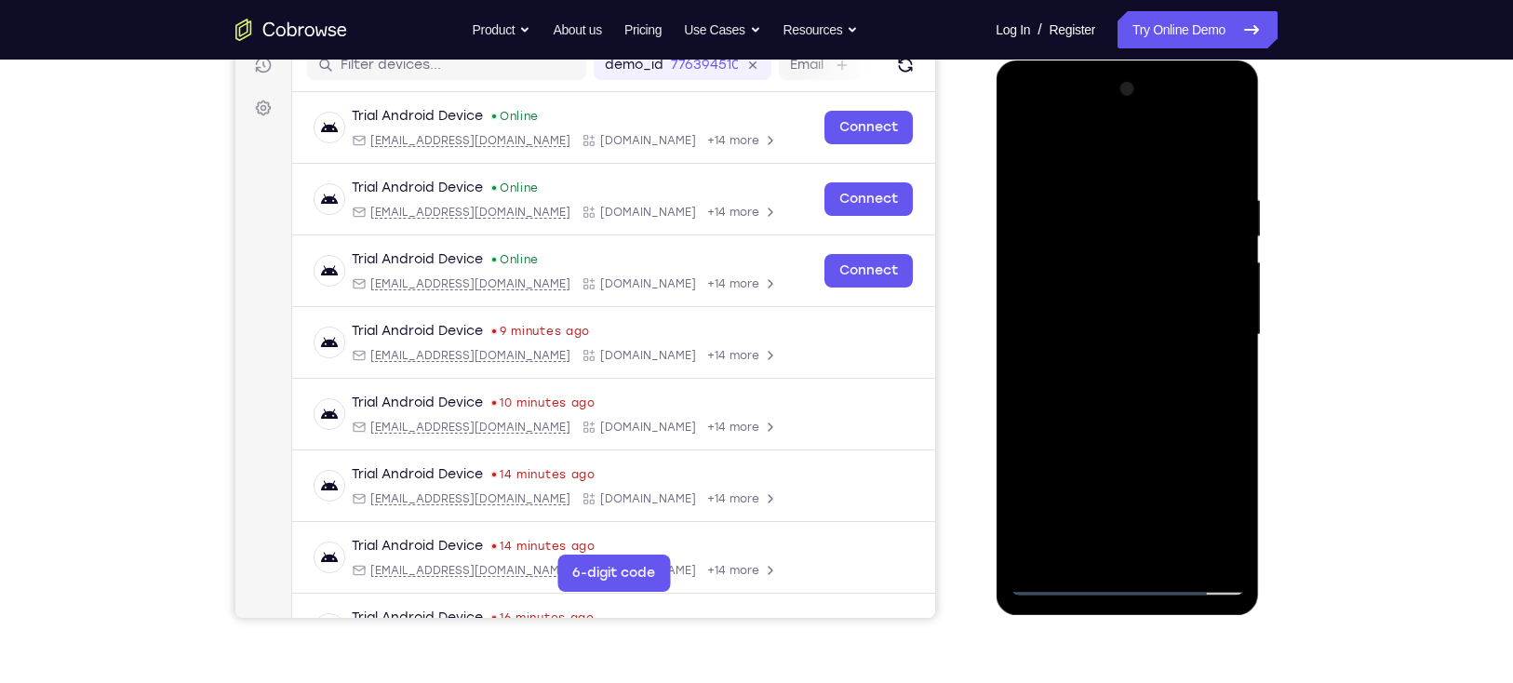
click at [1107, 287] on div at bounding box center [1126, 334] width 234 height 521
drag, startPoint x: 1107, startPoint y: 292, endPoint x: 1107, endPoint y: 255, distance: 37.2
click at [1107, 255] on div at bounding box center [1126, 334] width 234 height 521
click at [1104, 345] on div at bounding box center [1126, 334] width 234 height 521
click at [1130, 164] on div at bounding box center [1126, 334] width 234 height 521
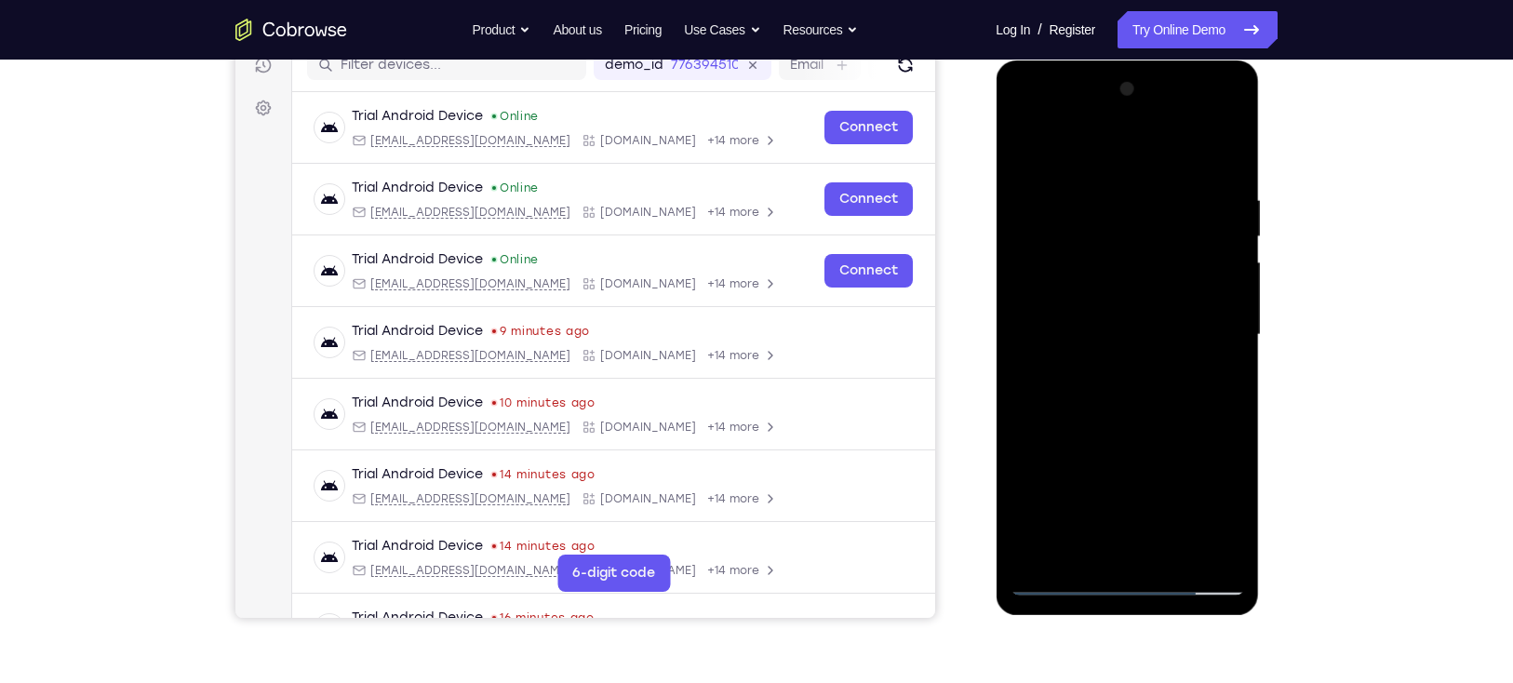
click at [1149, 352] on div at bounding box center [1126, 334] width 234 height 521
click at [1167, 160] on div at bounding box center [1126, 334] width 234 height 521
click at [1128, 165] on div at bounding box center [1126, 334] width 234 height 521
click at [1140, 355] on div at bounding box center [1126, 334] width 234 height 521
drag, startPoint x: 1193, startPoint y: 308, endPoint x: 1188, endPoint y: 324, distance: 16.8
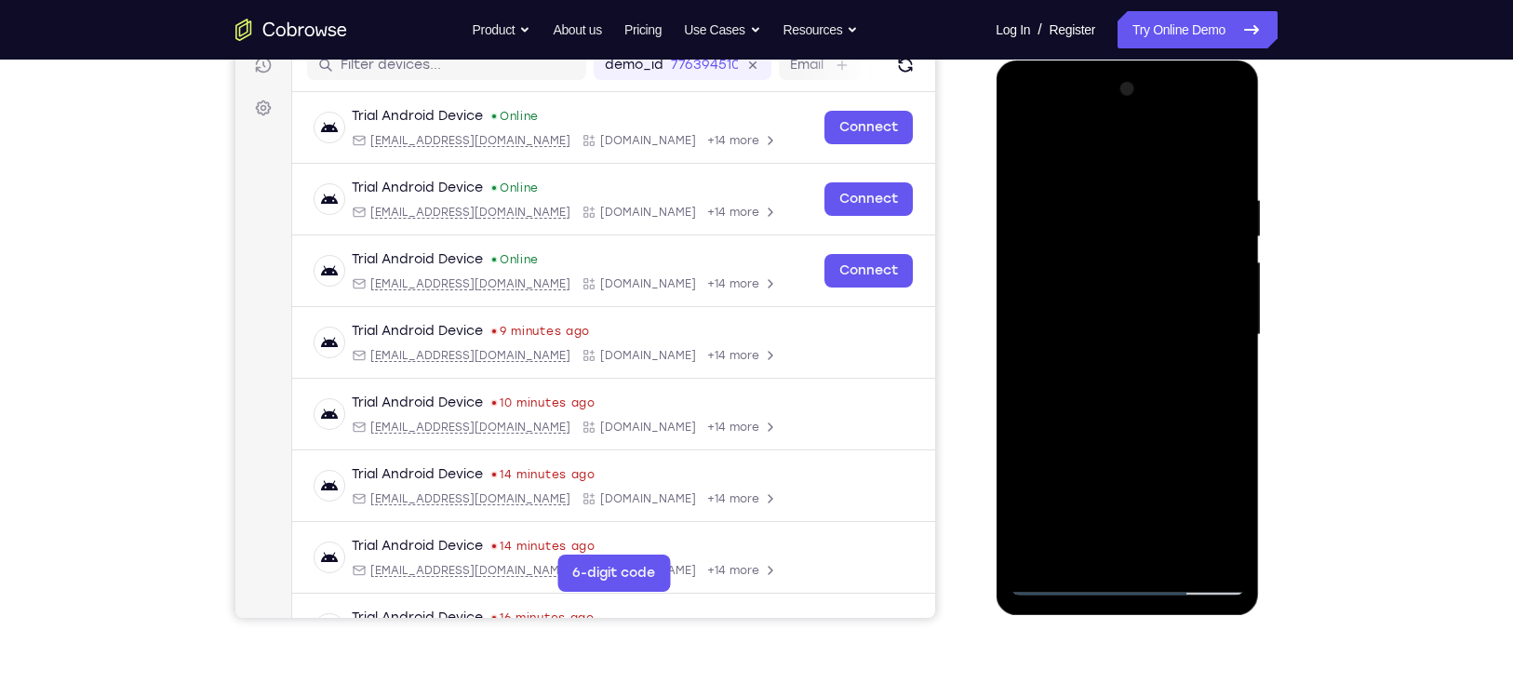
click at [1188, 324] on div at bounding box center [1126, 334] width 234 height 521
drag, startPoint x: 1193, startPoint y: 235, endPoint x: 1168, endPoint y: 408, distance: 174.7
click at [1168, 408] on div at bounding box center [1126, 334] width 234 height 521
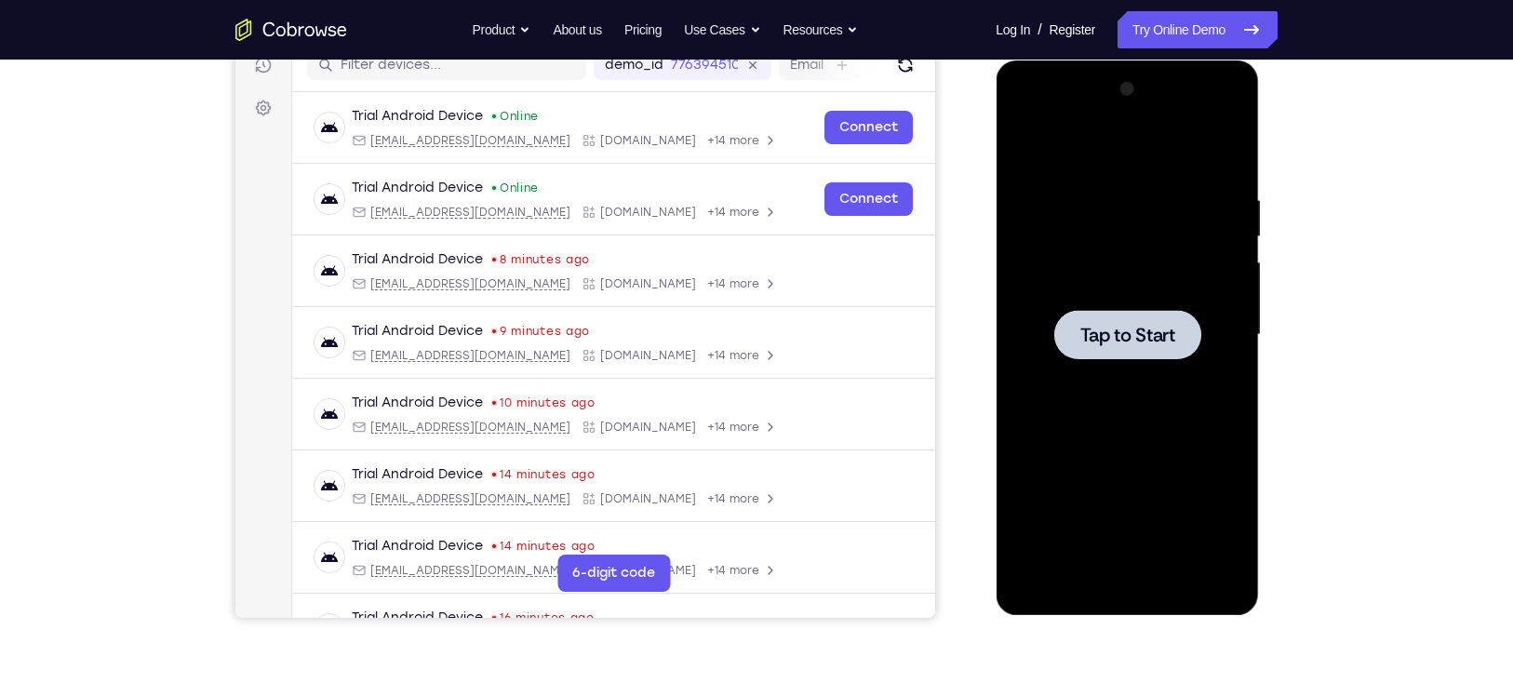
click at [1095, 329] on span "Tap to Start" at bounding box center [1126, 335] width 95 height 19
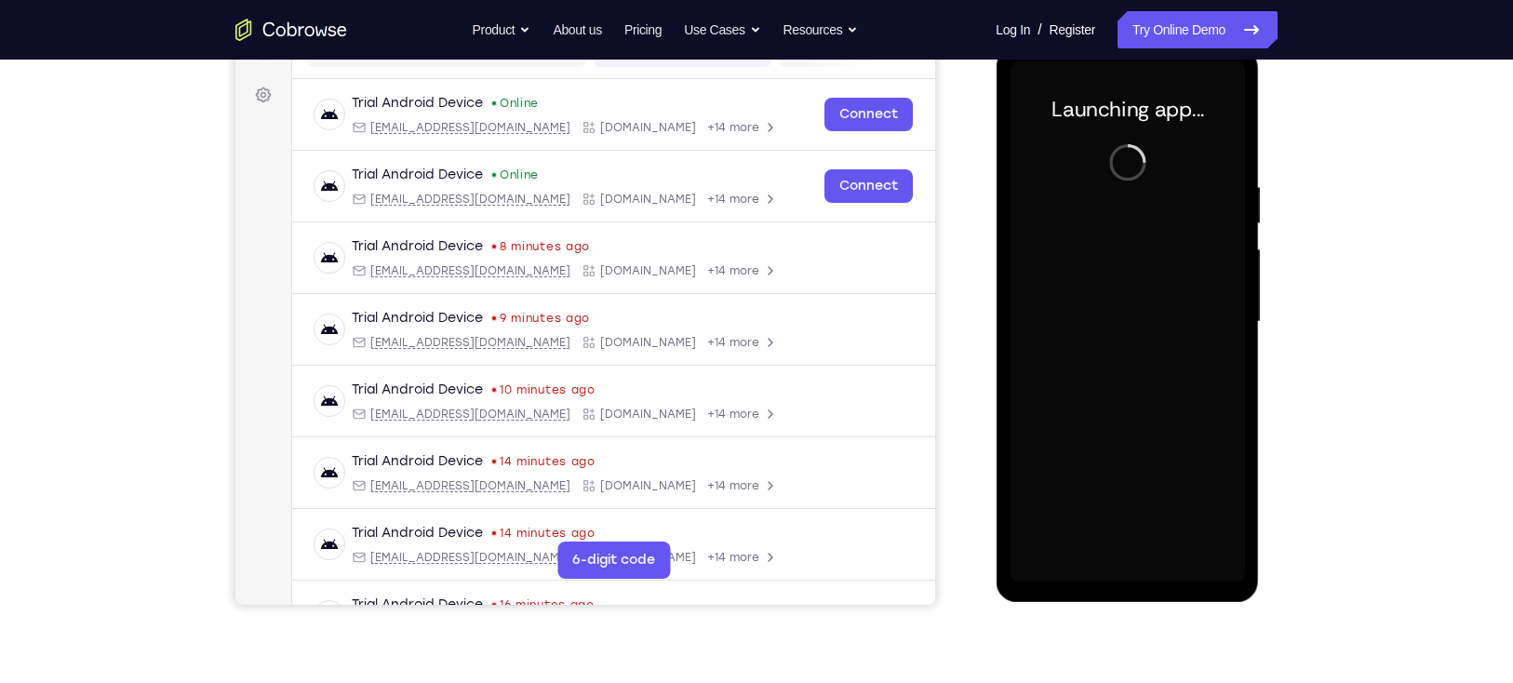
scroll to position [263, 0]
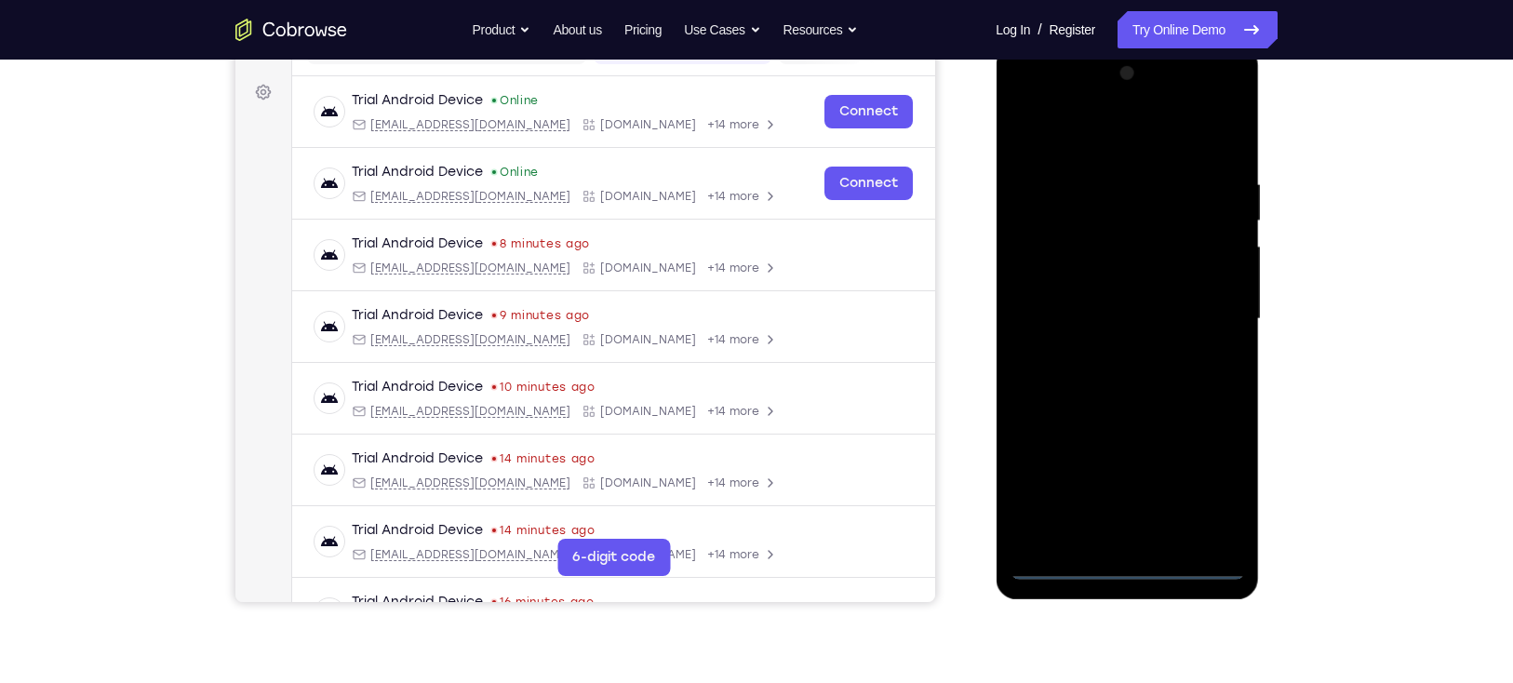
click at [1126, 562] on div at bounding box center [1126, 319] width 234 height 521
click at [1213, 475] on div at bounding box center [1126, 319] width 234 height 521
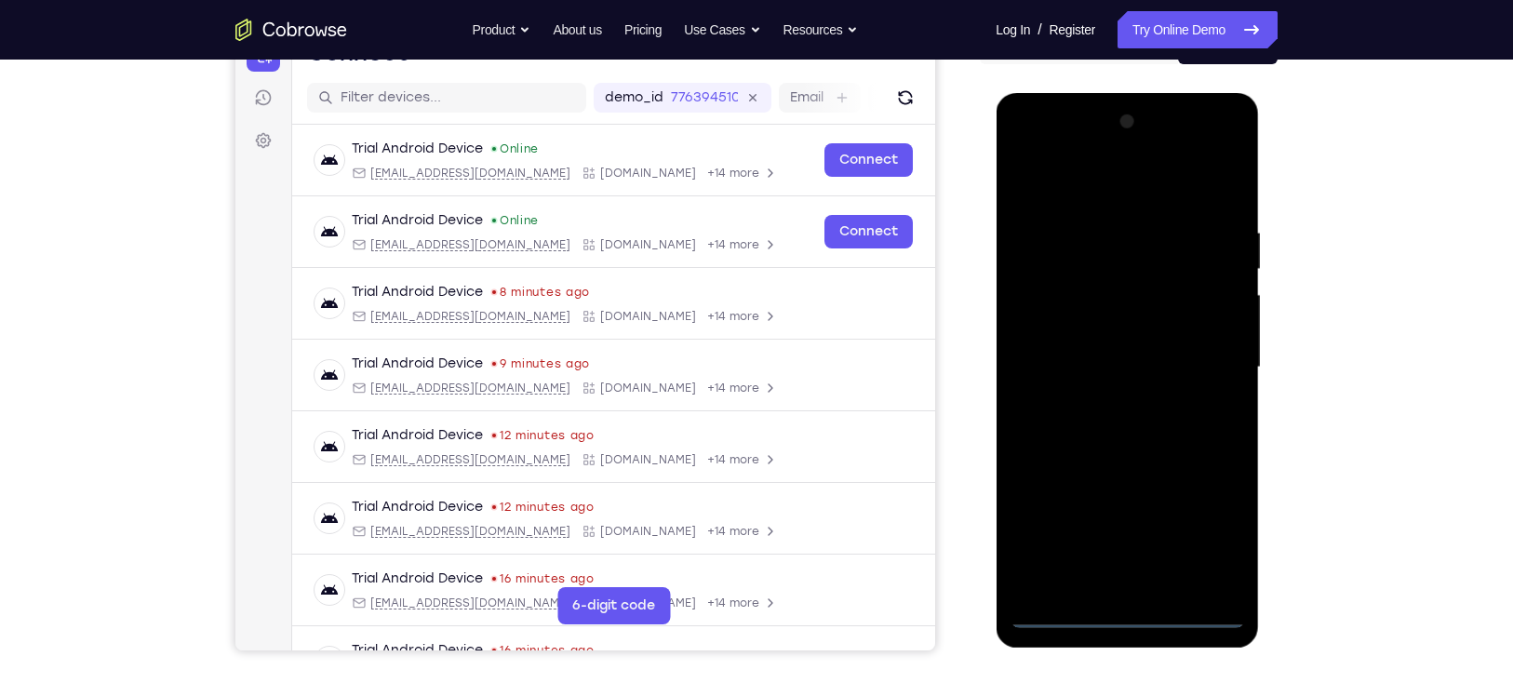
scroll to position [206, 0]
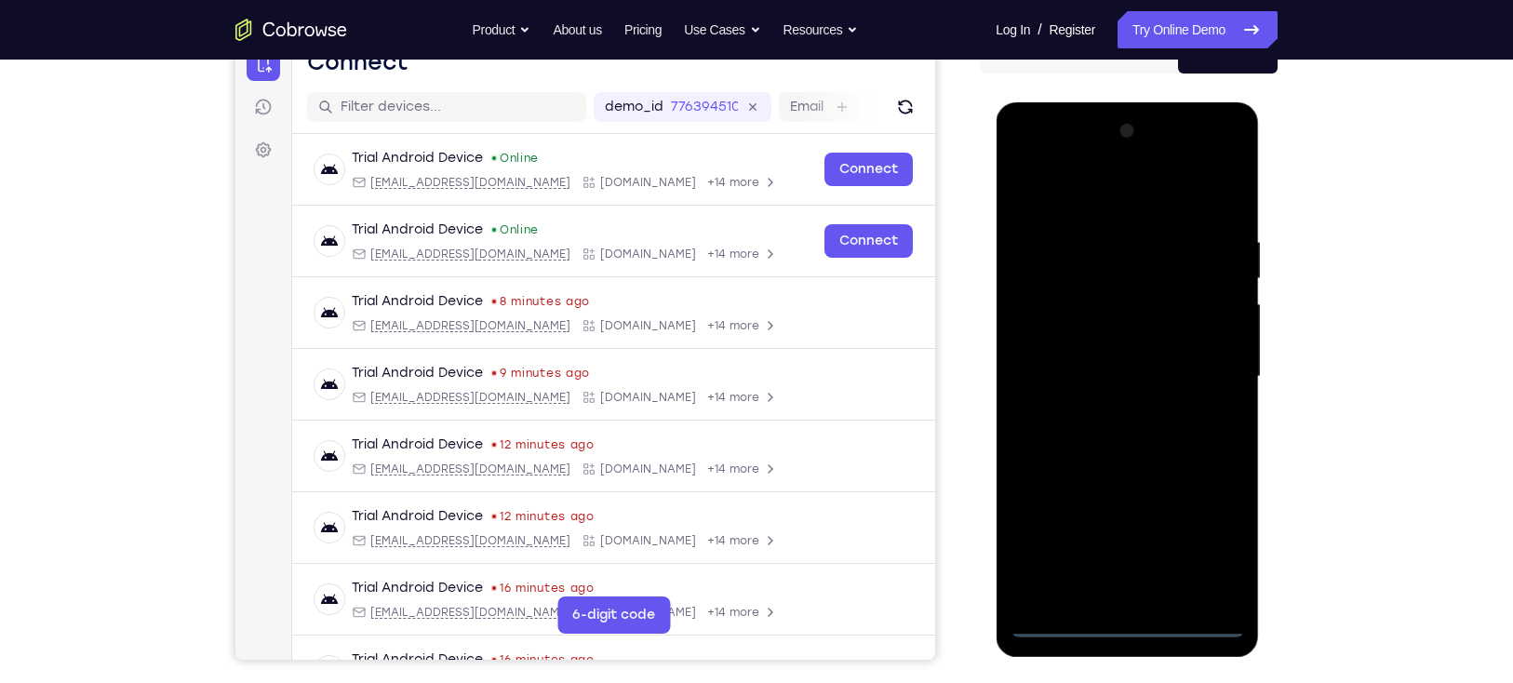
click at [1228, 164] on div at bounding box center [1126, 376] width 234 height 521
click at [1159, 186] on div at bounding box center [1126, 376] width 234 height 521
click at [1116, 164] on div at bounding box center [1126, 376] width 234 height 521
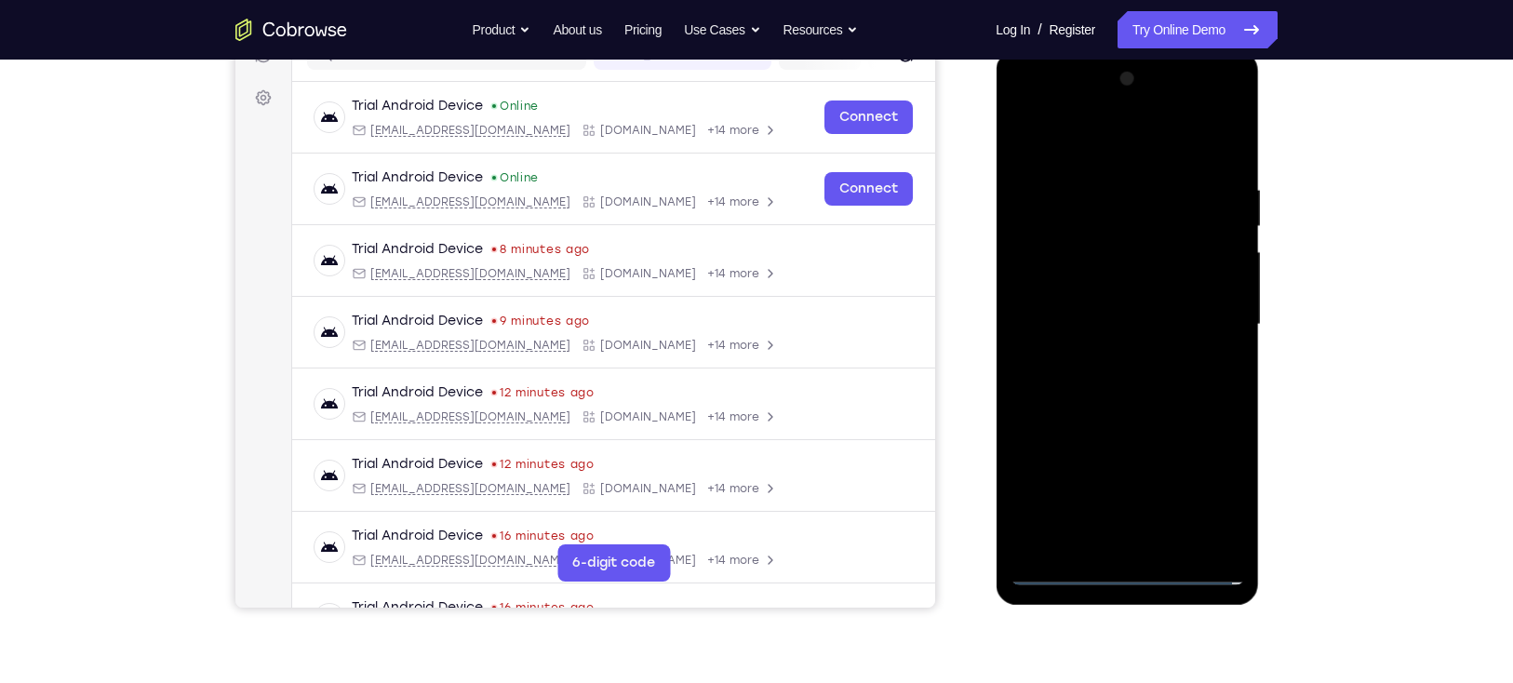
scroll to position [260, 0]
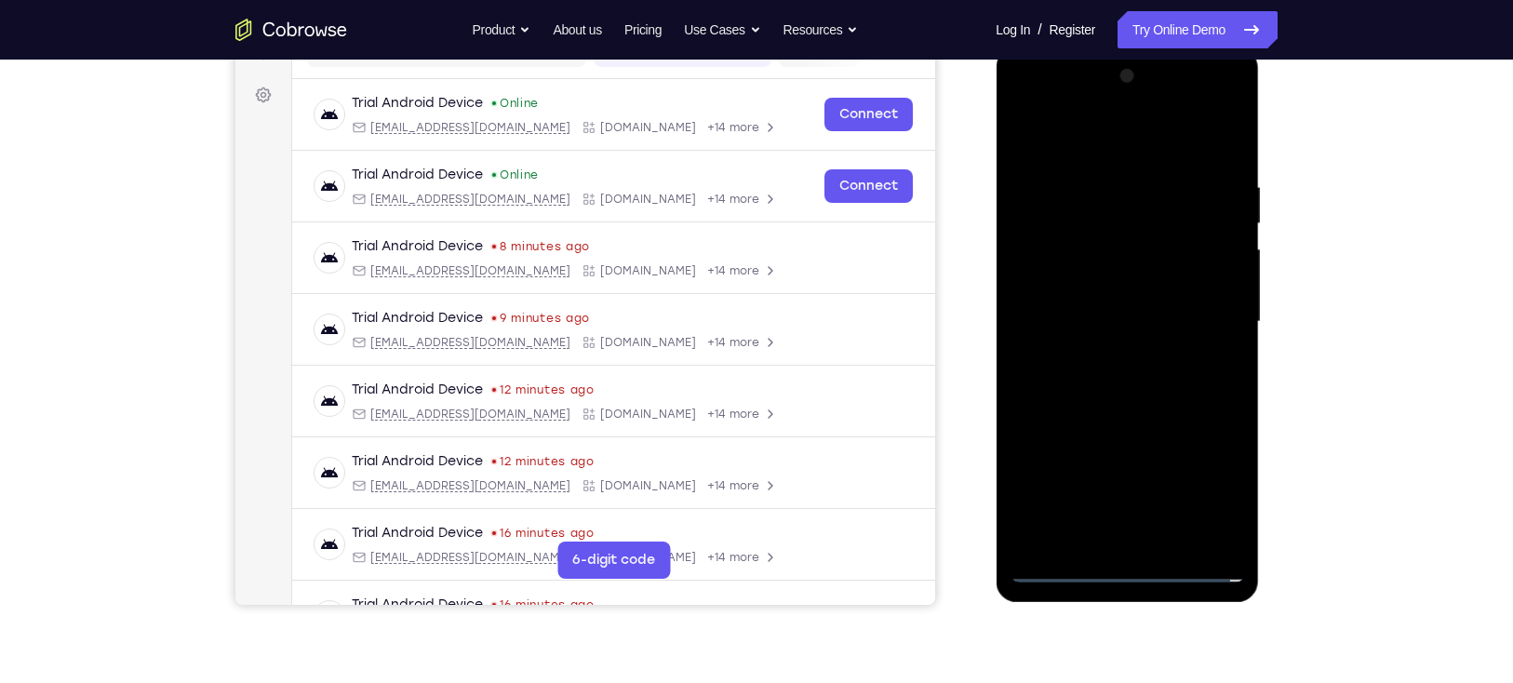
click at [1154, 255] on div at bounding box center [1126, 321] width 234 height 521
click at [1120, 409] on div at bounding box center [1126, 321] width 234 height 521
click at [1114, 451] on div at bounding box center [1126, 321] width 234 height 521
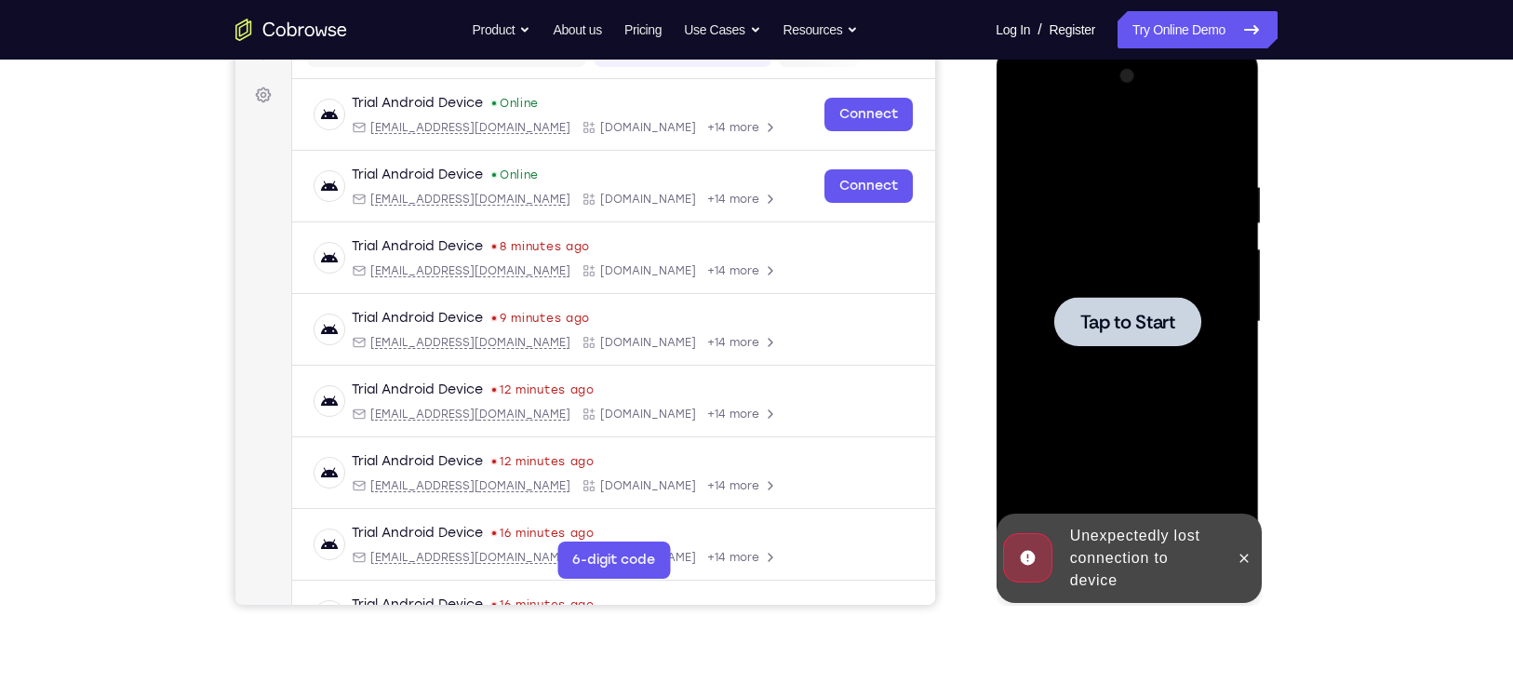
click at [1134, 328] on span "Tap to Start" at bounding box center [1126, 322] width 95 height 19
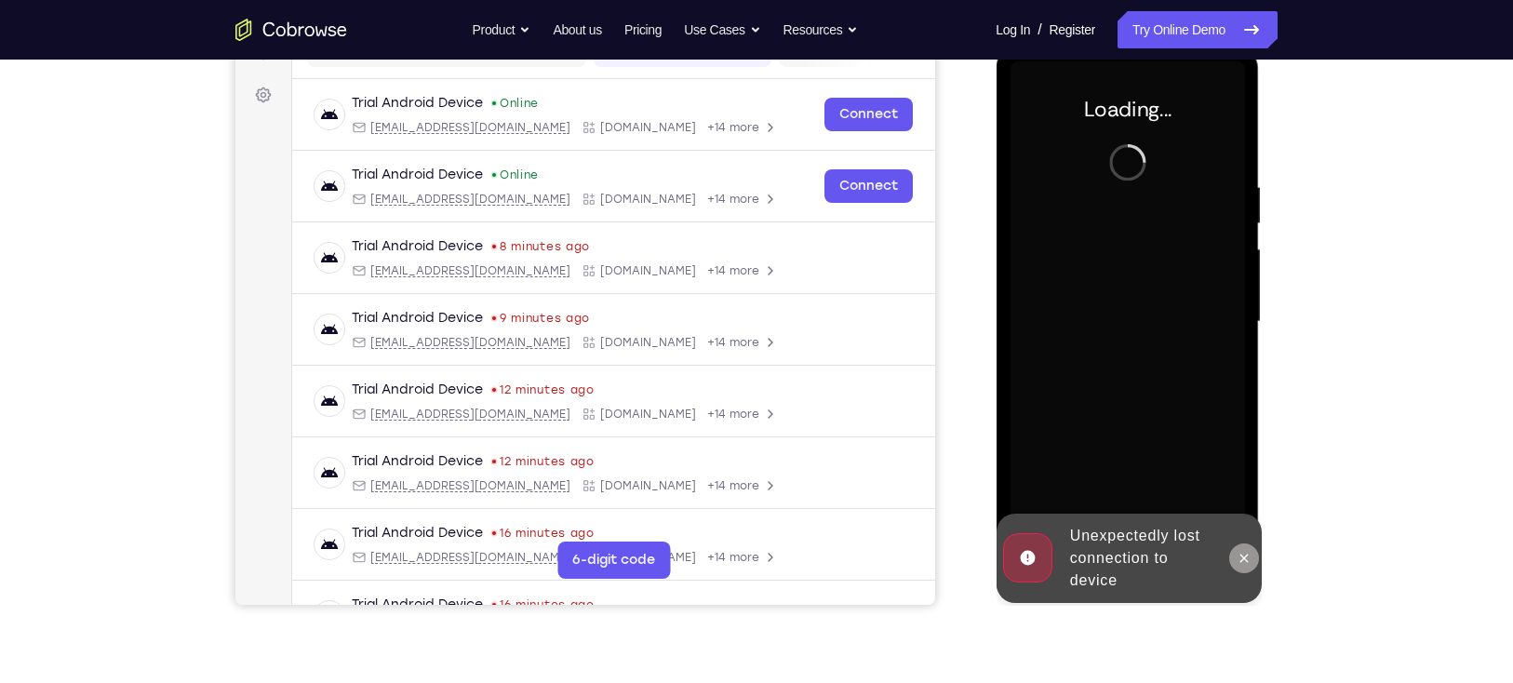
click at [1241, 557] on icon at bounding box center [1242, 558] width 15 height 15
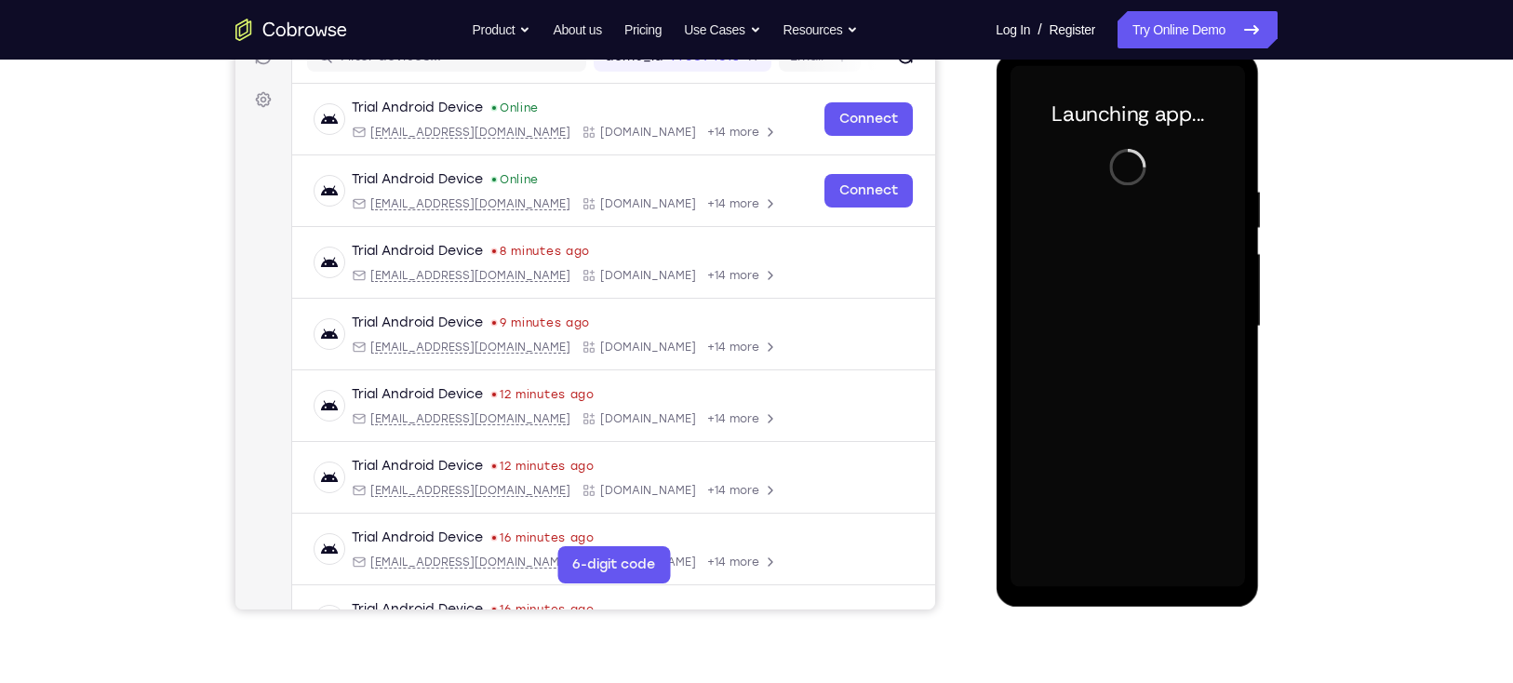
scroll to position [248, 0]
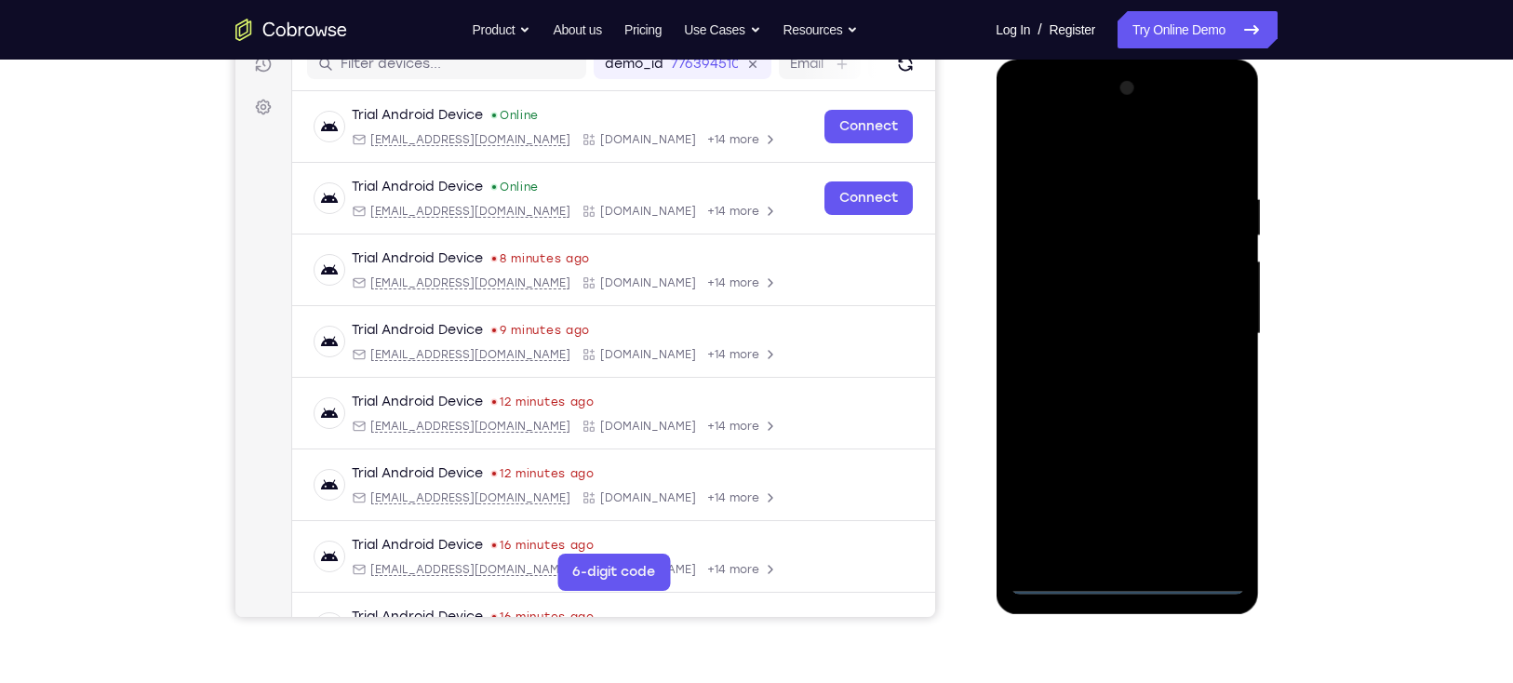
click at [1127, 581] on div at bounding box center [1126, 333] width 234 height 521
click at [1206, 501] on div at bounding box center [1126, 333] width 234 height 521
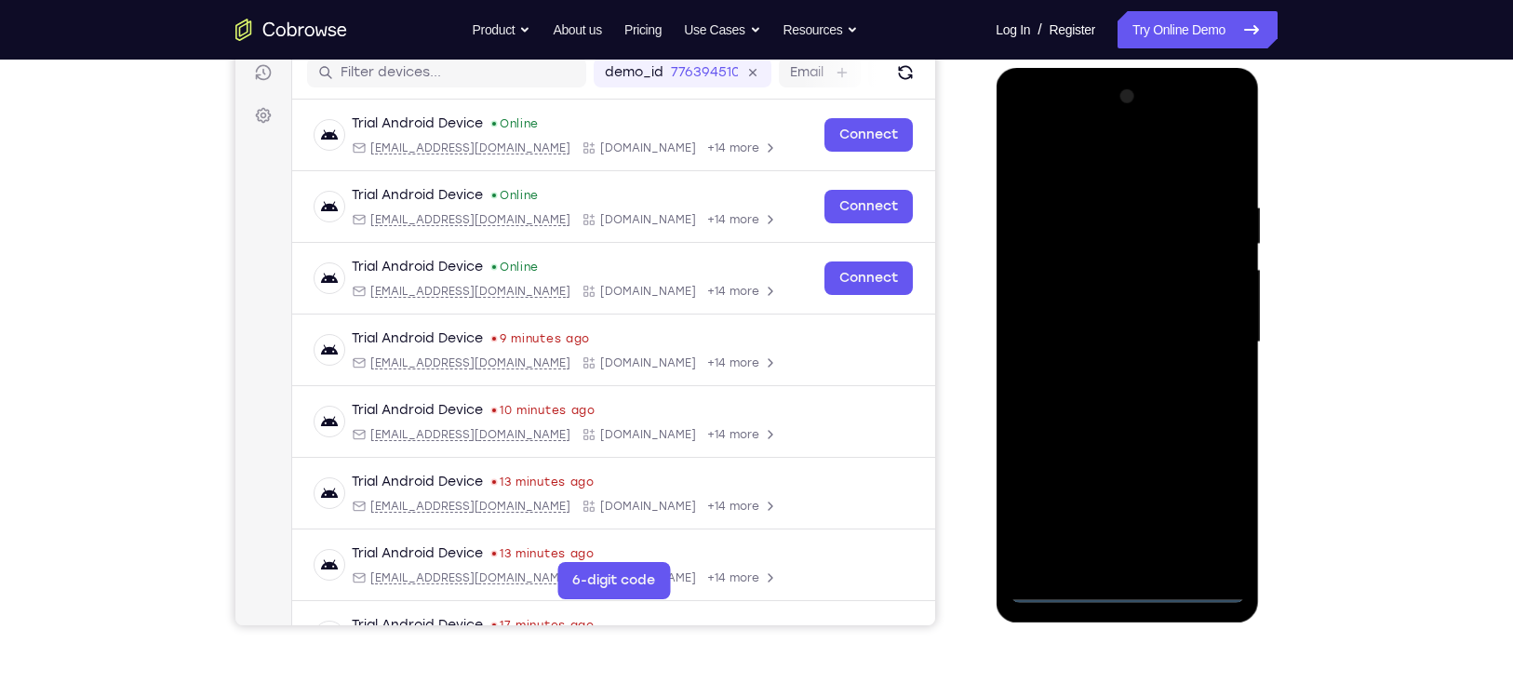
scroll to position [236, 0]
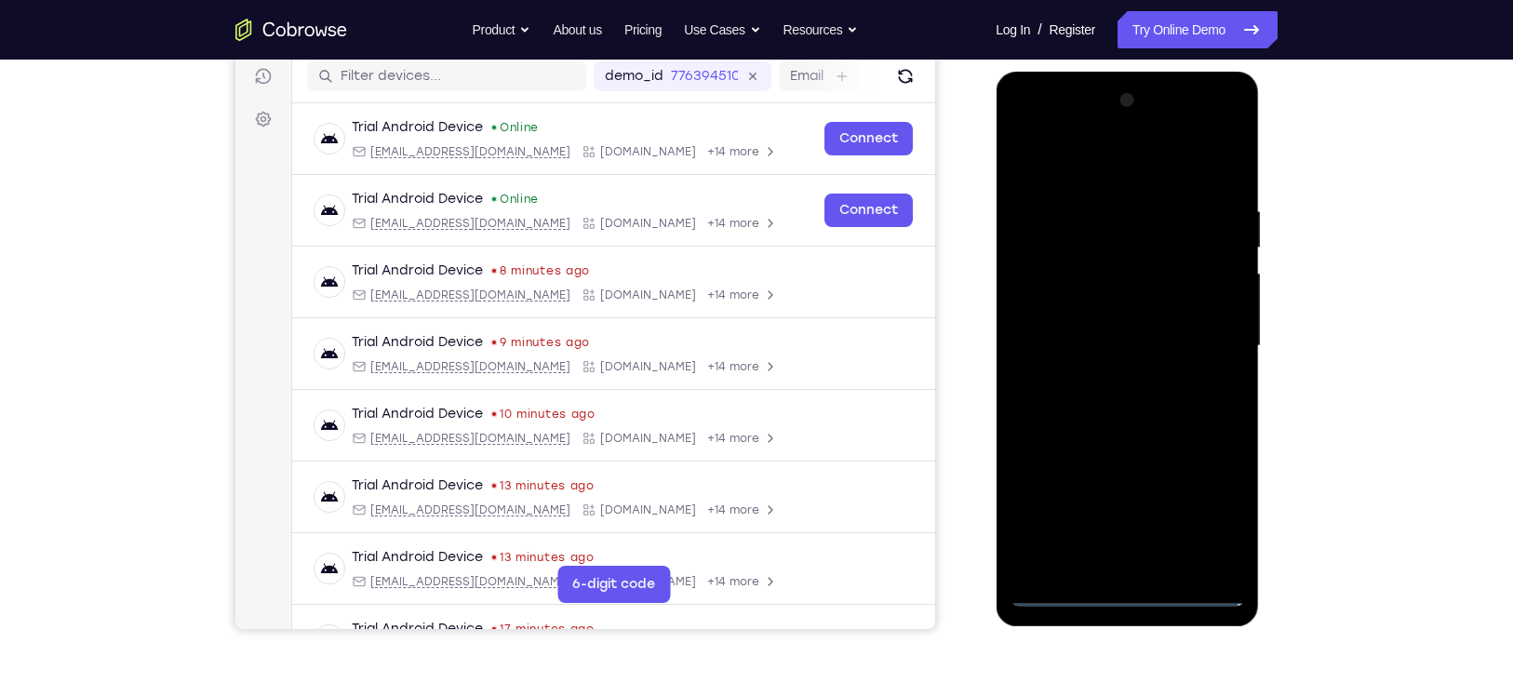
click at [1231, 125] on div at bounding box center [1126, 346] width 234 height 521
click at [1179, 153] on div at bounding box center [1126, 346] width 234 height 521
click at [1122, 125] on div at bounding box center [1126, 346] width 234 height 521
click at [1155, 274] on div at bounding box center [1126, 346] width 234 height 521
click at [1140, 468] on div at bounding box center [1126, 346] width 234 height 521
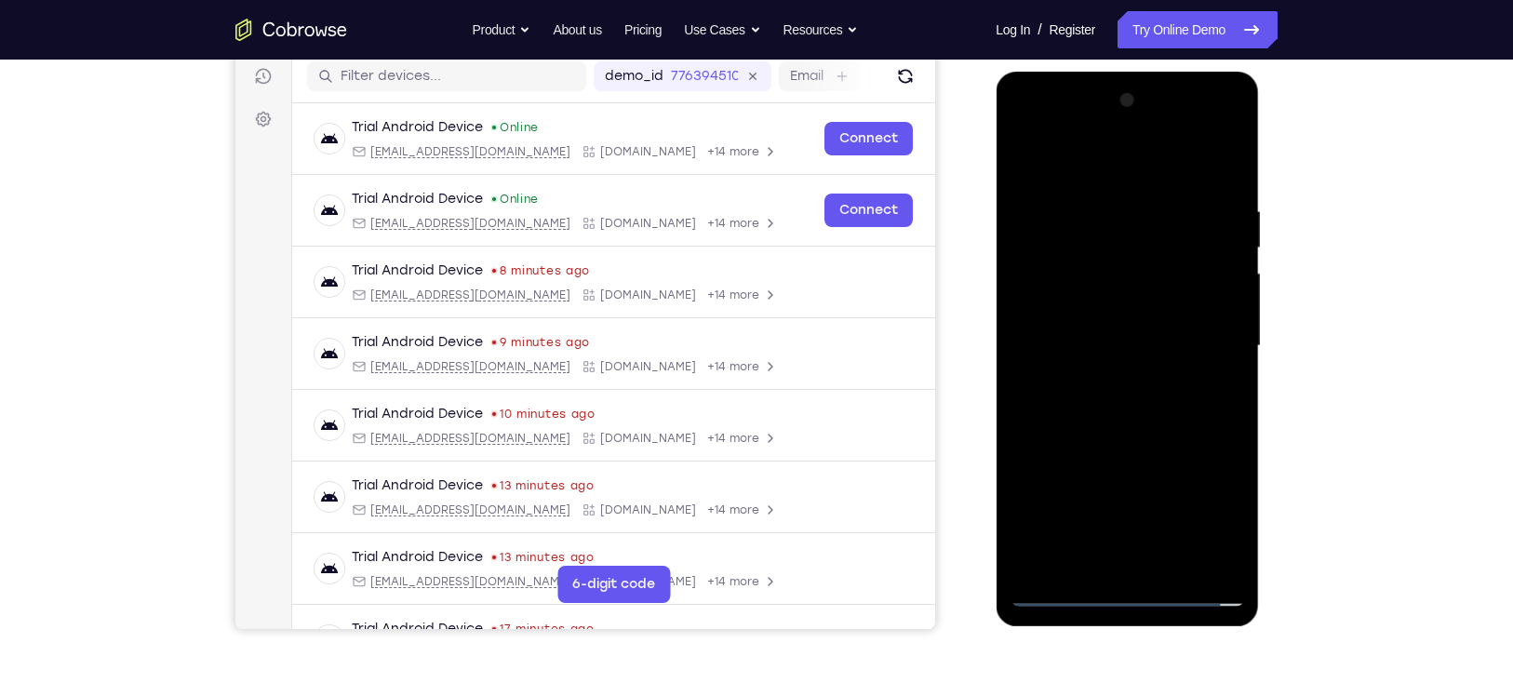
click at [1138, 300] on div at bounding box center [1126, 346] width 234 height 521
drag, startPoint x: 1118, startPoint y: 326, endPoint x: 1118, endPoint y: 288, distance: 37.2
click at [1118, 288] on div at bounding box center [1126, 346] width 234 height 521
click at [1109, 353] on div at bounding box center [1126, 346] width 234 height 521
click at [1135, 172] on div at bounding box center [1126, 346] width 234 height 521
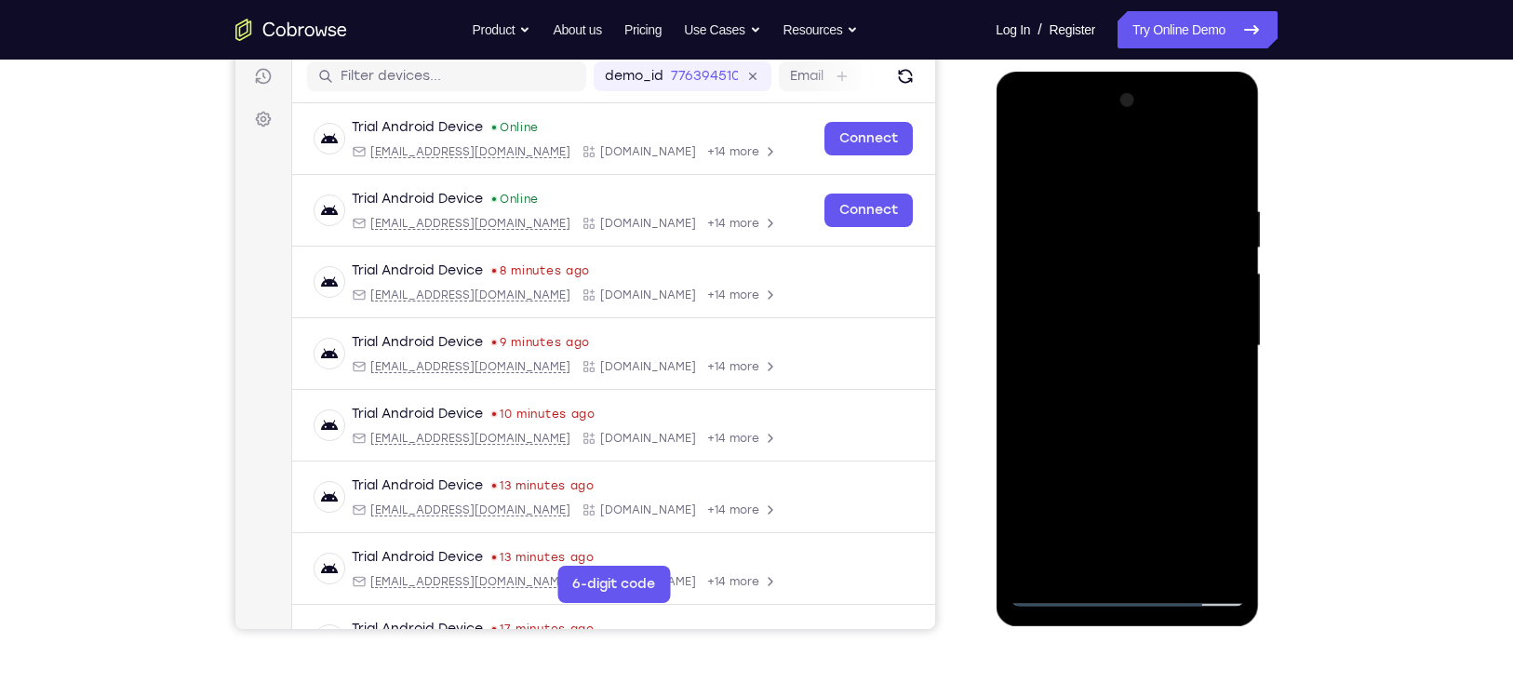
click at [1130, 376] on div at bounding box center [1126, 346] width 234 height 521
drag, startPoint x: 1183, startPoint y: 345, endPoint x: 1186, endPoint y: 363, distance: 17.9
click at [1186, 363] on div at bounding box center [1126, 346] width 234 height 521
drag, startPoint x: 1197, startPoint y: 209, endPoint x: 1196, endPoint y: 340, distance: 130.2
click at [1196, 340] on div at bounding box center [1126, 346] width 234 height 521
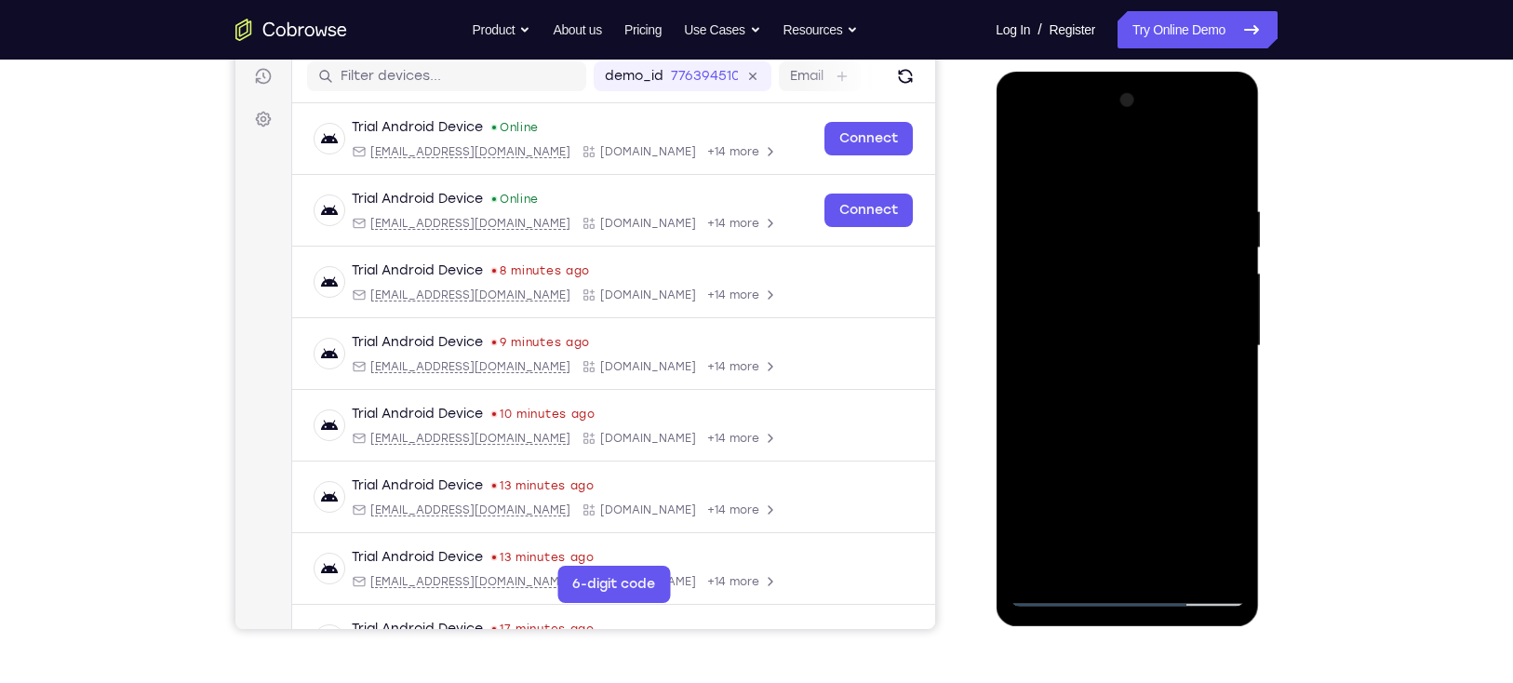
click at [1170, 162] on div at bounding box center [1126, 346] width 234 height 521
click at [1131, 169] on div at bounding box center [1126, 346] width 234 height 521
click at [1140, 370] on div at bounding box center [1126, 346] width 234 height 521
drag, startPoint x: 1182, startPoint y: 225, endPoint x: 1163, endPoint y: 373, distance: 149.2
click at [1163, 373] on div at bounding box center [1126, 346] width 234 height 521
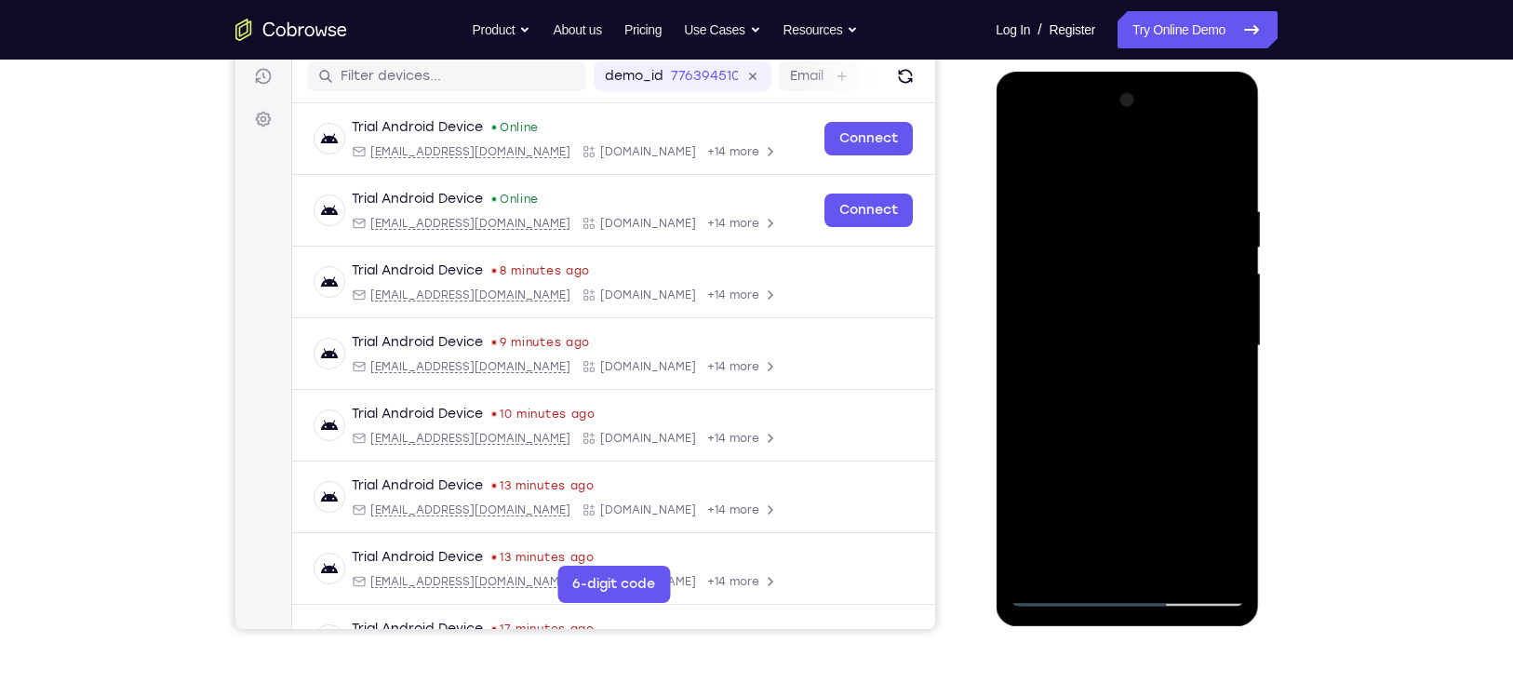
drag, startPoint x: 1198, startPoint y: 285, endPoint x: 1188, endPoint y: 354, distance: 70.5
click at [1188, 354] on div at bounding box center [1126, 346] width 234 height 521
drag, startPoint x: 1181, startPoint y: 210, endPoint x: 1193, endPoint y: 369, distance: 159.5
click at [1193, 369] on div at bounding box center [1126, 346] width 234 height 521
drag, startPoint x: 1190, startPoint y: 223, endPoint x: 1215, endPoint y: 393, distance: 171.2
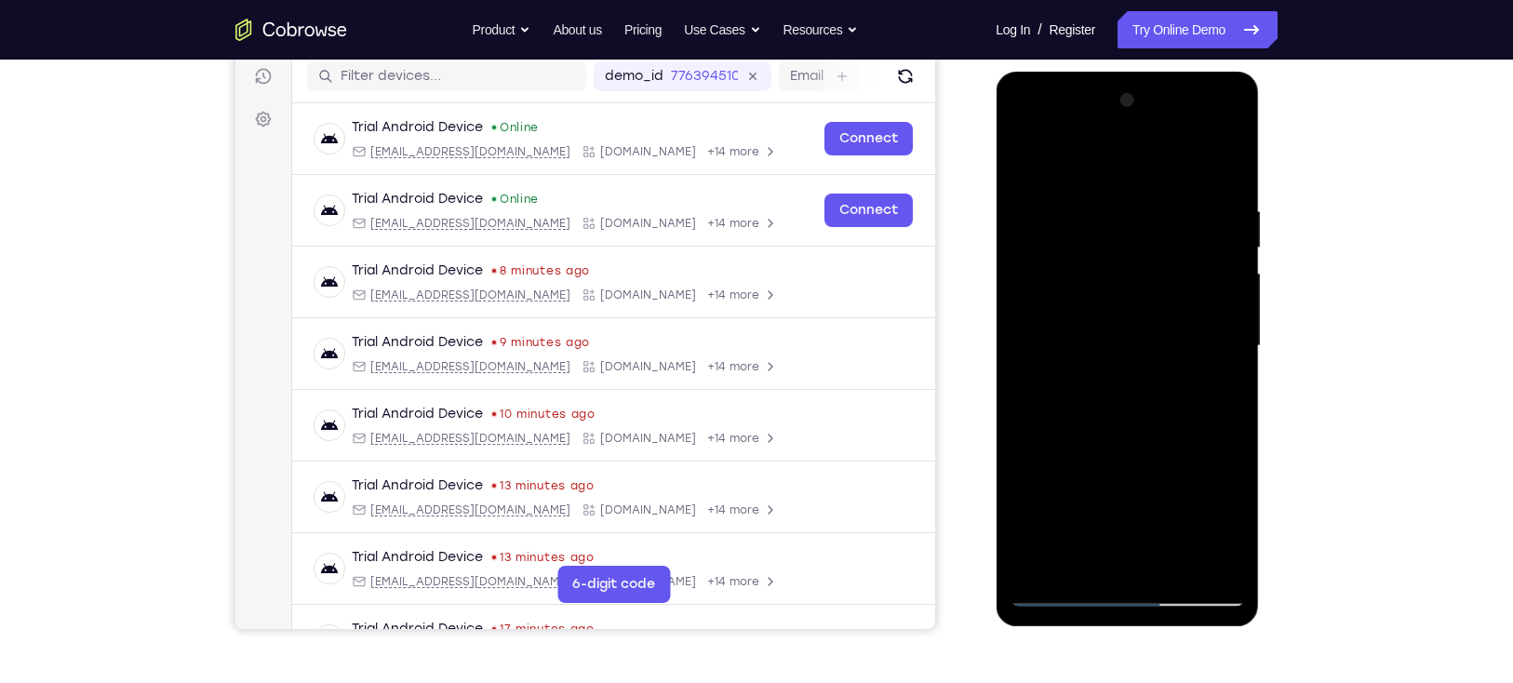
click at [1215, 393] on div at bounding box center [1126, 346] width 234 height 521
drag, startPoint x: 1204, startPoint y: 272, endPoint x: 1200, endPoint y: 385, distance: 113.5
click at [1200, 385] on div at bounding box center [1126, 346] width 234 height 521
drag, startPoint x: 1186, startPoint y: 225, endPoint x: 1188, endPoint y: 385, distance: 160.0
click at [1188, 385] on div at bounding box center [1126, 346] width 234 height 521
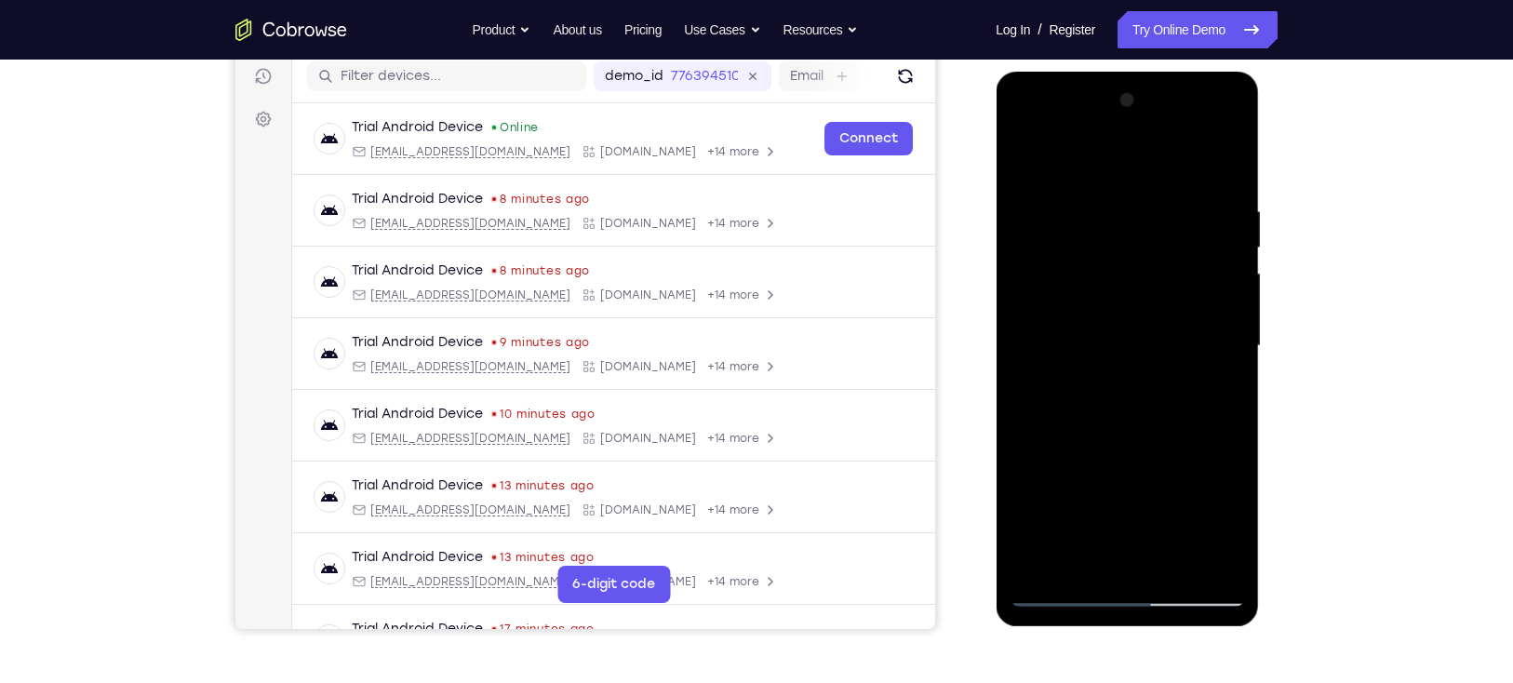
drag, startPoint x: 1196, startPoint y: 276, endPoint x: 1191, endPoint y: 339, distance: 62.6
click at [1191, 339] on div at bounding box center [1126, 346] width 234 height 521
drag, startPoint x: 1193, startPoint y: 251, endPoint x: 1190, endPoint y: 351, distance: 99.6
click at [1190, 351] on div at bounding box center [1126, 346] width 234 height 521
drag, startPoint x: 1190, startPoint y: 229, endPoint x: 1198, endPoint y: 434, distance: 205.8
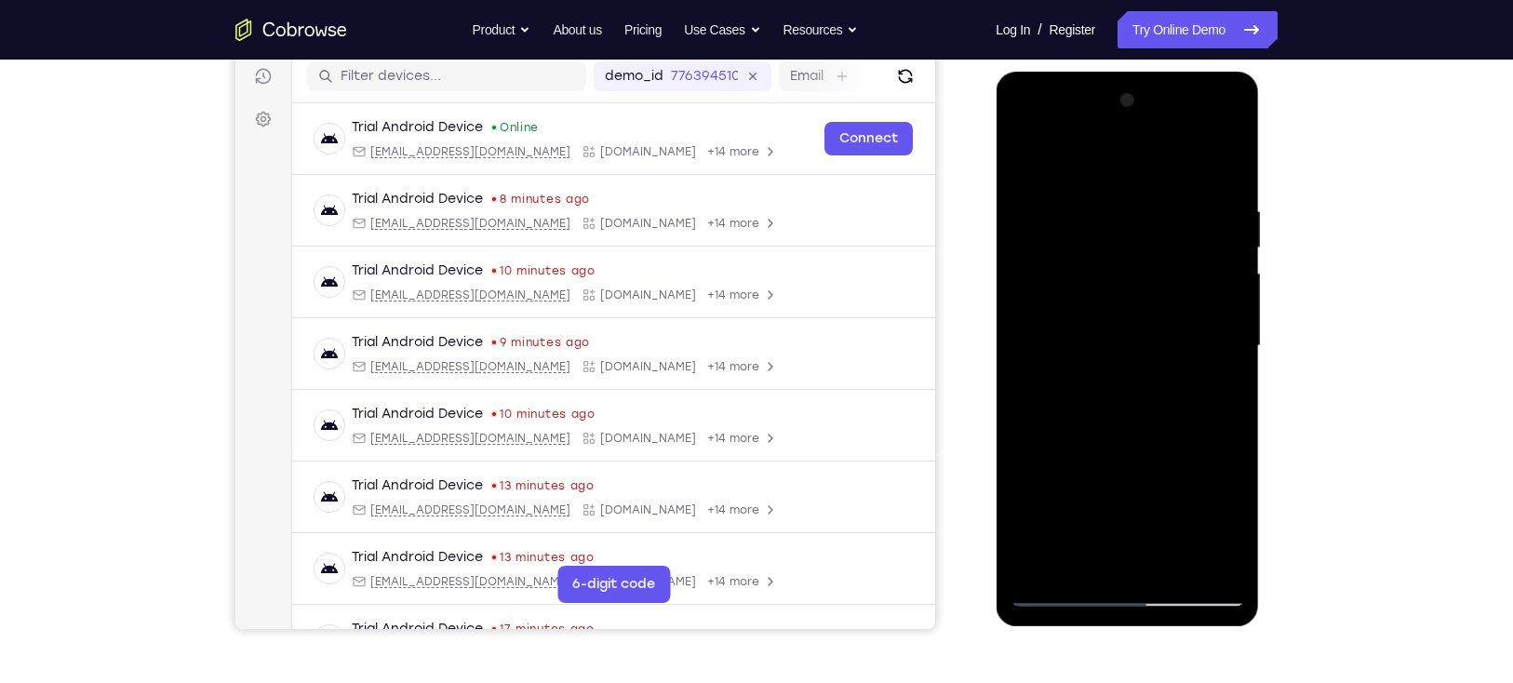
click at [1198, 434] on div at bounding box center [1126, 346] width 234 height 521
drag, startPoint x: 1195, startPoint y: 262, endPoint x: 1207, endPoint y: 312, distance: 50.6
click at [1207, 312] on div at bounding box center [1126, 346] width 234 height 521
drag, startPoint x: 1191, startPoint y: 210, endPoint x: 1185, endPoint y: 380, distance: 170.3
click at [1185, 380] on div at bounding box center [1126, 346] width 234 height 521
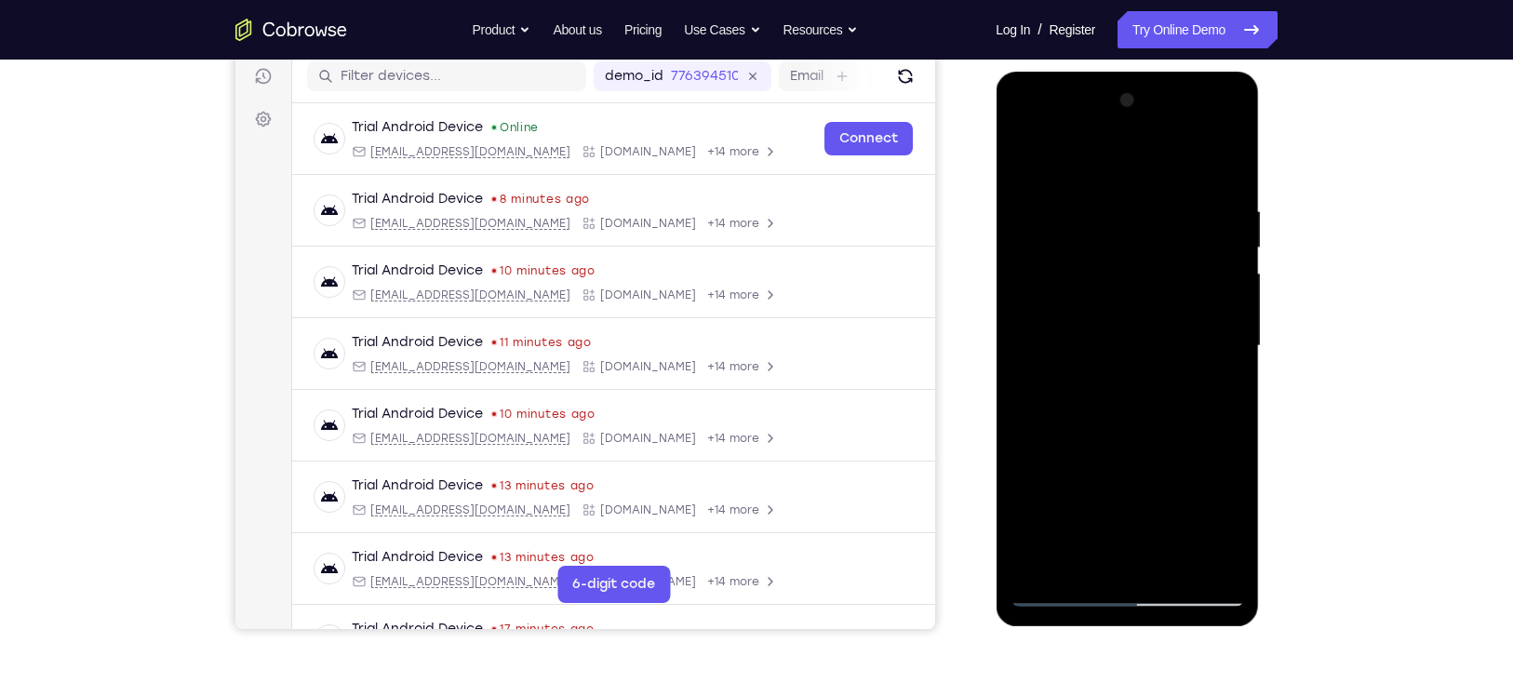
drag, startPoint x: 1178, startPoint y: 220, endPoint x: 1184, endPoint y: 383, distance: 163.9
click at [1184, 383] on div at bounding box center [1126, 346] width 234 height 521
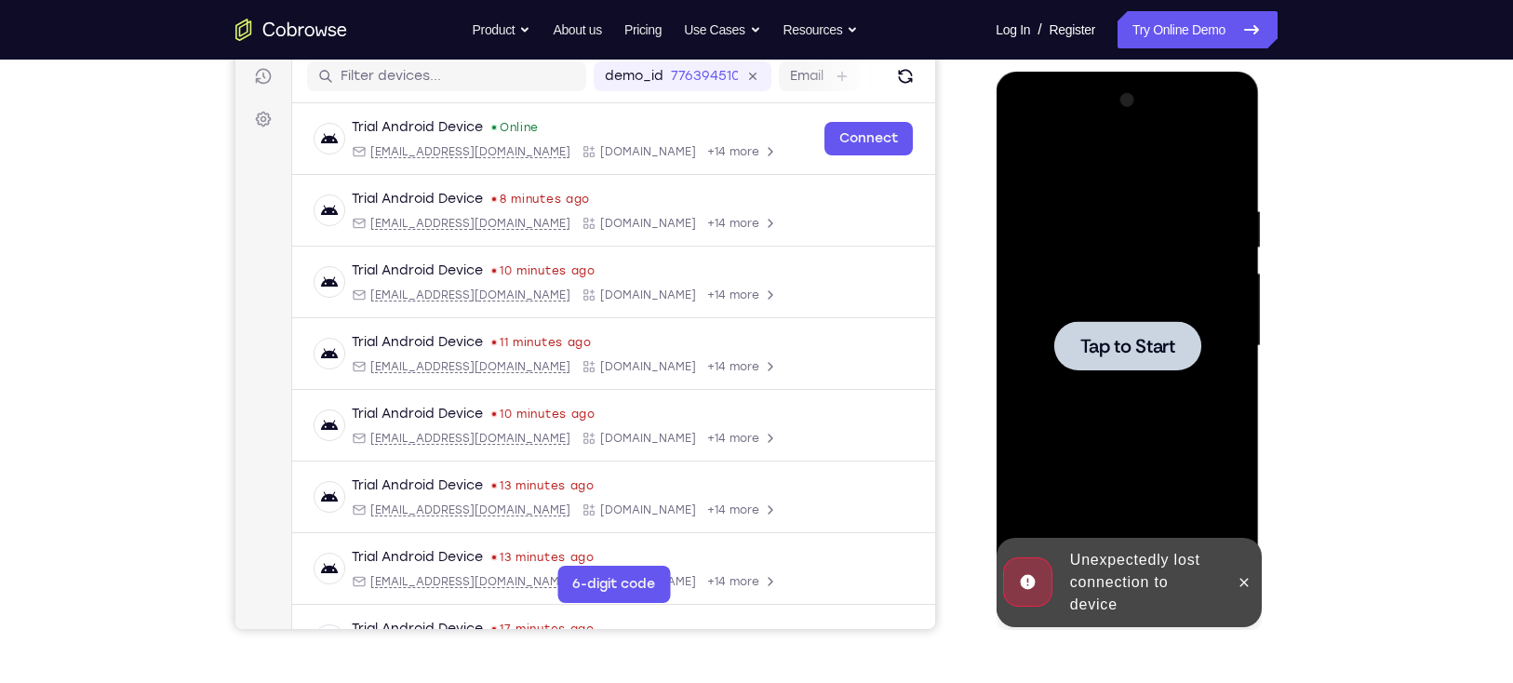
click at [1148, 353] on span "Tap to Start" at bounding box center [1126, 346] width 95 height 19
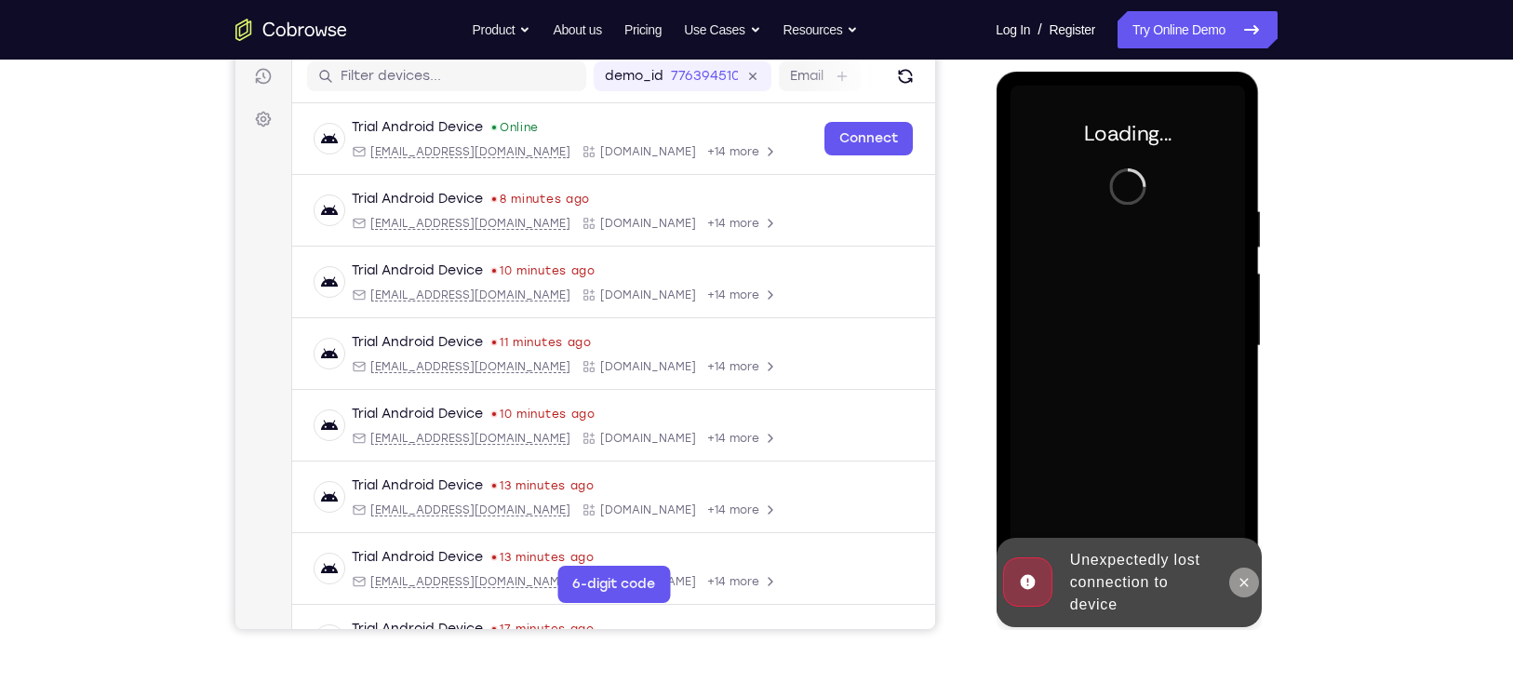
click at [1245, 578] on icon at bounding box center [1242, 582] width 15 height 15
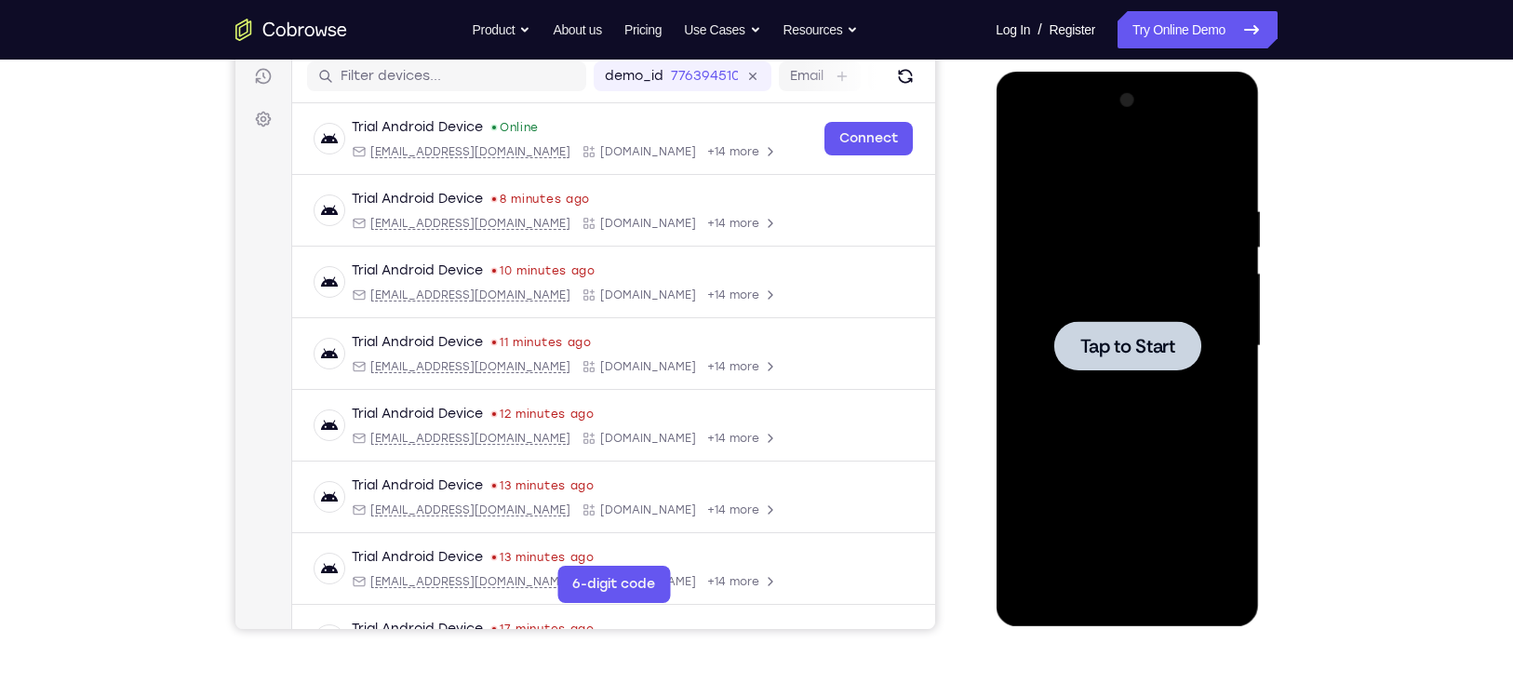
click at [1175, 349] on div at bounding box center [1126, 345] width 147 height 49
click at [1133, 316] on div at bounding box center [1126, 346] width 234 height 521
click at [1133, 318] on div at bounding box center [1126, 346] width 234 height 521
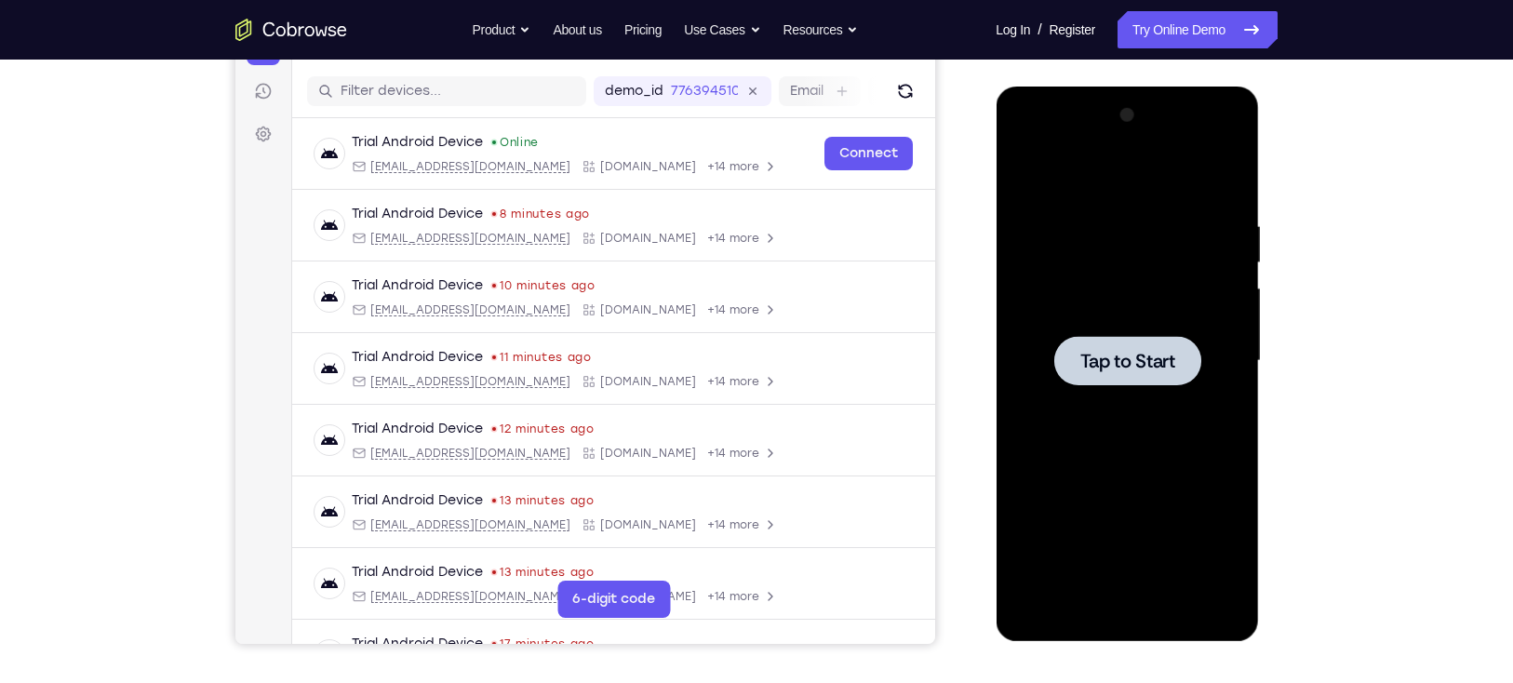
click at [1133, 318] on div at bounding box center [1126, 360] width 234 height 521
click at [1140, 313] on div at bounding box center [1126, 360] width 234 height 521
click at [1126, 353] on span "Tap to Start" at bounding box center [1126, 361] width 95 height 19
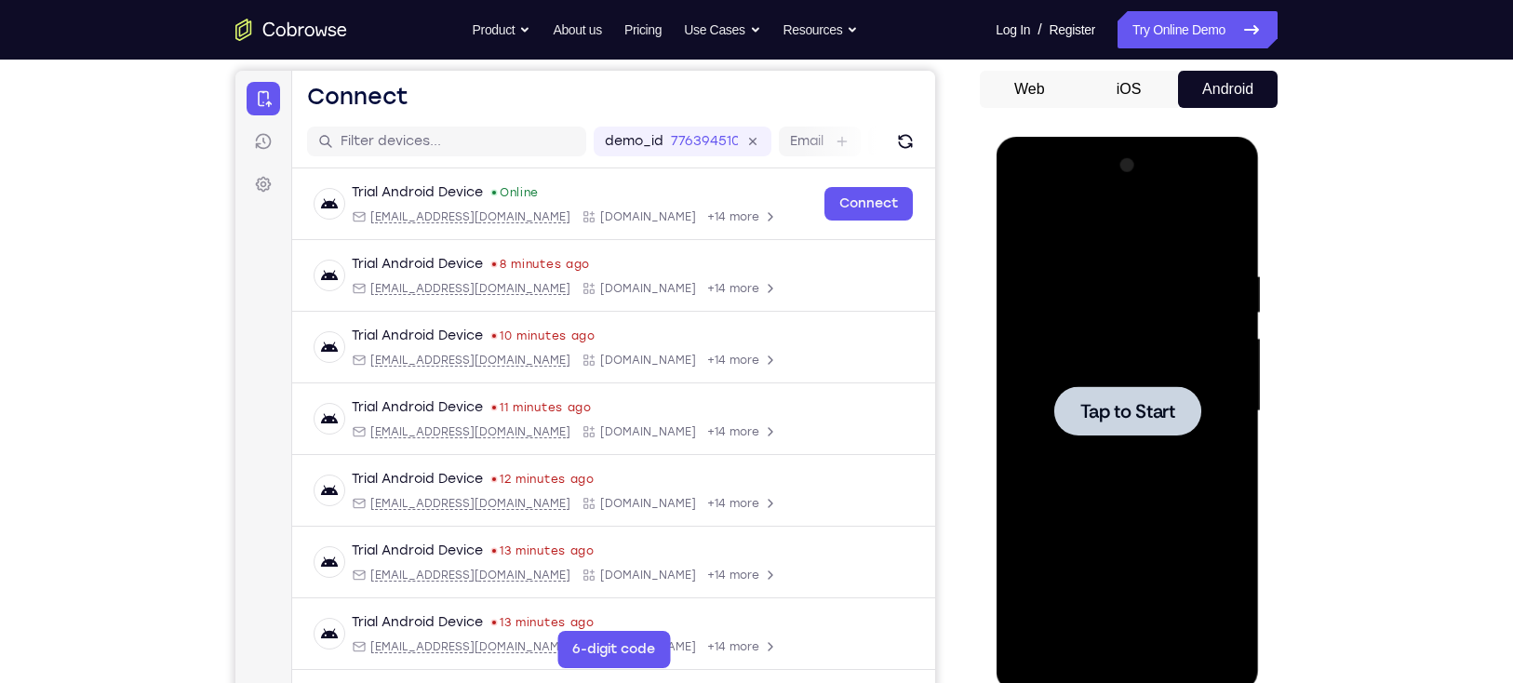
scroll to position [159, 0]
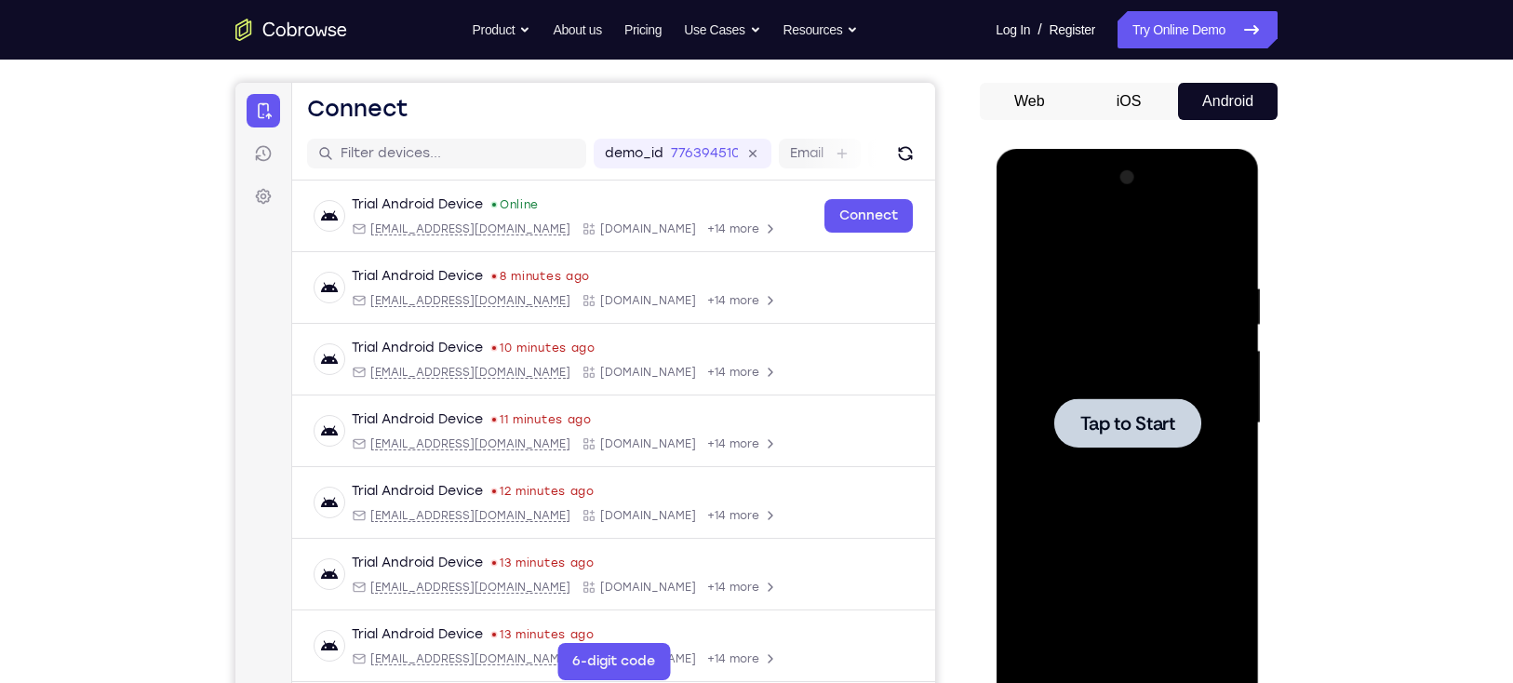
click at [1126, 353] on div at bounding box center [1126, 423] width 234 height 521
drag, startPoint x: 1126, startPoint y: 415, endPoint x: 1126, endPoint y: 353, distance: 61.4
click at [1125, 353] on div at bounding box center [1126, 423] width 234 height 521
drag, startPoint x: 1126, startPoint y: 353, endPoint x: 1121, endPoint y: 426, distance: 72.7
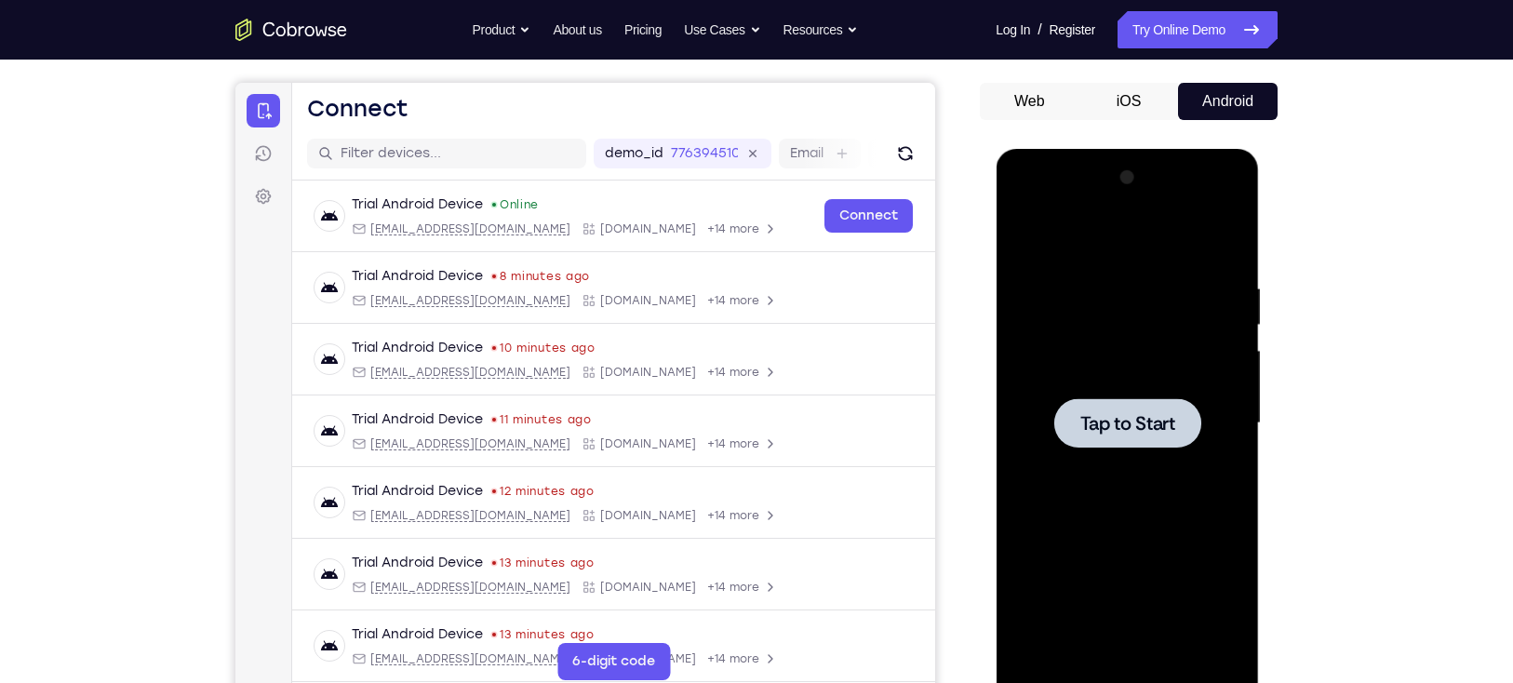
click at [1121, 426] on span "Tap to Start" at bounding box center [1126, 423] width 95 height 19
click at [1111, 416] on span "Tap to Start" at bounding box center [1126, 423] width 95 height 19
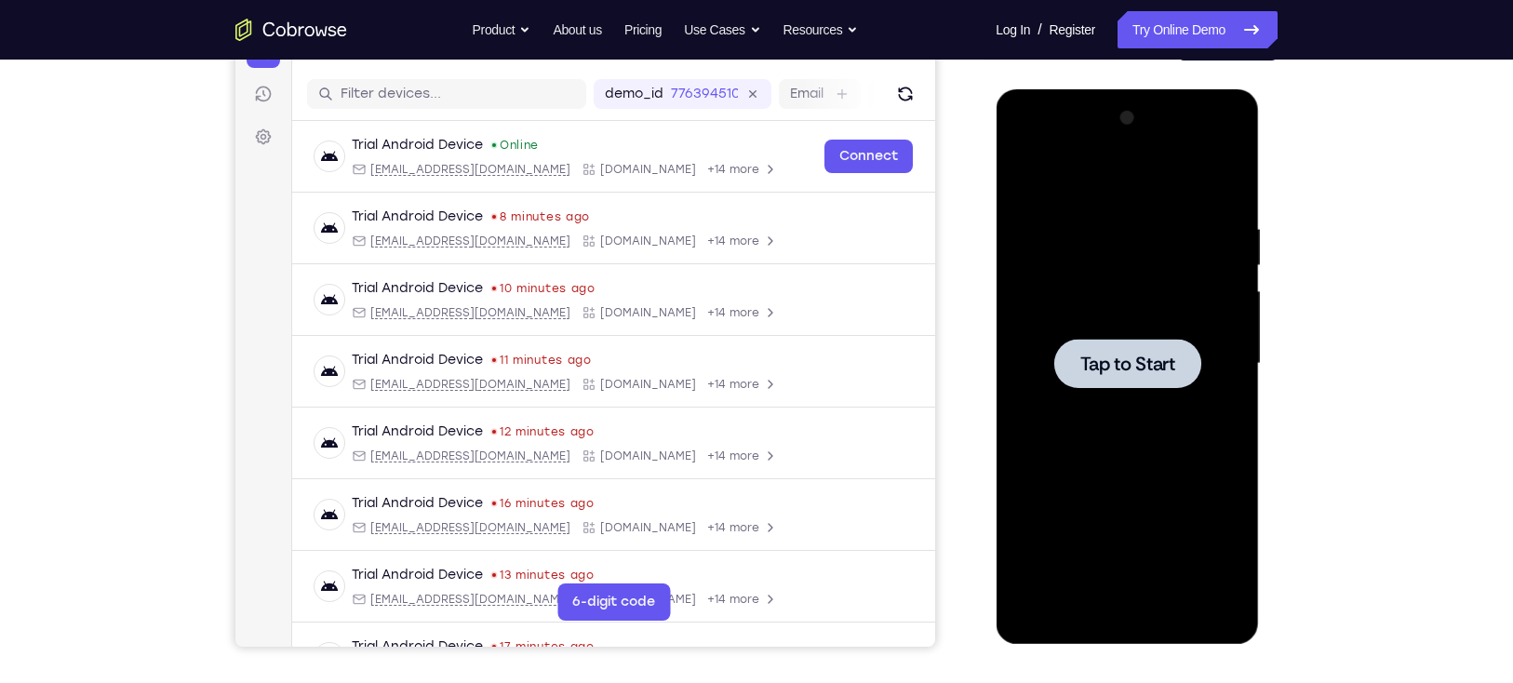
scroll to position [223, 0]
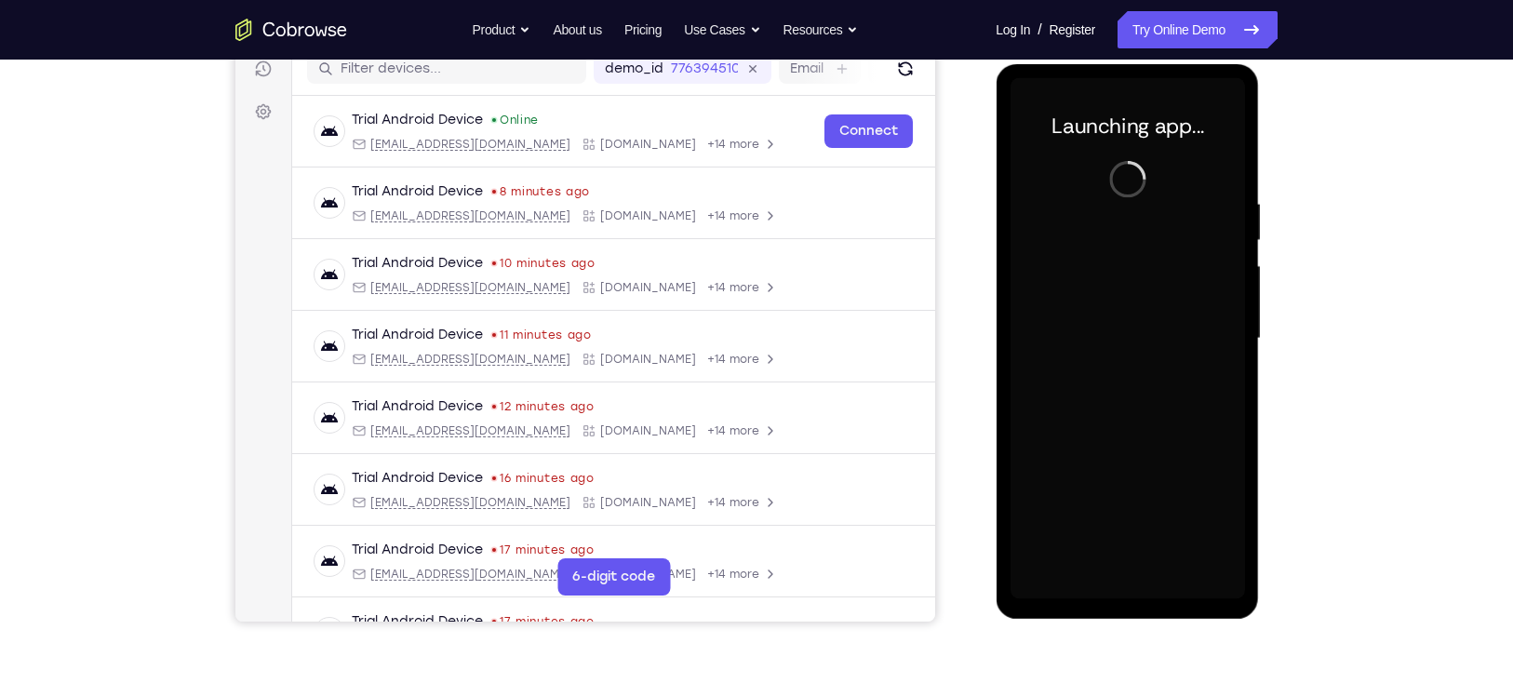
scroll to position [246, 0]
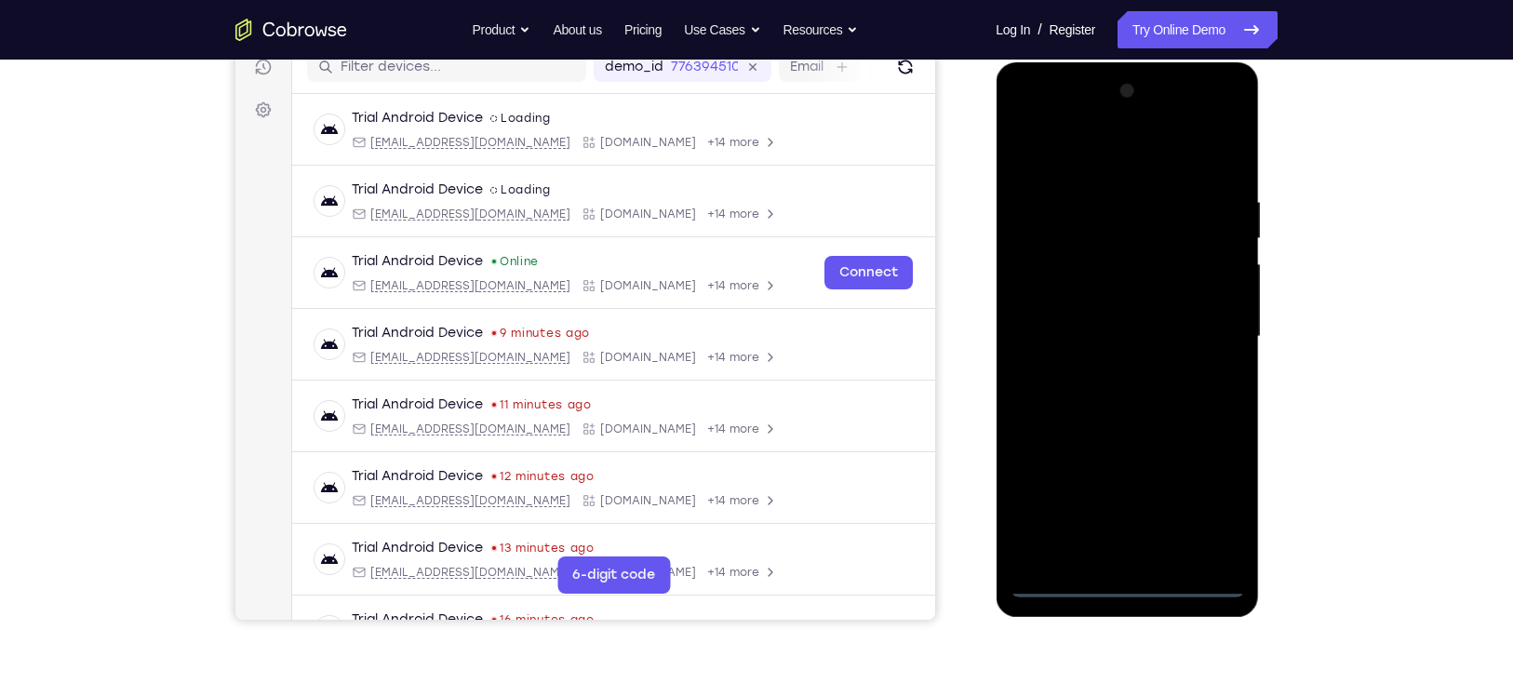
click at [1126, 580] on div at bounding box center [1126, 336] width 234 height 521
click at [1212, 502] on div at bounding box center [1126, 336] width 234 height 521
click at [1232, 121] on div at bounding box center [1126, 336] width 234 height 521
click at [1178, 149] on div at bounding box center [1126, 336] width 234 height 521
click at [1116, 115] on div at bounding box center [1126, 336] width 234 height 521
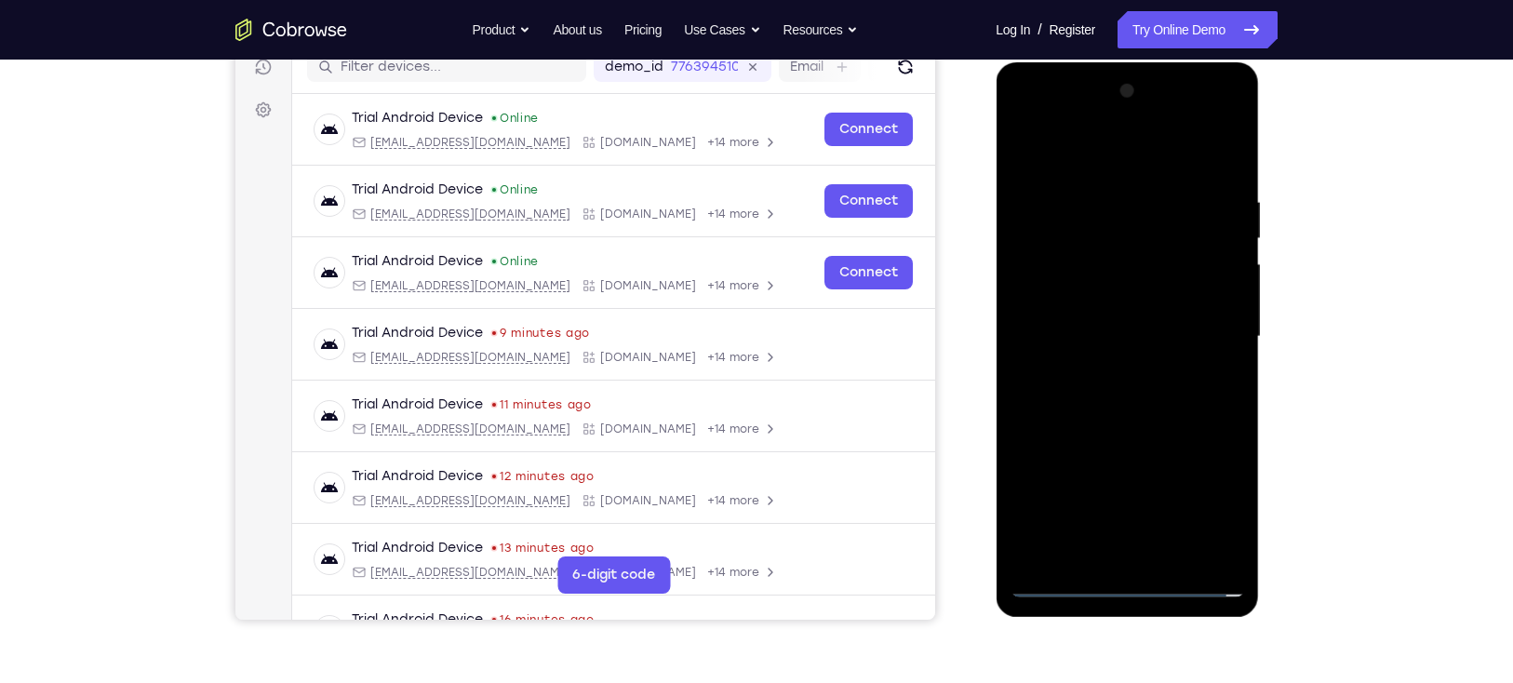
click at [1154, 255] on div at bounding box center [1126, 336] width 234 height 521
click at [1127, 460] on div at bounding box center [1126, 336] width 234 height 521
click at [1127, 296] on div at bounding box center [1126, 336] width 234 height 521
drag, startPoint x: 1120, startPoint y: 302, endPoint x: 1112, endPoint y: 266, distance: 37.2
click at [1112, 266] on div at bounding box center [1126, 336] width 234 height 521
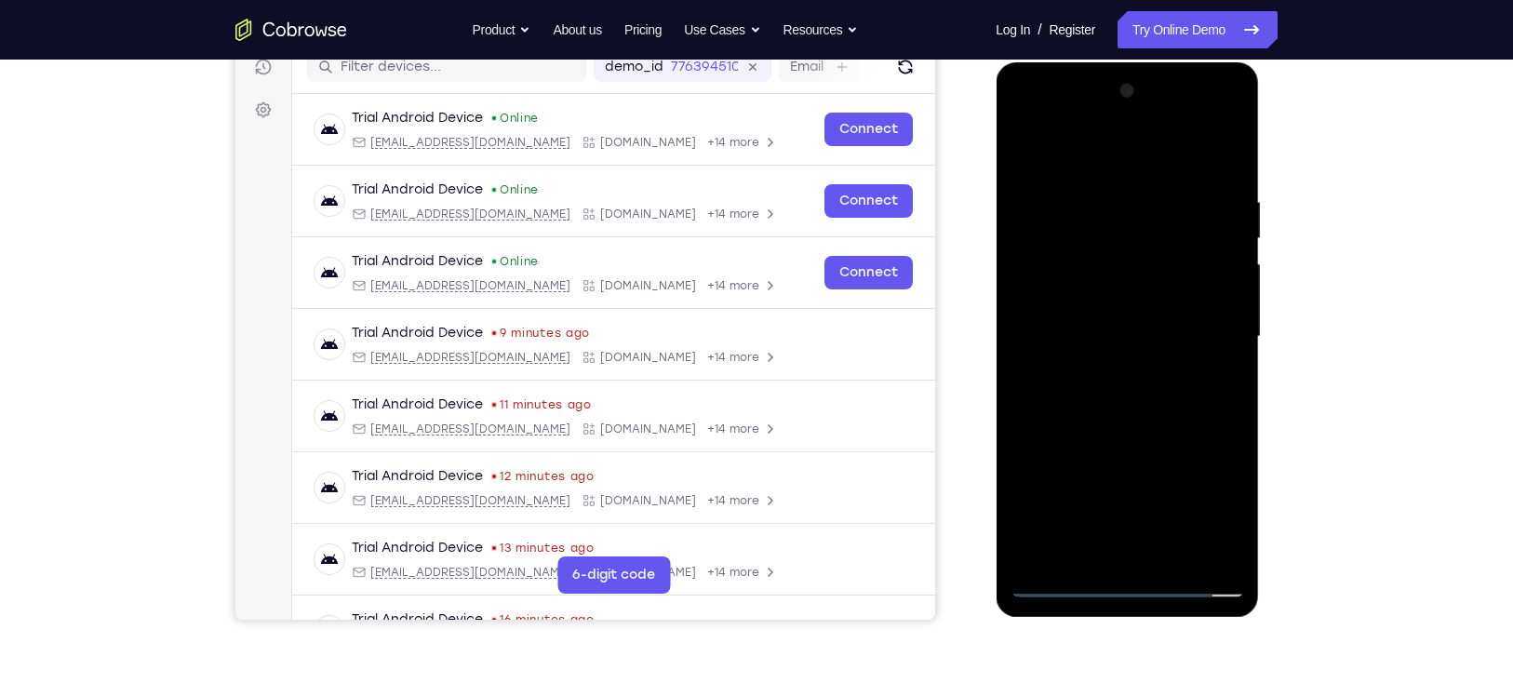
click at [1112, 347] on div at bounding box center [1126, 336] width 234 height 521
click at [1127, 162] on div at bounding box center [1126, 336] width 234 height 521
click at [1129, 163] on div at bounding box center [1126, 336] width 234 height 521
click at [1127, 160] on div at bounding box center [1126, 336] width 234 height 521
click at [1152, 357] on div at bounding box center [1126, 336] width 234 height 521
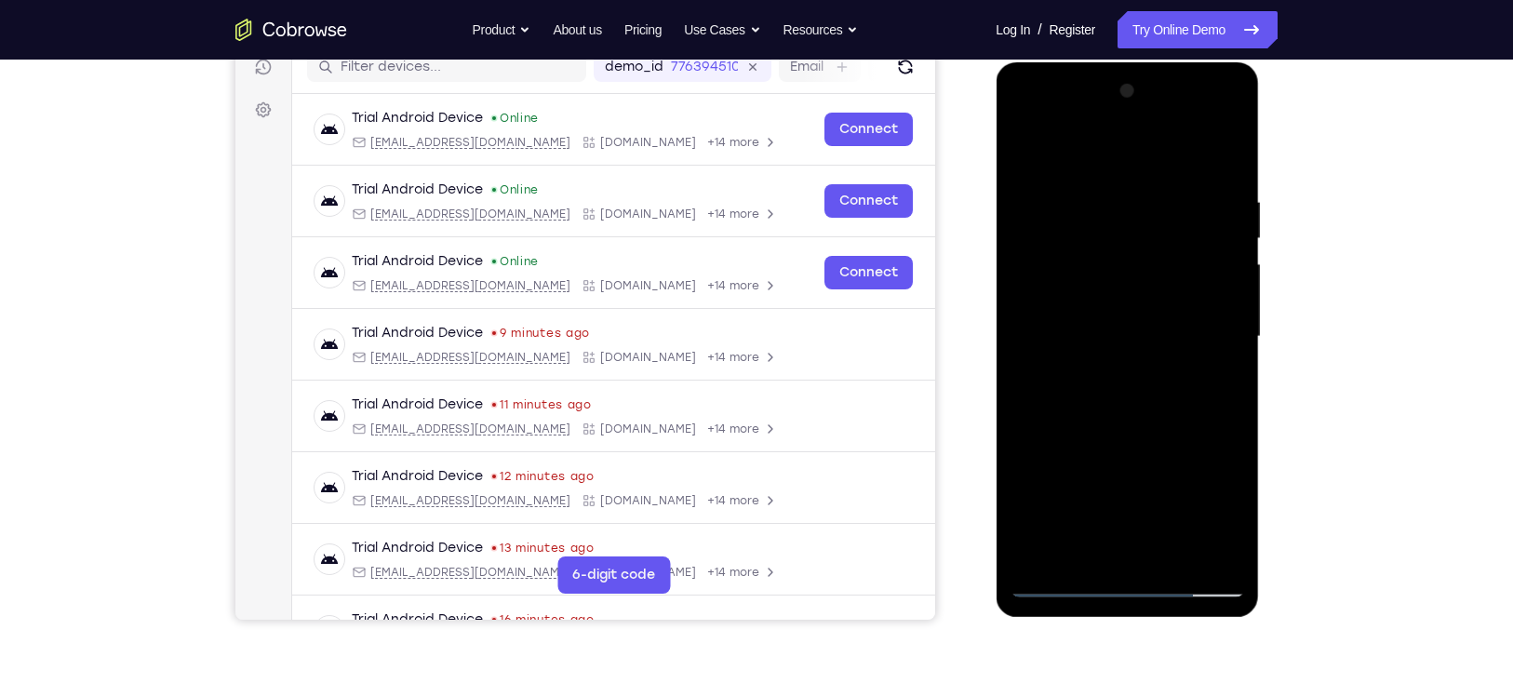
drag, startPoint x: 1183, startPoint y: 314, endPoint x: 1172, endPoint y: 420, distance: 106.6
click at [1172, 420] on div at bounding box center [1126, 336] width 234 height 521
drag, startPoint x: 1179, startPoint y: 219, endPoint x: 1188, endPoint y: 473, distance: 255.1
click at [1188, 473] on div at bounding box center [1126, 336] width 234 height 521
drag, startPoint x: 1188, startPoint y: 260, endPoint x: 1186, endPoint y: 327, distance: 67.9
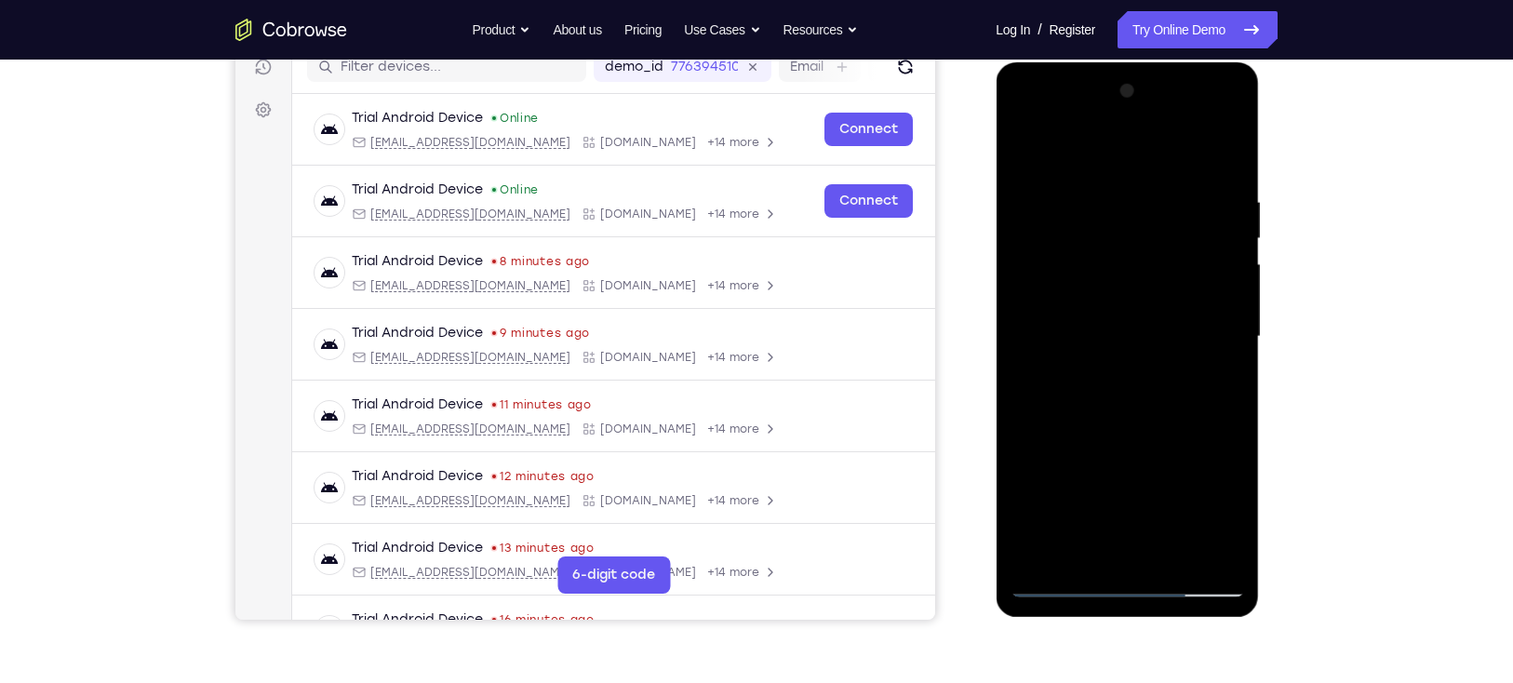
click at [1186, 327] on div at bounding box center [1126, 336] width 234 height 521
drag, startPoint x: 1180, startPoint y: 207, endPoint x: 1169, endPoint y: 353, distance: 147.3
click at [1169, 353] on div at bounding box center [1126, 336] width 234 height 521
drag, startPoint x: 1186, startPoint y: 286, endPoint x: 1187, endPoint y: 319, distance: 33.5
click at [1187, 319] on div at bounding box center [1126, 336] width 234 height 521
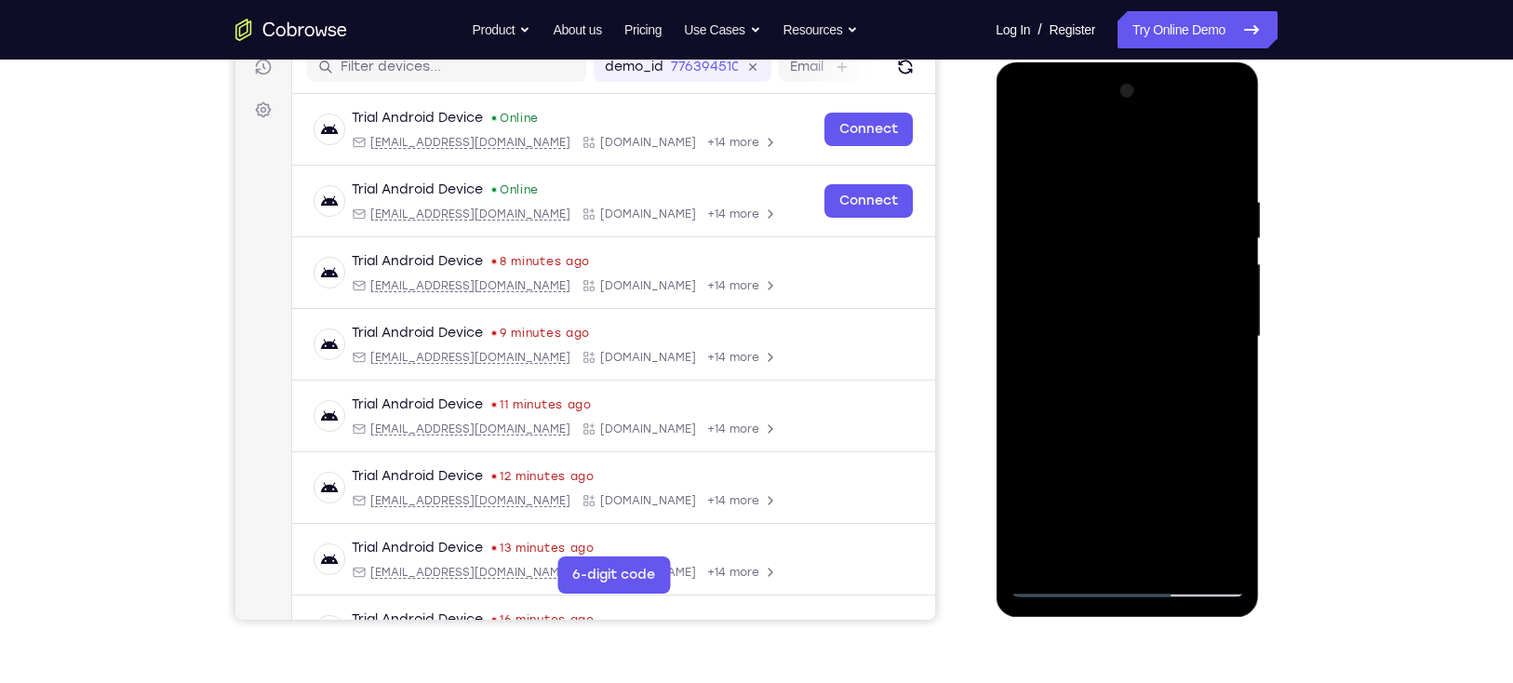
drag, startPoint x: 1193, startPoint y: 207, endPoint x: 1230, endPoint y: 430, distance: 225.4
click at [1230, 430] on div at bounding box center [1126, 336] width 234 height 521
drag, startPoint x: 1207, startPoint y: 272, endPoint x: 1191, endPoint y: 350, distance: 79.9
click at [1191, 350] on div at bounding box center [1126, 336] width 234 height 521
drag, startPoint x: 1185, startPoint y: 191, endPoint x: 1184, endPoint y: 375, distance: 184.2
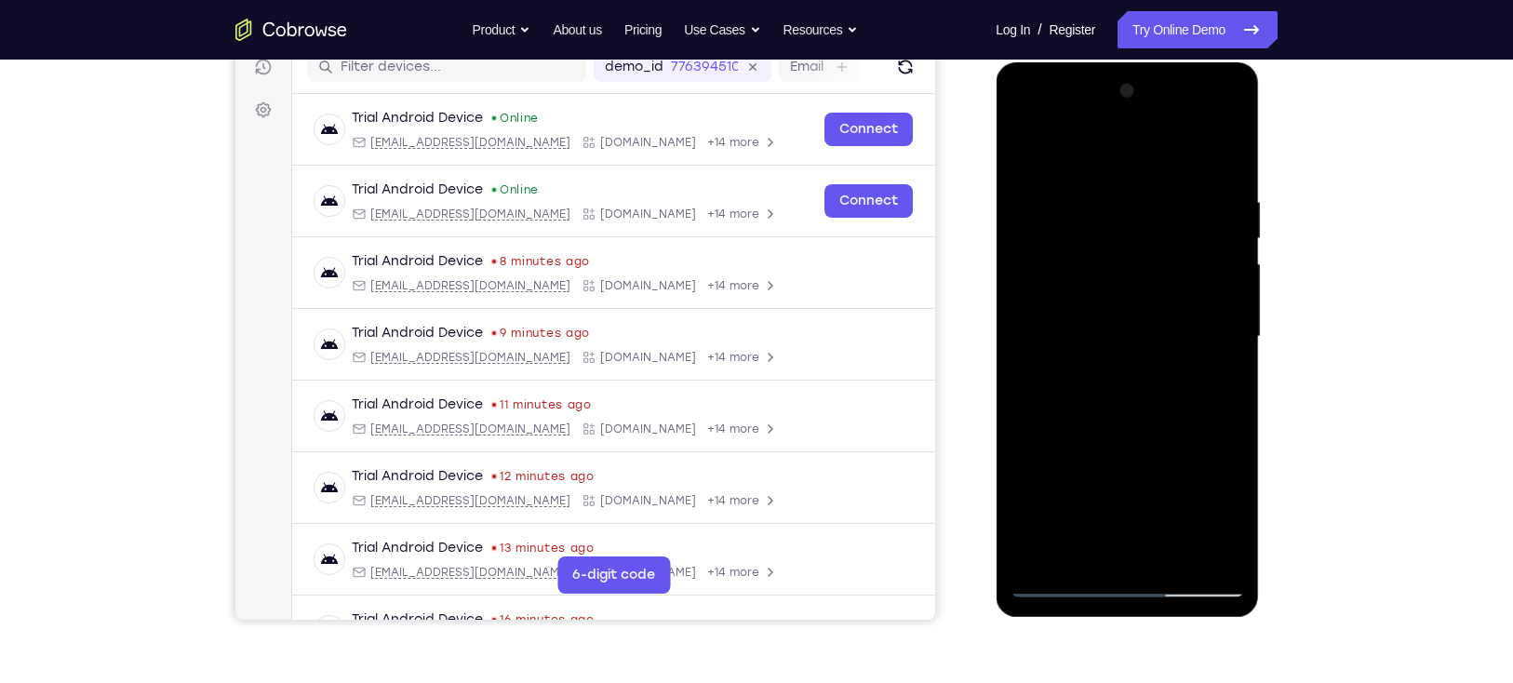
click at [1184, 375] on div at bounding box center [1126, 336] width 234 height 521
drag, startPoint x: 1195, startPoint y: 220, endPoint x: 1199, endPoint y: 322, distance: 102.4
click at [1199, 322] on div at bounding box center [1126, 336] width 234 height 521
drag, startPoint x: 1210, startPoint y: 265, endPoint x: 1201, endPoint y: 301, distance: 37.5
click at [1201, 301] on div at bounding box center [1126, 336] width 234 height 521
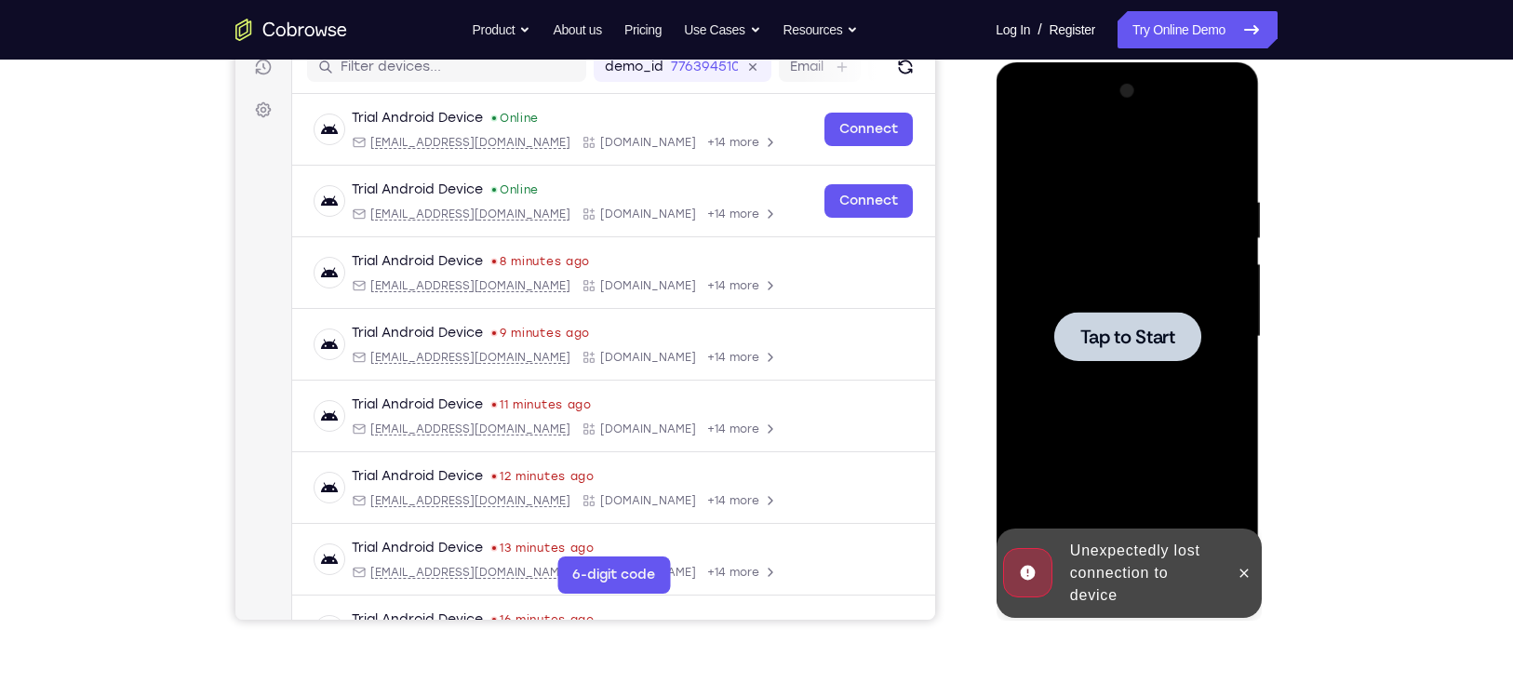
click at [1171, 316] on div at bounding box center [1126, 336] width 147 height 49
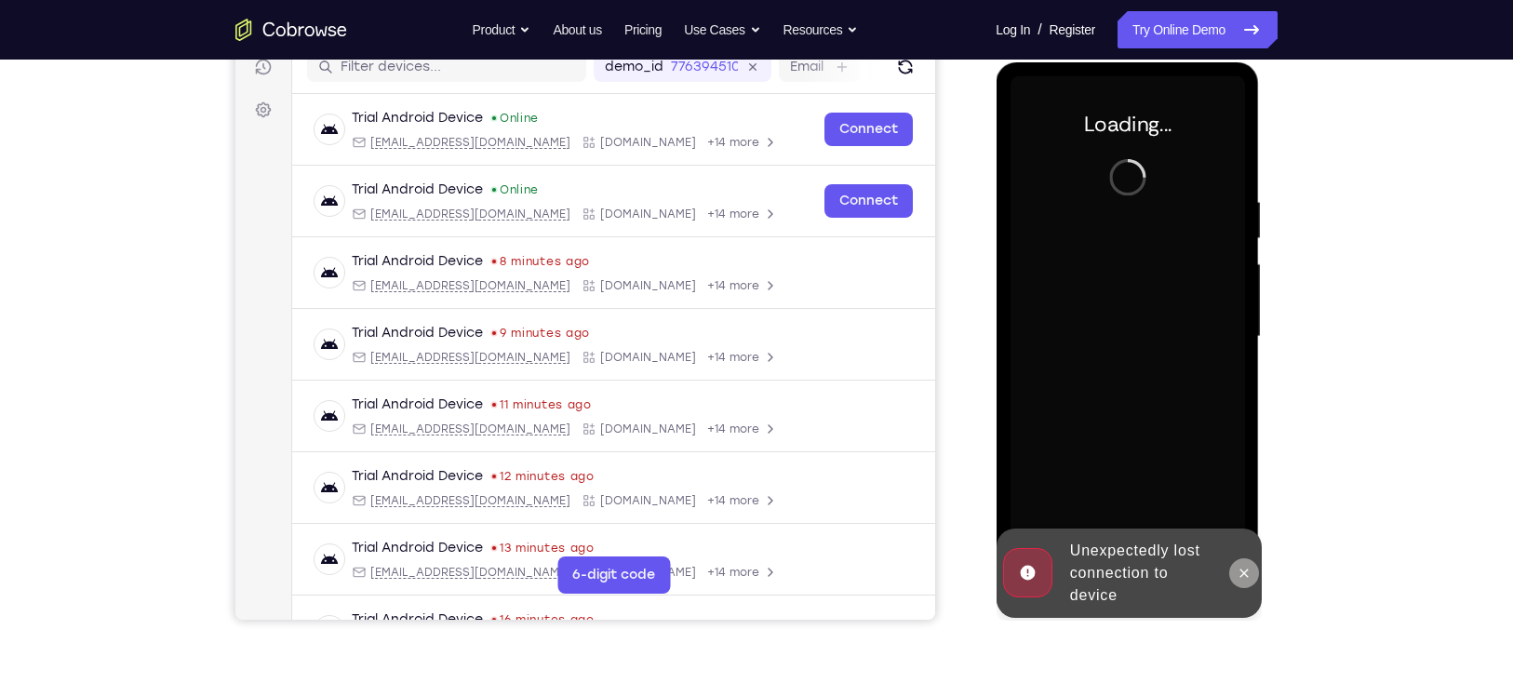
click at [1243, 563] on button at bounding box center [1243, 573] width 30 height 30
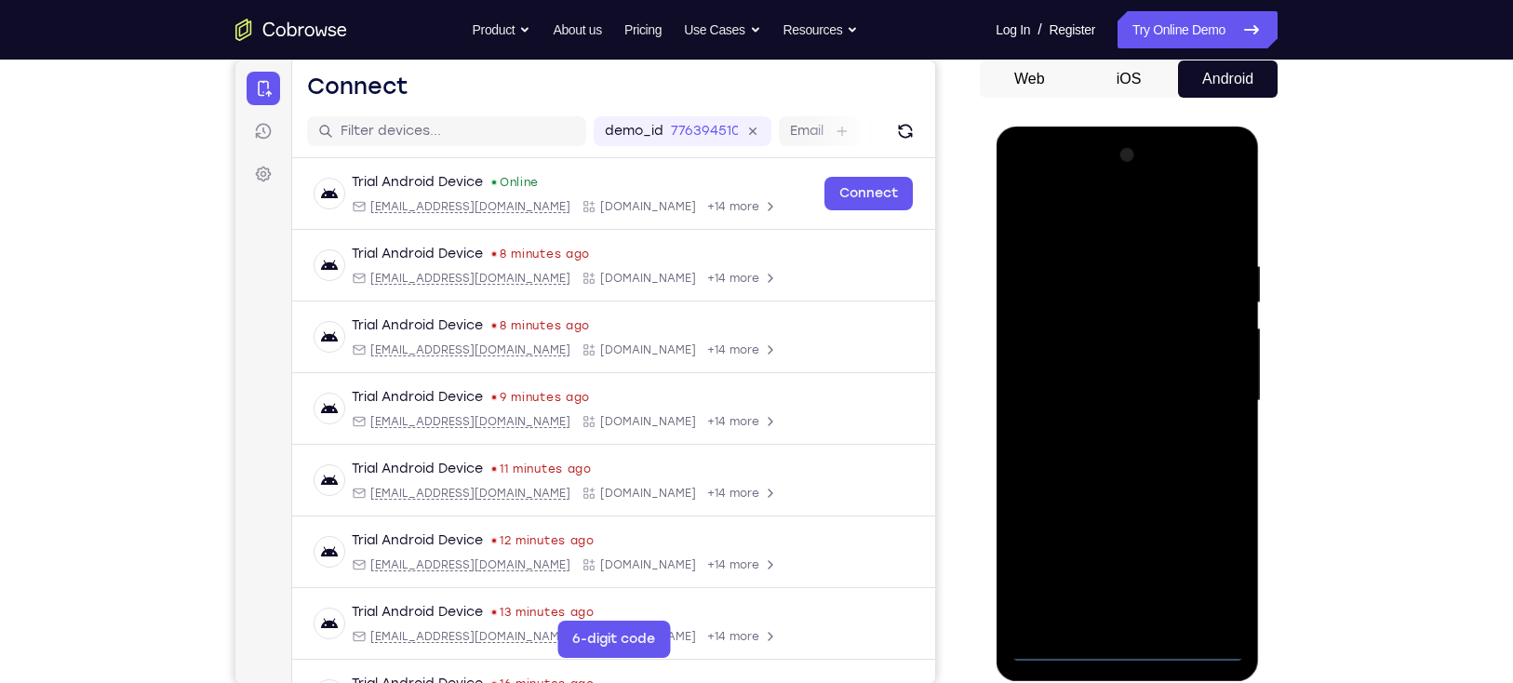
scroll to position [183, 0]
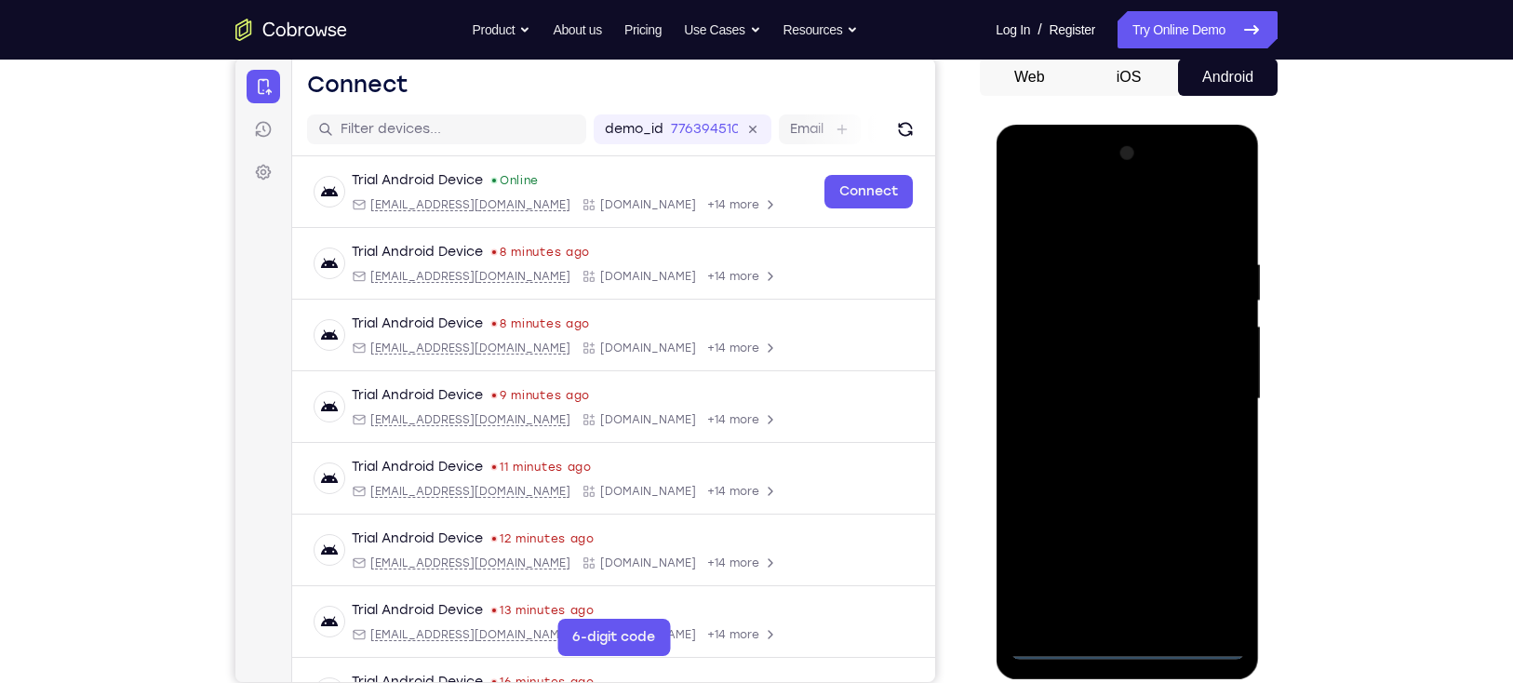
click at [1126, 644] on div at bounding box center [1126, 399] width 234 height 521
click at [1207, 561] on div at bounding box center [1126, 399] width 234 height 521
click at [1230, 185] on div at bounding box center [1126, 399] width 234 height 521
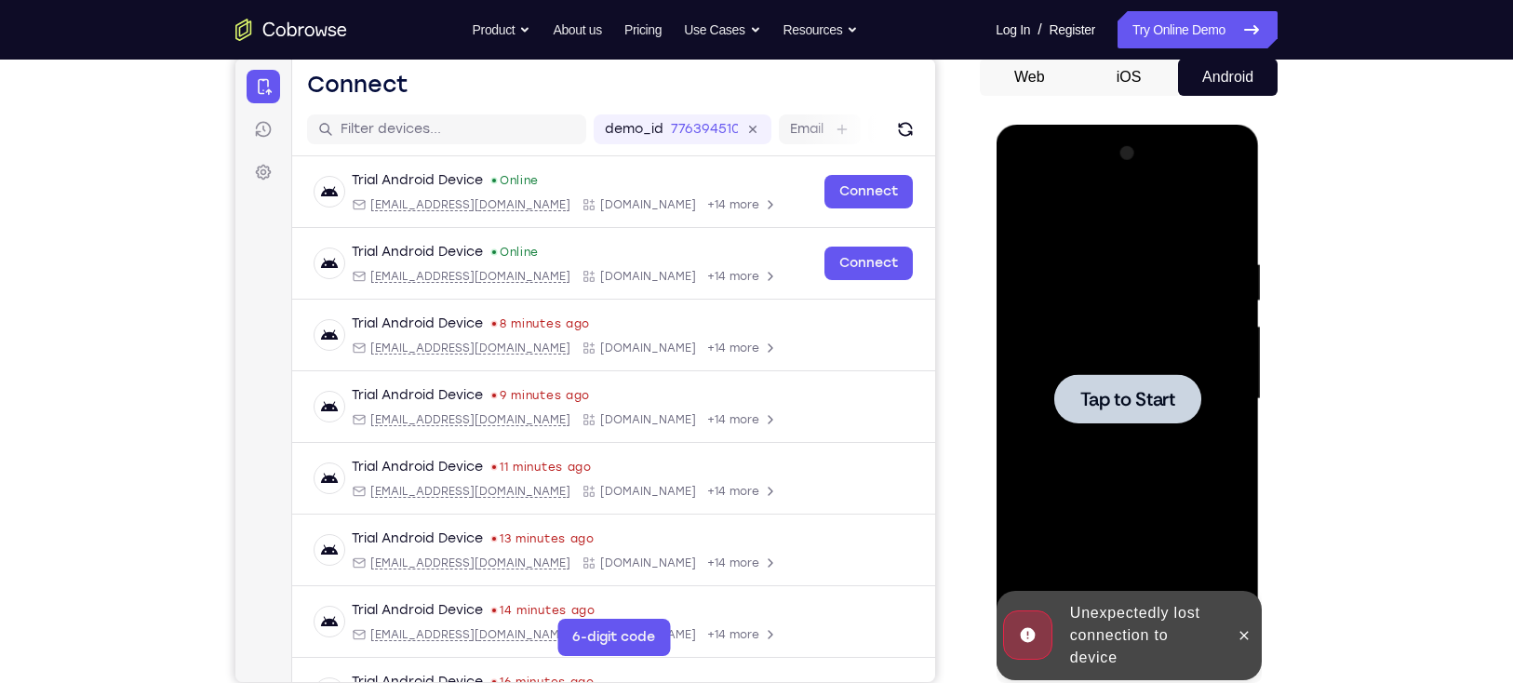
click at [1157, 374] on div at bounding box center [1126, 398] width 147 height 49
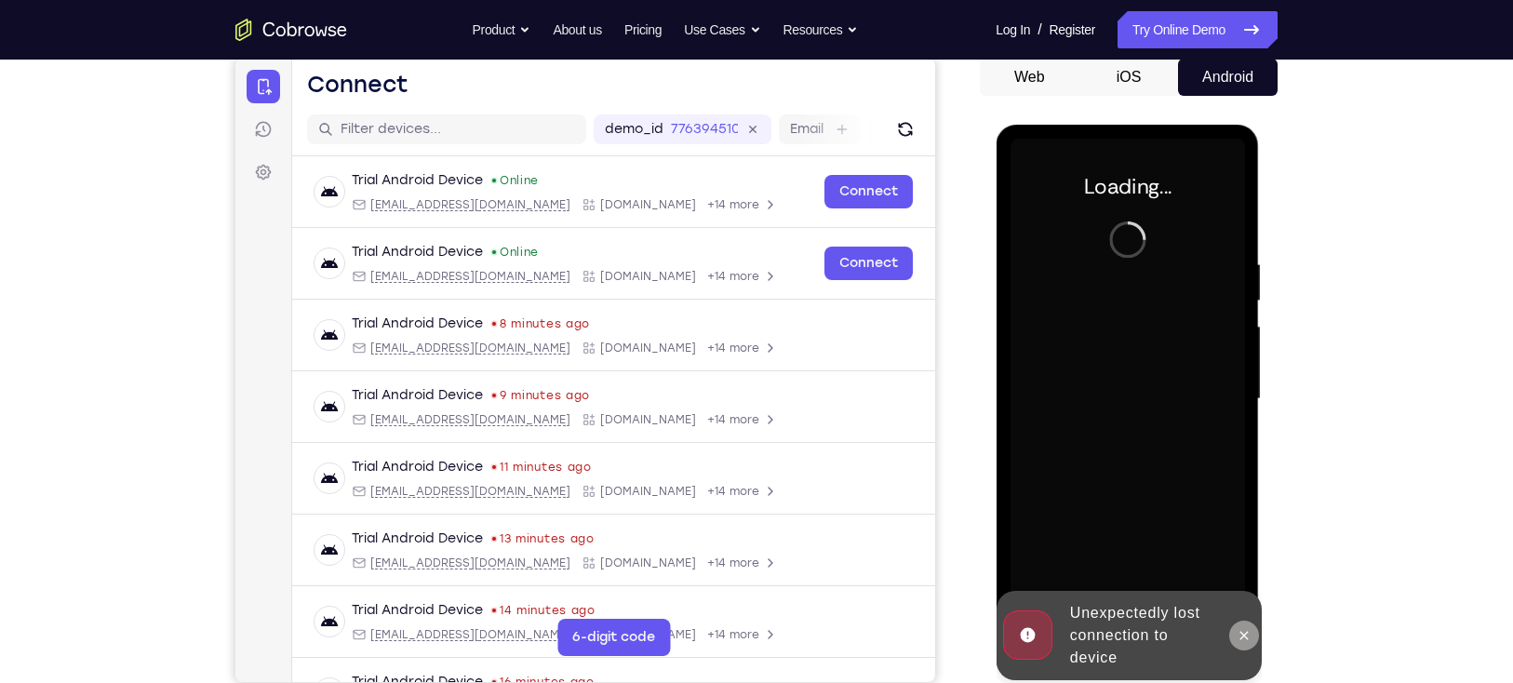
click at [1242, 636] on icon at bounding box center [1243, 635] width 8 height 8
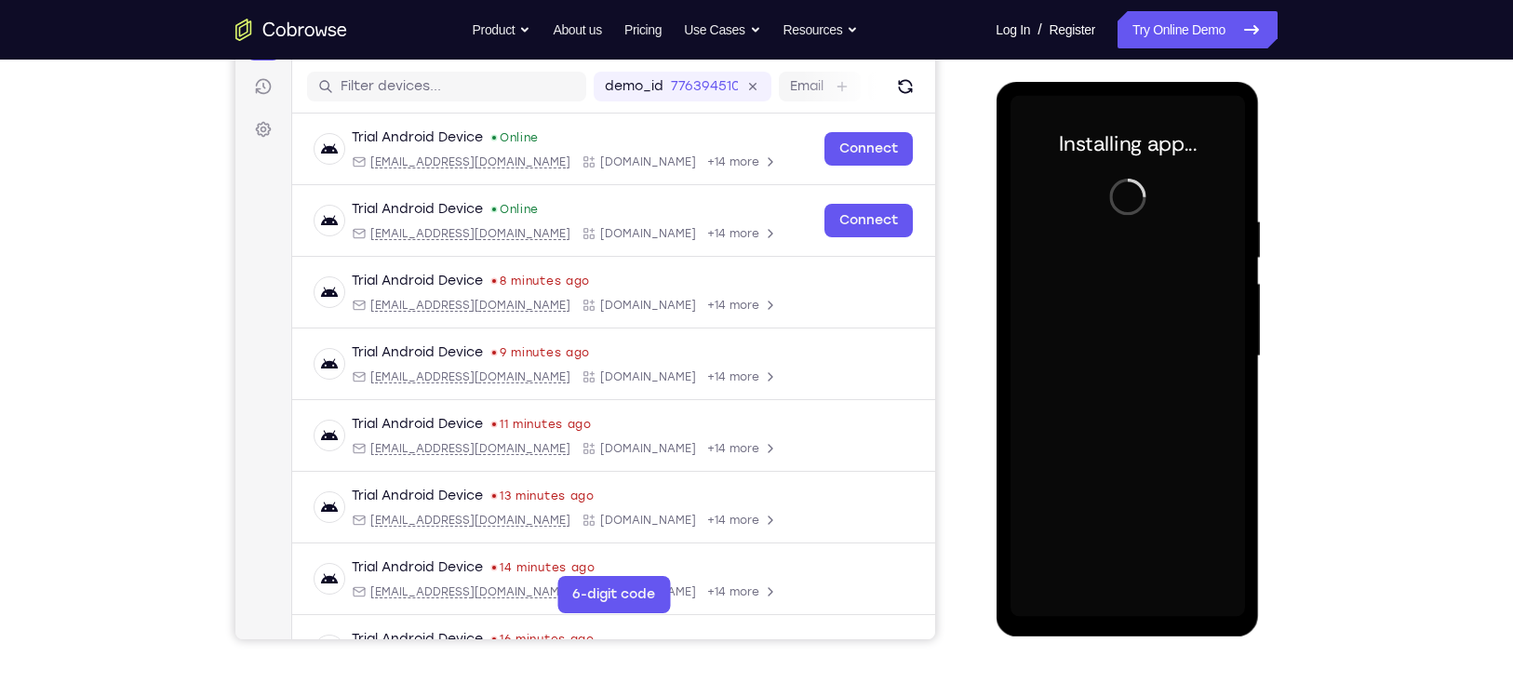
scroll to position [231, 0]
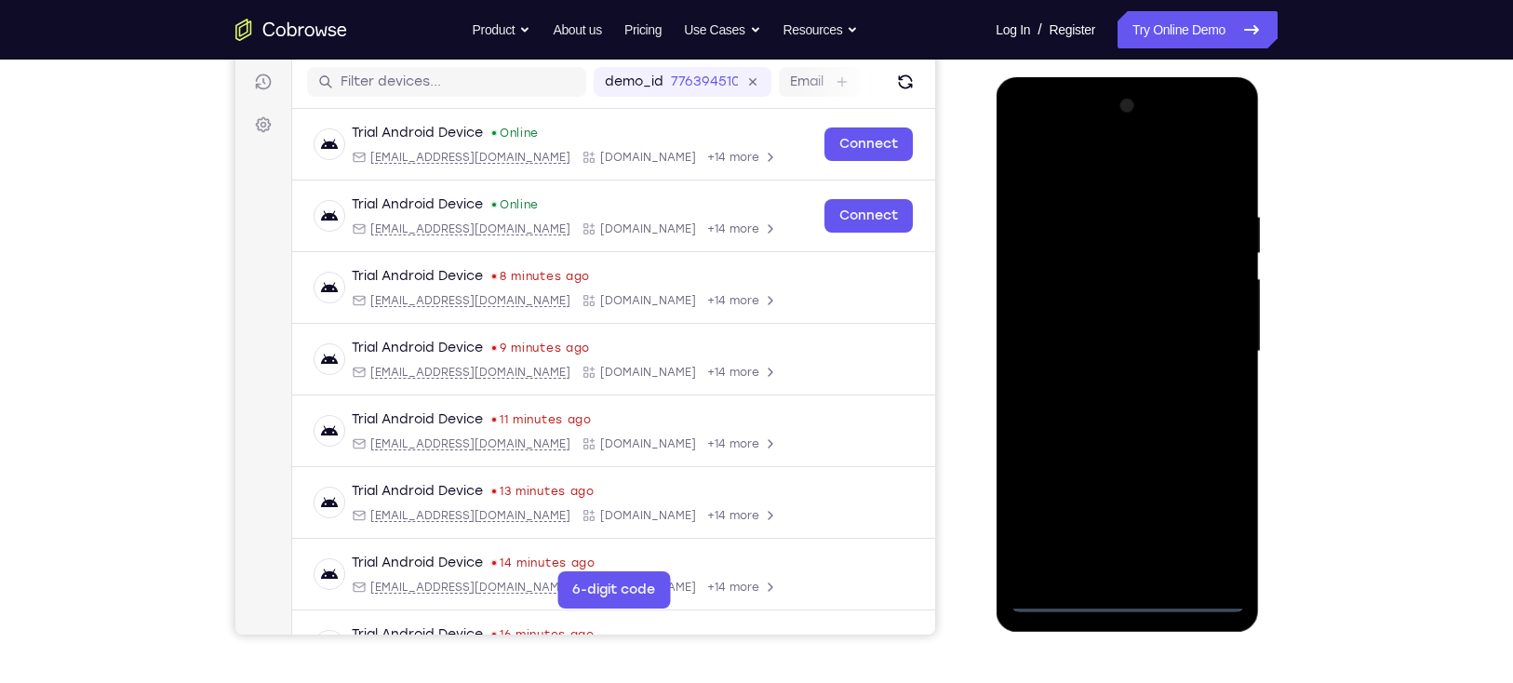
click at [1130, 597] on div at bounding box center [1126, 351] width 234 height 521
click at [1217, 523] on div at bounding box center [1126, 351] width 234 height 521
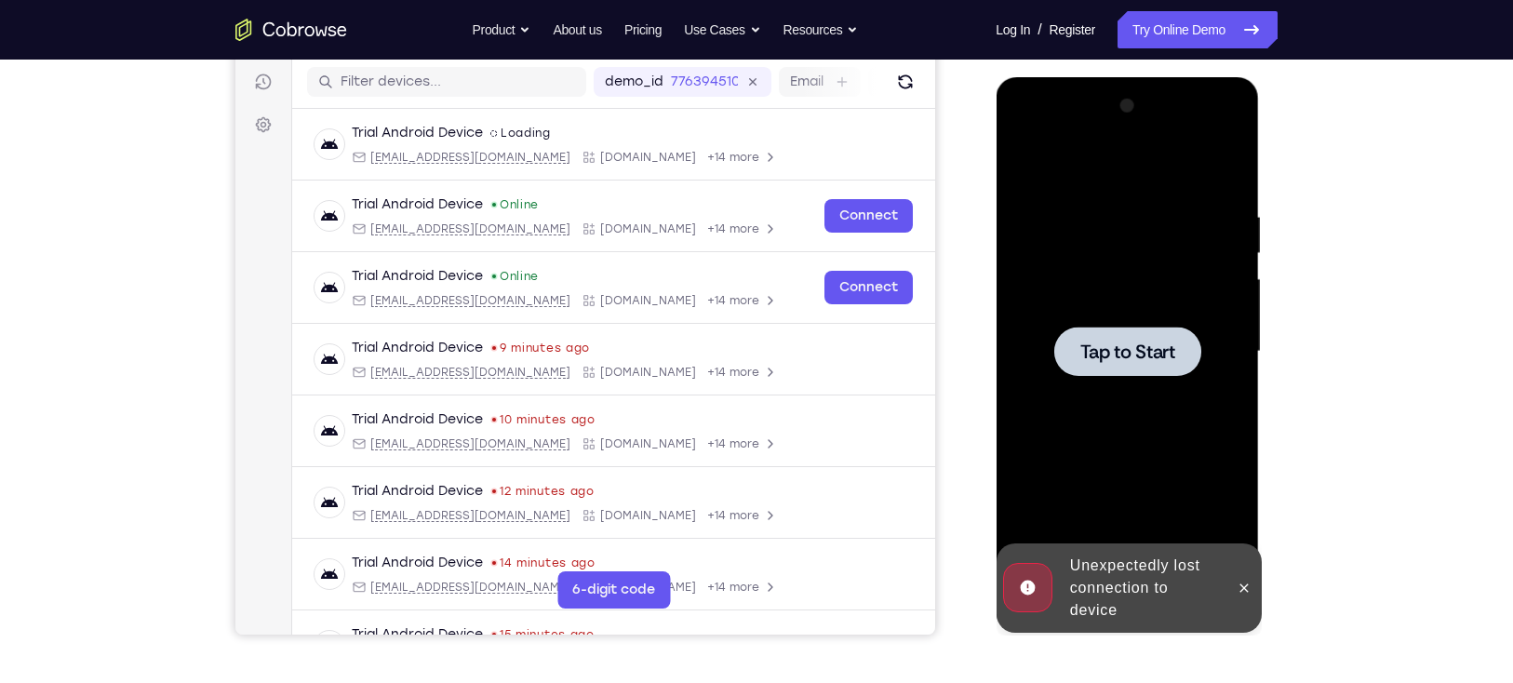
click at [1145, 325] on div at bounding box center [1126, 351] width 234 height 521
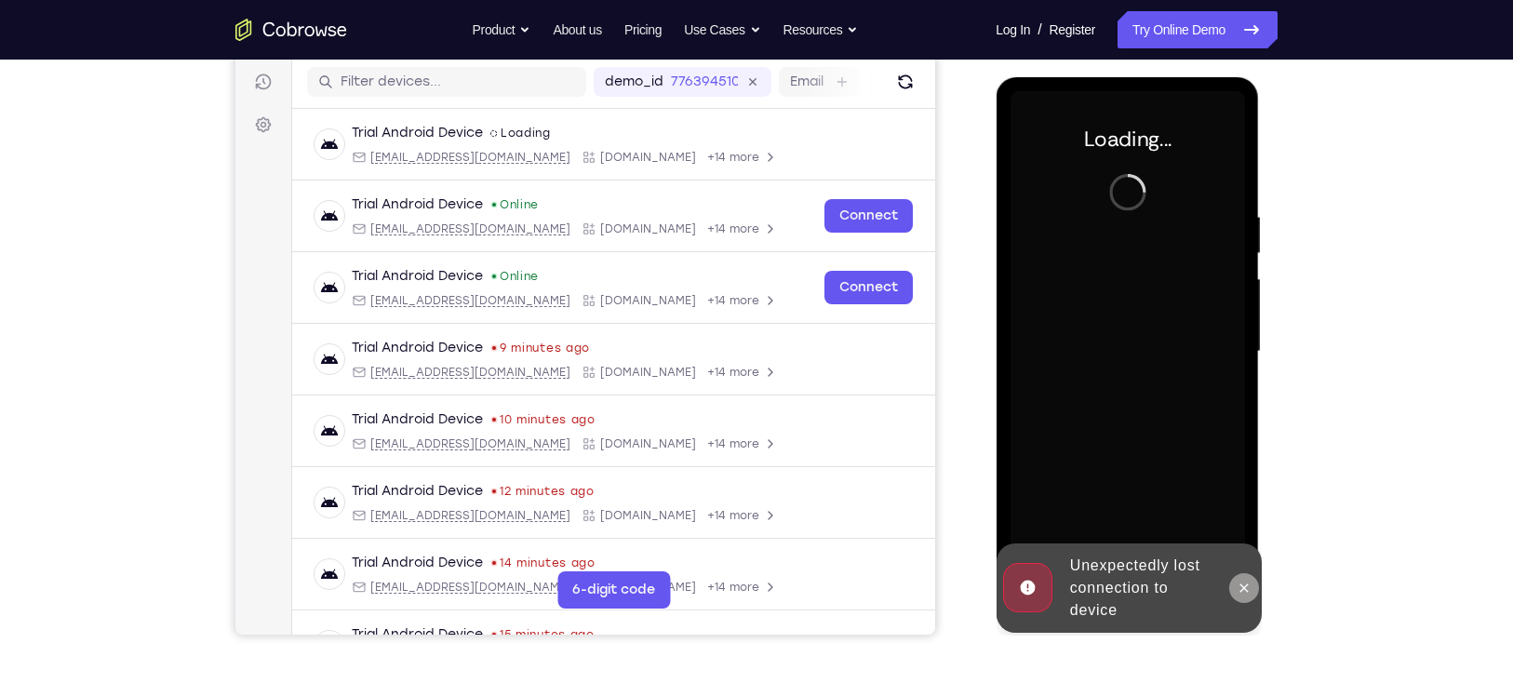
click at [1243, 584] on icon at bounding box center [1242, 587] width 15 height 15
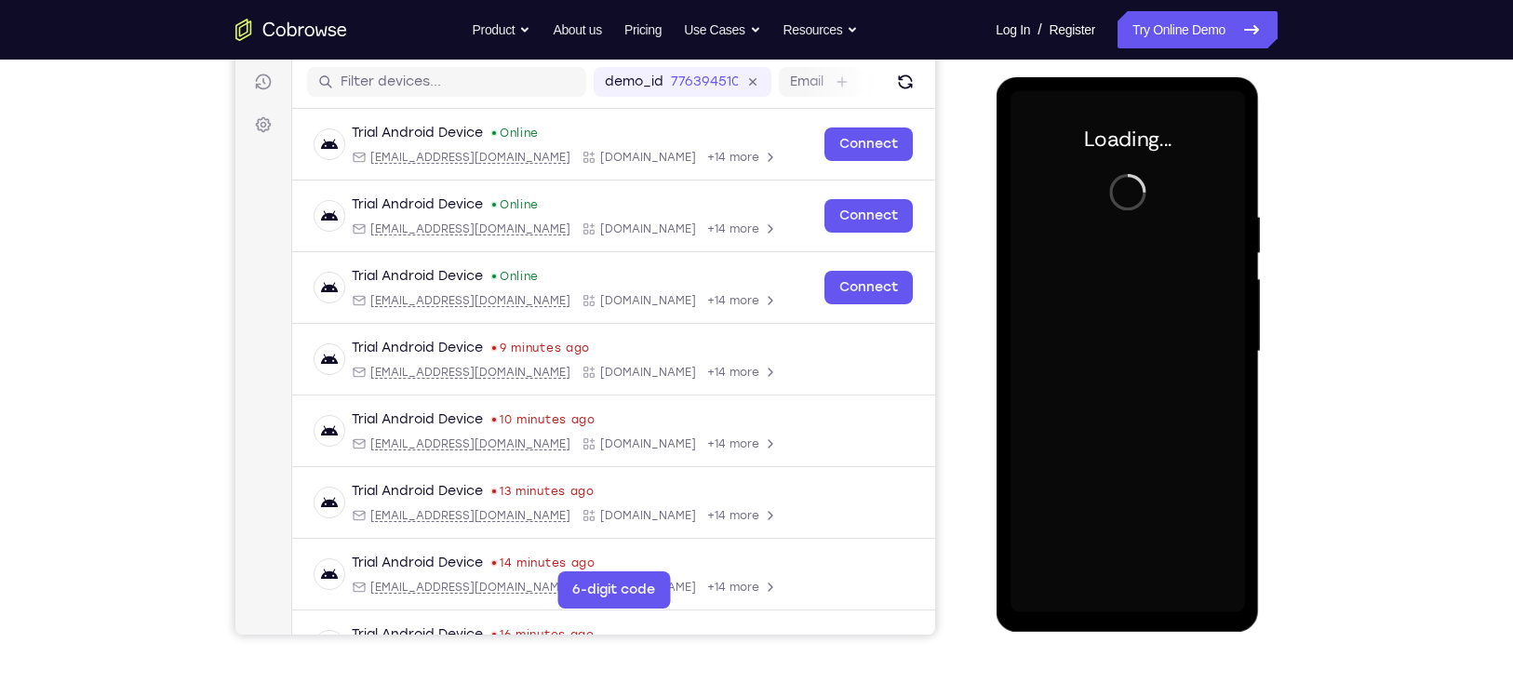
click at [1134, 300] on div at bounding box center [1126, 351] width 234 height 521
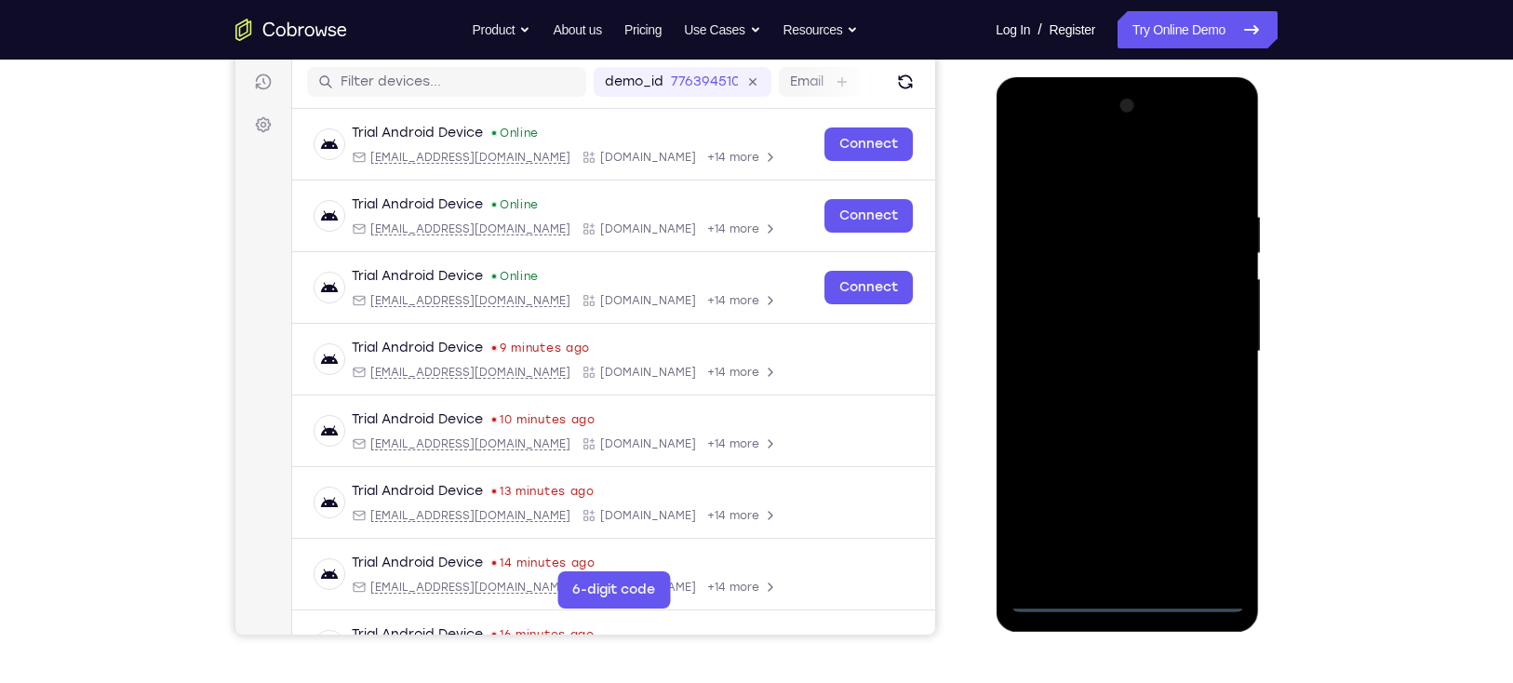
click at [1130, 595] on div at bounding box center [1126, 351] width 234 height 521
click at [1203, 514] on div at bounding box center [1126, 351] width 234 height 521
click at [1231, 136] on div at bounding box center [1126, 351] width 234 height 521
click at [1181, 160] on div at bounding box center [1126, 351] width 234 height 521
click at [1112, 136] on div at bounding box center [1126, 351] width 234 height 521
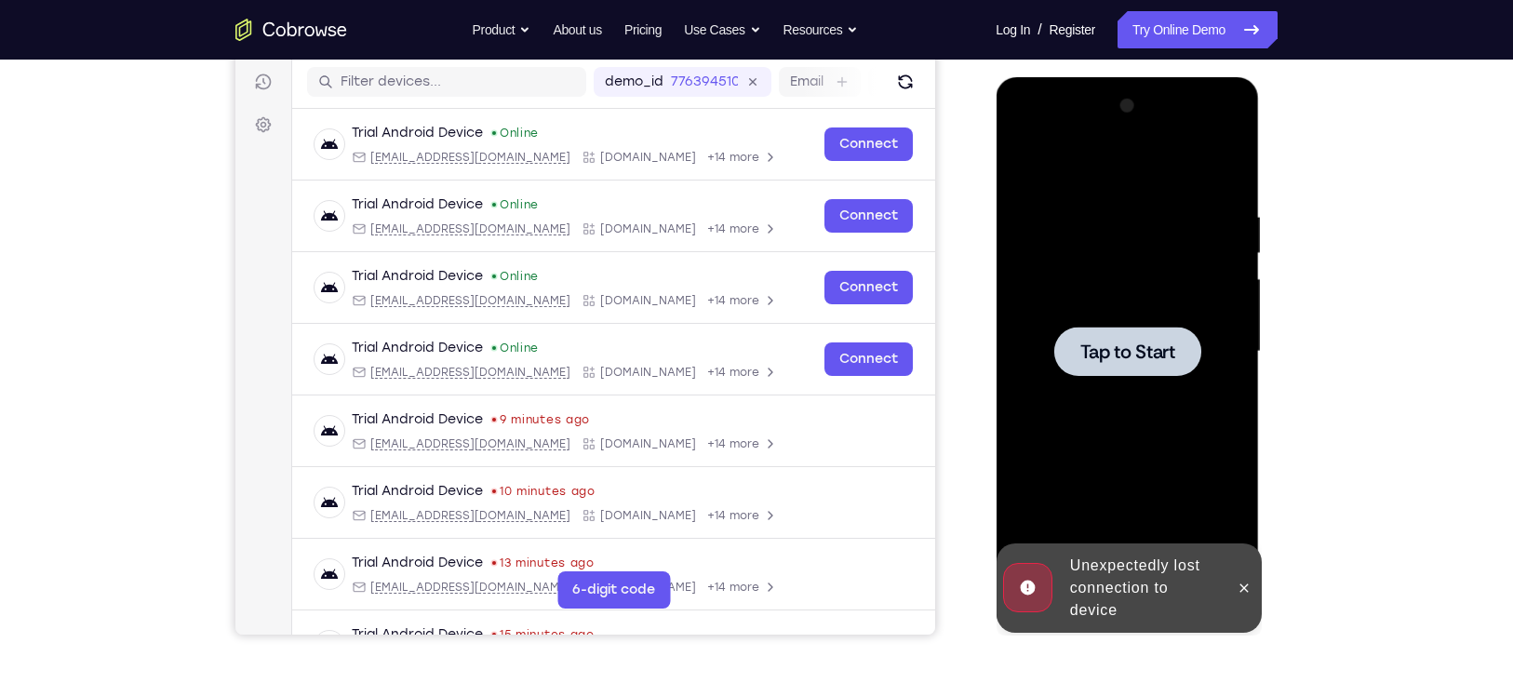
click at [1131, 324] on div at bounding box center [1126, 351] width 234 height 521
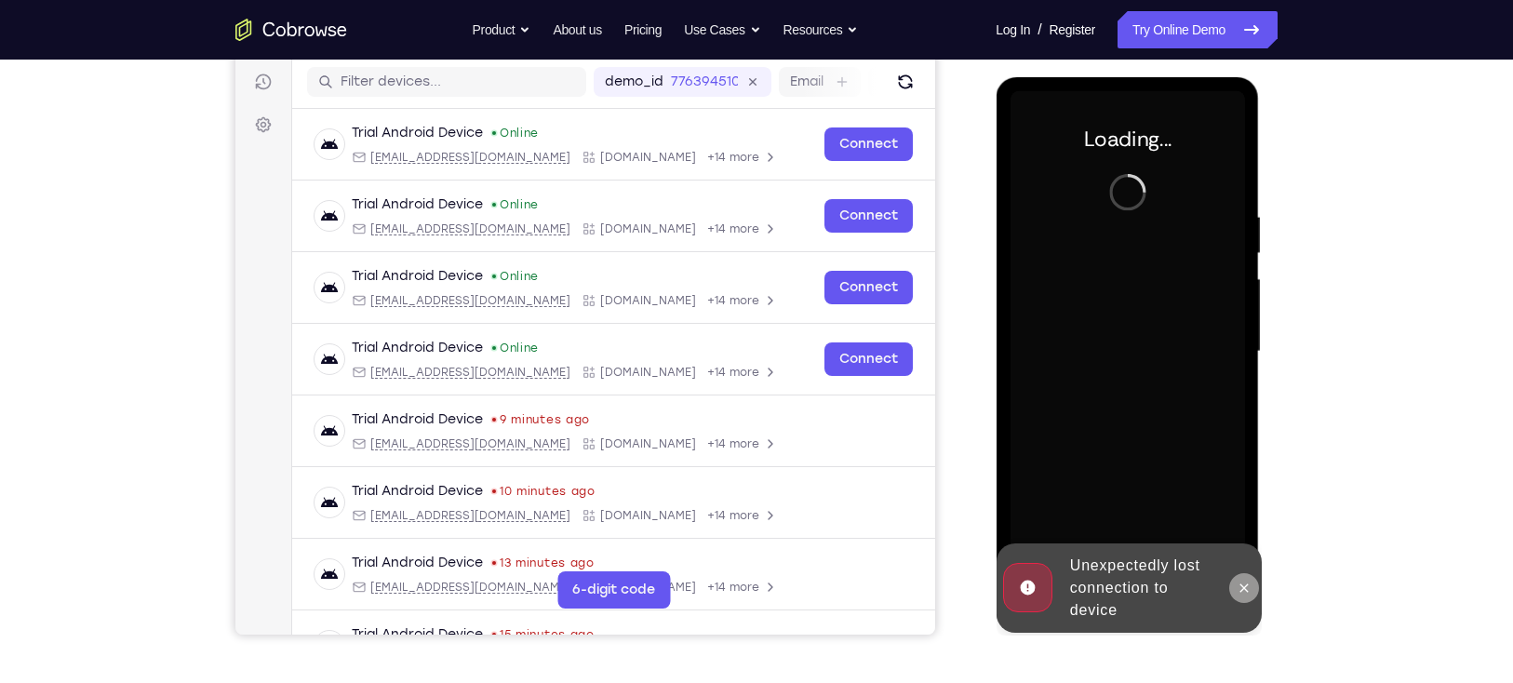
click at [1242, 584] on icon at bounding box center [1242, 587] width 15 height 15
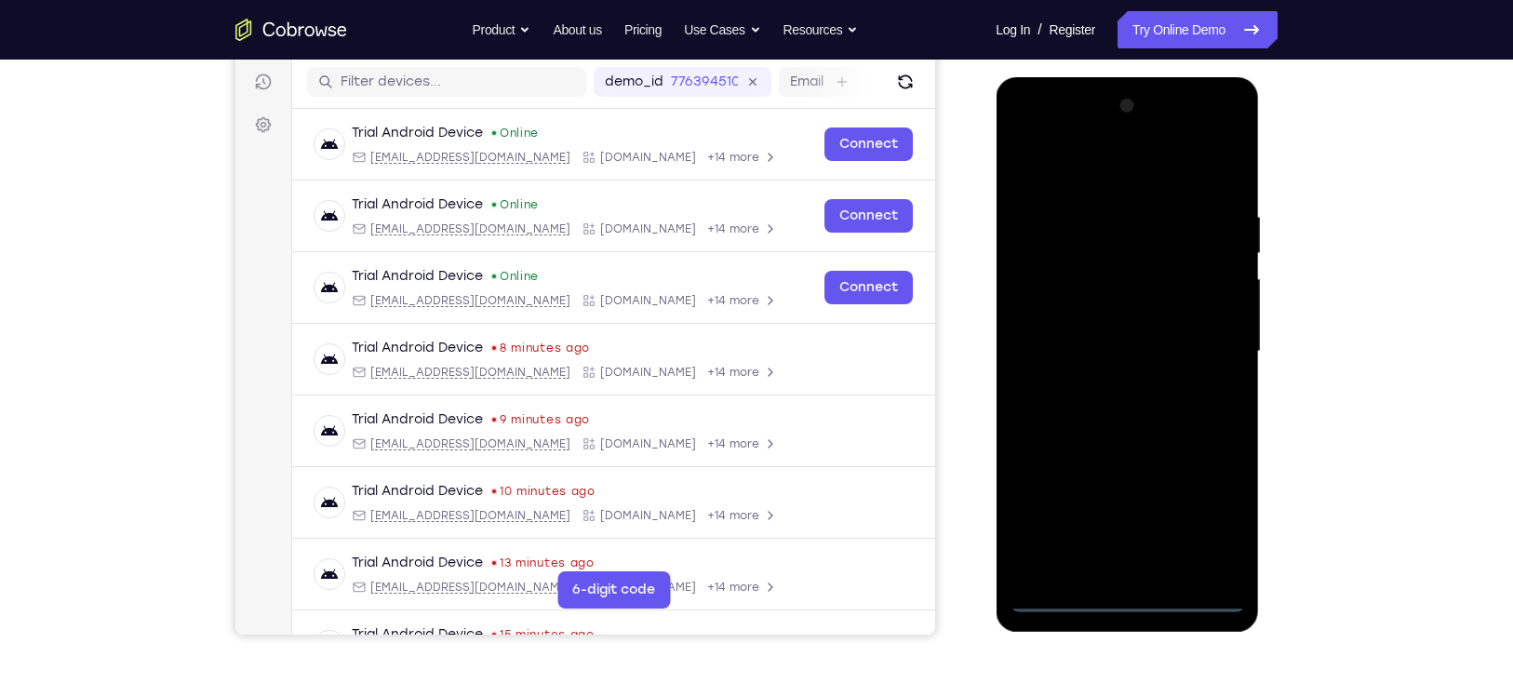
click at [1128, 599] on div at bounding box center [1126, 351] width 234 height 521
click at [1207, 514] on div at bounding box center [1126, 351] width 234 height 521
click at [1233, 133] on div at bounding box center [1126, 351] width 234 height 521
click at [1193, 164] on div at bounding box center [1126, 351] width 234 height 521
click at [1115, 136] on div at bounding box center [1126, 351] width 234 height 521
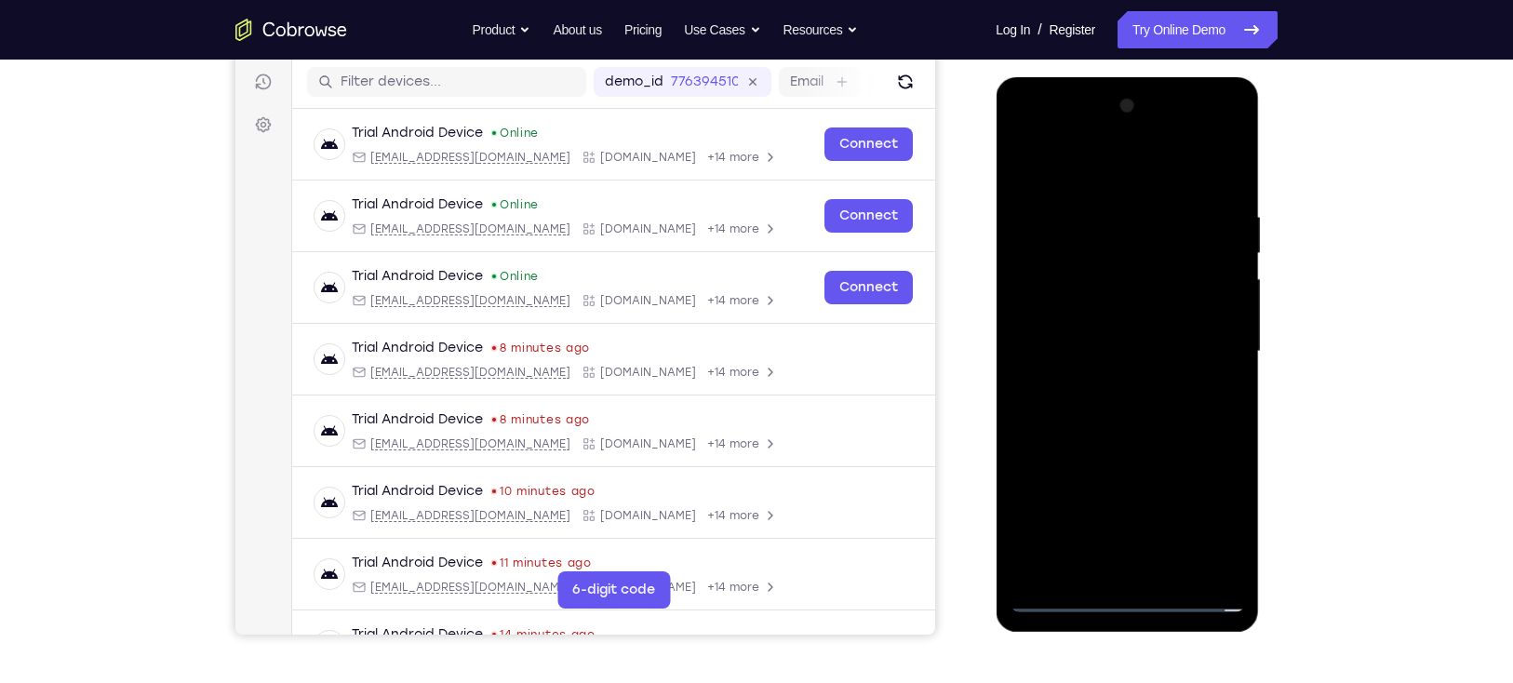
click at [1151, 276] on div at bounding box center [1126, 351] width 234 height 521
click at [1133, 482] on div at bounding box center [1126, 351] width 234 height 521
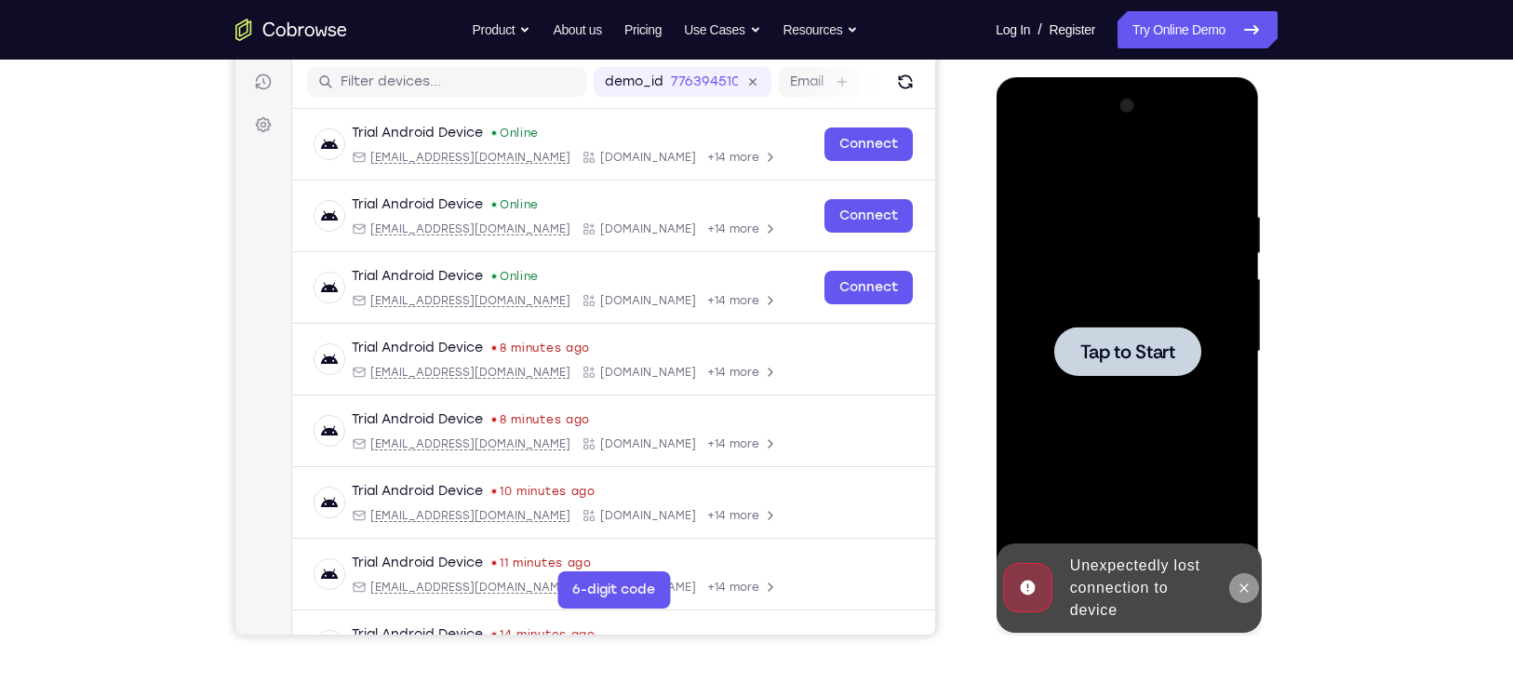
click at [1244, 581] on icon at bounding box center [1242, 587] width 15 height 15
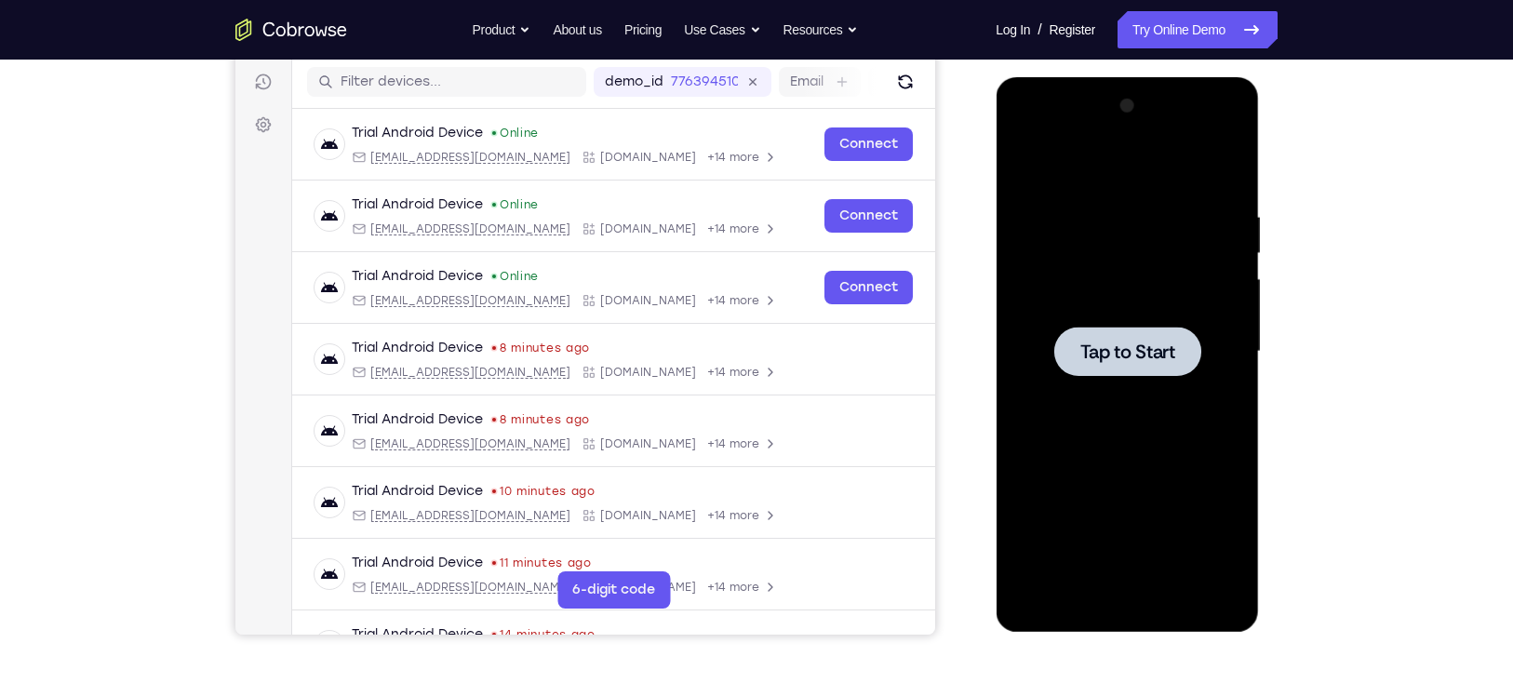
click at [1140, 397] on div at bounding box center [1126, 351] width 234 height 521
click at [1127, 594] on div at bounding box center [1126, 351] width 234 height 521
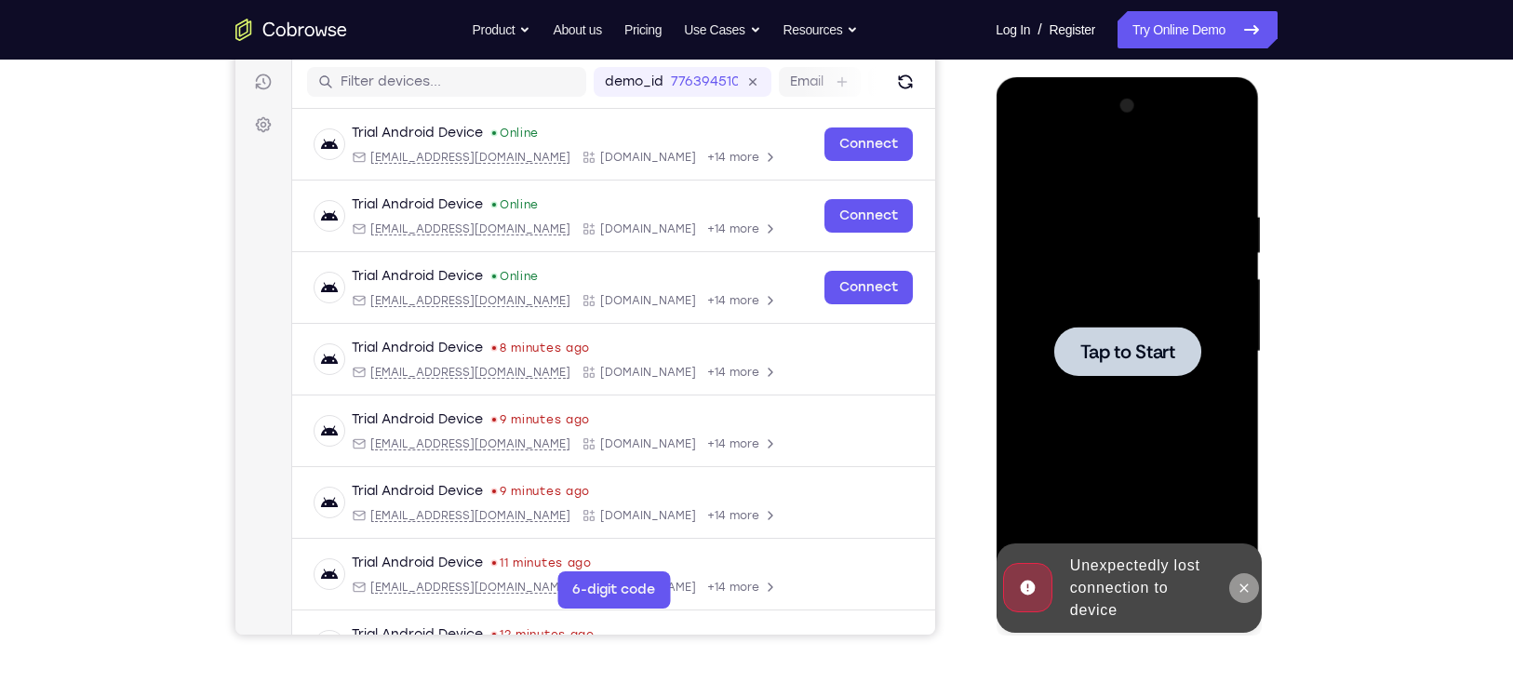
click at [1240, 587] on icon at bounding box center [1242, 587] width 15 height 15
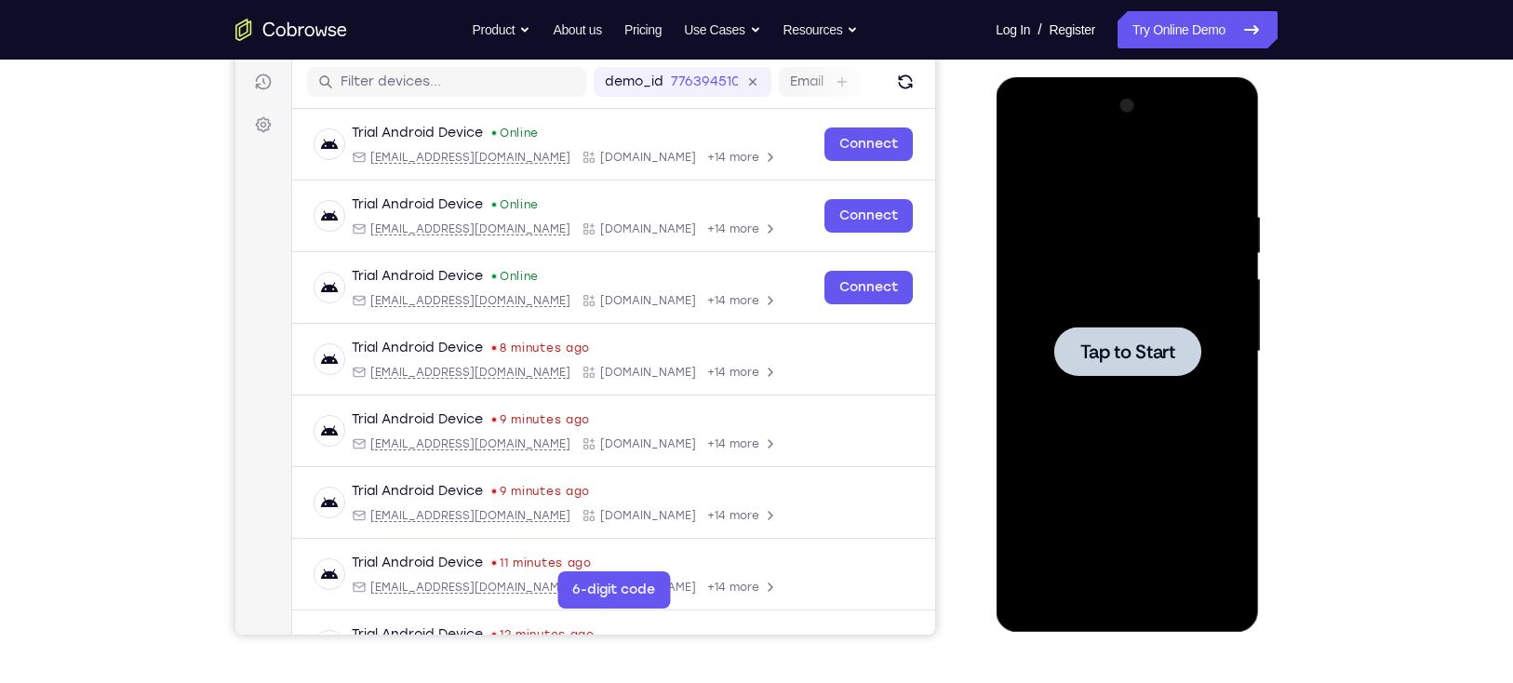
click at [1098, 306] on div at bounding box center [1126, 351] width 234 height 521
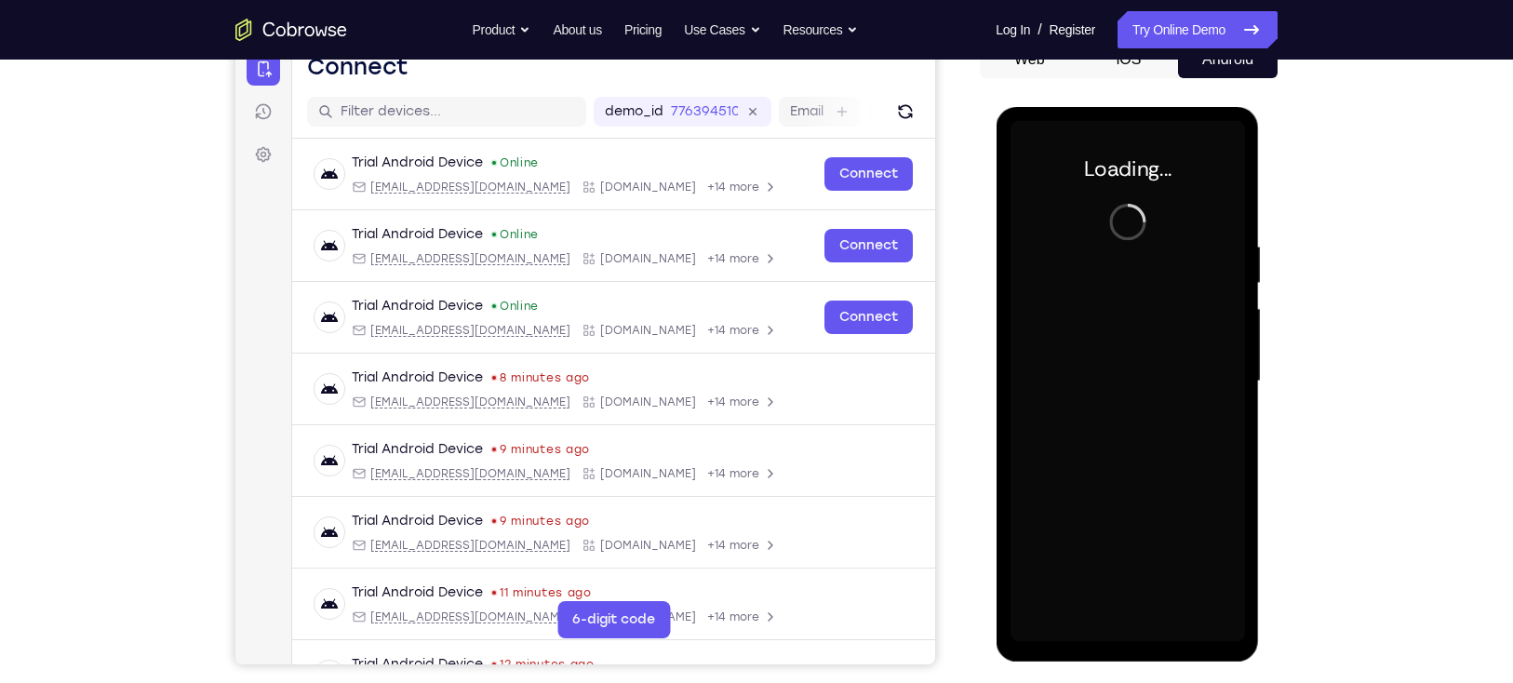
click at [1095, 334] on div at bounding box center [1126, 381] width 234 height 521
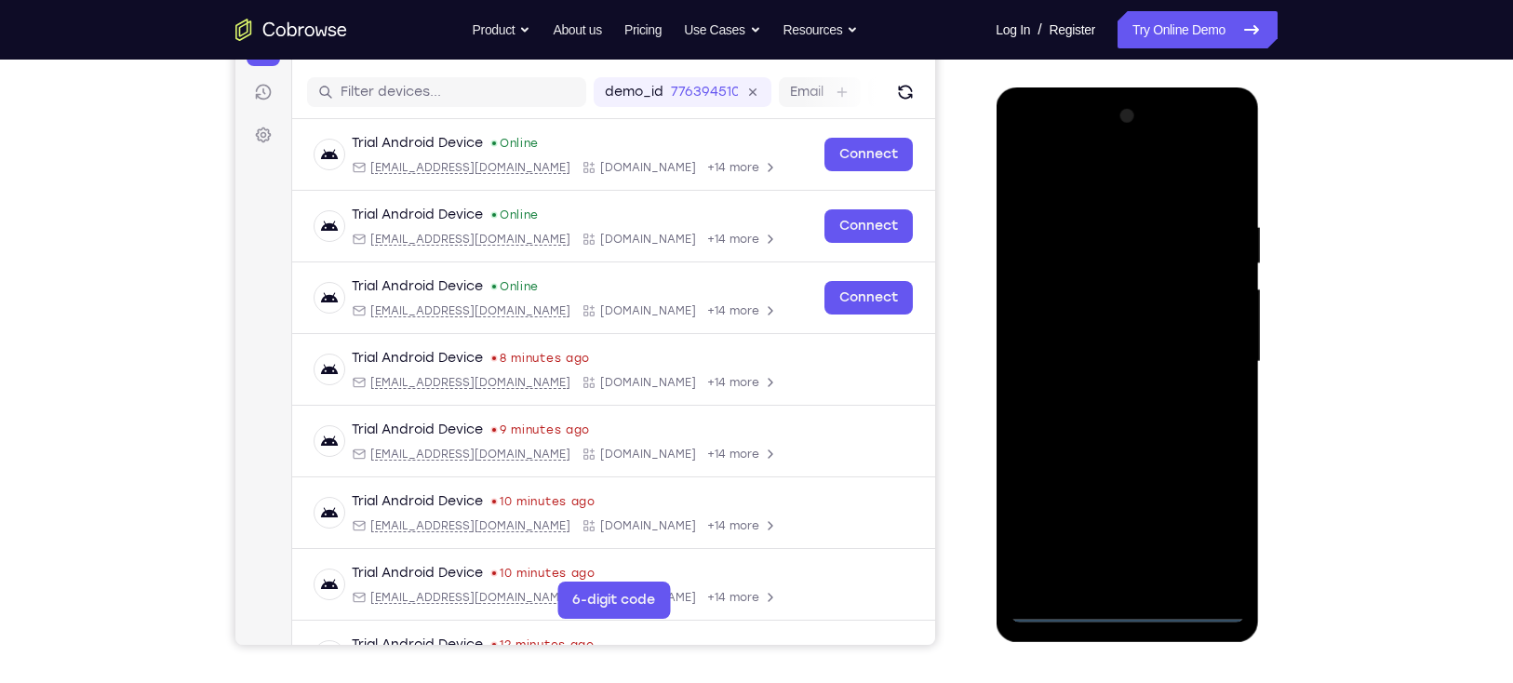
click at [1126, 602] on div at bounding box center [1126, 361] width 234 height 521
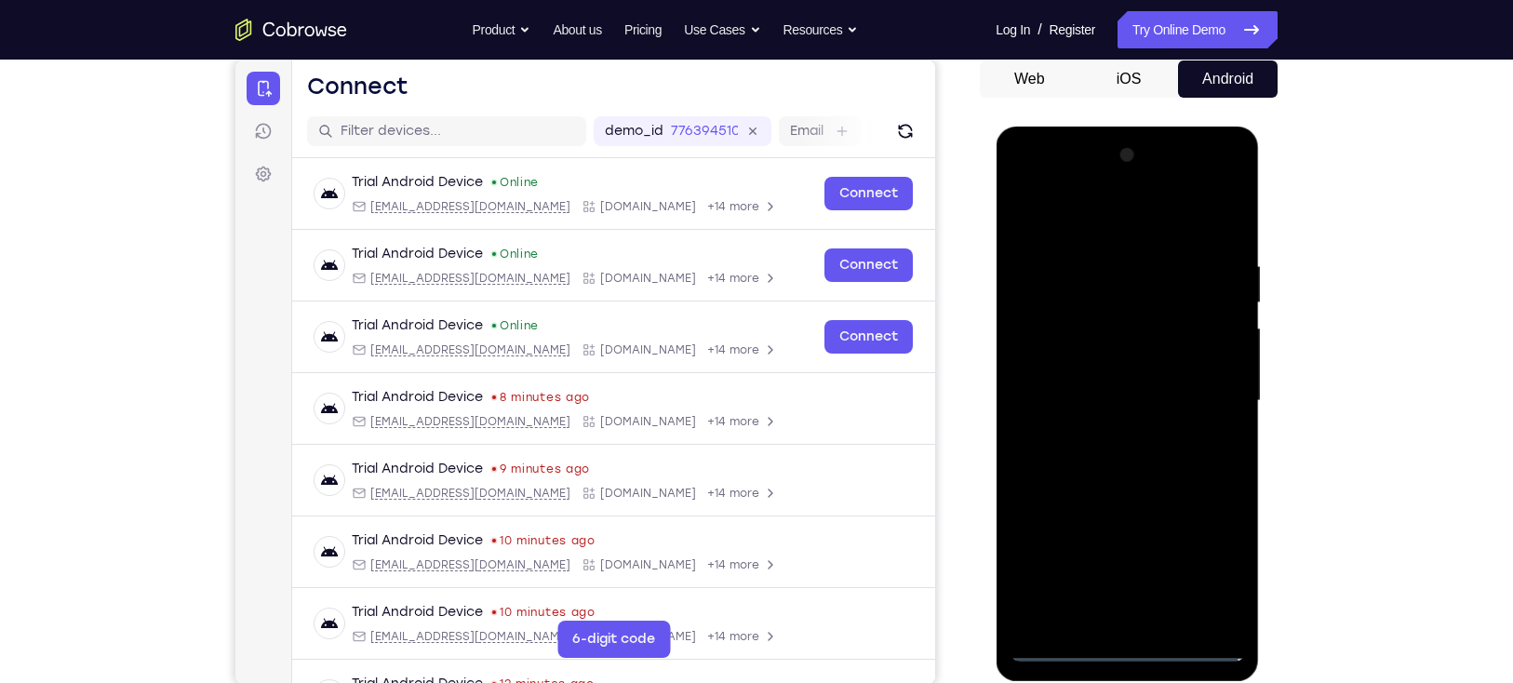
scroll to position [183, 0]
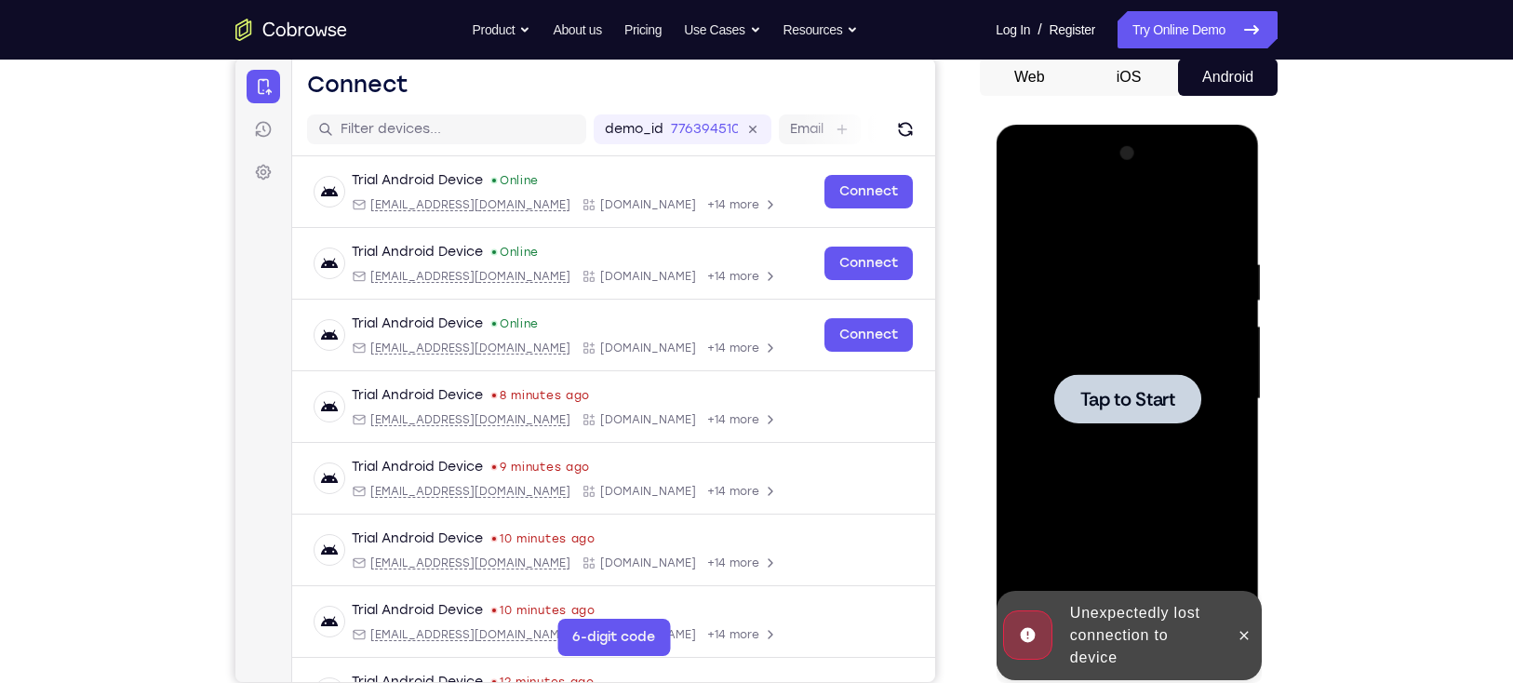
click at [1190, 420] on div at bounding box center [1126, 398] width 147 height 49
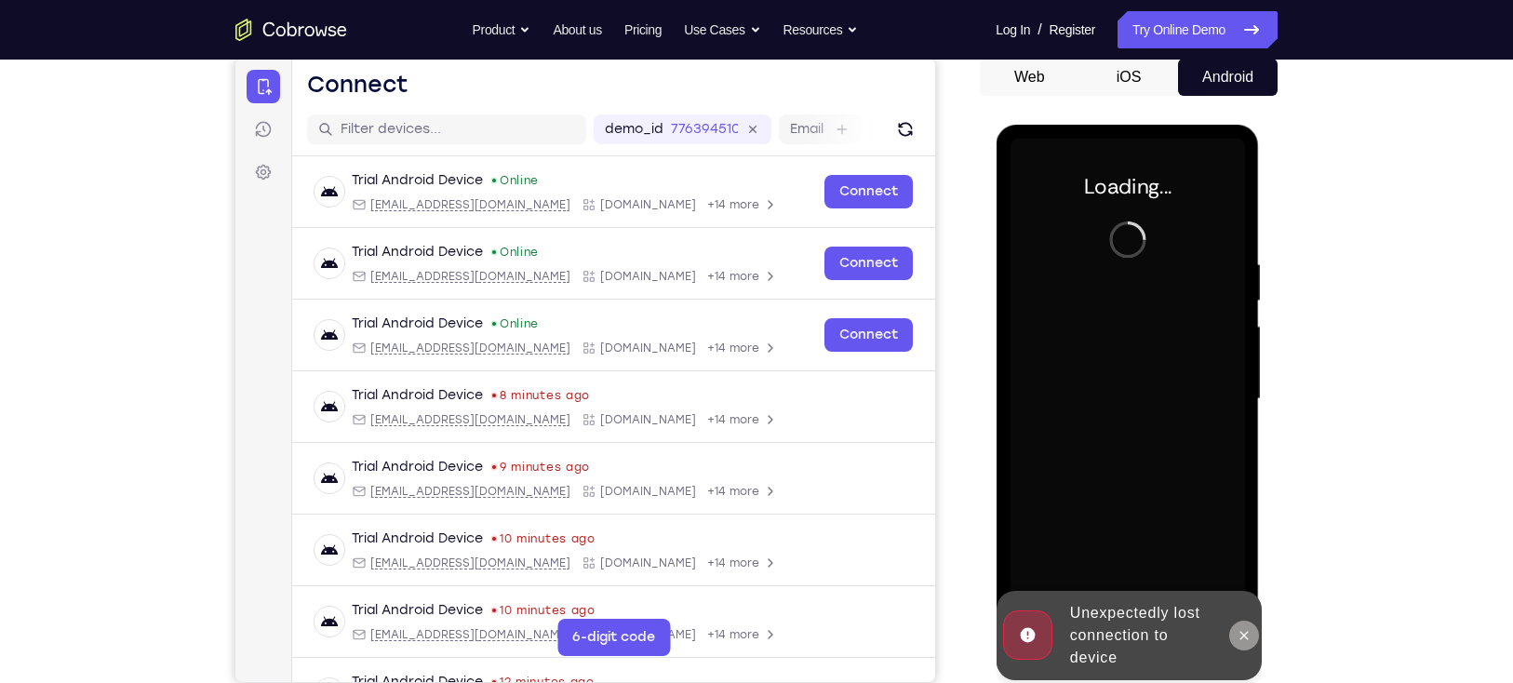
click at [1246, 632] on icon at bounding box center [1243, 635] width 8 height 8
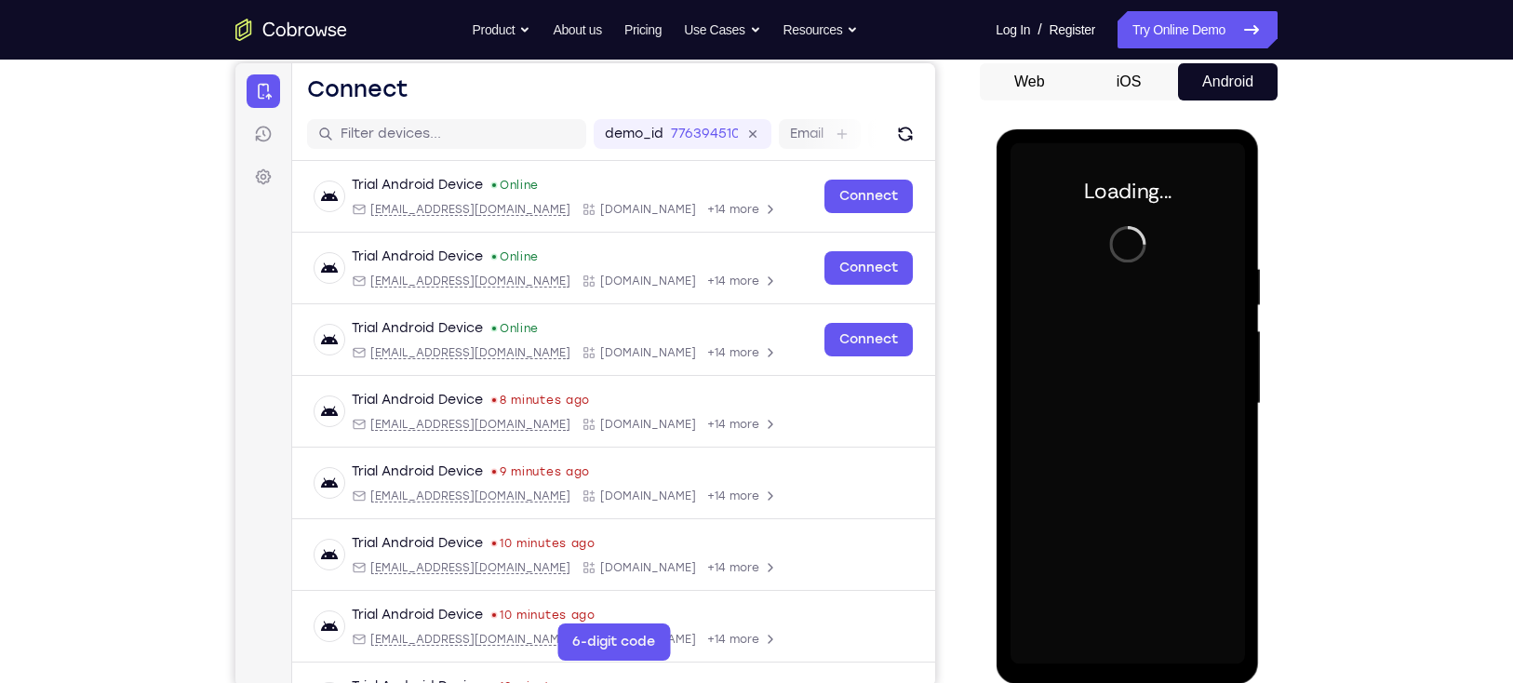
scroll to position [177, 0]
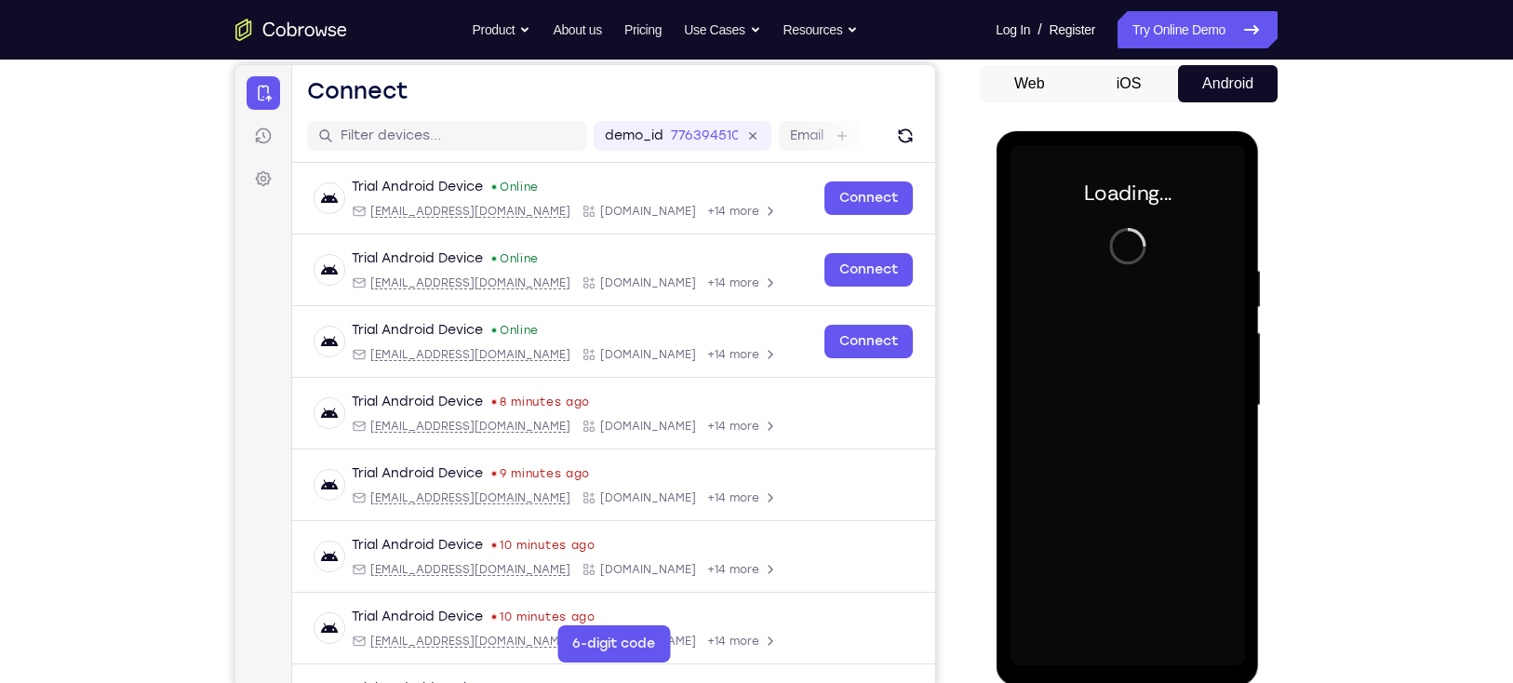
click at [1129, 423] on div at bounding box center [1126, 405] width 234 height 521
click at [1126, 407] on div at bounding box center [1126, 405] width 234 height 521
click at [1128, 396] on div at bounding box center [1126, 405] width 234 height 521
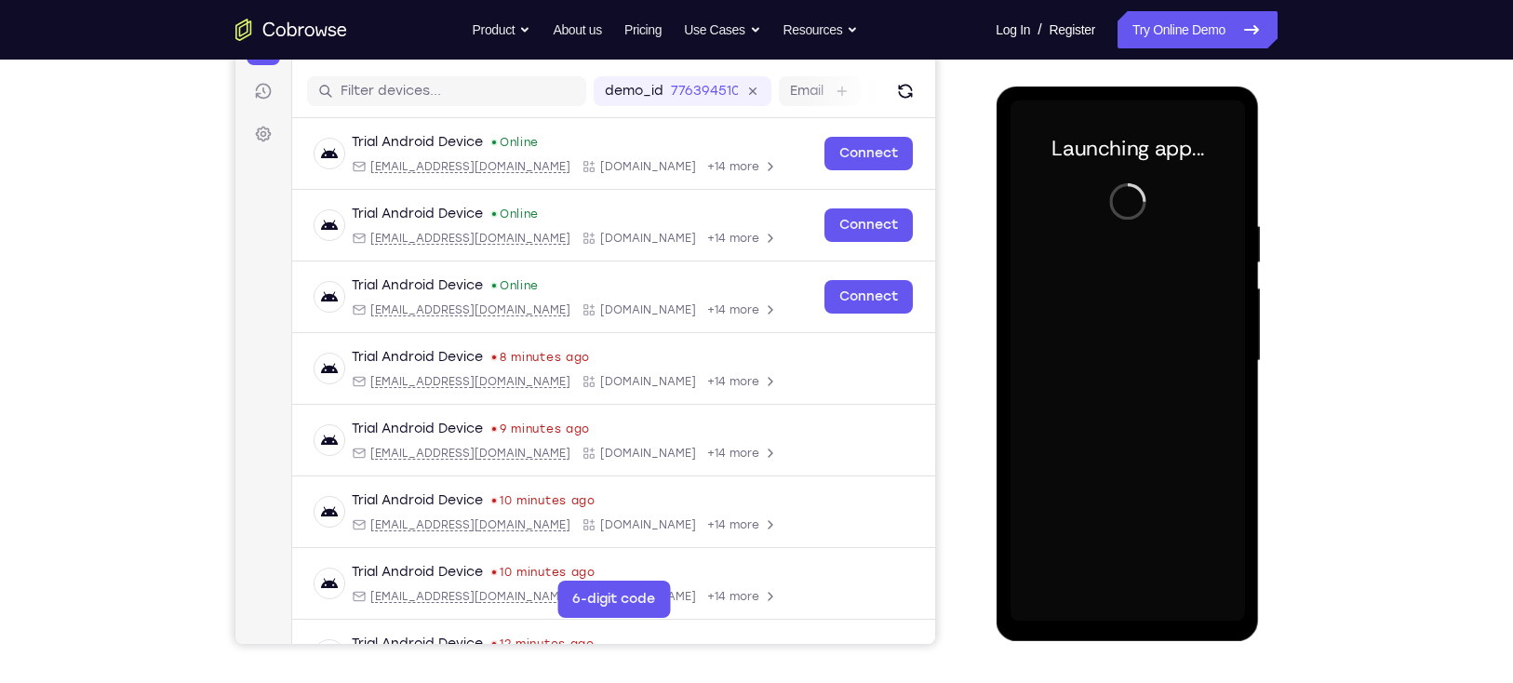
scroll to position [223, 0]
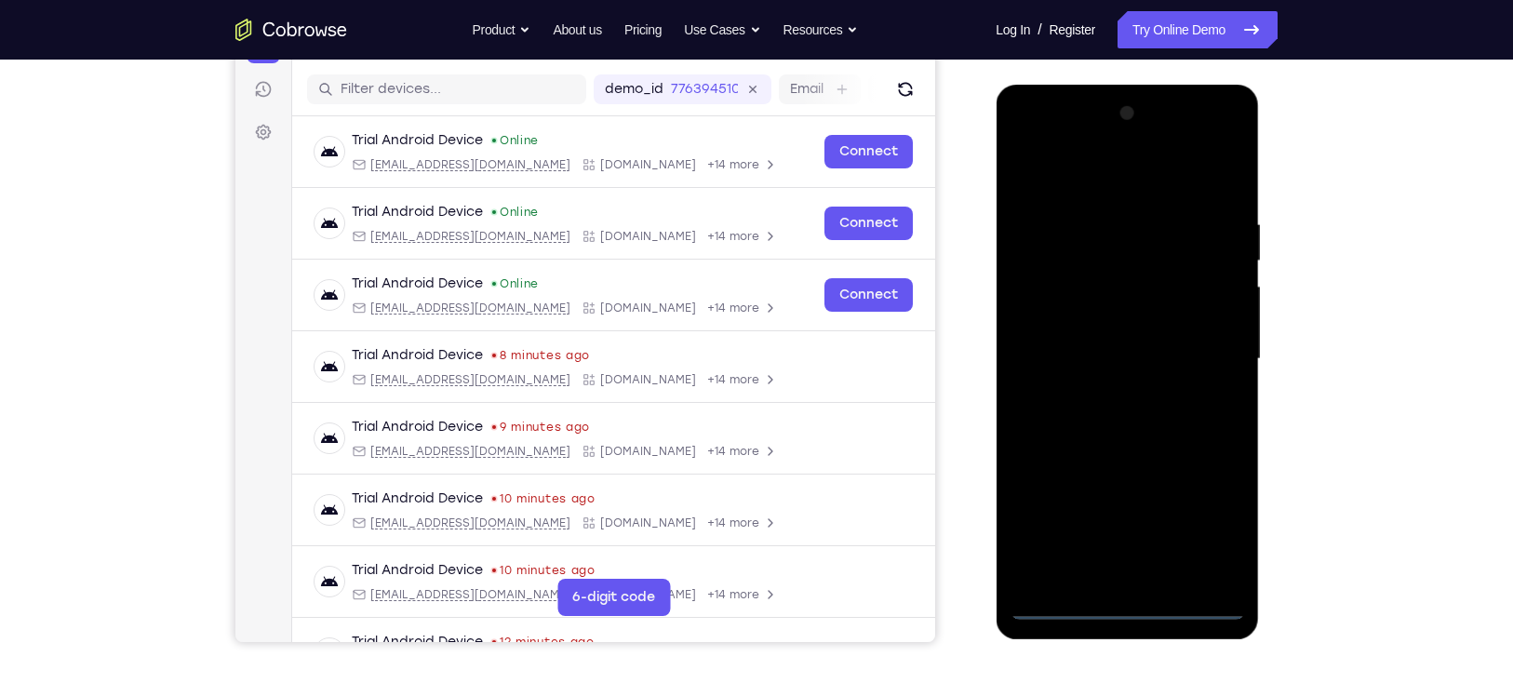
click at [1124, 607] on div at bounding box center [1126, 359] width 234 height 521
click at [1210, 517] on div at bounding box center [1126, 359] width 234 height 521
click at [1229, 145] on div at bounding box center [1126, 359] width 234 height 521
click at [1172, 172] on div at bounding box center [1126, 359] width 234 height 521
click at [1127, 141] on div at bounding box center [1126, 359] width 234 height 521
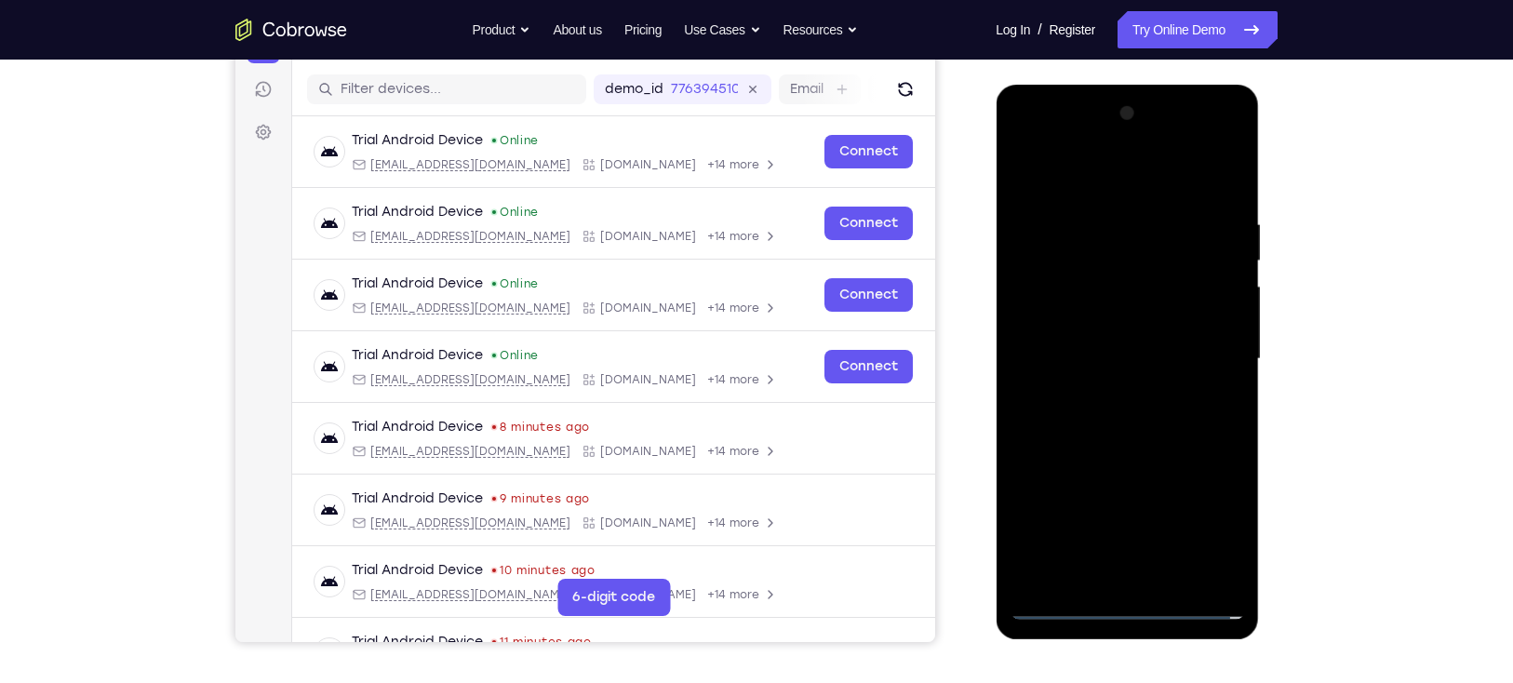
click at [1153, 293] on div at bounding box center [1126, 359] width 234 height 521
click at [1117, 488] on div at bounding box center [1126, 359] width 234 height 521
click at [1114, 324] on div at bounding box center [1126, 359] width 234 height 521
drag, startPoint x: 1096, startPoint y: 379, endPoint x: 1091, endPoint y: 339, distance: 40.3
click at [1091, 339] on div at bounding box center [1126, 359] width 234 height 521
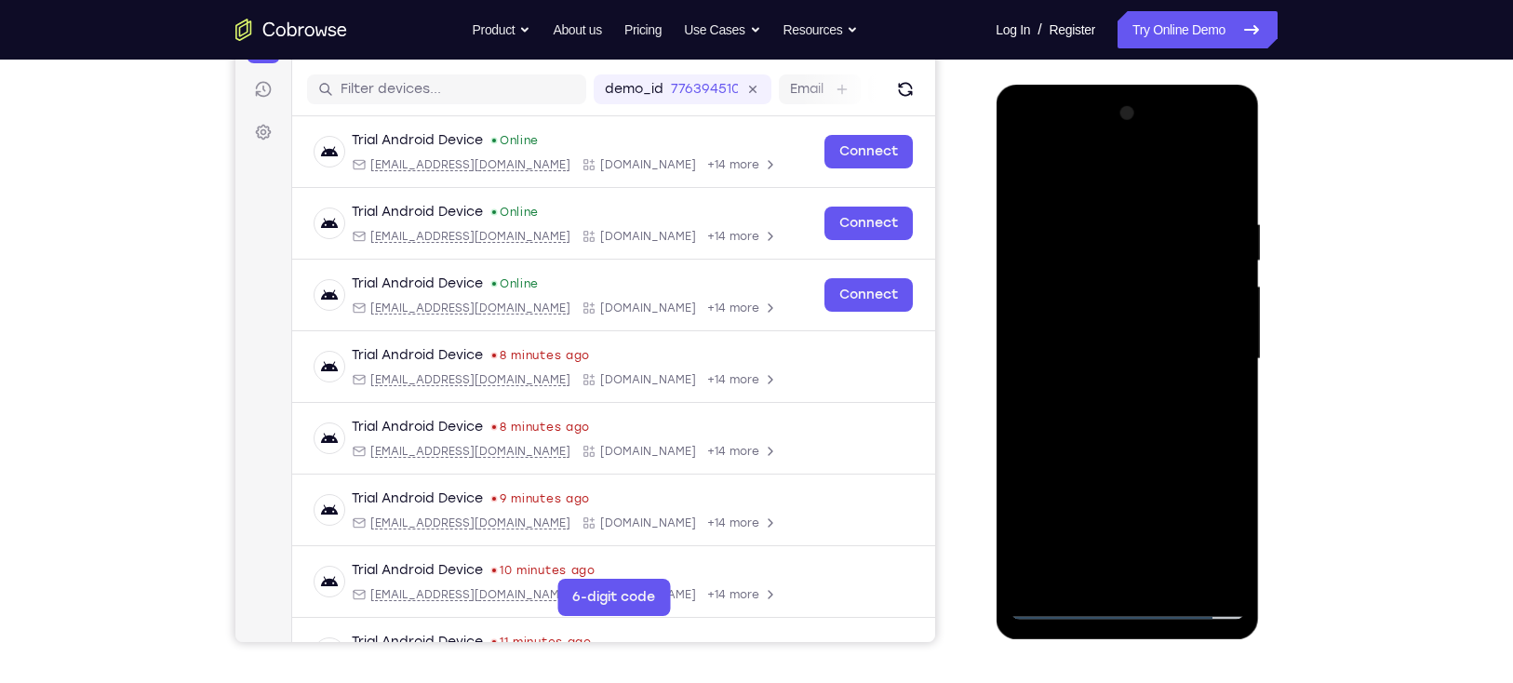
click at [1095, 363] on div at bounding box center [1126, 359] width 234 height 521
click at [1032, 455] on div at bounding box center [1126, 359] width 234 height 521
click at [1206, 392] on div at bounding box center [1126, 359] width 234 height 521
click at [1193, 388] on div at bounding box center [1126, 359] width 234 height 521
click at [1197, 393] on div at bounding box center [1126, 359] width 234 height 521
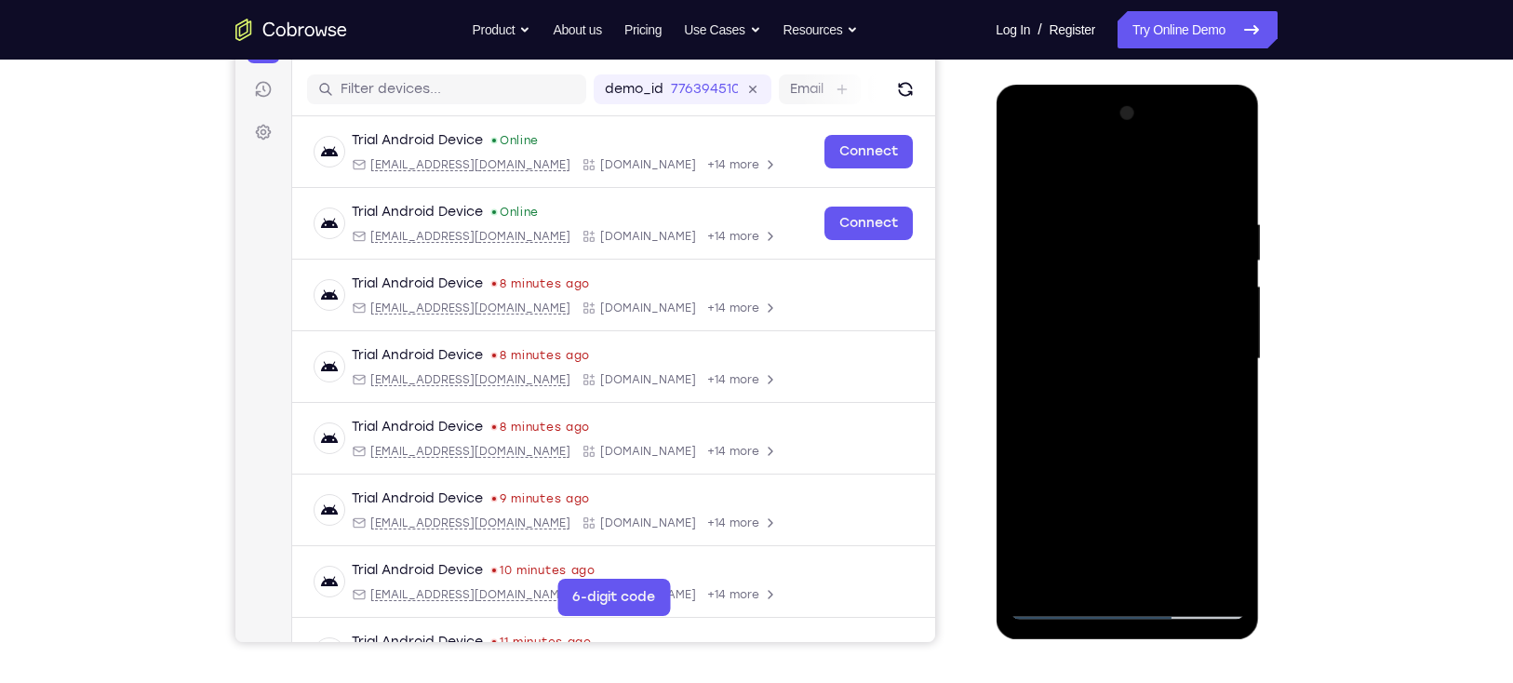
click at [1194, 390] on div at bounding box center [1126, 359] width 234 height 521
click at [1190, 390] on div at bounding box center [1126, 359] width 234 height 521
click at [1193, 388] on div at bounding box center [1126, 359] width 234 height 521
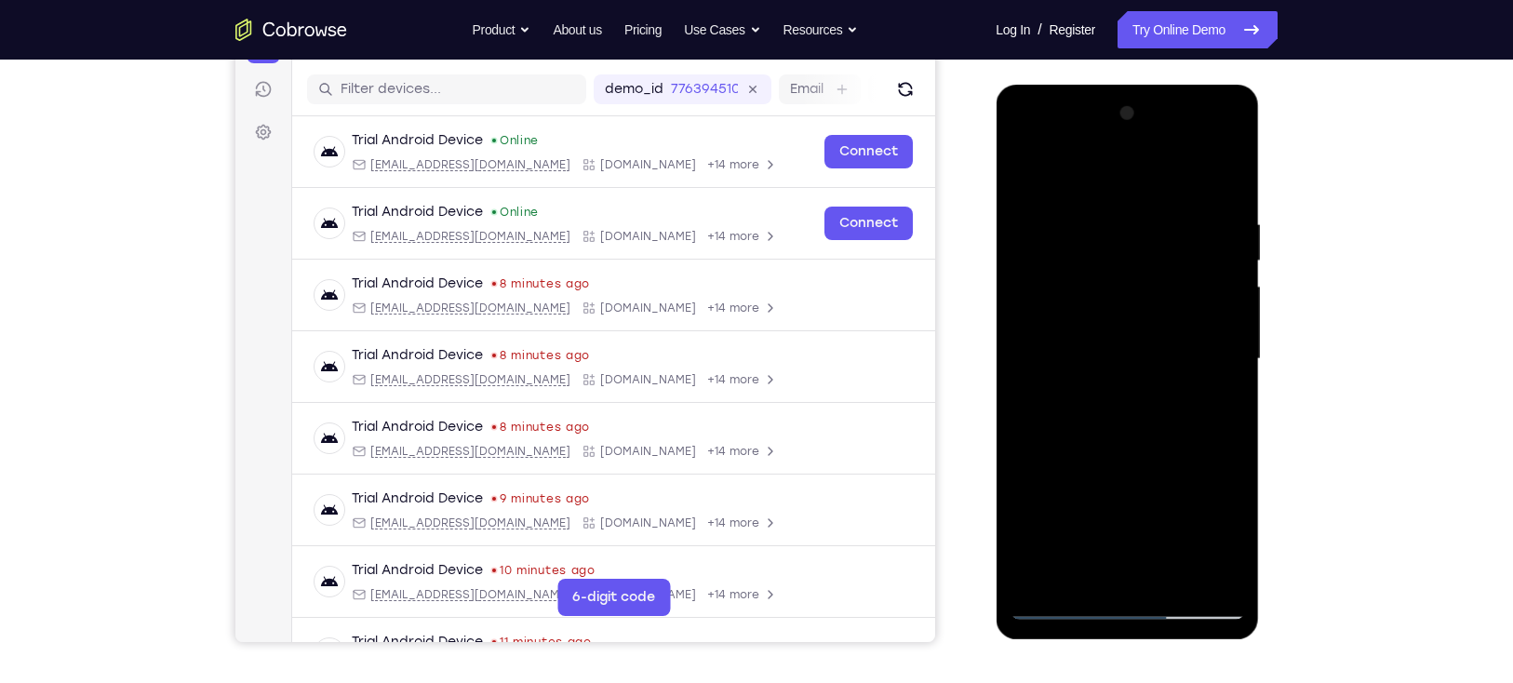
click at [1193, 388] on div at bounding box center [1126, 359] width 234 height 521
click at [1198, 389] on div at bounding box center [1126, 359] width 234 height 521
click at [1193, 386] on div at bounding box center [1126, 359] width 234 height 521
drag, startPoint x: 1200, startPoint y: 274, endPoint x: 1201, endPoint y: 265, distance: 9.3
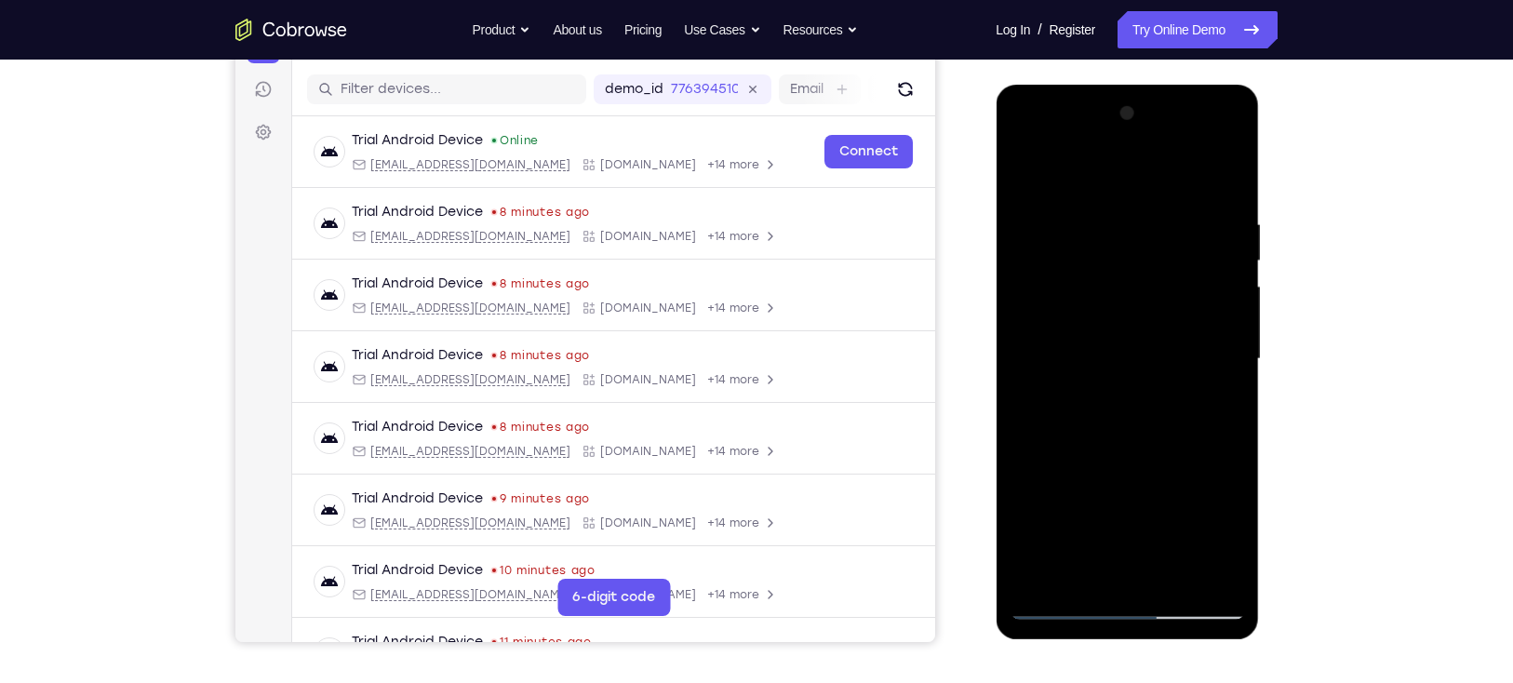
click at [1201, 265] on div at bounding box center [1126, 359] width 234 height 521
click at [1202, 383] on div at bounding box center [1126, 359] width 234 height 521
click at [1198, 383] on div at bounding box center [1126, 359] width 234 height 521
click at [1196, 385] on div at bounding box center [1126, 359] width 234 height 521
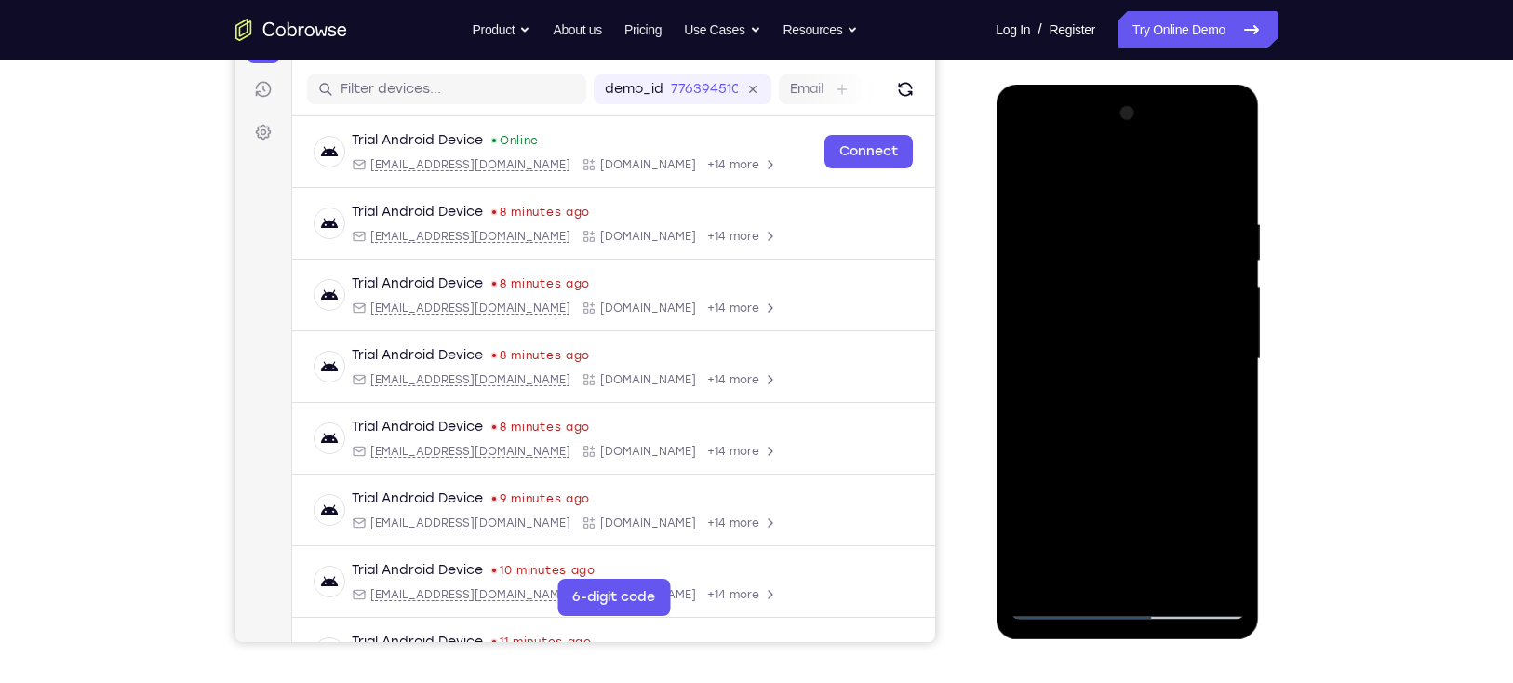
click at [1196, 385] on div at bounding box center [1126, 359] width 234 height 521
click at [1194, 385] on div at bounding box center [1126, 359] width 234 height 521
click at [1036, 456] on div at bounding box center [1126, 359] width 234 height 521
click at [1200, 384] on div at bounding box center [1126, 359] width 234 height 521
click at [1193, 385] on div at bounding box center [1126, 359] width 234 height 521
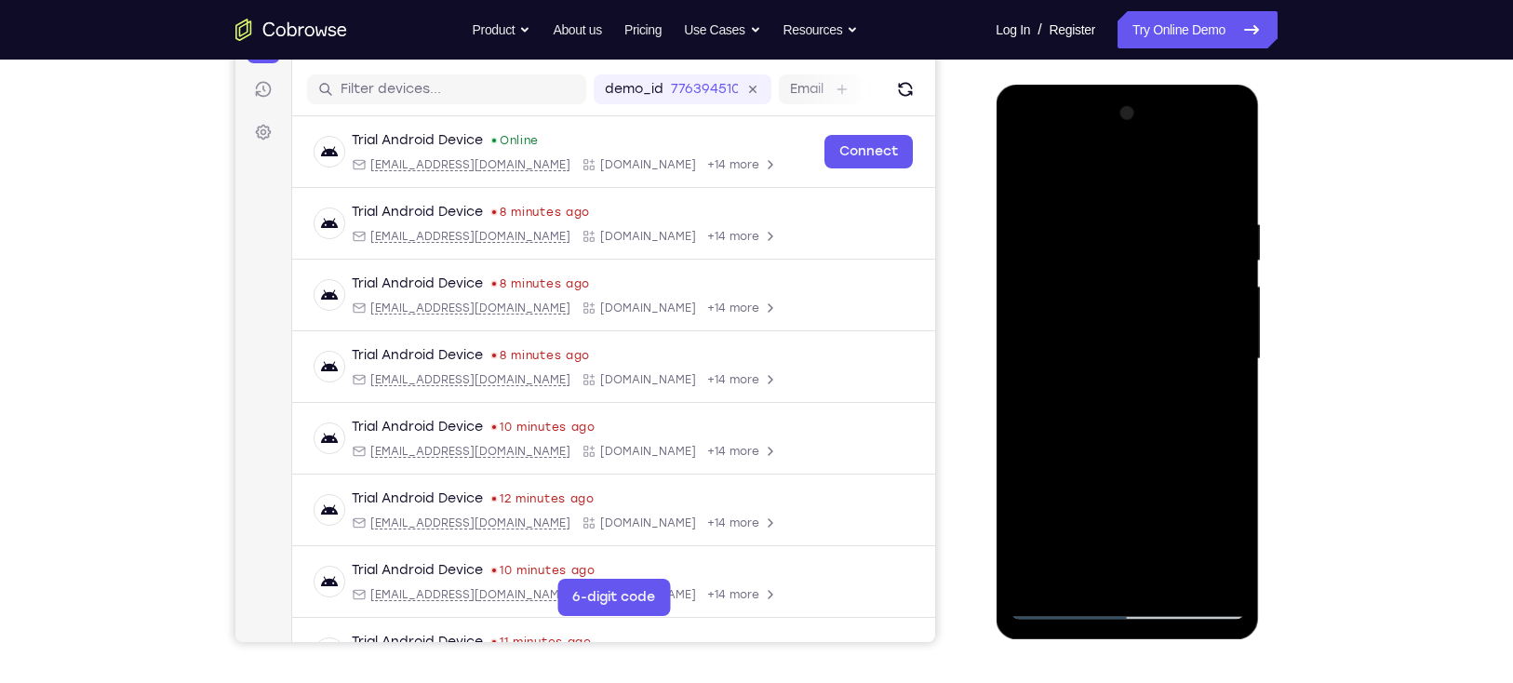
drag, startPoint x: 1193, startPoint y: 381, endPoint x: 1195, endPoint y: 397, distance: 15.9
click at [1195, 397] on div at bounding box center [1126, 359] width 234 height 521
click at [1193, 351] on div at bounding box center [1126, 359] width 234 height 521
click at [1197, 391] on div at bounding box center [1126, 359] width 234 height 521
click at [1226, 206] on div at bounding box center [1126, 359] width 234 height 521
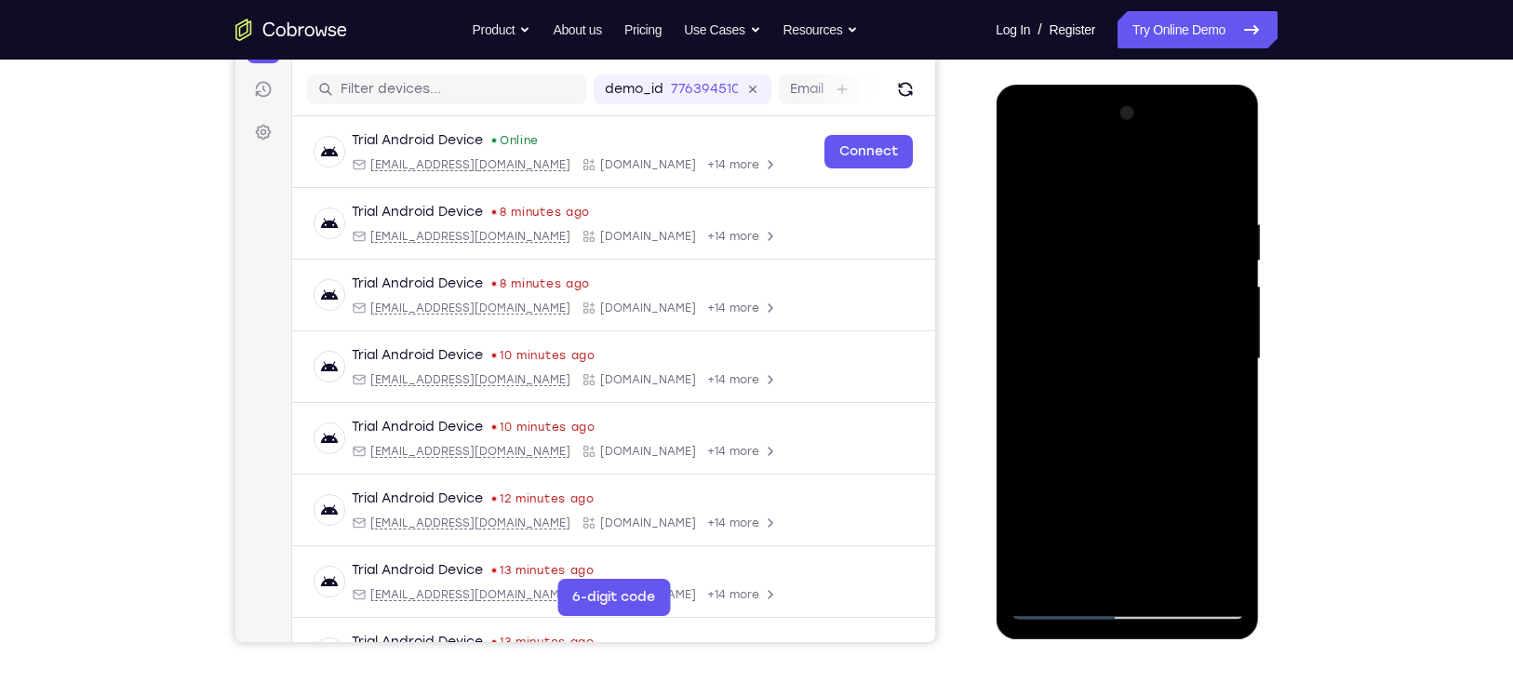
click at [1212, 388] on div at bounding box center [1126, 359] width 234 height 521
click at [1193, 384] on div at bounding box center [1126, 359] width 234 height 521
drag, startPoint x: 1201, startPoint y: 384, endPoint x: 1196, endPoint y: 353, distance: 31.0
click at [1196, 353] on div at bounding box center [1126, 359] width 234 height 521
click at [1209, 364] on div at bounding box center [1126, 359] width 234 height 521
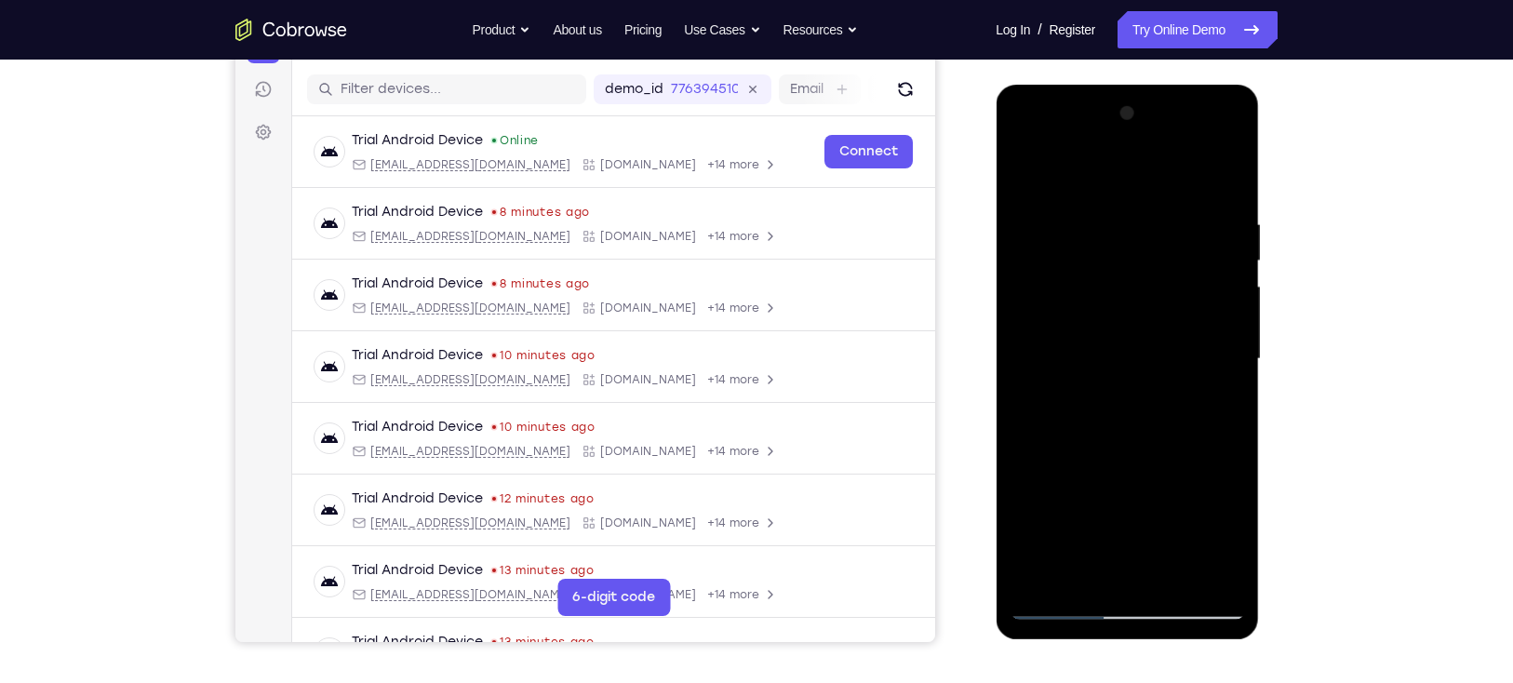
click at [1194, 366] on div at bounding box center [1126, 359] width 234 height 521
click at [1193, 366] on div at bounding box center [1126, 359] width 234 height 521
click at [1193, 361] on div at bounding box center [1126, 359] width 234 height 521
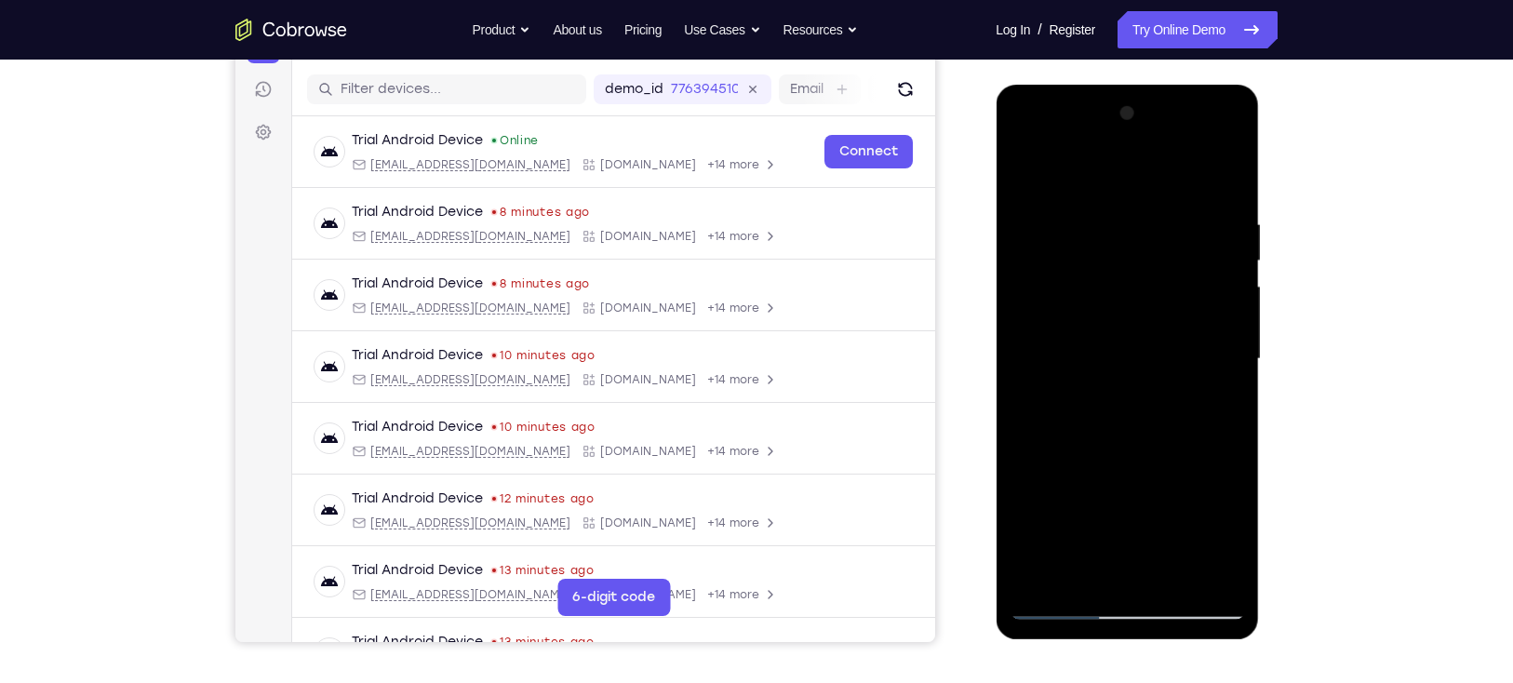
click at [1193, 361] on div at bounding box center [1126, 359] width 234 height 521
click at [1197, 361] on div at bounding box center [1126, 359] width 234 height 521
click at [1193, 358] on div at bounding box center [1126, 359] width 234 height 521
click at [1193, 361] on div at bounding box center [1126, 359] width 234 height 521
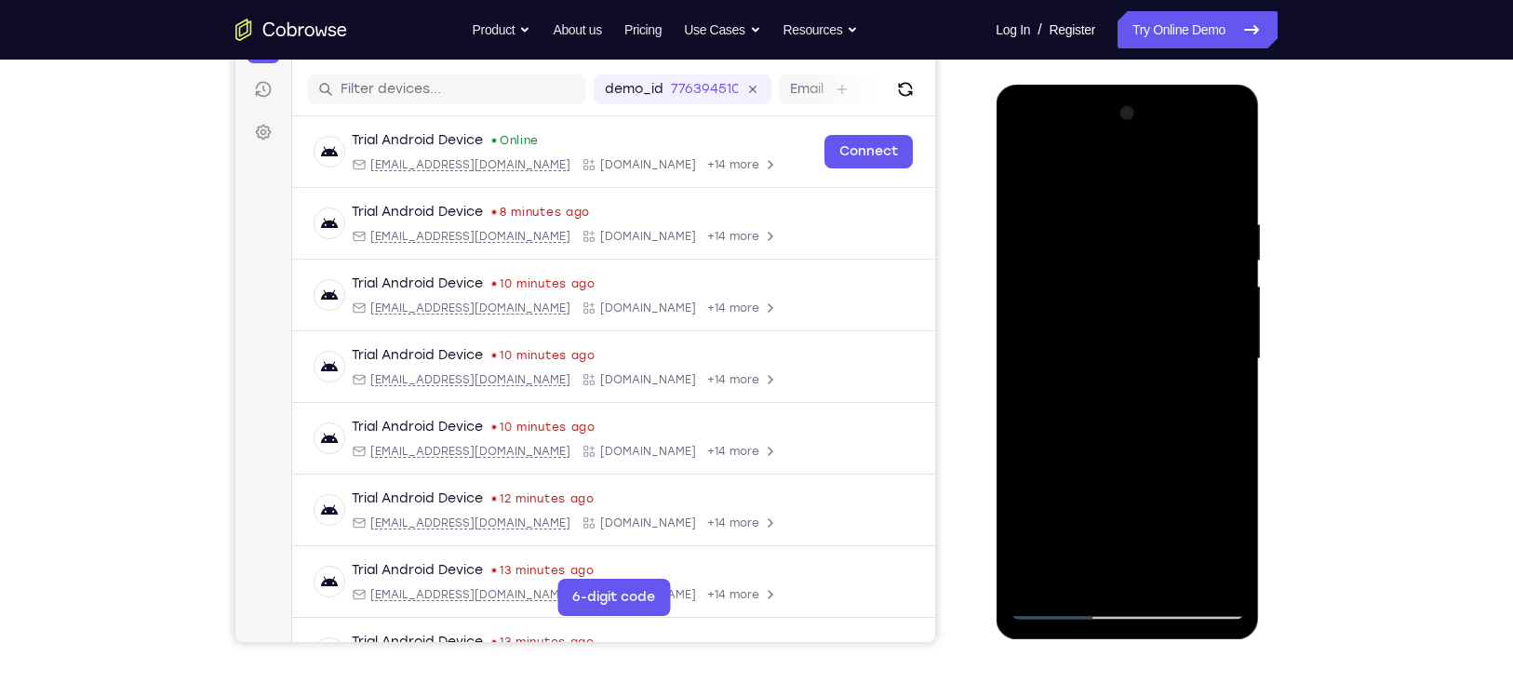
click at [1193, 361] on div at bounding box center [1126, 359] width 234 height 521
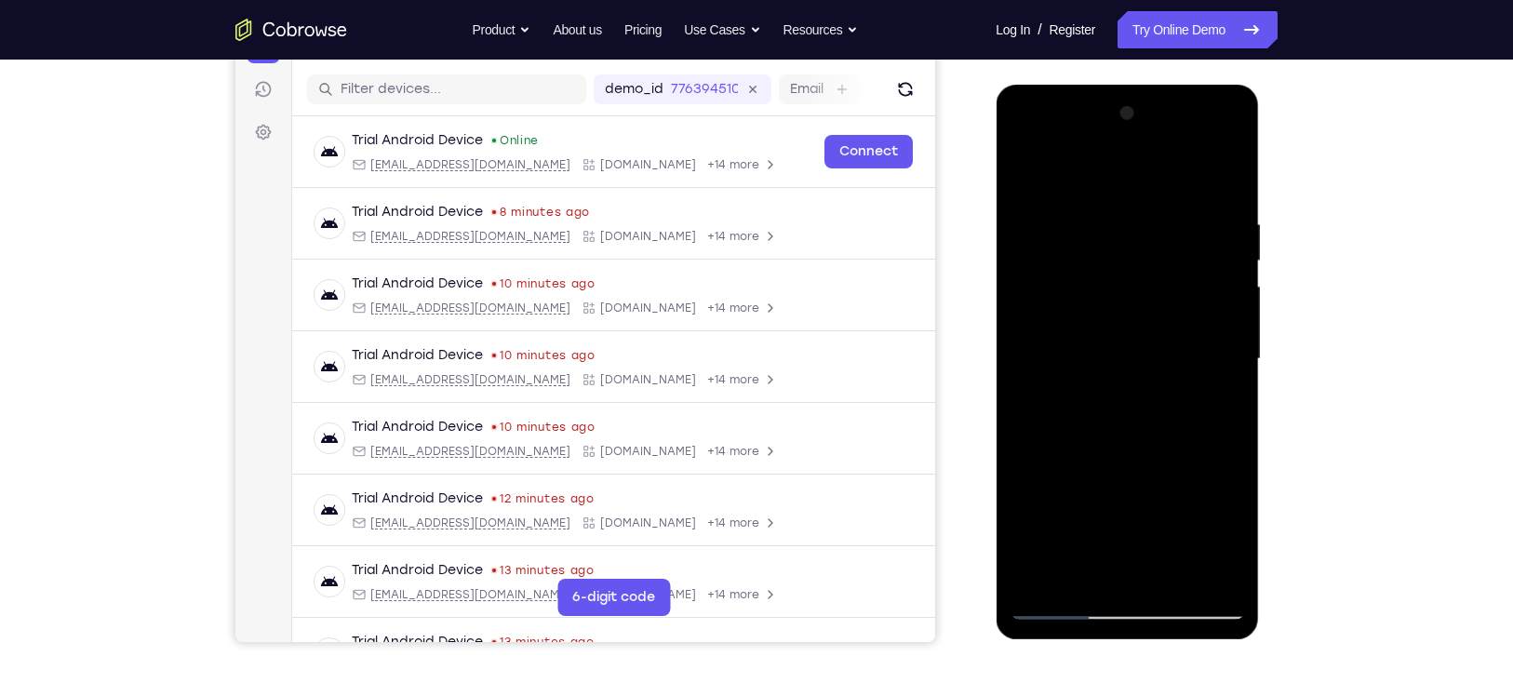
click at [1193, 361] on div at bounding box center [1126, 359] width 234 height 521
click at [1200, 367] on div at bounding box center [1126, 359] width 234 height 521
click at [1194, 365] on div at bounding box center [1126, 359] width 234 height 521
click at [1193, 360] on div at bounding box center [1126, 359] width 234 height 521
click at [1193, 361] on div at bounding box center [1126, 359] width 234 height 521
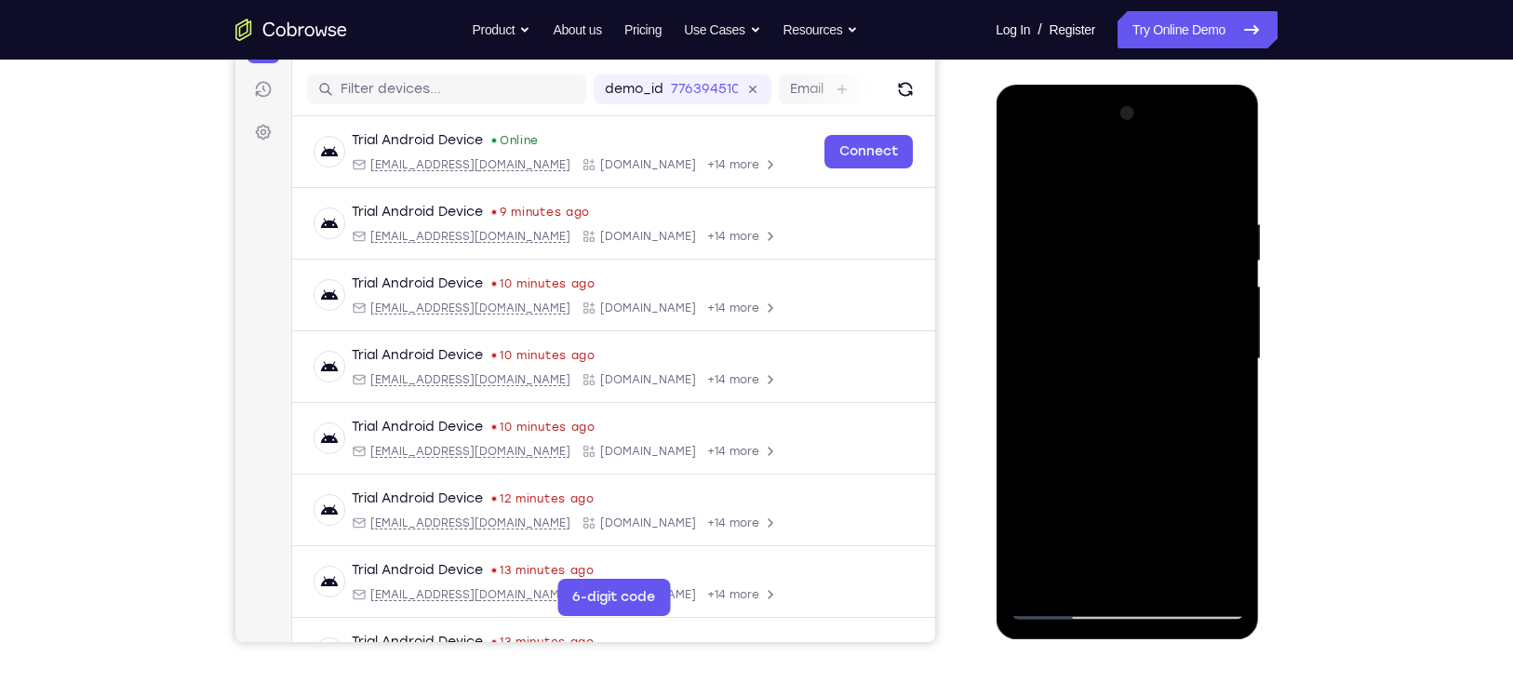
click at [1193, 361] on div at bounding box center [1126, 359] width 234 height 521
click at [1188, 361] on div at bounding box center [1126, 359] width 234 height 521
click at [1193, 363] on div at bounding box center [1126, 359] width 234 height 521
click at [1196, 362] on div at bounding box center [1126, 359] width 234 height 521
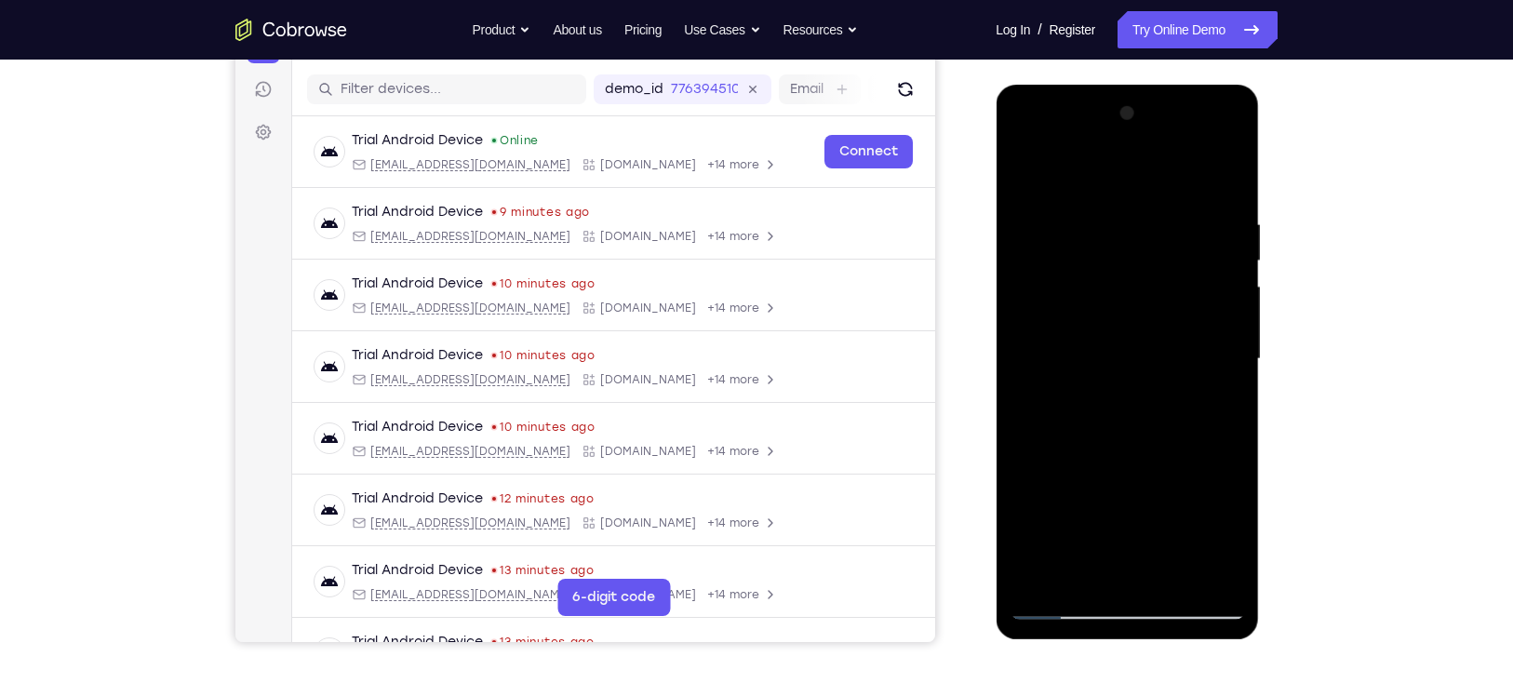
drag, startPoint x: 1193, startPoint y: 252, endPoint x: 1198, endPoint y: 341, distance: 89.5
click at [1198, 341] on div at bounding box center [1126, 359] width 234 height 521
click at [1131, 186] on div at bounding box center [1126, 359] width 234 height 521
click at [1156, 380] on div at bounding box center [1126, 359] width 234 height 521
drag, startPoint x: 1191, startPoint y: 346, endPoint x: 1191, endPoint y: 293, distance: 53.0
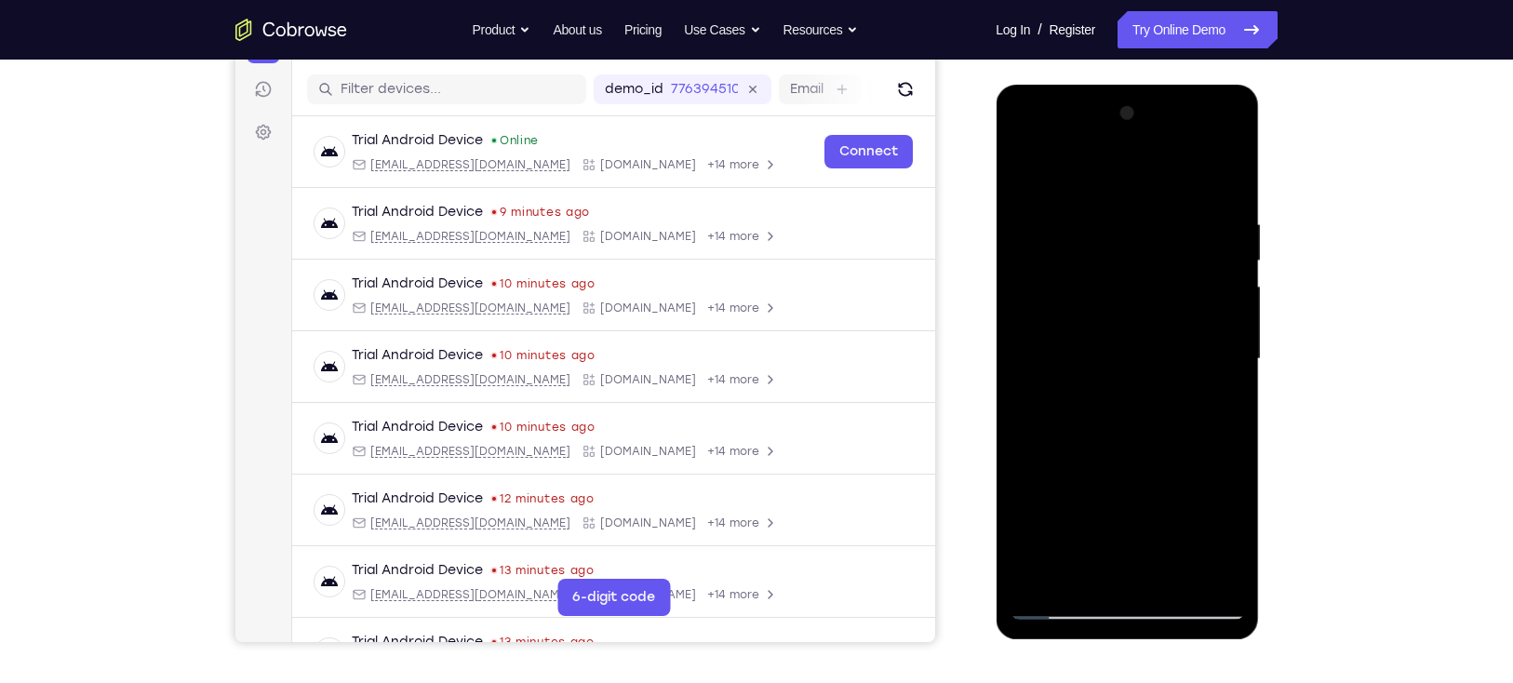
click at [1191, 293] on div at bounding box center [1126, 359] width 234 height 521
drag, startPoint x: 1199, startPoint y: 291, endPoint x: 1215, endPoint y: 462, distance: 171.9
click at [1215, 462] on div at bounding box center [1126, 359] width 234 height 521
click at [1170, 181] on div at bounding box center [1126, 359] width 234 height 521
click at [1192, 391] on div at bounding box center [1126, 359] width 234 height 521
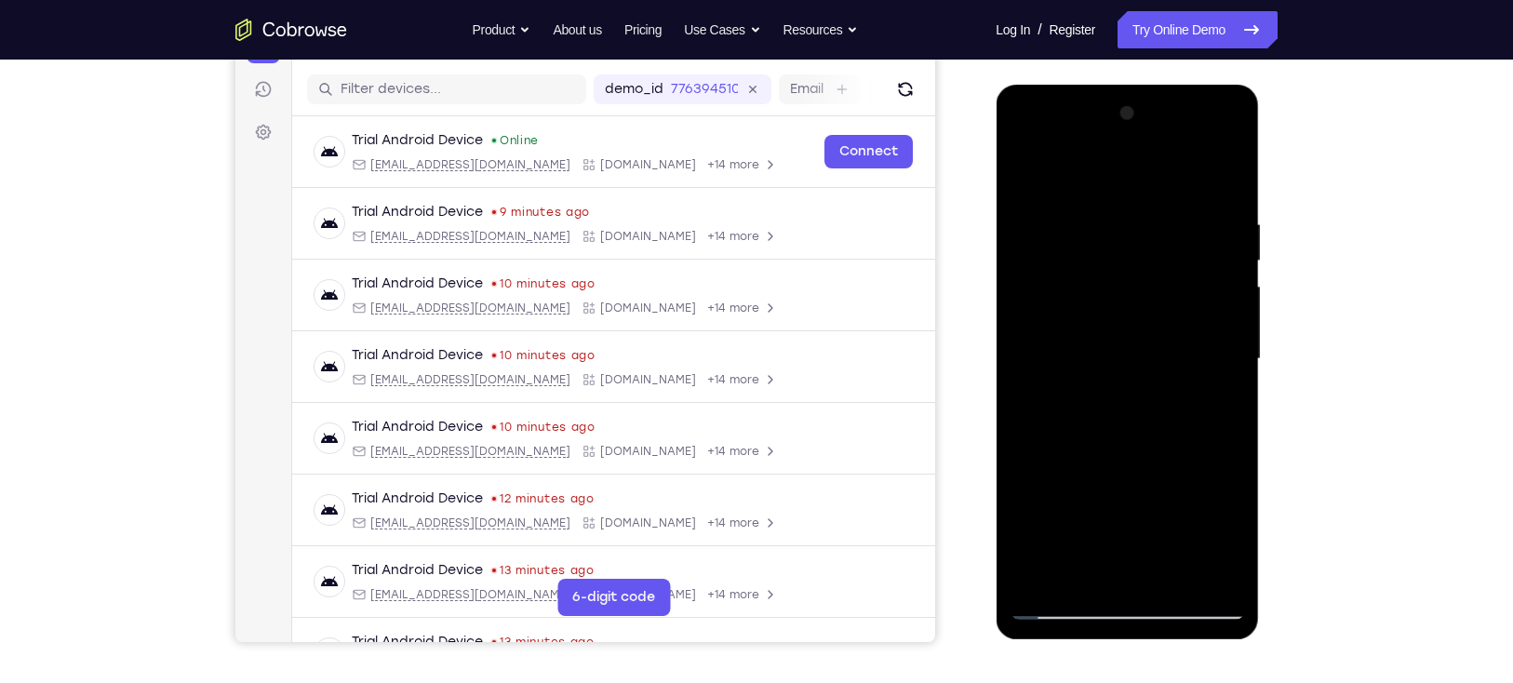
click at [1192, 391] on div at bounding box center [1126, 359] width 234 height 521
click at [1193, 391] on div at bounding box center [1126, 359] width 234 height 521
click at [1192, 380] on div at bounding box center [1126, 359] width 234 height 521
click at [1200, 389] on div at bounding box center [1126, 359] width 234 height 521
click at [1197, 385] on div at bounding box center [1126, 359] width 234 height 521
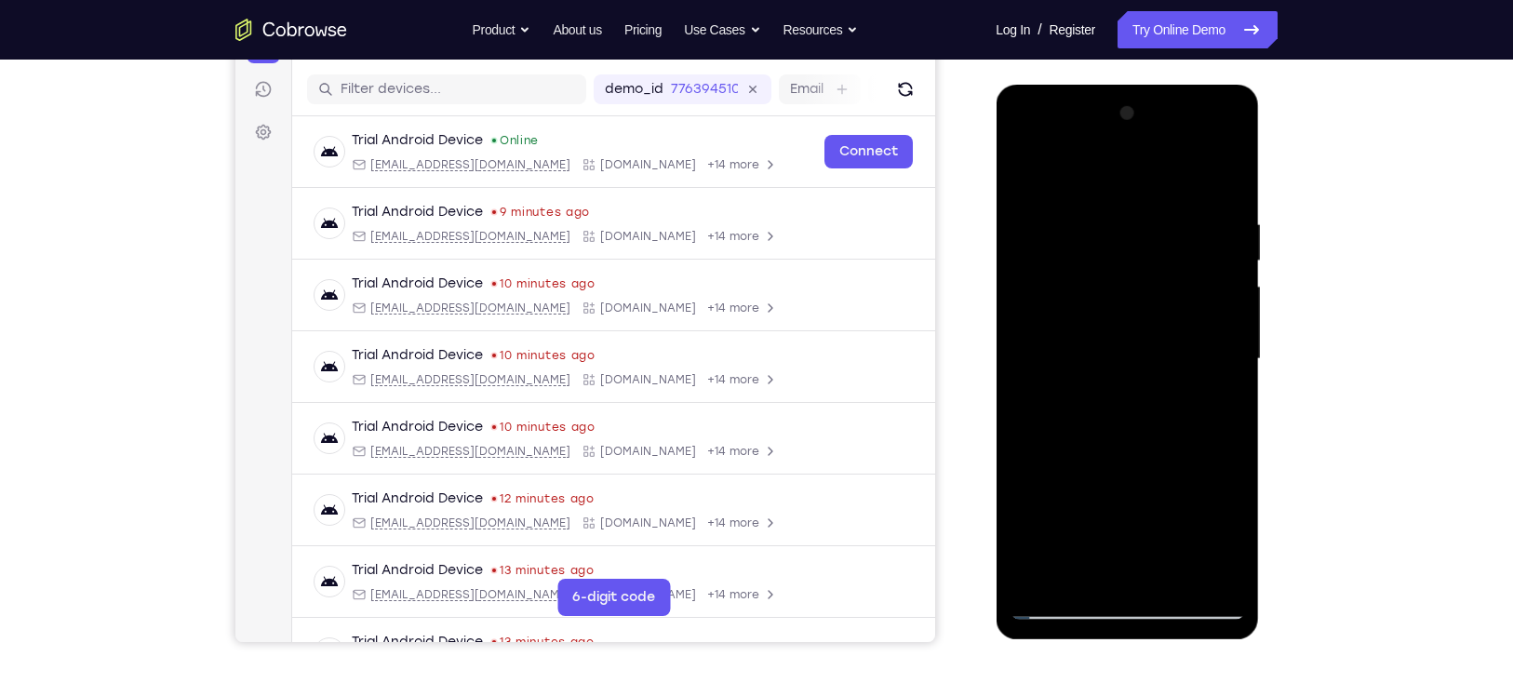
click at [1197, 385] on div at bounding box center [1126, 359] width 234 height 521
click at [1194, 385] on div at bounding box center [1126, 359] width 234 height 521
click at [1122, 181] on div at bounding box center [1126, 359] width 234 height 521
click at [1178, 394] on div at bounding box center [1126, 359] width 234 height 521
drag, startPoint x: 1173, startPoint y: 447, endPoint x: 1173, endPoint y: 535, distance: 87.4
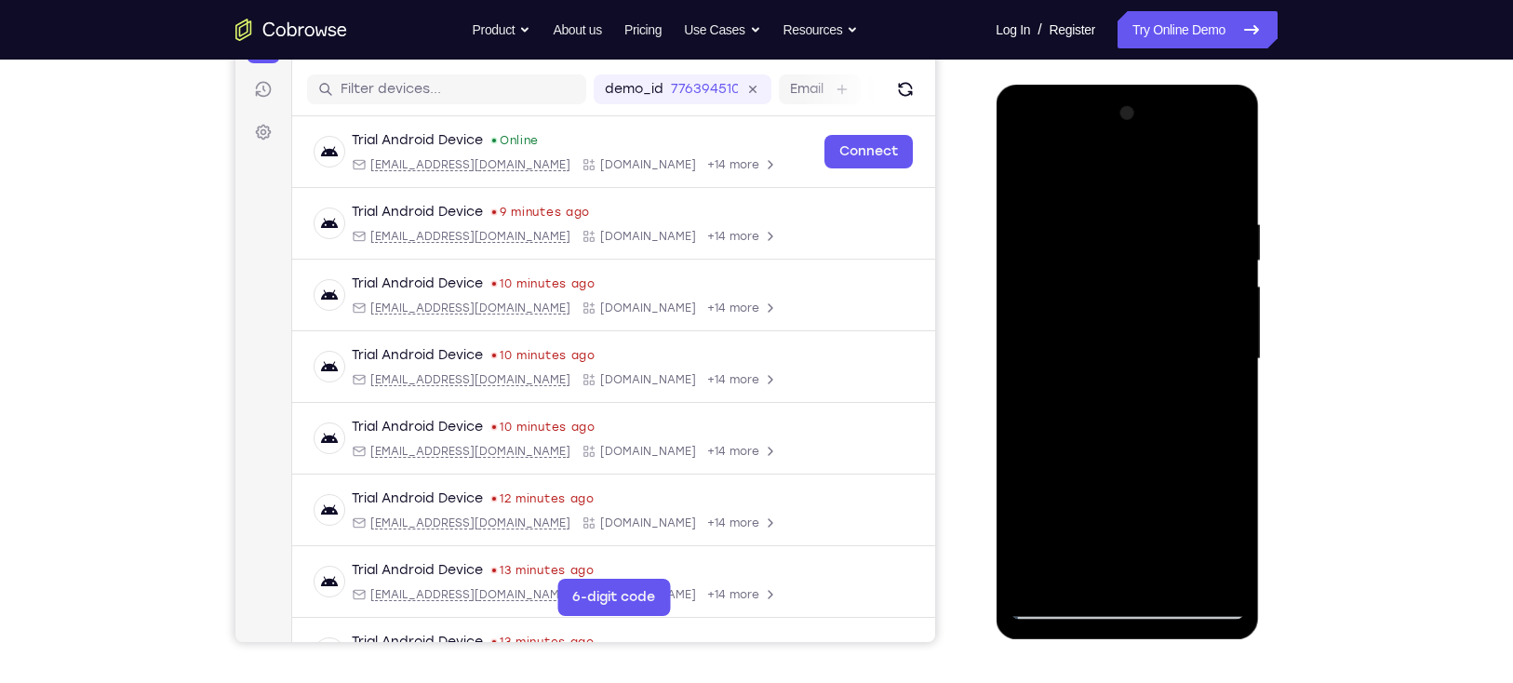
click at [1173, 535] on div at bounding box center [1126, 359] width 234 height 521
click at [1160, 187] on div at bounding box center [1126, 359] width 234 height 521
click at [1193, 393] on div at bounding box center [1126, 359] width 234 height 521
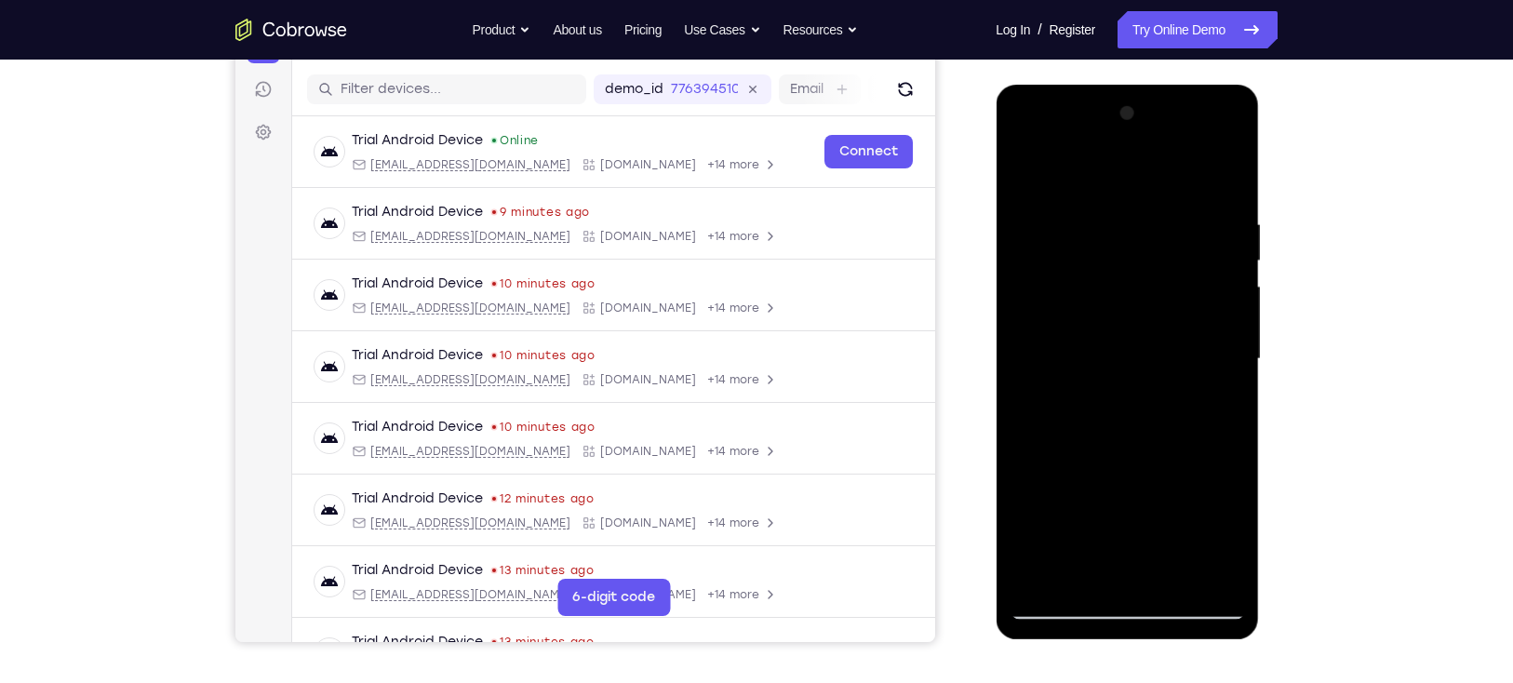
click at [1193, 393] on div at bounding box center [1126, 359] width 234 height 521
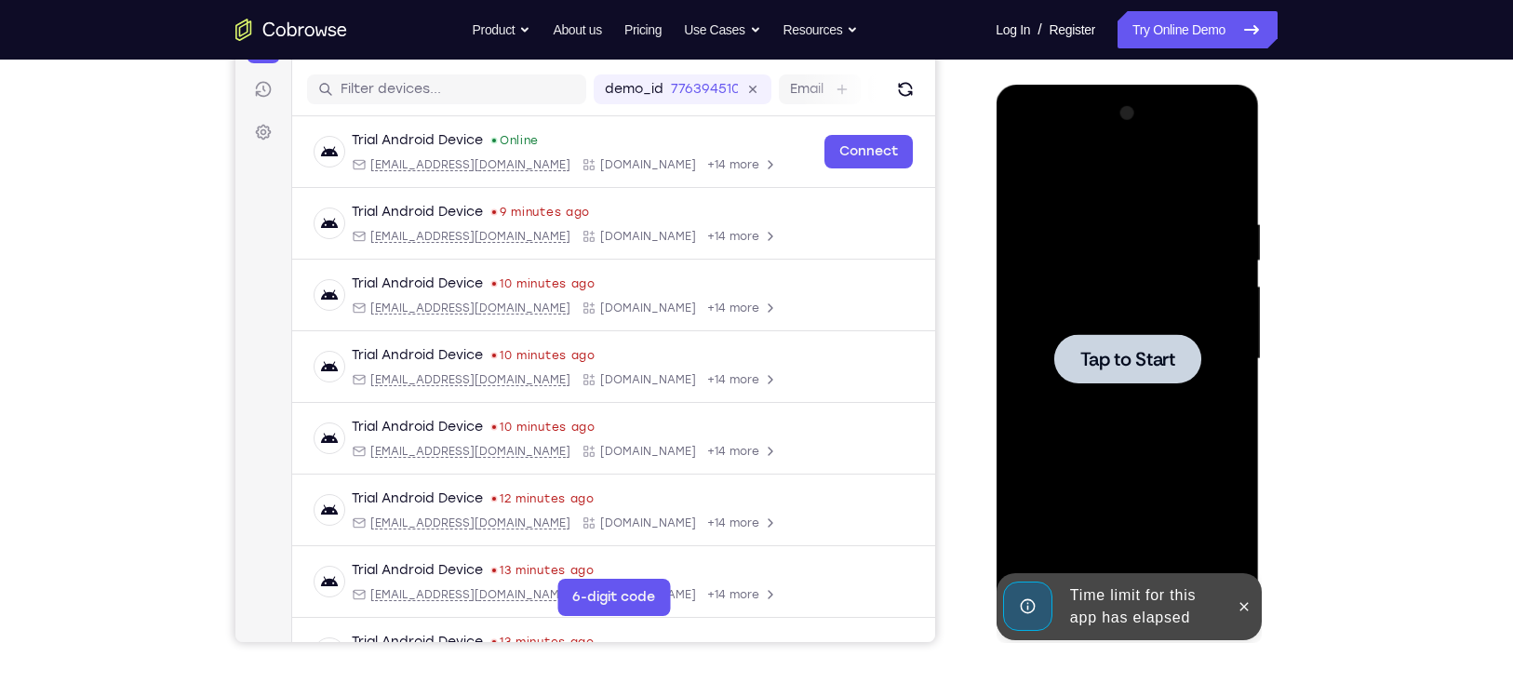
click at [1193, 393] on div at bounding box center [1126, 359] width 234 height 521
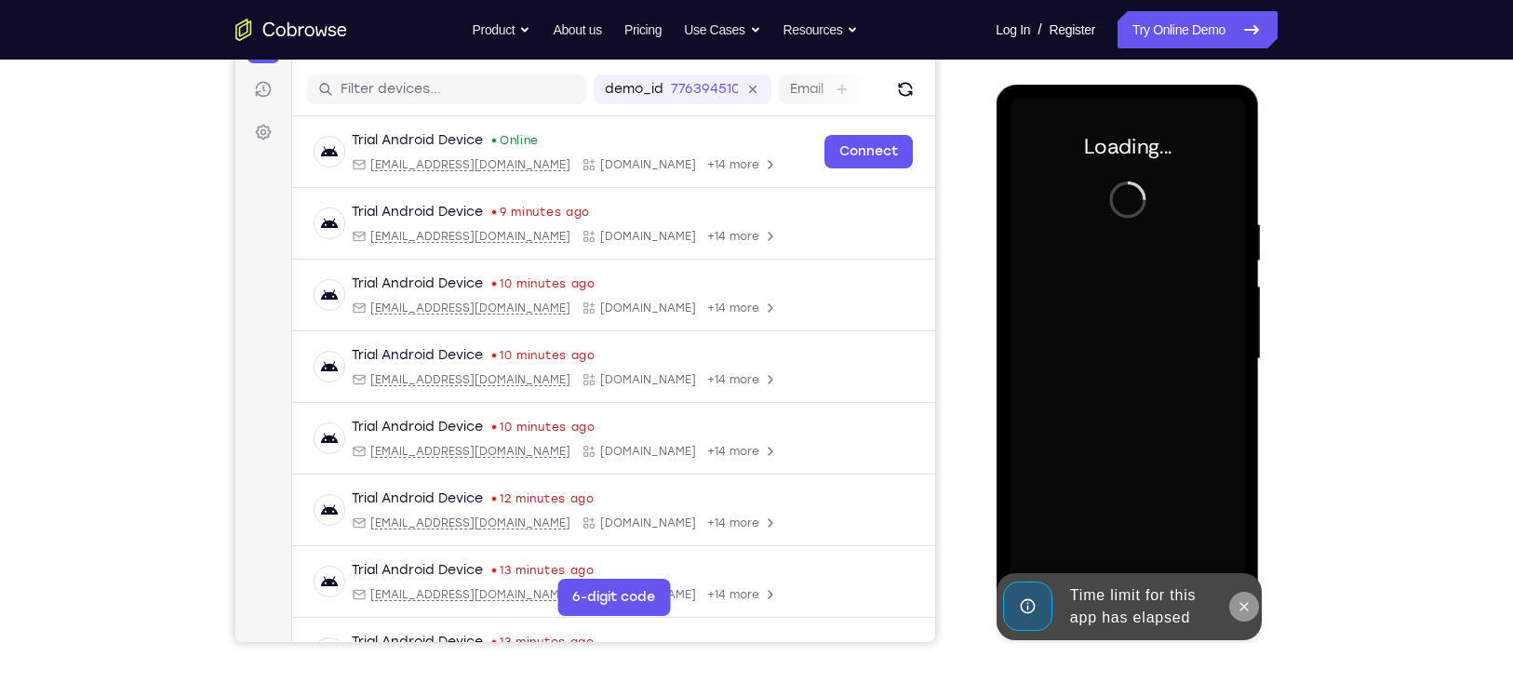
click at [1237, 599] on icon at bounding box center [1242, 606] width 15 height 15
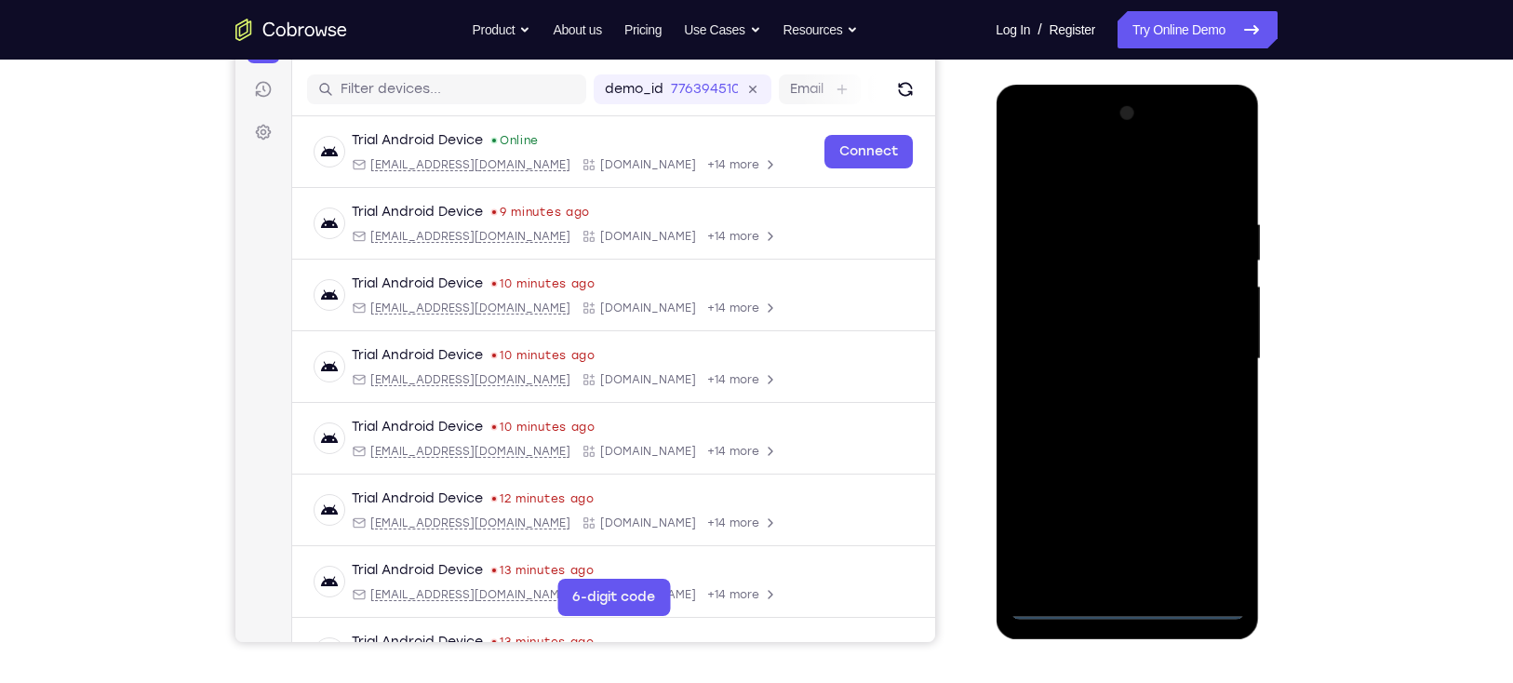
click at [1127, 606] on div at bounding box center [1126, 359] width 234 height 521
click at [1215, 523] on div at bounding box center [1126, 359] width 234 height 521
click at [1229, 144] on div at bounding box center [1126, 359] width 234 height 521
click at [1183, 169] on div at bounding box center [1126, 359] width 234 height 521
click at [1124, 139] on div at bounding box center [1126, 359] width 234 height 521
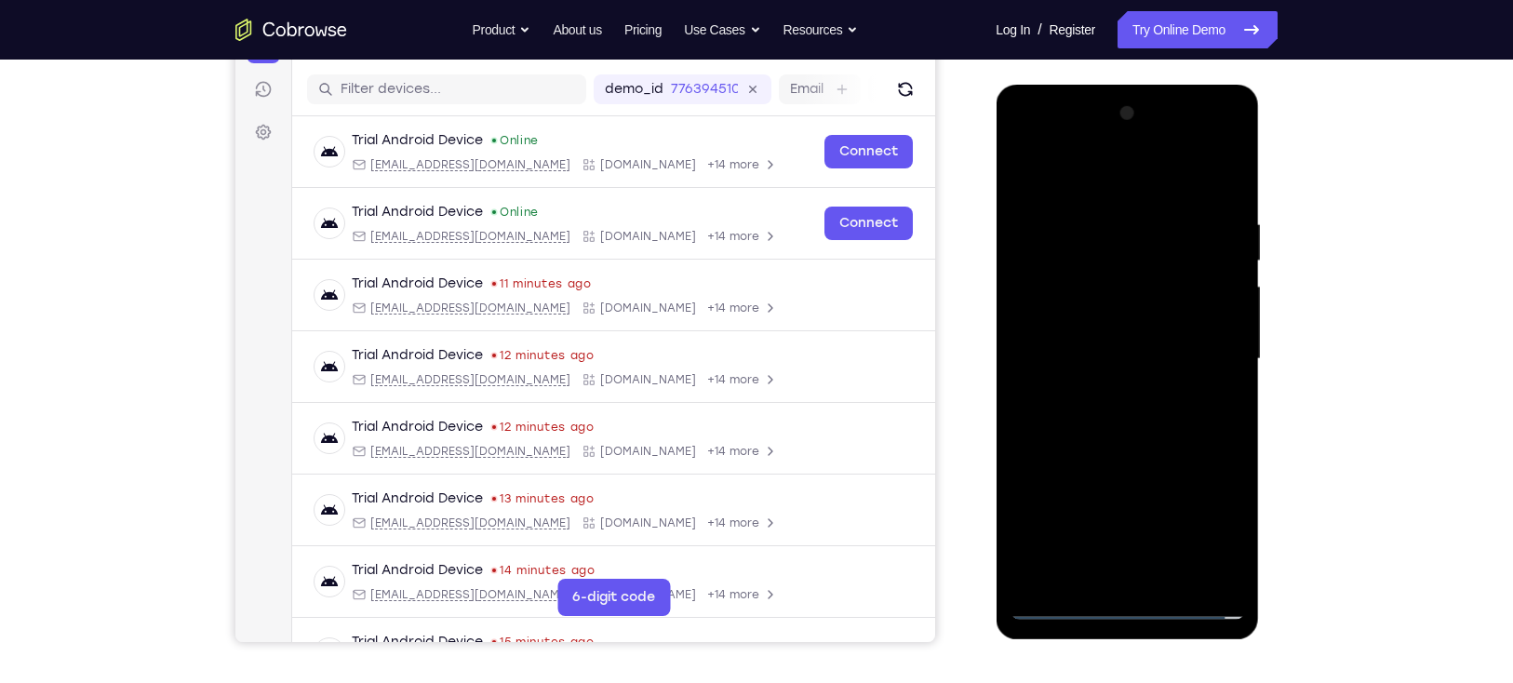
click at [1153, 279] on div at bounding box center [1126, 359] width 234 height 521
click at [1105, 491] on div at bounding box center [1126, 359] width 234 height 521
click at [1109, 316] on div at bounding box center [1126, 359] width 234 height 521
drag, startPoint x: 1102, startPoint y: 343, endPoint x: 1100, endPoint y: 300, distance: 42.9
click at [1100, 300] on div at bounding box center [1126, 359] width 234 height 521
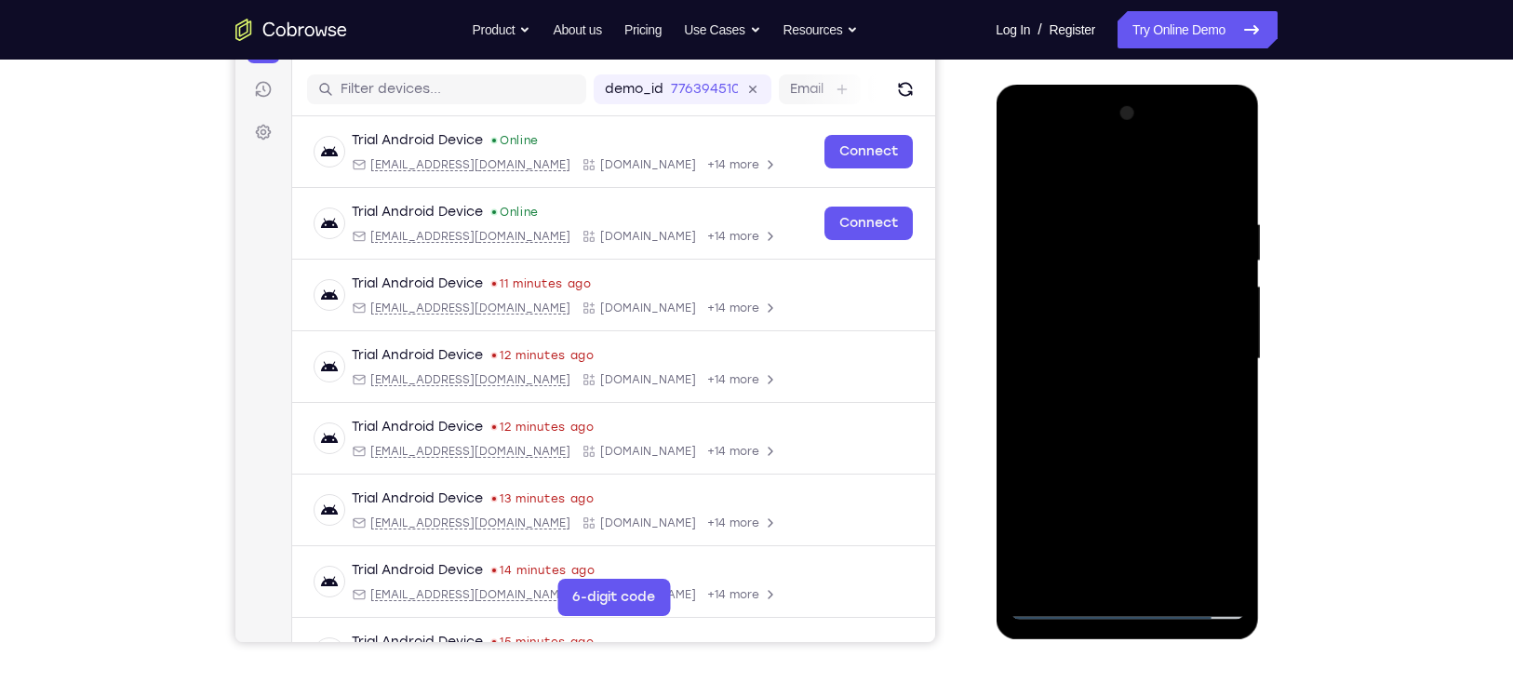
click at [1111, 353] on div at bounding box center [1126, 359] width 234 height 521
click at [1130, 189] on div at bounding box center [1126, 359] width 234 height 521
click at [1145, 375] on div at bounding box center [1126, 359] width 234 height 521
drag, startPoint x: 1145, startPoint y: 375, endPoint x: 1153, endPoint y: 443, distance: 68.3
click at [1153, 443] on div at bounding box center [1126, 359] width 234 height 521
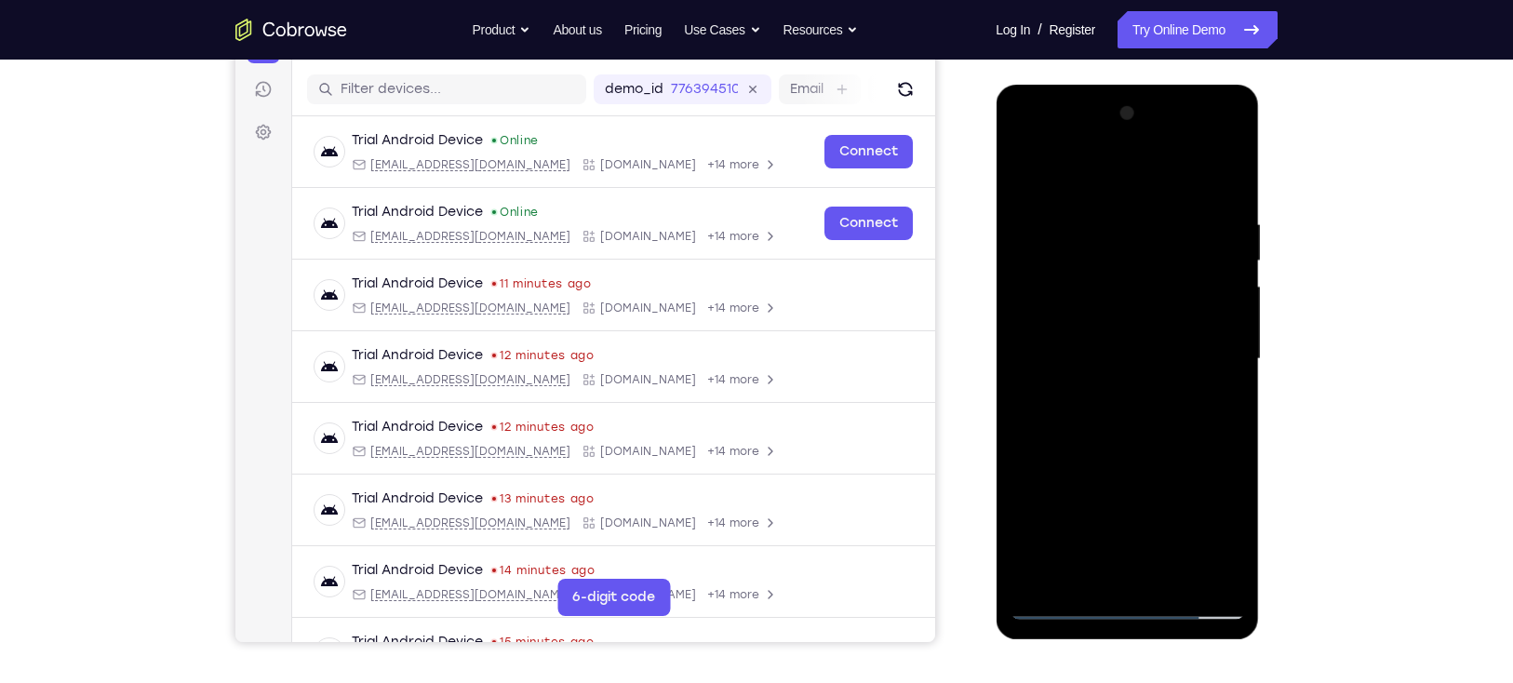
click at [1167, 175] on div at bounding box center [1126, 359] width 234 height 521
click at [1197, 393] on div at bounding box center [1126, 359] width 234 height 521
click at [1207, 388] on div at bounding box center [1126, 359] width 234 height 521
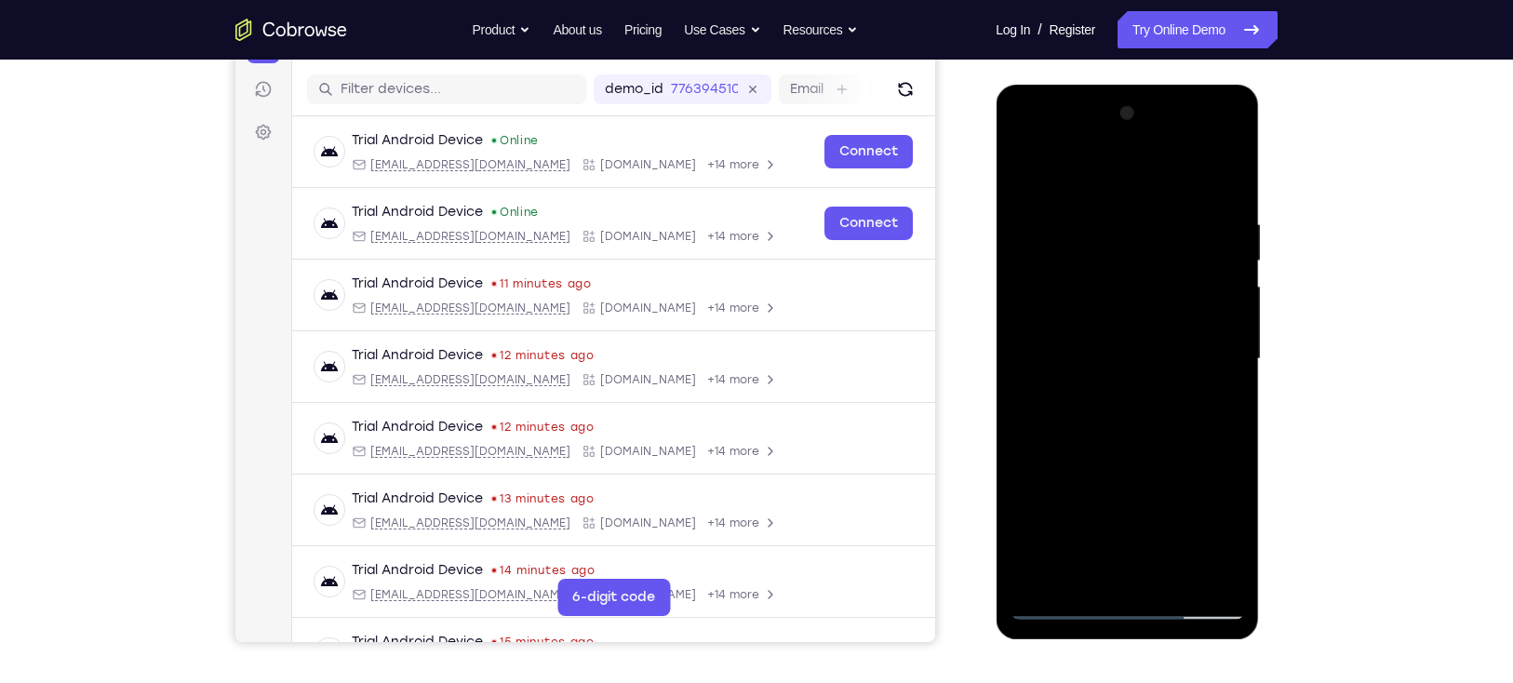
click at [1201, 388] on div at bounding box center [1126, 359] width 234 height 521
click at [1199, 387] on div at bounding box center [1126, 359] width 234 height 521
click at [1197, 387] on div at bounding box center [1126, 359] width 234 height 521
click at [1193, 387] on div at bounding box center [1126, 359] width 234 height 521
click at [1187, 382] on div at bounding box center [1126, 359] width 234 height 521
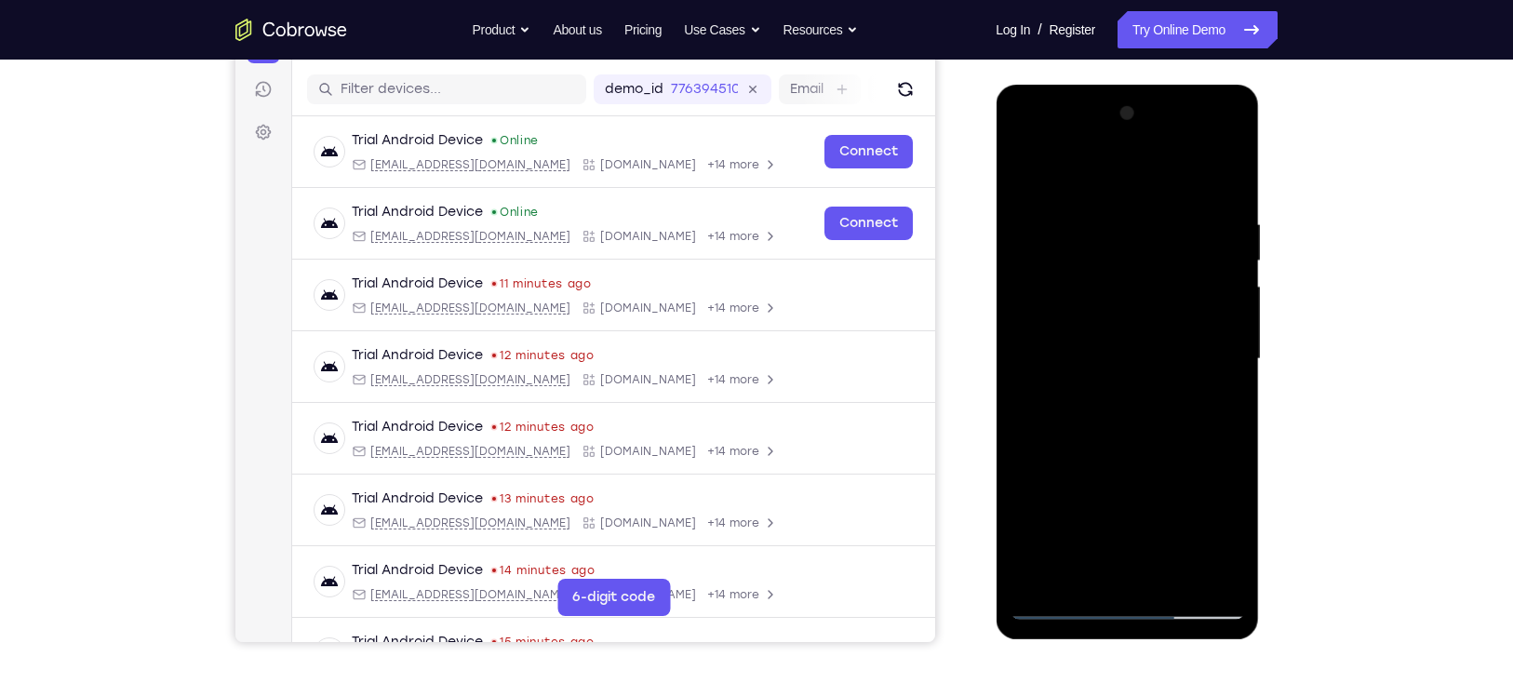
click at [1193, 387] on div at bounding box center [1126, 359] width 234 height 521
click at [1131, 185] on div at bounding box center [1126, 359] width 234 height 521
click at [1161, 375] on div at bounding box center [1126, 359] width 234 height 521
drag, startPoint x: 1192, startPoint y: 385, endPoint x: 1183, endPoint y: 440, distance: 55.5
click at [1183, 440] on div at bounding box center [1126, 359] width 234 height 521
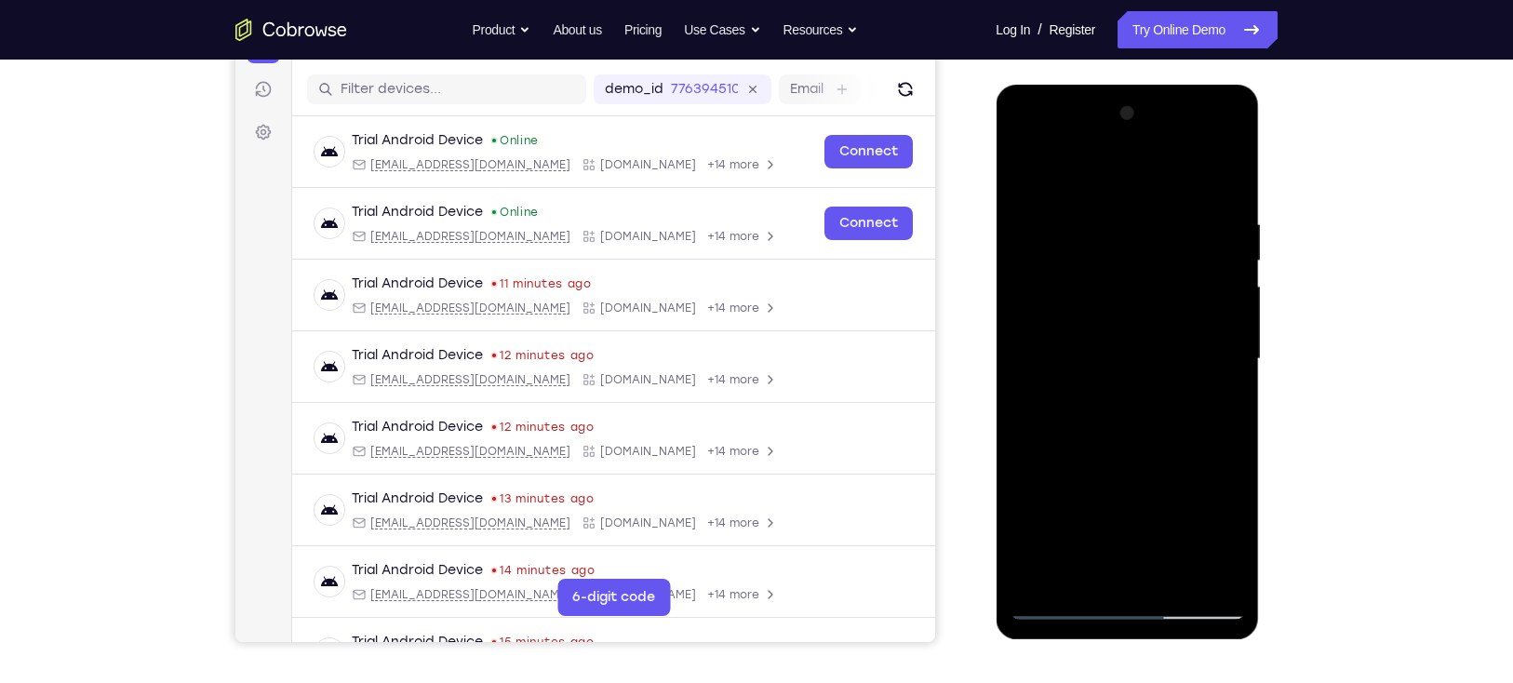
click at [1163, 183] on div at bounding box center [1126, 359] width 234 height 521
click at [1193, 387] on div at bounding box center [1126, 359] width 234 height 521
click at [1192, 387] on div at bounding box center [1126, 359] width 234 height 521
click at [1200, 387] on div at bounding box center [1126, 359] width 234 height 521
click at [1193, 387] on div at bounding box center [1126, 359] width 234 height 521
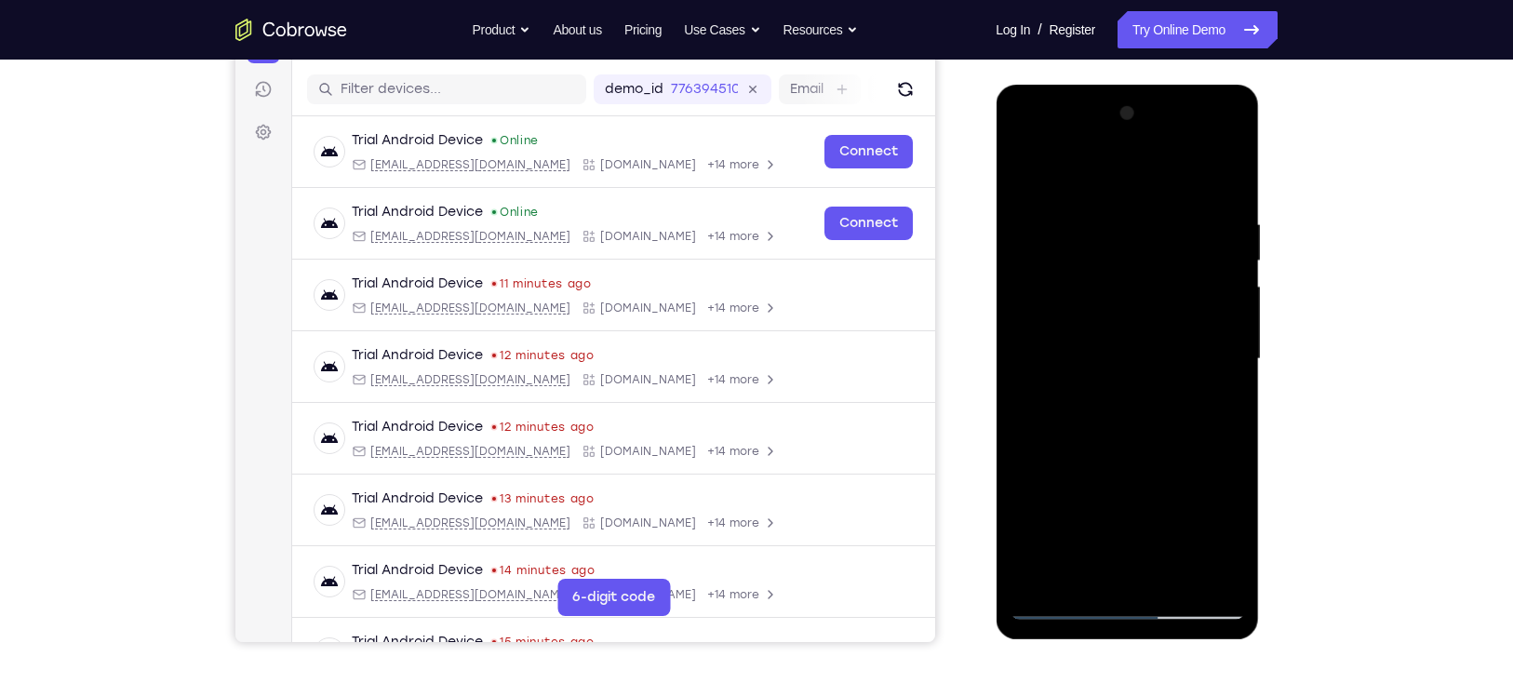
click at [1195, 387] on div at bounding box center [1126, 359] width 234 height 521
click at [1194, 387] on div at bounding box center [1126, 359] width 234 height 521
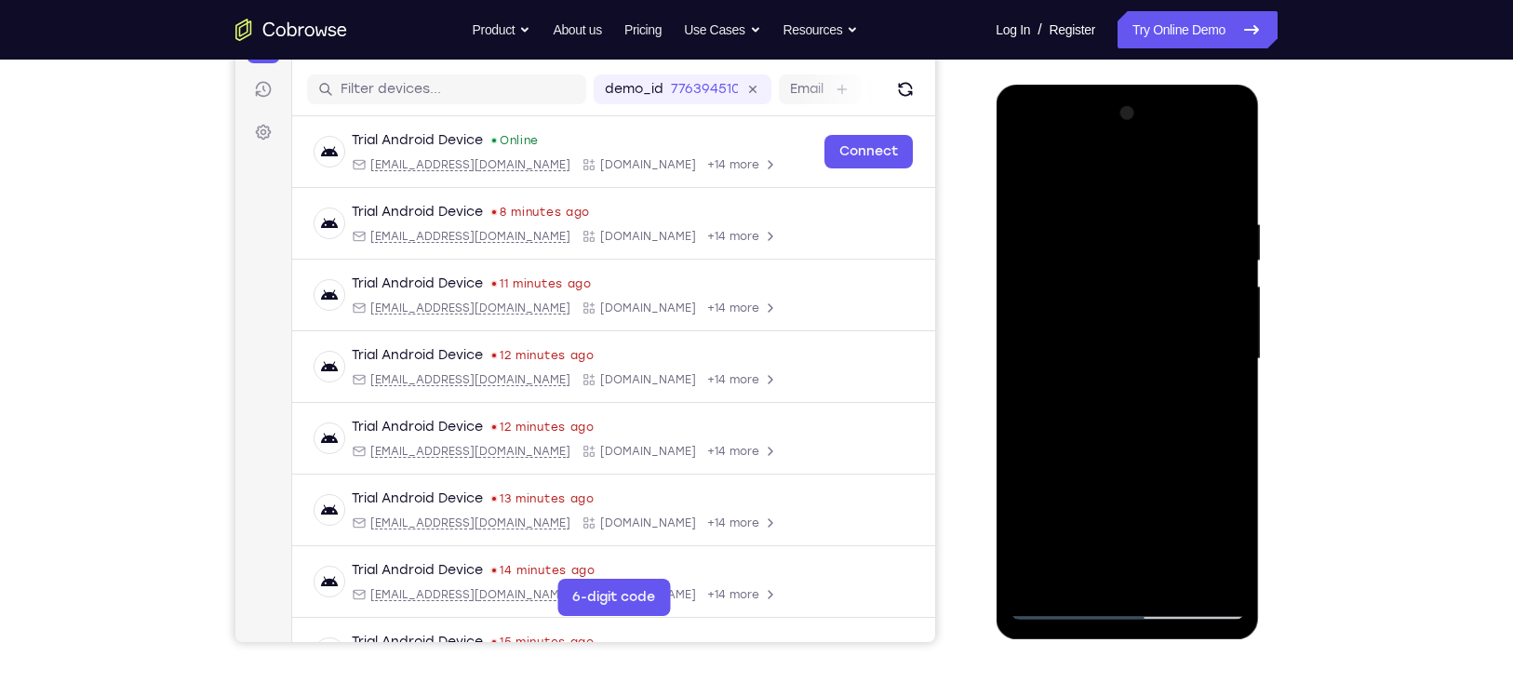
click at [1196, 391] on div at bounding box center [1126, 359] width 234 height 521
click at [1196, 390] on div at bounding box center [1126, 359] width 234 height 521
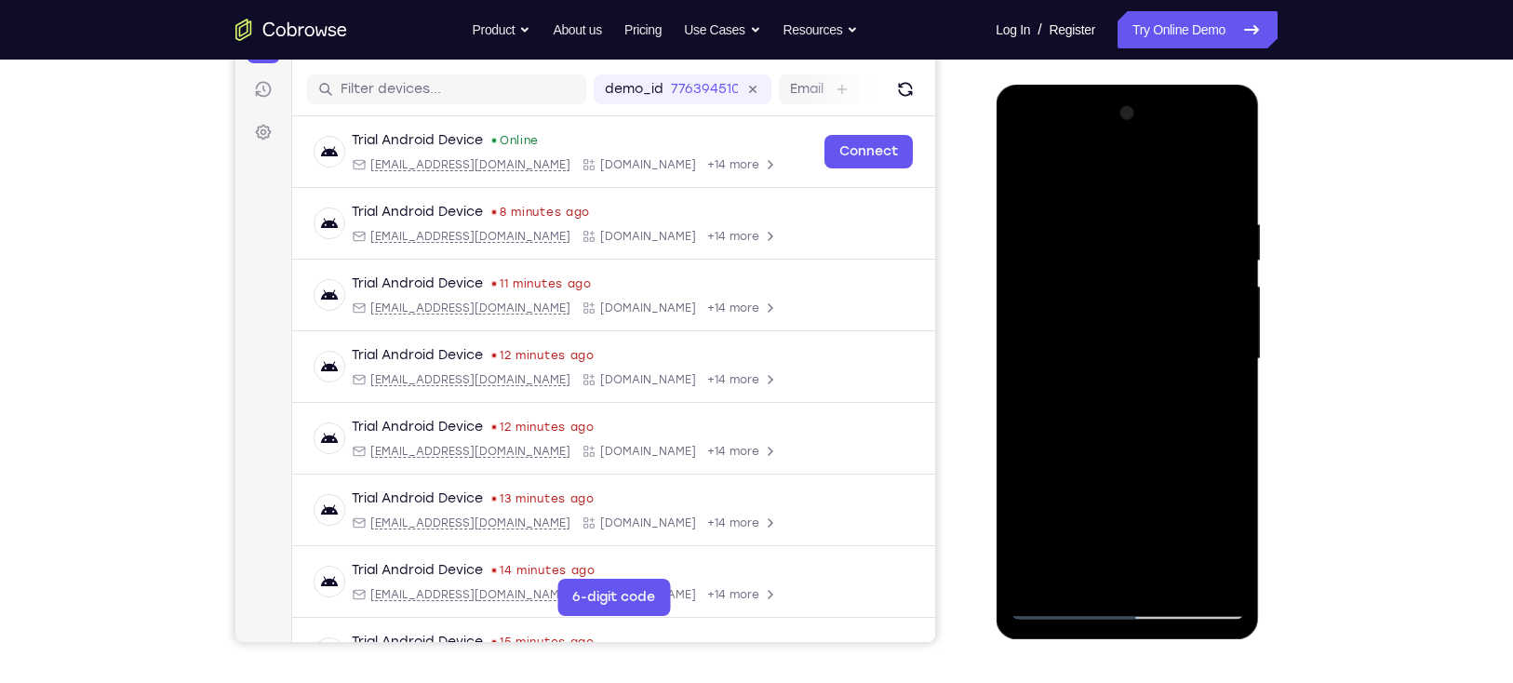
click at [1193, 389] on div at bounding box center [1126, 359] width 234 height 521
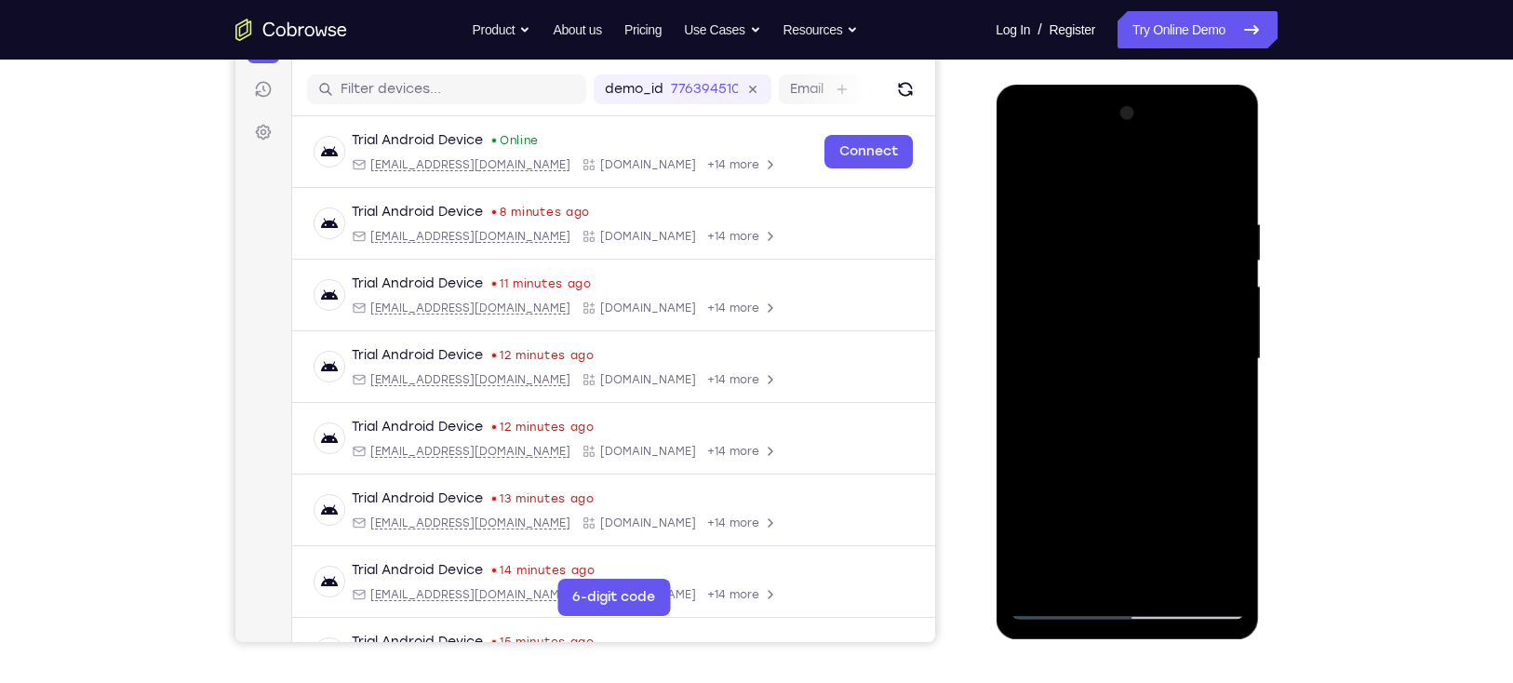
click at [1196, 387] on div at bounding box center [1126, 359] width 234 height 521
click at [1193, 387] on div at bounding box center [1126, 359] width 234 height 521
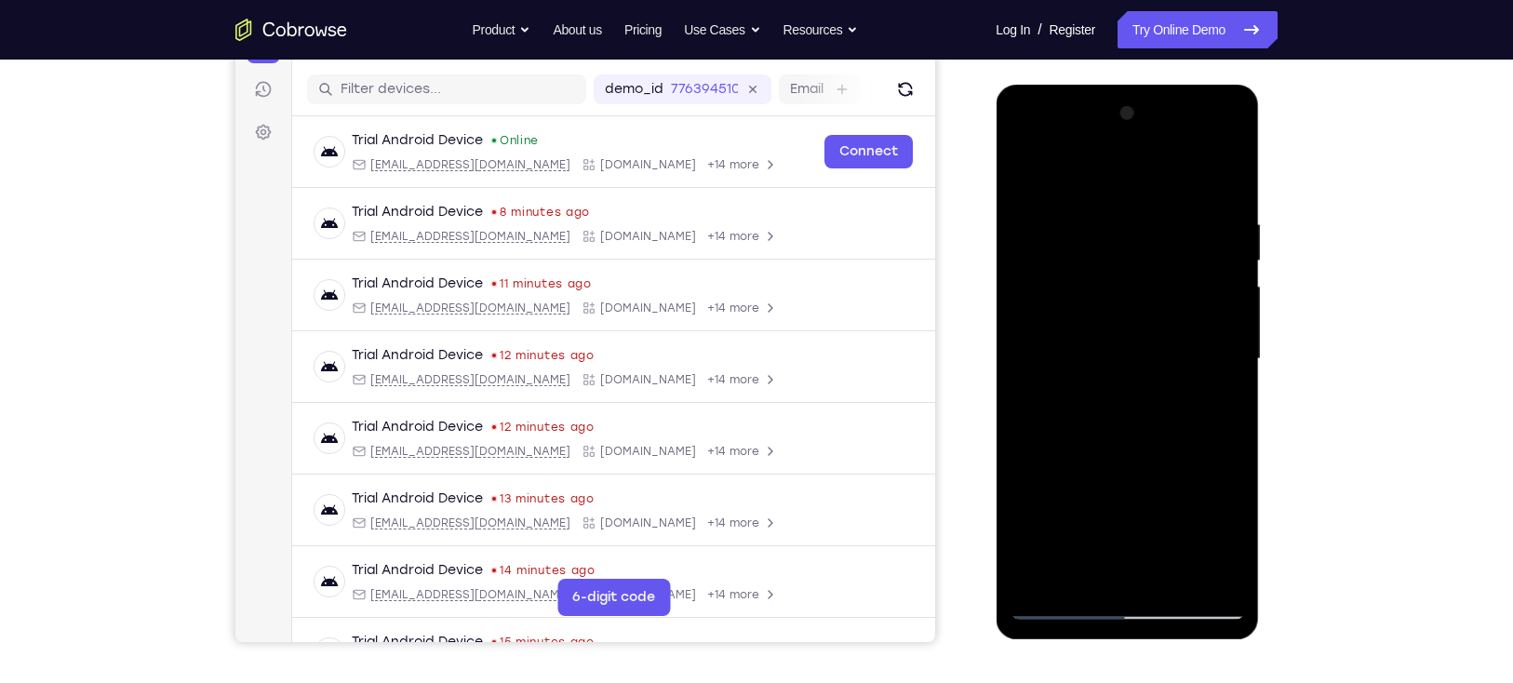
click at [1193, 387] on div at bounding box center [1126, 359] width 234 height 521
click at [1193, 386] on div at bounding box center [1126, 359] width 234 height 521
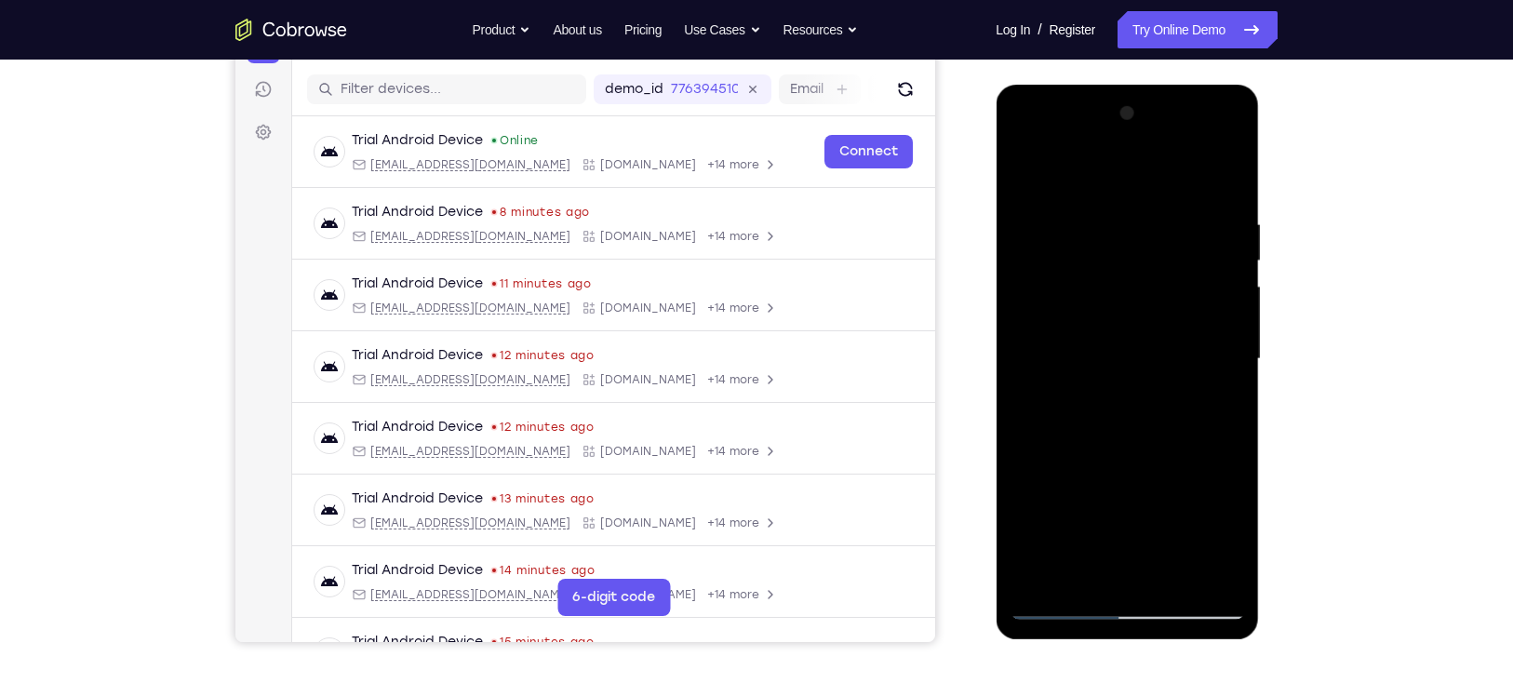
click at [1133, 181] on div at bounding box center [1126, 359] width 234 height 521
click at [1129, 184] on div at bounding box center [1126, 359] width 234 height 521
click at [1156, 384] on div at bounding box center [1126, 359] width 234 height 521
drag, startPoint x: 1189, startPoint y: 399, endPoint x: 1185, endPoint y: 300, distance: 98.7
click at [1185, 300] on div at bounding box center [1126, 359] width 234 height 521
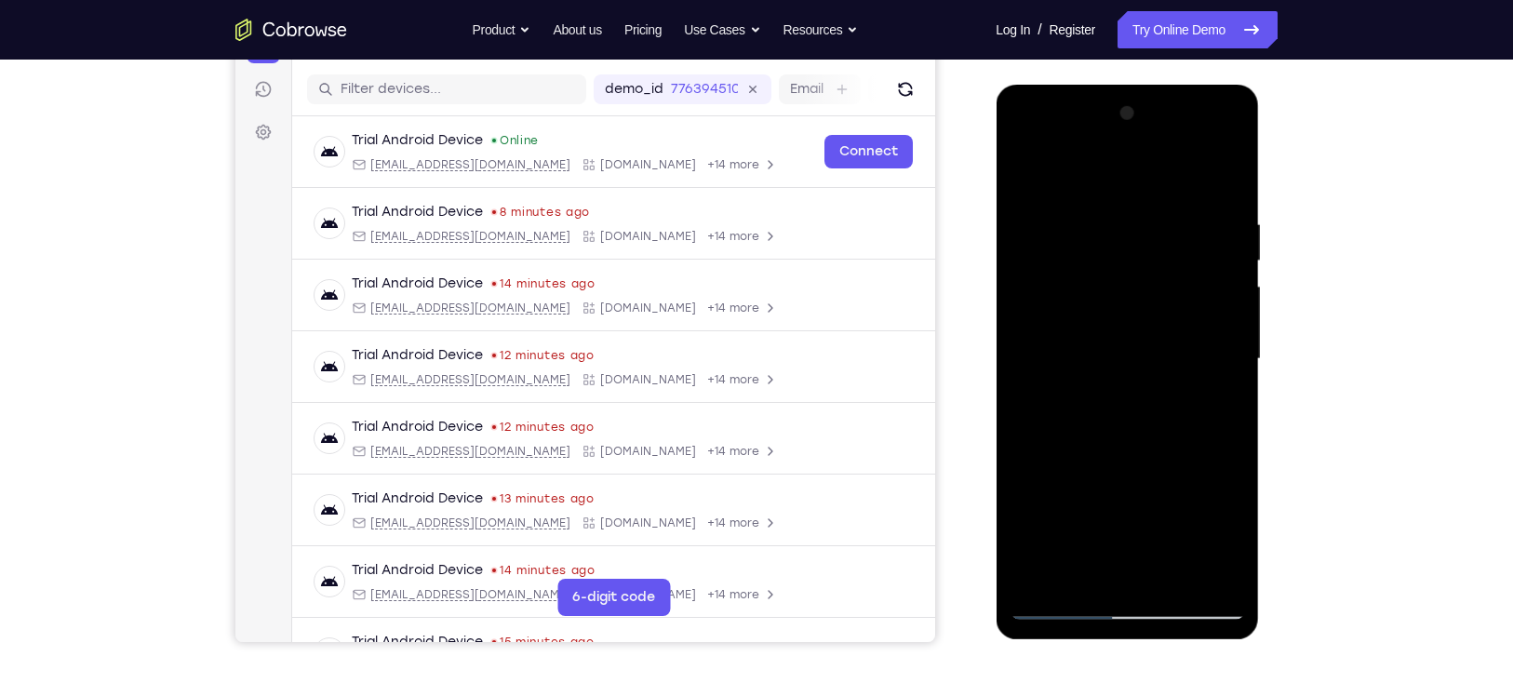
drag, startPoint x: 1188, startPoint y: 247, endPoint x: 1178, endPoint y: 422, distance: 176.1
click at [1178, 422] on div at bounding box center [1126, 359] width 234 height 521
drag, startPoint x: 1188, startPoint y: 231, endPoint x: 1174, endPoint y: 404, distance: 173.6
click at [1174, 404] on div at bounding box center [1126, 359] width 234 height 521
drag, startPoint x: 1195, startPoint y: 252, endPoint x: 1180, endPoint y: 445, distance: 193.1
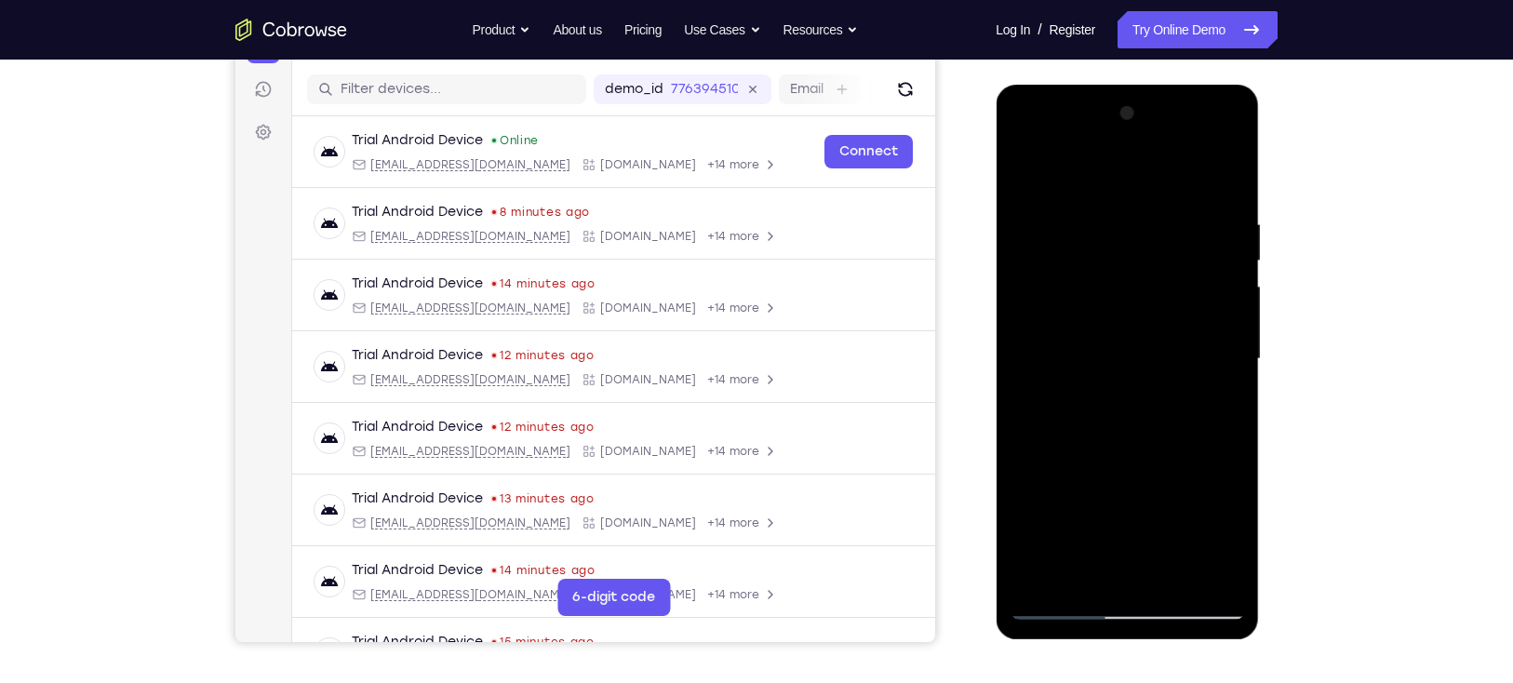
click at [1180, 445] on div at bounding box center [1126, 359] width 234 height 521
drag, startPoint x: 1195, startPoint y: 331, endPoint x: 1193, endPoint y: 377, distance: 45.7
click at [1193, 377] on div at bounding box center [1126, 359] width 234 height 521
drag, startPoint x: 1200, startPoint y: 252, endPoint x: 1188, endPoint y: 388, distance: 136.4
click at [1188, 388] on div at bounding box center [1126, 359] width 234 height 521
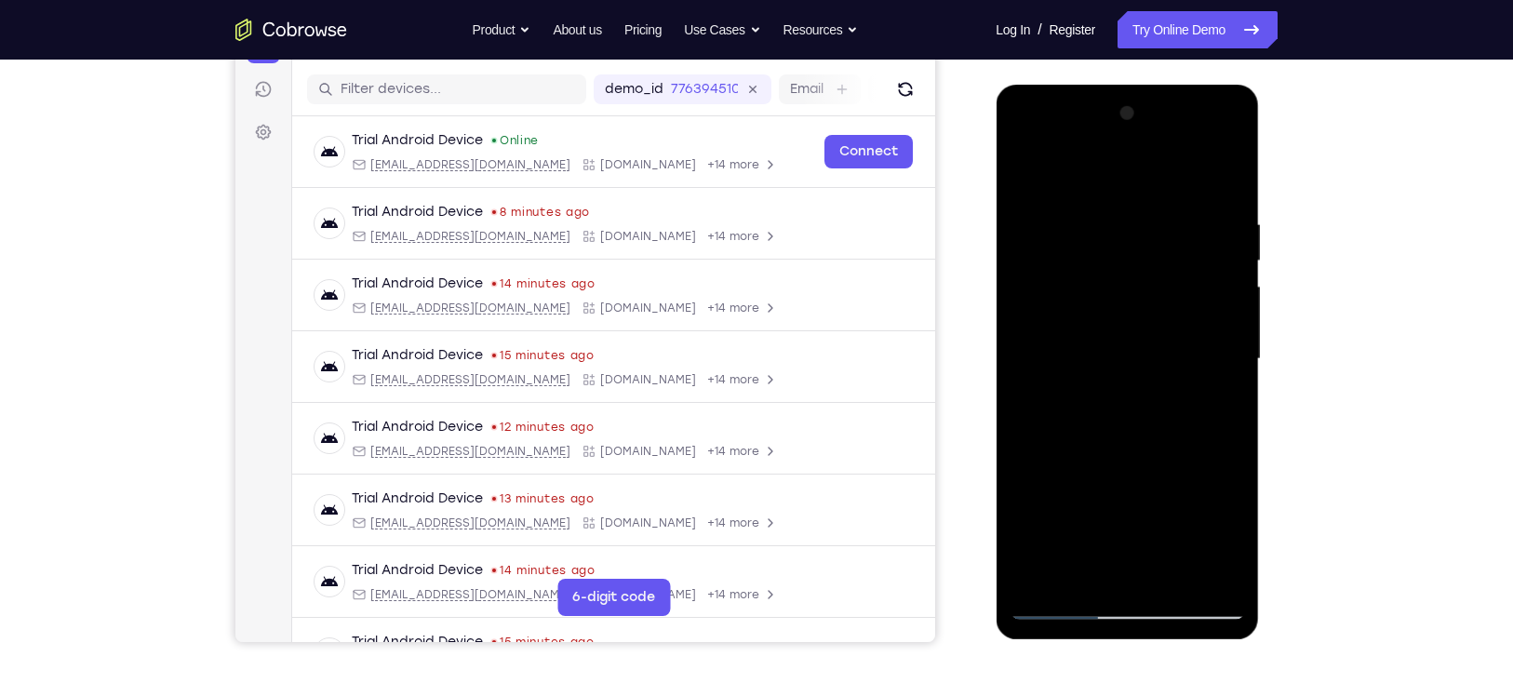
drag, startPoint x: 1185, startPoint y: 316, endPoint x: 1173, endPoint y: 397, distance: 81.8
click at [1173, 397] on div at bounding box center [1126, 359] width 234 height 521
drag, startPoint x: 1183, startPoint y: 242, endPoint x: 1155, endPoint y: 407, distance: 167.0
click at [1155, 407] on div at bounding box center [1126, 359] width 234 height 521
drag, startPoint x: 1192, startPoint y: 288, endPoint x: 1185, endPoint y: 354, distance: 66.4
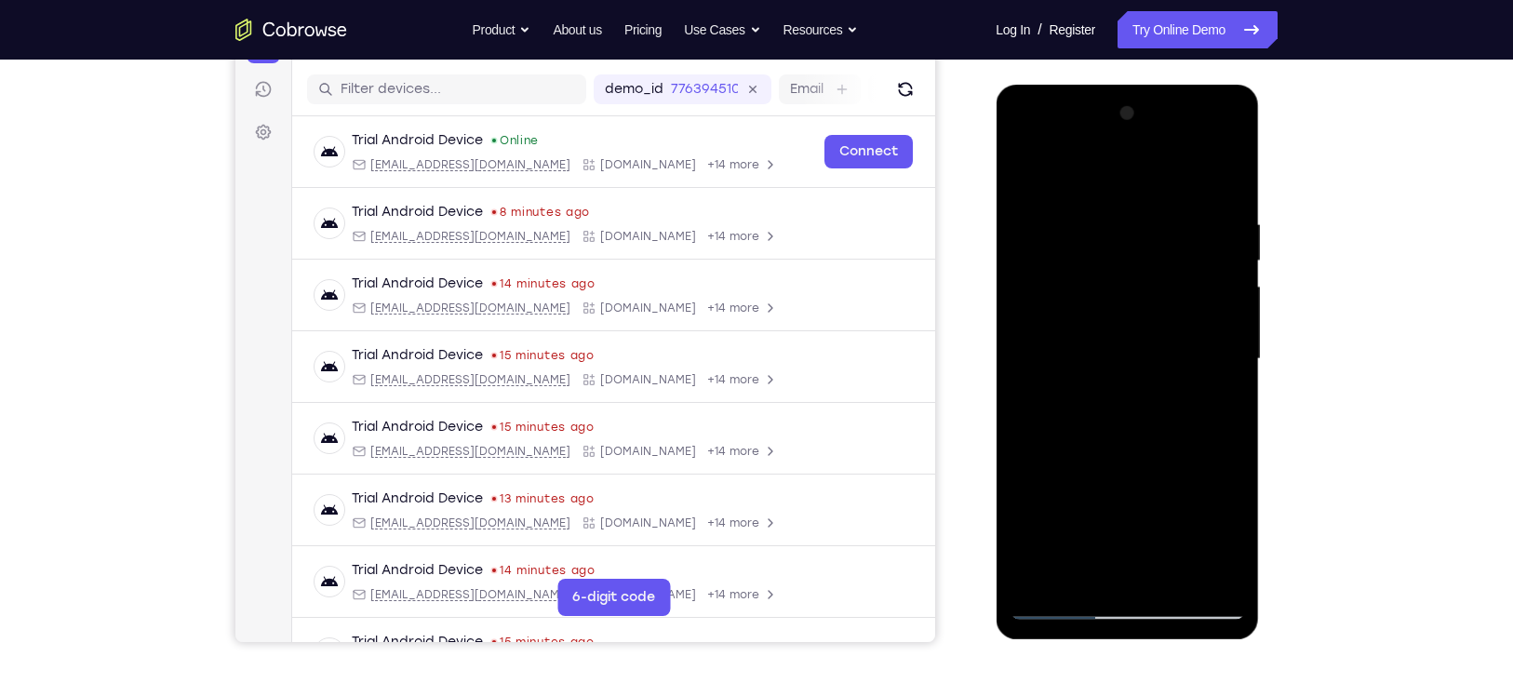
click at [1185, 354] on div at bounding box center [1126, 359] width 234 height 521
drag, startPoint x: 1191, startPoint y: 243, endPoint x: 1178, endPoint y: 395, distance: 153.1
click at [1178, 395] on div at bounding box center [1126, 359] width 234 height 521
drag, startPoint x: 1182, startPoint y: 249, endPoint x: 1177, endPoint y: 391, distance: 141.5
click at [1177, 391] on div at bounding box center [1126, 359] width 234 height 521
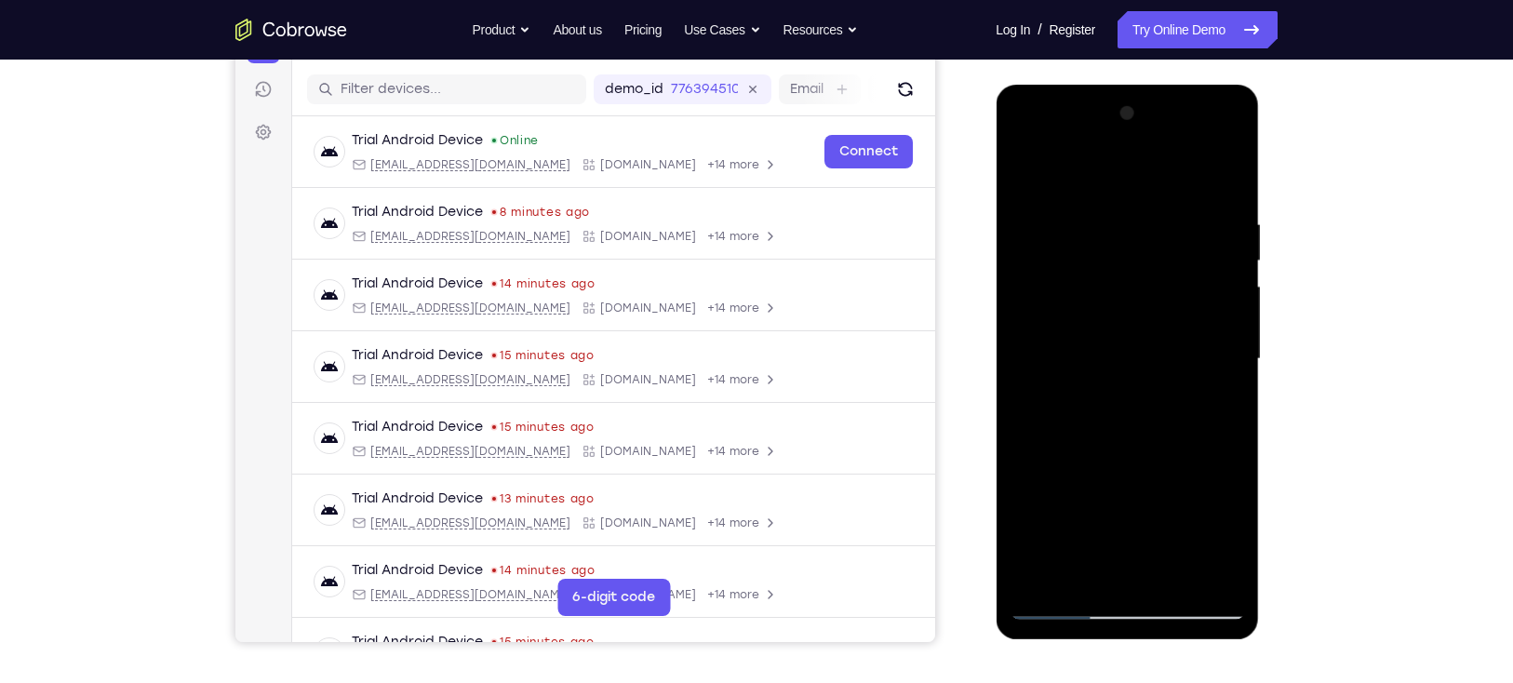
drag, startPoint x: 1192, startPoint y: 333, endPoint x: 1192, endPoint y: 384, distance: 51.2
click at [1192, 384] on div at bounding box center [1126, 359] width 234 height 521
drag, startPoint x: 1195, startPoint y: 257, endPoint x: 1191, endPoint y: 383, distance: 126.6
click at [1191, 383] on div at bounding box center [1126, 359] width 234 height 521
drag, startPoint x: 1193, startPoint y: 310, endPoint x: 1193, endPoint y: 377, distance: 67.0
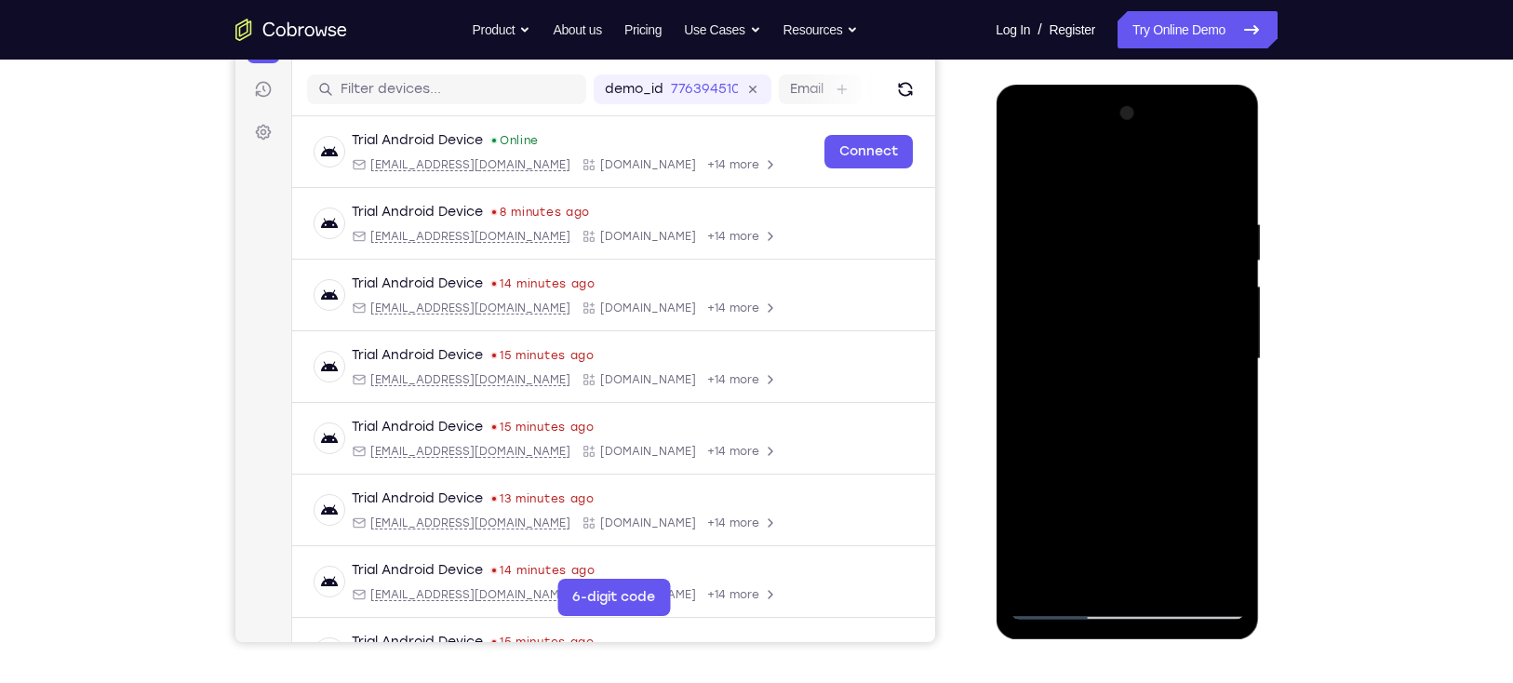
click at [1193, 377] on div at bounding box center [1126, 359] width 234 height 521
drag, startPoint x: 1182, startPoint y: 237, endPoint x: 1193, endPoint y: 342, distance: 105.6
click at [1193, 342] on div at bounding box center [1126, 359] width 234 height 521
drag, startPoint x: 1191, startPoint y: 272, endPoint x: 1199, endPoint y: 419, distance: 147.2
click at [1199, 419] on div at bounding box center [1126, 359] width 234 height 521
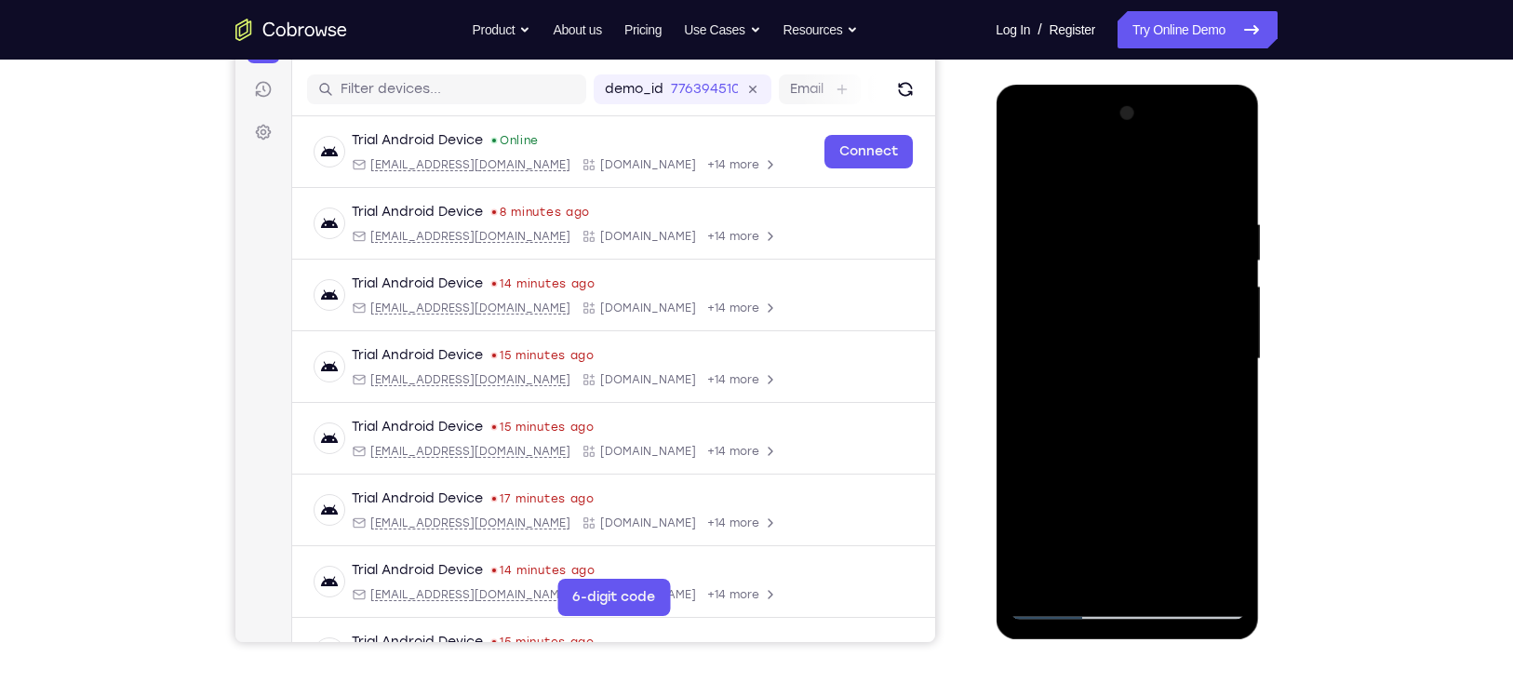
drag, startPoint x: 1205, startPoint y: 317, endPoint x: 1190, endPoint y: 380, distance: 64.1
click at [1190, 380] on div at bounding box center [1126, 359] width 234 height 521
drag, startPoint x: 1191, startPoint y: 216, endPoint x: 1194, endPoint y: 393, distance: 177.7
click at [1194, 393] on div at bounding box center [1126, 359] width 234 height 521
drag, startPoint x: 1204, startPoint y: 291, endPoint x: 1190, endPoint y: 349, distance: 59.3
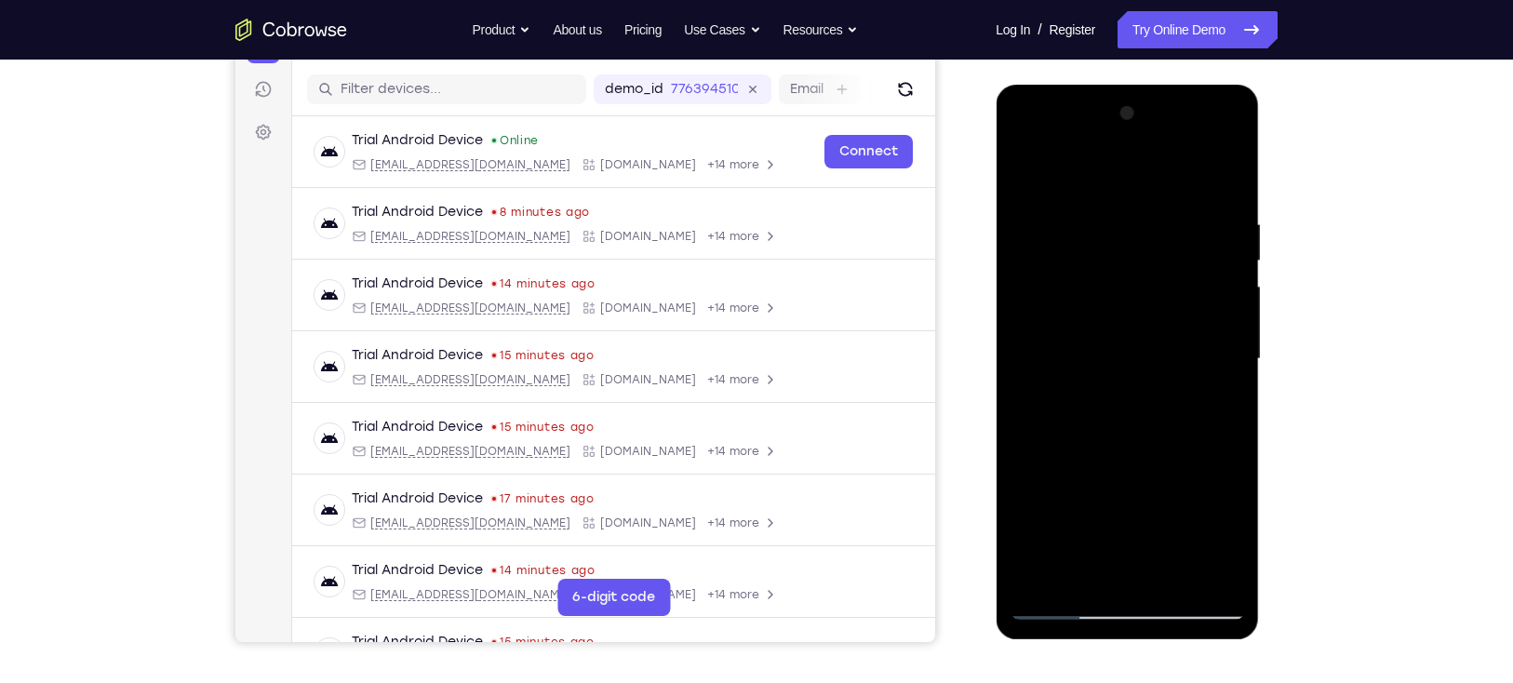
click at [1190, 349] on div at bounding box center [1126, 359] width 234 height 521
drag, startPoint x: 1202, startPoint y: 213, endPoint x: 1209, endPoint y: 429, distance: 215.9
click at [1209, 429] on div at bounding box center [1126, 359] width 234 height 521
drag, startPoint x: 1208, startPoint y: 309, endPoint x: 1208, endPoint y: 335, distance: 26.0
click at [1208, 335] on div at bounding box center [1126, 359] width 234 height 521
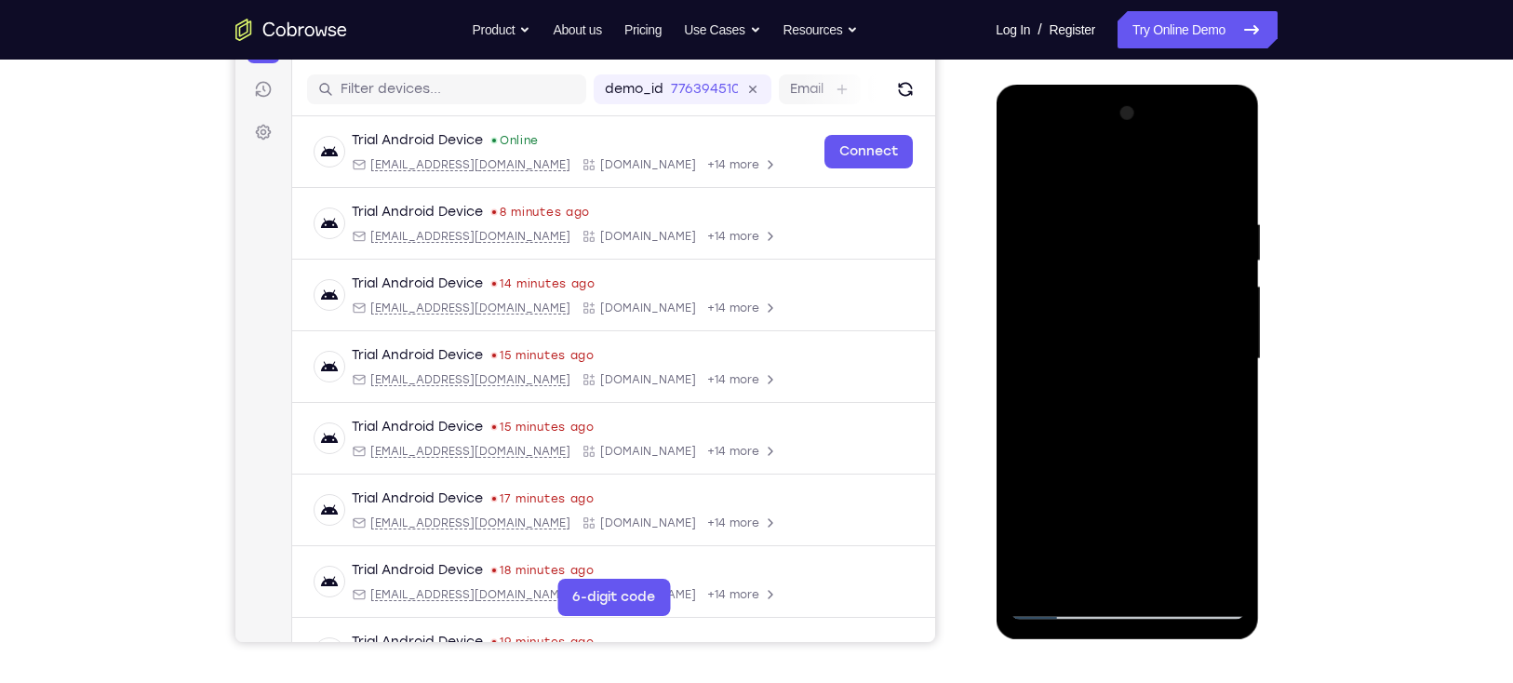
drag, startPoint x: 1199, startPoint y: 286, endPoint x: 1183, endPoint y: 447, distance: 162.6
click at [1183, 447] on div at bounding box center [1126, 359] width 234 height 521
drag, startPoint x: 1205, startPoint y: 316, endPoint x: 1219, endPoint y: 463, distance: 147.6
click at [1219, 463] on div at bounding box center [1126, 359] width 234 height 521
drag, startPoint x: 1202, startPoint y: 279, endPoint x: 1193, endPoint y: 444, distance: 164.9
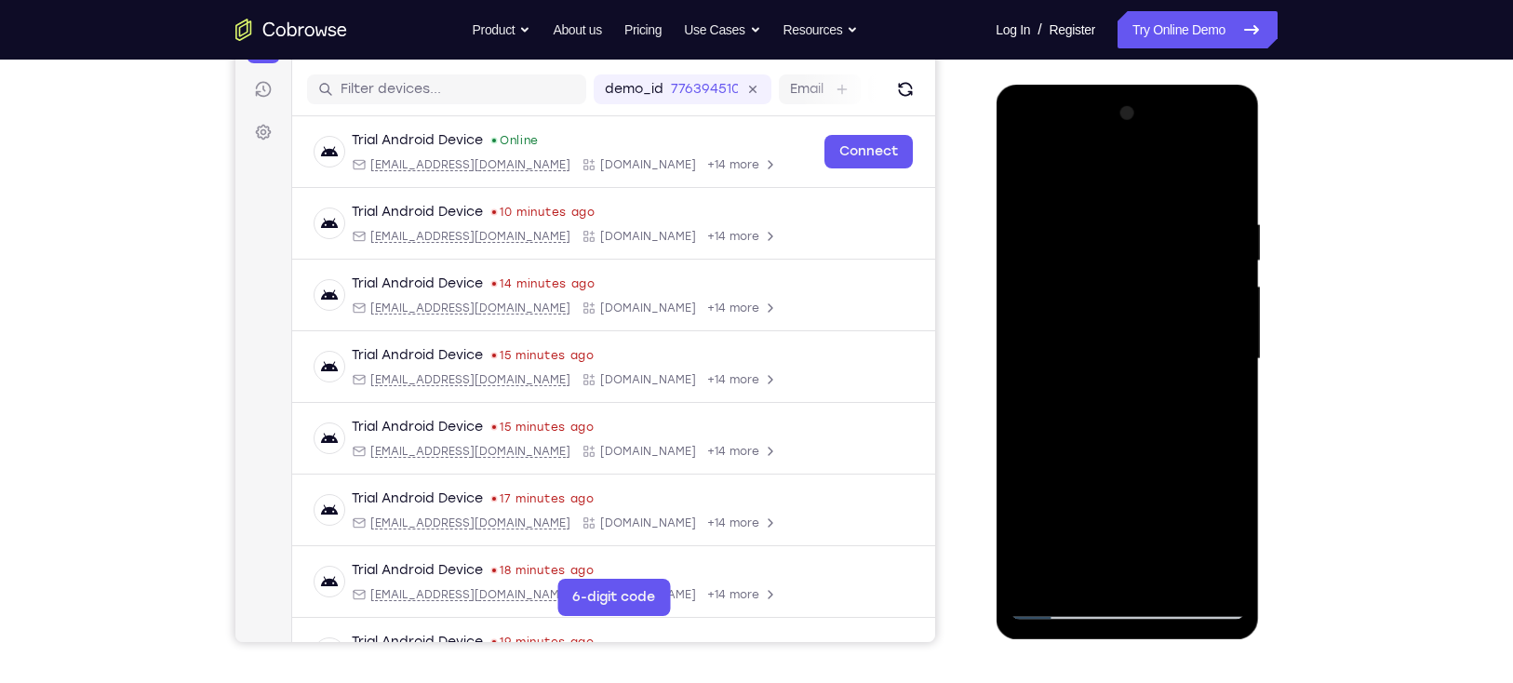
click at [1193, 444] on div at bounding box center [1126, 359] width 234 height 521
drag, startPoint x: 1192, startPoint y: 262, endPoint x: 1177, endPoint y: 361, distance: 99.7
click at [1177, 361] on div at bounding box center [1126, 359] width 234 height 521
click at [1130, 180] on div at bounding box center [1126, 359] width 234 height 521
click at [1130, 493] on div at bounding box center [1126, 359] width 234 height 521
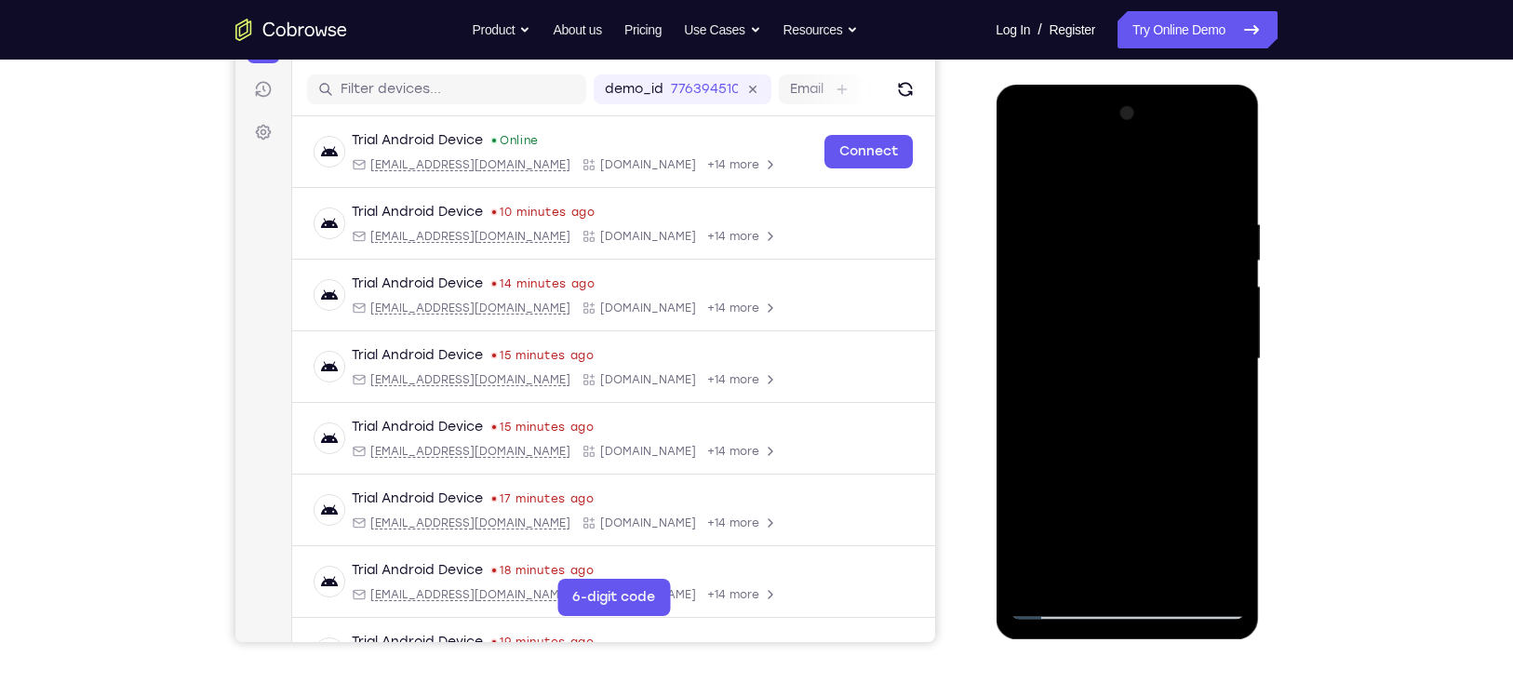
click at [1128, 368] on div at bounding box center [1126, 359] width 234 height 521
